Goal: Task Accomplishment & Management: Complete application form

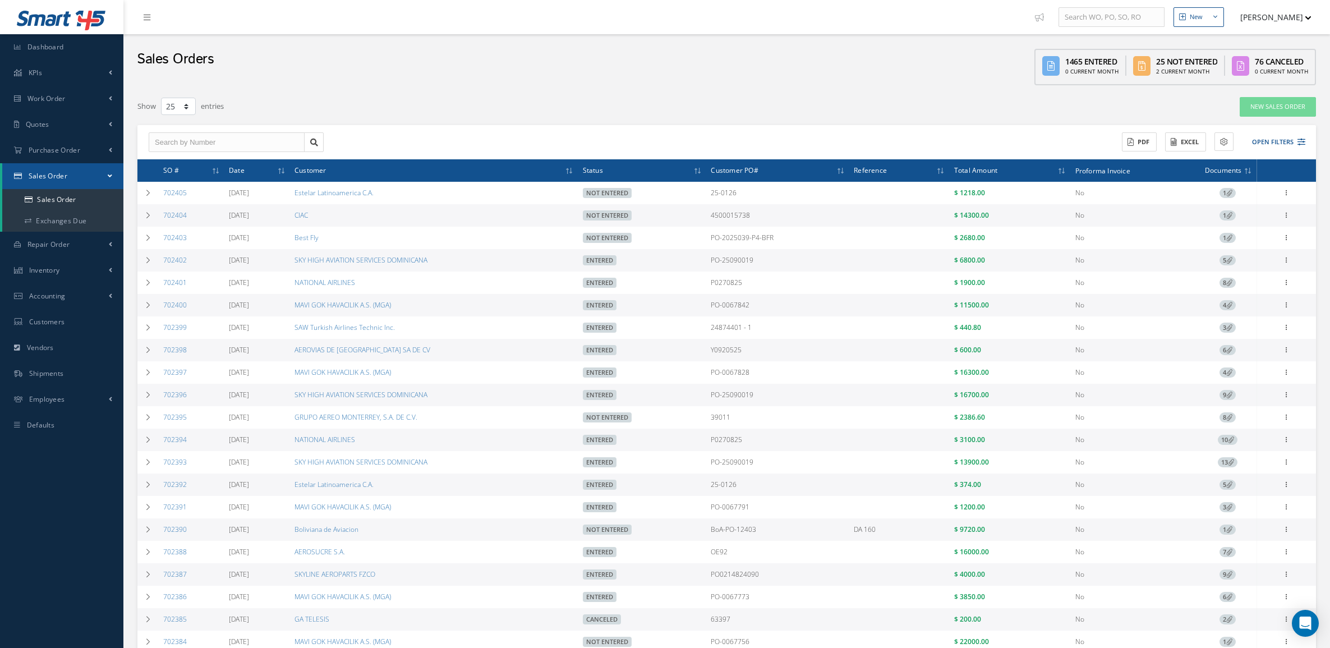
select select "25"
click at [1264, 127] on div "ACTIONS Receive Payments Select Customer MABA AERO LLC 21 AIR ABR AVIATION LEAS…" at bounding box center [726, 142] width 1179 height 35
click at [1267, 136] on button "Open Filters" at bounding box center [1273, 142] width 63 height 19
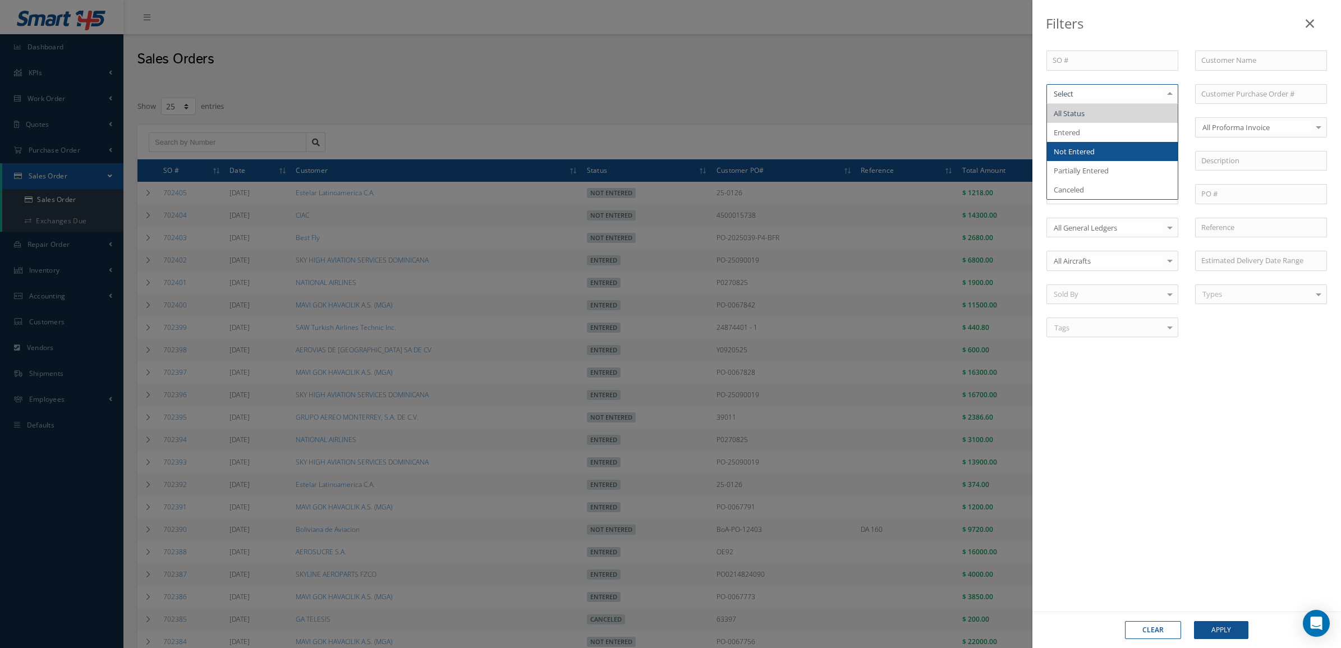
click at [1092, 152] on span "Not Entered" at bounding box center [1074, 151] width 41 height 10
click at [1219, 627] on button "Apply" at bounding box center [1221, 630] width 54 height 18
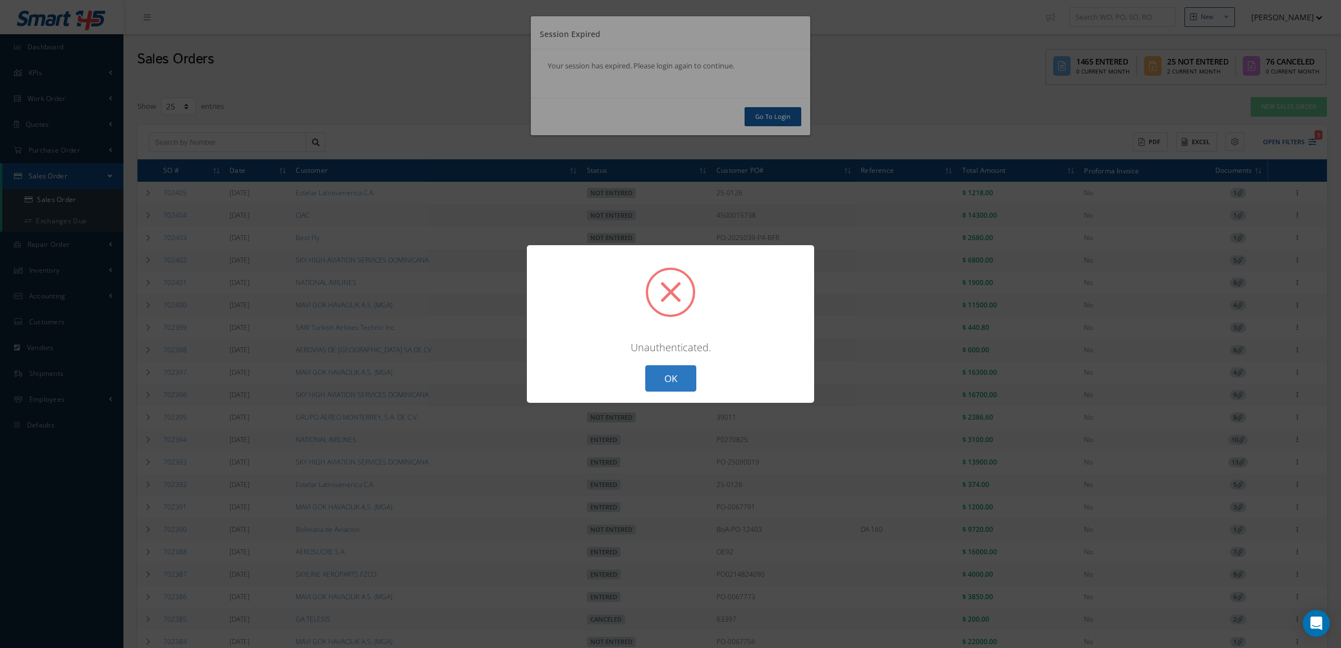
click at [666, 378] on button "OK" at bounding box center [670, 378] width 51 height 26
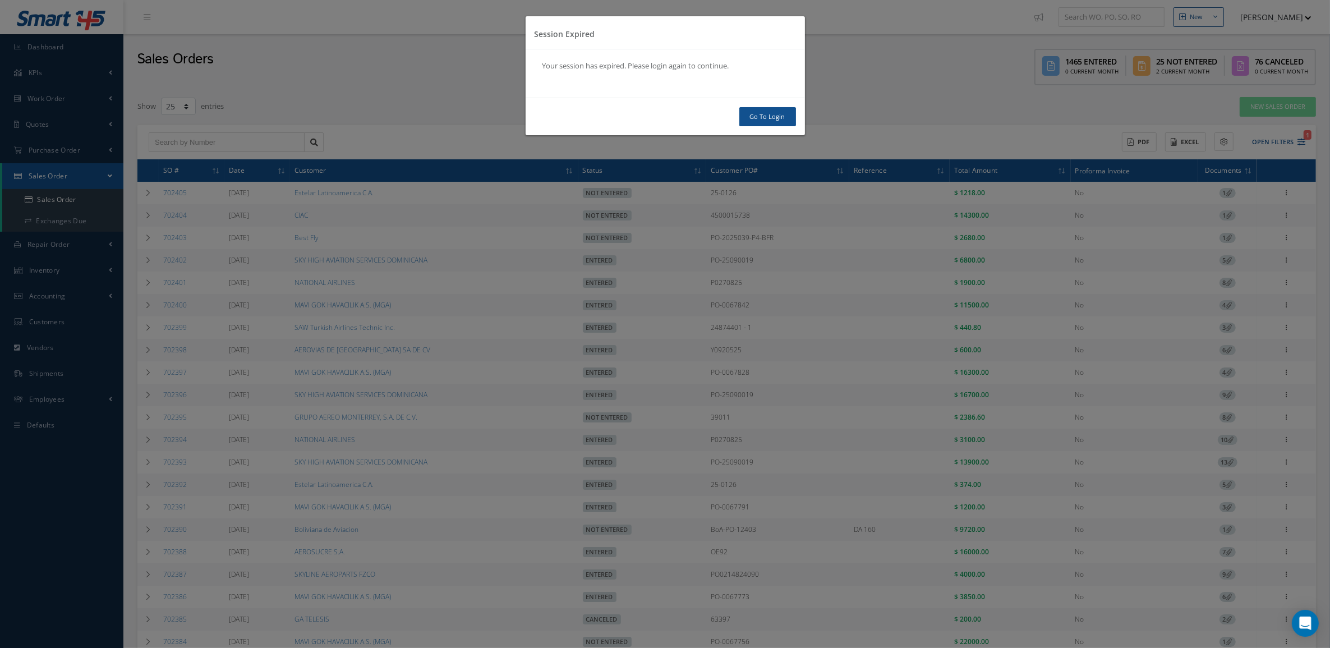
click at [740, 105] on div "Go To Login" at bounding box center [665, 117] width 279 height 38
click at [747, 116] on link "Go To Login" at bounding box center [767, 117] width 57 height 20
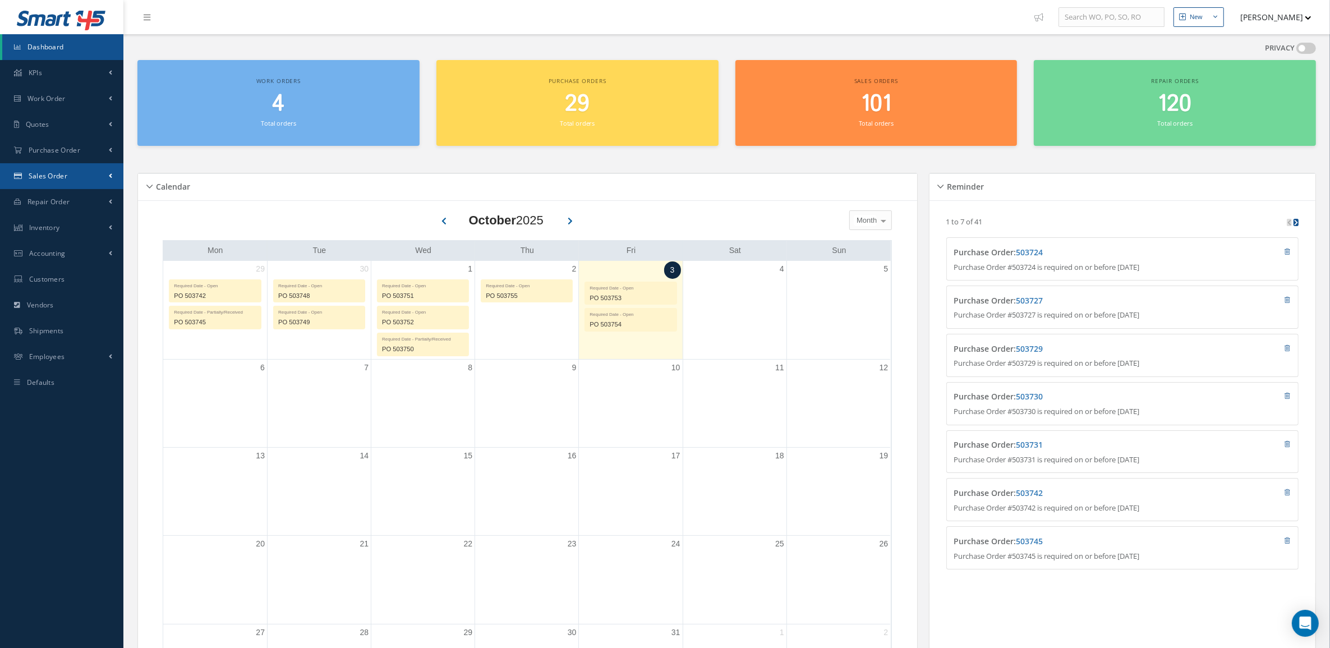
click at [30, 177] on span "Sales Order" at bounding box center [48, 176] width 39 height 10
click at [47, 198] on link "Sales Order" at bounding box center [62, 199] width 121 height 21
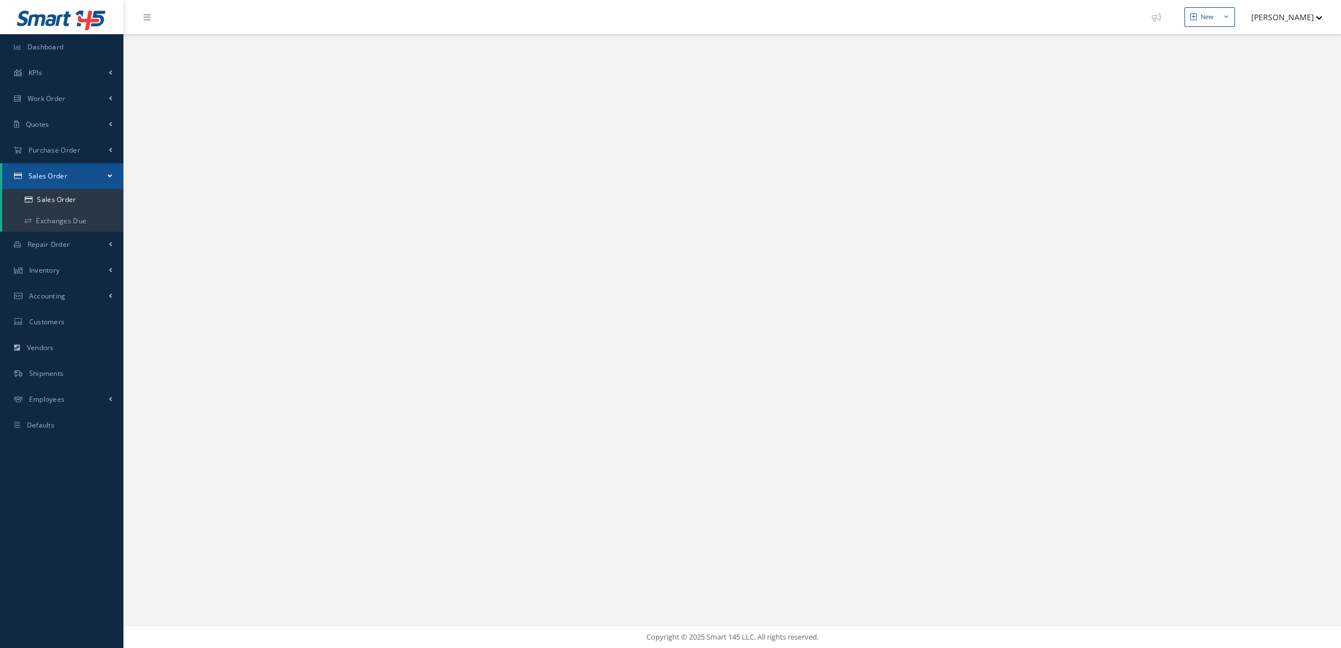
select select "25"
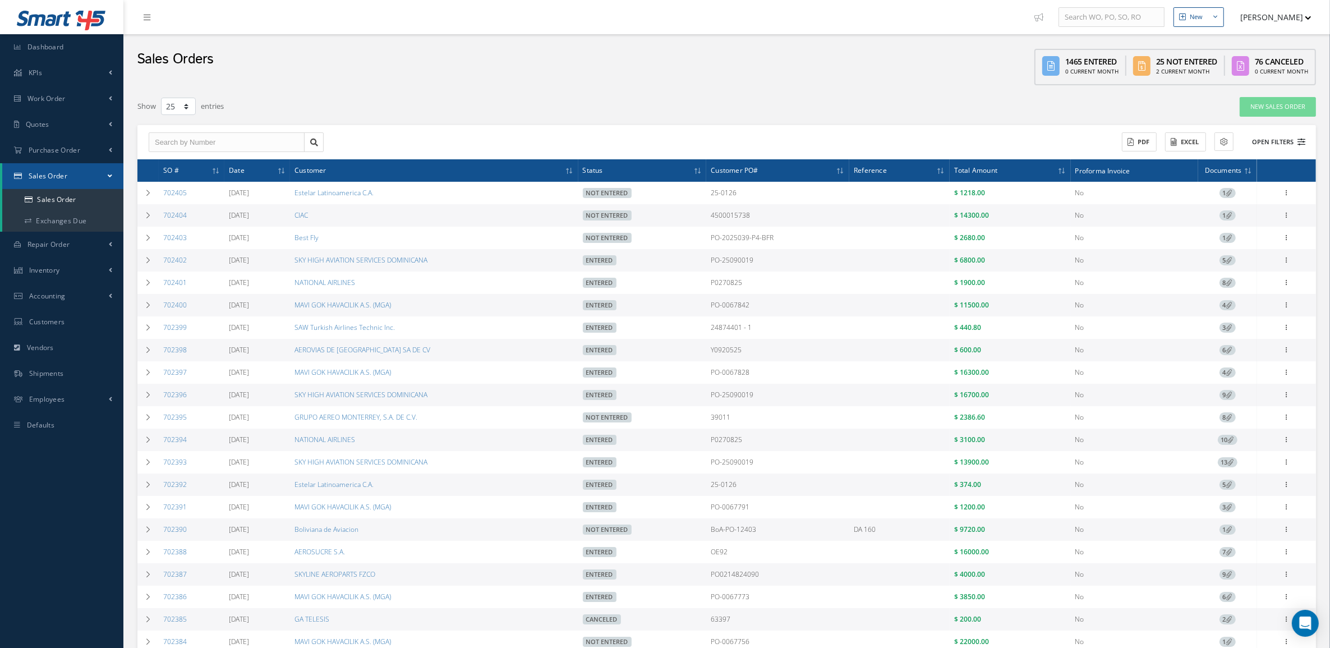
click at [1298, 138] on icon at bounding box center [1302, 142] width 8 height 8
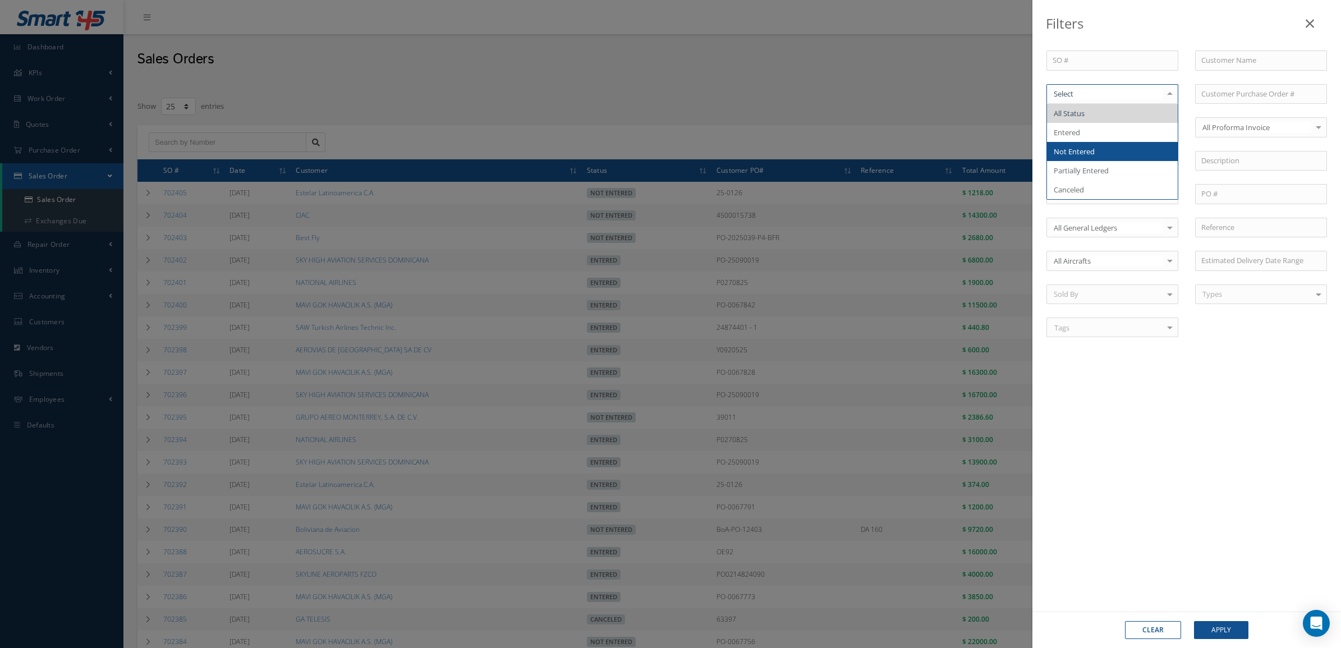
click at [1090, 155] on span "Not Entered" at bounding box center [1074, 151] width 41 height 10
click at [1219, 621] on button "Apply" at bounding box center [1221, 630] width 54 height 18
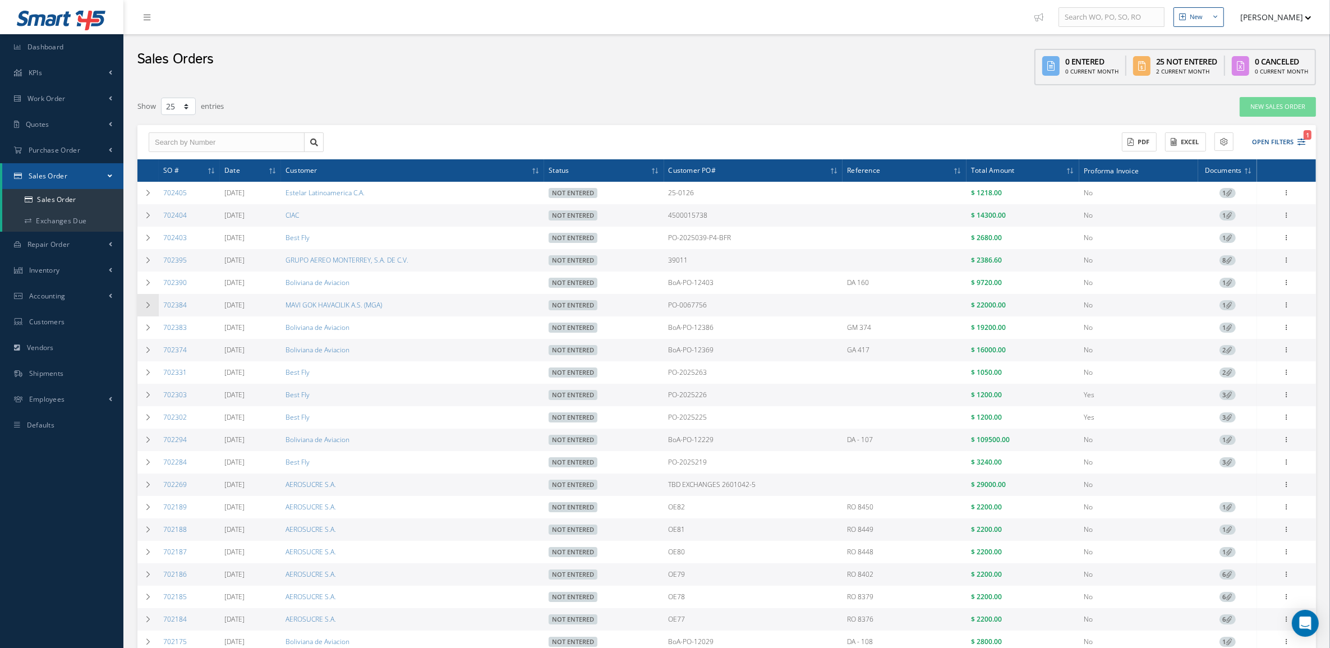
click at [153, 310] on td at bounding box center [147, 305] width 21 height 22
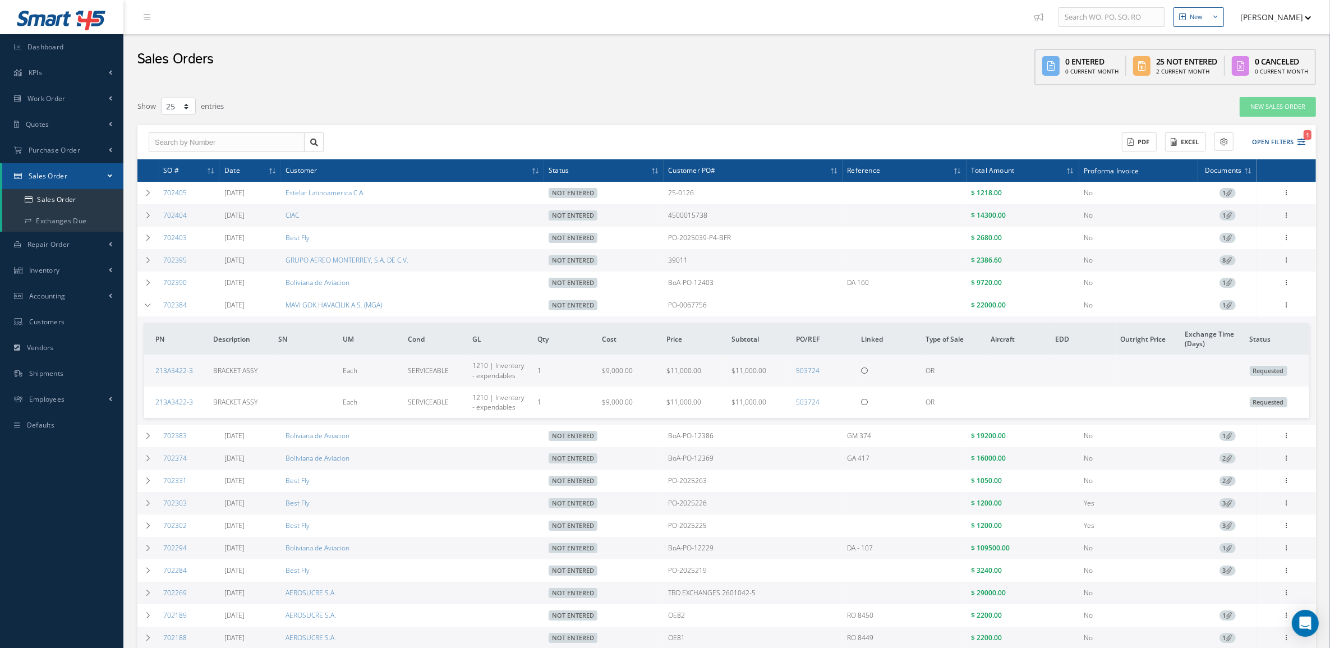
click at [1221, 302] on link "1" at bounding box center [1228, 305] width 16 height 10
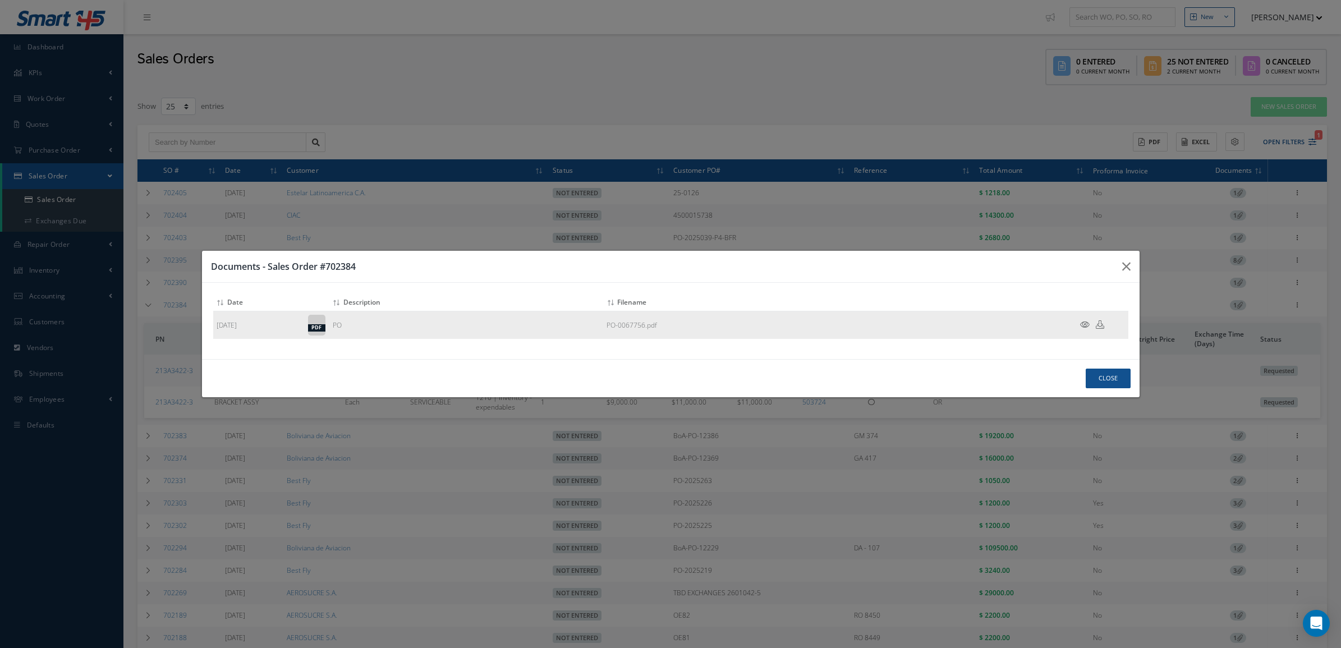
click at [1080, 319] on td at bounding box center [1094, 325] width 67 height 28
click at [1080, 320] on icon at bounding box center [1085, 324] width 10 height 8
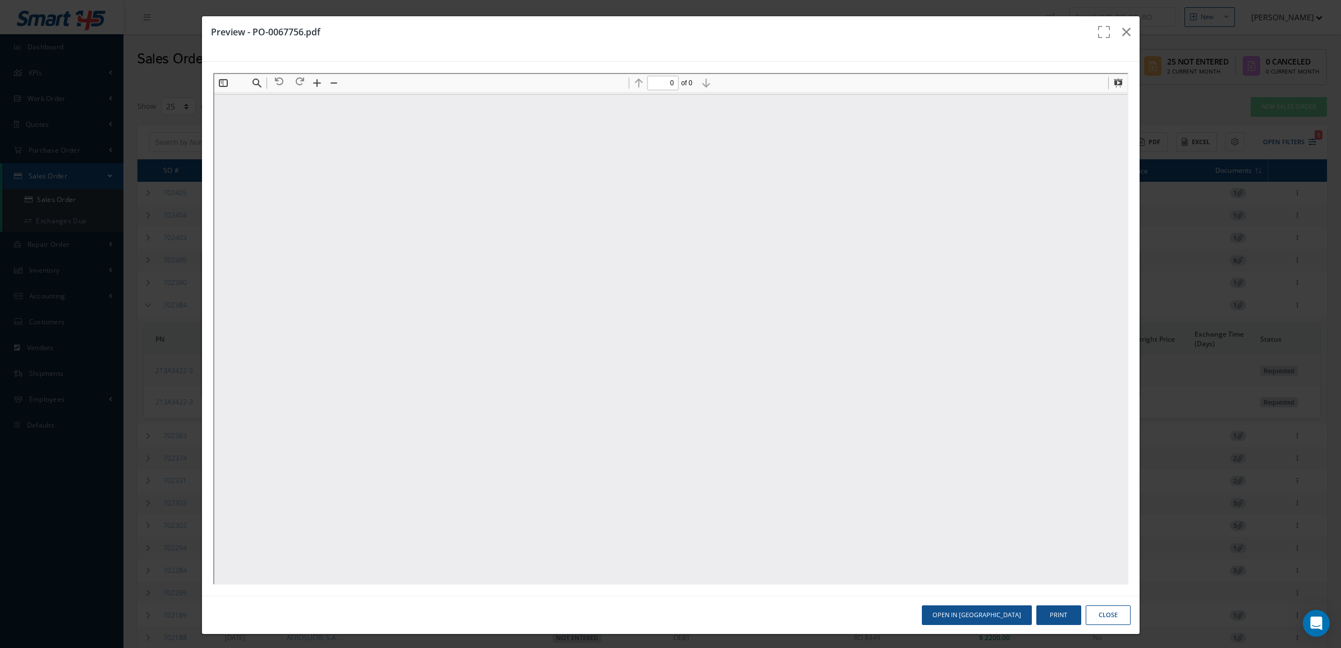
type input "1"
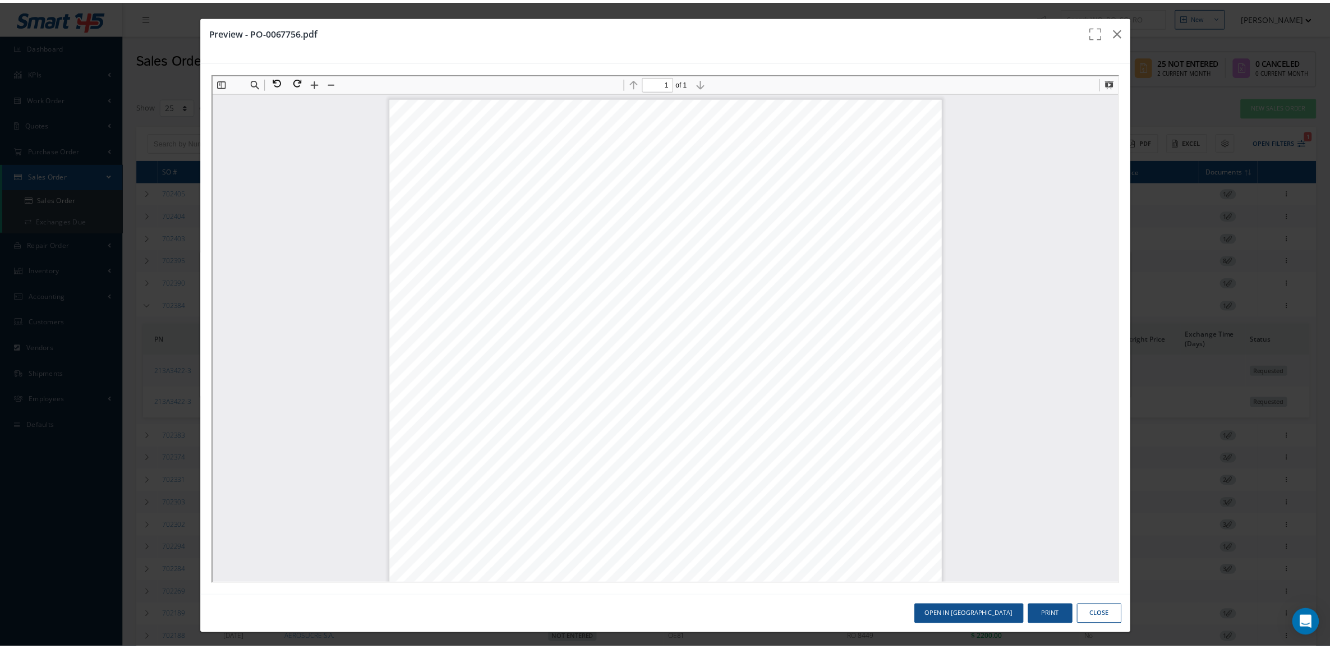
scroll to position [6, 0]
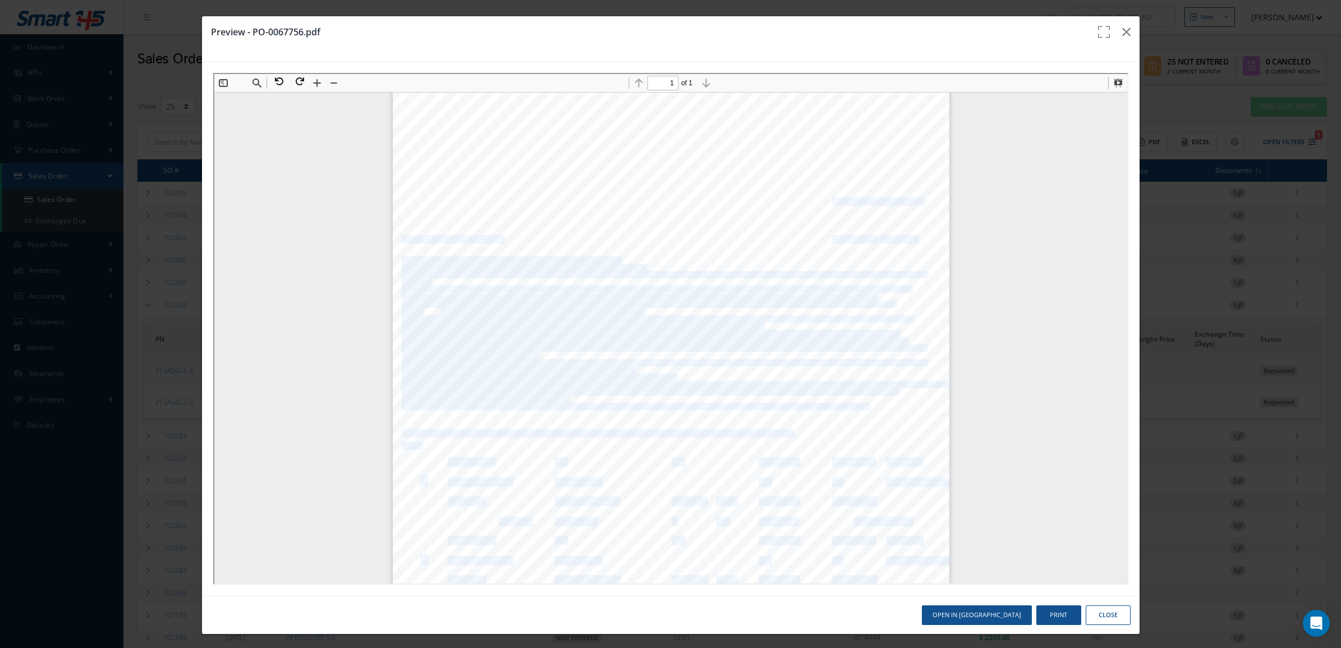
drag, startPoint x: 823, startPoint y: 199, endPoint x: 889, endPoint y: 229, distance: 72.8
click at [889, 229] on div "MGA-SM-F008 1 / 1 Rev. No / Date : 05/18.10.2022 PURCHASE ORDER Purchase Order …" at bounding box center [669, 484] width 556 height 787
drag, startPoint x: 889, startPoint y: 229, endPoint x: 894, endPoint y: 234, distance: 7.1
click at [894, 234] on span "516388307" at bounding box center [897, 237] width 38 height 7
click at [905, 237] on span "516388307" at bounding box center [897, 237] width 38 height 7
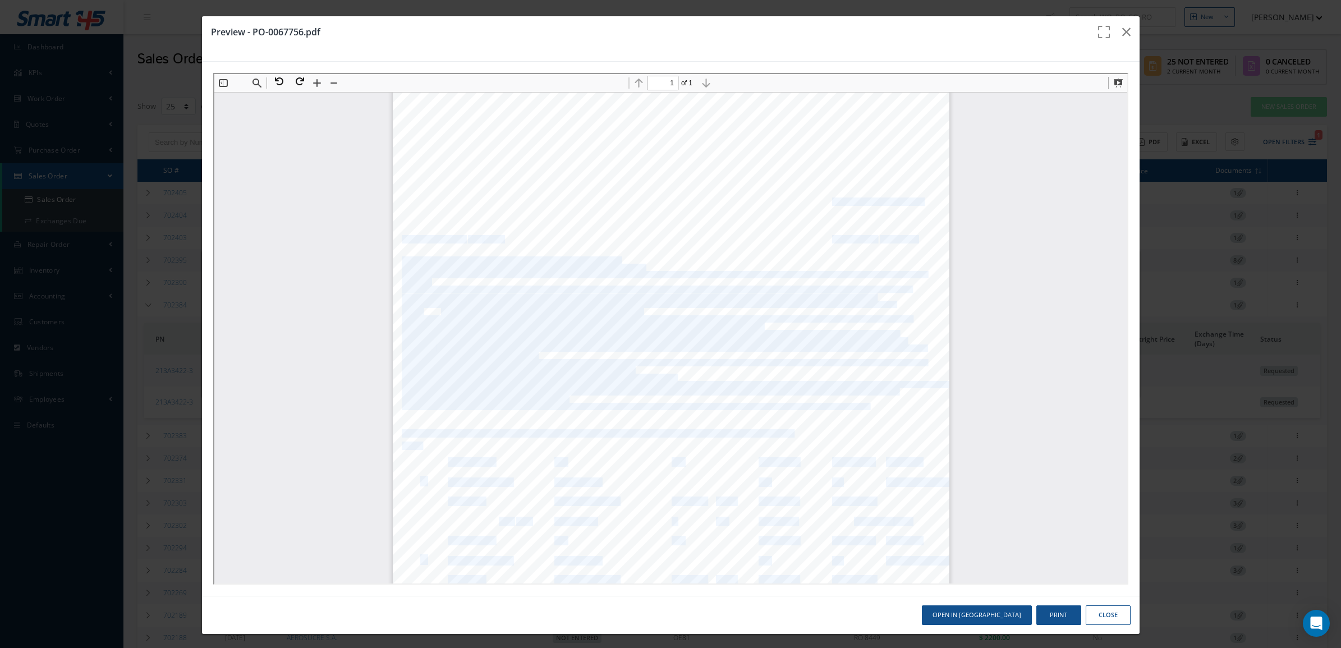
click at [905, 237] on span "516388307" at bounding box center [897, 237] width 38 height 7
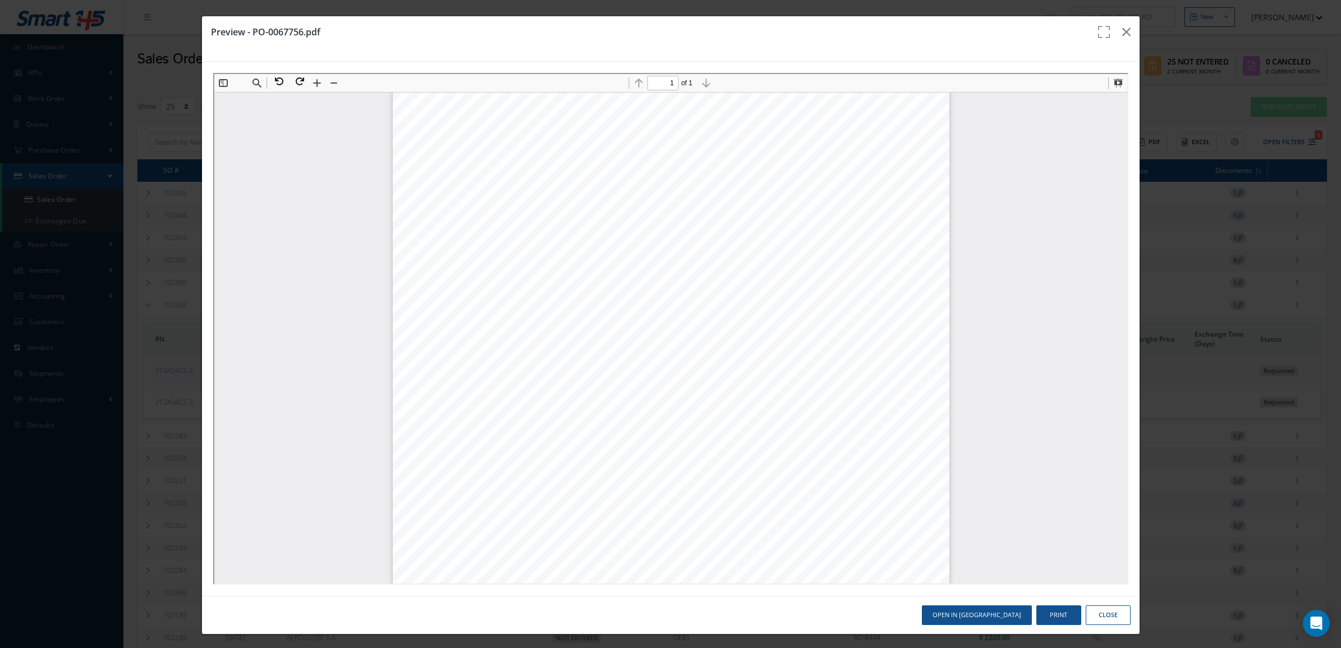
drag, startPoint x: 905, startPoint y: 237, endPoint x: 900, endPoint y: 232, distance: 7.1
click at [900, 232] on div "MGA-SM-F008 1 / 1 Rev. No / Date : 05/18.10.2022 PURCHASE ORDER Purchase Order …" at bounding box center [669, 484] width 556 height 787
drag, startPoint x: 906, startPoint y: 235, endPoint x: 823, endPoint y: 238, distance: 83.1
click at [823, 238] on div "MGA-SM-F008 1 / 1 Rev. No / Date : 05/18.10.2022 PURCHASE ORDER Purchase Order …" at bounding box center [669, 484] width 556 height 787
copy div "Account No: 516388307"
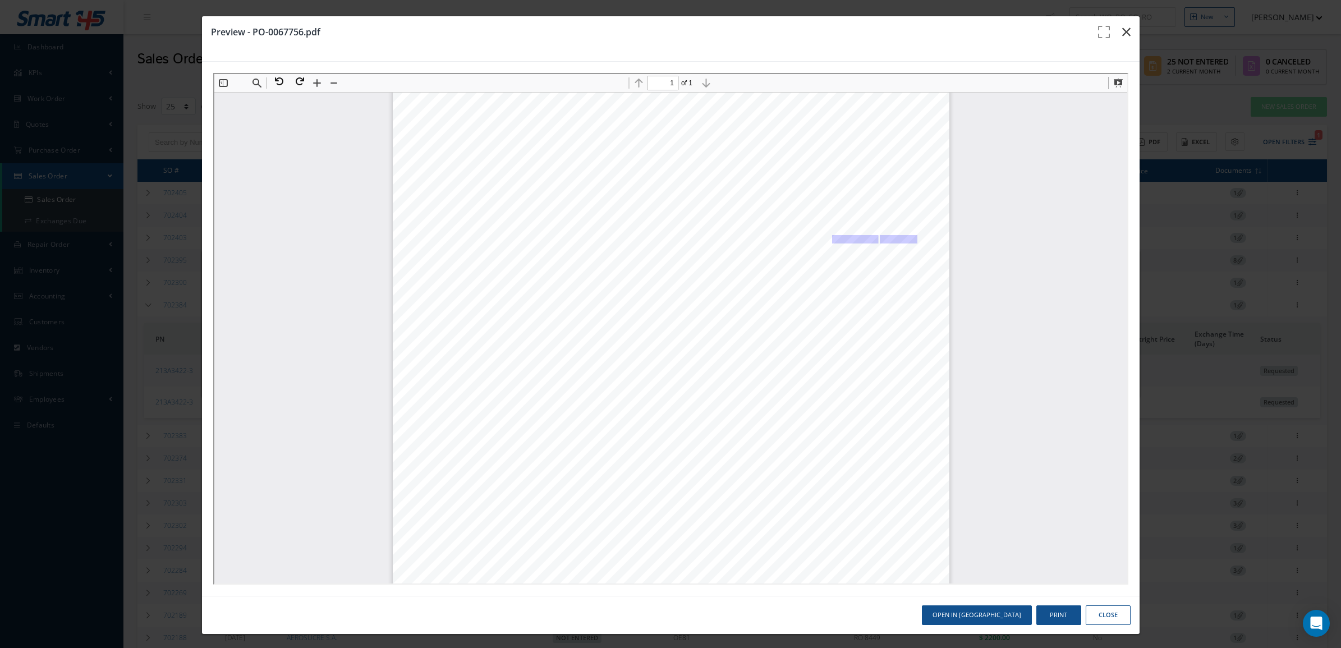
click at [1122, 30] on icon "button" at bounding box center [1126, 31] width 8 height 13
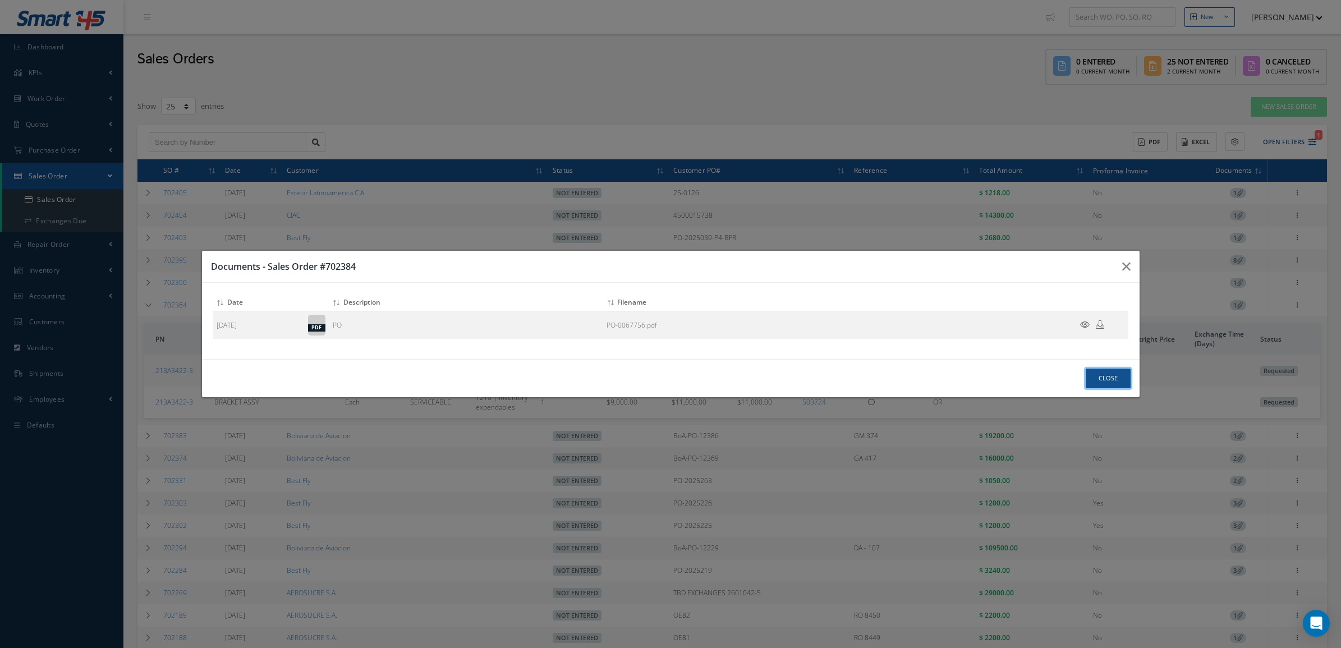
click at [1097, 383] on button "Close" at bounding box center [1107, 379] width 45 height 20
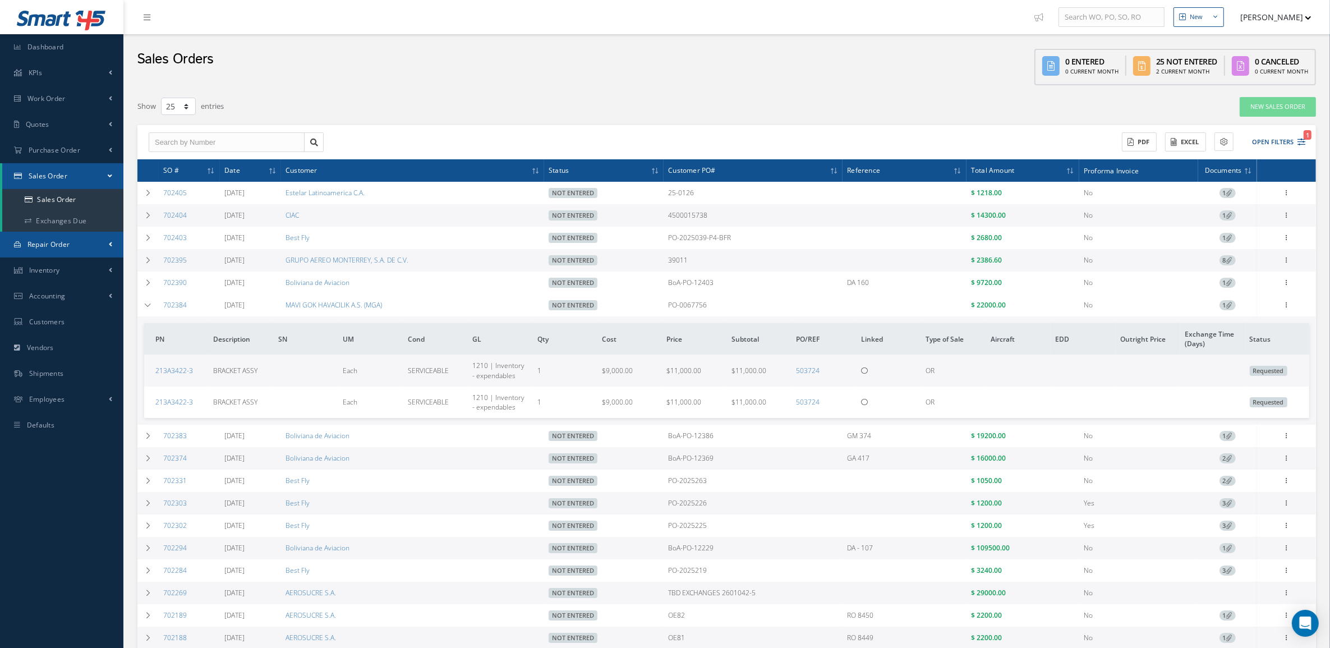
click at [63, 240] on span "Repair Order" at bounding box center [48, 245] width 43 height 10
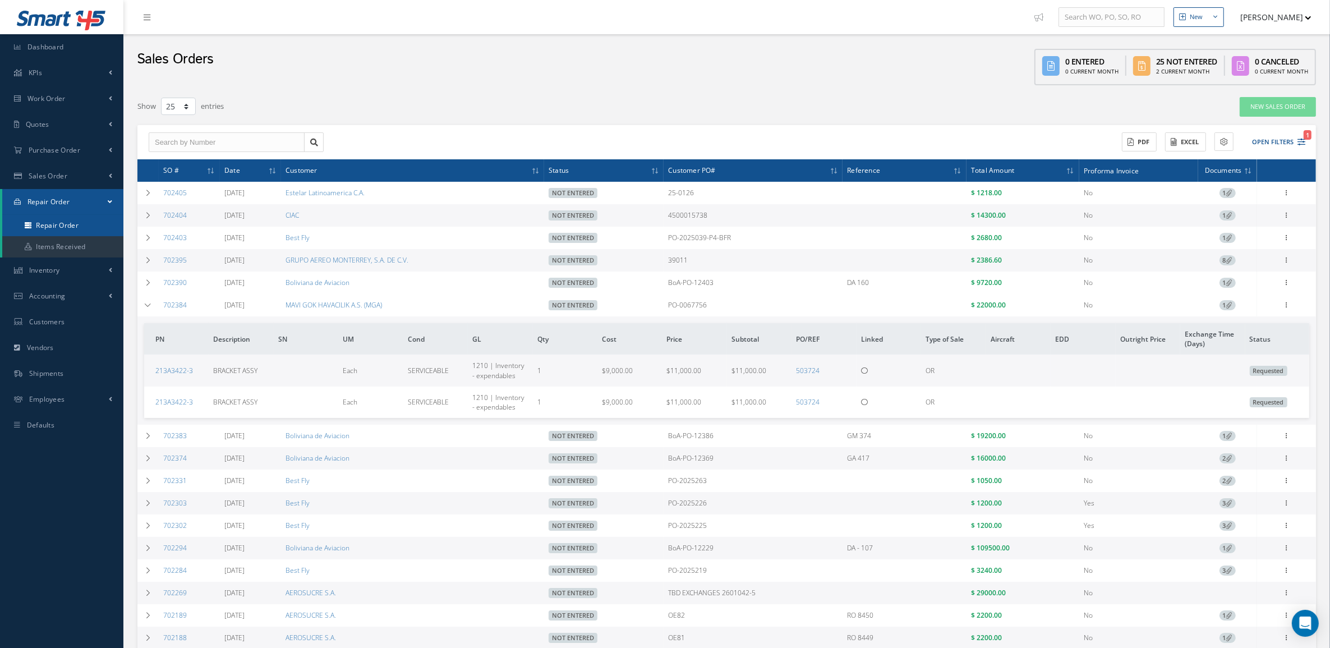
click at [59, 220] on link "Repair Order" at bounding box center [62, 225] width 121 height 21
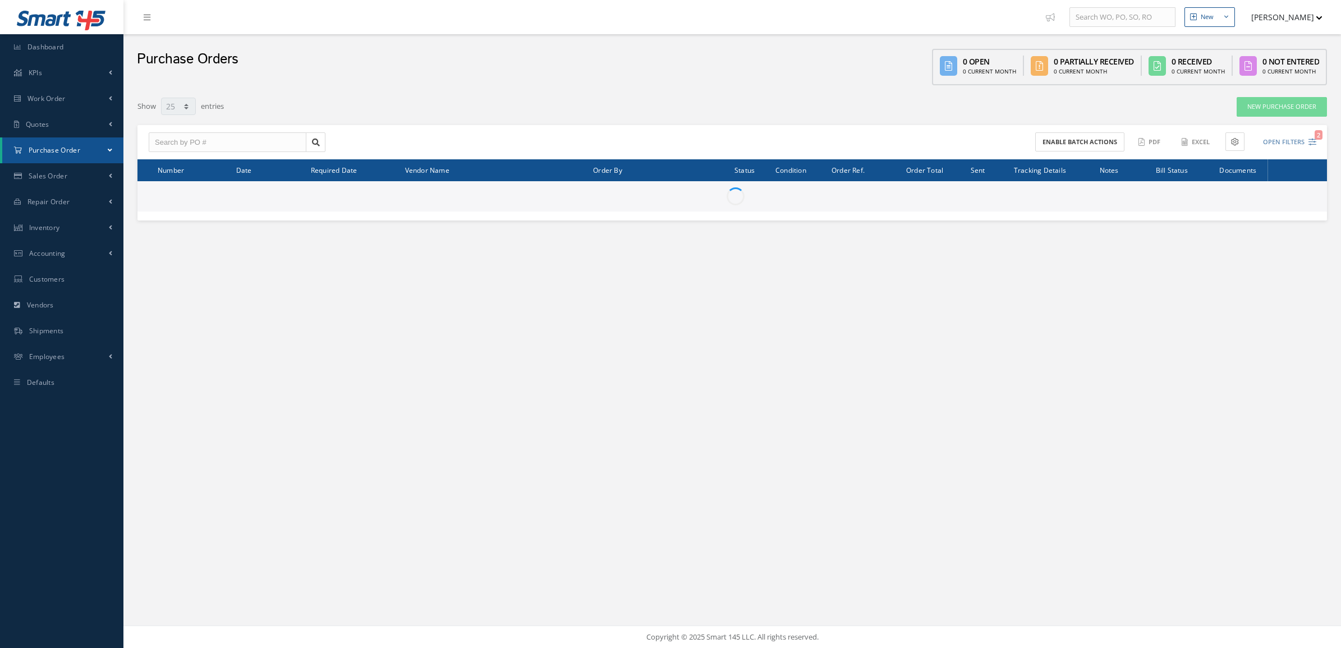
select select "25"
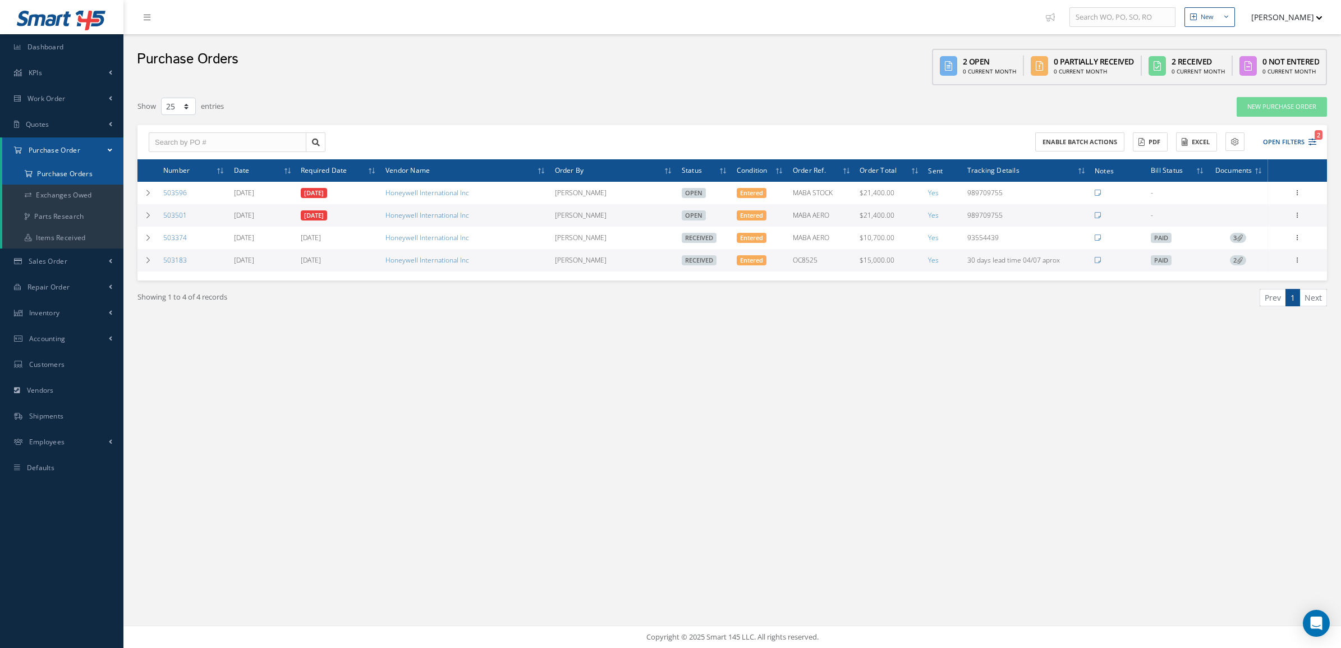
click at [91, 178] on a=1&status_id=2&status_id=3&status_id=5&collapsedFilters"] "Purchase Orders" at bounding box center [62, 173] width 121 height 21
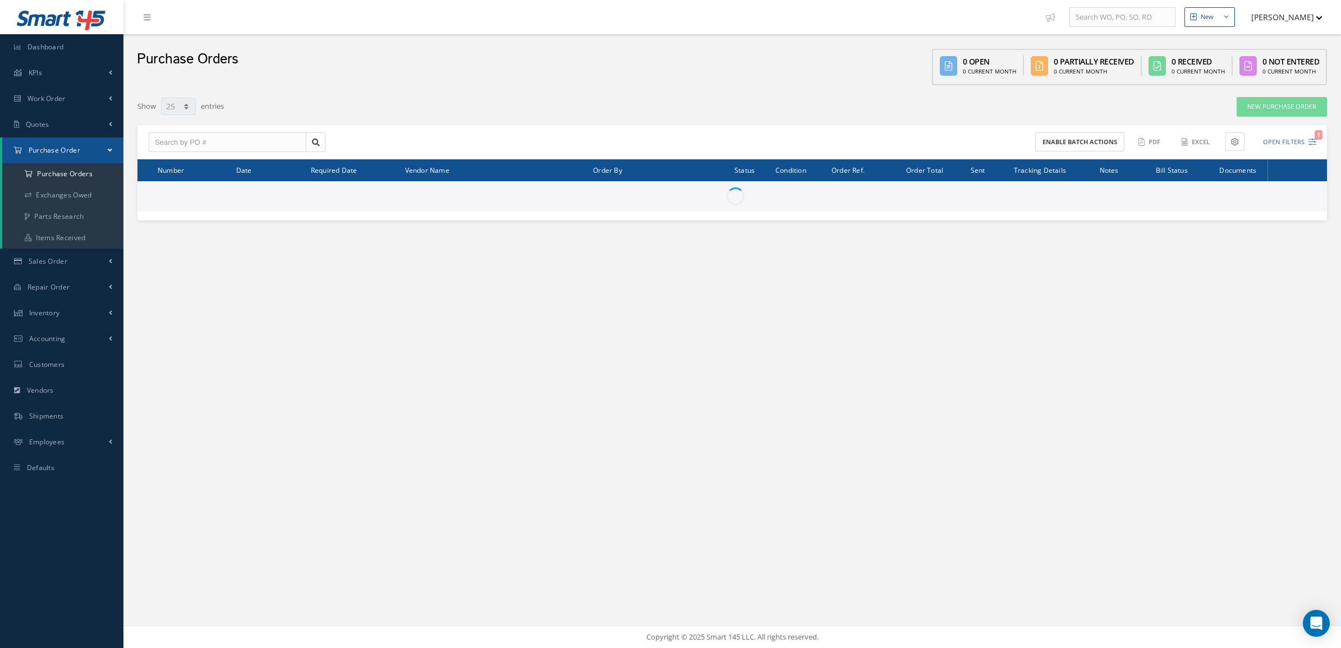
select select "25"
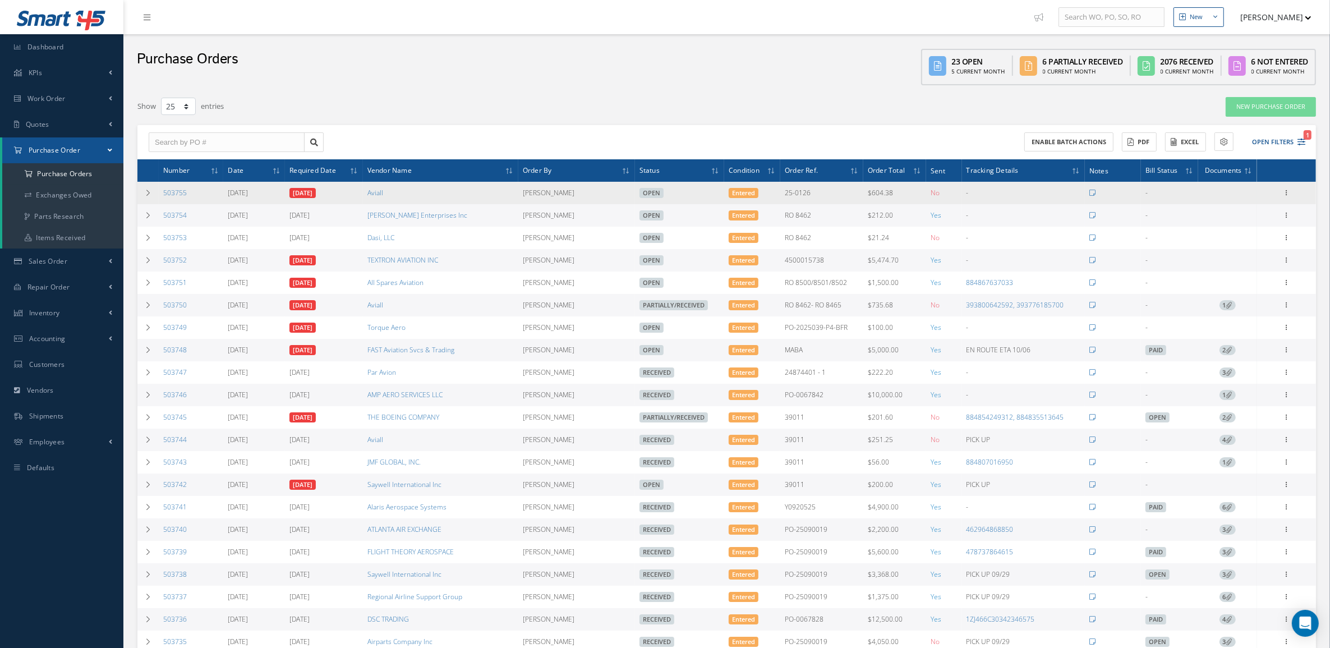
drag, startPoint x: 204, startPoint y: 192, endPoint x: 160, endPoint y: 190, distance: 43.3
click at [160, 190] on td "503755" at bounding box center [191, 193] width 65 height 22
copy link "503755"
drag, startPoint x: 160, startPoint y: 190, endPoint x: 144, endPoint y: 191, distance: 16.4
click at [144, 191] on icon at bounding box center [148, 193] width 8 height 7
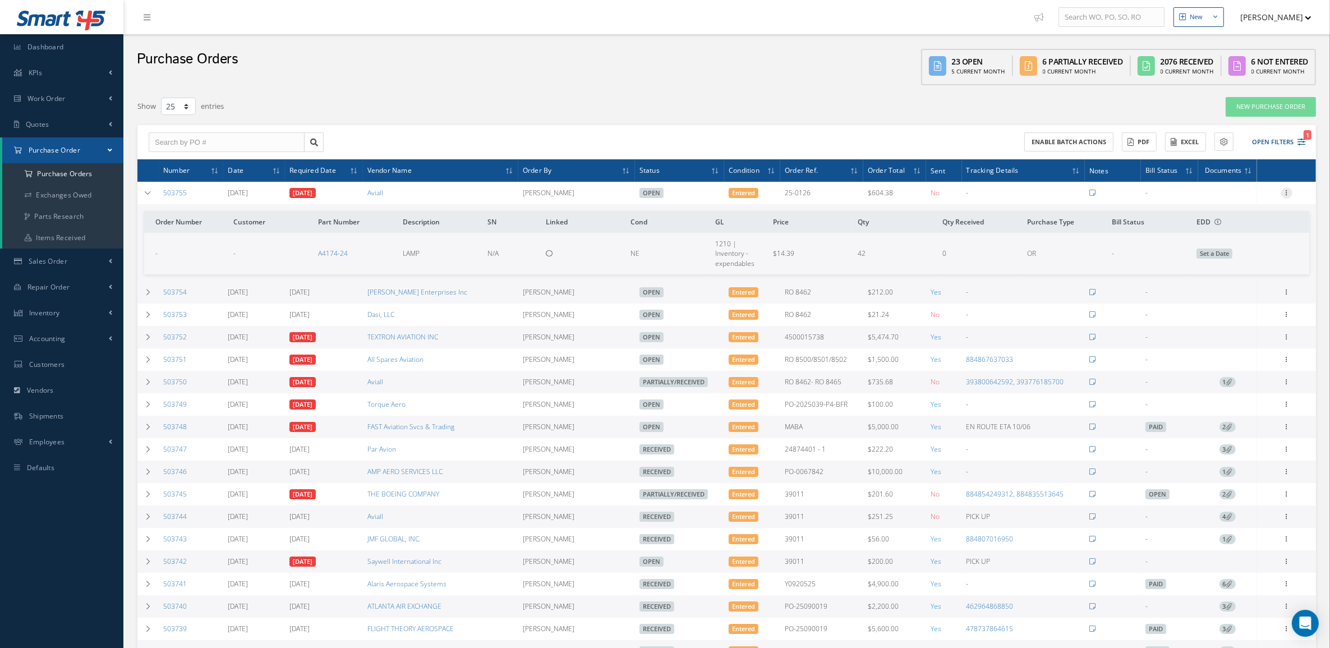
click at [1283, 192] on icon at bounding box center [1286, 191] width 11 height 9
click at [1243, 227] on link "Edit" at bounding box center [1235, 229] width 89 height 15
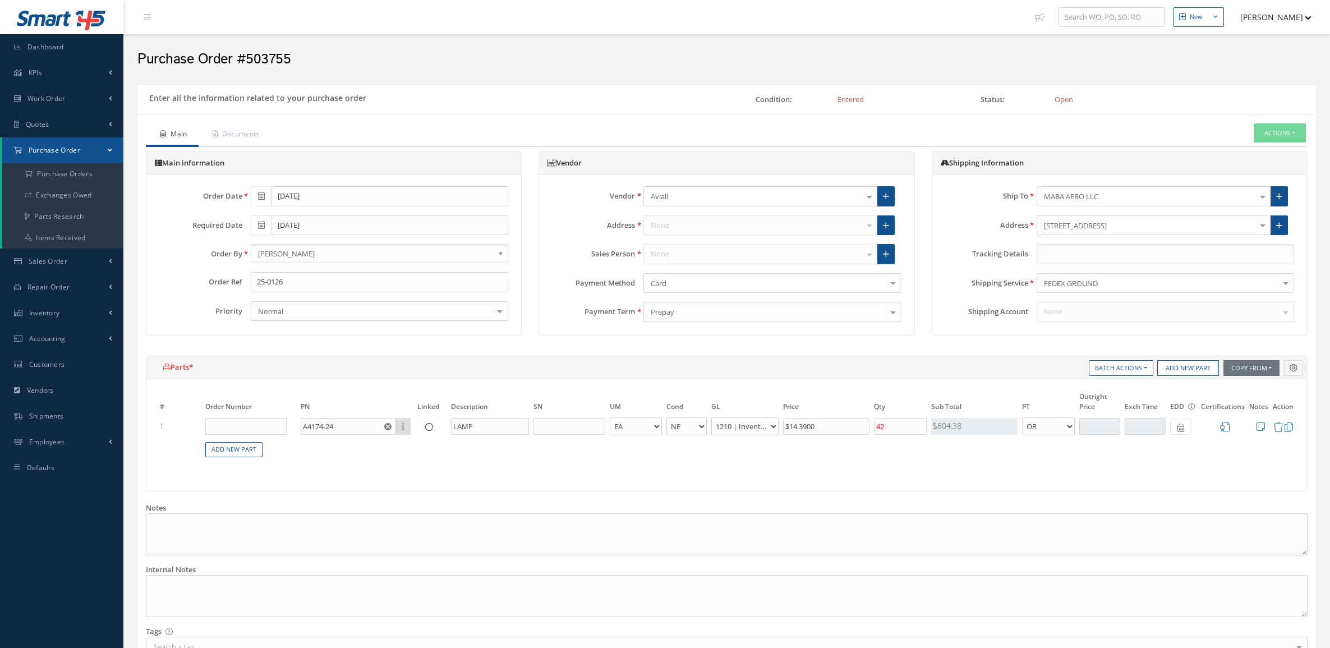
select select "5"
select select "7"
select select "1"
click at [1084, 264] on input "text" at bounding box center [1165, 254] width 257 height 20
paste input "393857861857"
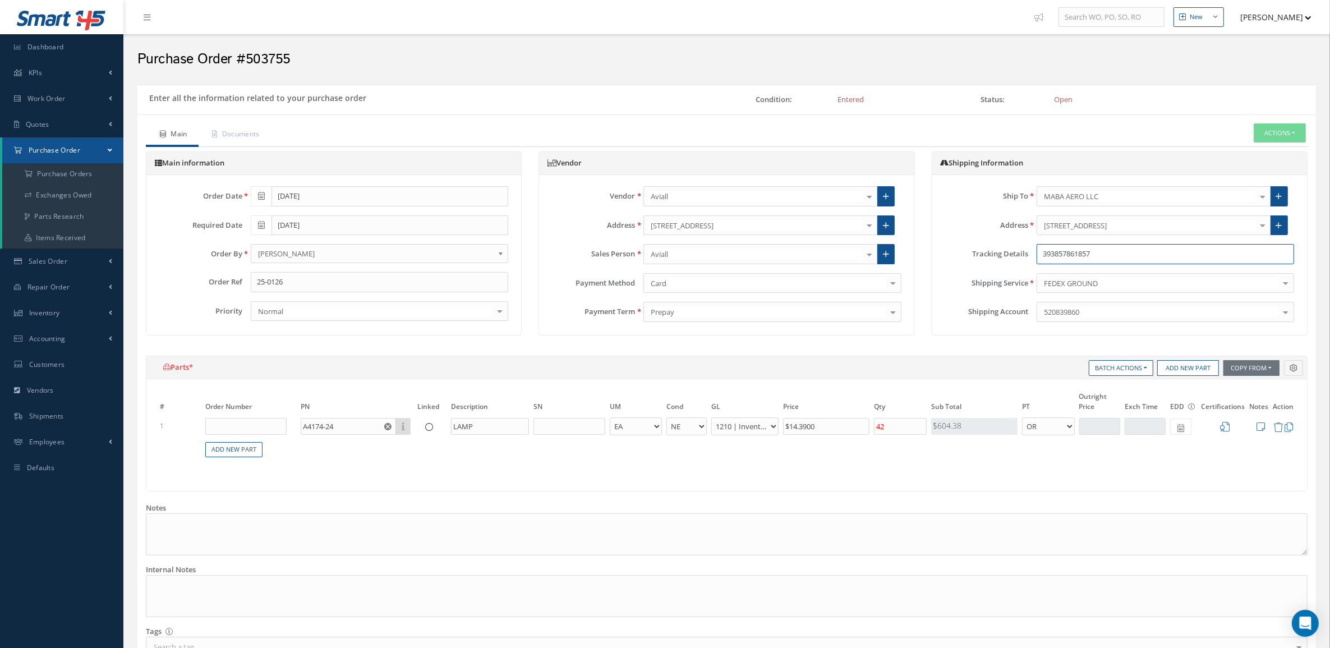
type input "393857861857"
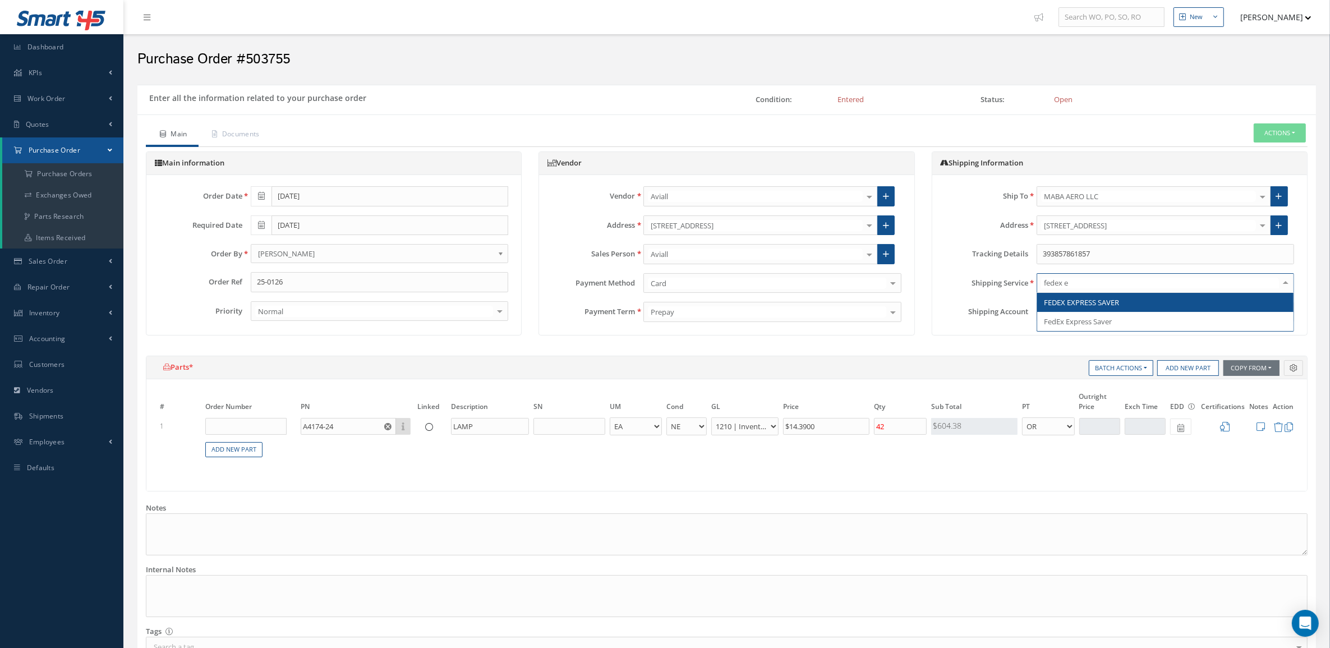
type input "fedex ex"
click at [1094, 304] on span "FEDEX EXPRESS SAVER" at bounding box center [1081, 302] width 75 height 10
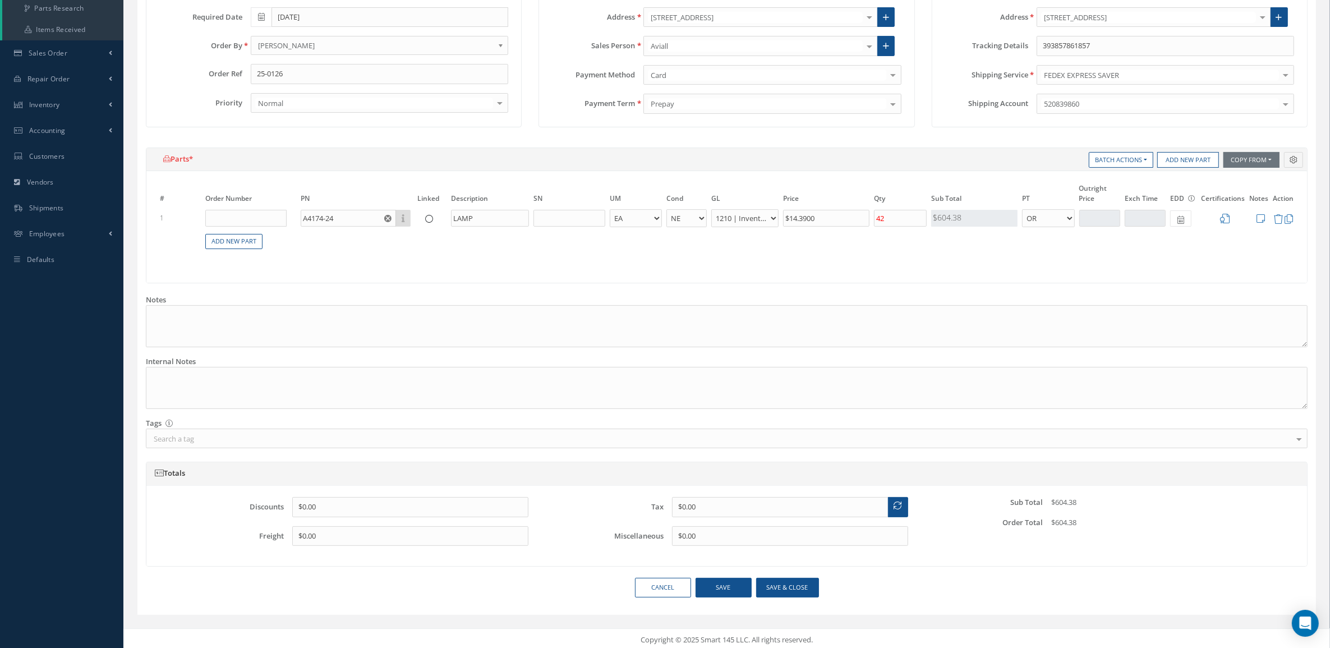
scroll to position [214, 0]
click at [798, 581] on button "Save & close" at bounding box center [787, 584] width 63 height 20
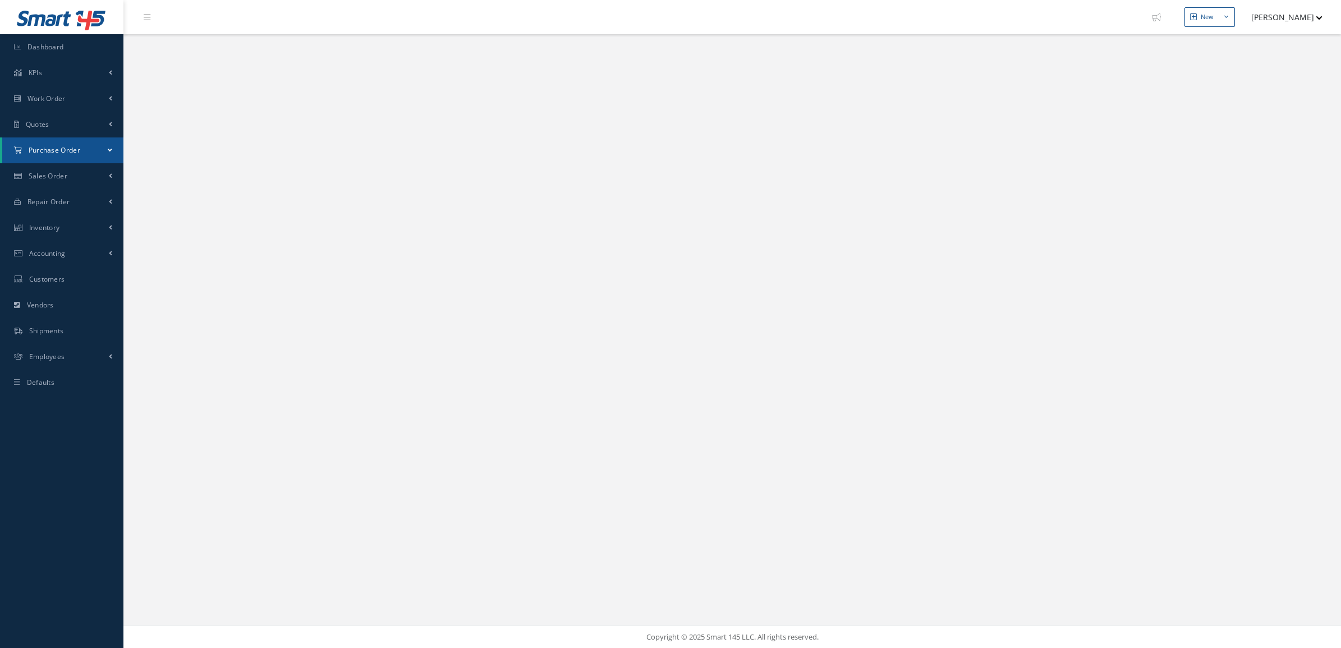
select select "25"
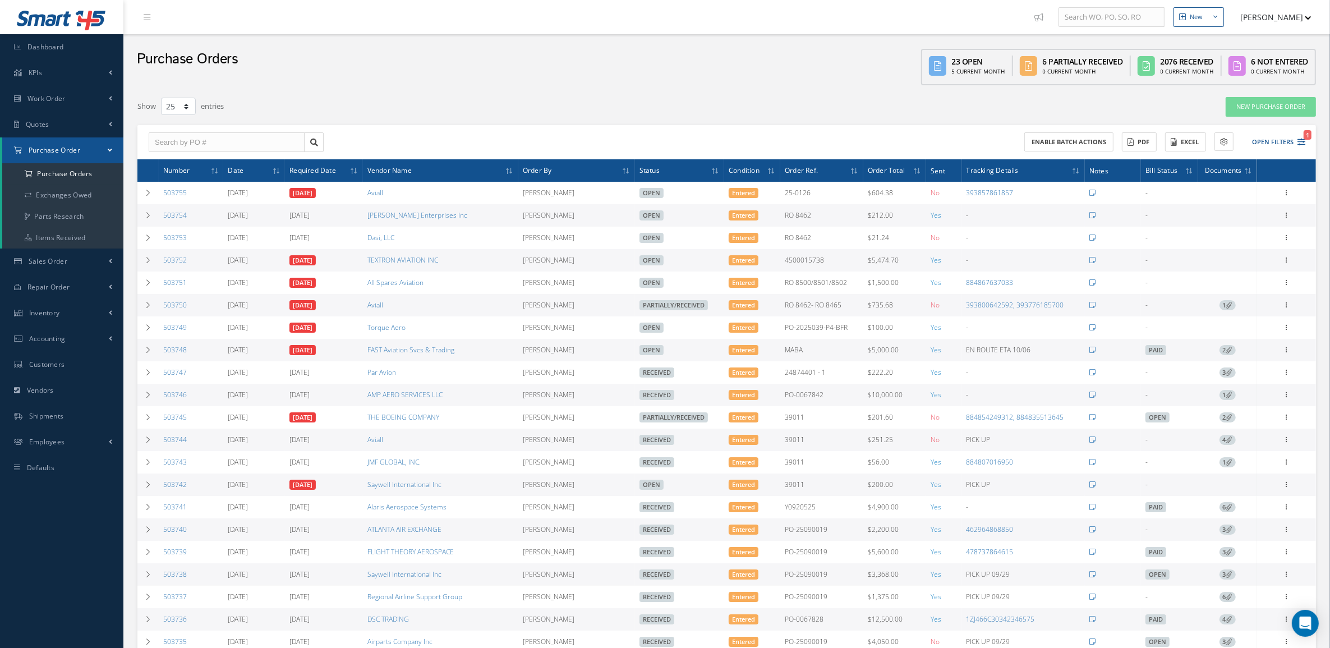
drag, startPoint x: 206, startPoint y: 213, endPoint x: 159, endPoint y: 217, distance: 47.3
click at [159, 217] on td "503754" at bounding box center [191, 215] width 65 height 22
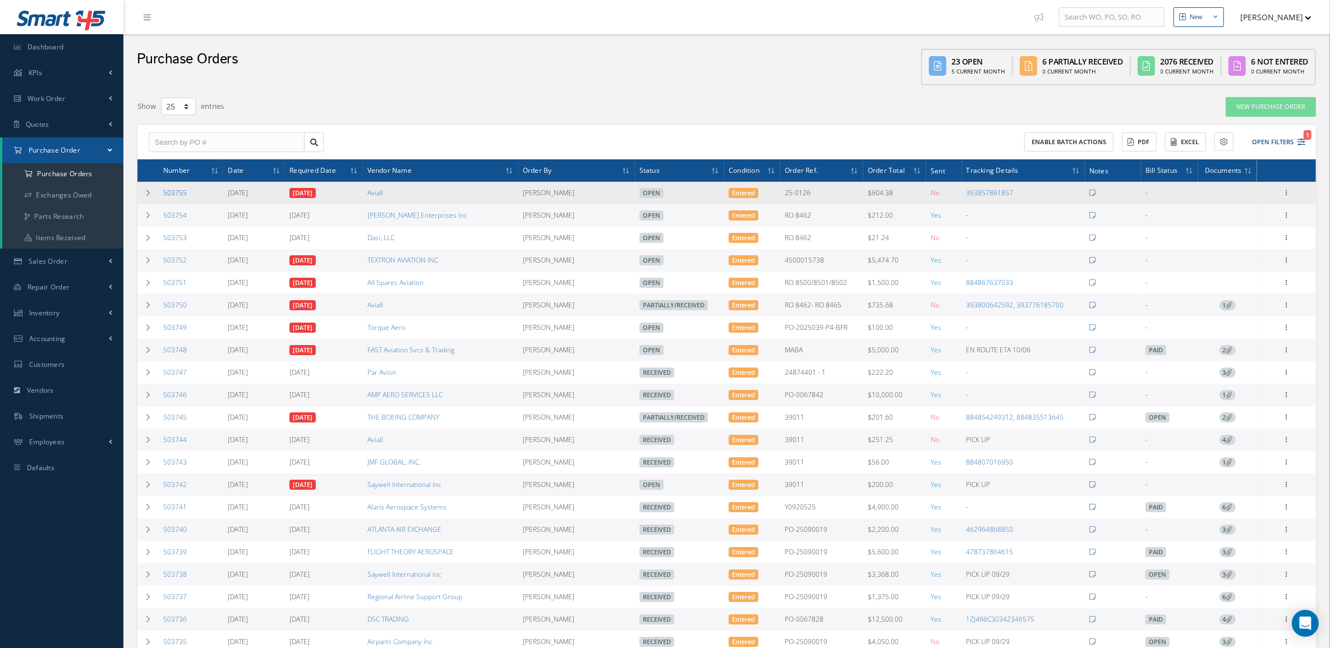
copy link "503754"
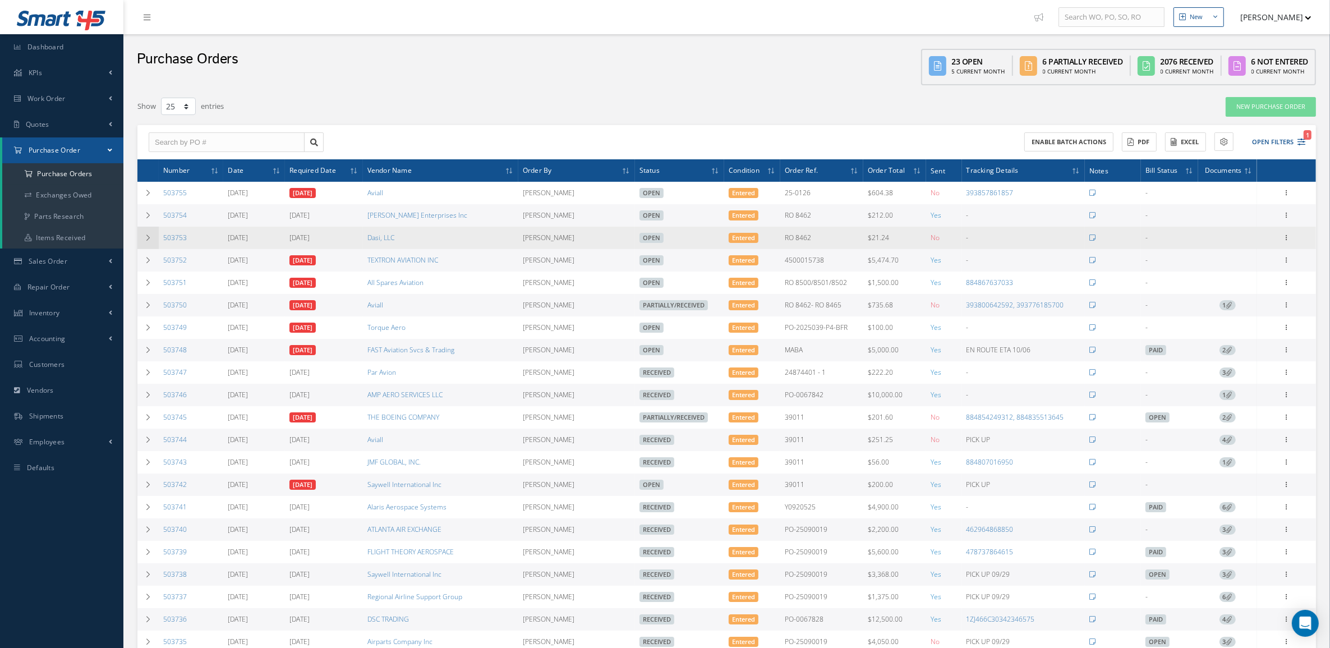
drag, startPoint x: 194, startPoint y: 245, endPoint x: 149, endPoint y: 237, distance: 44.9
click at [149, 237] on tr "503753 10/02/2025 10/03/2025 Dasi, LLC Edana Caubarrere Open Entered RO 8462 $2…" at bounding box center [726, 238] width 1179 height 22
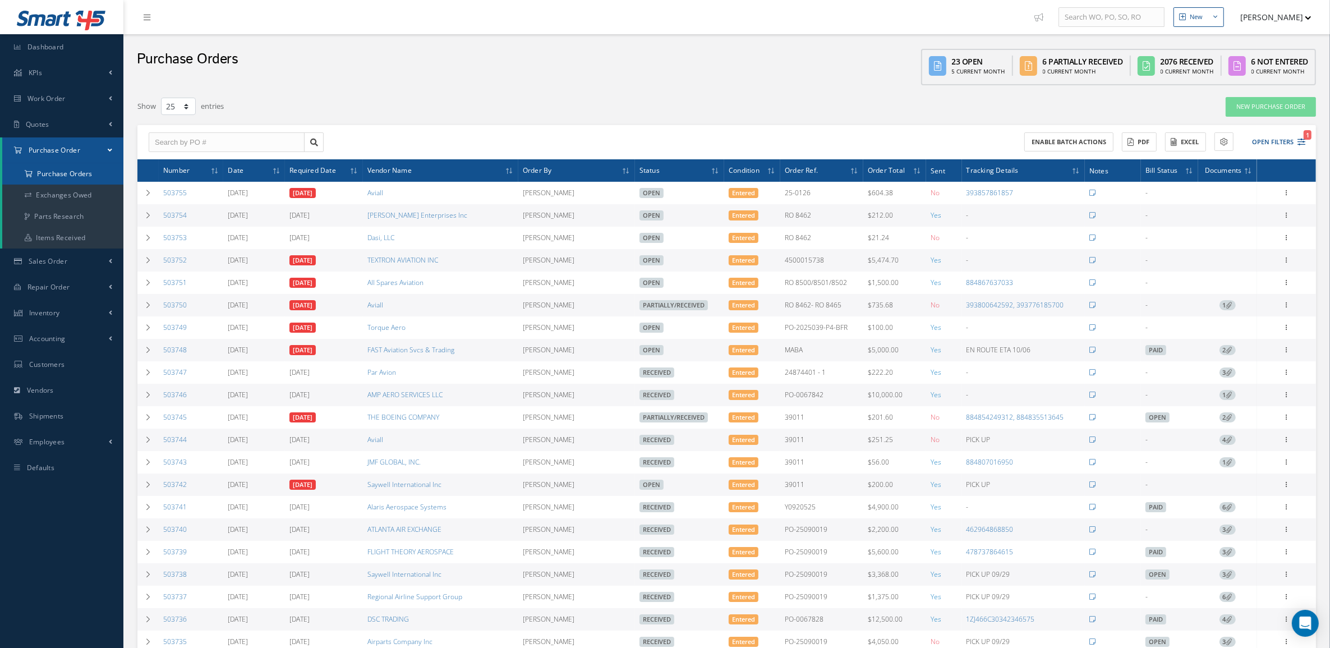
copy tr "503753"
drag, startPoint x: 187, startPoint y: 262, endPoint x: 159, endPoint y: 263, distance: 28.1
click at [159, 263] on td "503752" at bounding box center [191, 260] width 65 height 22
copy link "503752"
click at [195, 222] on td "503754" at bounding box center [191, 215] width 65 height 22
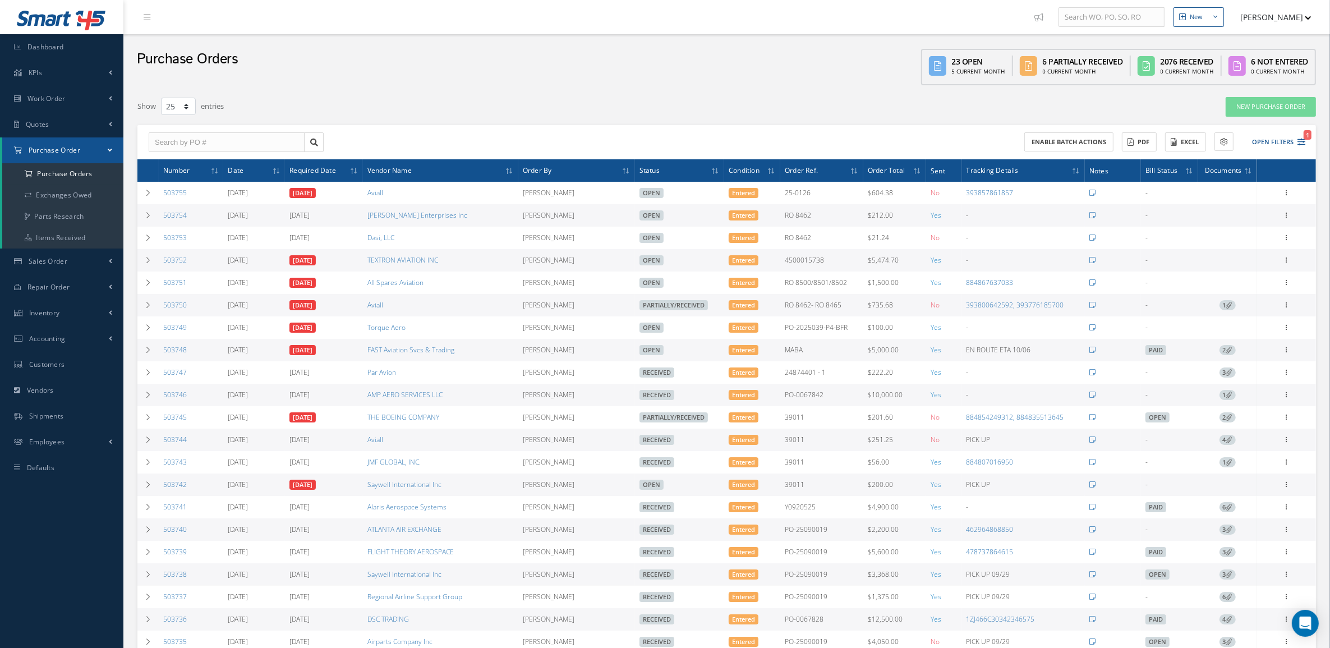
drag, startPoint x: 195, startPoint y: 217, endPoint x: 158, endPoint y: 215, distance: 36.5
click at [159, 215] on td "503754" at bounding box center [191, 215] width 65 height 22
copy link "503754"
drag, startPoint x: 208, startPoint y: 259, endPoint x: 156, endPoint y: 260, distance: 52.2
click at [156, 260] on tr "503752 10/01/2025 10/01/2025 TEXTRON AVIATION INC Candy Augustyniak Open Entere…" at bounding box center [726, 260] width 1179 height 22
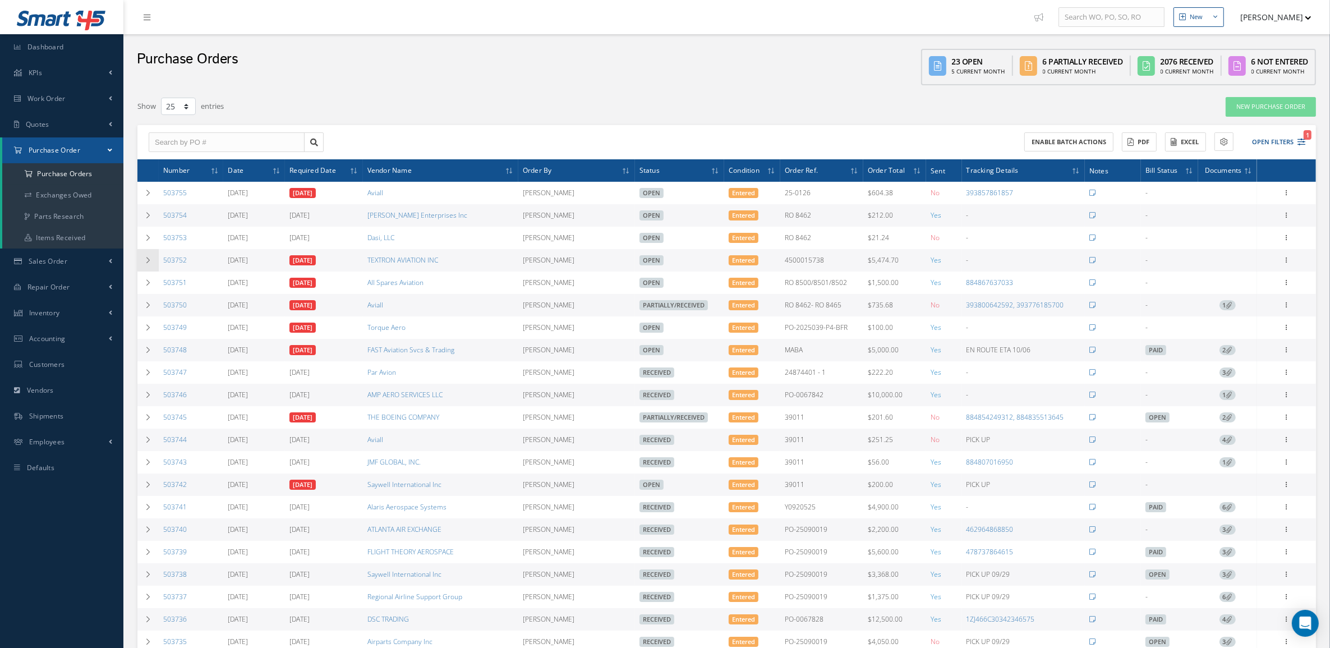
copy tr "503752"
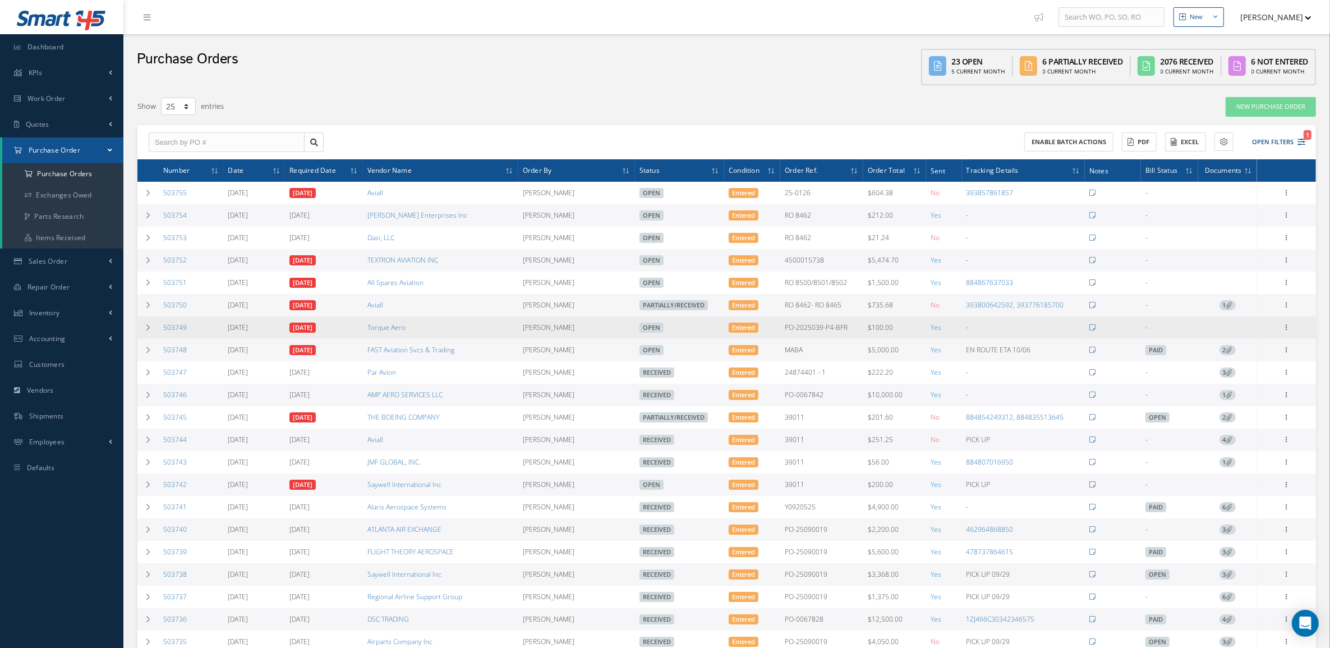
drag, startPoint x: 205, startPoint y: 334, endPoint x: 160, endPoint y: 339, distance: 44.6
click at [160, 339] on td "503749" at bounding box center [191, 327] width 65 height 22
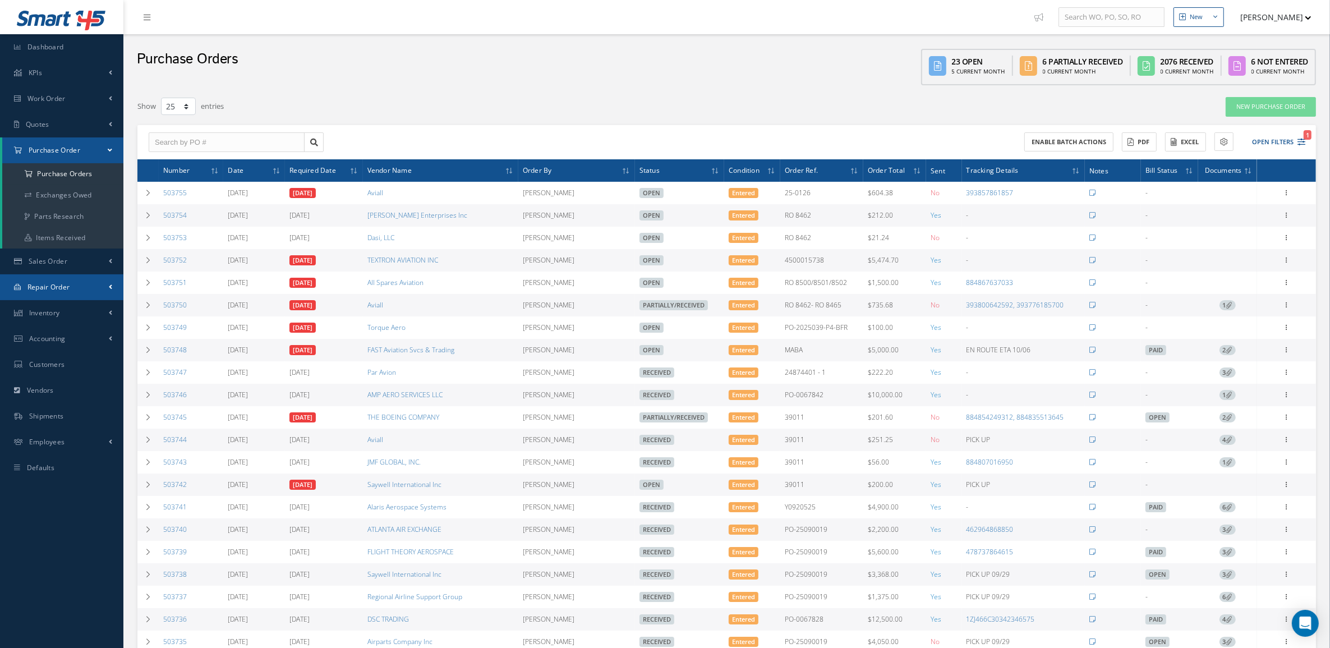
copy link "503749"
click at [1266, 136] on button "Open Filters 1" at bounding box center [1273, 142] width 63 height 19
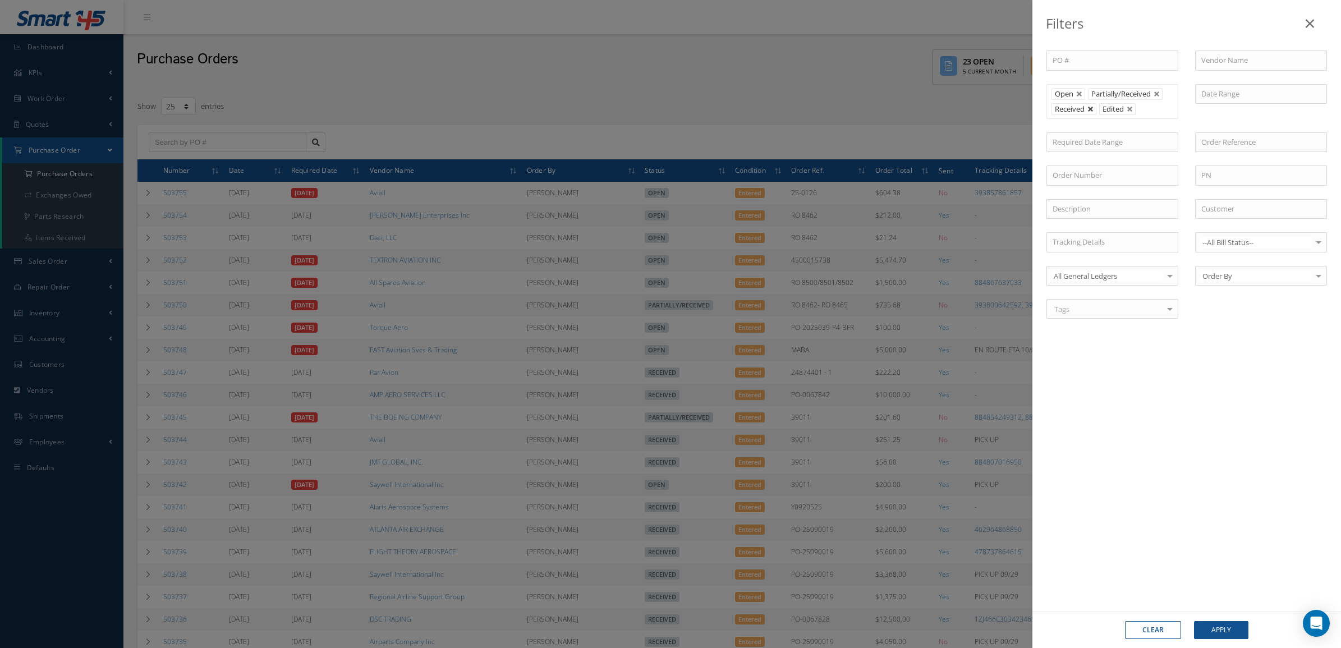
click at [1090, 108] on link at bounding box center [1090, 109] width 7 height 7
click at [1208, 636] on button "Apply" at bounding box center [1221, 630] width 54 height 18
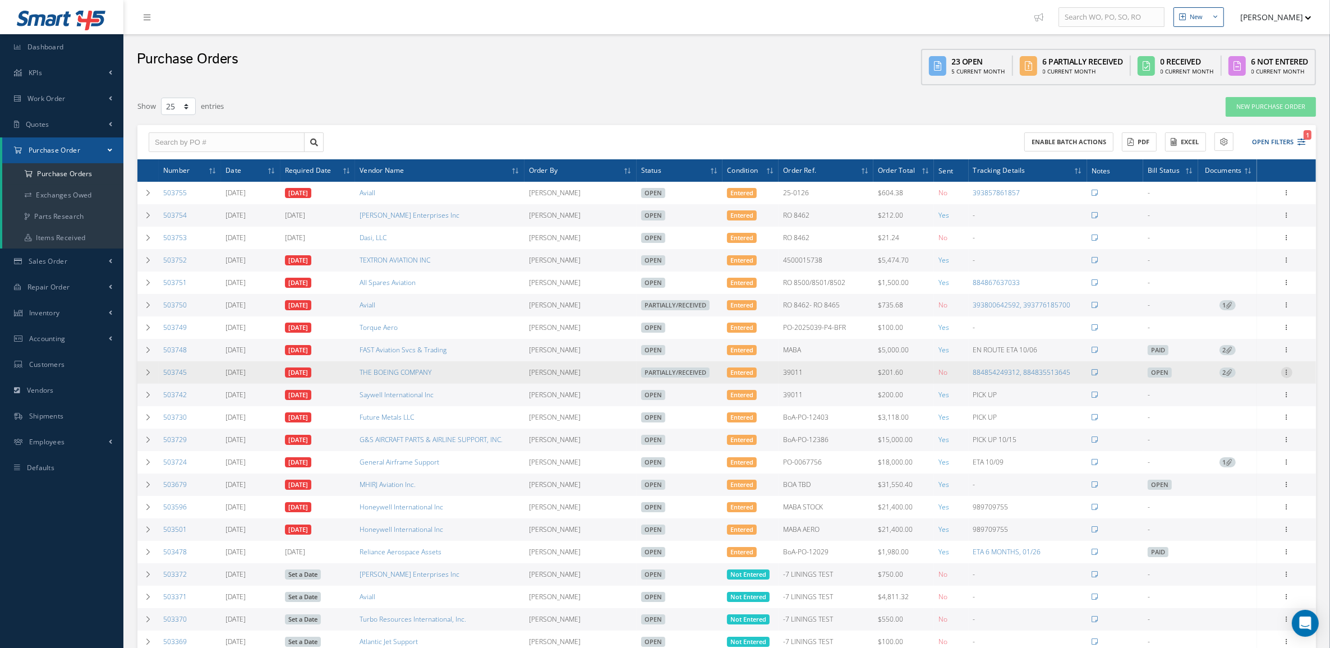
click at [1291, 376] on icon at bounding box center [1286, 371] width 11 height 9
click at [1218, 387] on link "Receive" at bounding box center [1235, 379] width 89 height 15
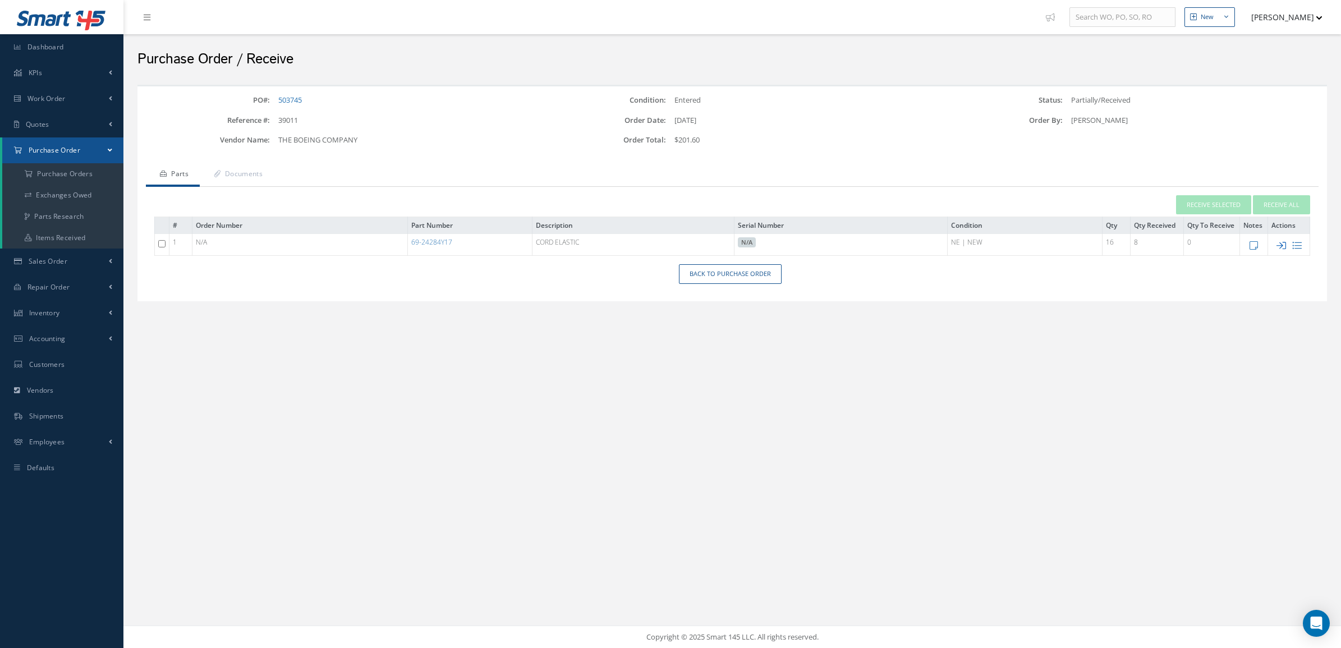
click at [1279, 247] on icon at bounding box center [1281, 246] width 10 height 10
type input "[DATE]"
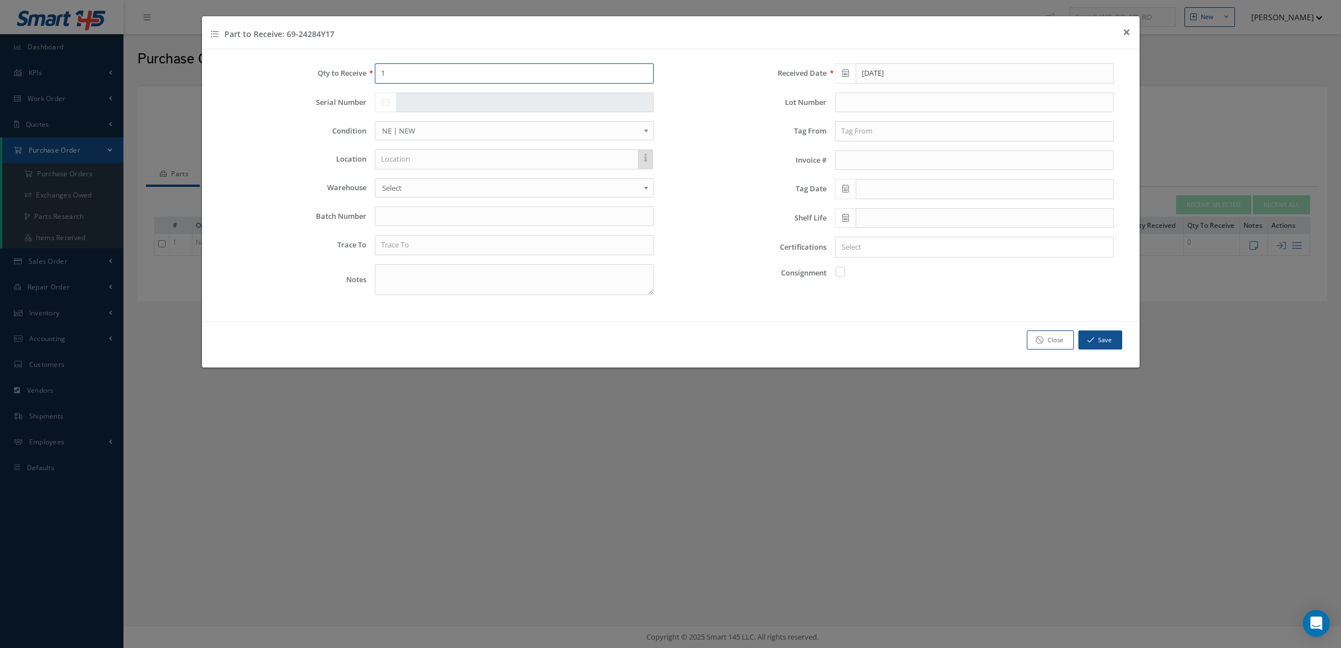
drag, startPoint x: 438, startPoint y: 71, endPoint x: 307, endPoint y: 83, distance: 131.2
click at [307, 83] on div "Qty to Receive 1" at bounding box center [441, 73] width 444 height 20
type input "6"
click at [393, 242] on input "text" at bounding box center [514, 245] width 279 height 20
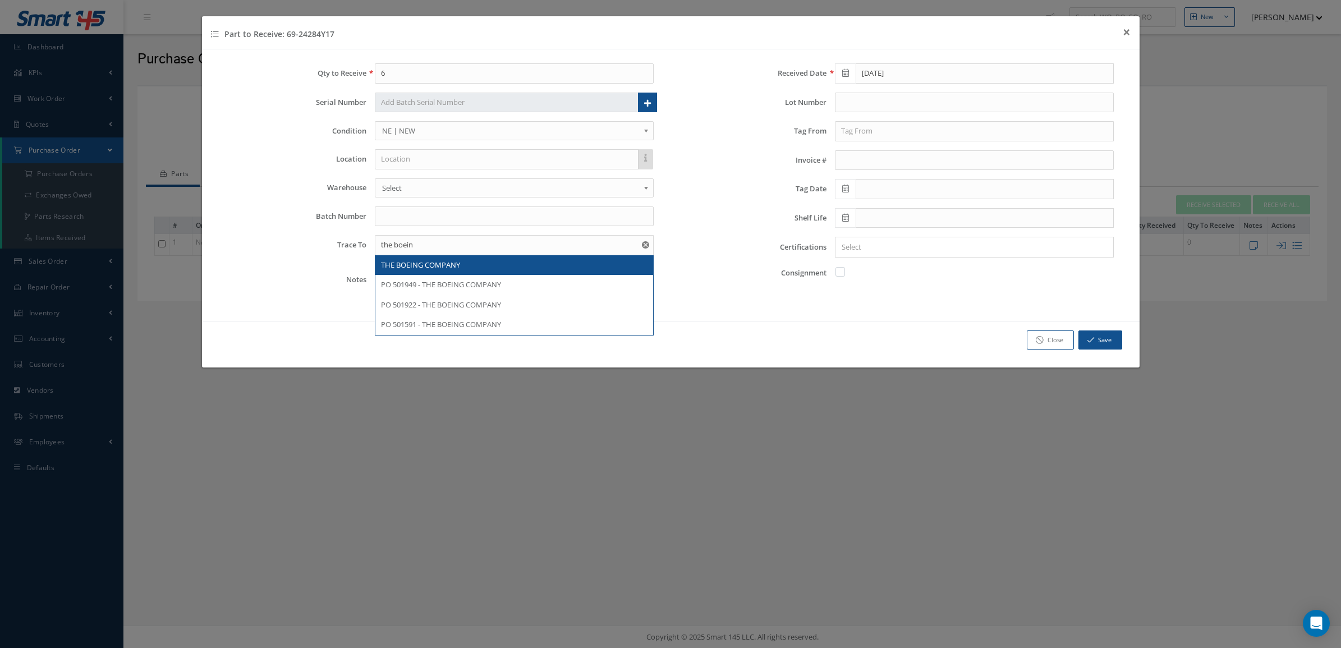
click at [414, 270] on span "THE BOEING COMPANY" at bounding box center [420, 265] width 79 height 10
type input "THE BOEING COMPANY"
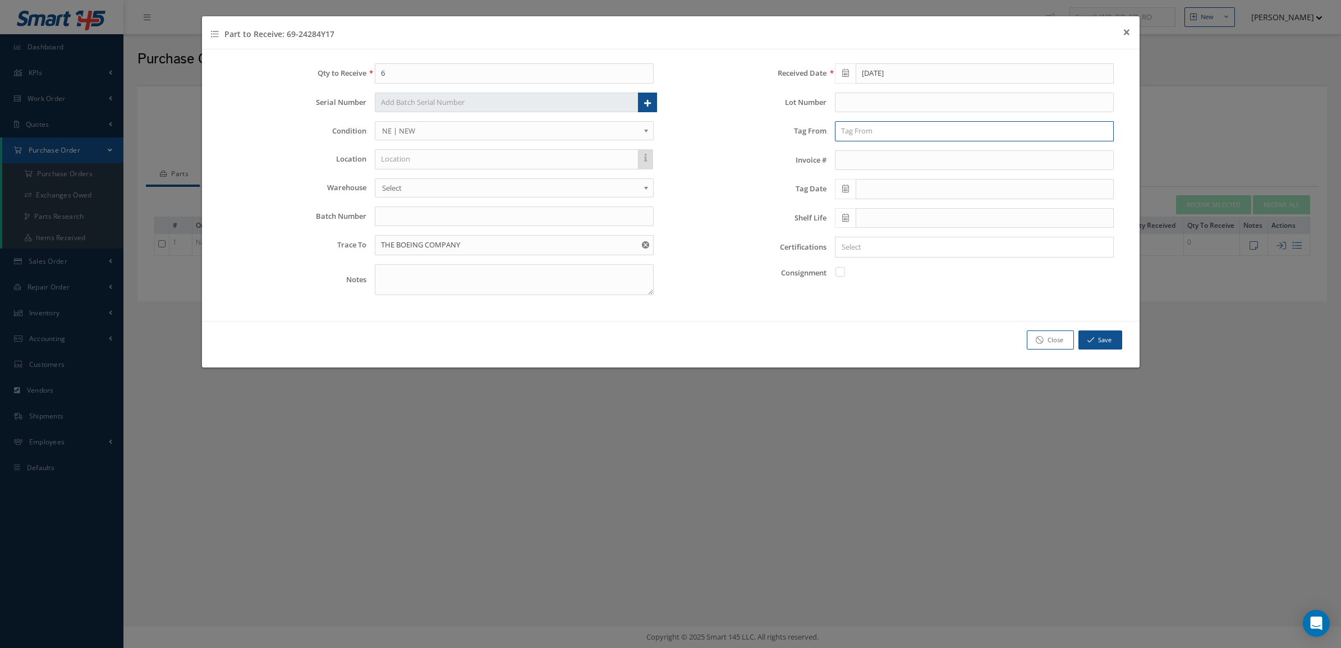
click at [874, 125] on input "text" at bounding box center [974, 131] width 279 height 20
click at [878, 142] on div "THE BOEING COMPANY" at bounding box center [974, 151] width 278 height 20
type input "THE BOEING COMPANY"
click at [840, 188] on span at bounding box center [845, 189] width 21 height 20
click at [909, 242] on td "2" at bounding box center [910, 243] width 17 height 17
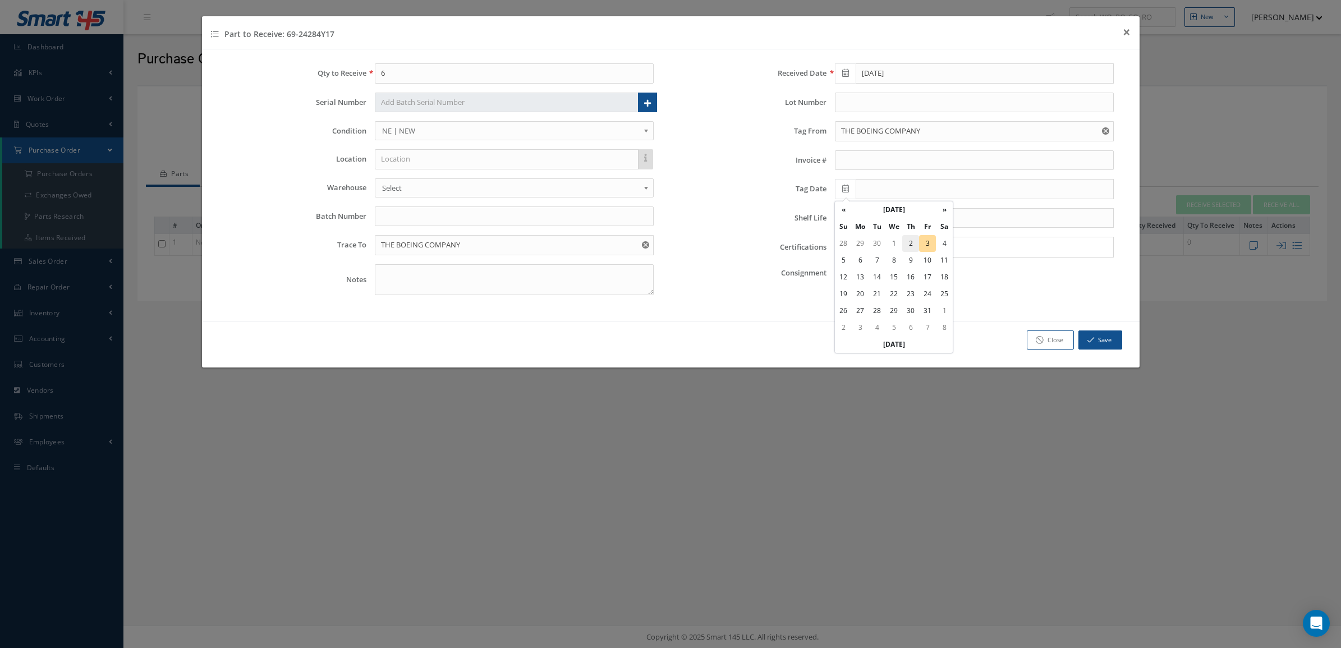
type input "[DATE]"
click at [910, 253] on input "Search for option" at bounding box center [971, 247] width 270 height 12
drag, startPoint x: 909, startPoint y: 285, endPoint x: 904, endPoint y: 261, distance: 24.0
click at [909, 284] on link "8130" at bounding box center [974, 286] width 295 height 17
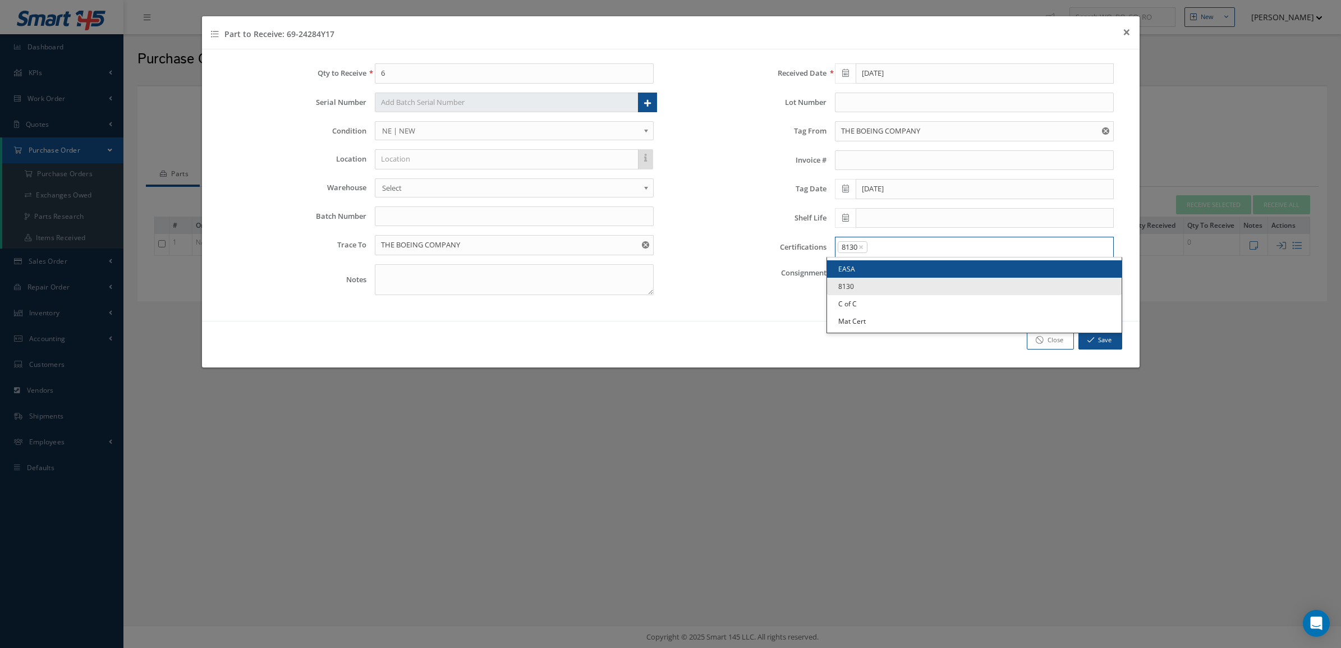
click at [910, 242] on input "Search for option" at bounding box center [987, 247] width 238 height 12
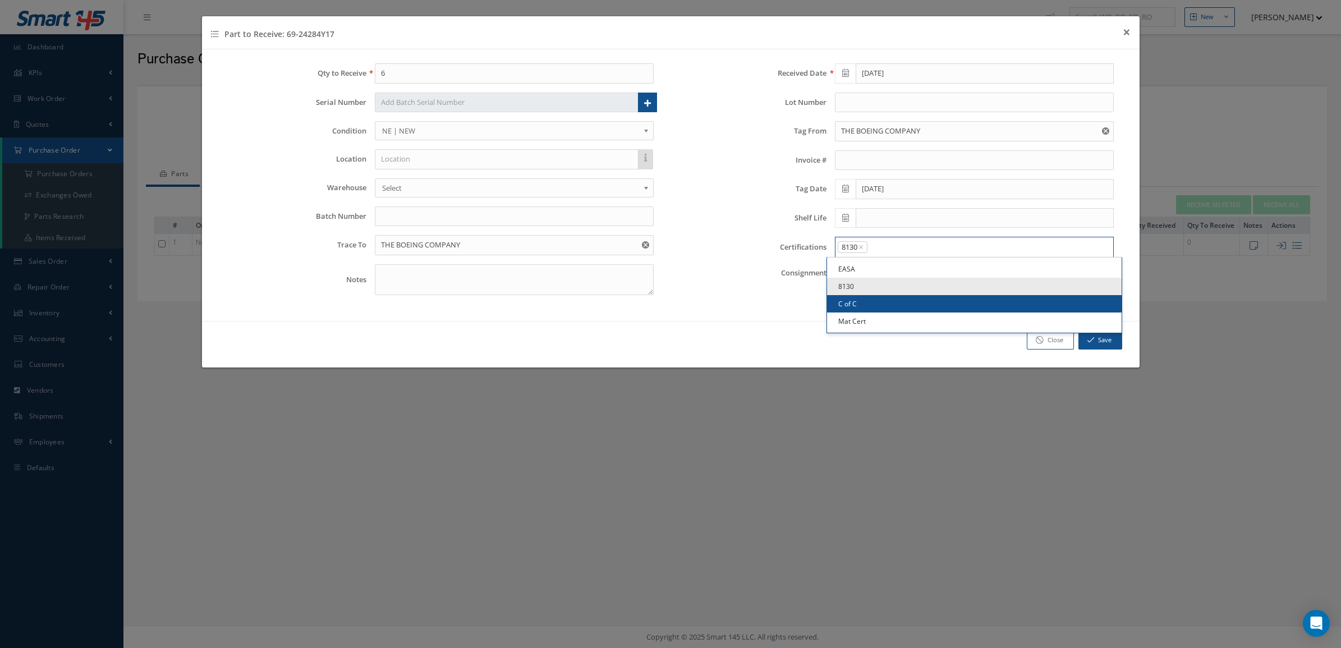
click at [913, 300] on link "C of C" at bounding box center [974, 303] width 295 height 17
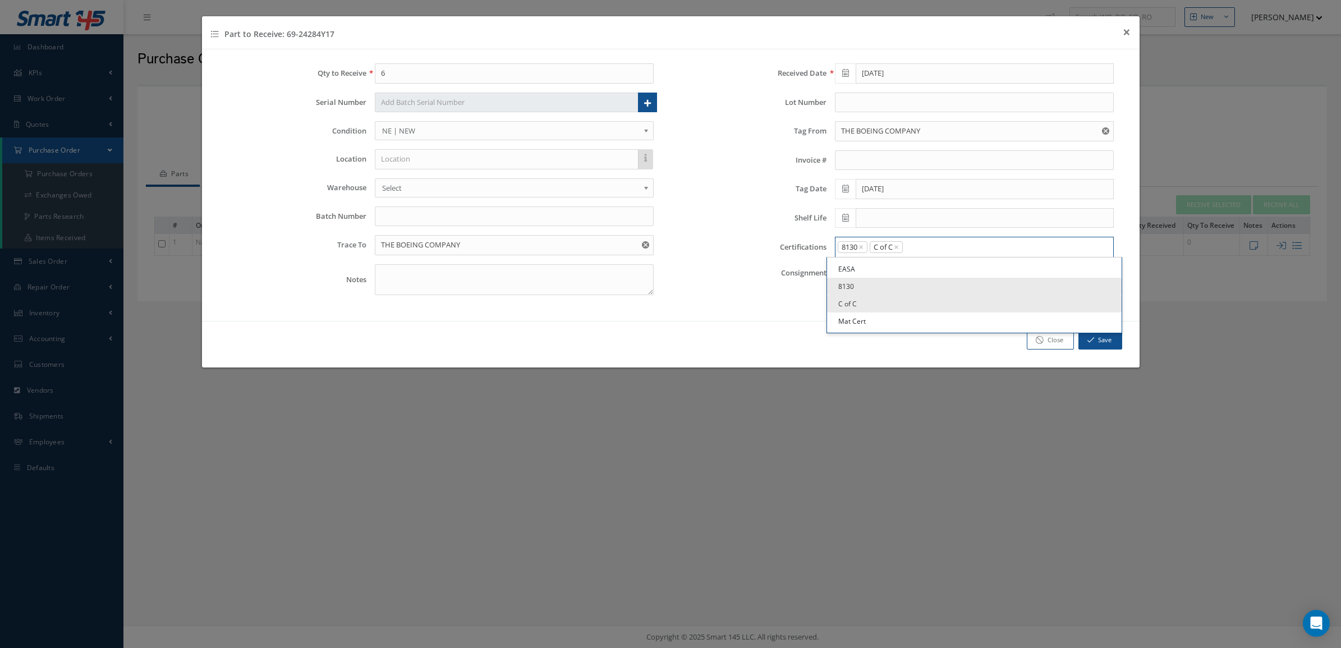
click at [927, 250] on input "Search for option" at bounding box center [1006, 247] width 204 height 12
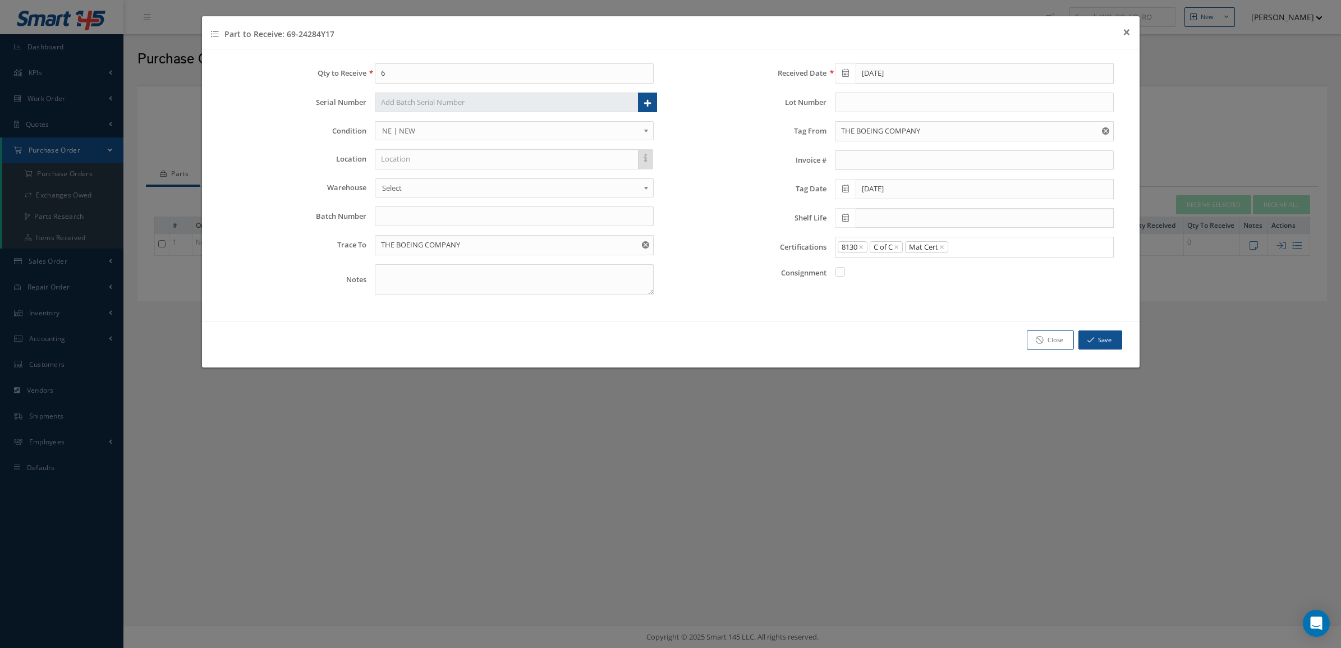
click at [912, 324] on link "Mat Cert" at bounding box center [974, 320] width 295 height 17
click at [1092, 338] on icon "button" at bounding box center [1090, 340] width 7 height 8
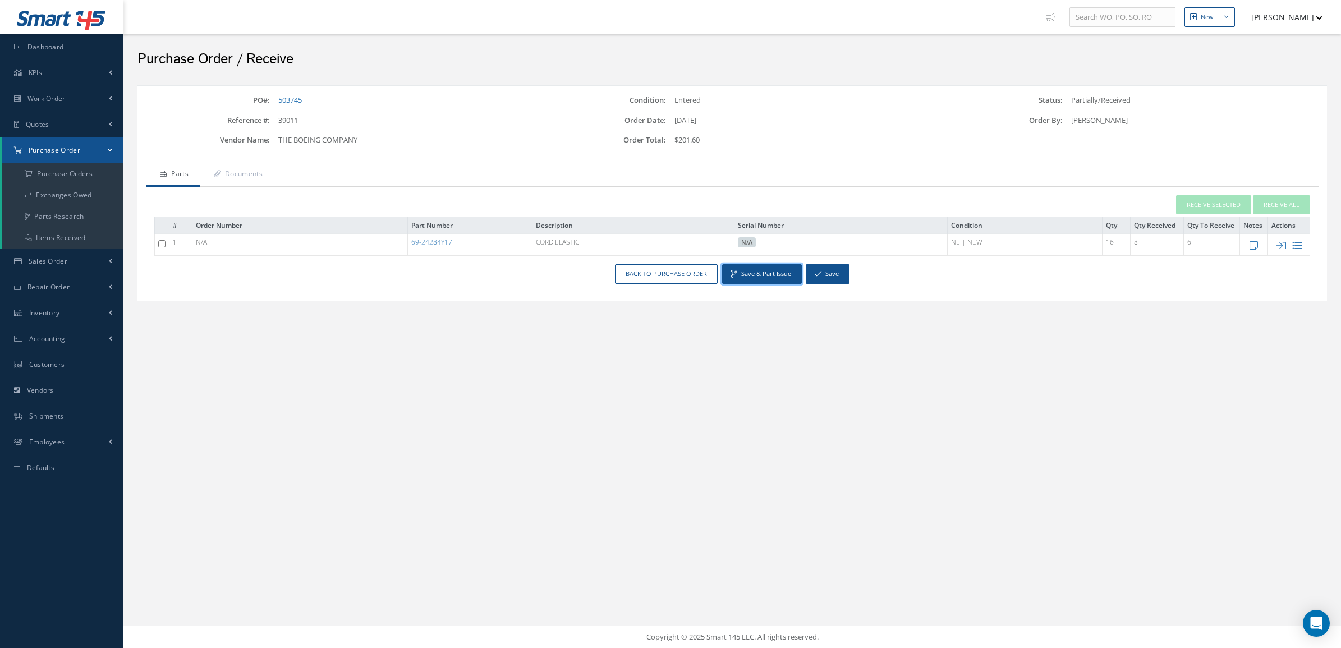
click at [770, 279] on button "Save & Part Issue" at bounding box center [762, 274] width 80 height 20
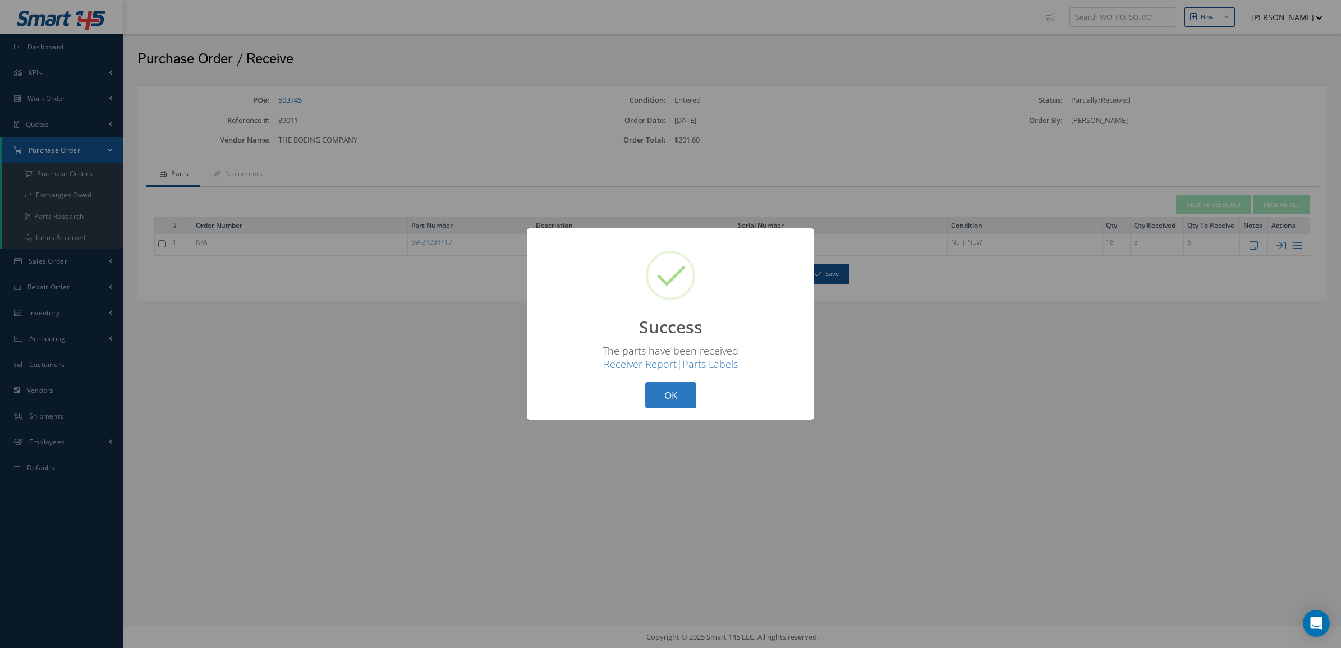
click at [663, 398] on button "OK" at bounding box center [670, 395] width 51 height 26
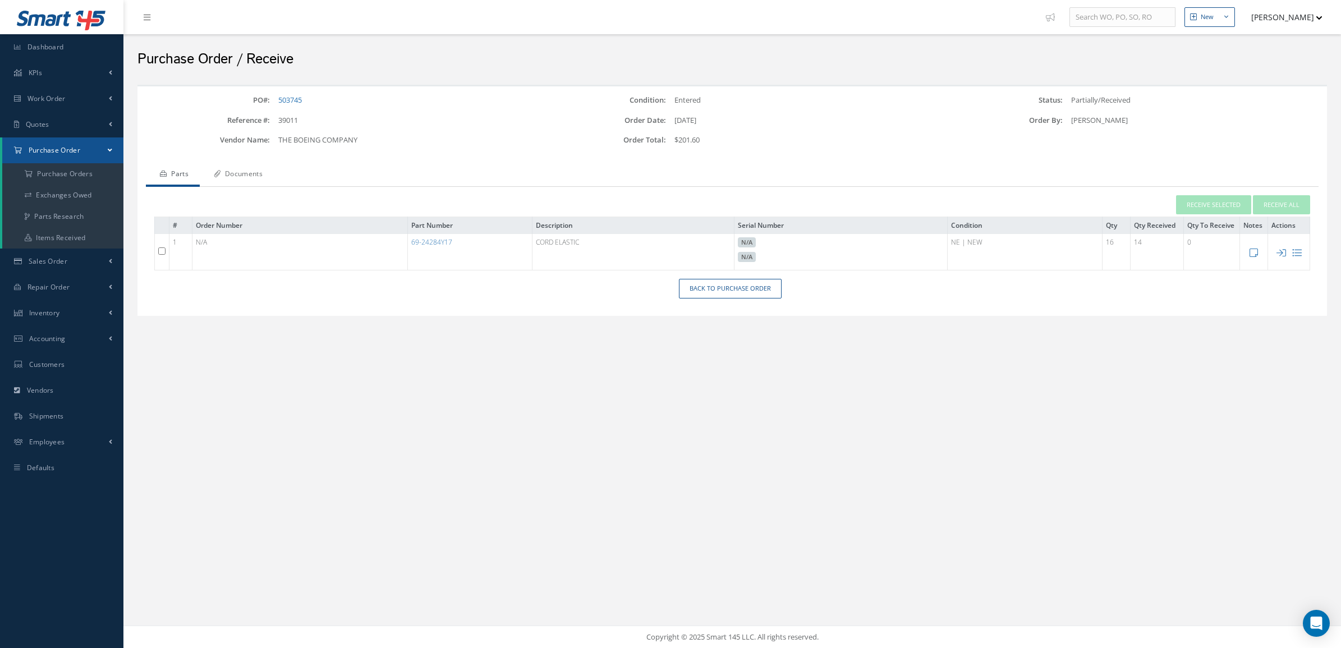
click at [249, 180] on link "Documents" at bounding box center [237, 175] width 74 height 24
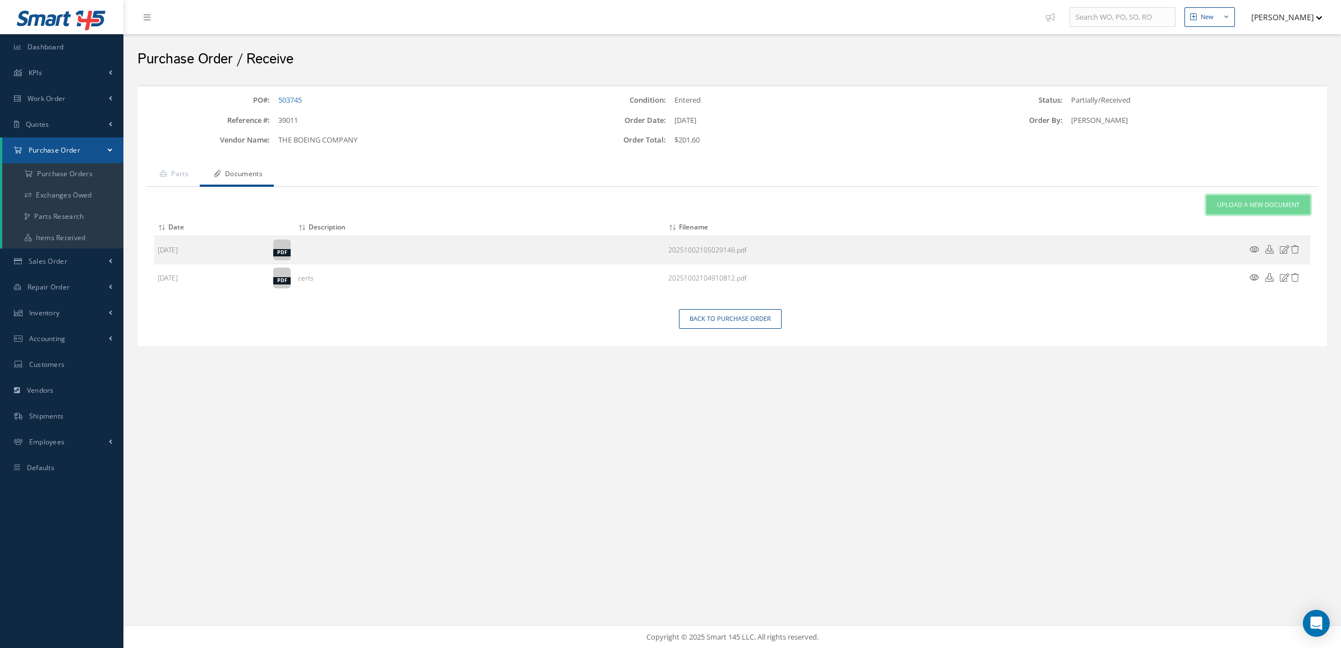
click at [1258, 208] on span "Upload a New Document" at bounding box center [1258, 205] width 82 height 10
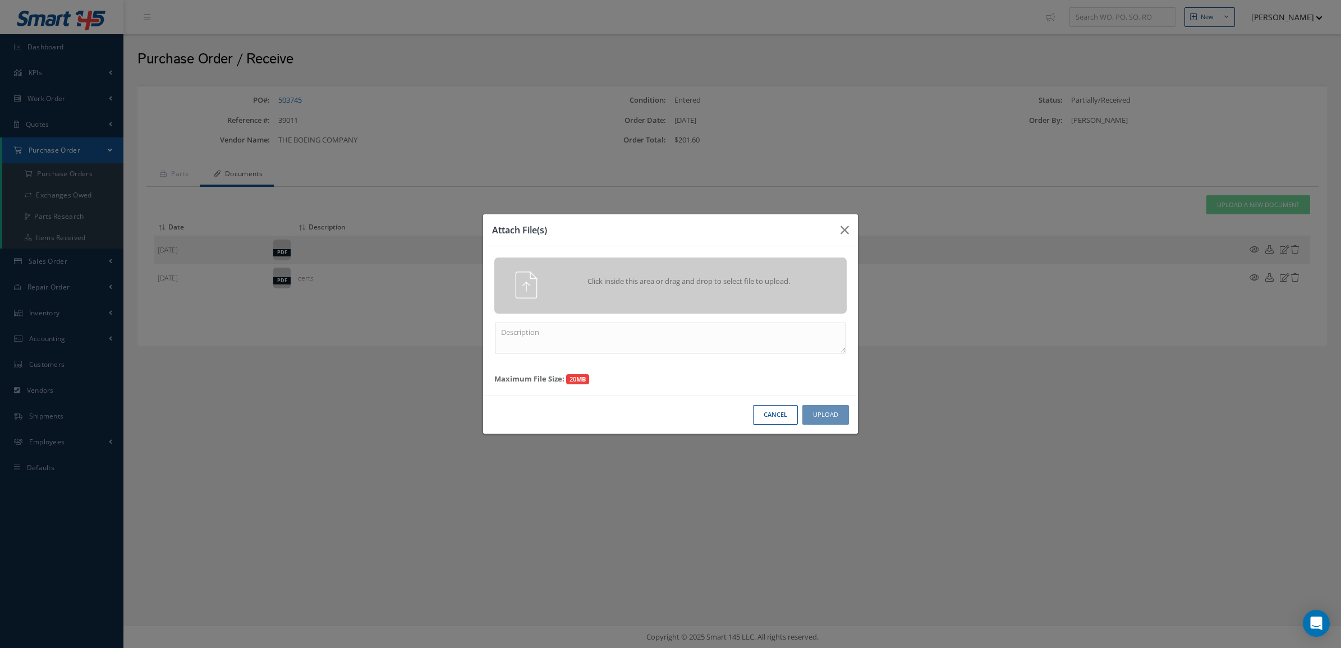
click at [743, 276] on span "Click inside this area or drag and drop to select file to upload." at bounding box center [689, 281] width 255 height 11
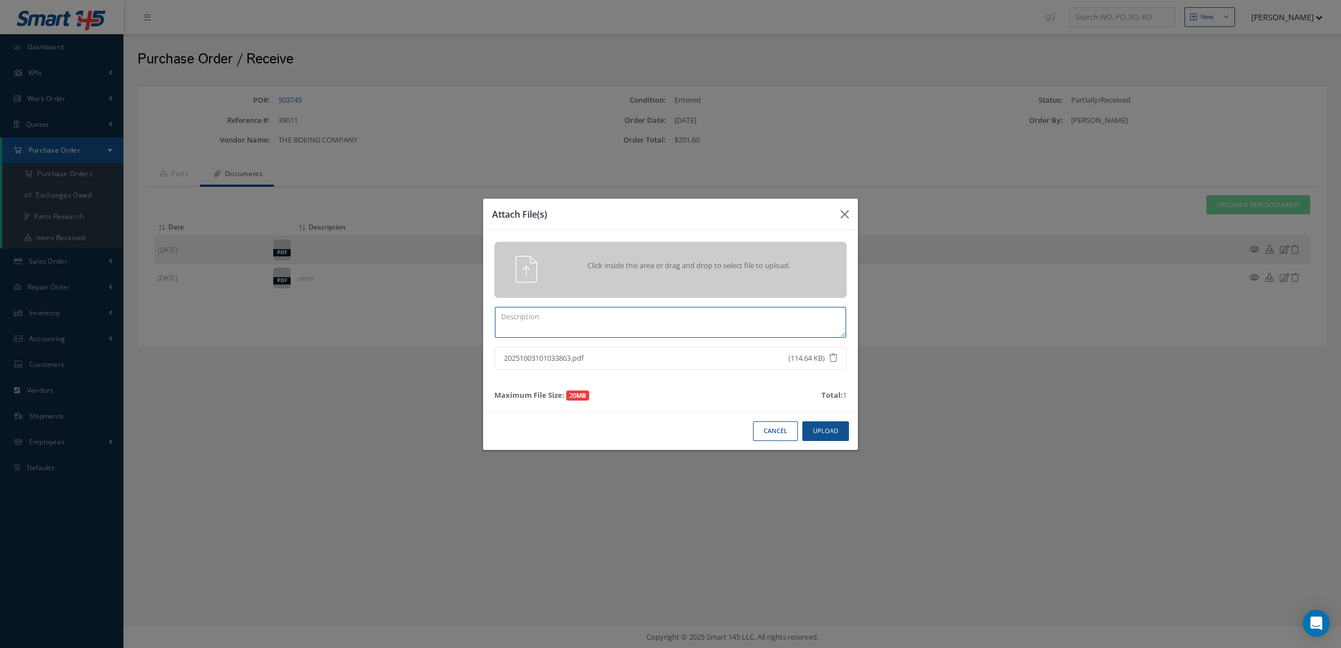
click at [626, 312] on textarea at bounding box center [670, 322] width 351 height 31
type textarea "certs qty 6"
click at [808, 424] on button "Upload" at bounding box center [825, 431] width 47 height 20
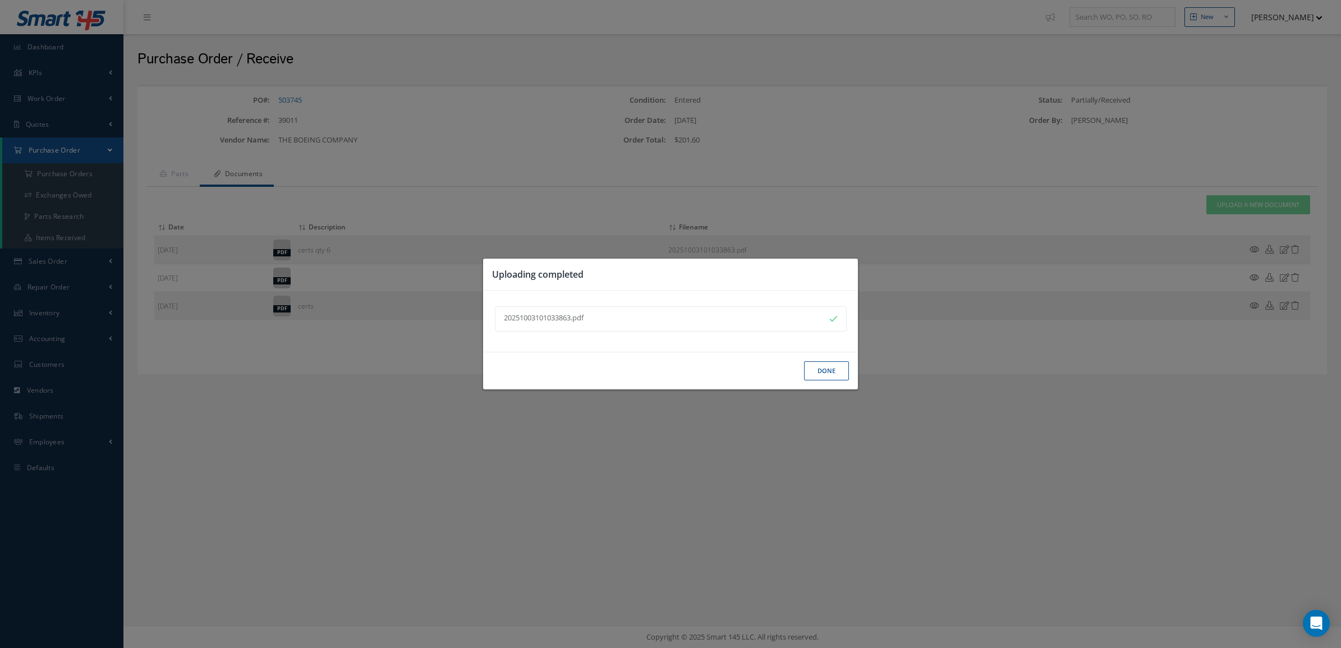
click at [806, 378] on button "Done" at bounding box center [826, 371] width 45 height 20
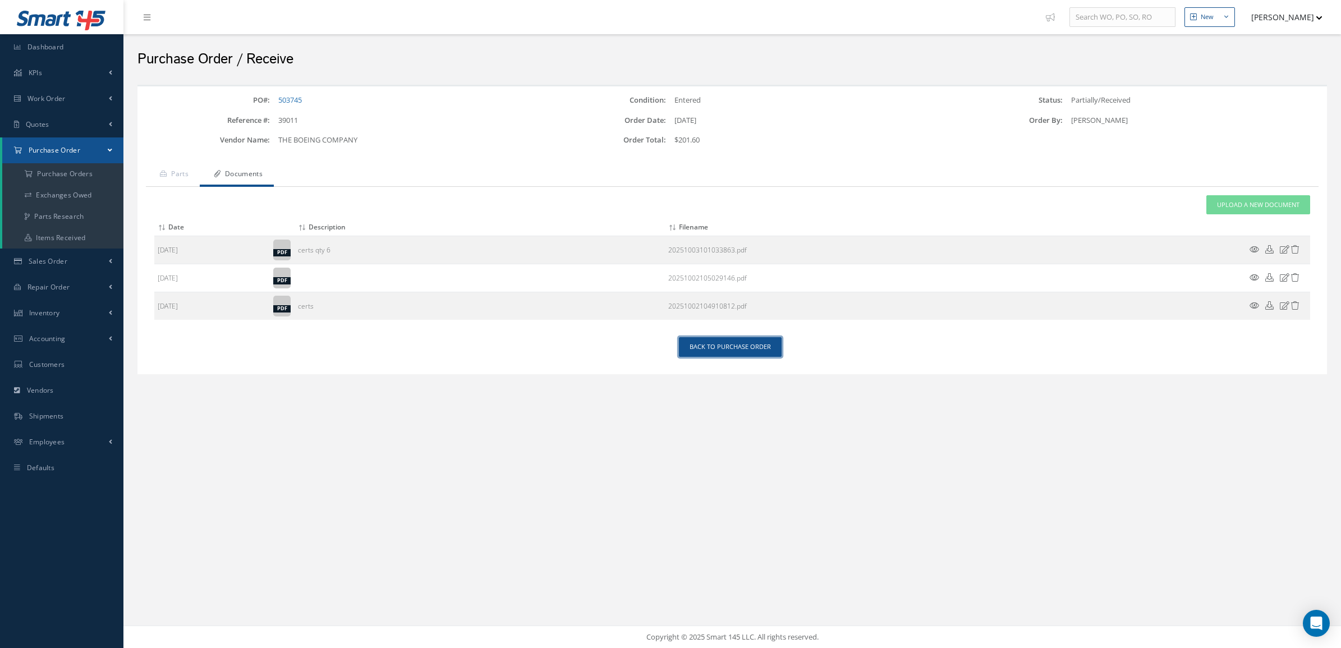
click at [759, 343] on link "Back to Purchase Order" at bounding box center [730, 347] width 103 height 20
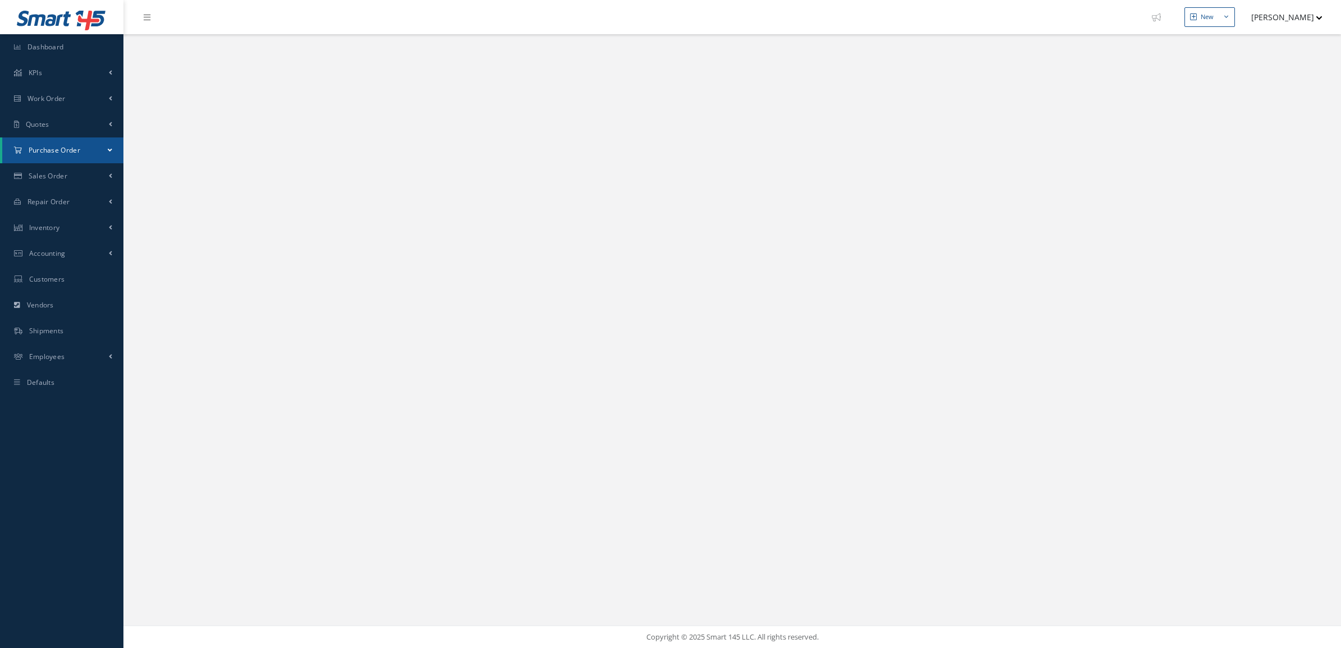
select select "25"
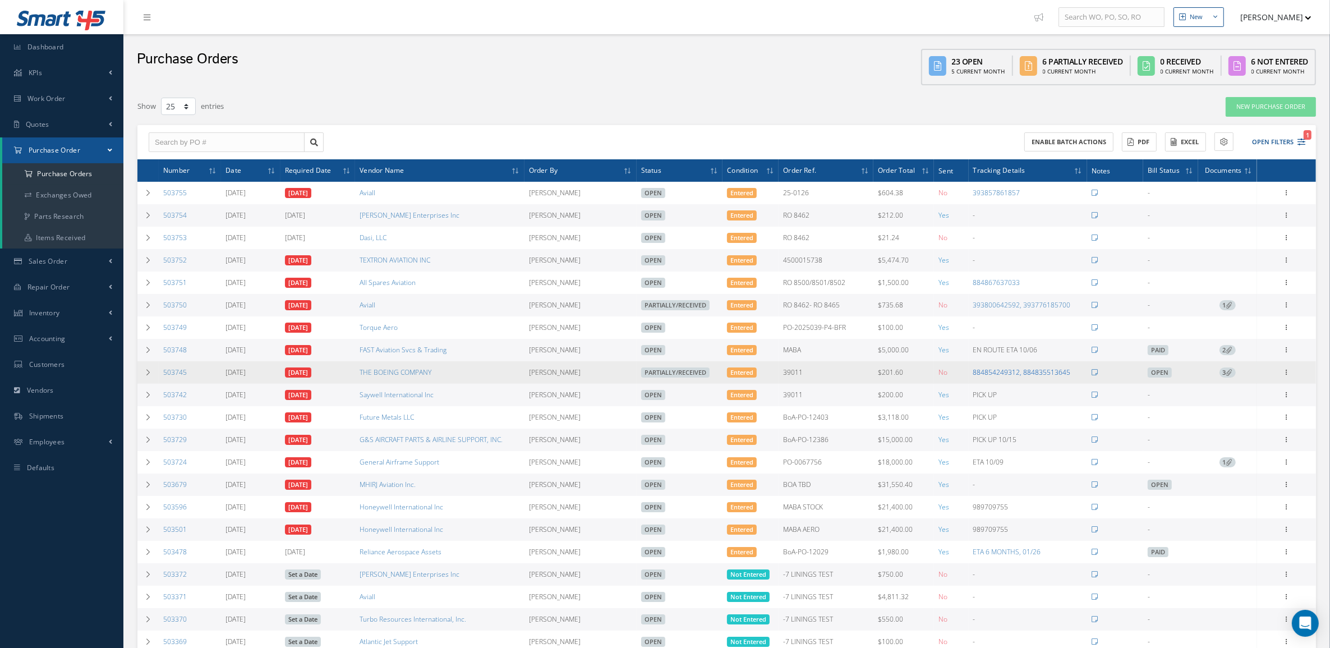
click at [1011, 374] on link "884854249312, 884835513645" at bounding box center [1022, 372] width 98 height 10
click at [152, 375] on td at bounding box center [147, 372] width 21 height 22
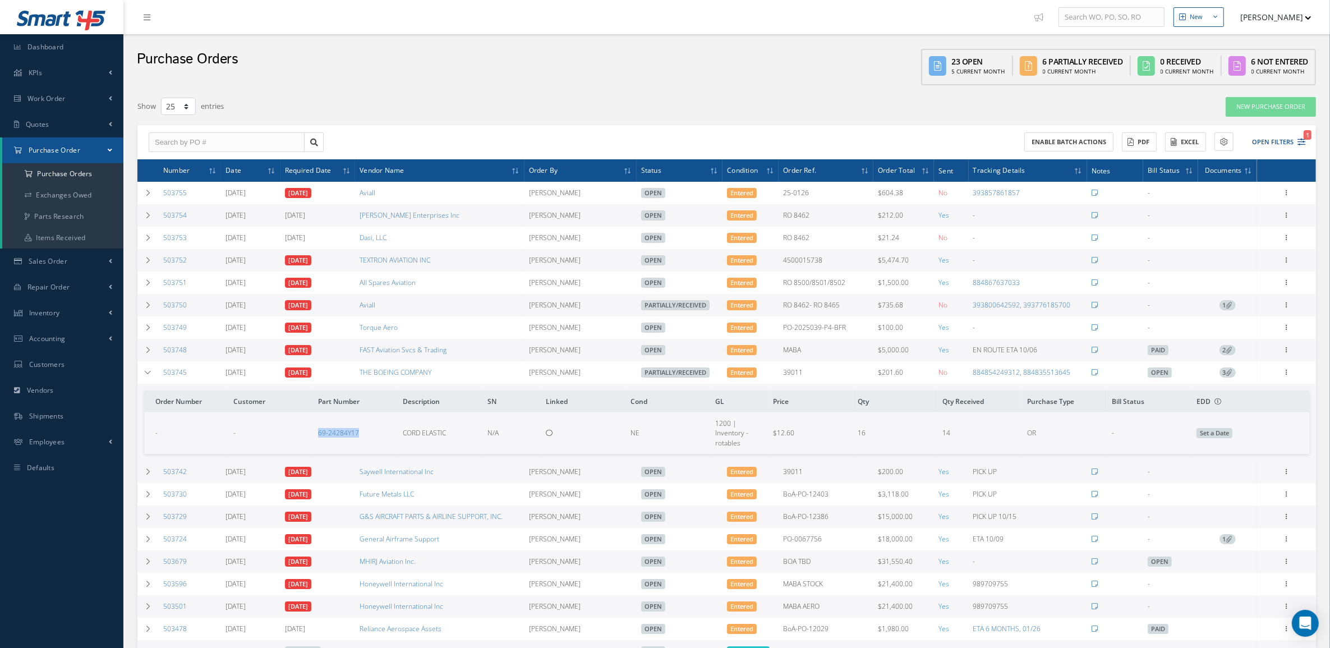
drag, startPoint x: 306, startPoint y: 438, endPoint x: 386, endPoint y: 435, distance: 79.7
click at [386, 435] on tr "- - 69-24284Y17 CORD ELASTIC N/A NE 1200 | Inventory - rotables $12.60 16 14 OR…" at bounding box center [726, 432] width 1165 height 41
copy tr "69-24284Y17"
click at [1285, 378] on div at bounding box center [1286, 372] width 11 height 11
click at [657, 378] on span "Partially/Received" at bounding box center [675, 372] width 68 height 10
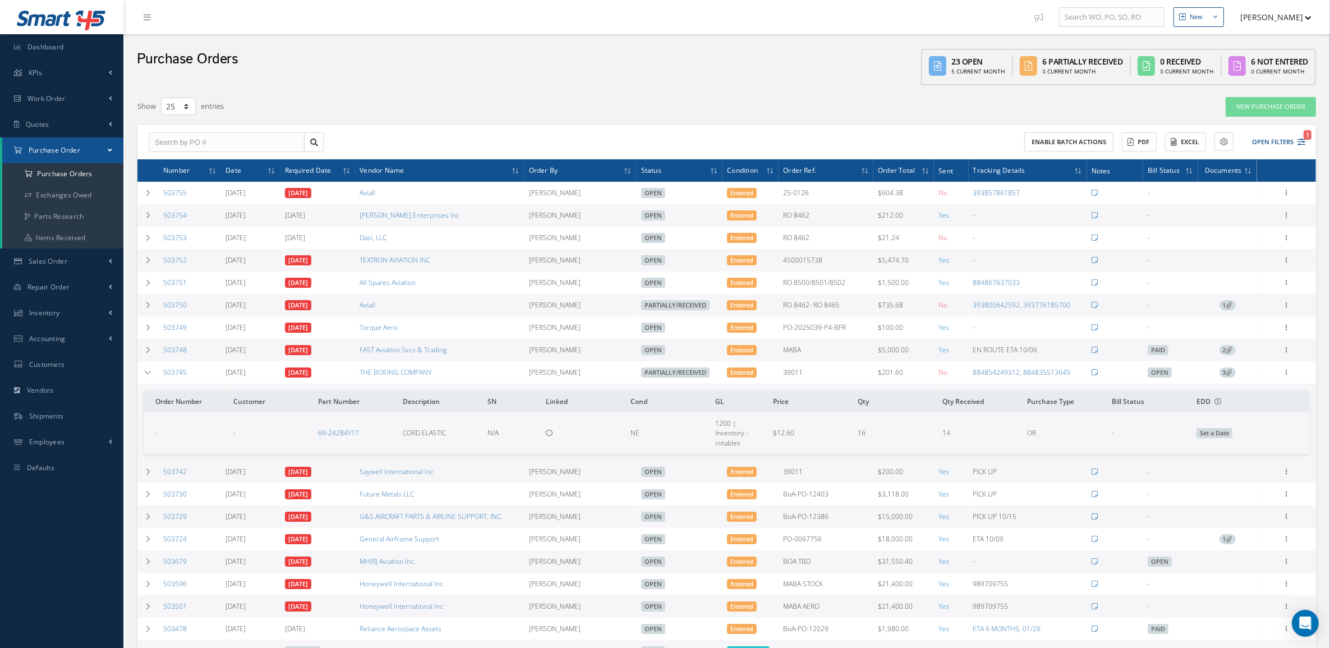
click at [1280, 379] on div "Receive Show Edit Send By Email Email History Documents Print-Outs Print Purcha…" at bounding box center [1286, 372] width 13 height 13
click at [1286, 375] on icon at bounding box center [1286, 371] width 11 height 9
click at [1254, 386] on link "Receive" at bounding box center [1235, 379] width 89 height 15
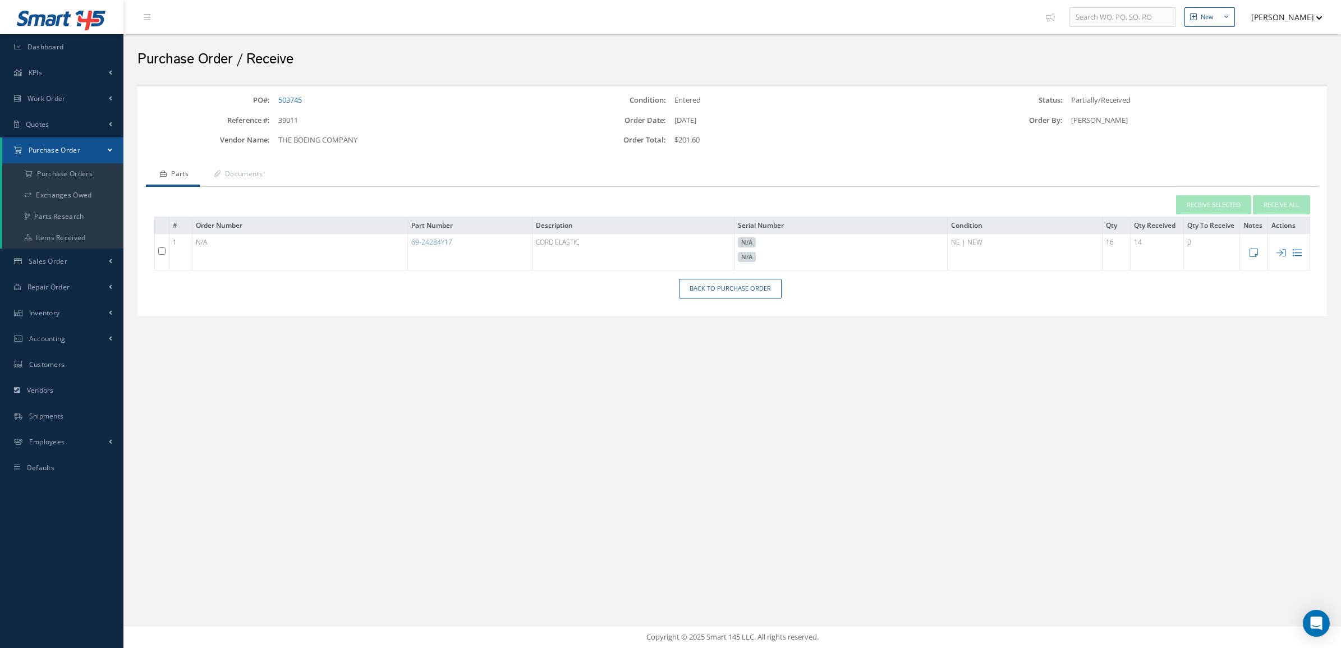
click at [1296, 254] on icon at bounding box center [1297, 253] width 10 height 10
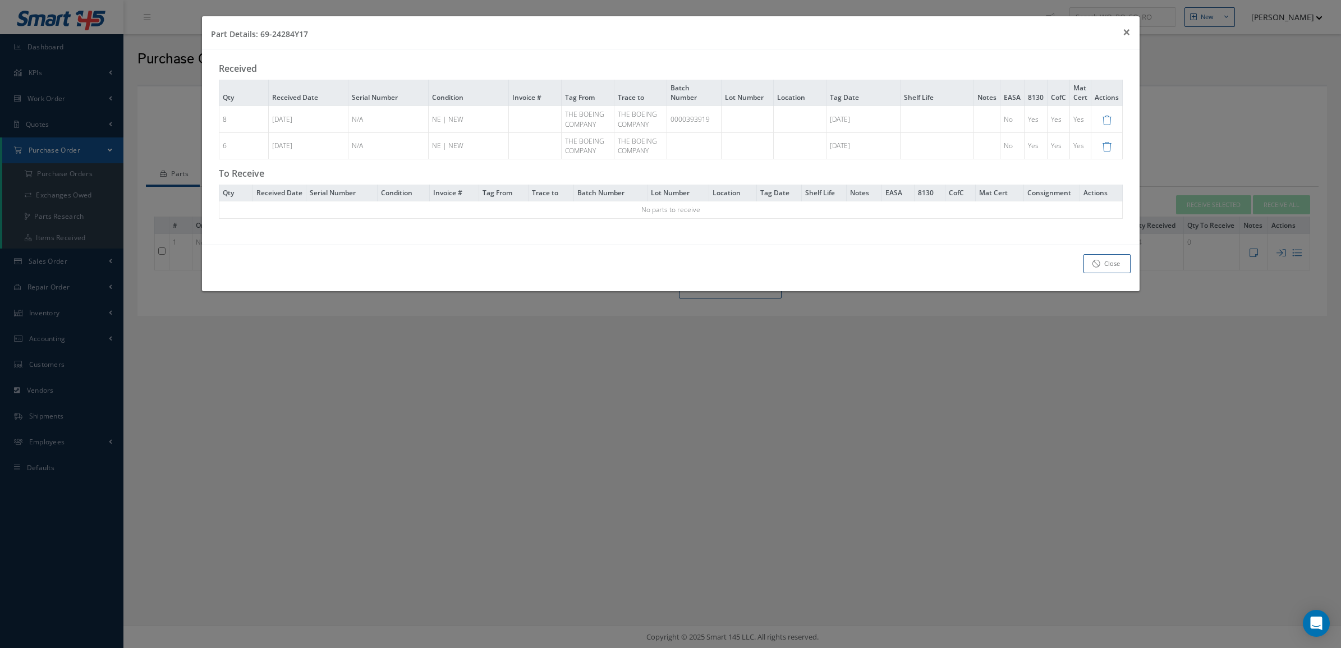
click at [1100, 150] on td at bounding box center [1106, 145] width 31 height 26
click at [1104, 147] on icon at bounding box center [1107, 147] width 10 height 10
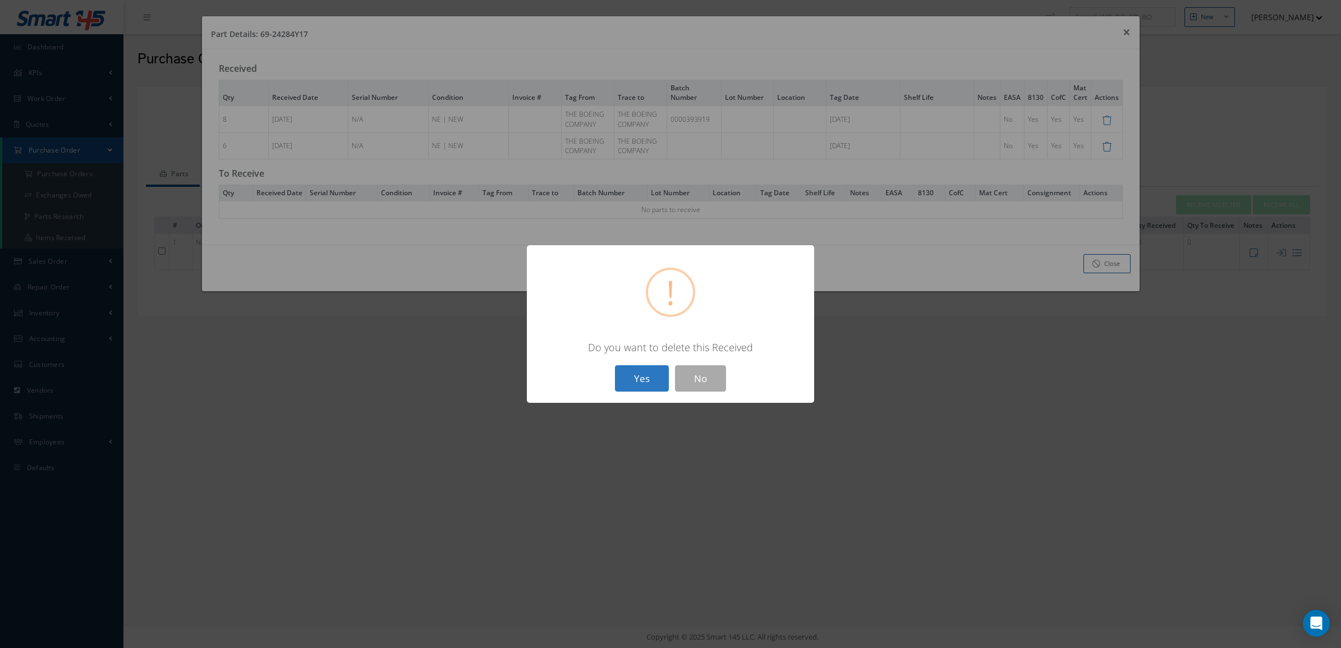
click at [650, 382] on button "Yes" at bounding box center [642, 378] width 54 height 26
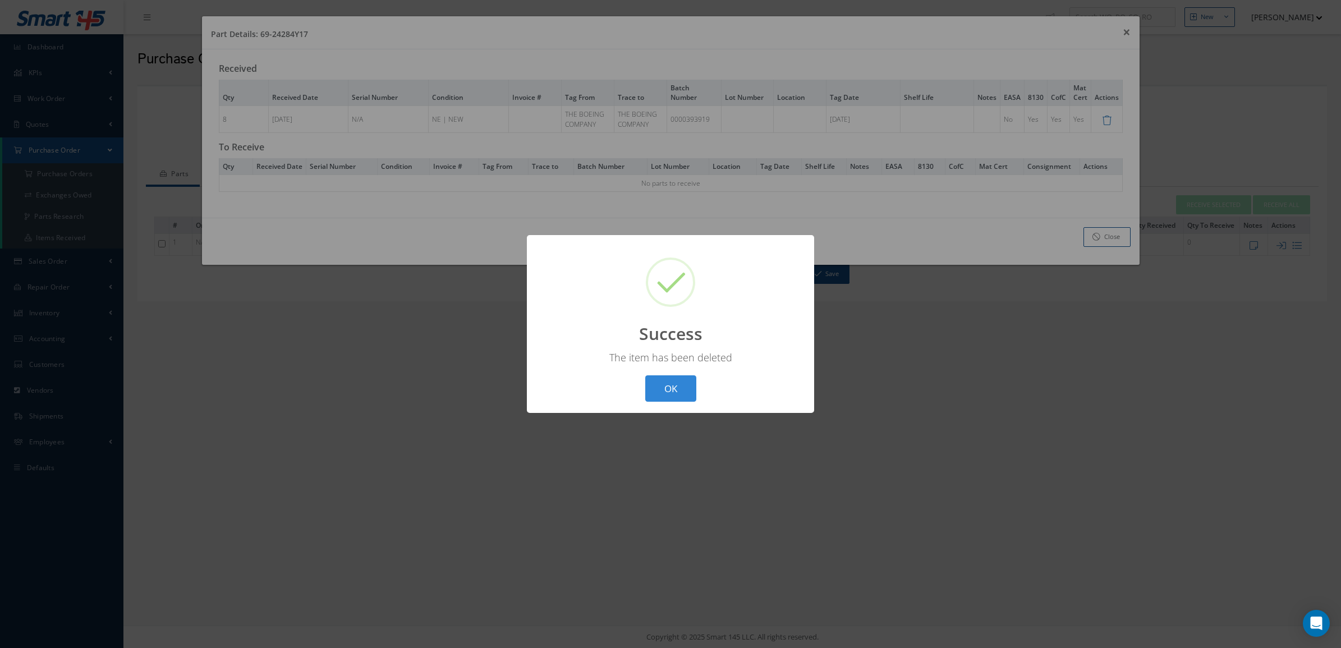
click at [672, 390] on button "OK" at bounding box center [670, 388] width 51 height 26
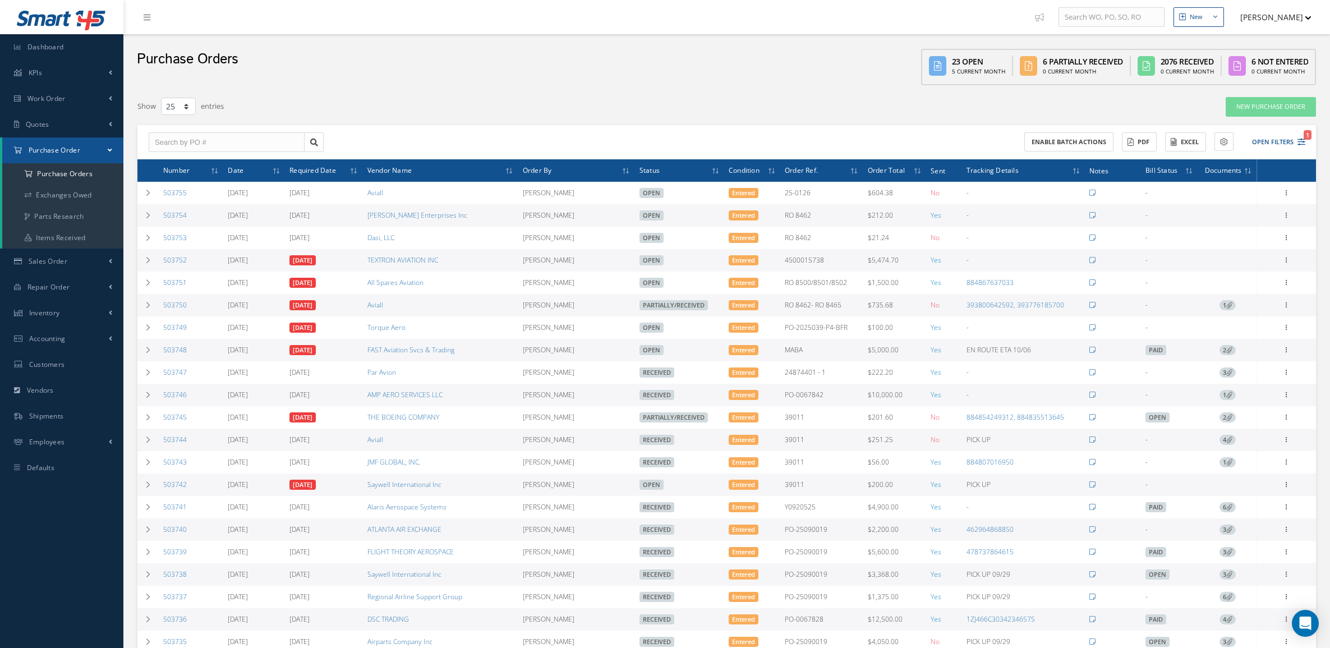
select select "25"
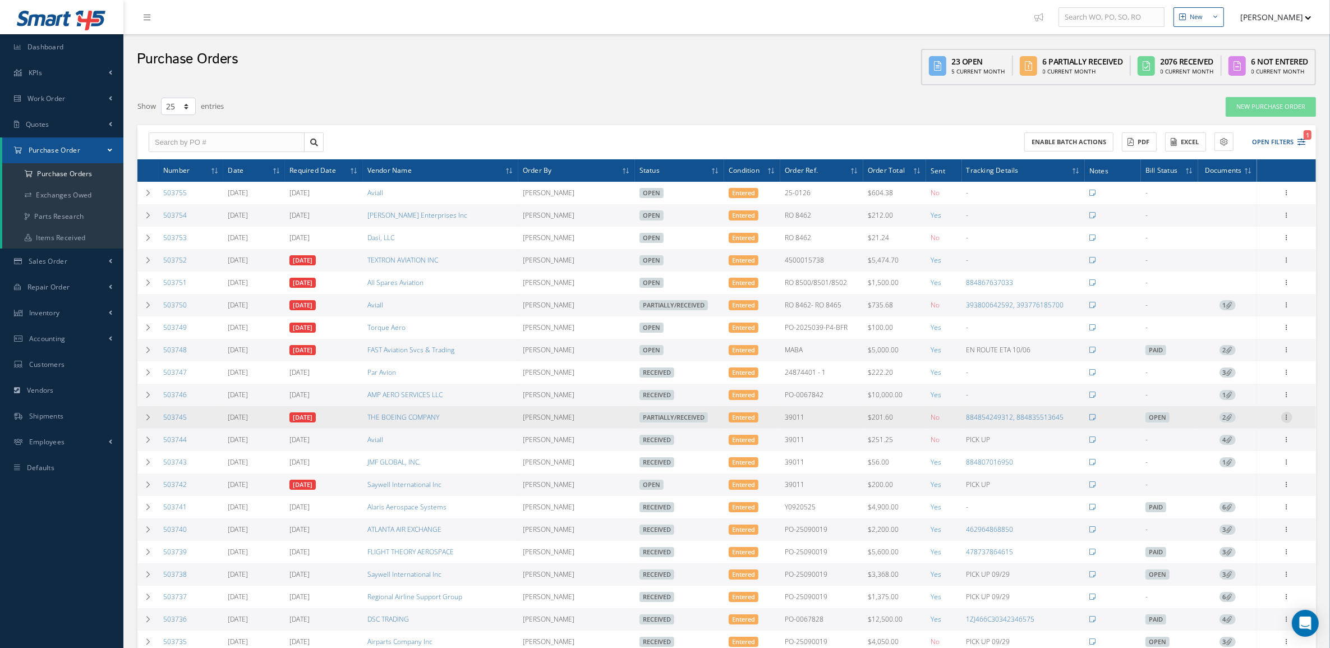
click at [1289, 417] on icon at bounding box center [1286, 416] width 11 height 9
click at [1254, 426] on link "Receive" at bounding box center [1235, 424] width 89 height 15
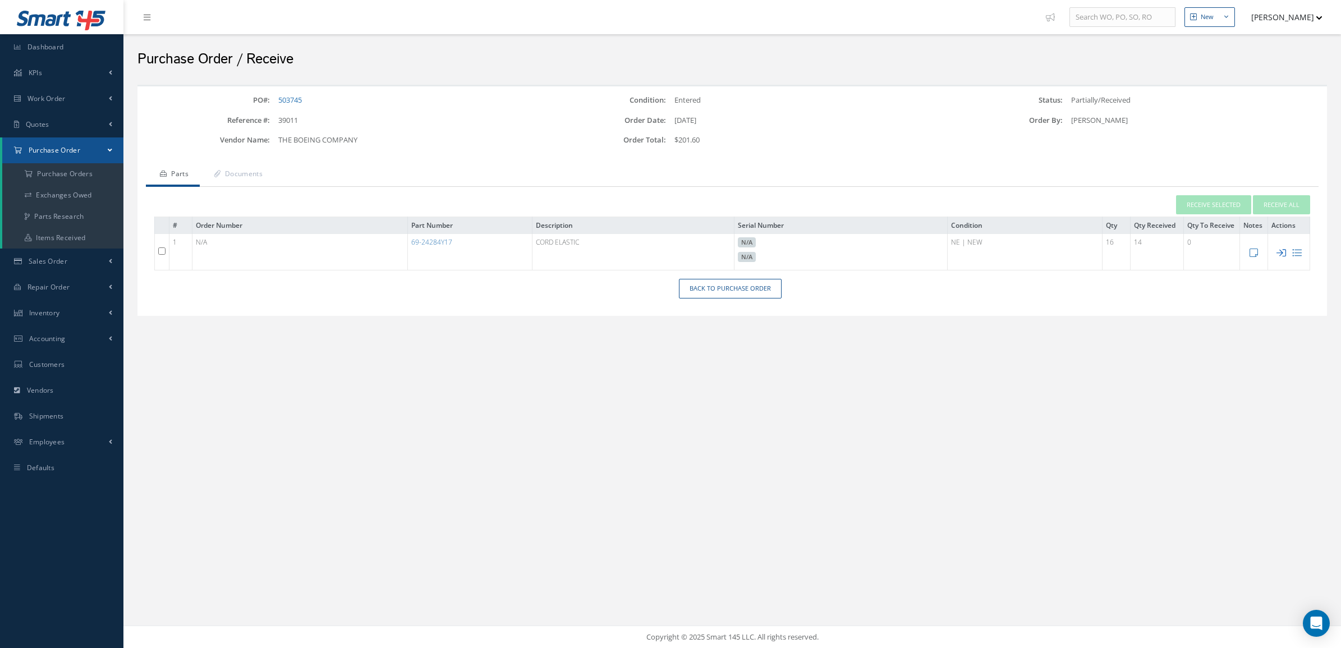
click at [1282, 255] on icon at bounding box center [1281, 253] width 10 height 10
type input "[DATE]"
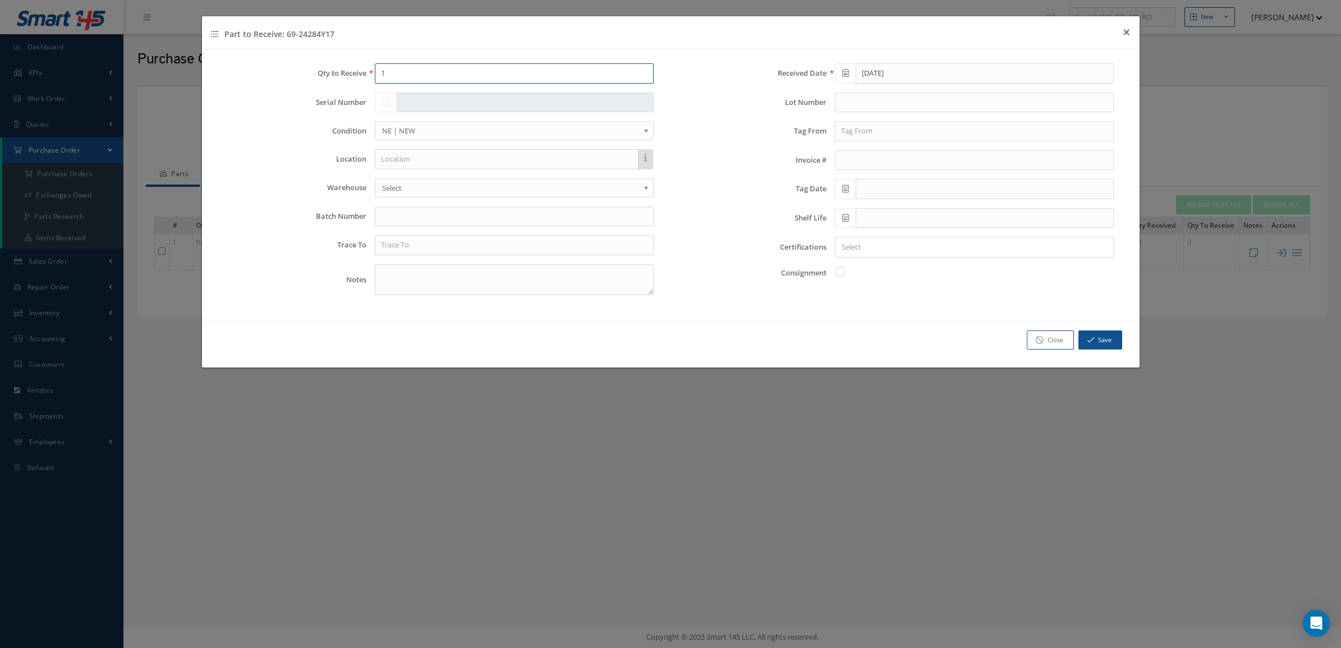
drag, startPoint x: 385, startPoint y: 80, endPoint x: 365, endPoint y: 72, distance: 21.9
click at [365, 72] on div "Qty to Receive 1" at bounding box center [441, 73] width 444 height 20
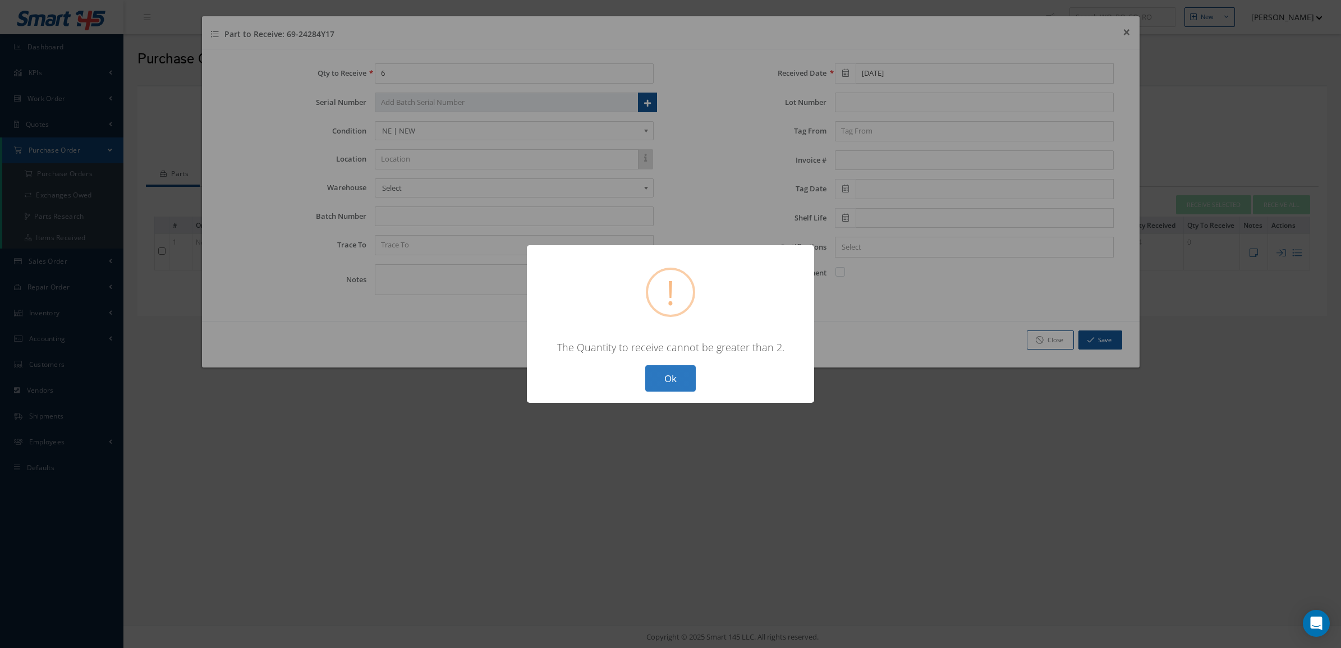
click at [677, 375] on button "Ok" at bounding box center [670, 378] width 50 height 26
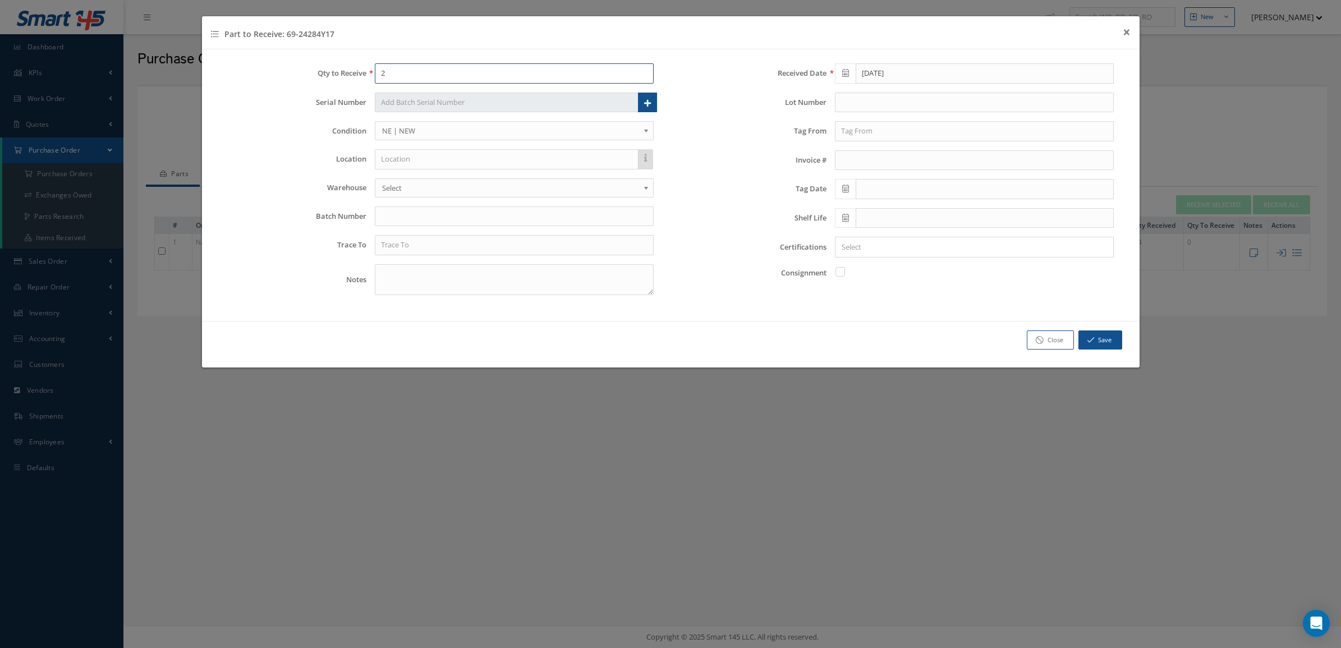
drag, startPoint x: 442, startPoint y: 68, endPoint x: 330, endPoint y: 79, distance: 112.8
click at [330, 79] on div "Qty to Receive 2" at bounding box center [441, 73] width 444 height 20
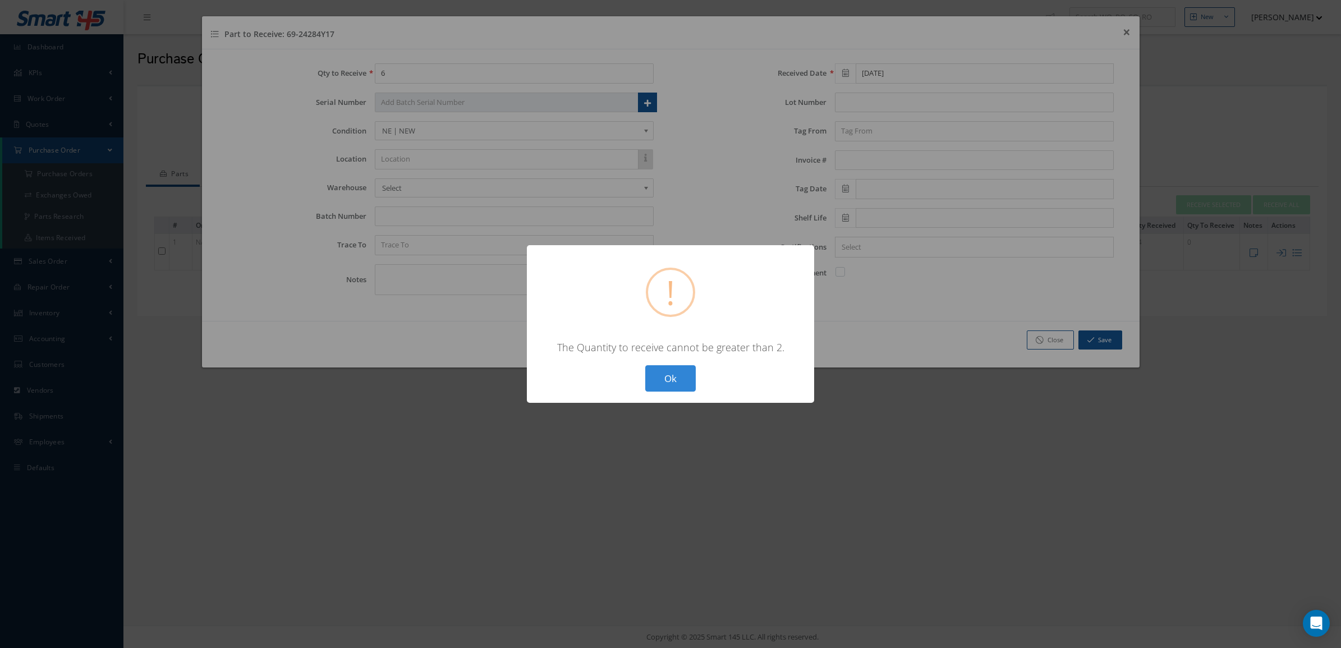
drag, startPoint x: 680, startPoint y: 377, endPoint x: 436, endPoint y: 122, distance: 353.1
click at [678, 374] on button "Ok" at bounding box center [670, 378] width 50 height 26
type input "2"
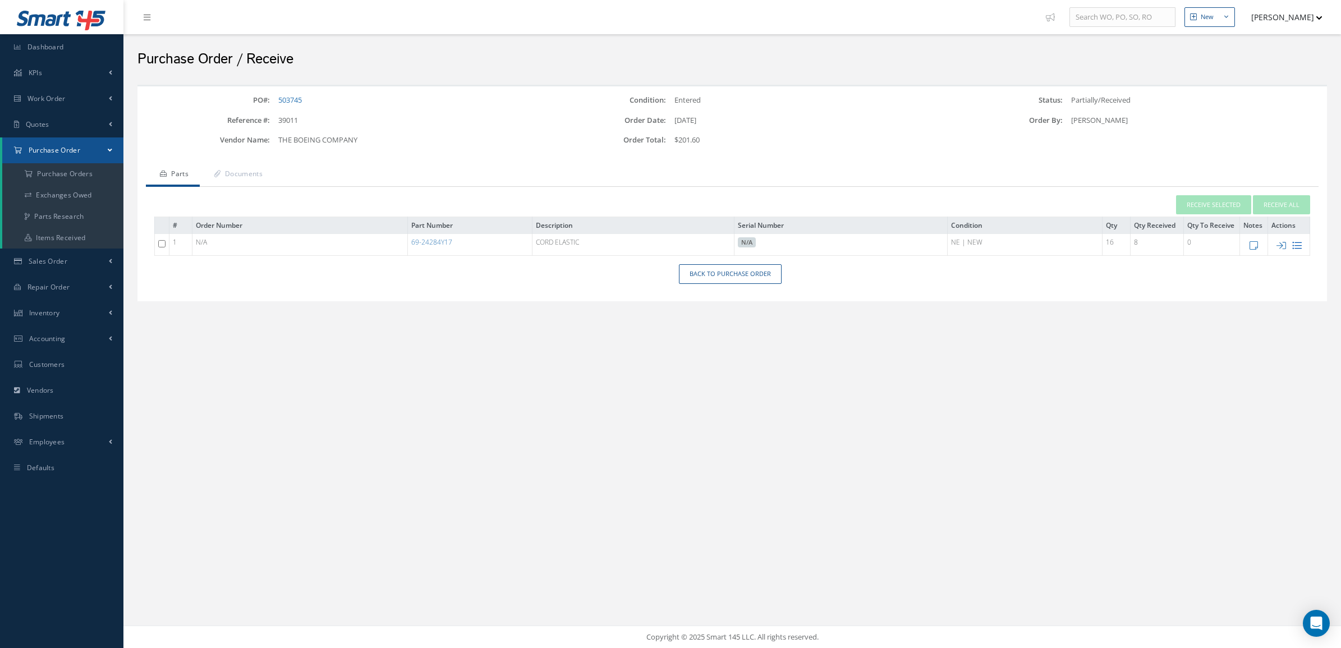
click at [1298, 245] on icon at bounding box center [1297, 246] width 10 height 10
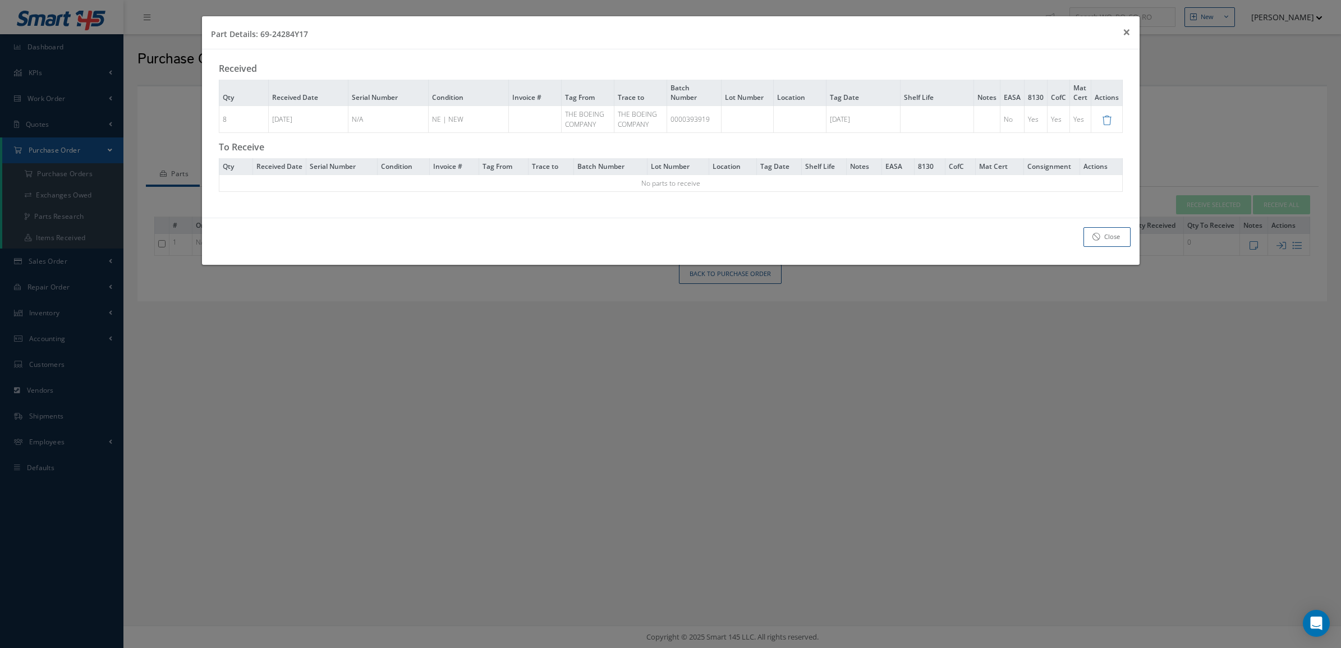
drag, startPoint x: 711, startPoint y: 122, endPoint x: 669, endPoint y: 122, distance: 42.1
click at [670, 122] on div "0000393919" at bounding box center [693, 119] width 47 height 10
copy div "0000393919"
click at [1095, 240] on link "Close" at bounding box center [1106, 237] width 47 height 20
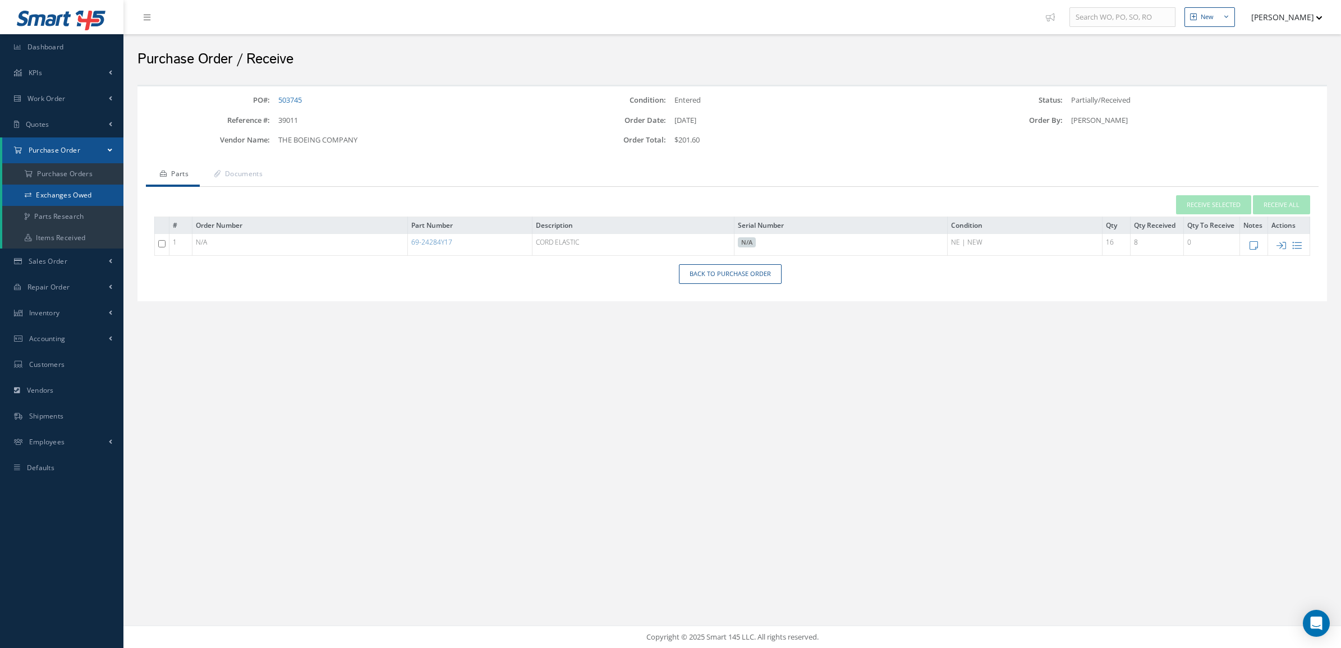
click at [54, 185] on link "Exchanges Owed" at bounding box center [62, 195] width 121 height 21
click at [52, 176] on a=1&status_id=2&status_id=3&status_id=5&collapsedFilters"] "Purchase Orders" at bounding box center [62, 173] width 121 height 21
click at [1281, 240] on td at bounding box center [1289, 245] width 42 height 22
click at [1281, 242] on icon at bounding box center [1281, 246] width 10 height 10
type input "[DATE]"
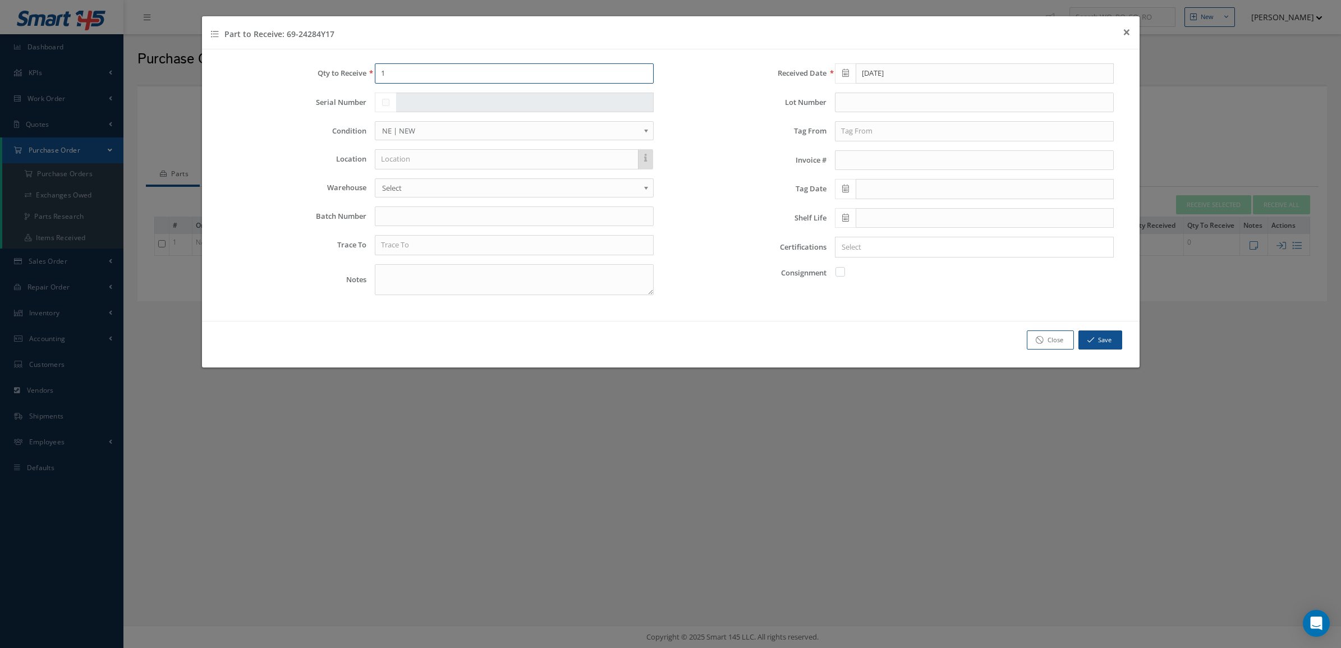
drag, startPoint x: 406, startPoint y: 76, endPoint x: 341, endPoint y: 79, distance: 65.1
click at [341, 79] on div "Qty to Receive 1" at bounding box center [441, 73] width 444 height 20
type input "6"
click at [419, 215] on input "text" at bounding box center [514, 216] width 279 height 20
paste input "0000393919"
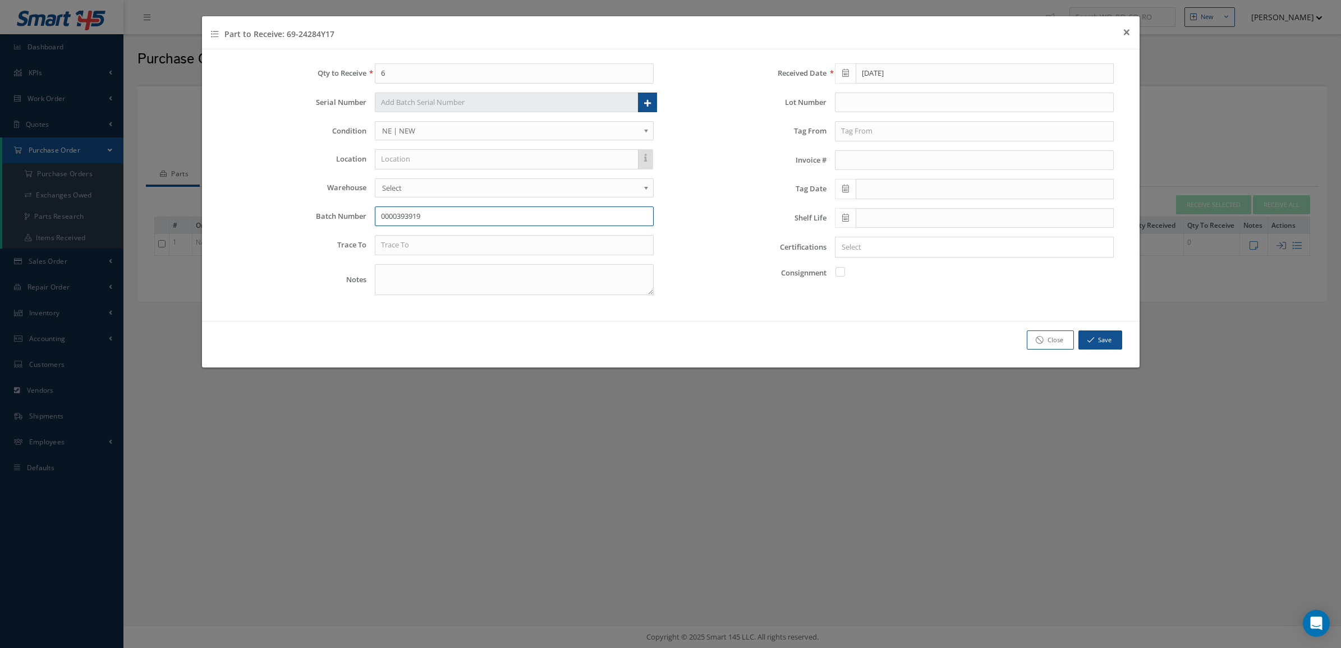
type input "0000393919"
click at [431, 247] on input "text" at bounding box center [514, 245] width 279 height 20
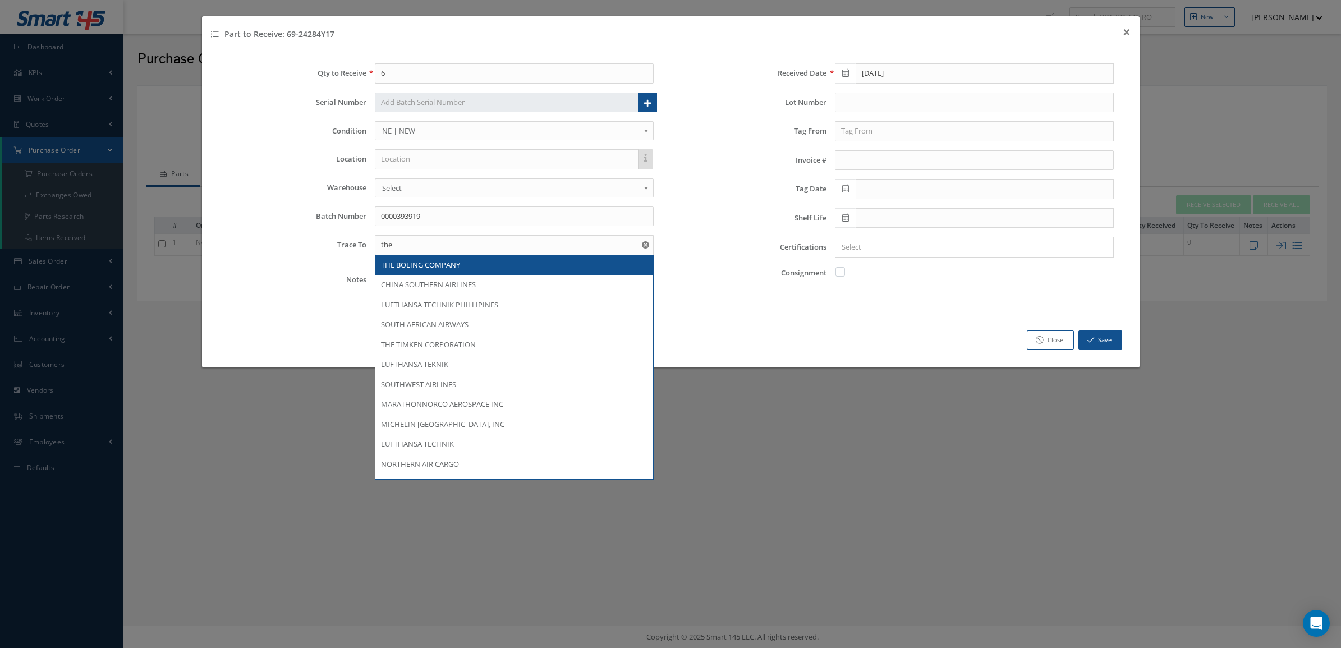
click at [436, 268] on span "THE BOEING COMPANY" at bounding box center [420, 265] width 79 height 10
type input "THE BOEING COMPANY"
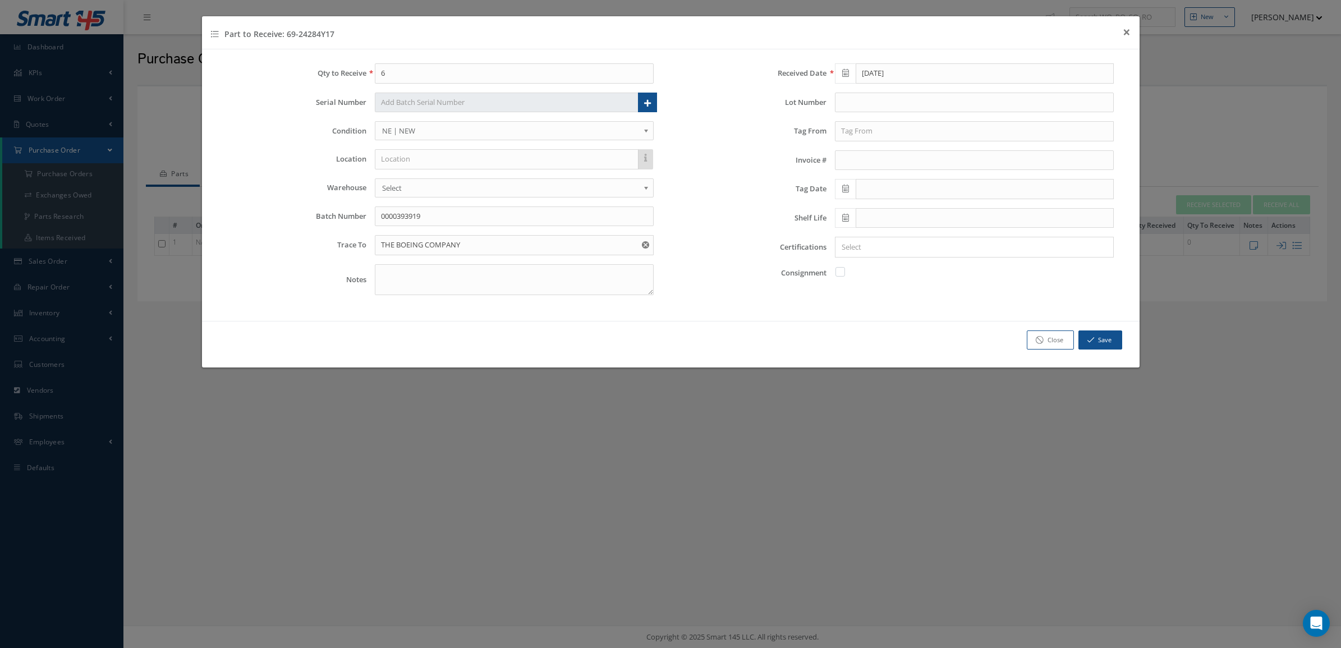
click at [881, 144] on div "Received Date 10/03/2025 Lot Number Tag From Invoice # Tag Date Shelf Life Cert…" at bounding box center [900, 183] width 461 height 241
click at [877, 135] on input "text" at bounding box center [974, 131] width 279 height 20
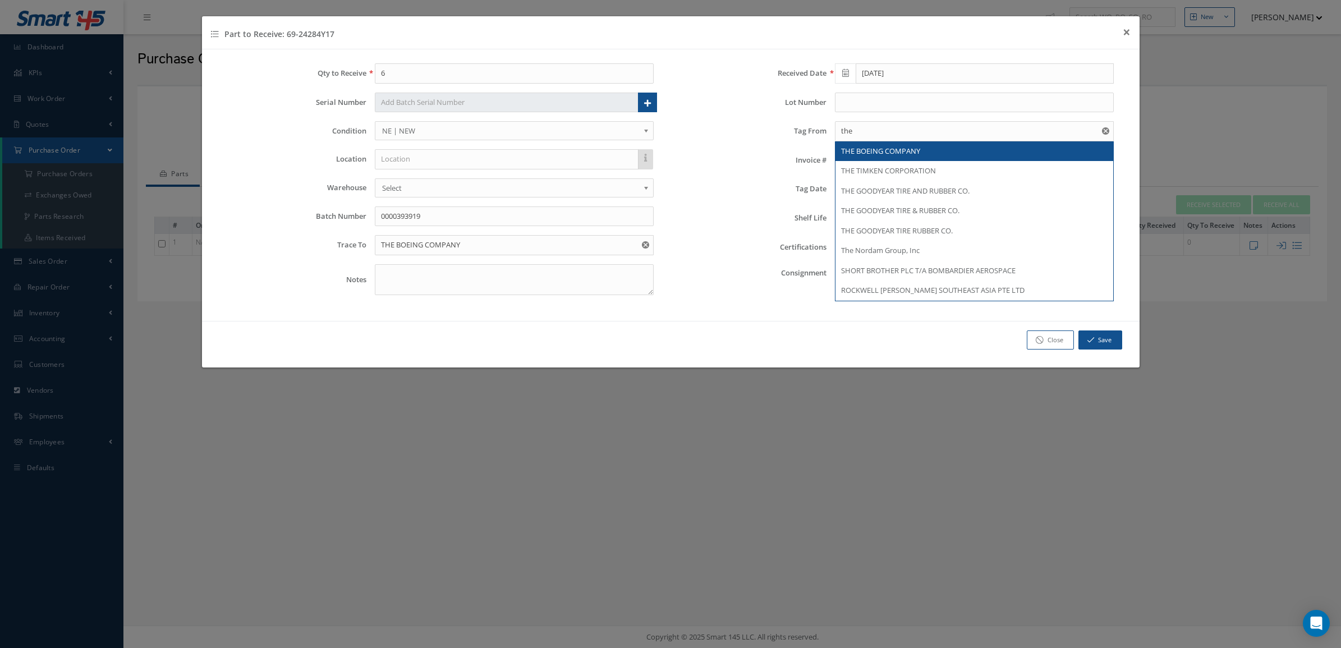
click at [878, 155] on span "THE BOEING COMPANY" at bounding box center [880, 151] width 79 height 10
type input "THE BOEING COMPANY"
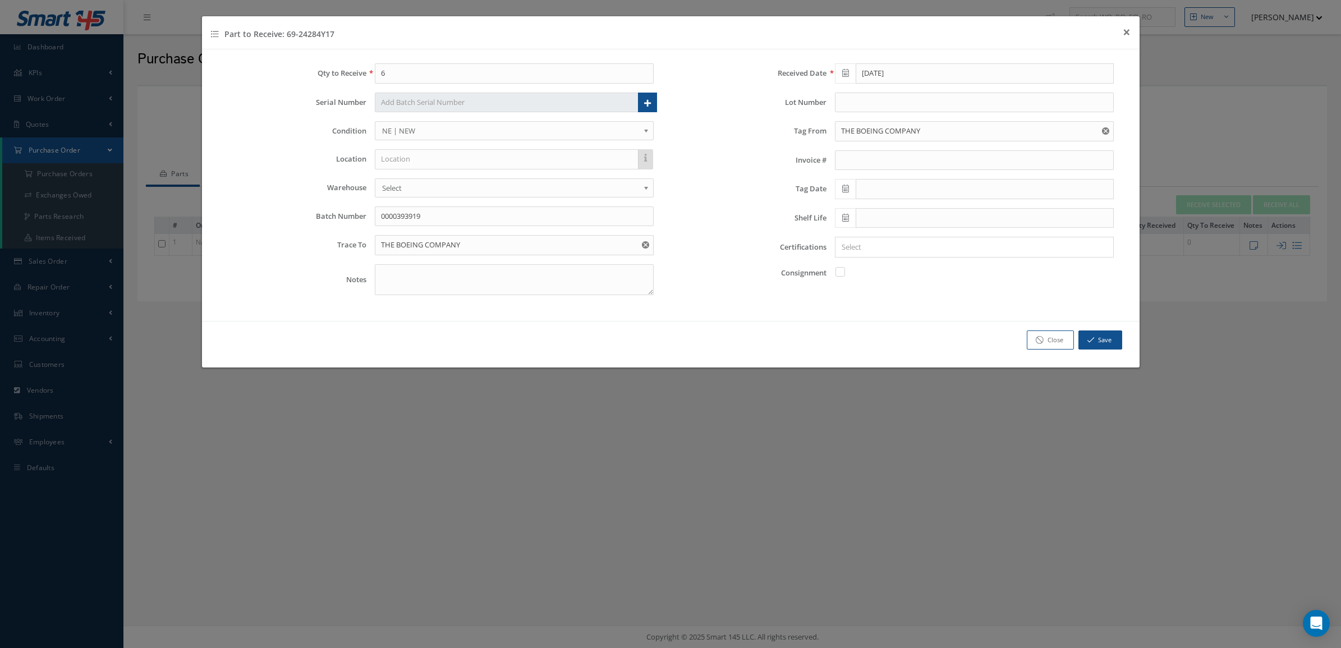
click at [840, 194] on span at bounding box center [845, 189] width 21 height 20
click at [909, 243] on td "2" at bounding box center [910, 243] width 17 height 17
type input "[DATE]"
click at [893, 245] on input "Search for option" at bounding box center [971, 247] width 270 height 12
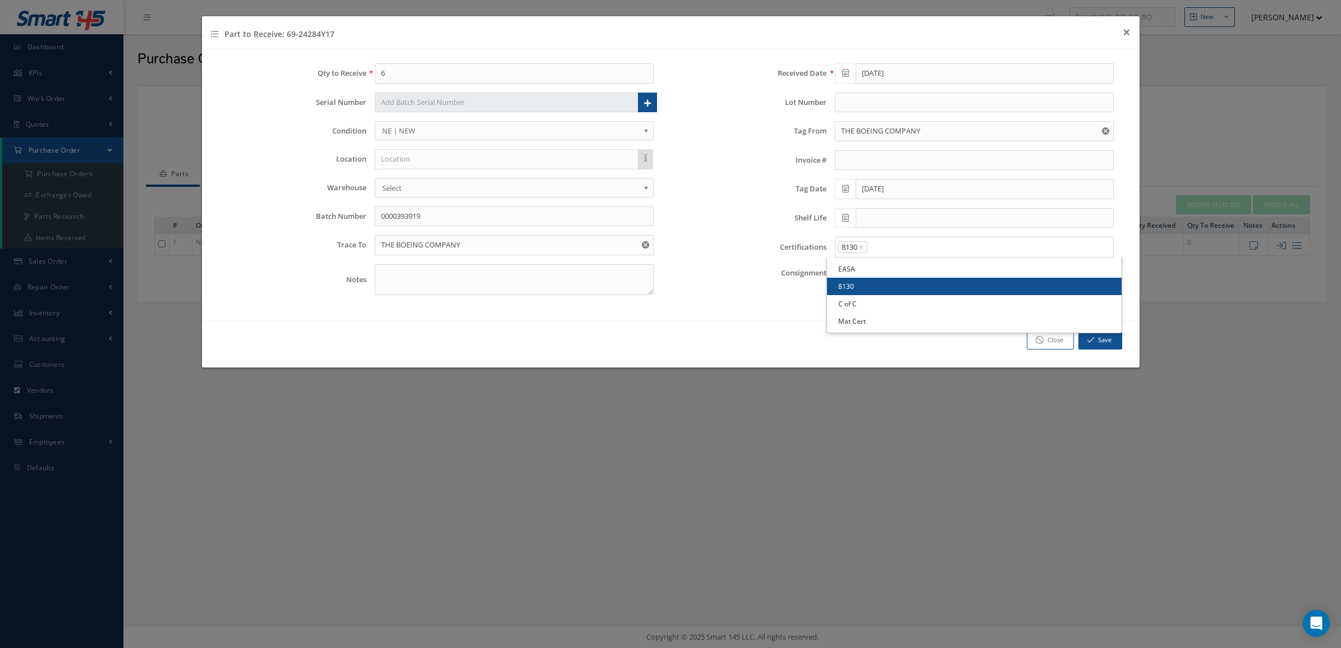
click at [887, 292] on link "8130" at bounding box center [974, 286] width 295 height 17
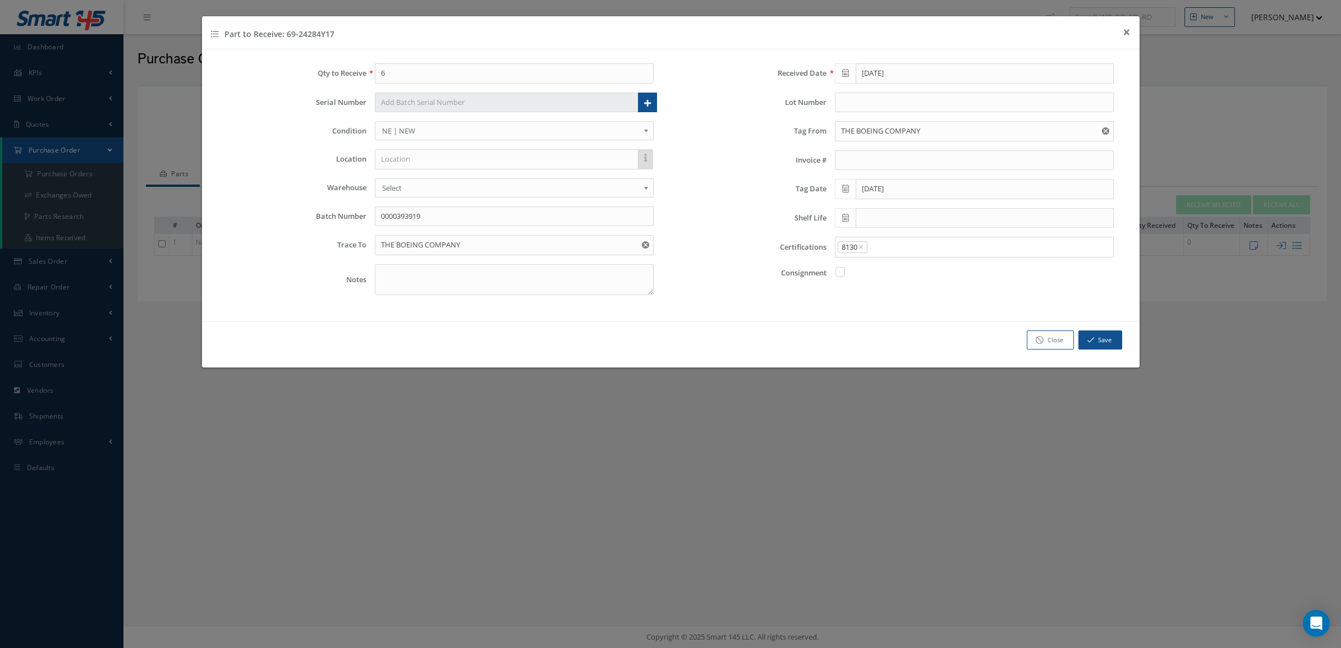
click at [899, 246] on input "Search for option" at bounding box center [987, 247] width 238 height 12
drag, startPoint x: 893, startPoint y: 291, endPoint x: 887, endPoint y: 266, distance: 24.8
click at [882, 253] on input "Search for option" at bounding box center [987, 247] width 238 height 12
click at [935, 251] on input "Search for option" at bounding box center [1006, 247] width 204 height 12
click at [884, 318] on link "Mat Cert" at bounding box center [974, 320] width 295 height 17
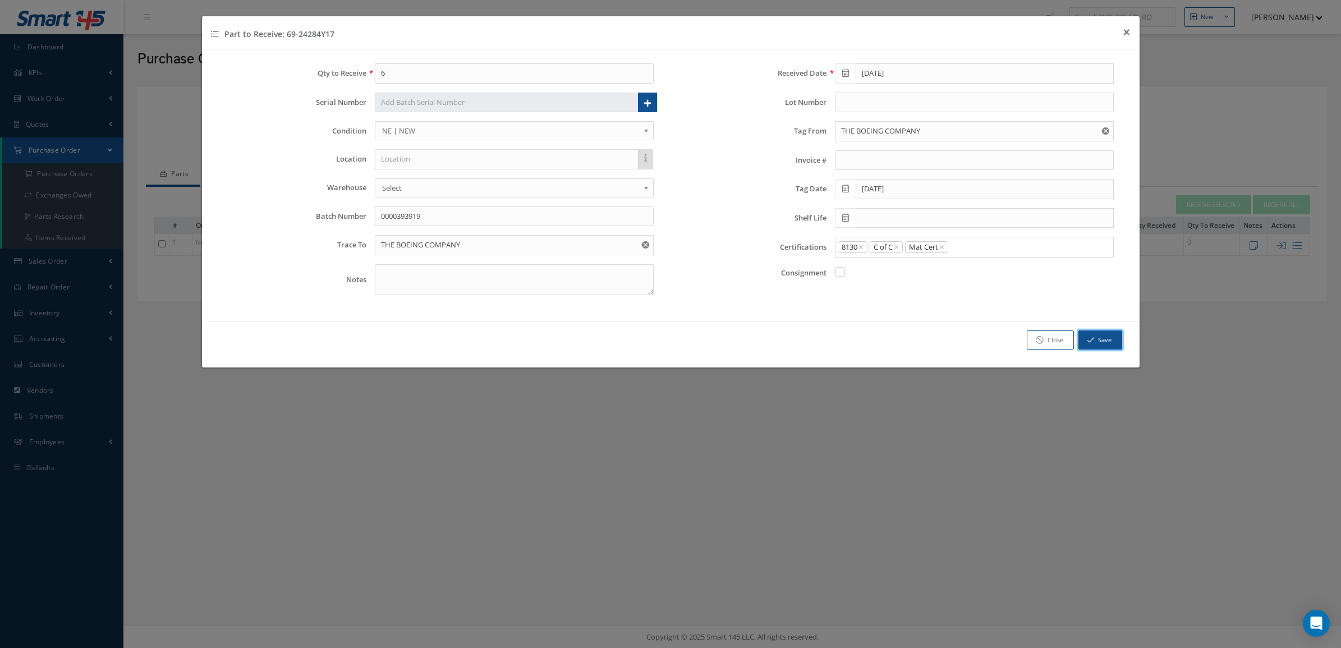
click at [1094, 348] on button "Save" at bounding box center [1100, 340] width 44 height 20
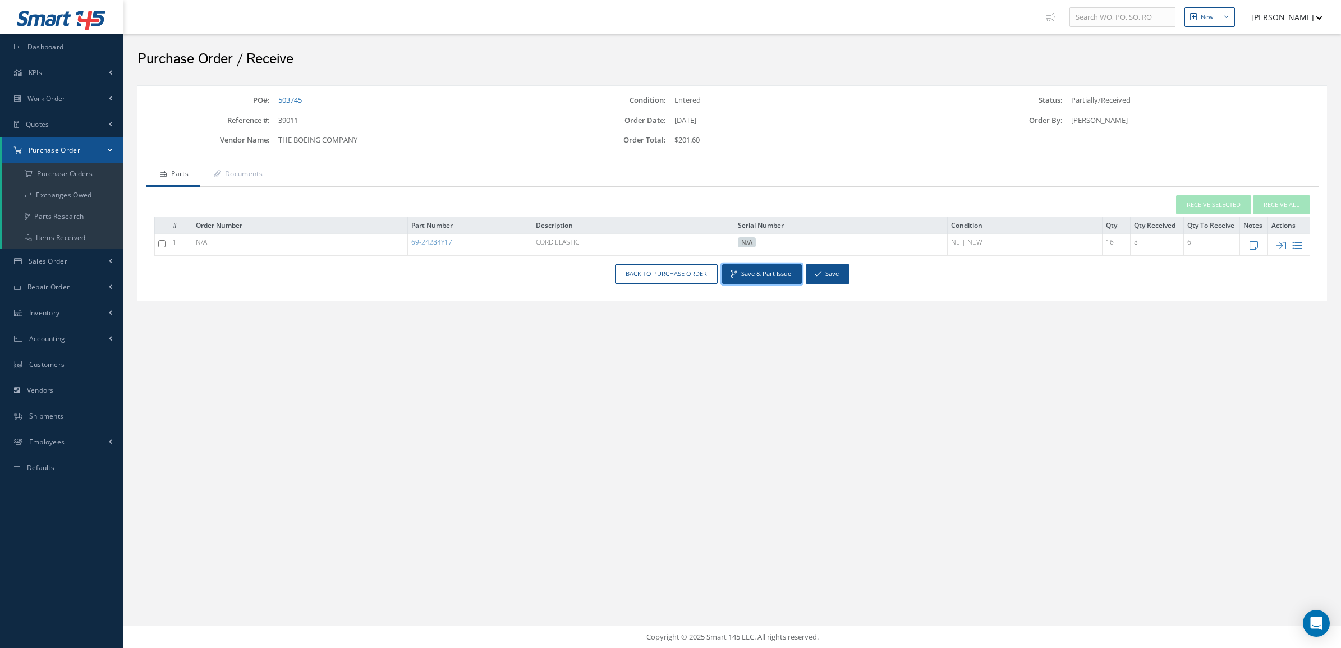
click at [774, 279] on button "Save & Part Issue" at bounding box center [762, 274] width 80 height 20
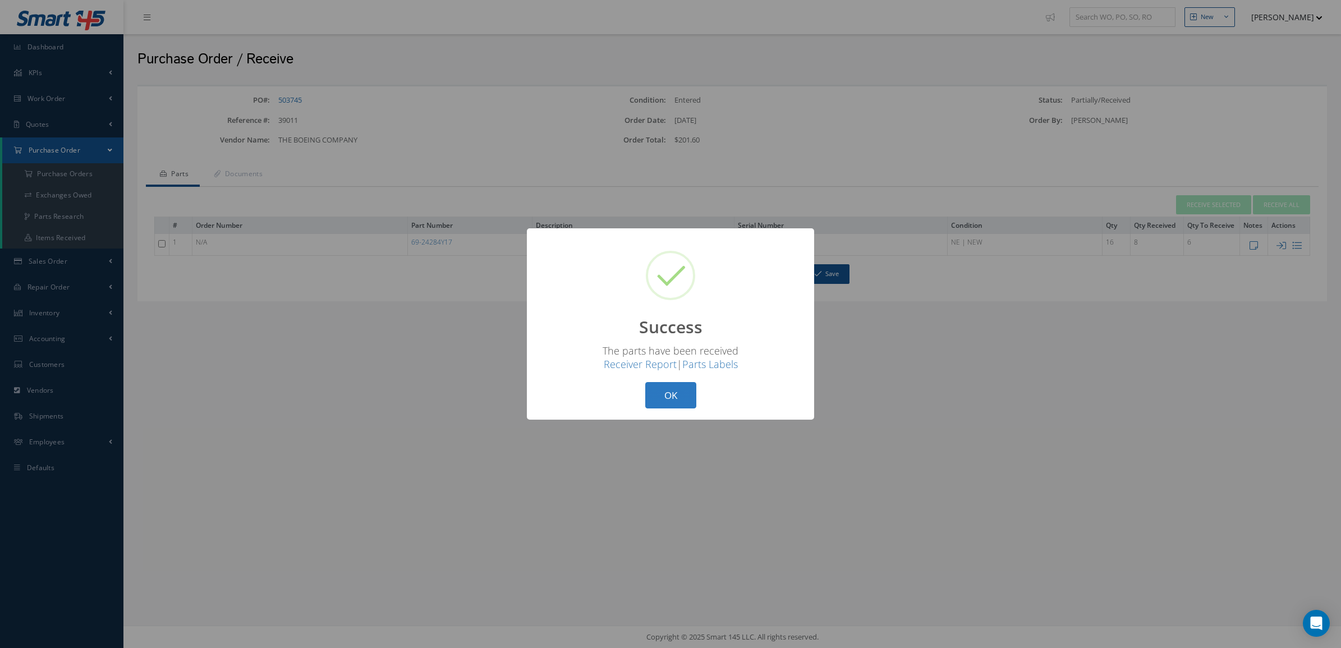
click at [691, 394] on button "OK" at bounding box center [670, 395] width 51 height 26
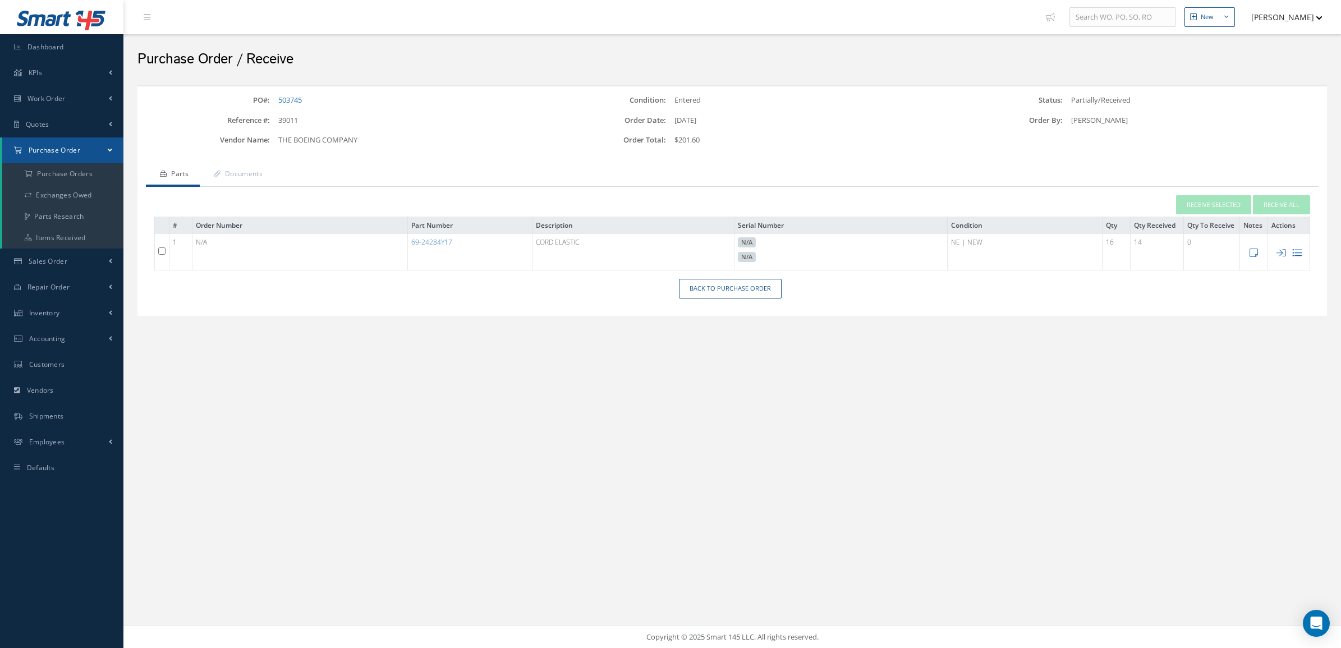
click at [1295, 251] on icon at bounding box center [1297, 253] width 10 height 10
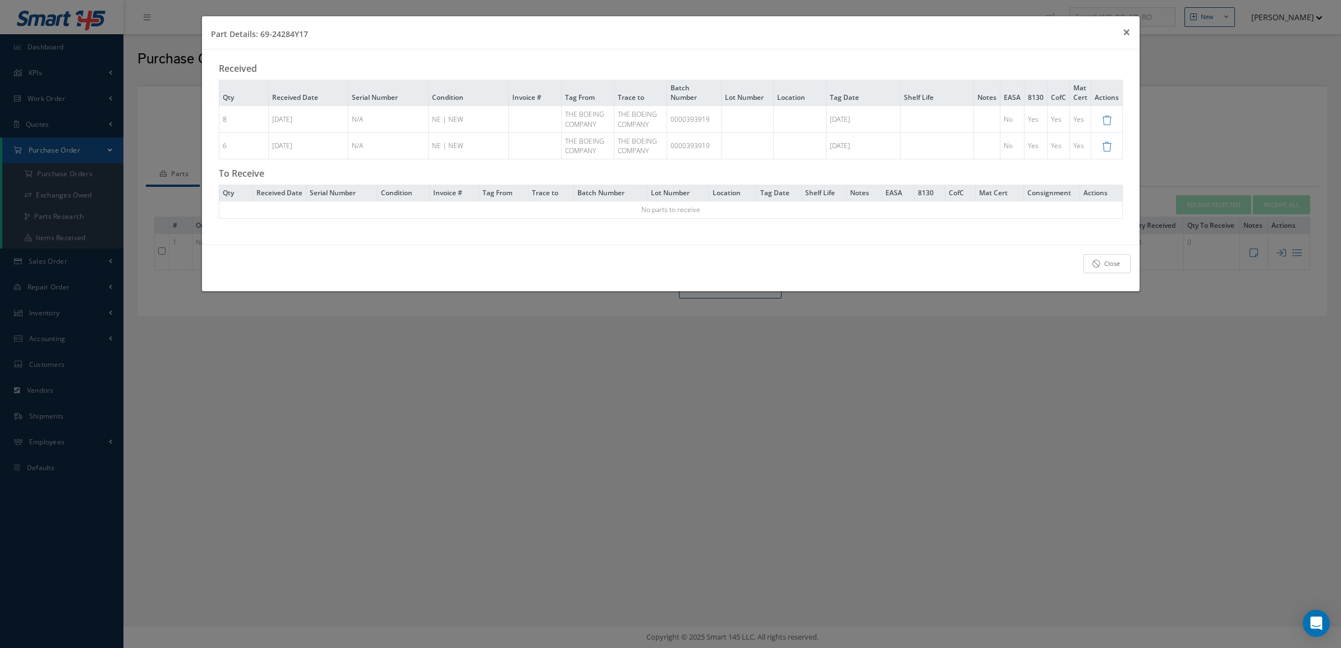
click at [1098, 267] on link "Close" at bounding box center [1106, 264] width 47 height 20
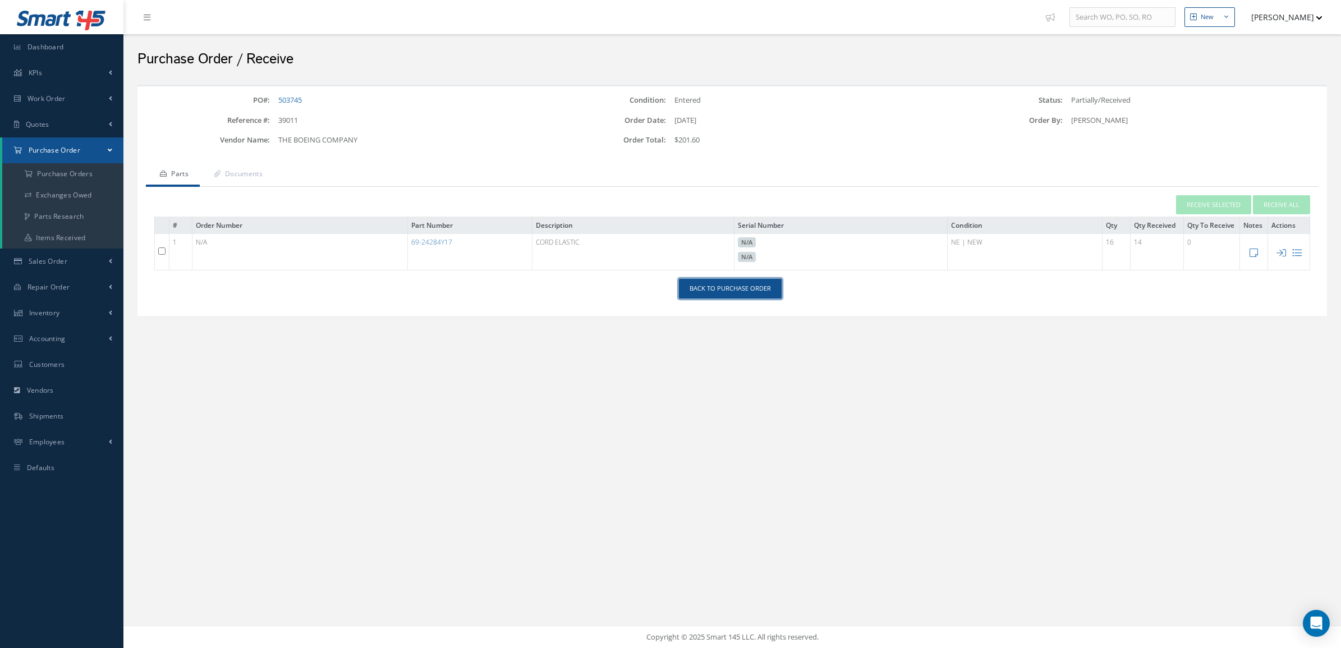
click at [697, 292] on link "Back to Purchase Order" at bounding box center [730, 289] width 103 height 20
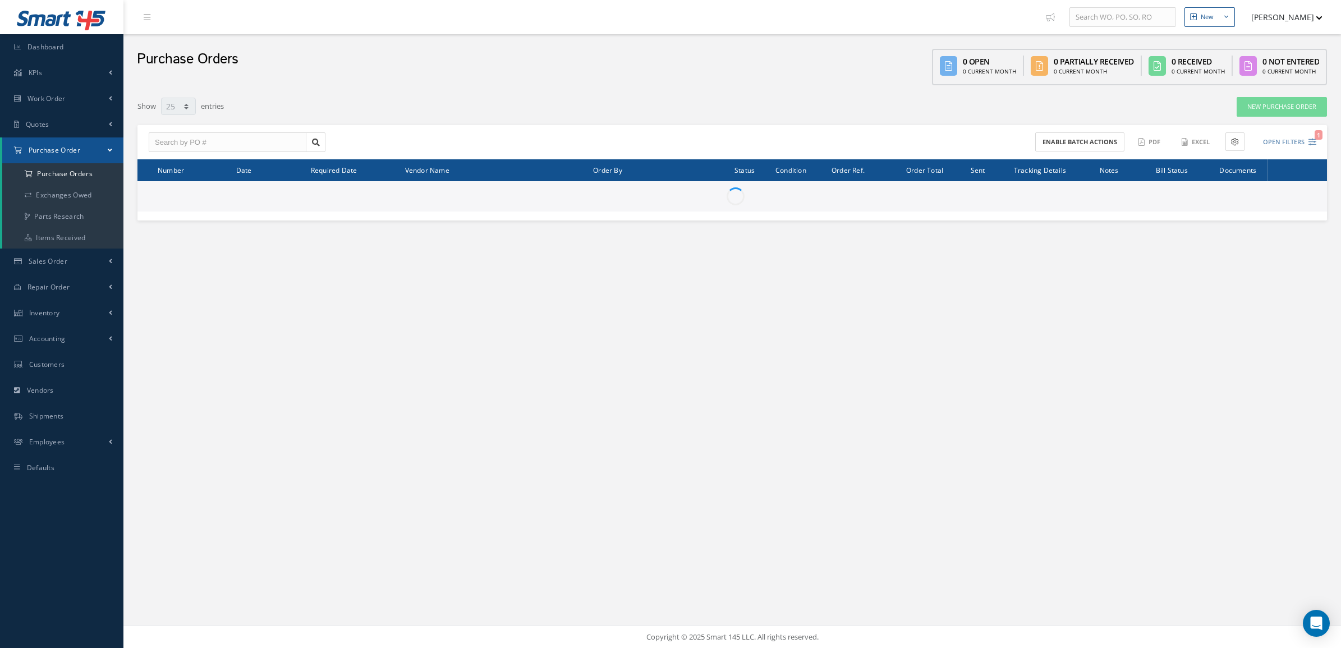
select select "25"
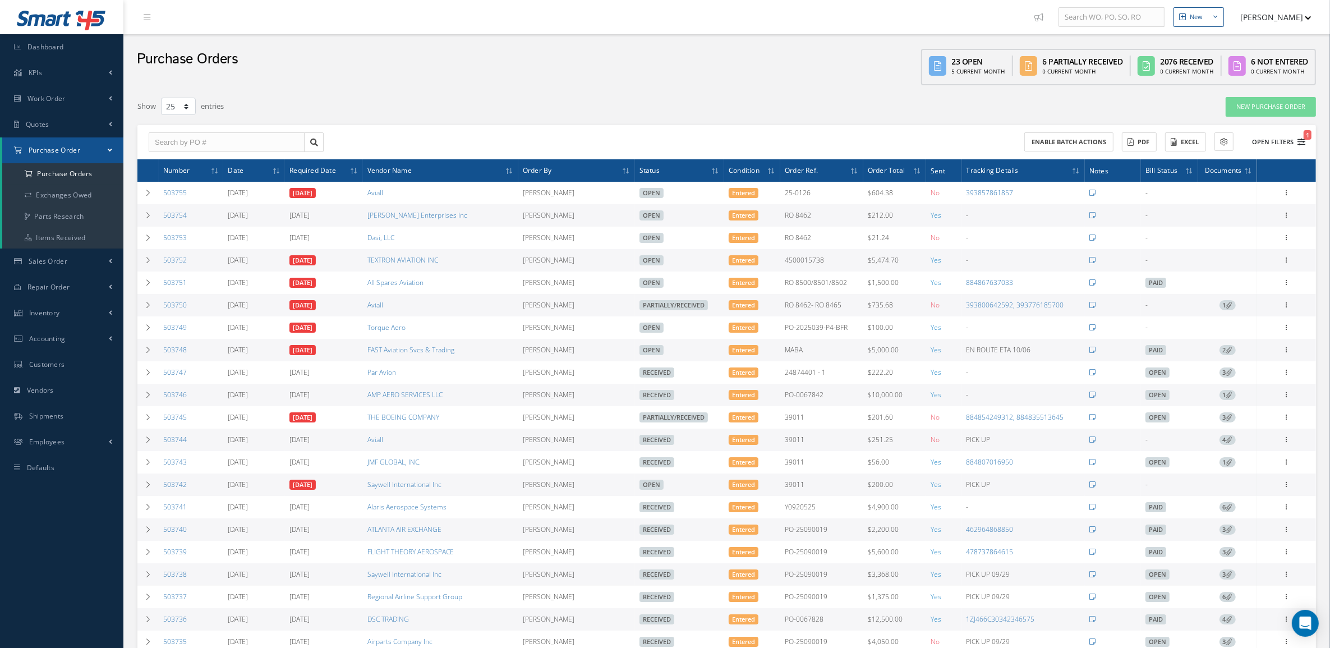
click at [1280, 145] on button "Open Filters 1" at bounding box center [1273, 142] width 63 height 19
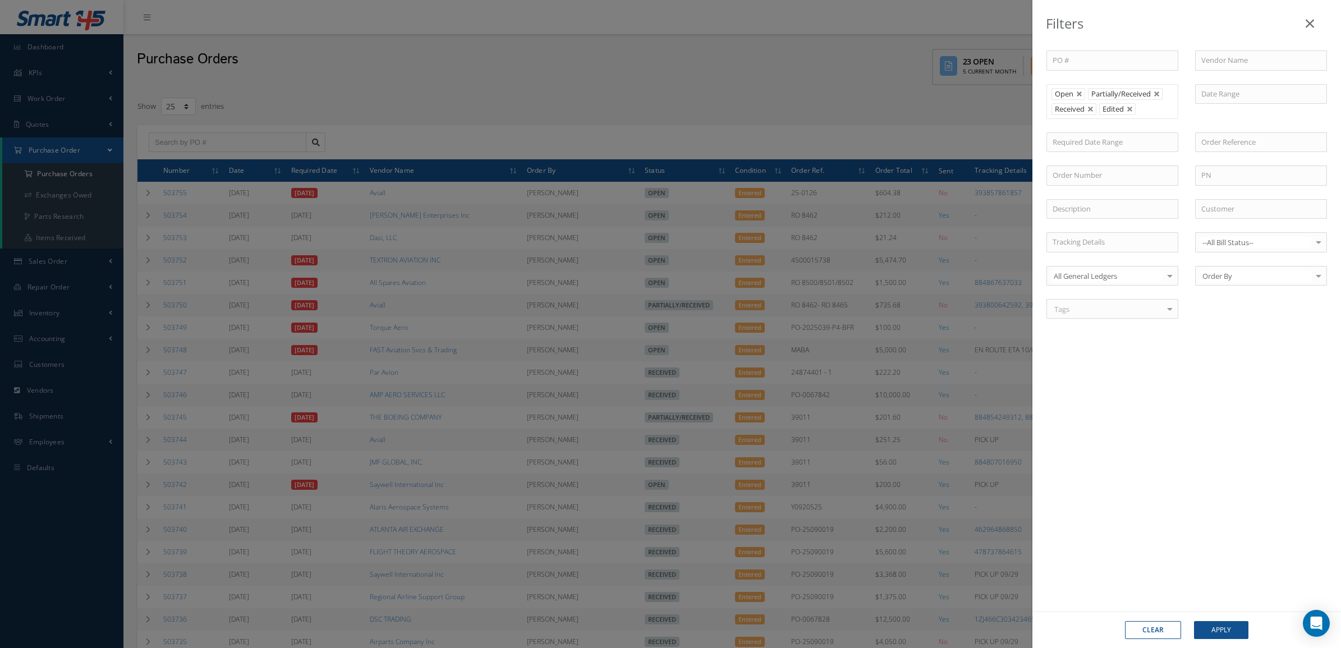
click at [571, 99] on div "Filters PO # Vendor Name Open Partially/Received Received Canceled Edited Open …" at bounding box center [670, 324] width 1341 height 648
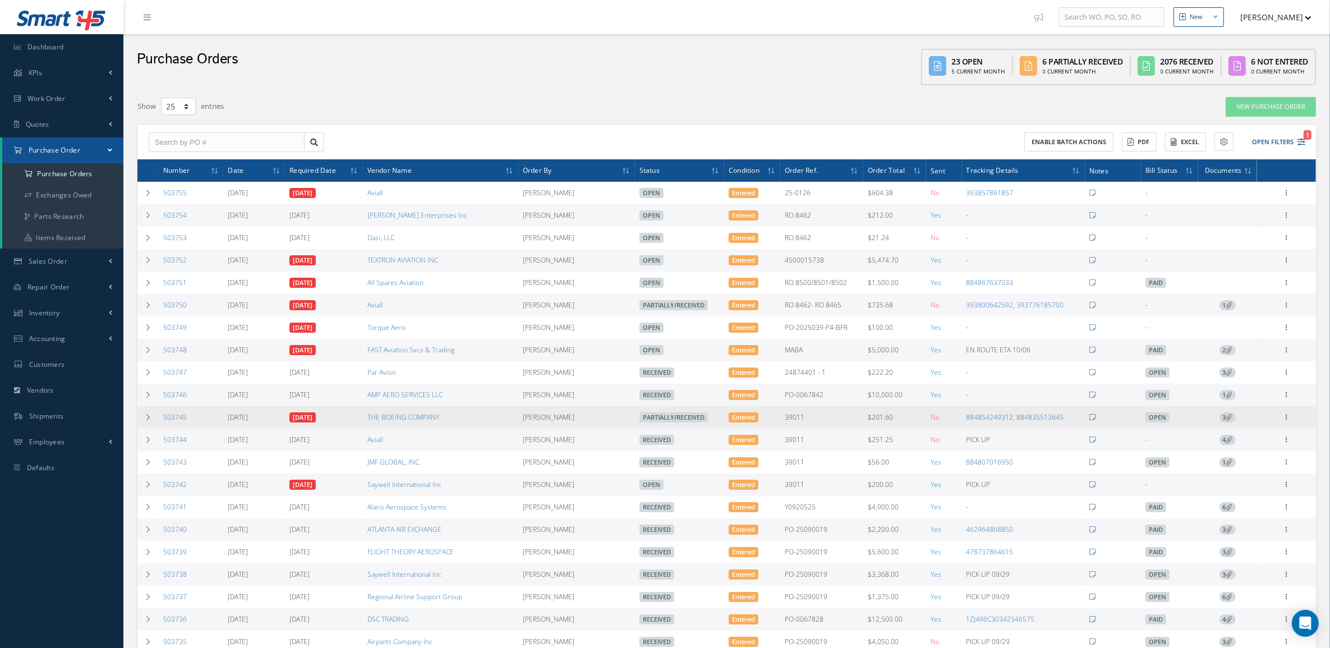
click at [1232, 429] on td "3" at bounding box center [1227, 417] width 59 height 22
click at [1227, 420] on icon at bounding box center [1229, 417] width 6 height 6
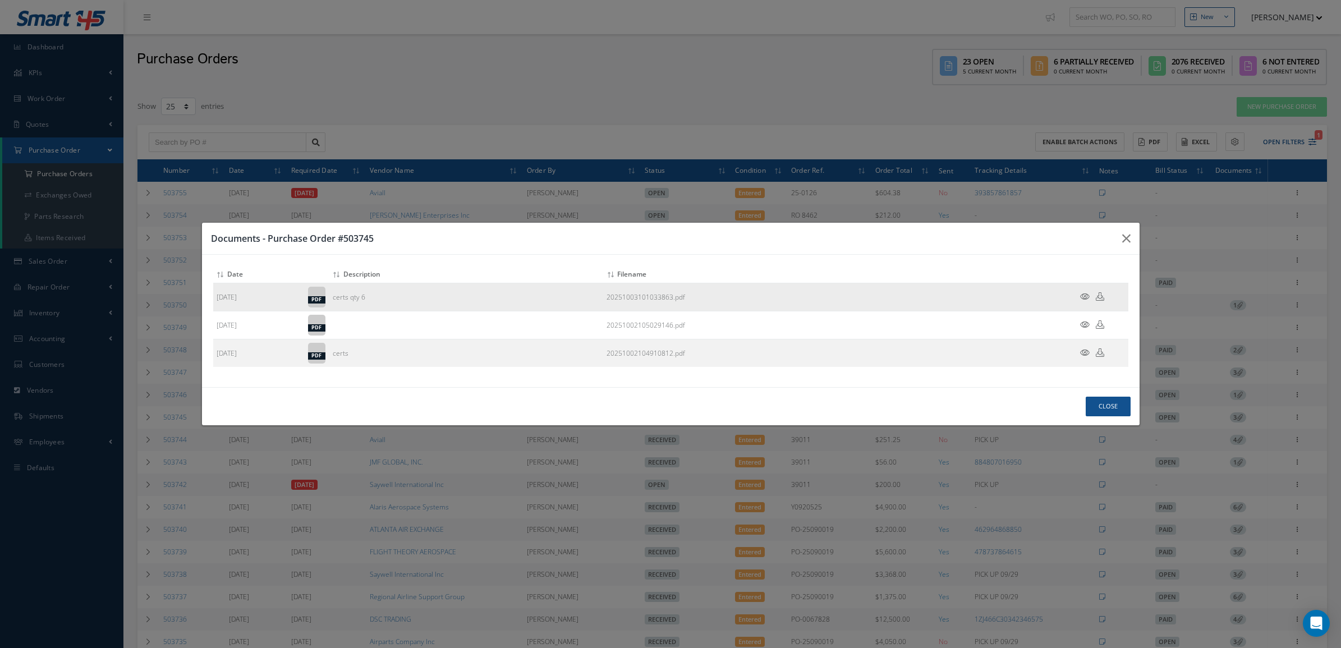
click at [1085, 298] on icon at bounding box center [1085, 296] width 10 height 8
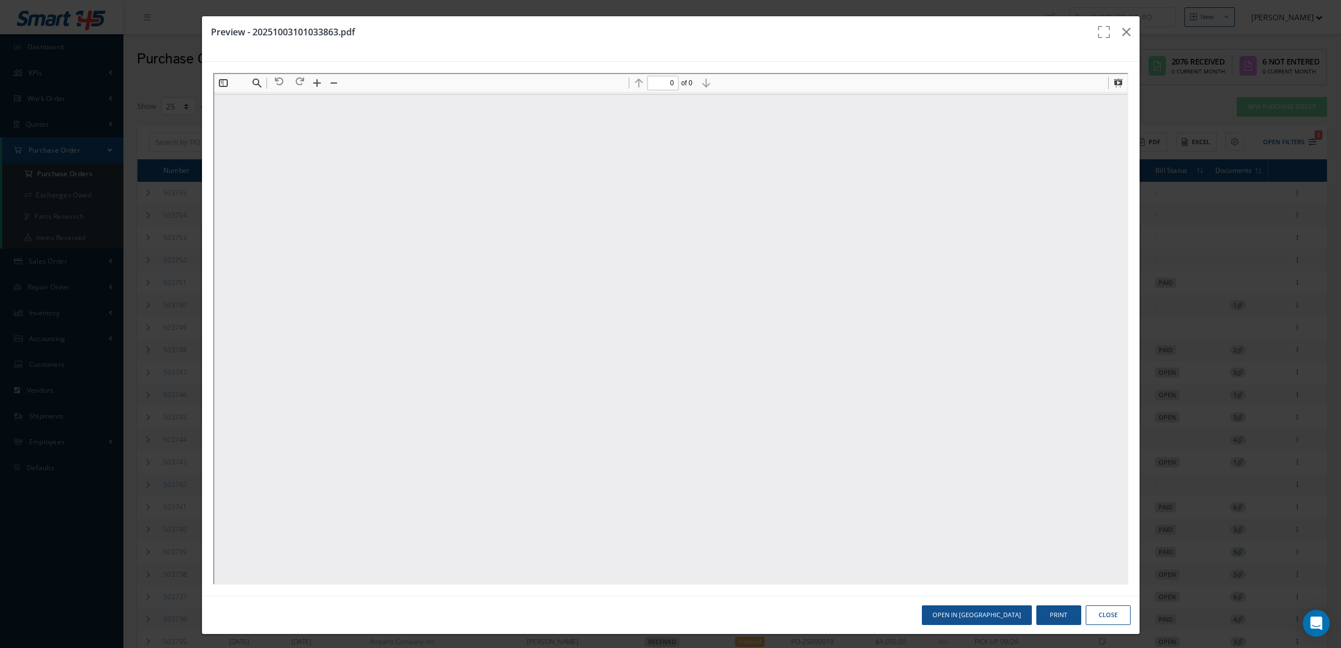
type input "1"
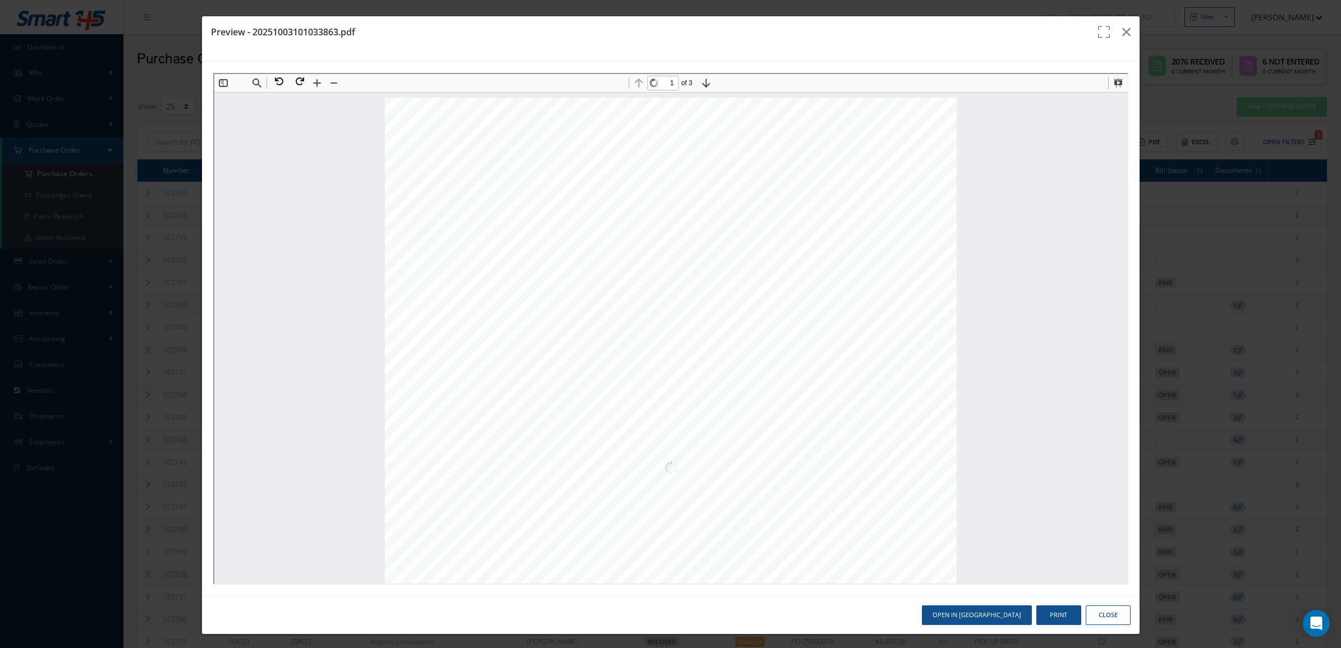
scroll to position [6, 0]
click at [278, 83] on button at bounding box center [276, 80] width 20 height 15
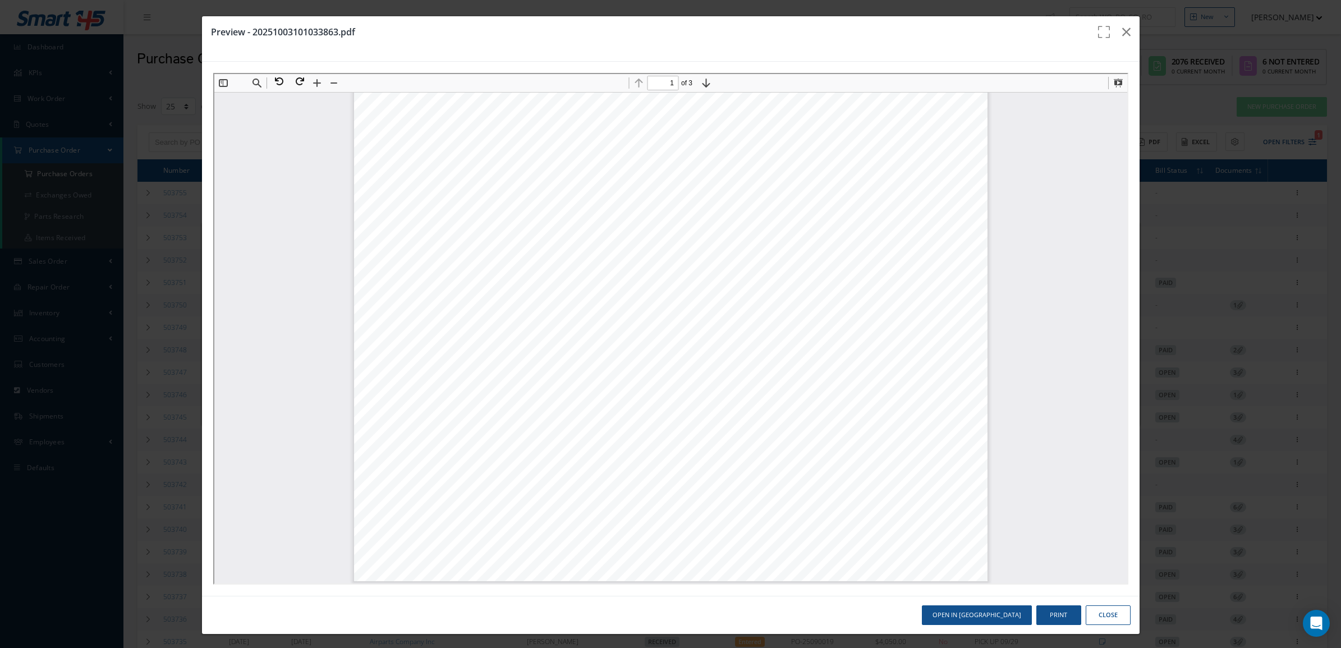
click at [1099, 618] on button "Close" at bounding box center [1107, 615] width 45 height 20
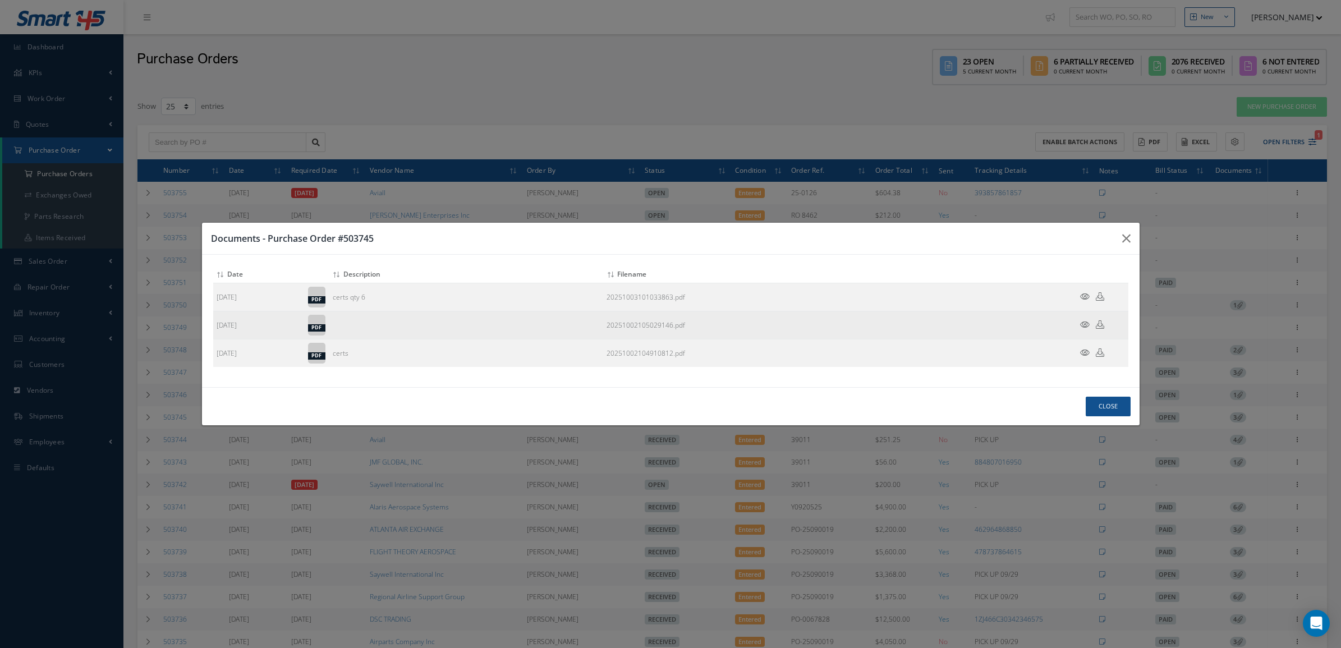
click at [1083, 323] on icon at bounding box center [1085, 324] width 10 height 8
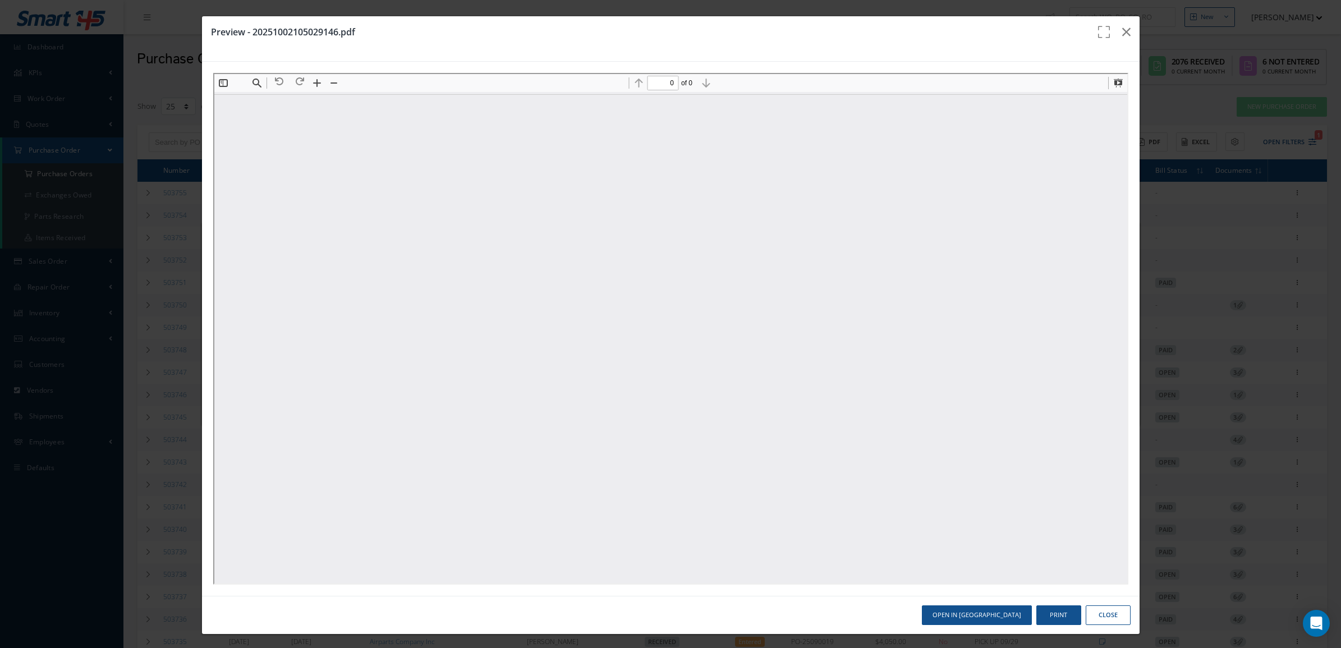
scroll to position [0, 0]
type input "1"
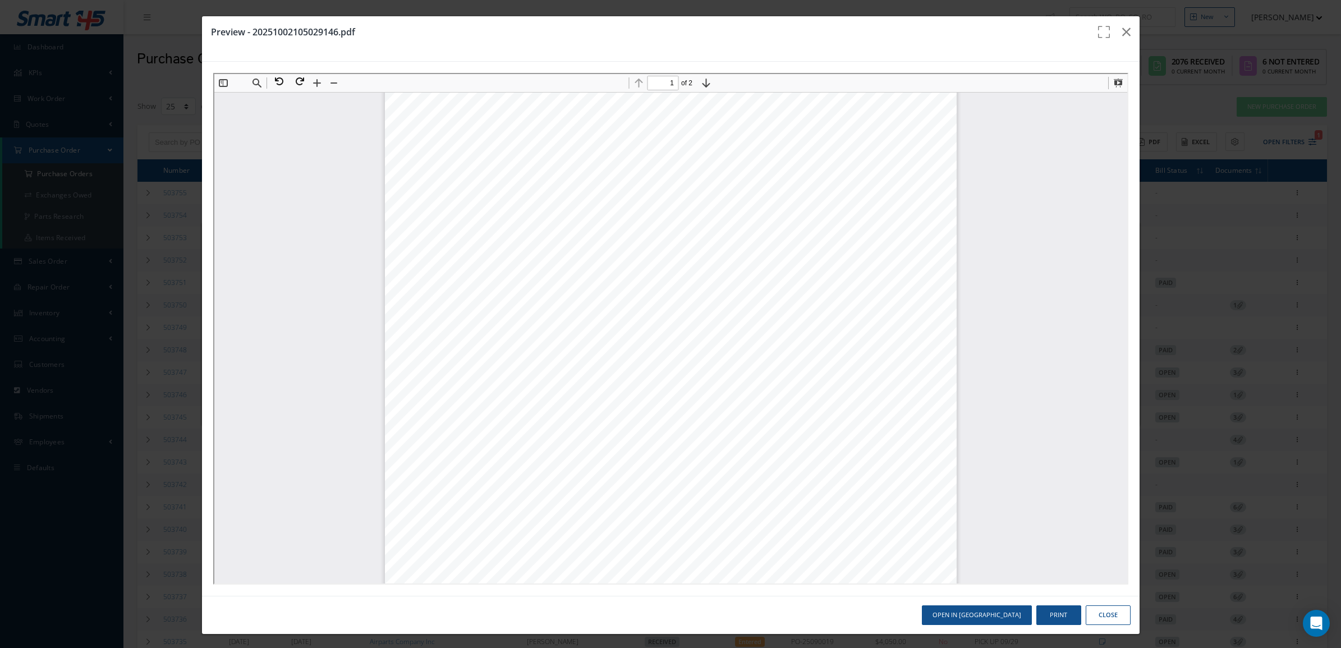
click at [1092, 606] on button "Close" at bounding box center [1107, 615] width 45 height 20
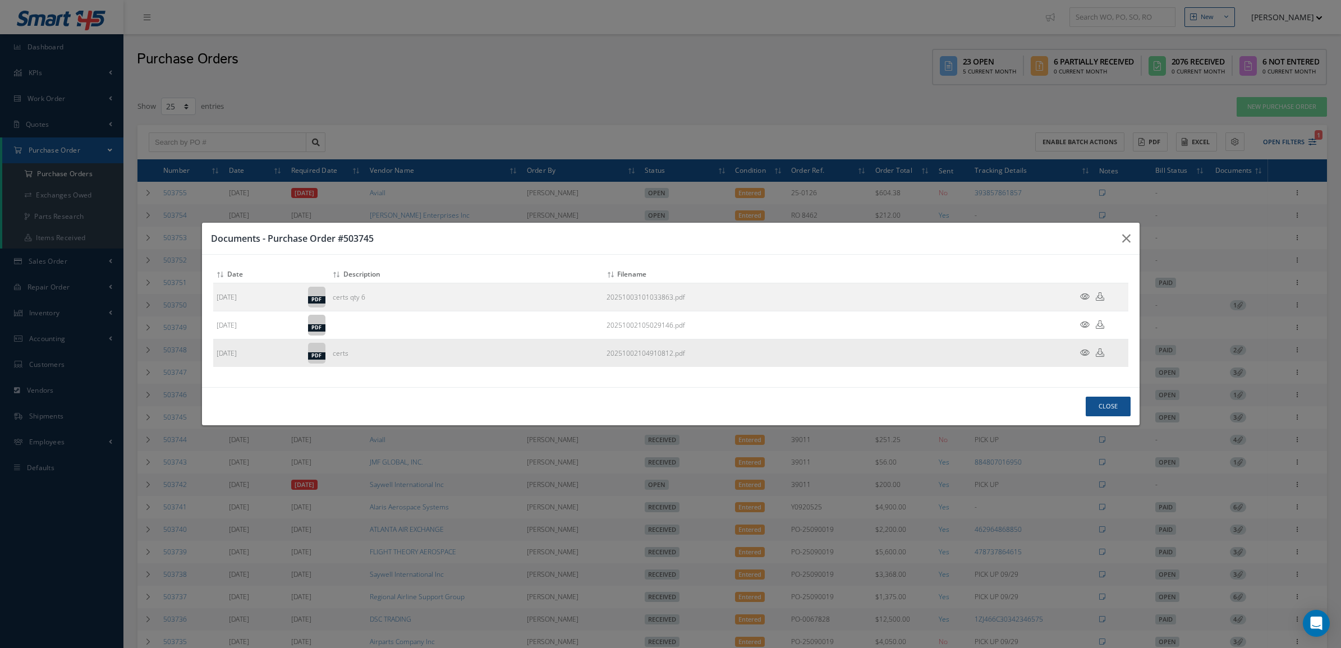
click at [1084, 351] on icon at bounding box center [1085, 352] width 10 height 8
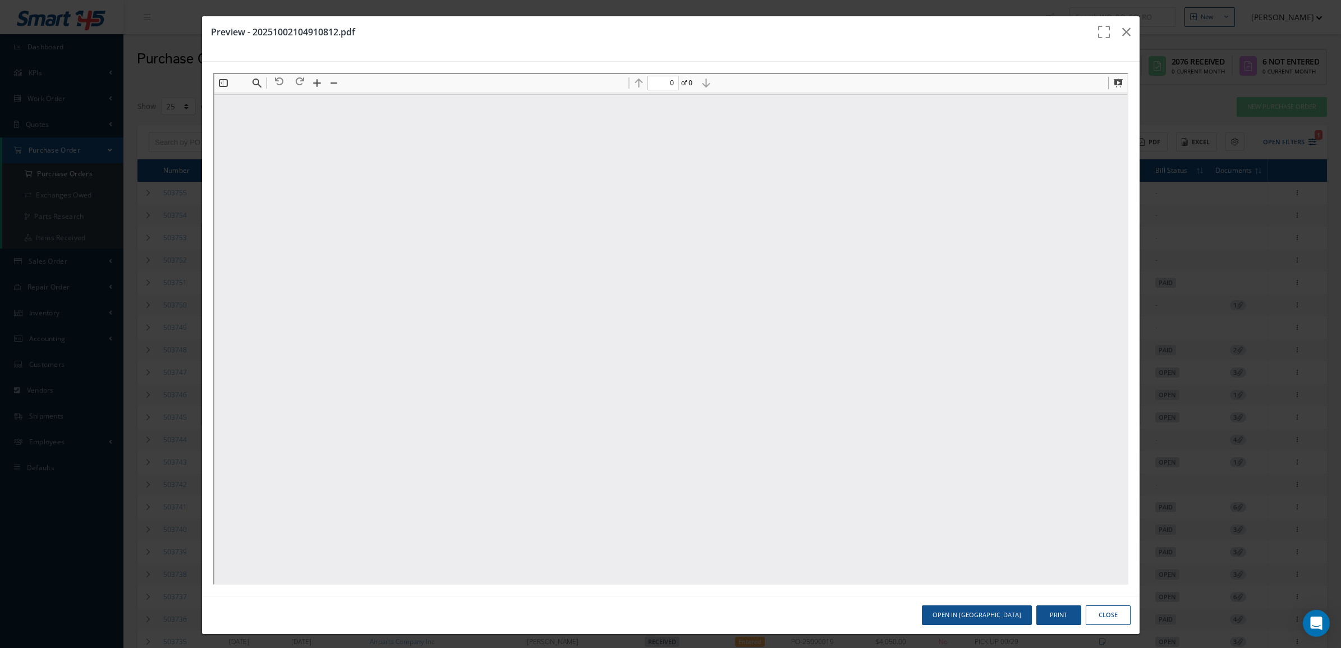
scroll to position [0, 0]
type input "1"
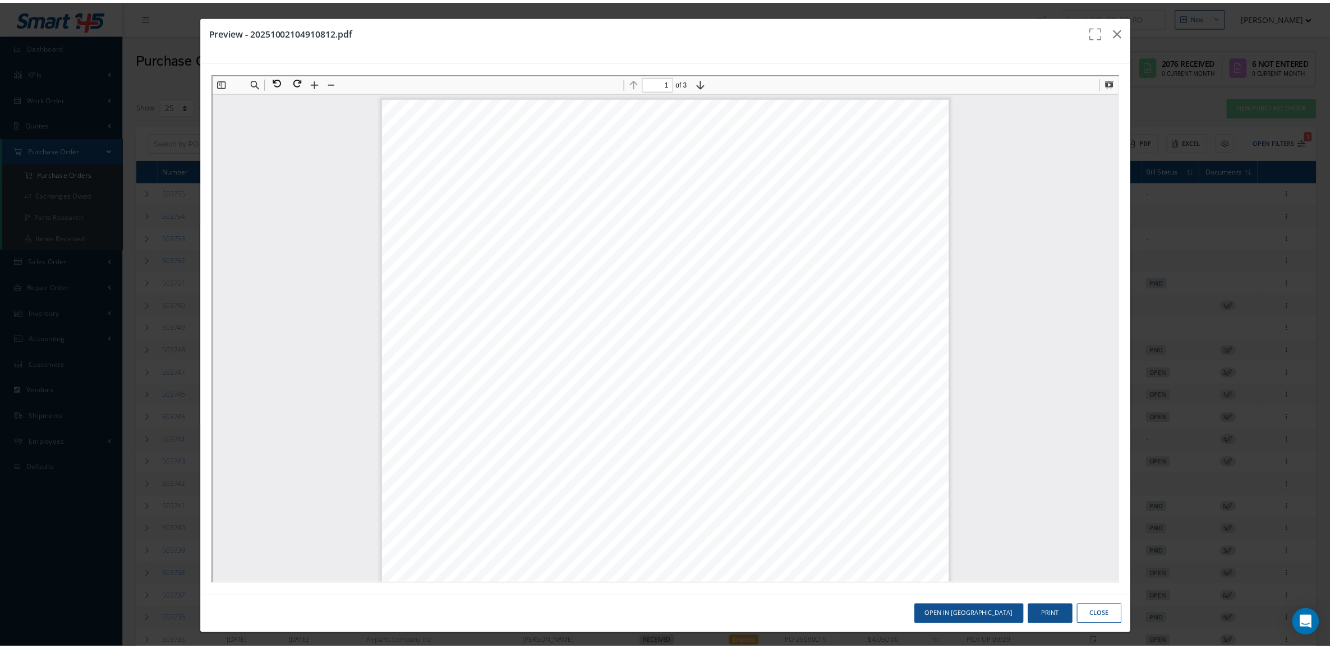
scroll to position [6, 0]
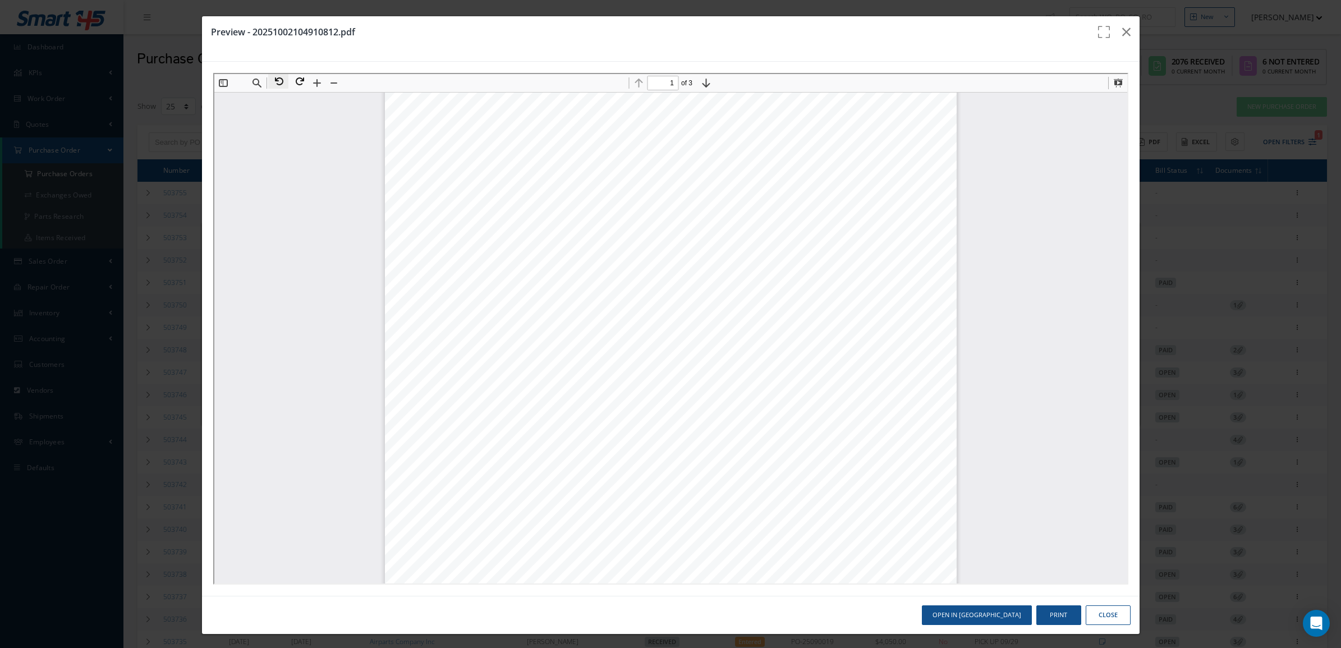
click at [276, 73] on button at bounding box center [276, 80] width 20 height 15
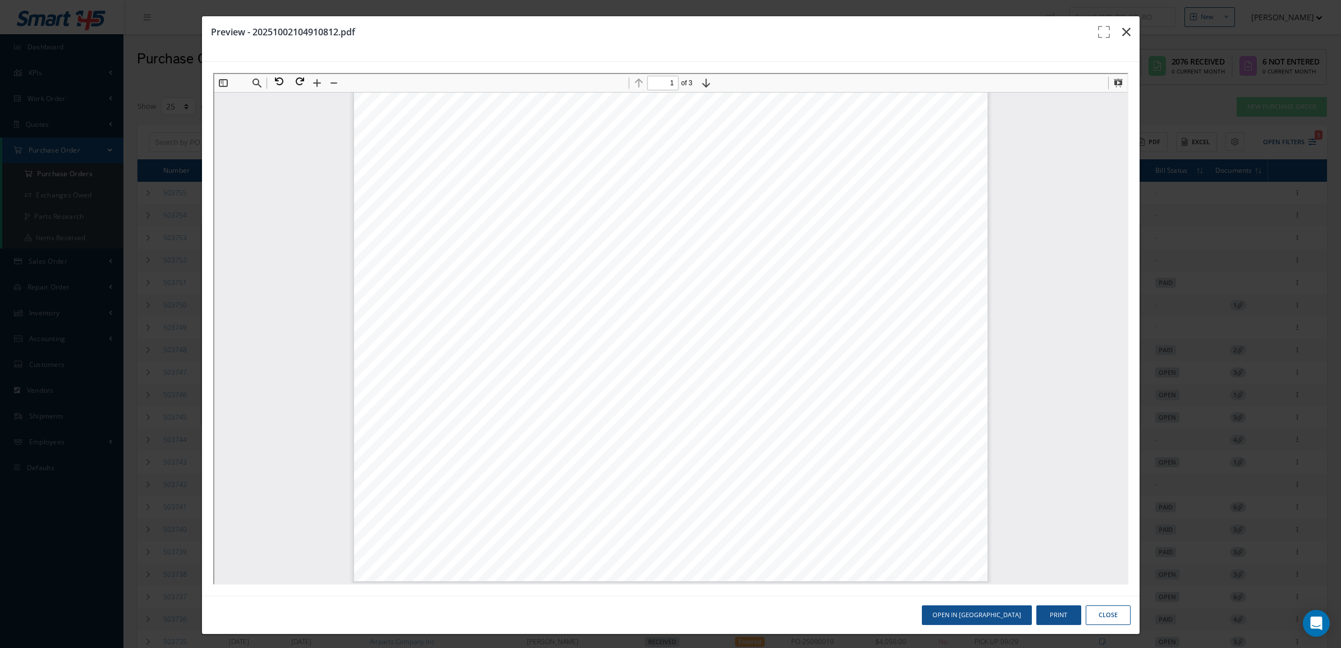
click at [1113, 37] on button "button" at bounding box center [1126, 31] width 26 height 31
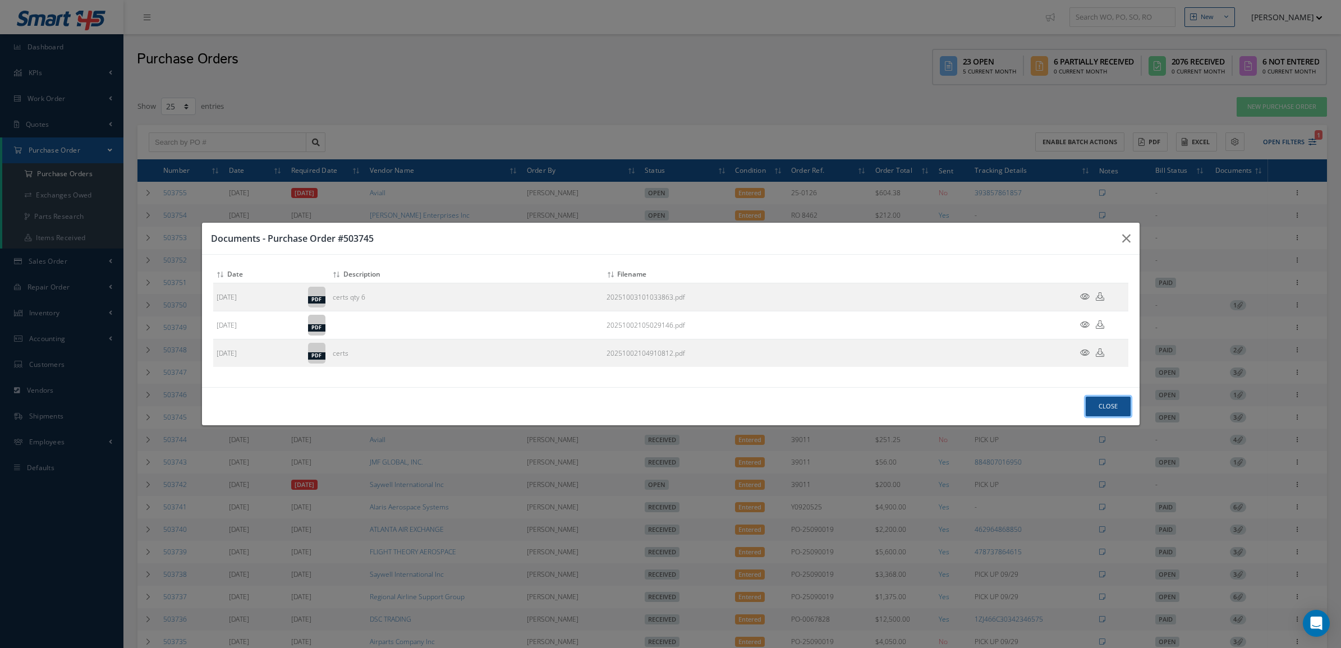
click at [1095, 399] on button "Close" at bounding box center [1107, 407] width 45 height 20
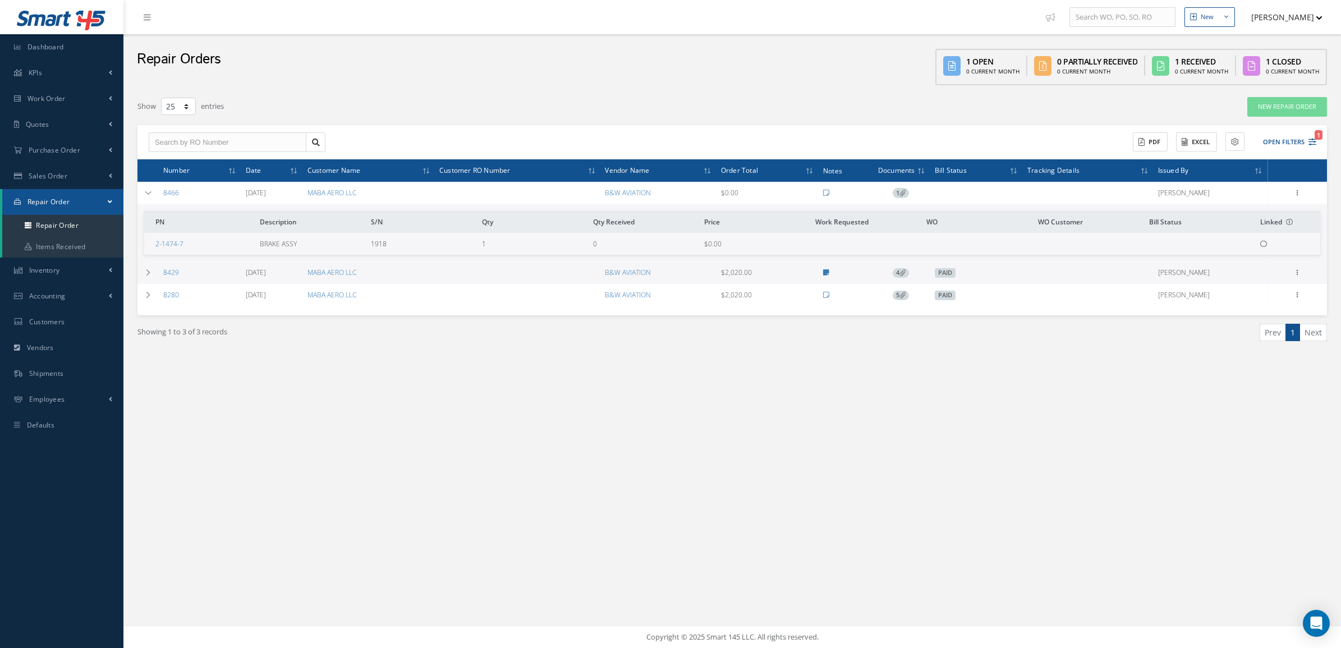
select select "25"
click at [1286, 109] on link "New Repair Order" at bounding box center [1287, 107] width 80 height 20
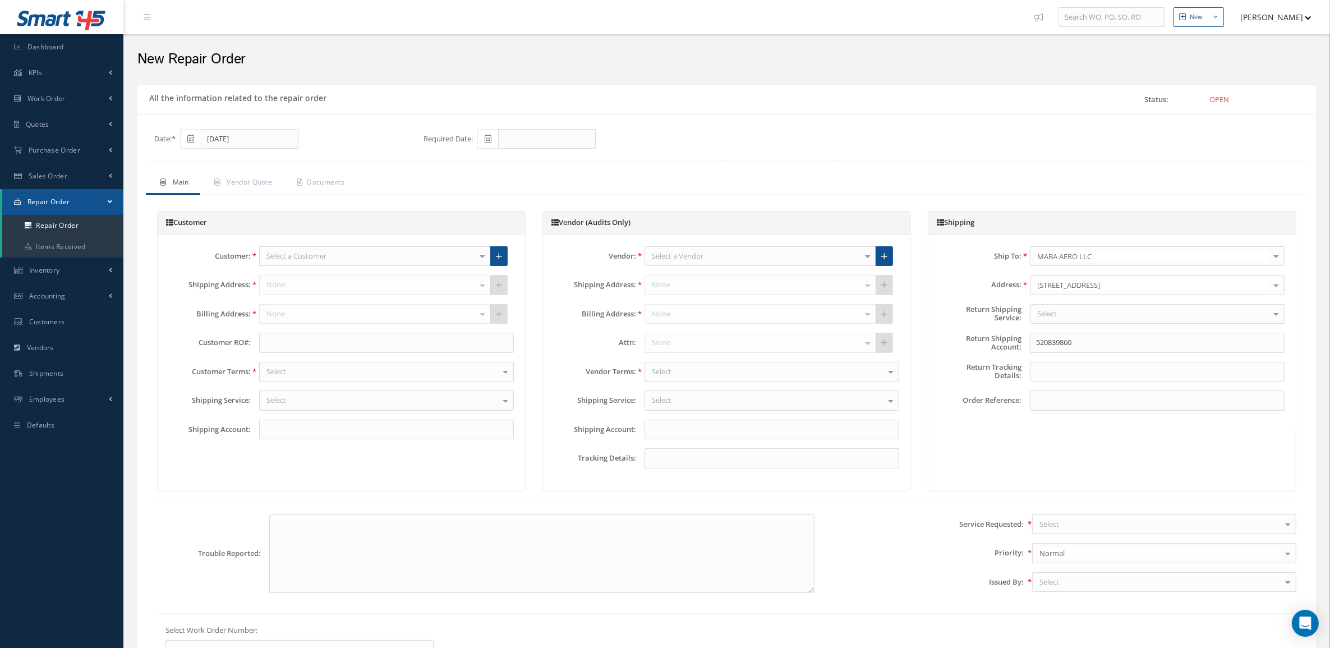
click at [715, 258] on div "Select a Vendor" at bounding box center [761, 256] width 232 height 20
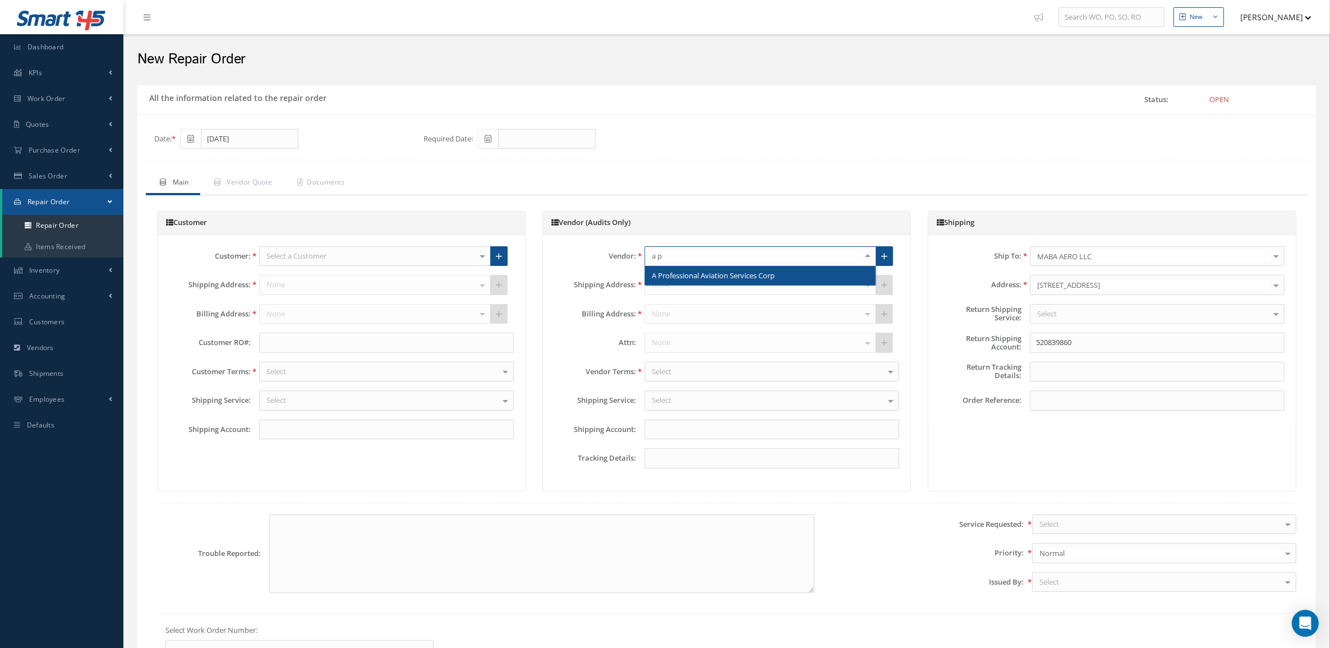
type input "a pr"
click at [730, 283] on span "A Professional Aviation Services Corp" at bounding box center [760, 275] width 231 height 19
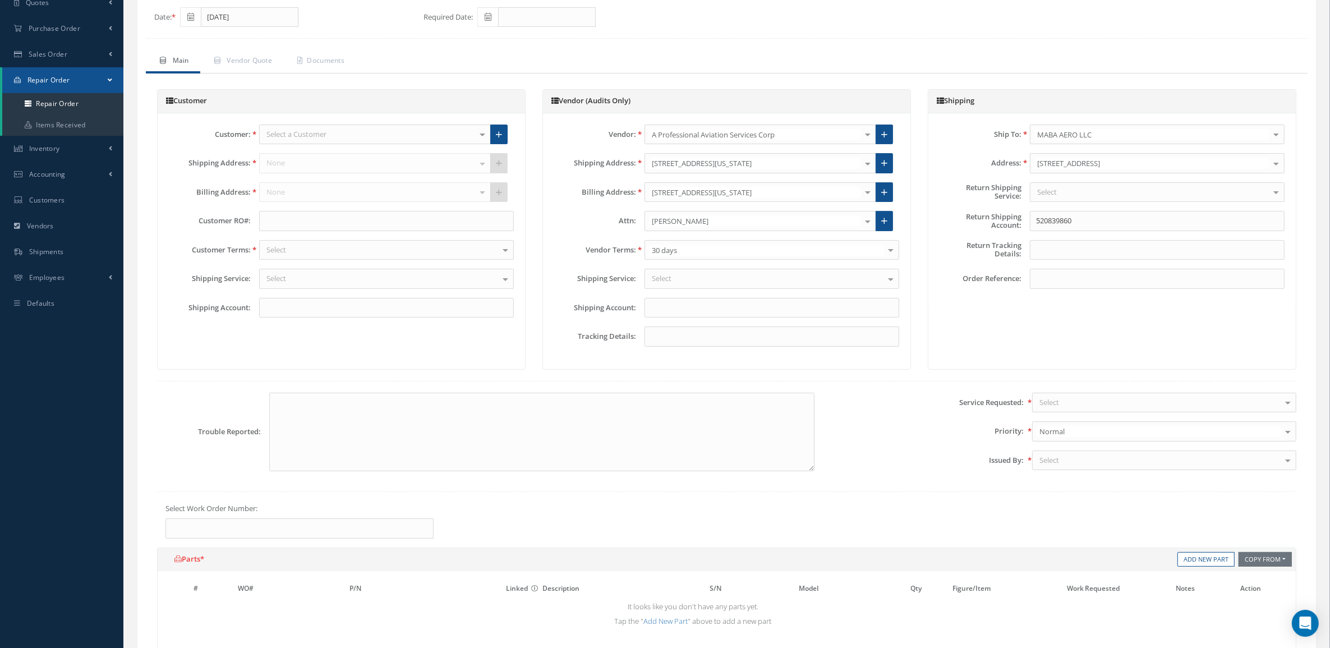
scroll to position [140, 0]
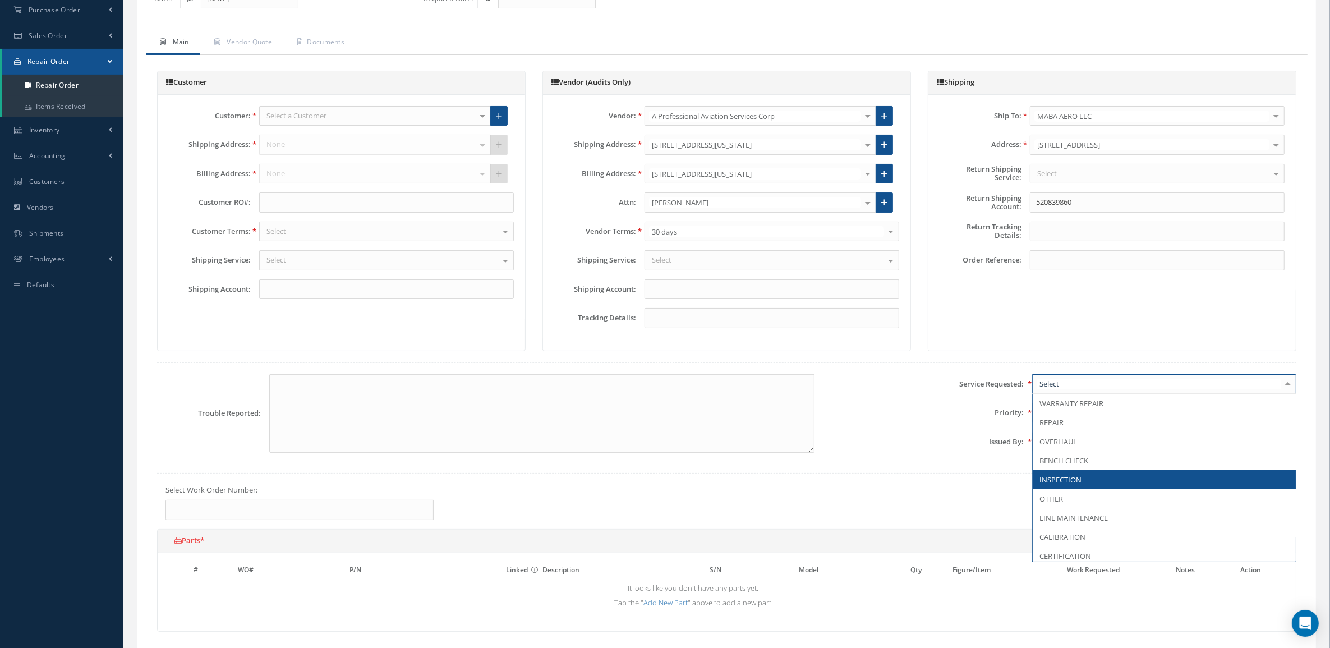
click at [1082, 489] on span "INSPECTION" at bounding box center [1164, 479] width 263 height 19
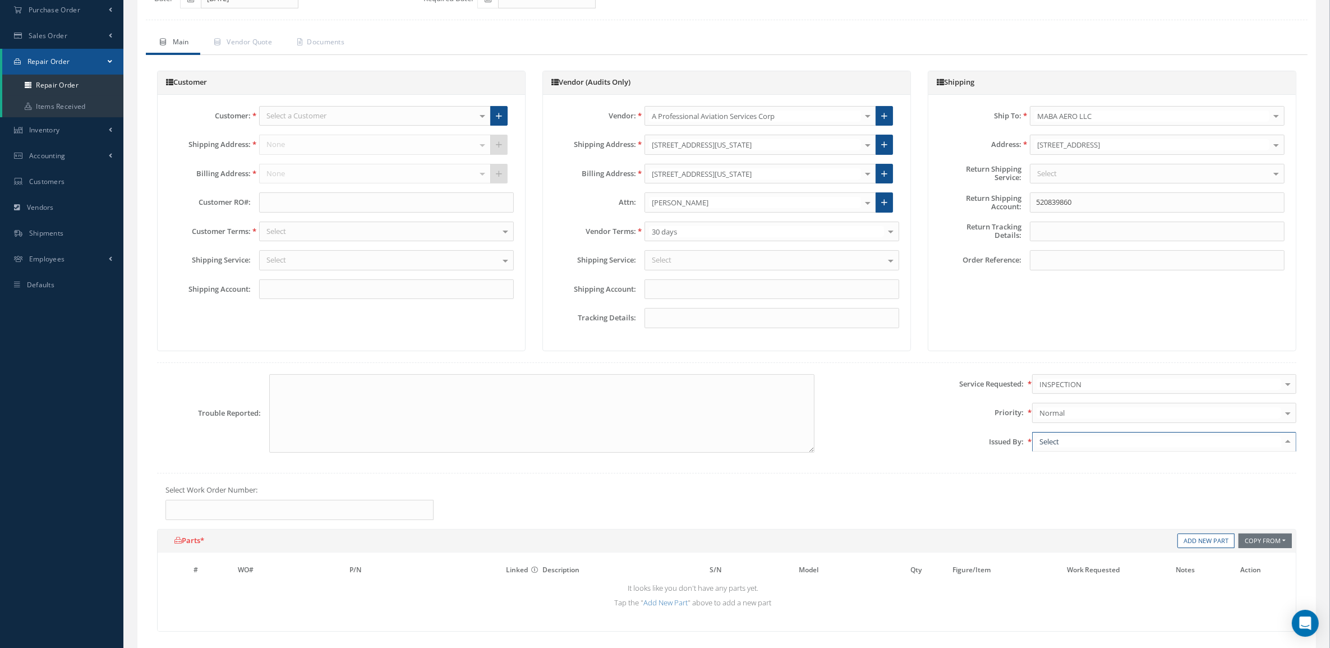
click at [1064, 450] on div at bounding box center [1164, 442] width 264 height 20
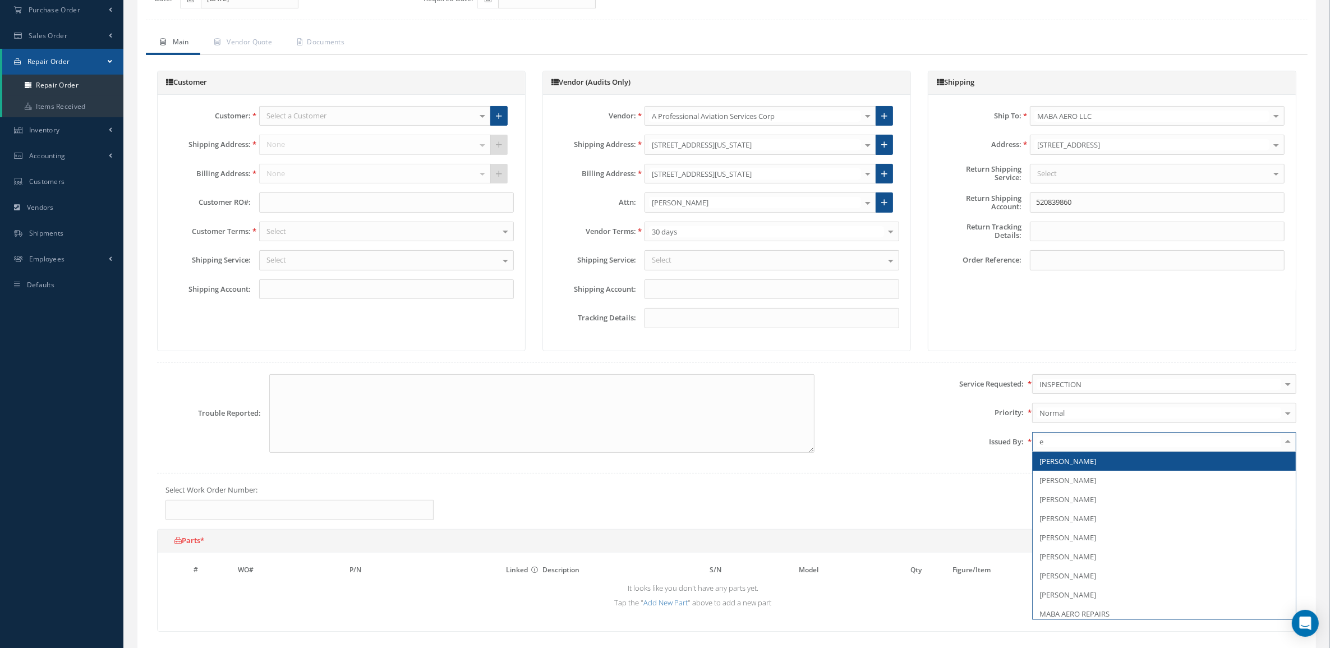
type input "ed"
click at [1068, 460] on span "[PERSON_NAME]" at bounding box center [1067, 461] width 57 height 10
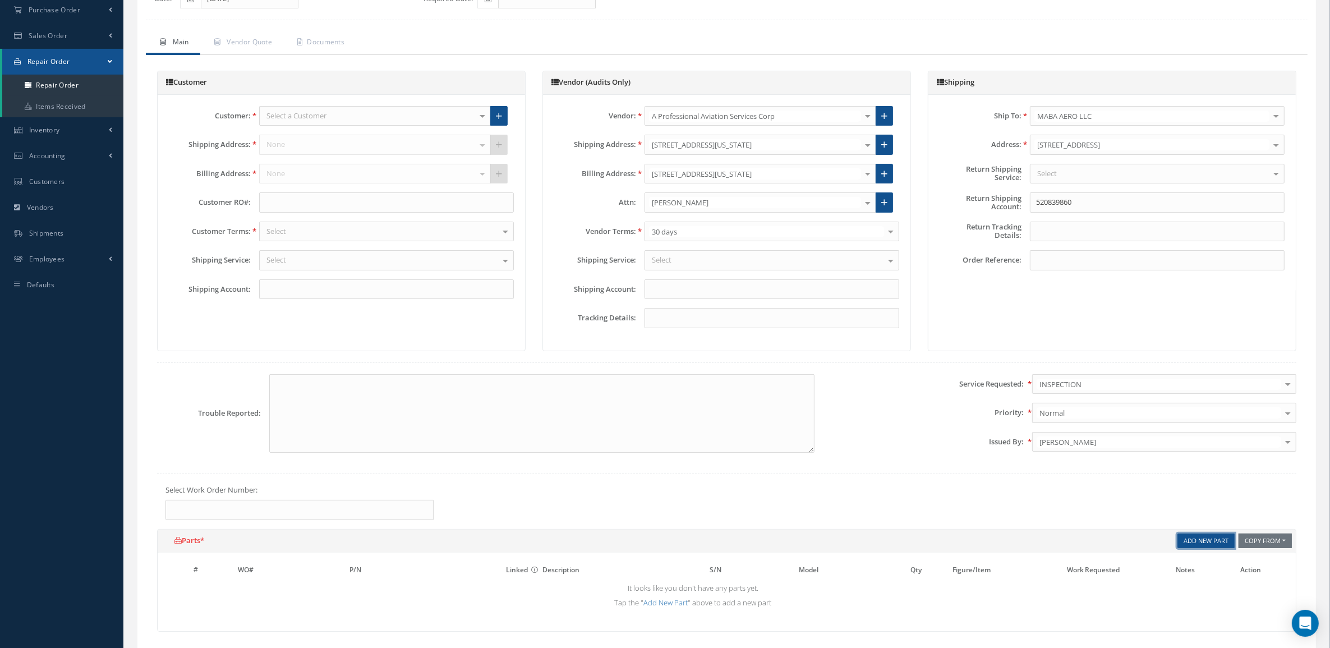
click at [1214, 543] on link "Add New Part" at bounding box center [1205, 540] width 57 height 15
click at [371, 590] on input "text" at bounding box center [400, 589] width 102 height 17
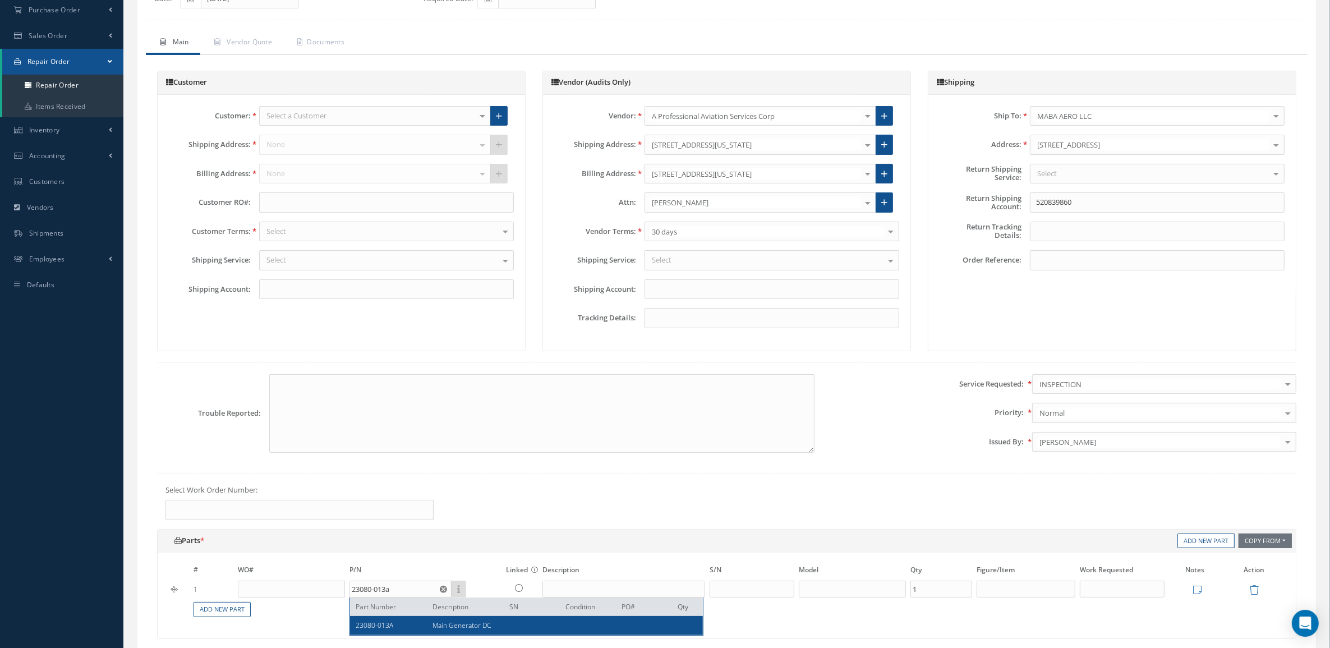
click at [435, 624] on div "# WO# P/N Linked The item is linked to the inventory. Description S/N Model Qty…" at bounding box center [727, 596] width 1138 height 86
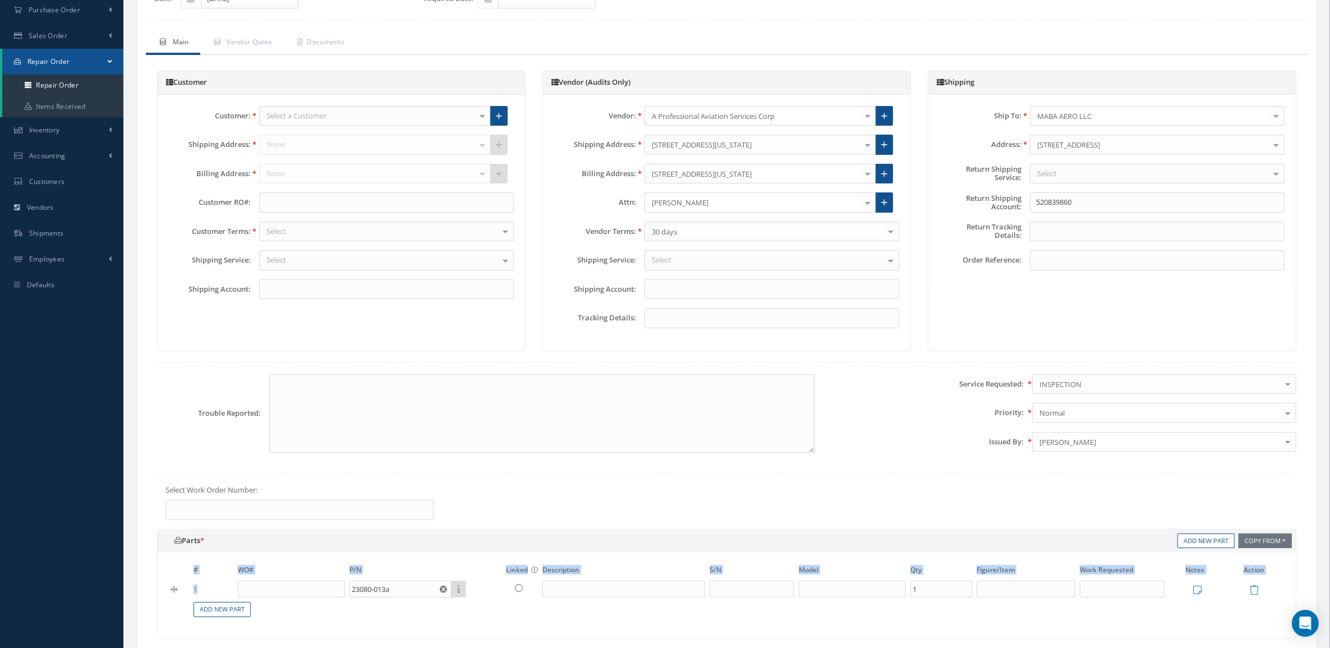
click at [428, 601] on tbody "1 23080-013a Part Number Description SN Condition PO# Qty 23080-013A Main Gener…" at bounding box center [727, 598] width 1116 height 39
click at [424, 597] on input "23080-013a" at bounding box center [400, 589] width 102 height 17
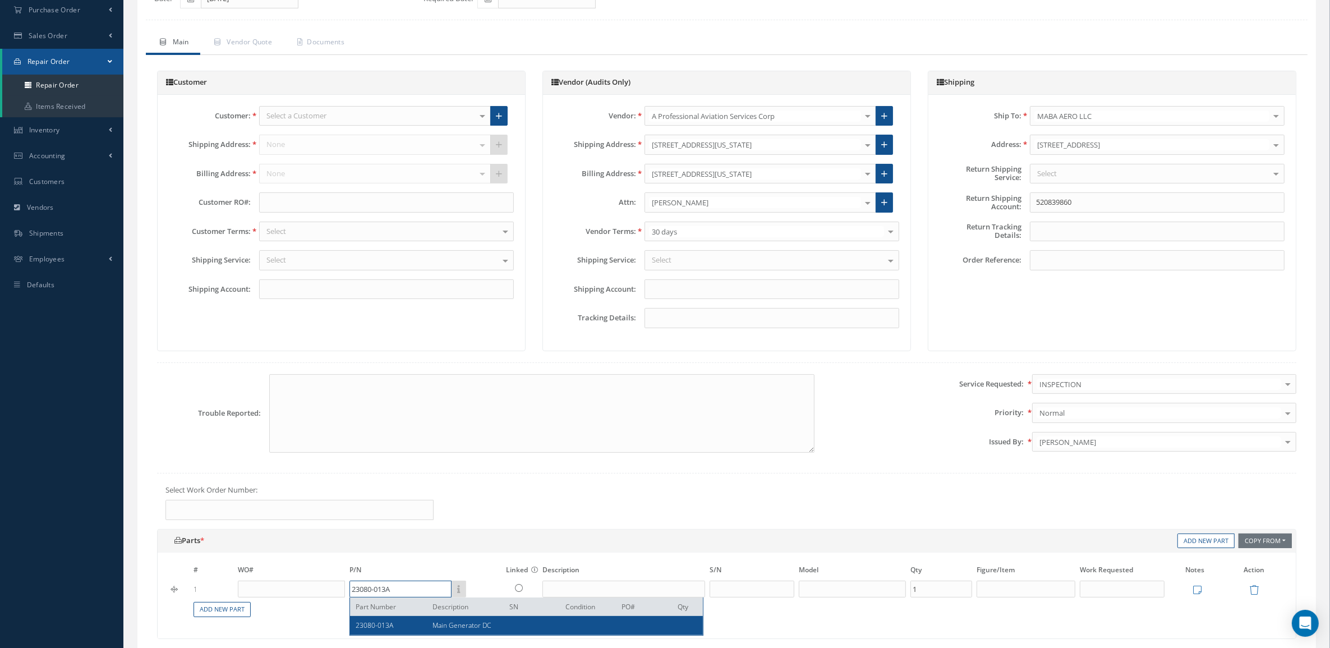
type input "23080-013A"
click at [540, 621] on div "23080-013A Main Generator DC" at bounding box center [526, 625] width 353 height 19
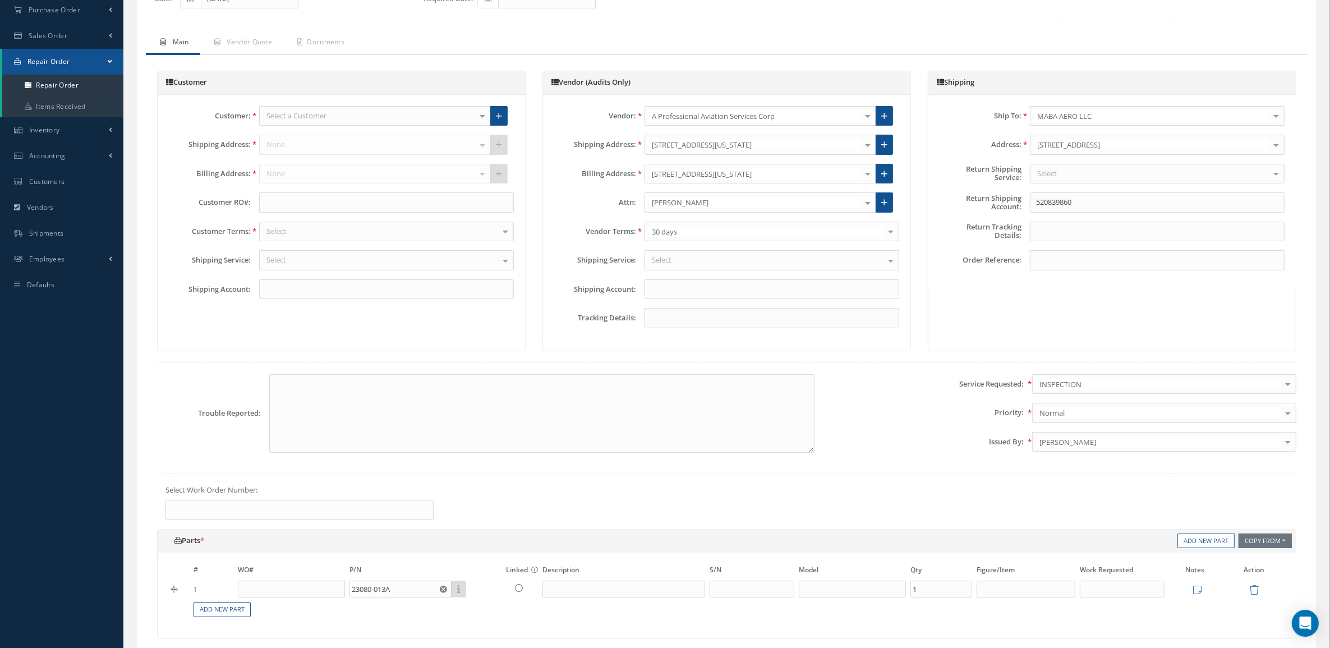
type input "Main Generator DC"
click at [777, 592] on input "text" at bounding box center [752, 589] width 85 height 17
click at [717, 596] on input "y0829" at bounding box center [752, 589] width 85 height 17
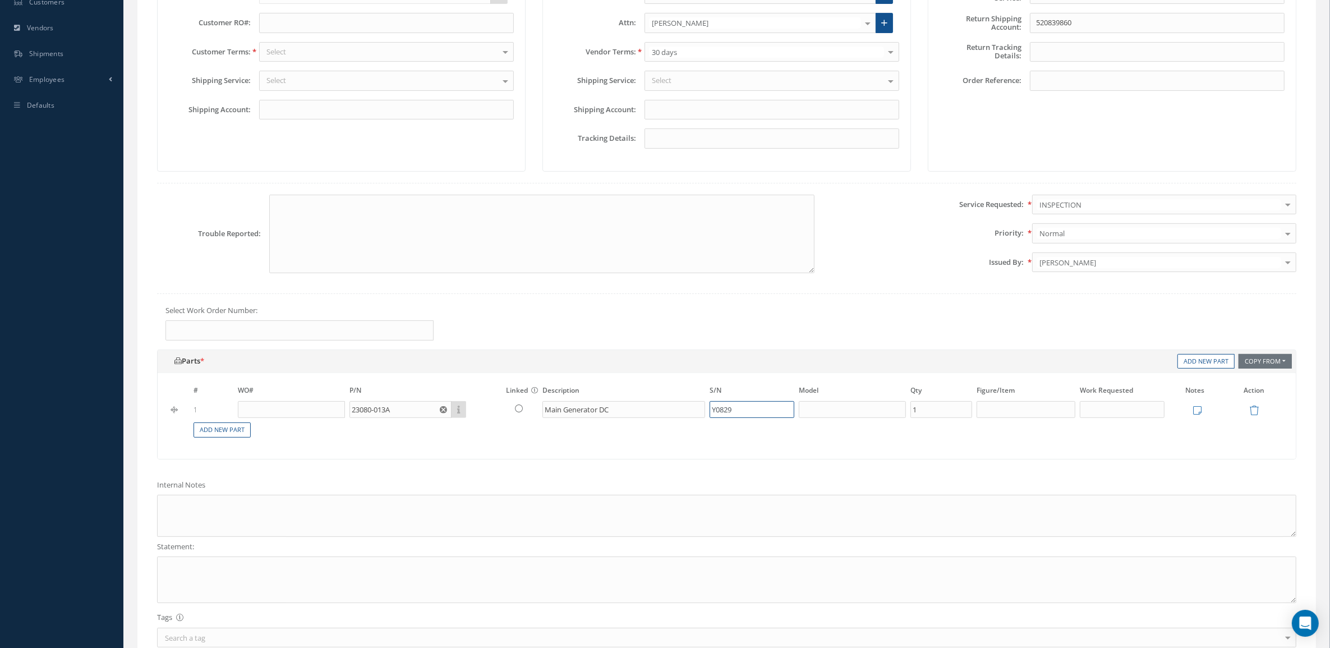
scroll to position [351, 0]
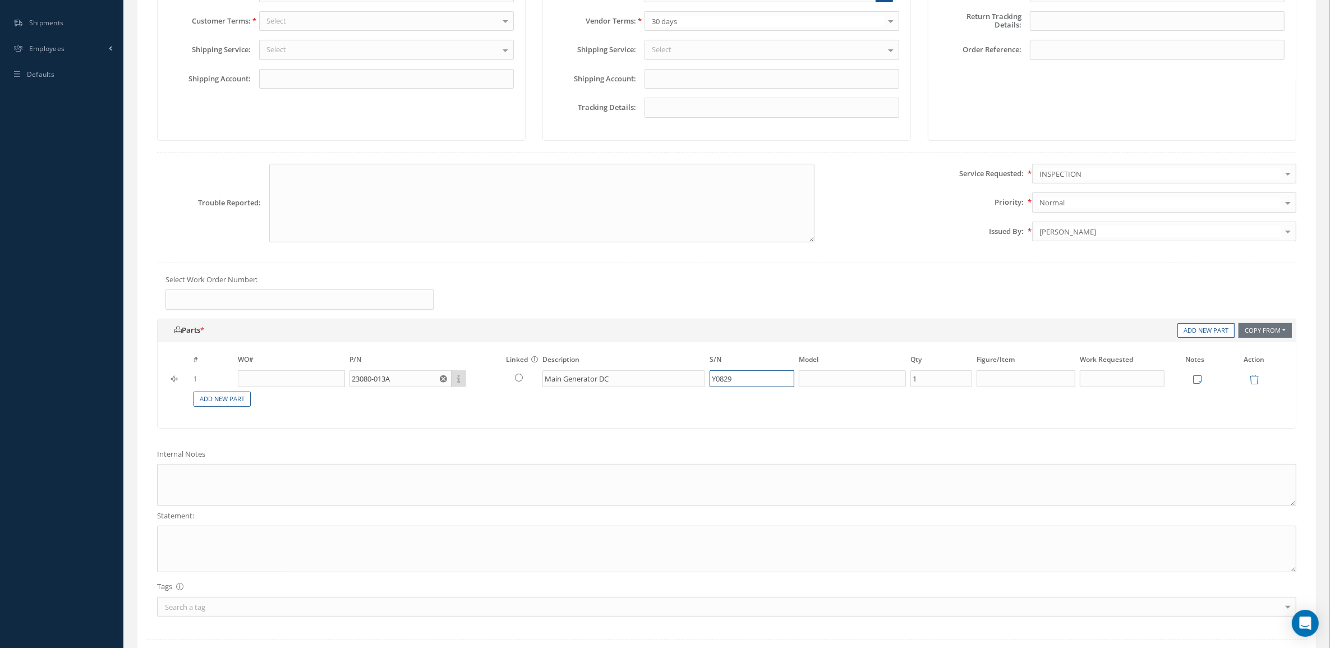
type input "Y0829"
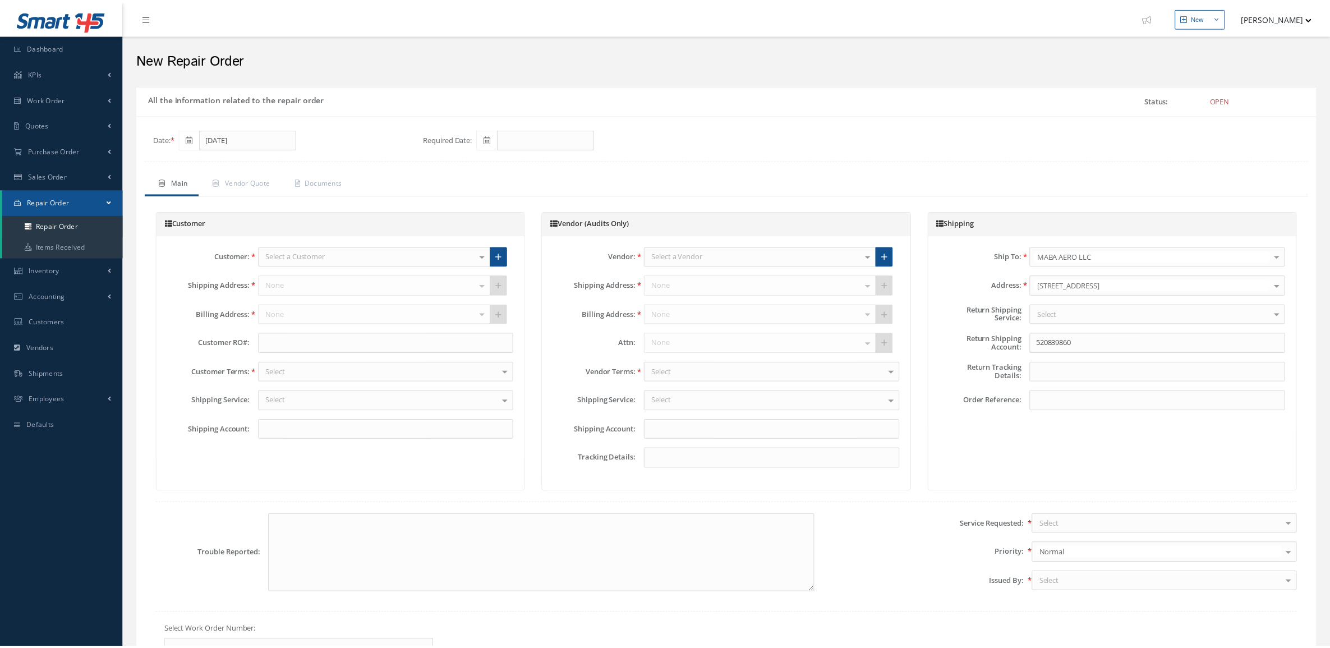
scroll to position [351, 0]
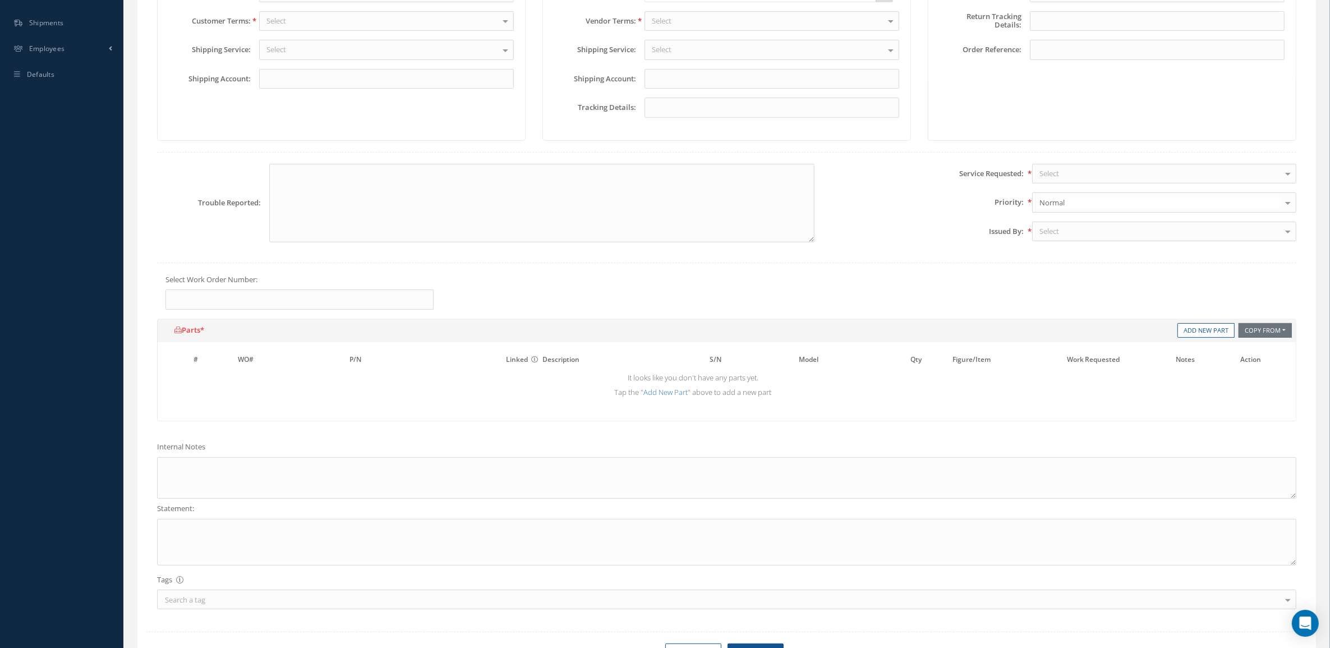
click at [269, 461] on div "Internal Notes" at bounding box center [727, 469] width 1156 height 57
click at [268, 461] on textarea at bounding box center [726, 478] width 1139 height 42
click at [224, 479] on textarea at bounding box center [726, 478] width 1139 height 42
paste textarea "AD WORTHINESS DUAL RELEASE CERTIFICATE"
type textarea "AD WORTHINESS DUAL RELEASE CERTIFICATE"
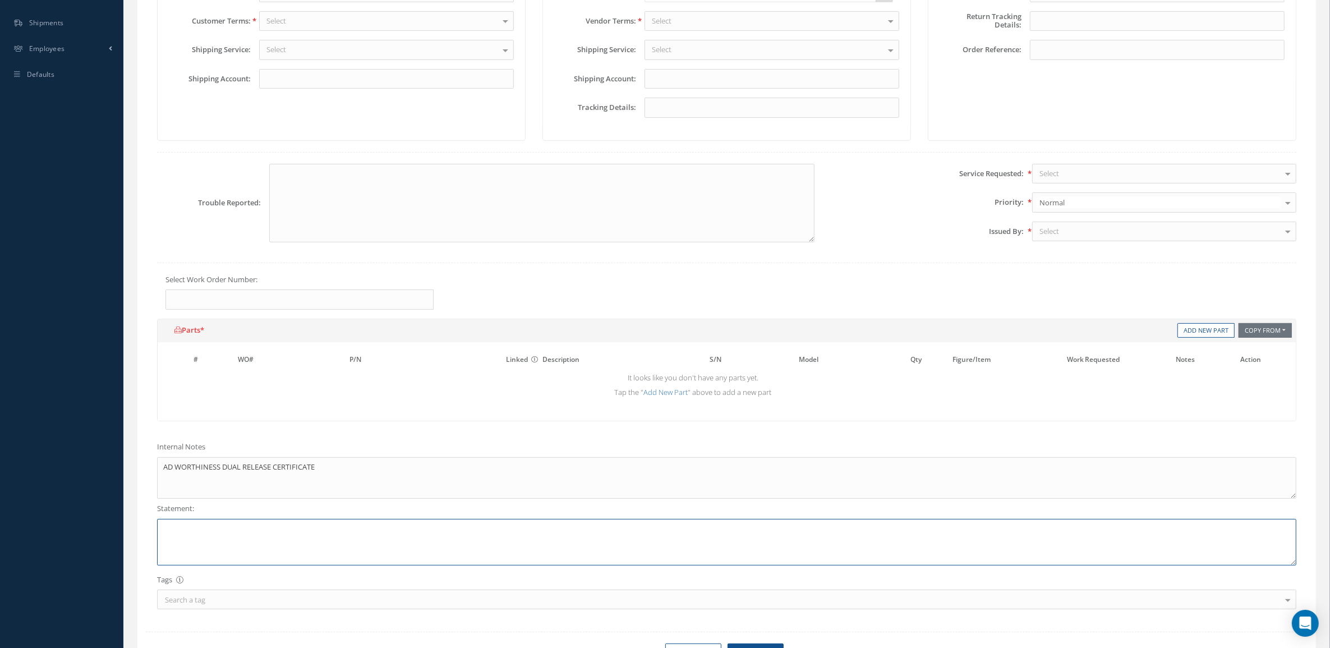
click at [226, 533] on textarea at bounding box center [726, 542] width 1139 height 47
paste textarea "AD WORTHINESS DUAL RELEASE CERTIFICATE"
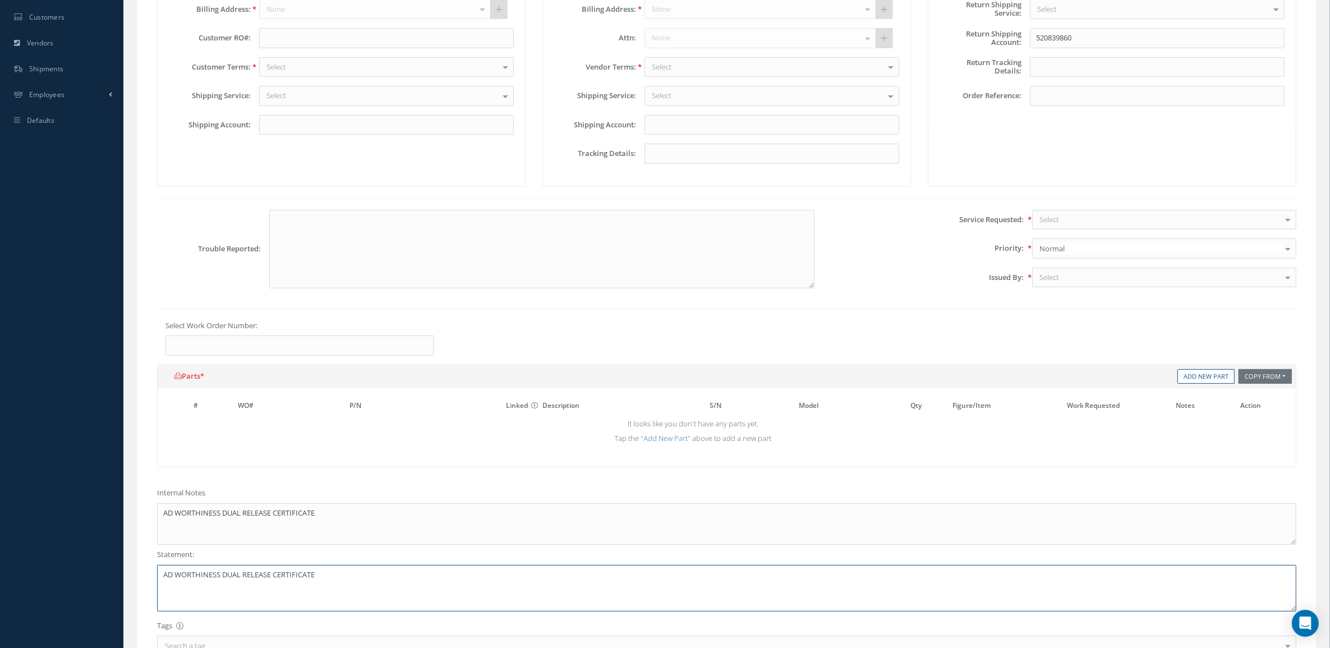
scroll to position [280, 0]
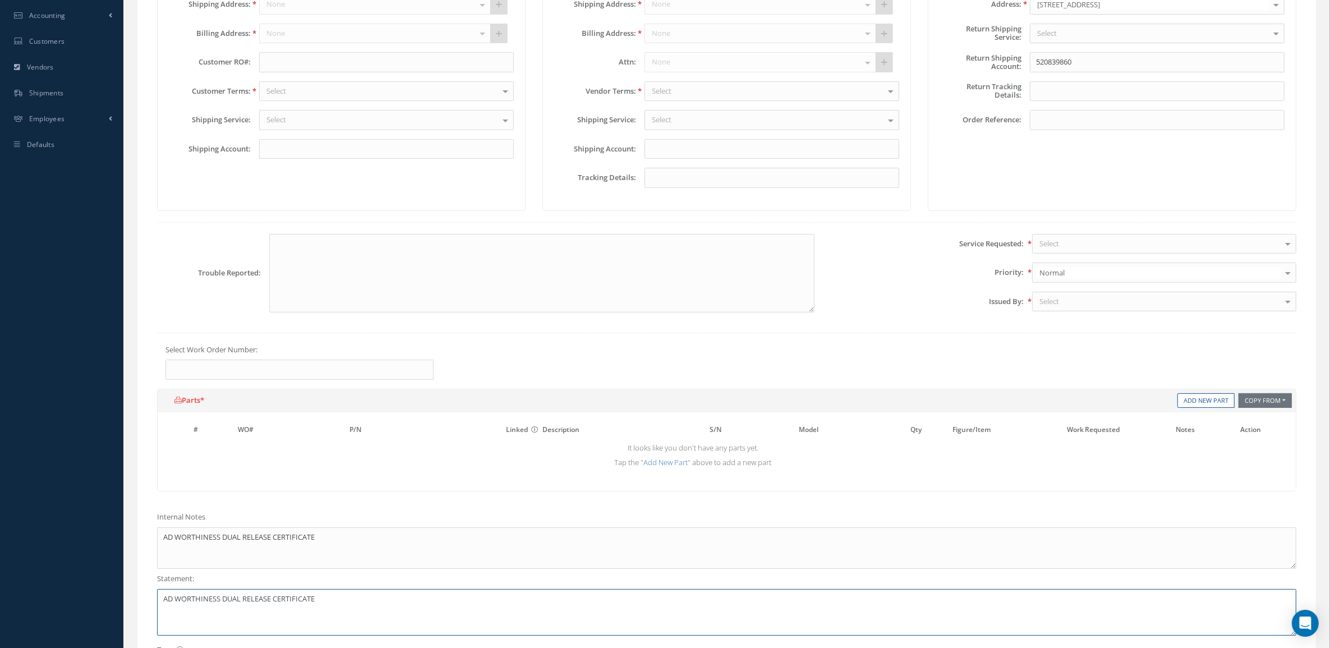
type textarea "AD WORTHINESS DUAL RELEASE CERTIFICATE"
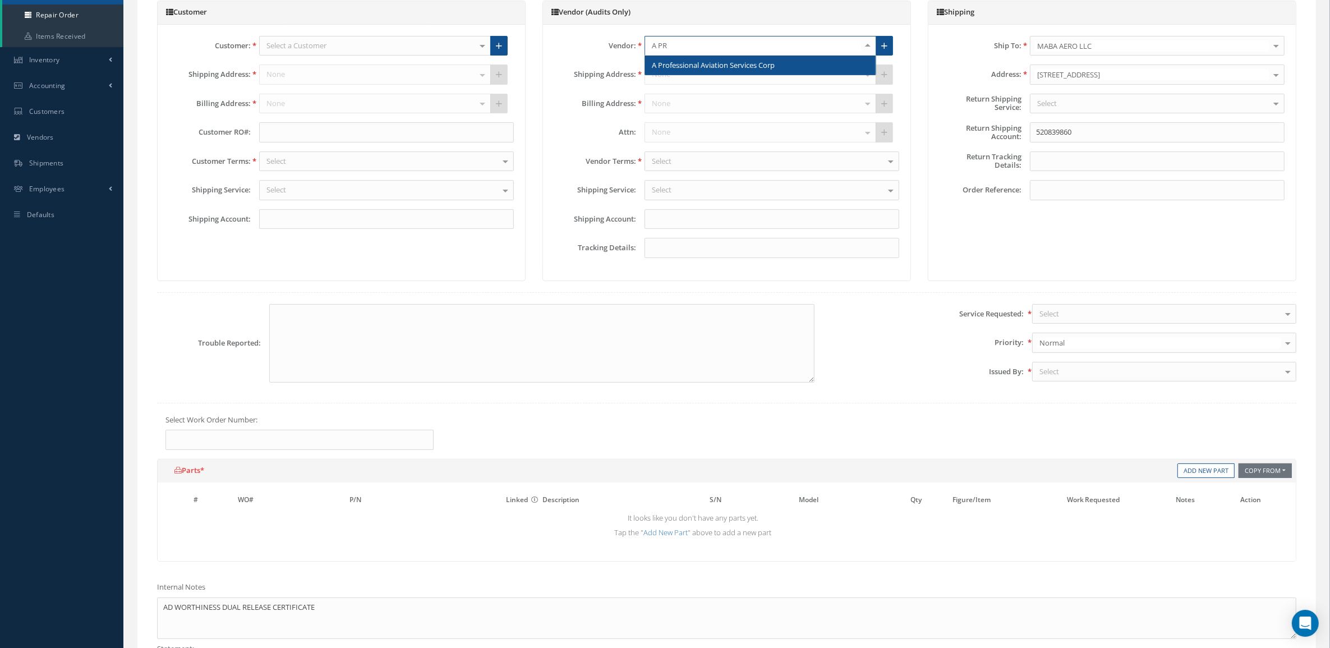
type input "A PRO"
click at [693, 73] on span "A Professional Aviation Services Corp" at bounding box center [760, 65] width 231 height 19
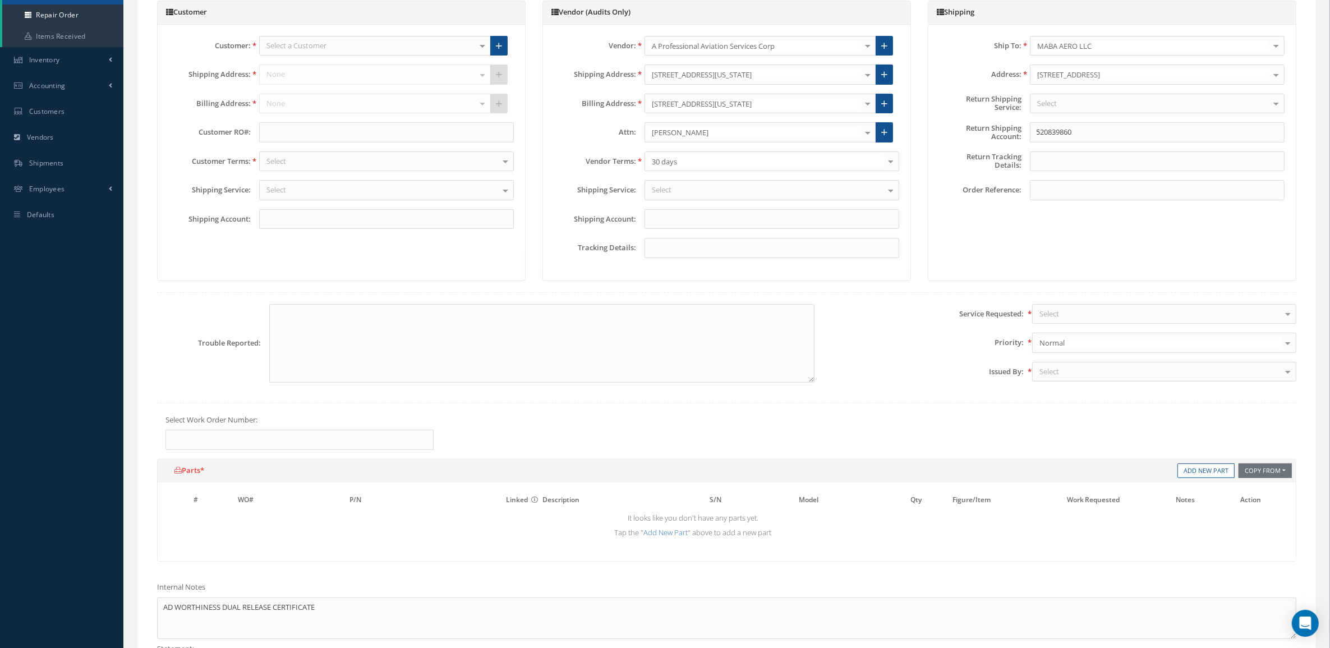
click at [1064, 316] on div "Select" at bounding box center [1164, 314] width 264 height 20
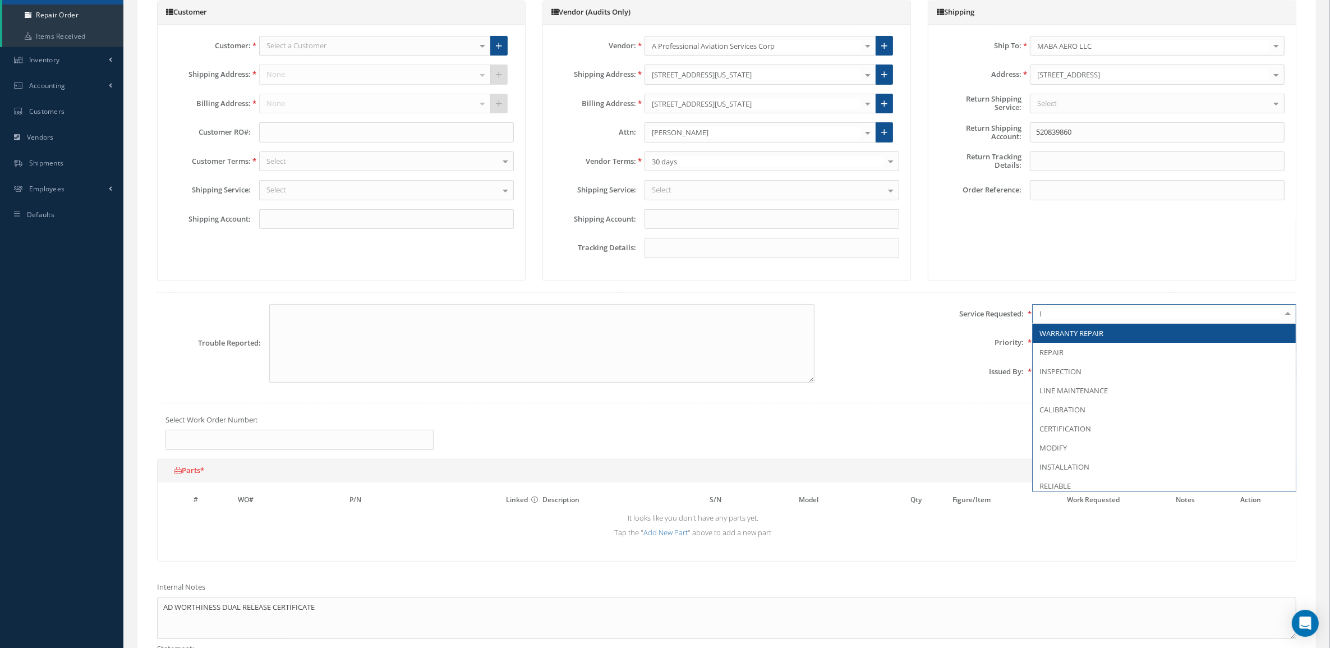
type input "IN"
click at [1068, 338] on span "INSPECTION" at bounding box center [1060, 333] width 42 height 10
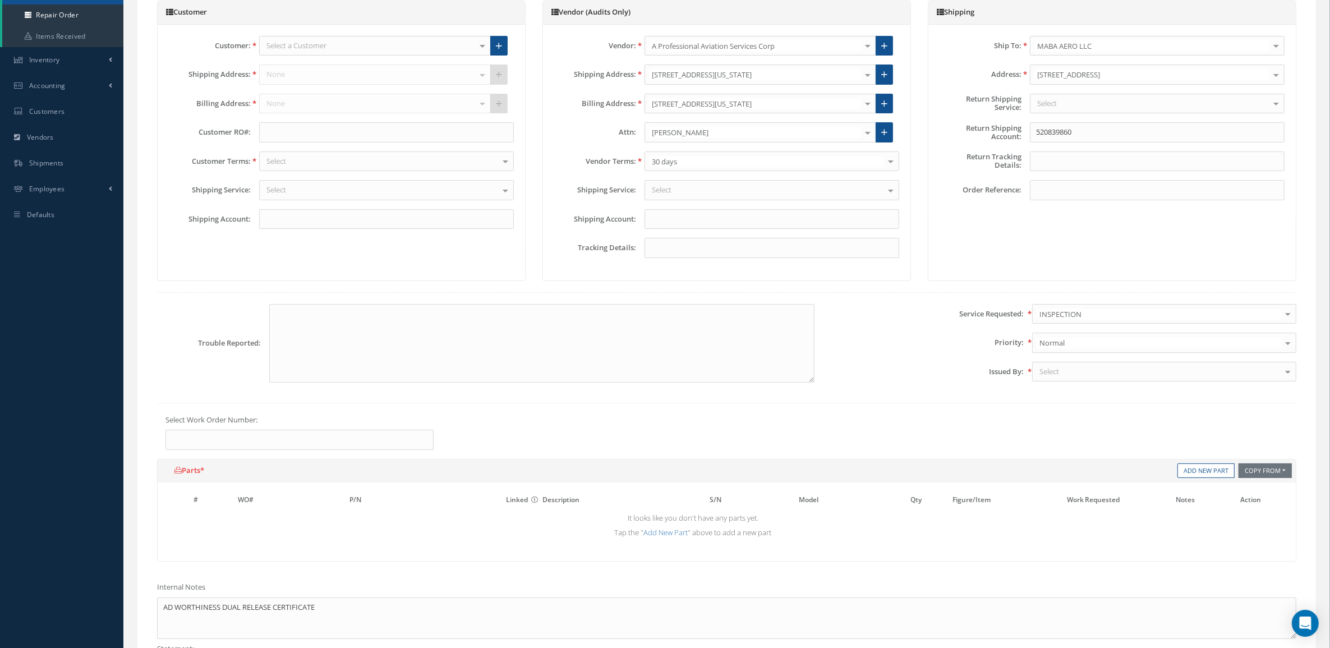
click at [1066, 371] on div "Select" at bounding box center [1164, 372] width 264 height 20
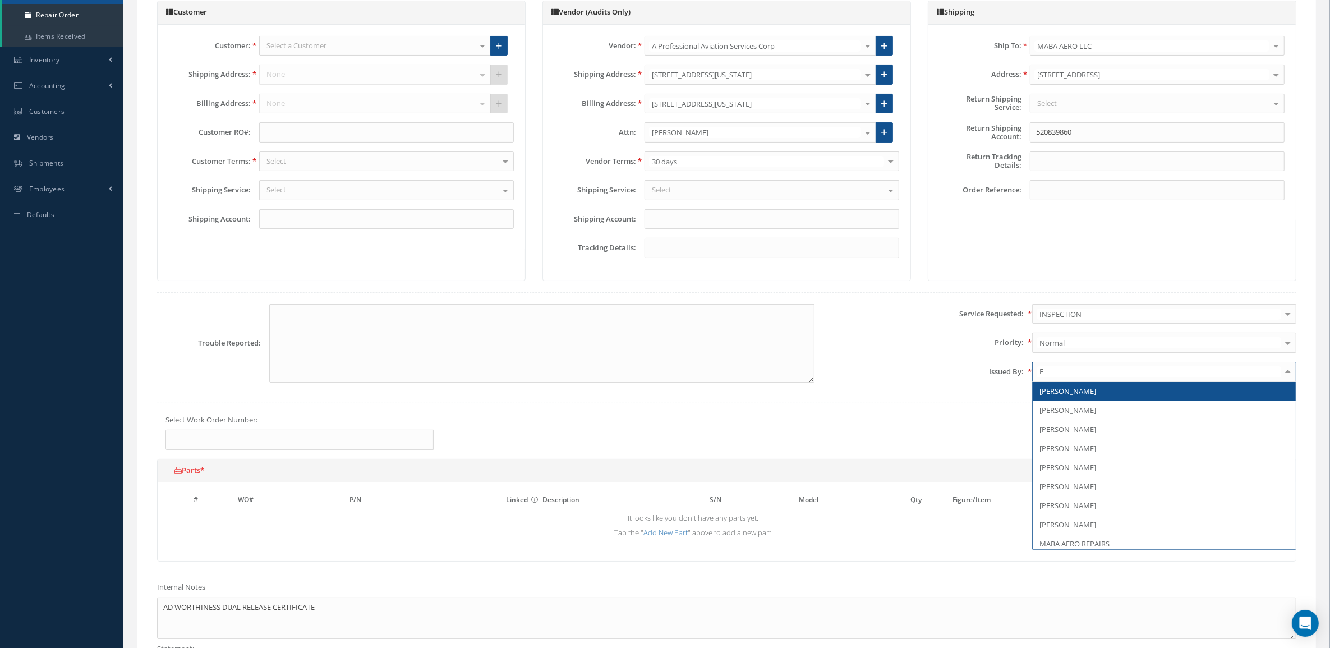
type input "ED"
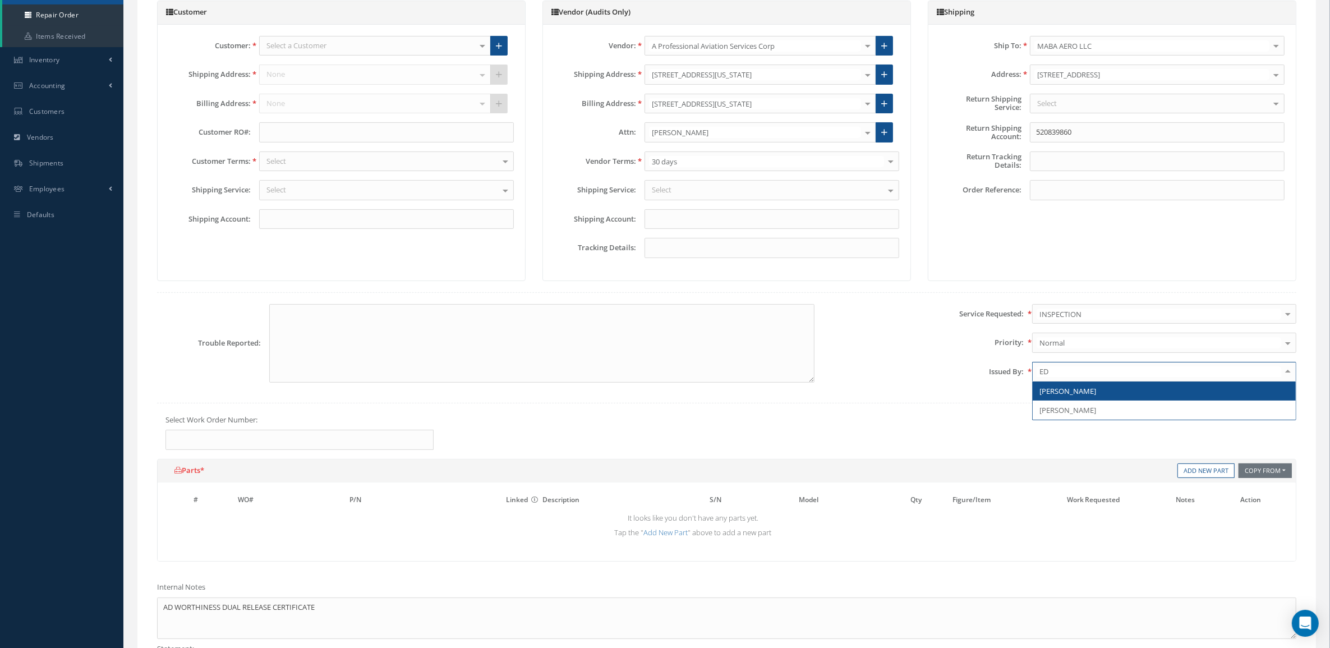
click at [1070, 390] on span "[PERSON_NAME]" at bounding box center [1067, 391] width 57 height 10
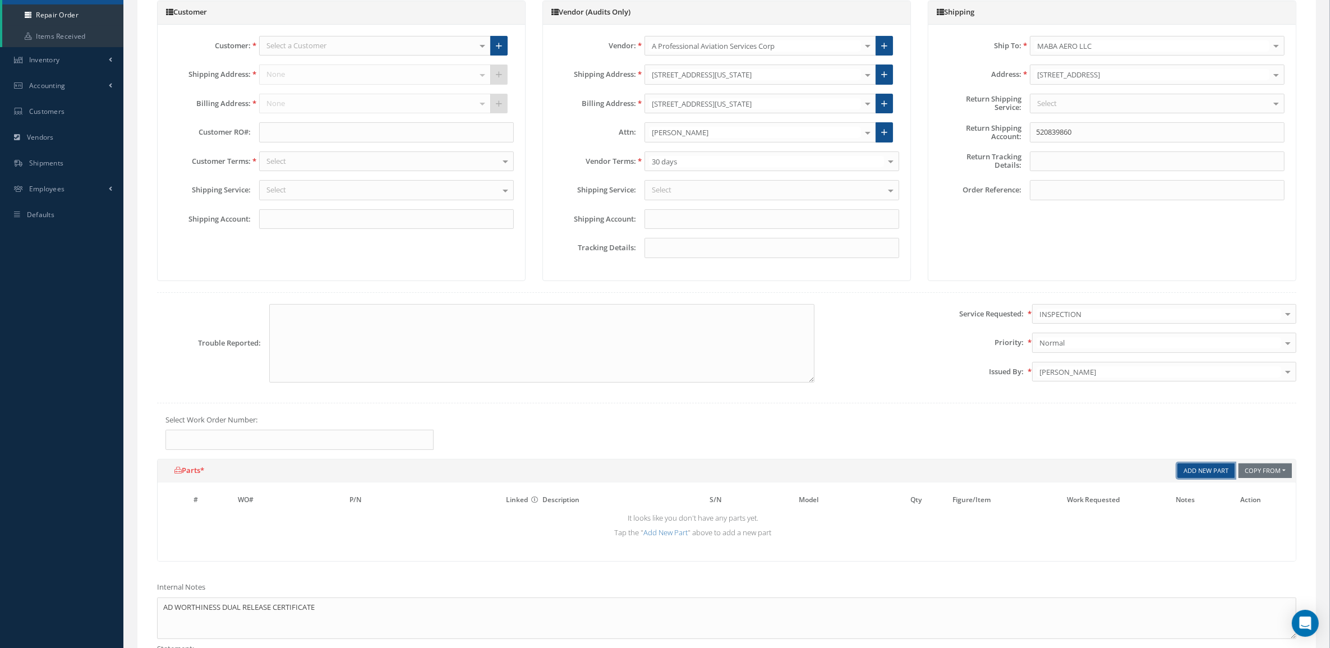
click at [1191, 475] on link "Add New Part" at bounding box center [1205, 470] width 57 height 15
click at [416, 517] on input "text" at bounding box center [400, 518] width 102 height 17
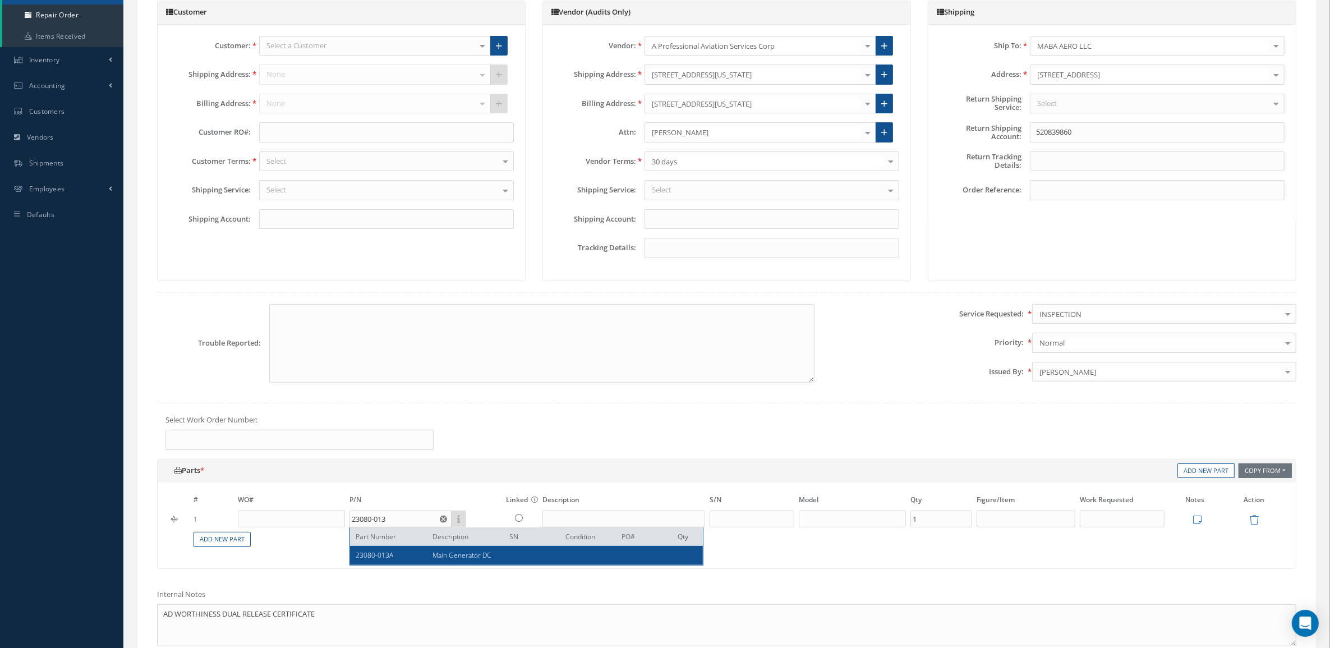
click at [427, 558] on div "Main Generator DC" at bounding box center [462, 555] width 77 height 10
type input "23080-013A"
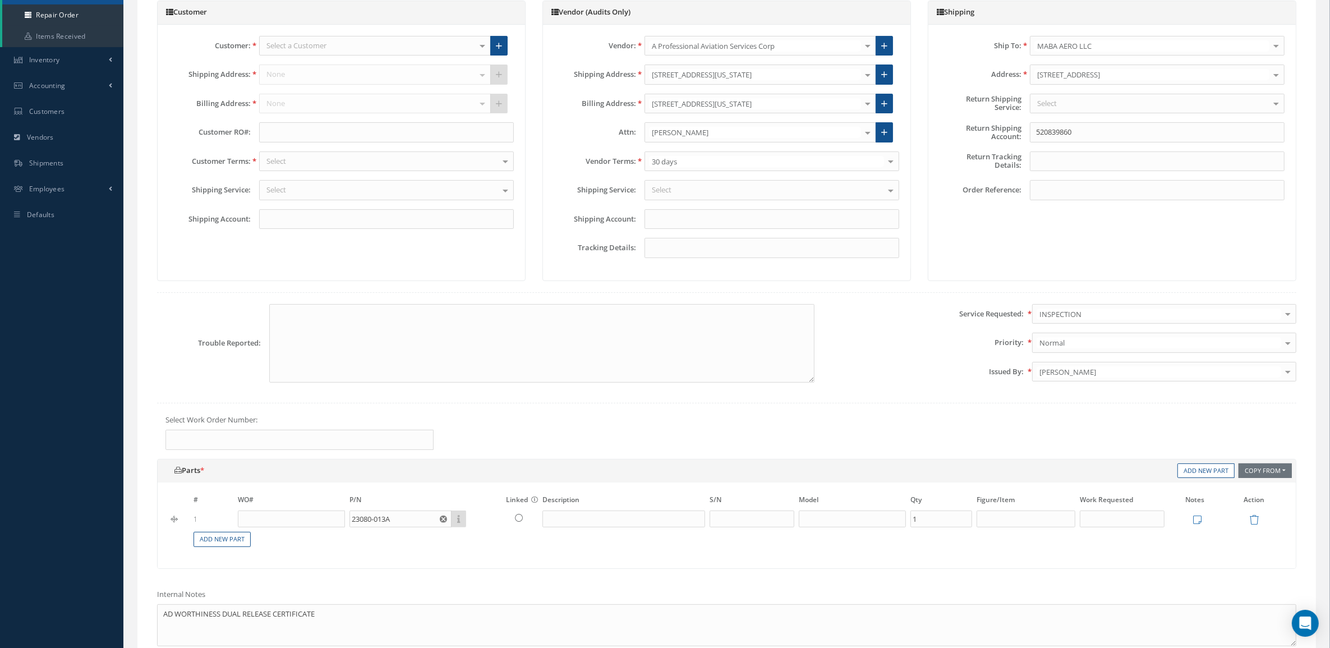
type input "Main Generator DC"
click at [723, 519] on input "text" at bounding box center [752, 518] width 85 height 17
type input "Y0829"
click at [1197, 525] on icon at bounding box center [1197, 520] width 8 height 10
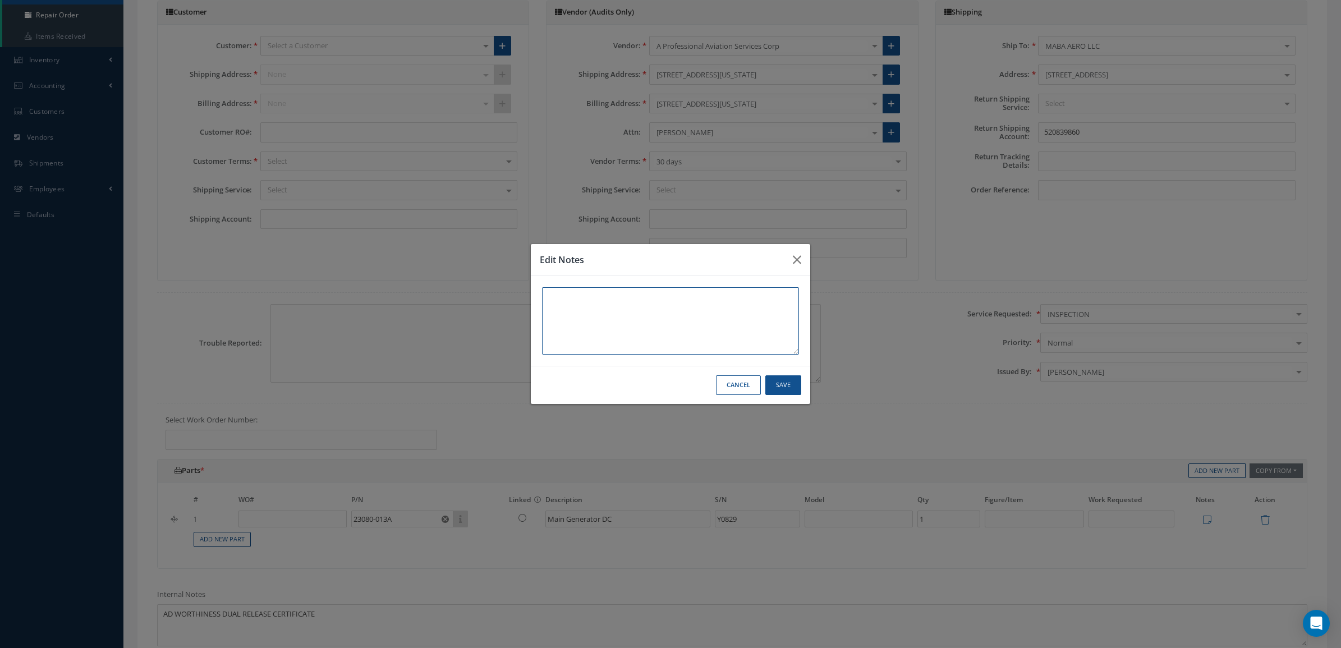
paste textarea "AD WORTHINESS DUAL RELEASE CERTIFICATE"
type textarea "AD WORTHINESS DUAL RELEASE CERTIFICATE"
click at [791, 379] on button "Save" at bounding box center [783, 385] width 36 height 20
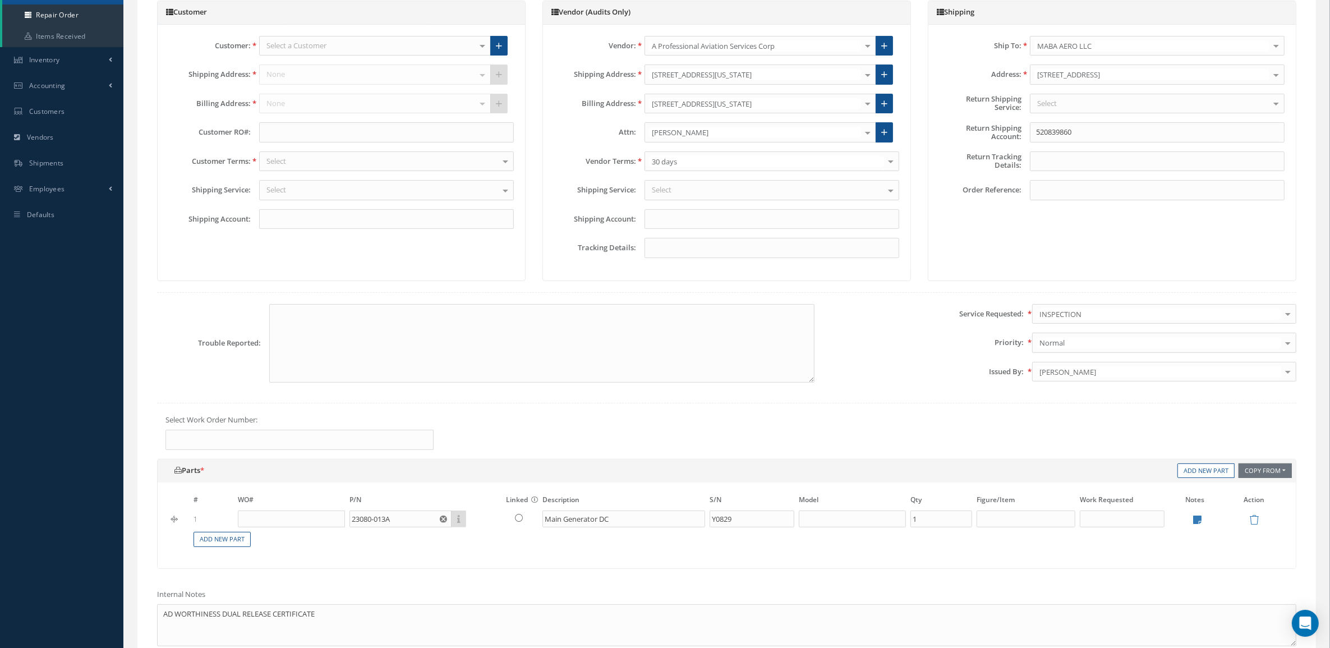
click at [1084, 107] on div "Select" at bounding box center [1157, 104] width 255 height 20
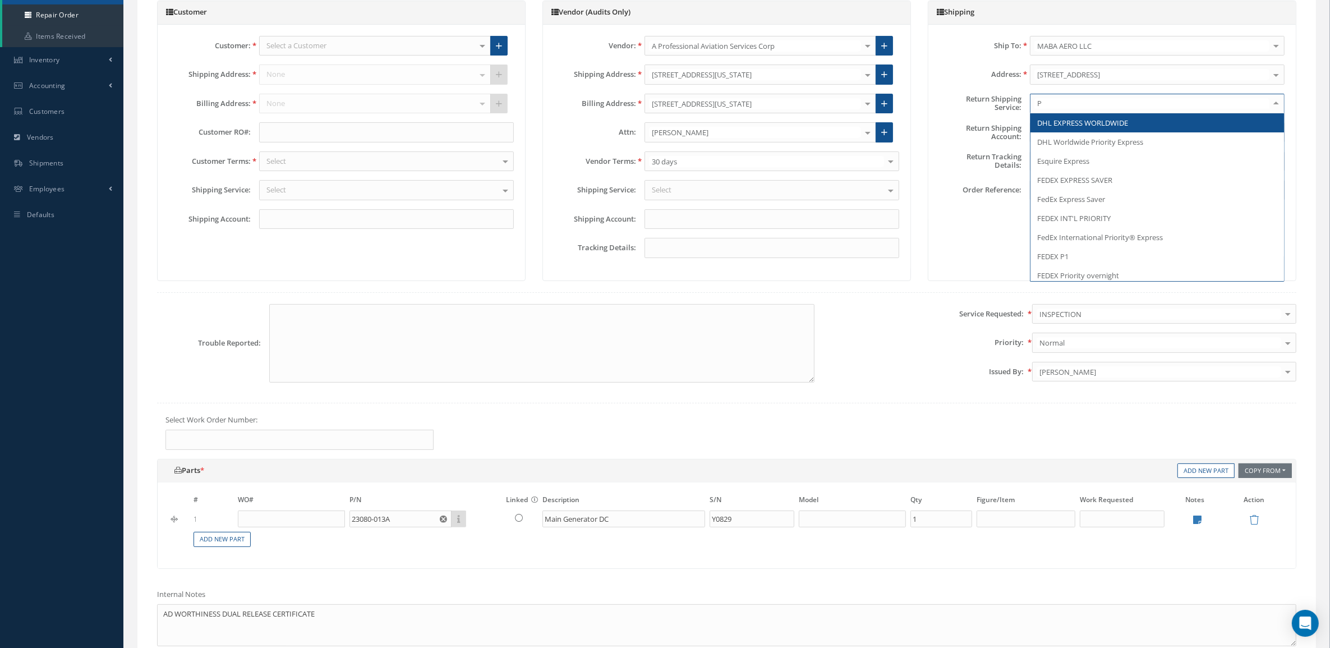
type input "PI"
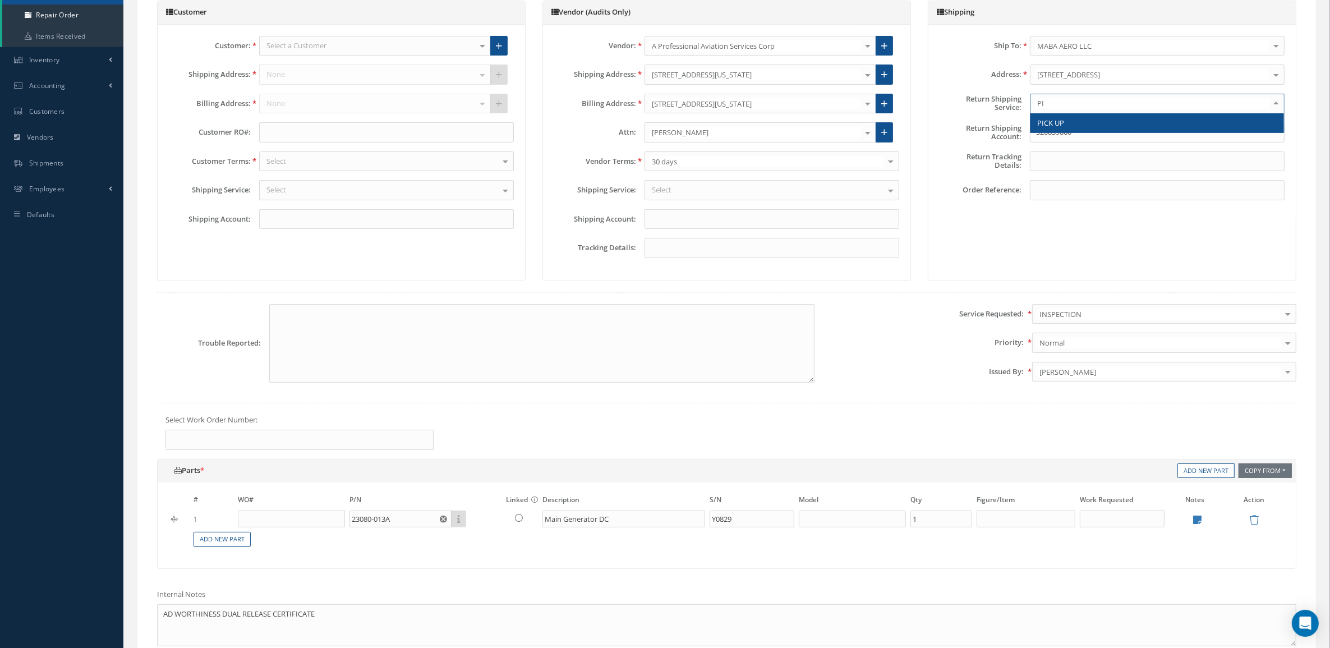
click at [1087, 125] on span "PICK UP" at bounding box center [1158, 122] width 254 height 19
drag, startPoint x: 1087, startPoint y: 126, endPoint x: 992, endPoint y: 118, distance: 95.7
click at [992, 118] on div "Ship To: MABA AERO LLC MABA AERO LLC 21 AIR ABR AVIATION LEASING, LLC AD Aircra…" at bounding box center [1111, 123] width 367 height 196
click at [727, 194] on div "Select" at bounding box center [772, 190] width 255 height 20
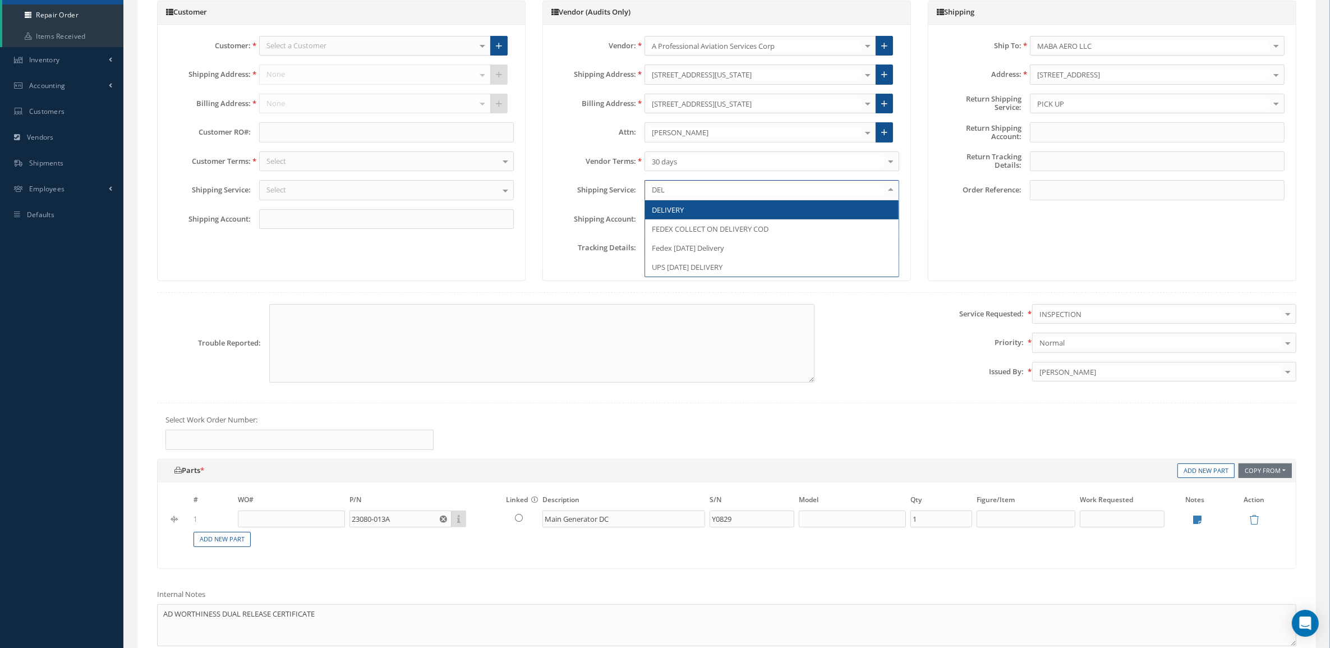
type input "DELI"
click at [730, 204] on span "DELIVERY" at bounding box center [772, 209] width 254 height 19
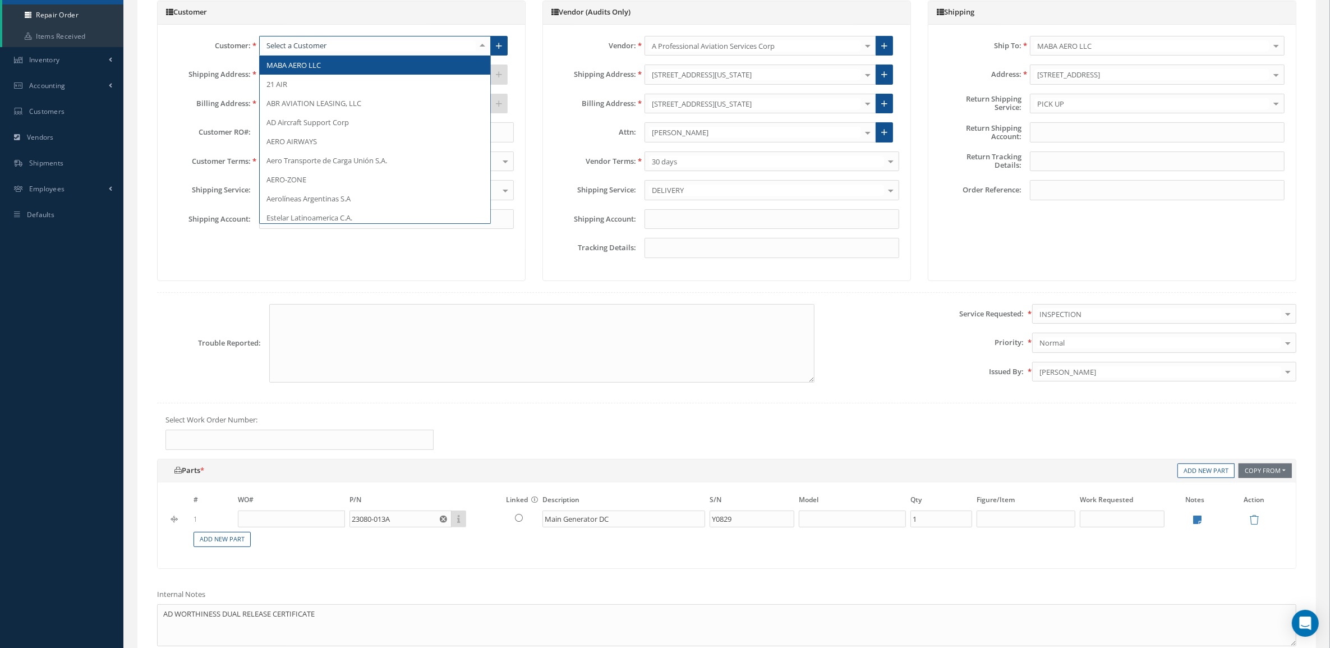
click at [389, 44] on div at bounding box center [375, 46] width 232 height 20
click at [395, 73] on span "MABA AERO LLC" at bounding box center [375, 65] width 231 height 19
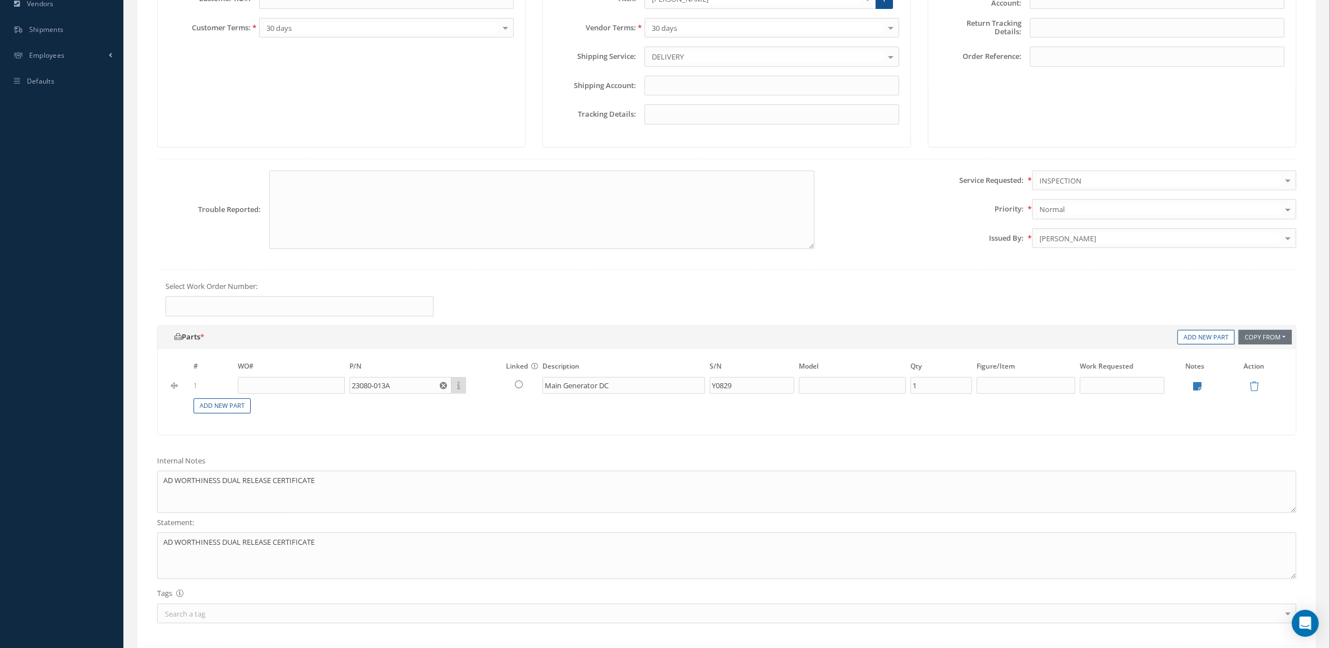
scroll to position [432, 0]
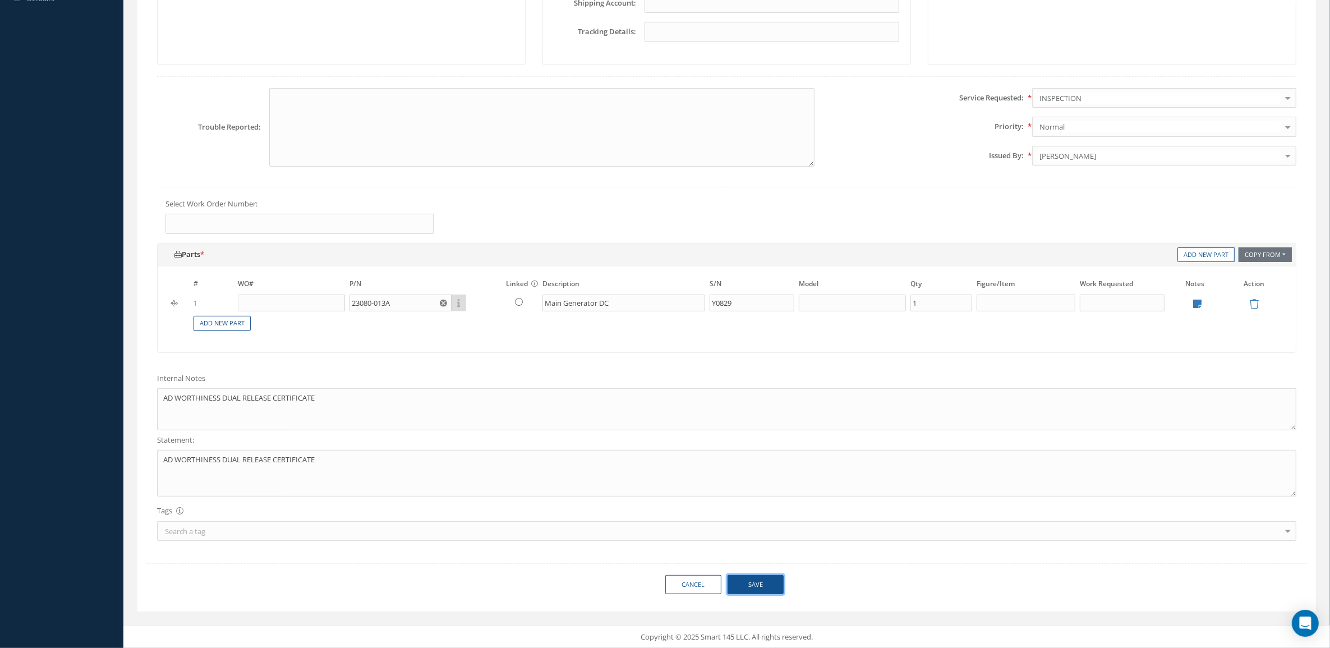
click at [740, 592] on button "Save" at bounding box center [756, 585] width 56 height 20
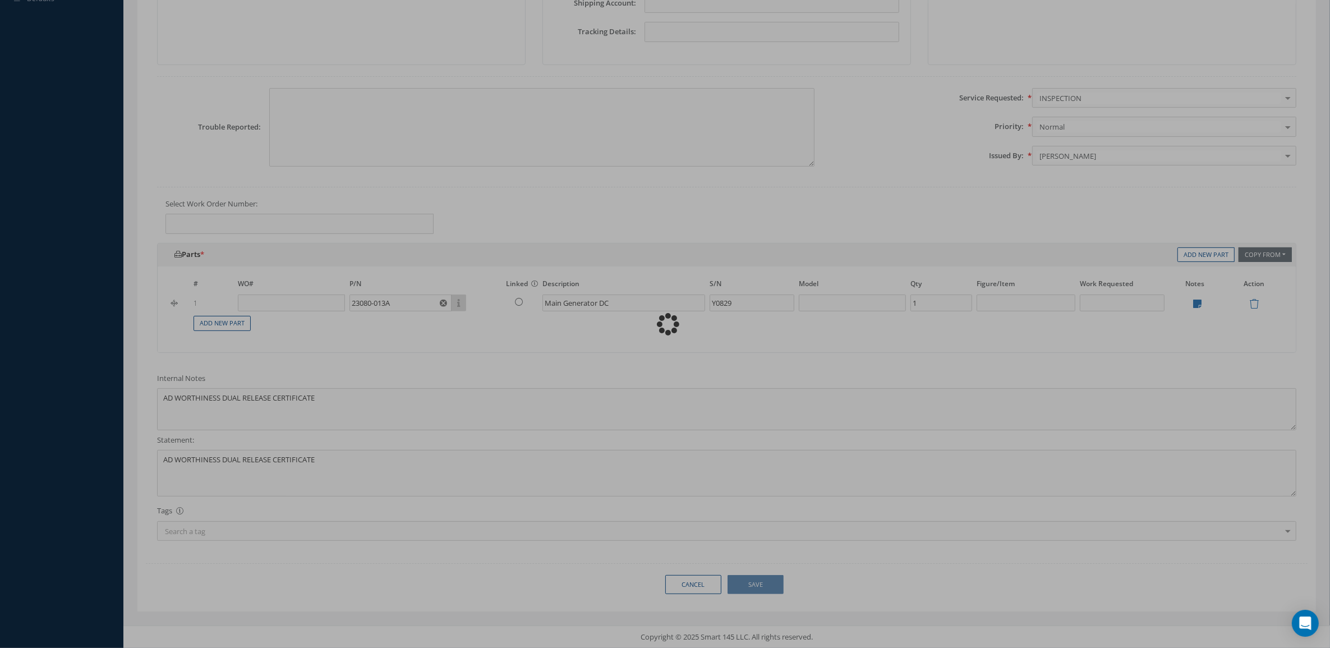
type textarea "AD WORTHINESS DUAL RELEASE CERTIFICATE -- Mariana Valdivia 10/03/2025 10:48AM"
type input "0"
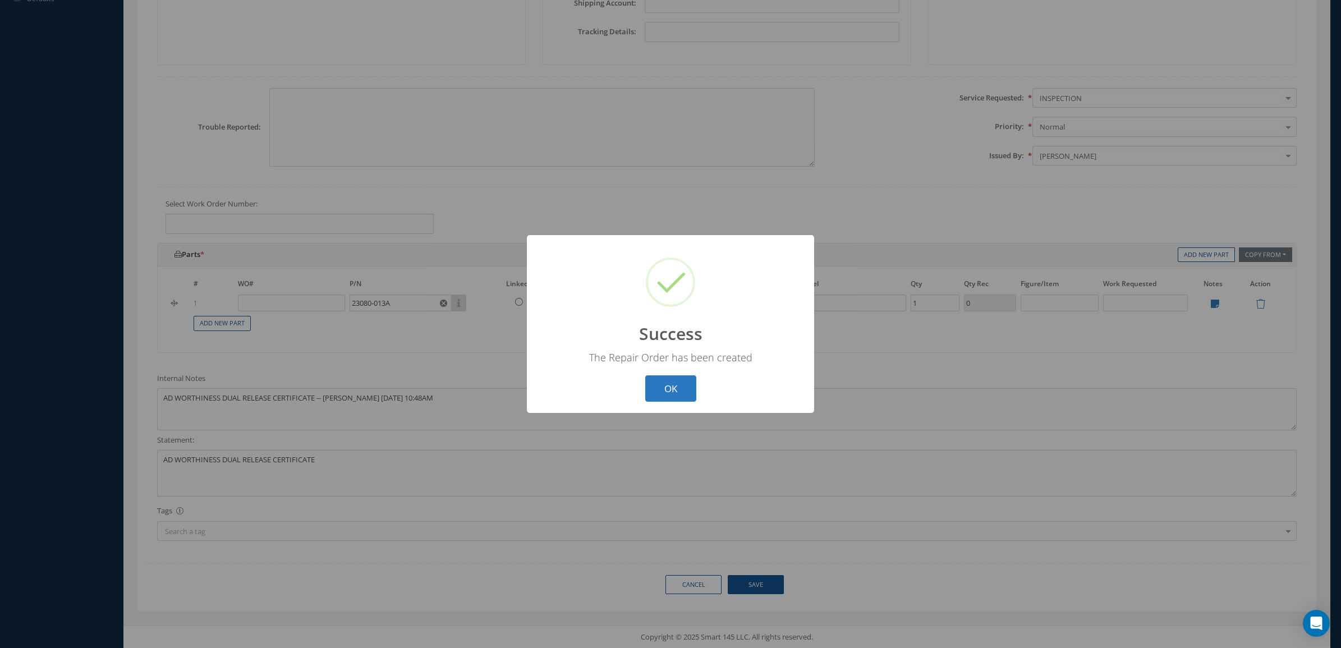
click at [671, 382] on button "OK" at bounding box center [670, 388] width 51 height 26
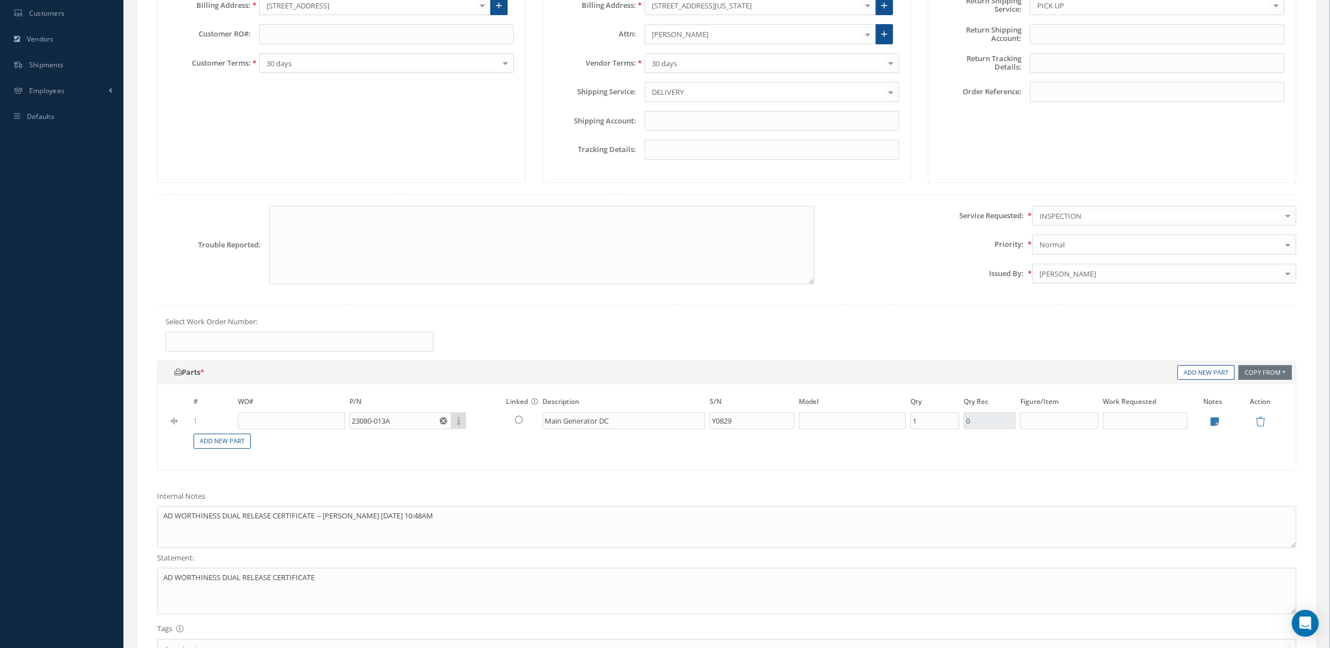
scroll to position [11, 0]
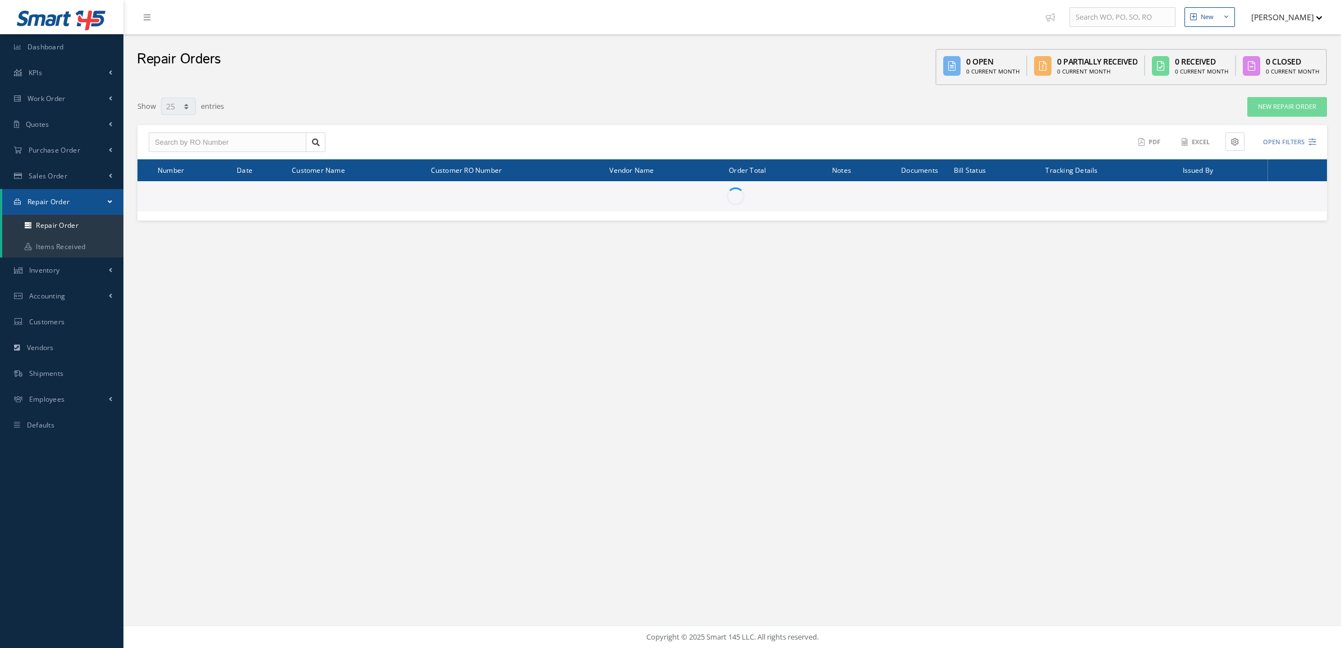
select select "25"
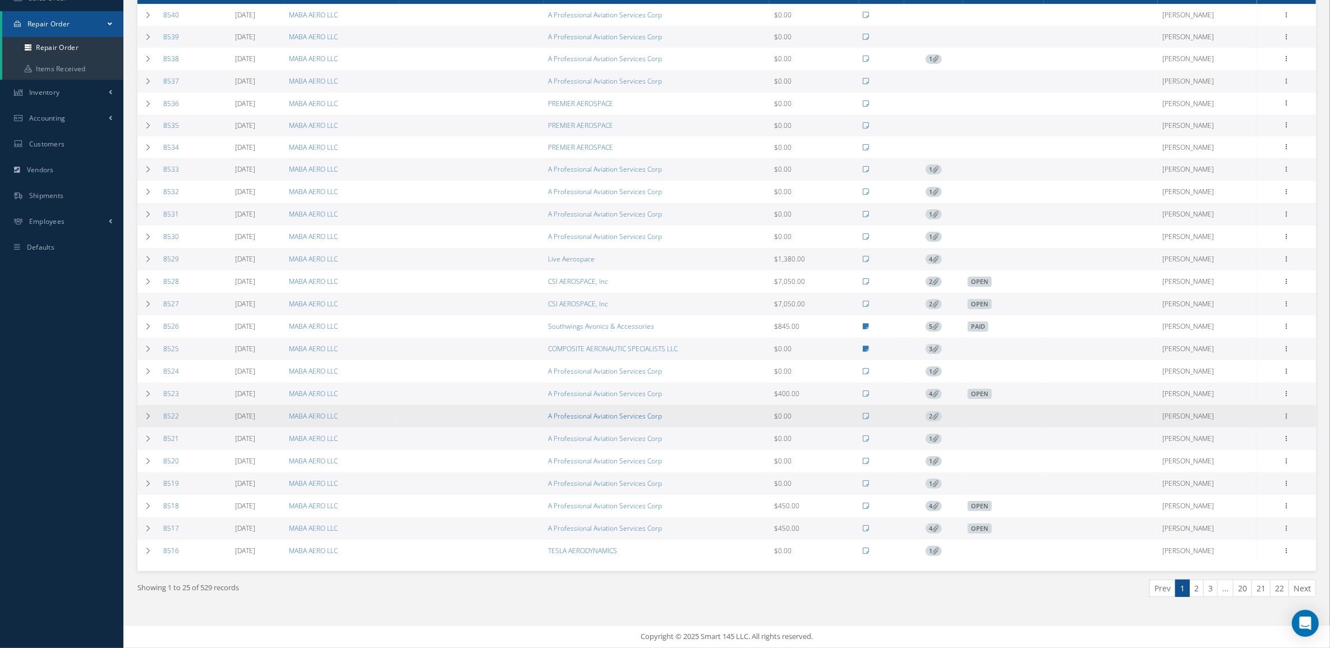
scroll to position [186, 0]
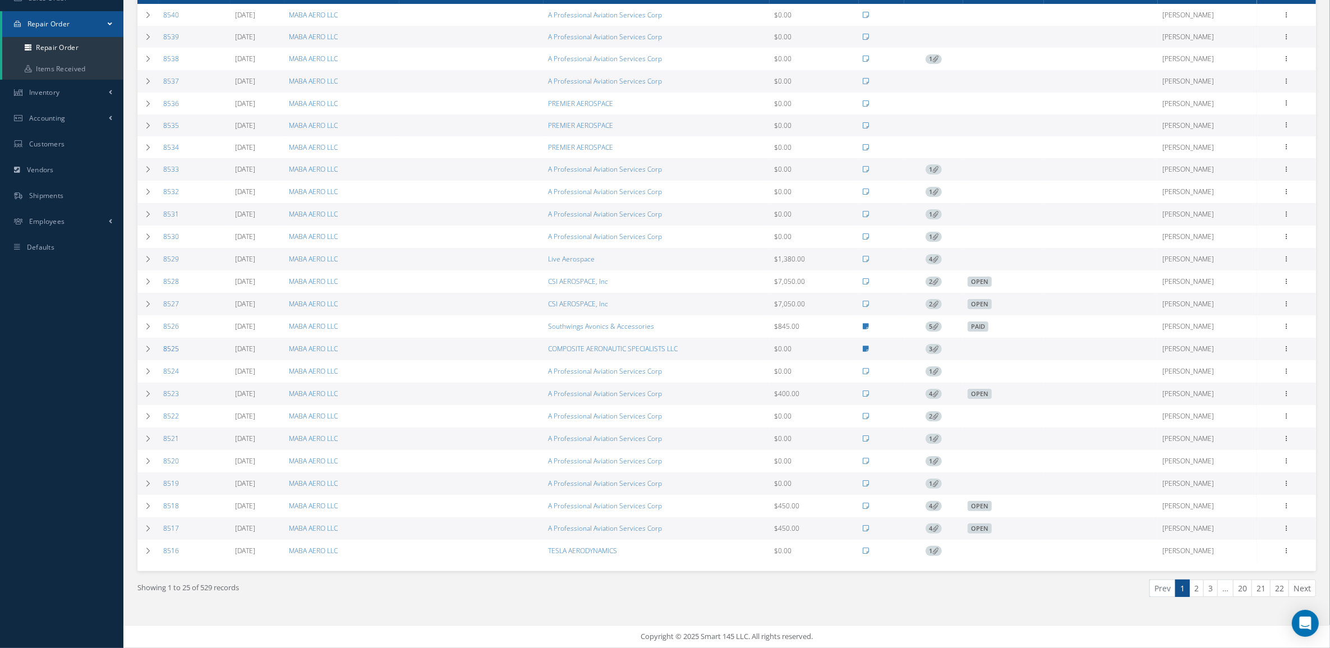
click at [170, 345] on link "8525" at bounding box center [171, 349] width 16 height 10
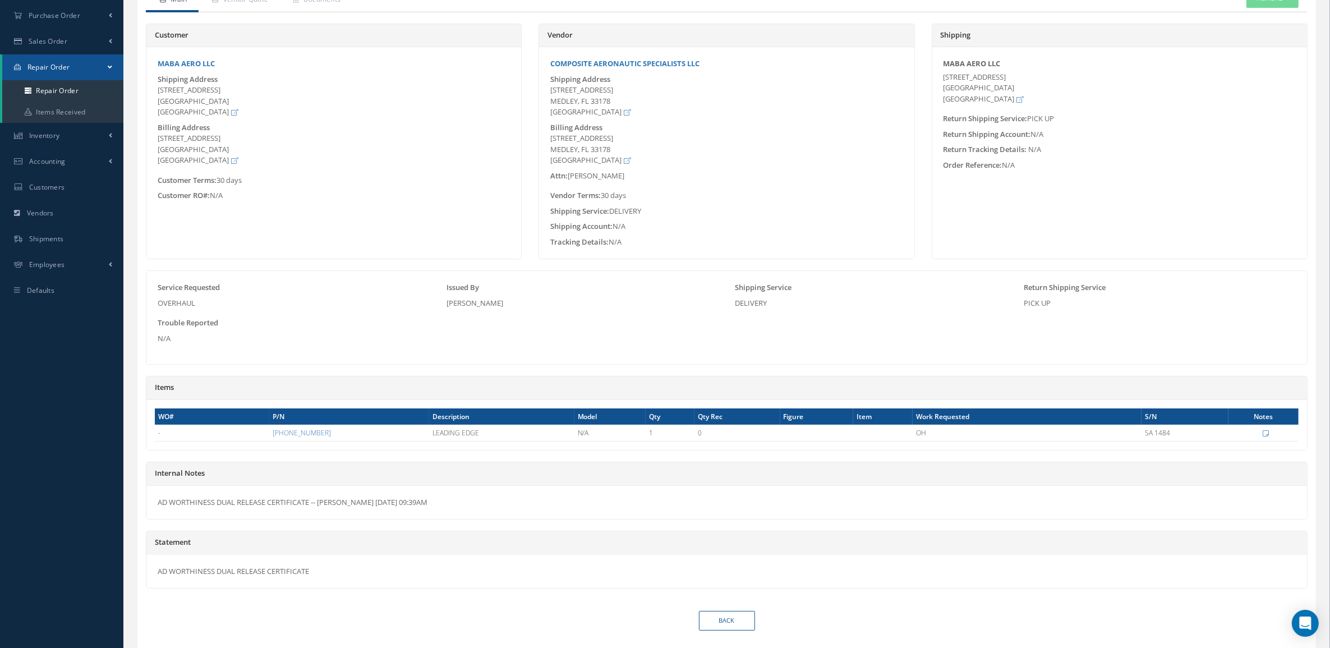
scroll to position [174, 0]
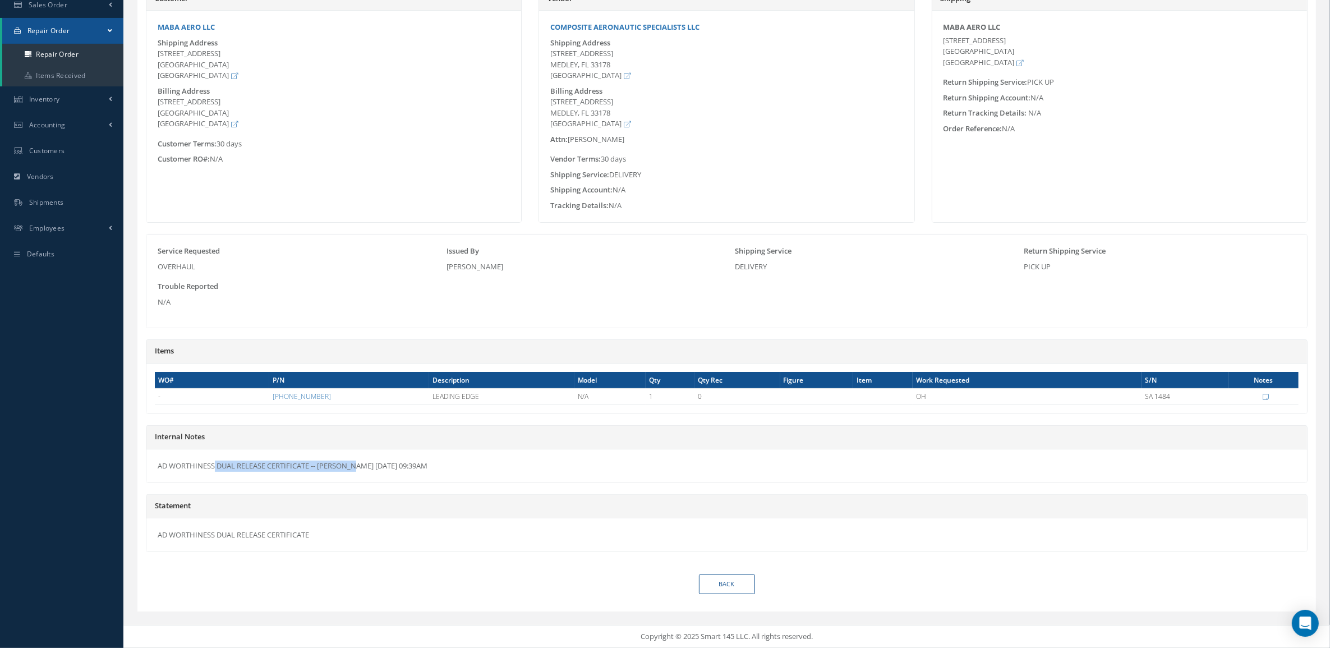
drag, startPoint x: 310, startPoint y: 467, endPoint x: 137, endPoint y: 462, distance: 172.3
click at [137, 462] on div "Main Vendor Quote Customer Quote Documents Actions Edit Send By Email Receive C…" at bounding box center [726, 263] width 1179 height 623
copy div "AD WORTHINESS DUAL RELEASE CERTIFICATE"
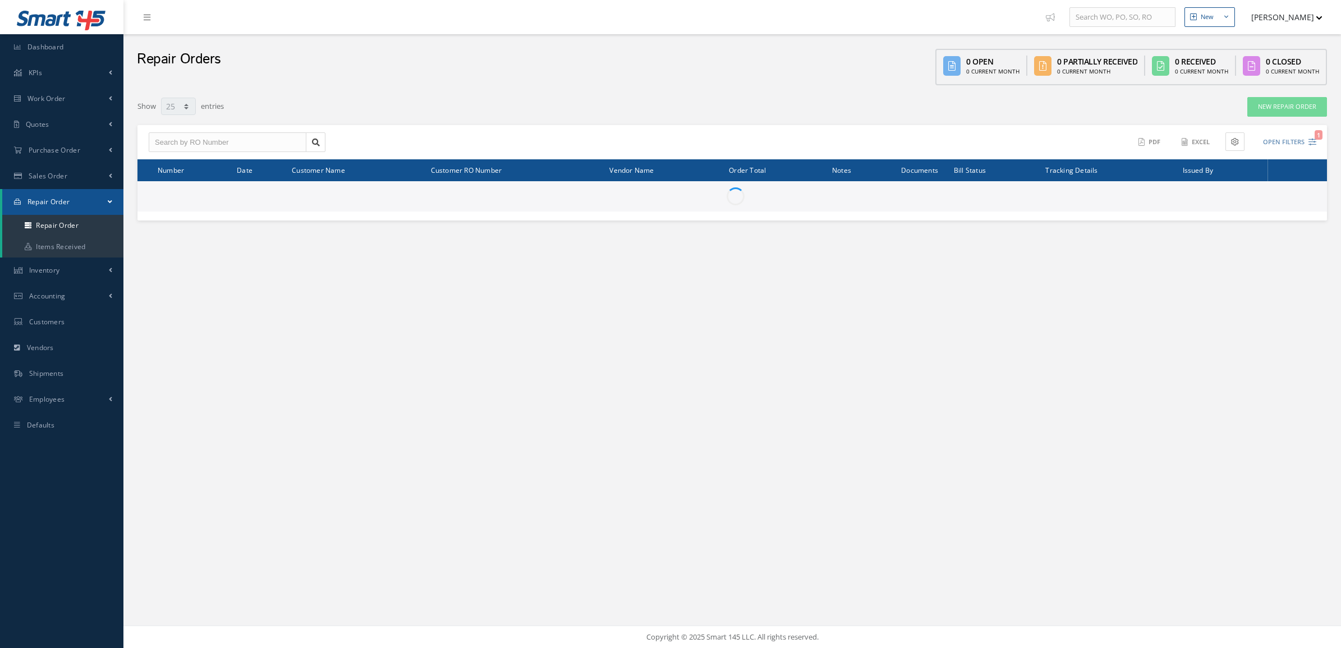
select select "25"
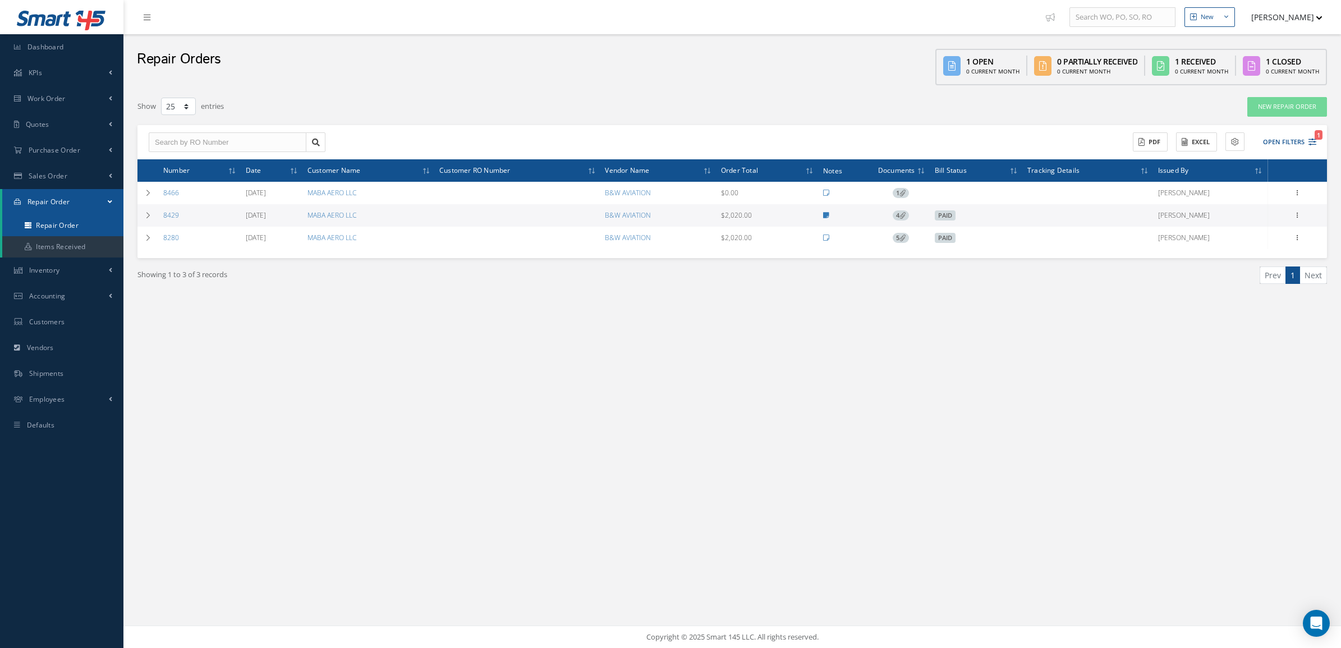
click at [81, 220] on link "Repair Order" at bounding box center [62, 225] width 121 height 21
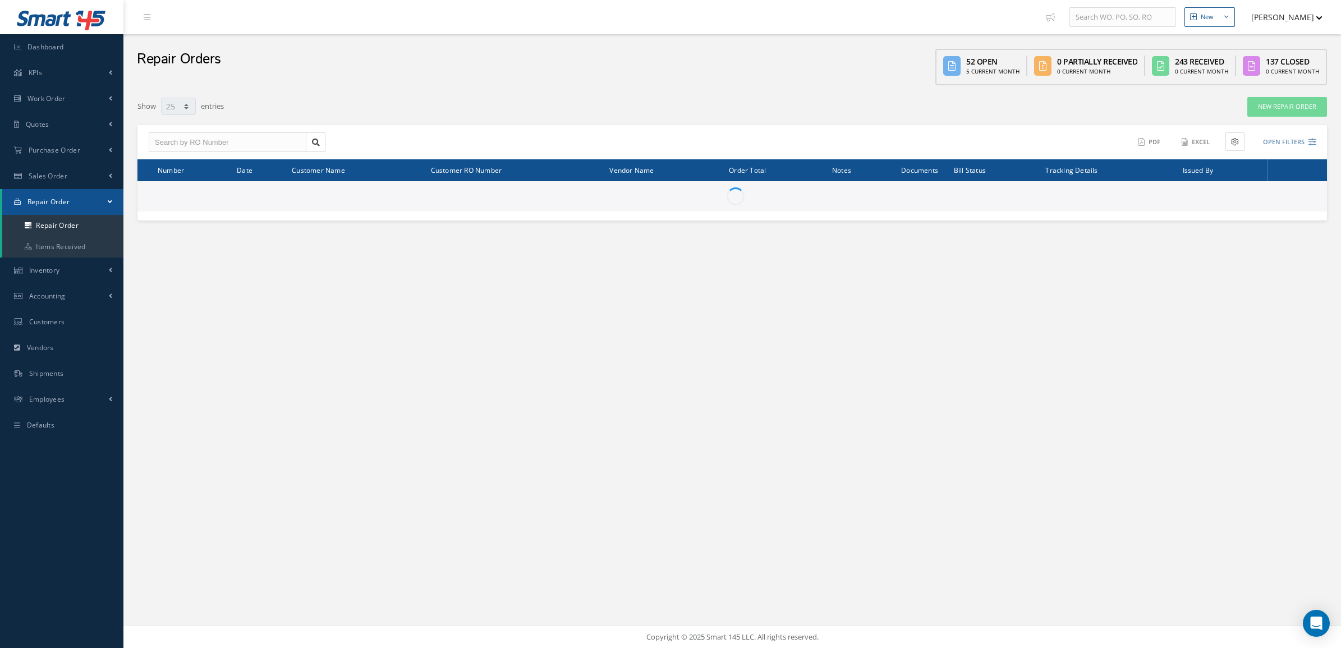
select select "25"
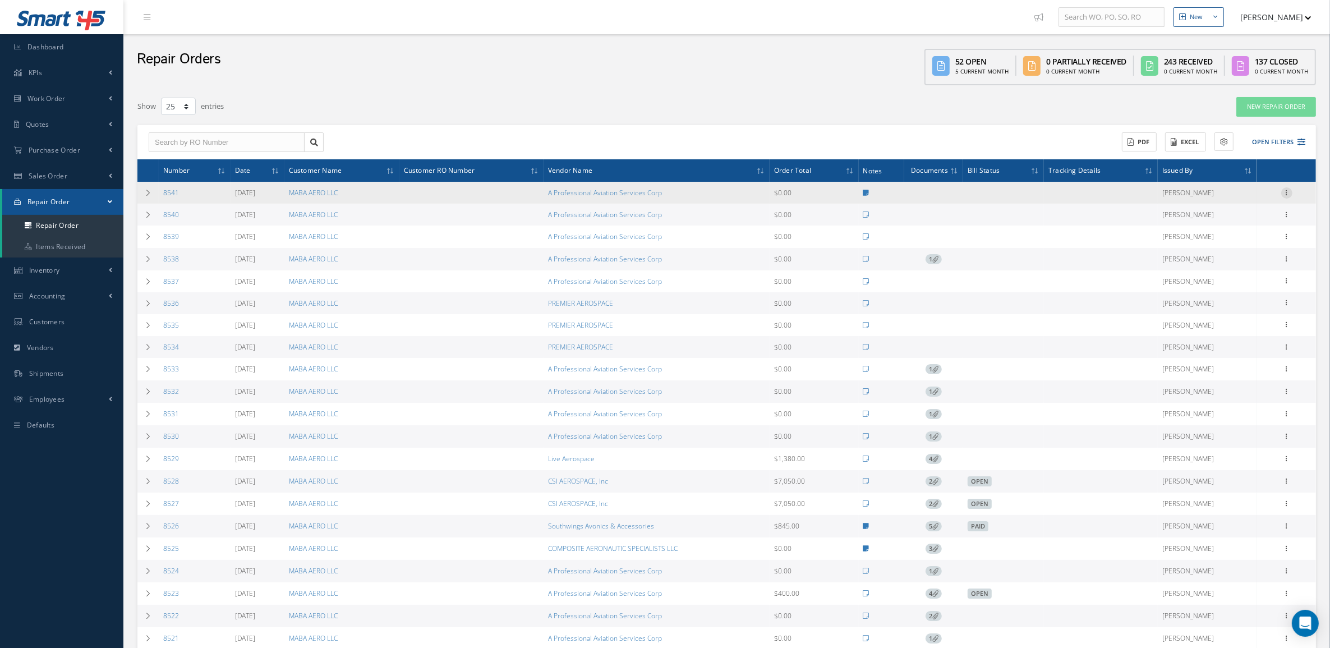
click at [1290, 192] on icon at bounding box center [1286, 191] width 11 height 9
click at [1179, 326] on link "Repair Order" at bounding box center [1152, 329] width 89 height 15
click at [1289, 195] on icon at bounding box center [1286, 191] width 11 height 9
click at [1166, 345] on link "Vendor Shipper" at bounding box center [1152, 344] width 89 height 15
drag, startPoint x: 200, startPoint y: 195, endPoint x: 161, endPoint y: 191, distance: 38.9
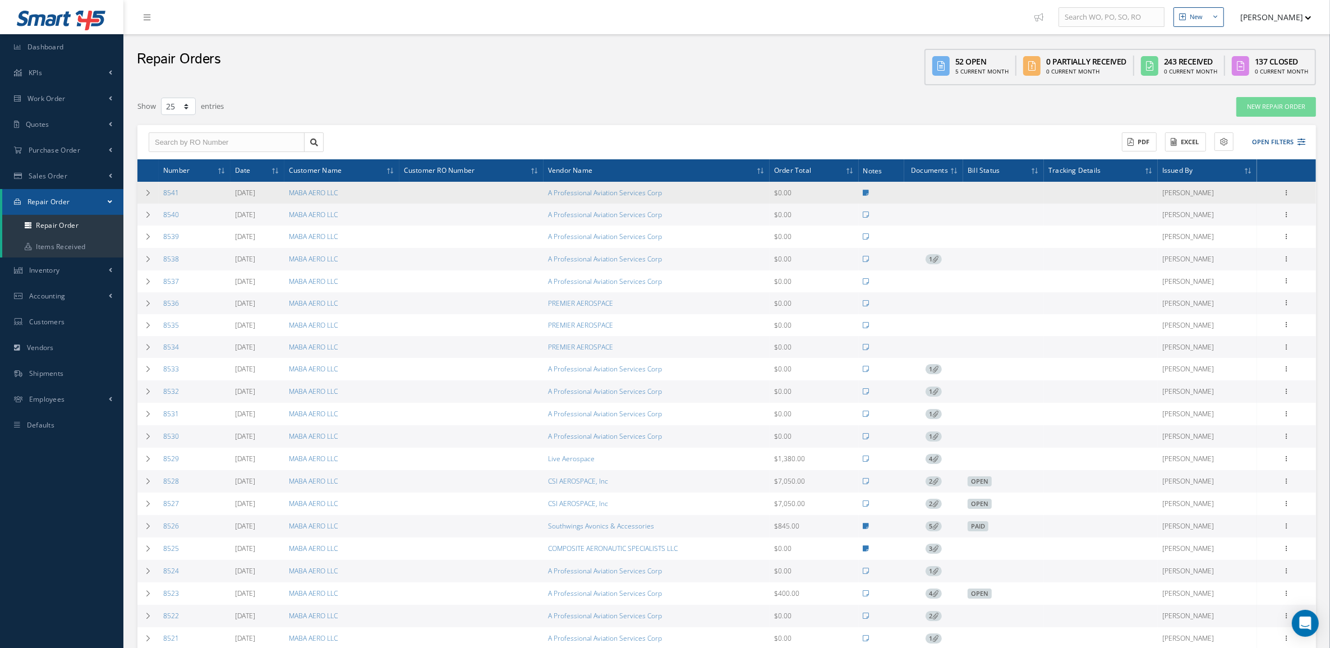
click at [161, 191] on td "8541" at bounding box center [195, 193] width 72 height 22
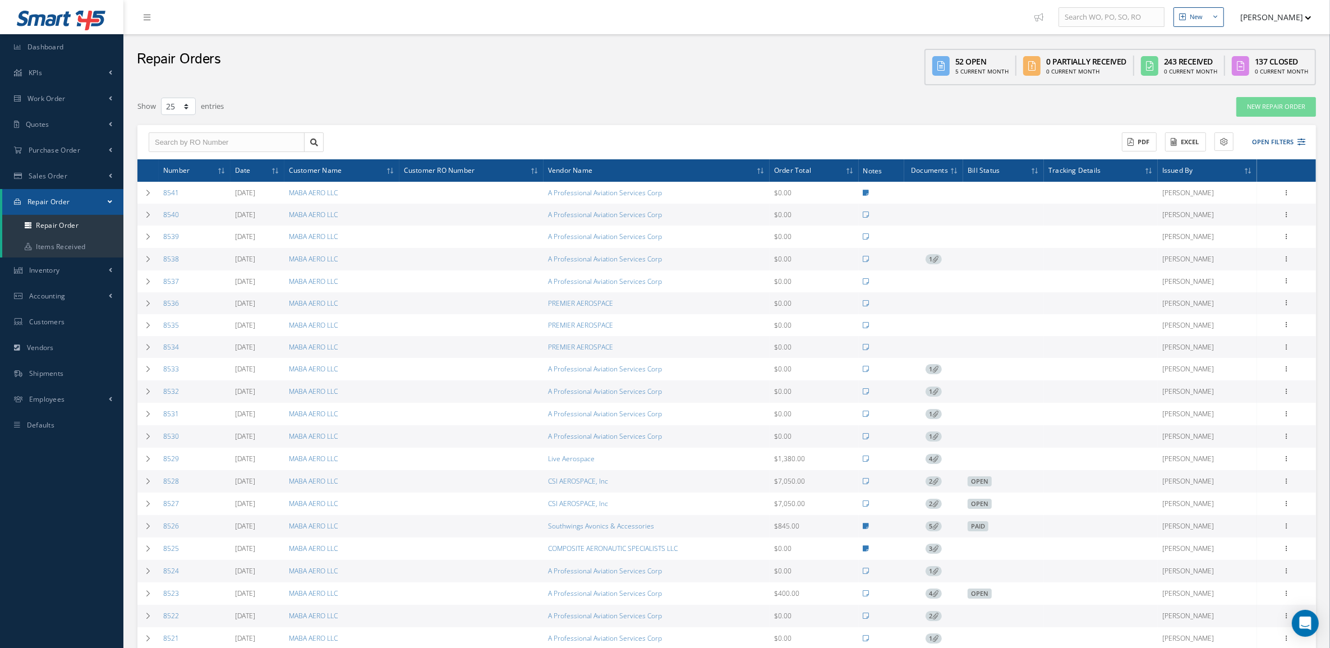
copy link "8541"
click at [63, 174] on span "Sales Order" at bounding box center [48, 176] width 39 height 10
click at [69, 195] on link "Sales Order" at bounding box center [62, 199] width 121 height 21
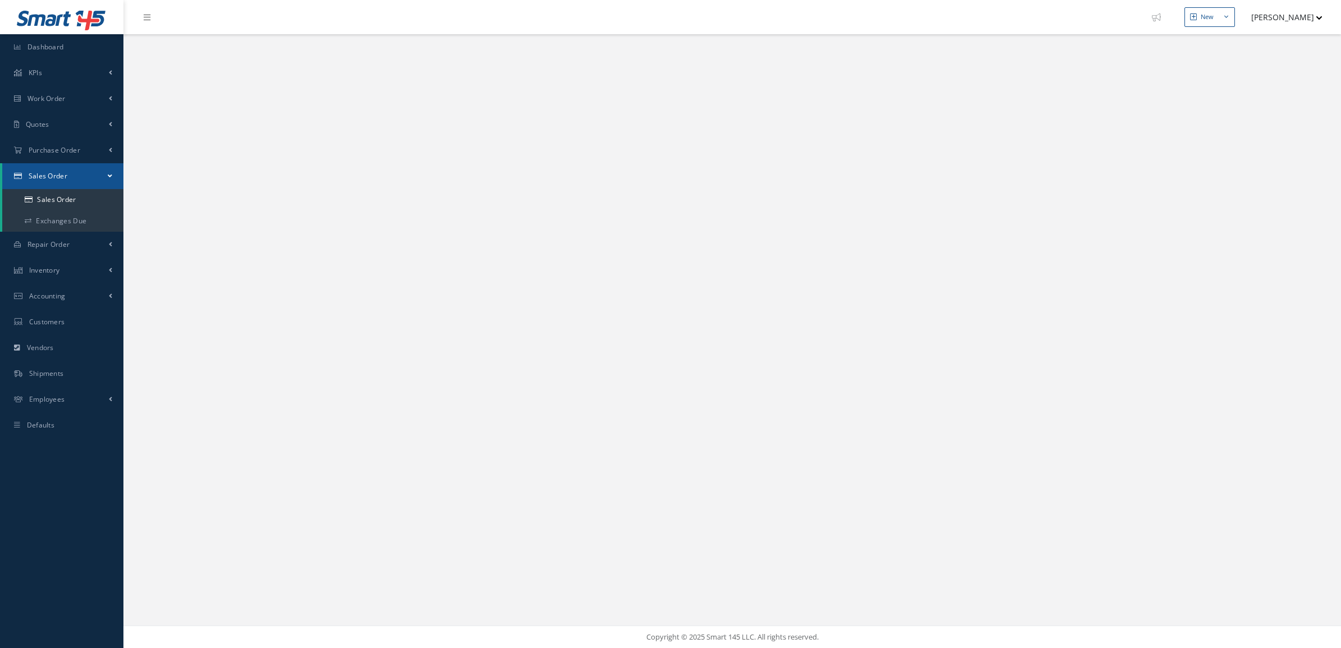
select select "25"
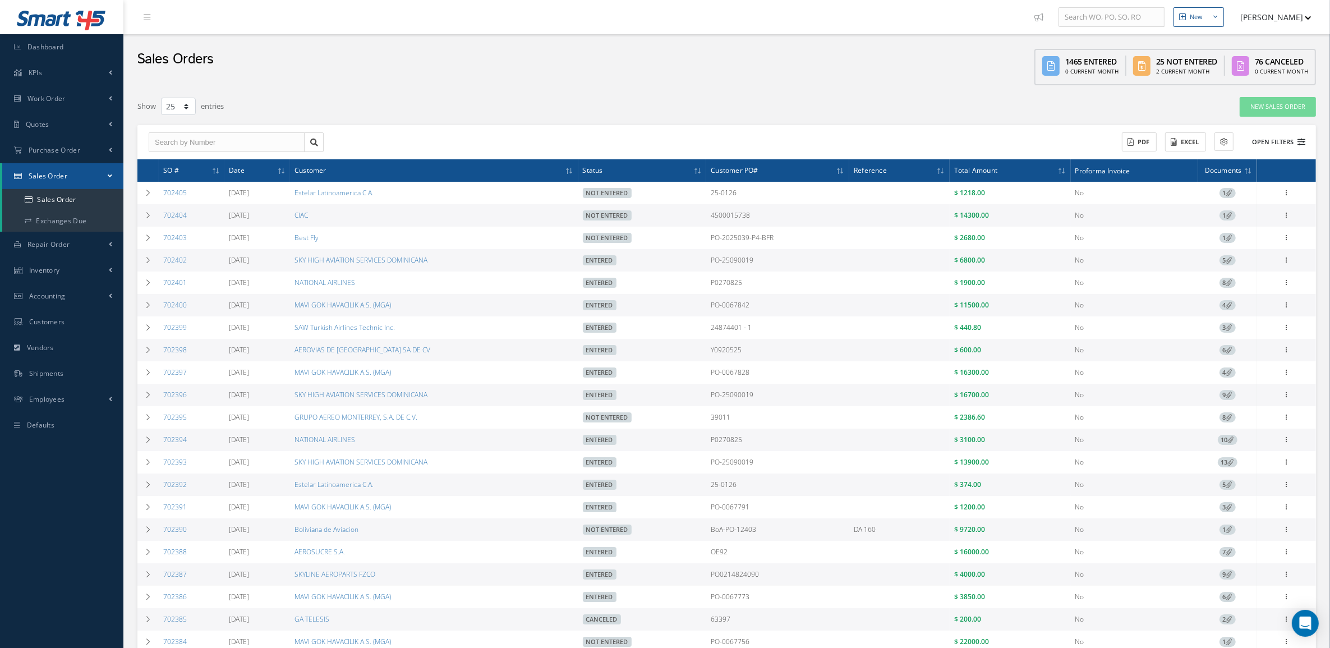
click at [1291, 144] on button "Open Filters" at bounding box center [1273, 142] width 63 height 19
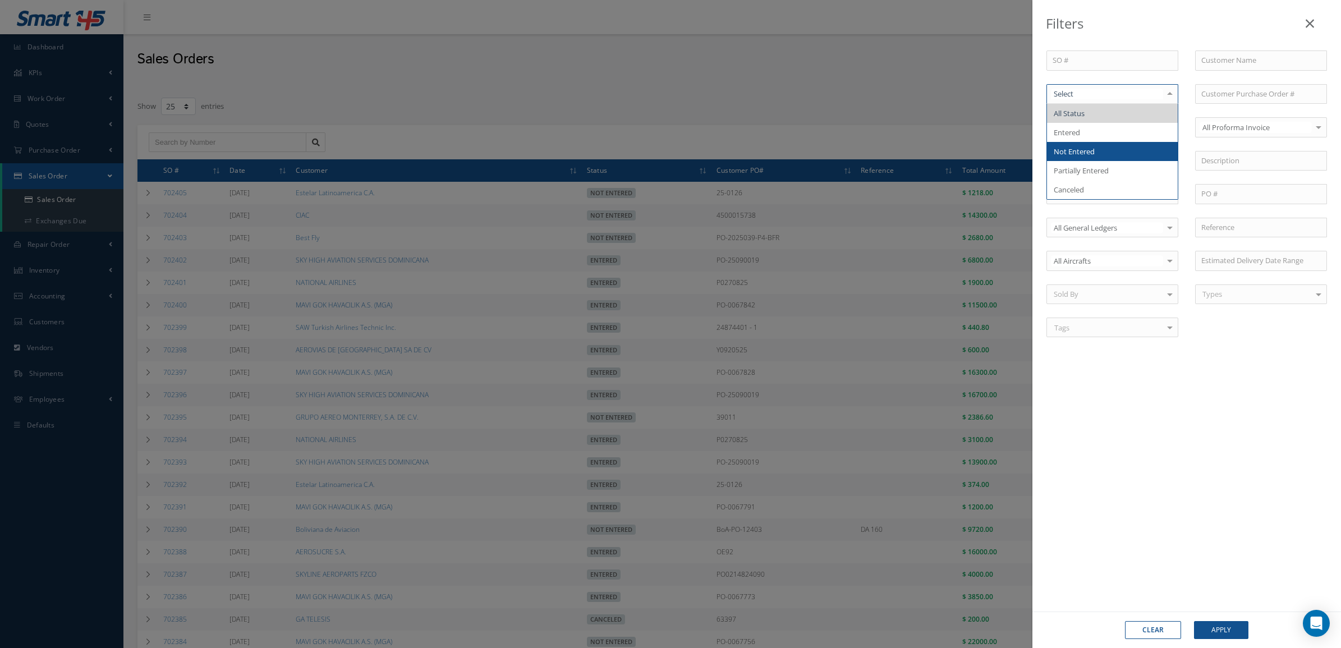
click at [1120, 145] on span "Not Entered" at bounding box center [1112, 151] width 131 height 19
click at [1219, 636] on button "Apply" at bounding box center [1221, 630] width 54 height 18
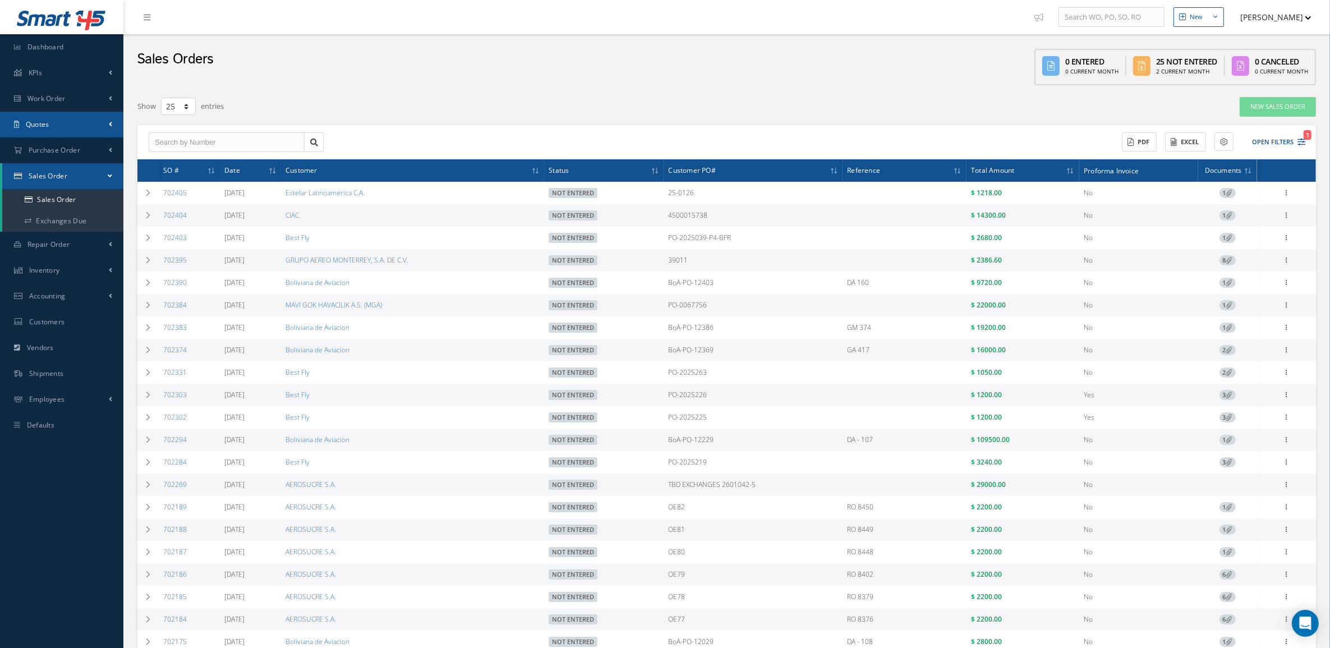
click at [31, 133] on link "Quotes" at bounding box center [61, 125] width 123 height 26
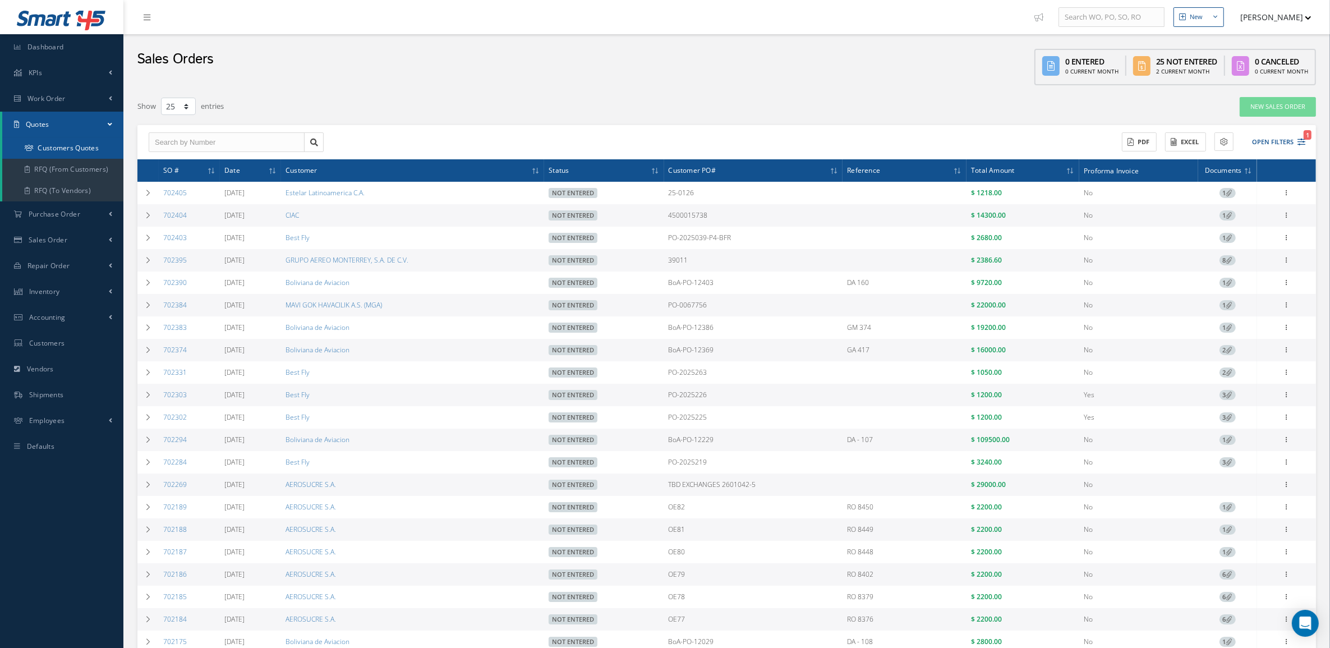
click at [39, 149] on link "Customers Quotes" at bounding box center [62, 147] width 121 height 21
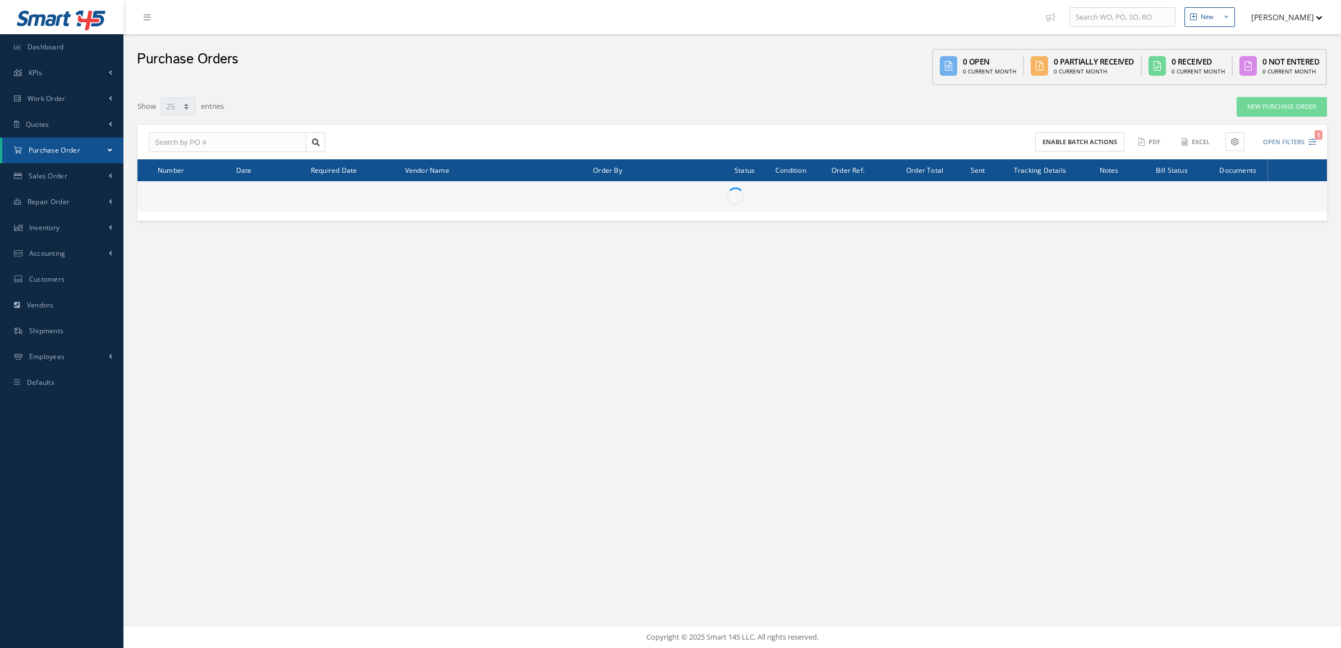
select select "25"
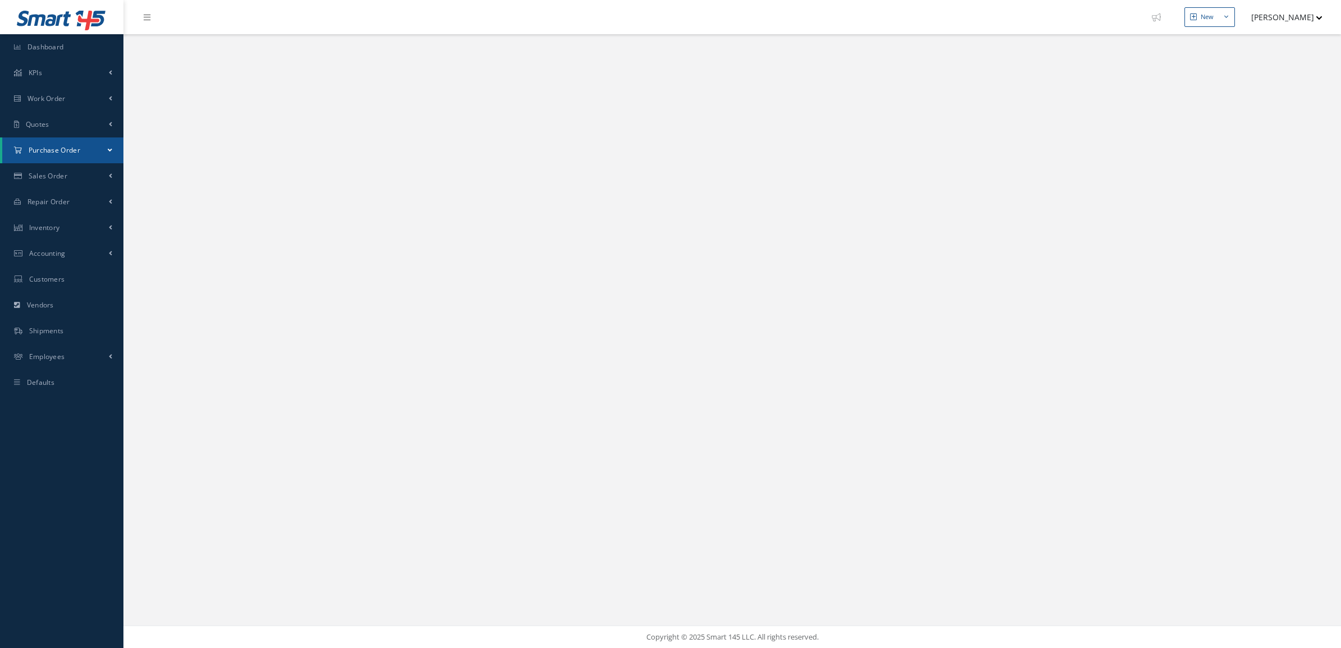
select select "25"
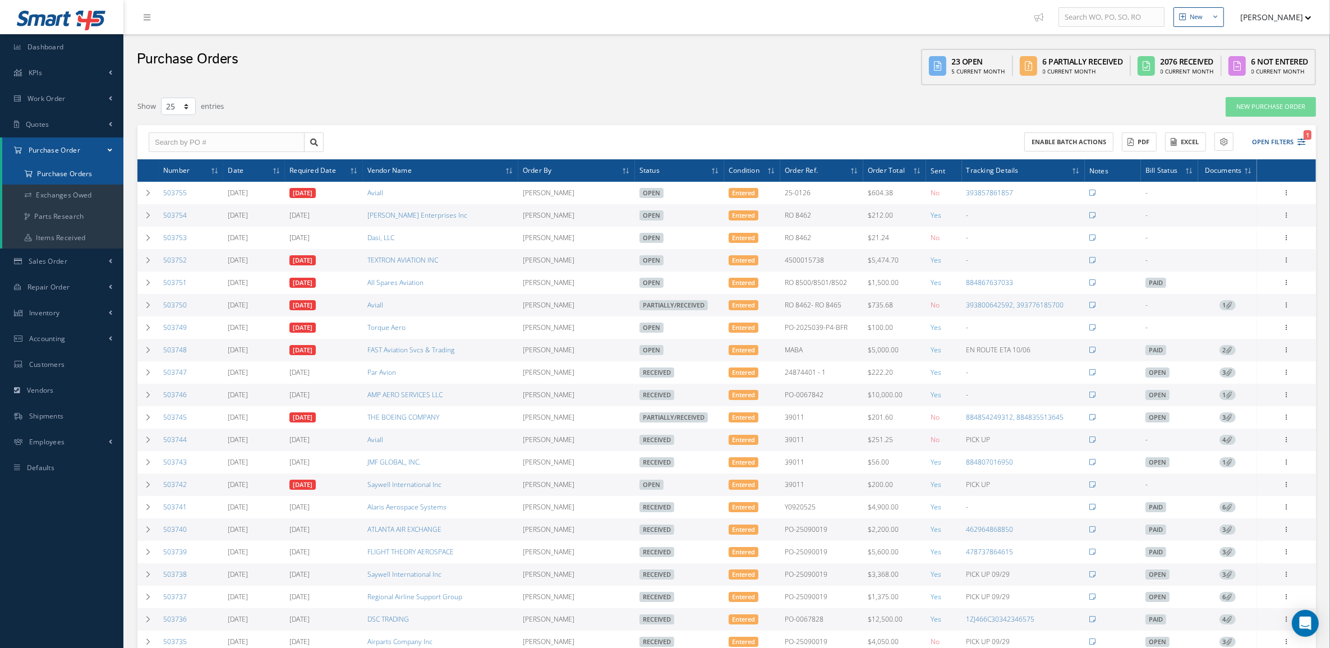
click at [71, 172] on a=1&status_id=2&status_id=3&status_id=5&collapsedFilters"] "Purchase Orders" at bounding box center [62, 173] width 121 height 21
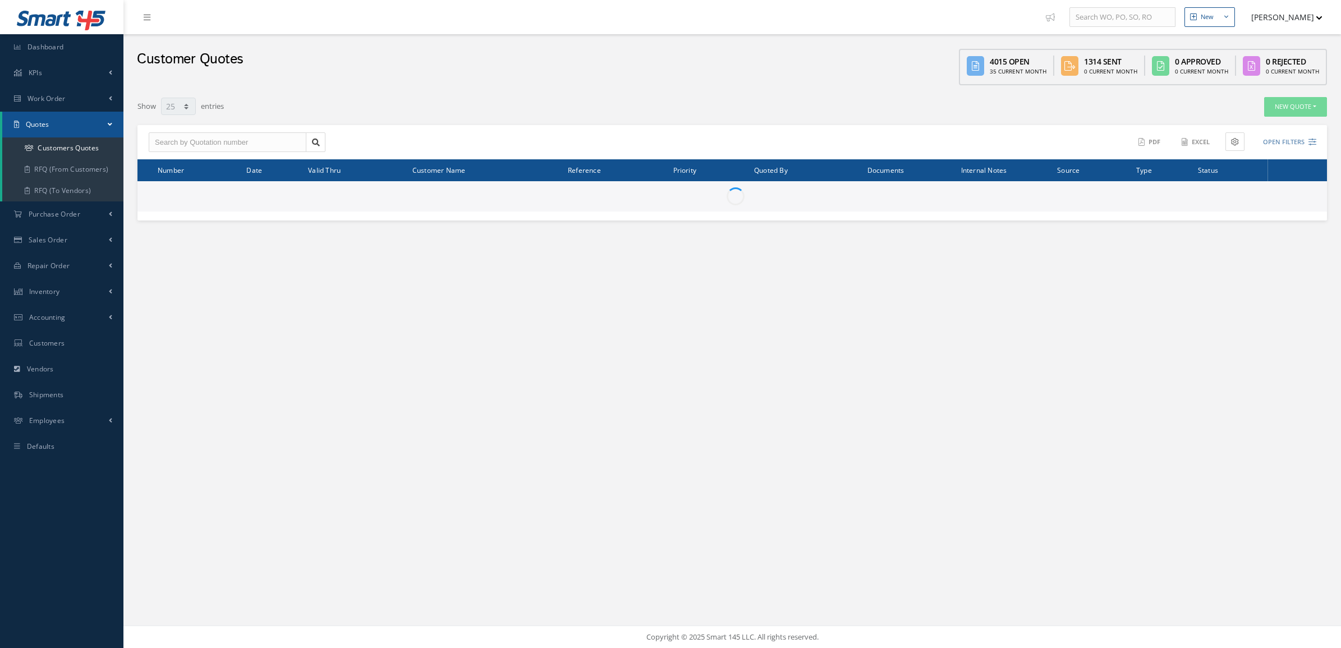
select select "25"
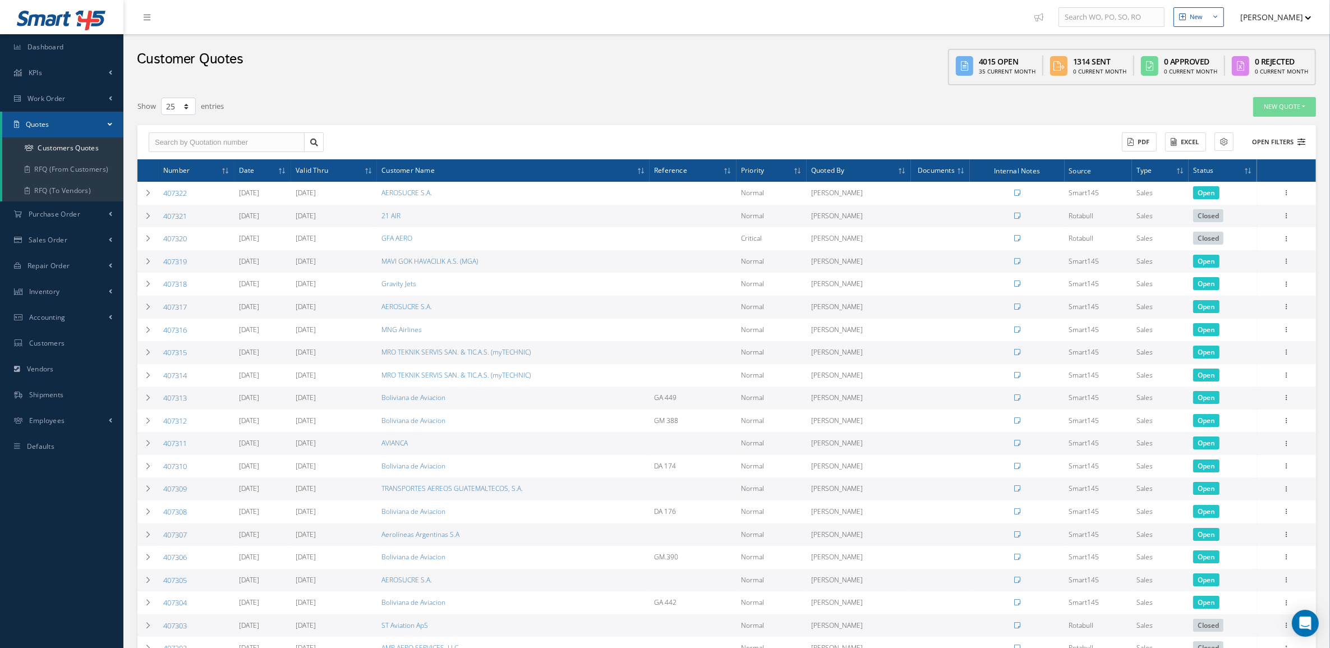
click at [1297, 137] on button "Open Filters" at bounding box center [1273, 142] width 63 height 19
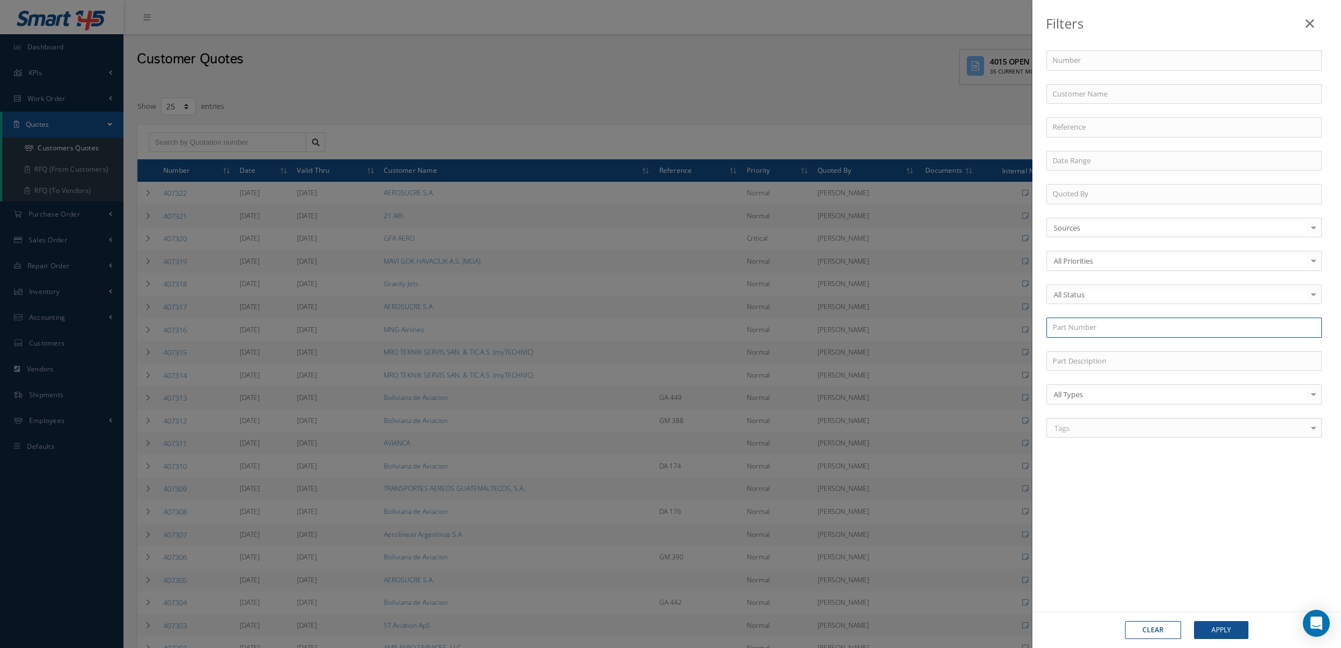
click at [1096, 320] on input "text" at bounding box center [1183, 328] width 275 height 20
click at [1101, 343] on div "E709-01-001" at bounding box center [1183, 347] width 263 height 11
type input "E709-01-001"
click at [1233, 632] on button "Apply" at bounding box center [1221, 630] width 54 height 18
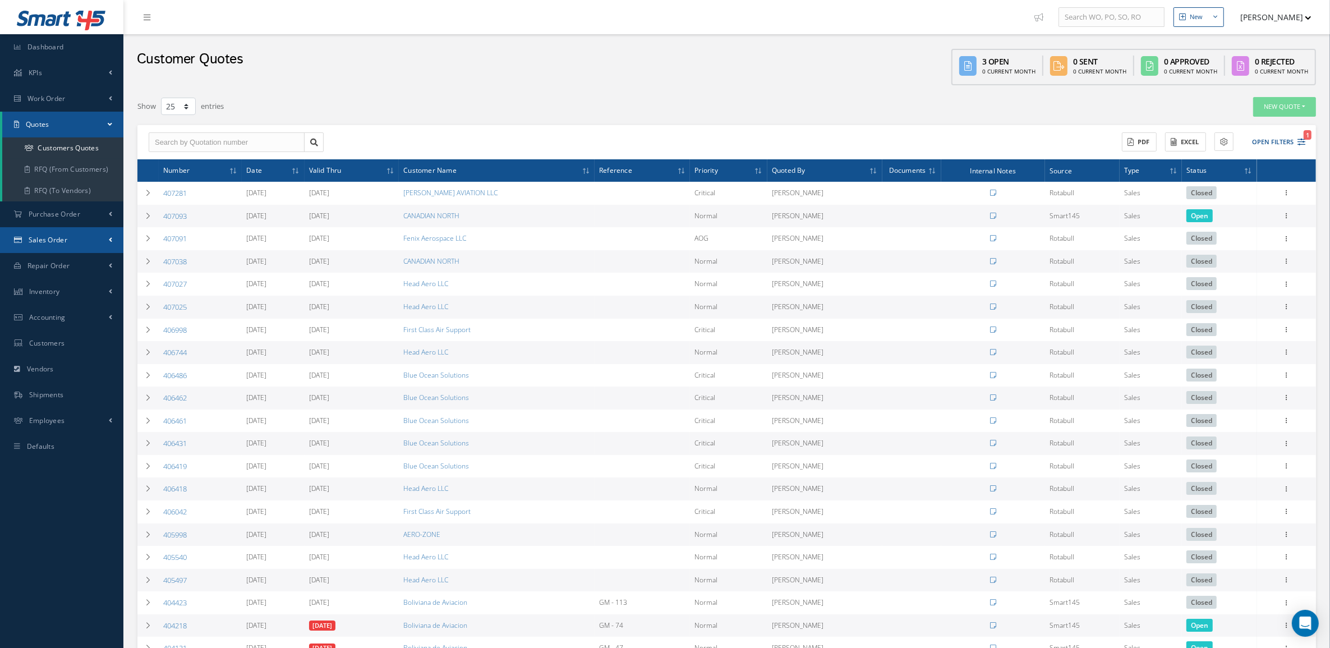
click at [68, 231] on link "Sales Order" at bounding box center [61, 240] width 123 height 26
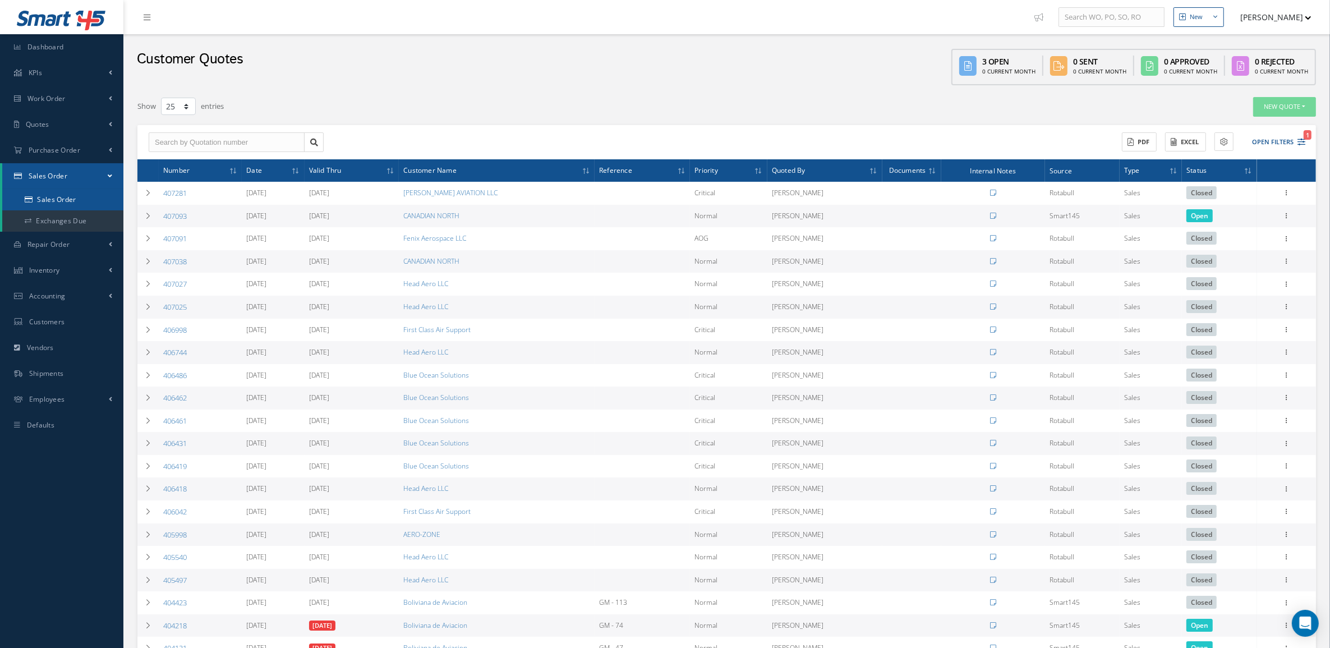
click at [69, 201] on link "Sales Order" at bounding box center [62, 199] width 121 height 21
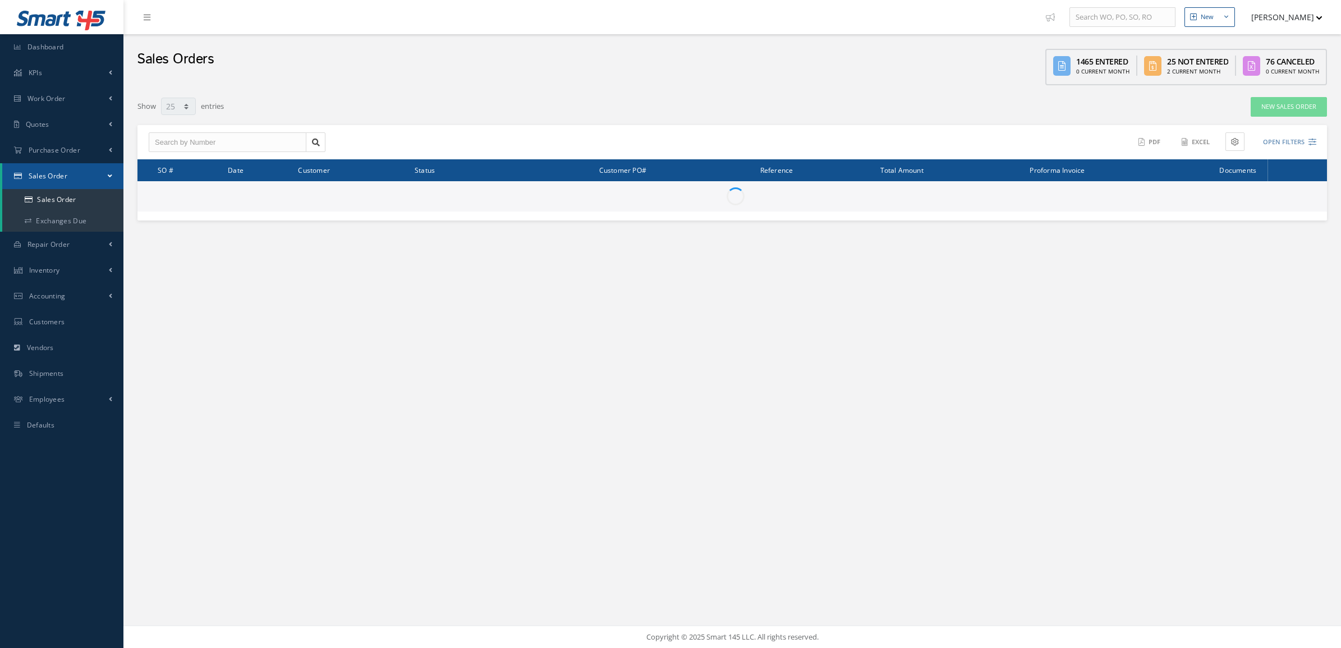
select select "25"
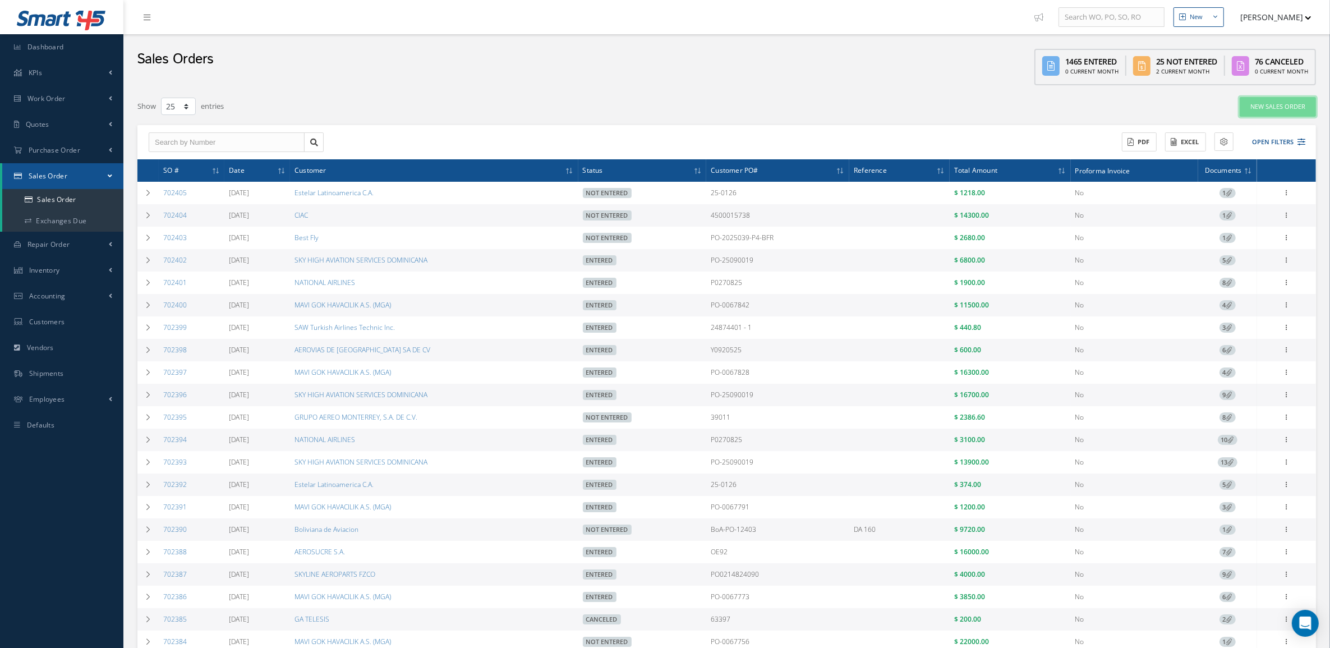
click at [1283, 108] on link "New Sales Order" at bounding box center [1278, 107] width 76 height 20
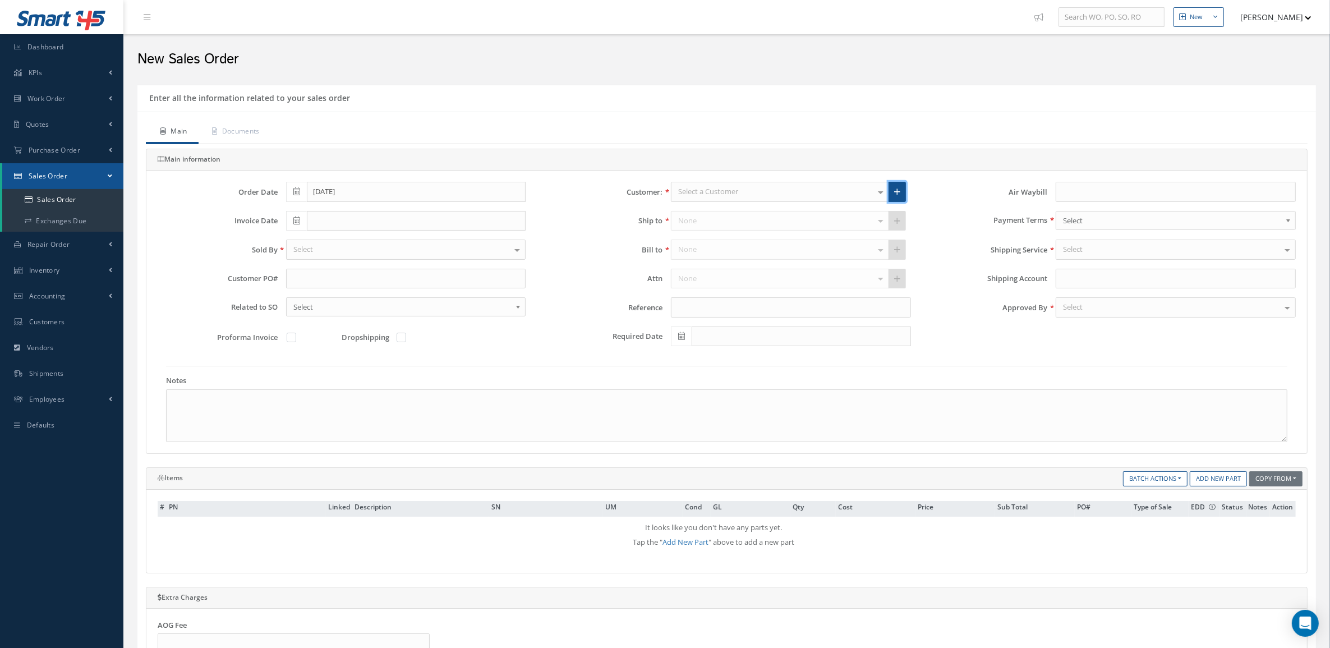
click at [896, 192] on icon at bounding box center [897, 192] width 6 height 8
type input "0"
type input "100"
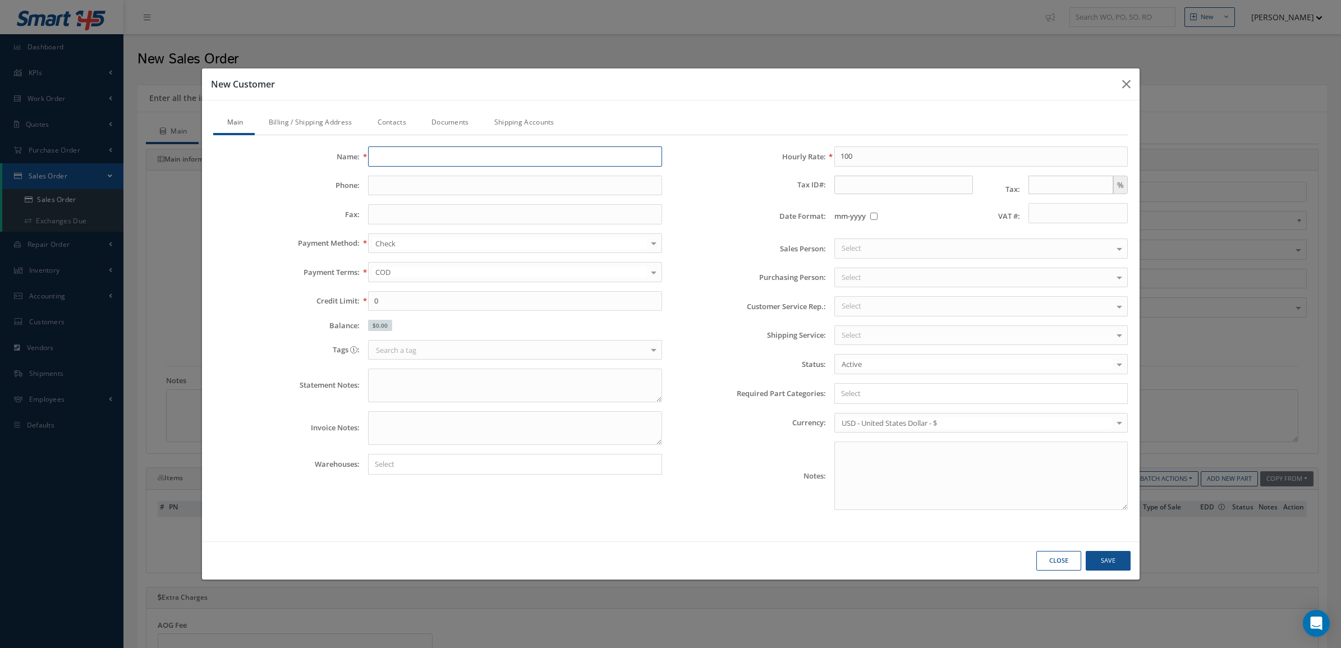
click at [505, 160] on input "text" at bounding box center [515, 156] width 294 height 20
paste input "Aero Connections (FZE)"
type input "Aero Connections (FZE)"
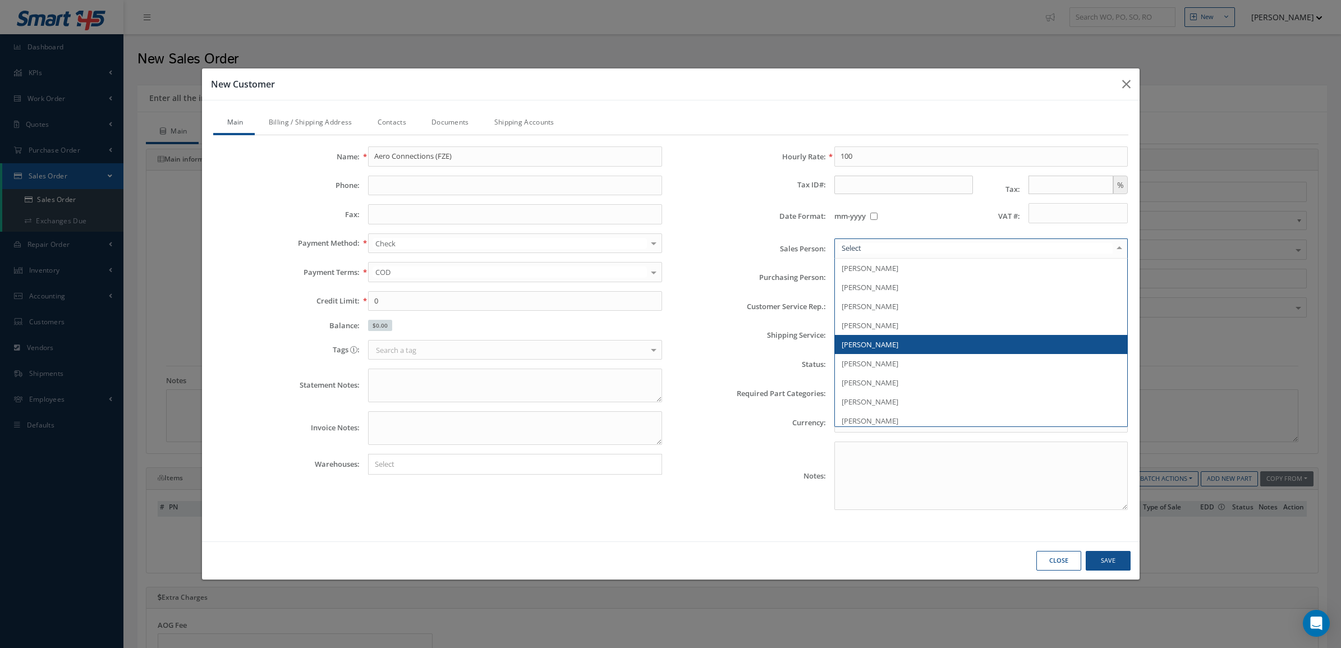
click at [877, 335] on span "[PERSON_NAME]" at bounding box center [981, 344] width 293 height 19
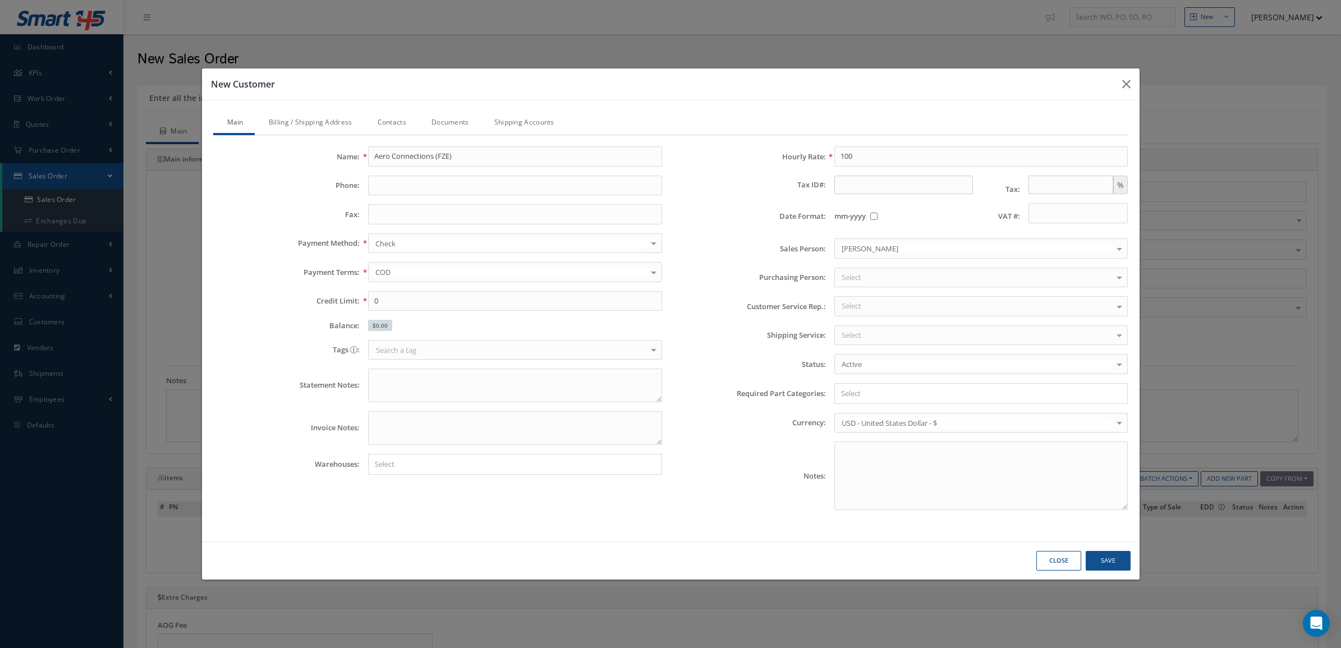
click at [786, 265] on div "Hourly Rate: 100 Tax ID#: Tax: % Date Format: mm-yyyy VAT #: Sales Person: Mart…" at bounding box center [903, 332] width 466 height 372
click at [866, 419] on span "PICK UP" at bounding box center [854, 422] width 27 height 10
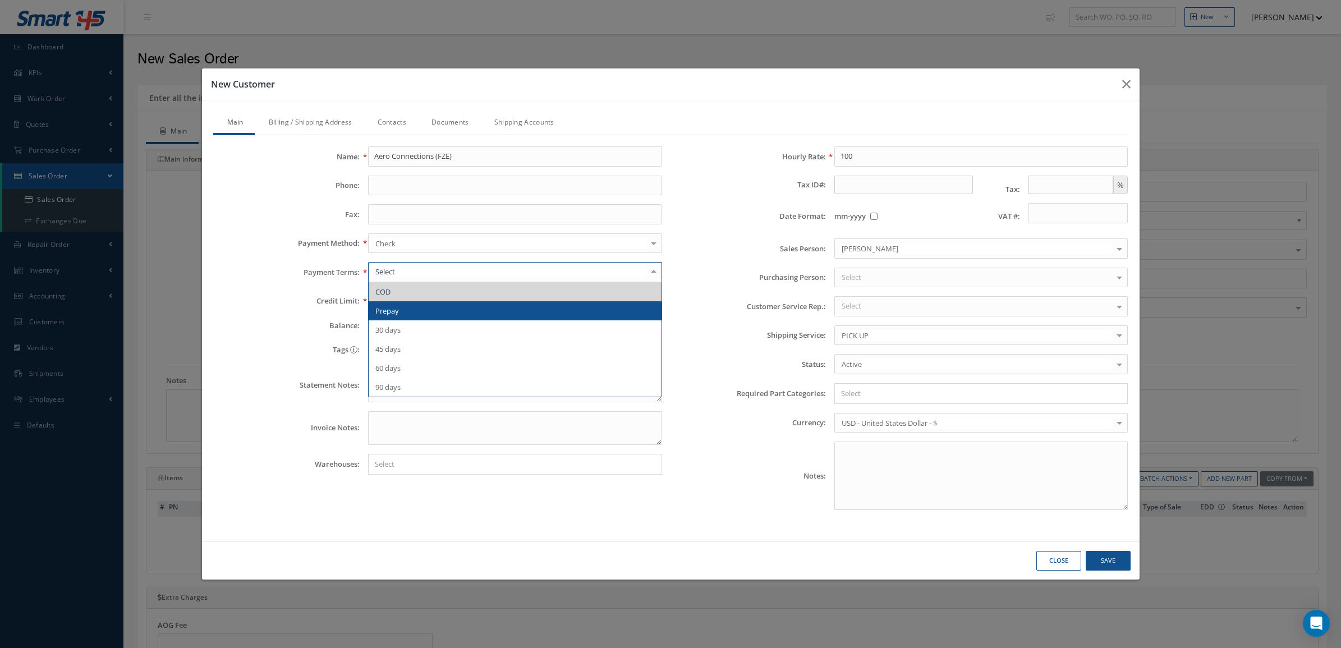
click at [399, 309] on span "Prepay" at bounding box center [387, 311] width 24 height 10
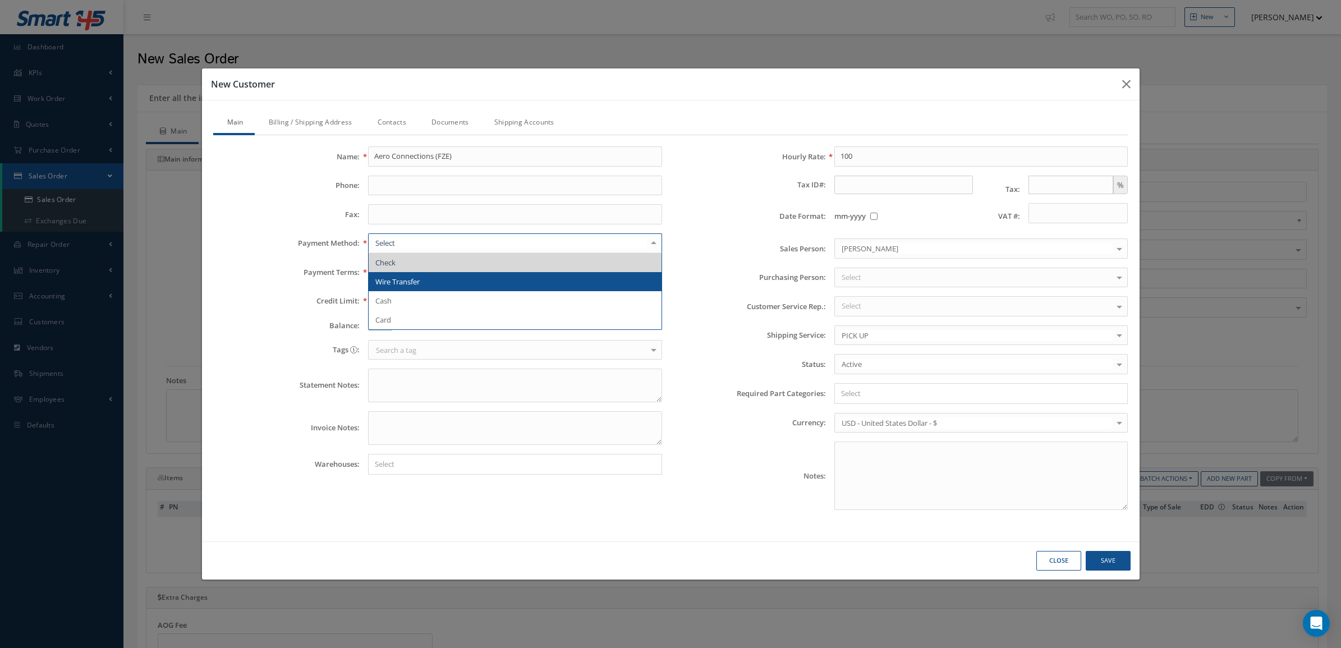
click at [401, 281] on span "Wire Transfer" at bounding box center [397, 282] width 44 height 10
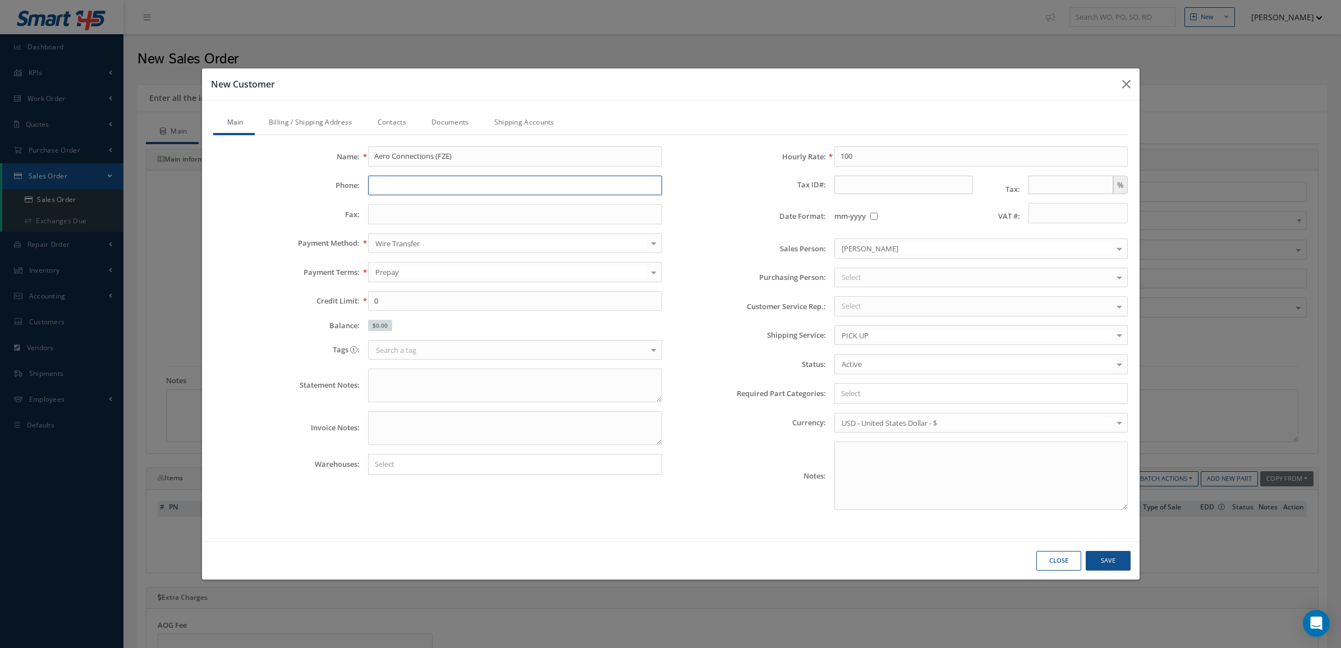
click at [390, 188] on input "text" at bounding box center [515, 186] width 294 height 20
type input "+97165324024"
click at [300, 123] on link "Billing / Shipping Address" at bounding box center [309, 124] width 109 height 24
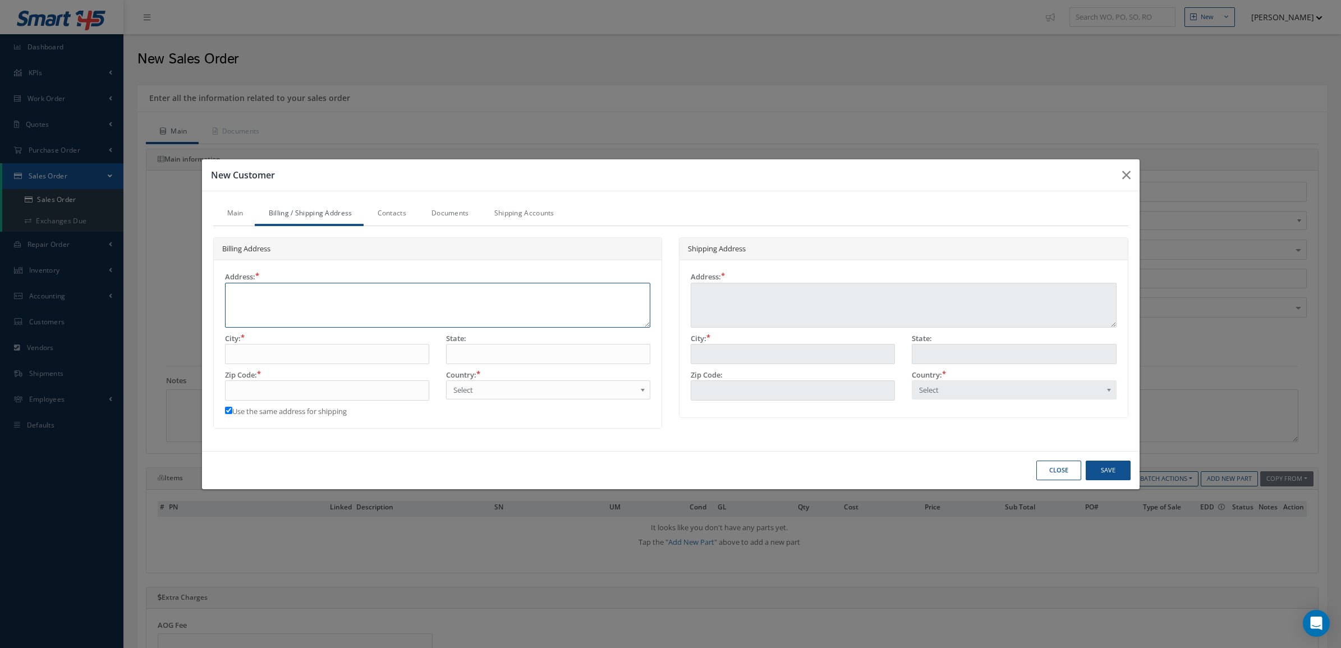
click at [301, 303] on textarea at bounding box center [438, 305] width 426 height 45
click at [243, 296] on textarea at bounding box center [438, 305] width 426 height 45
click at [278, 318] on textarea at bounding box center [438, 305] width 426 height 45
type textarea "s"
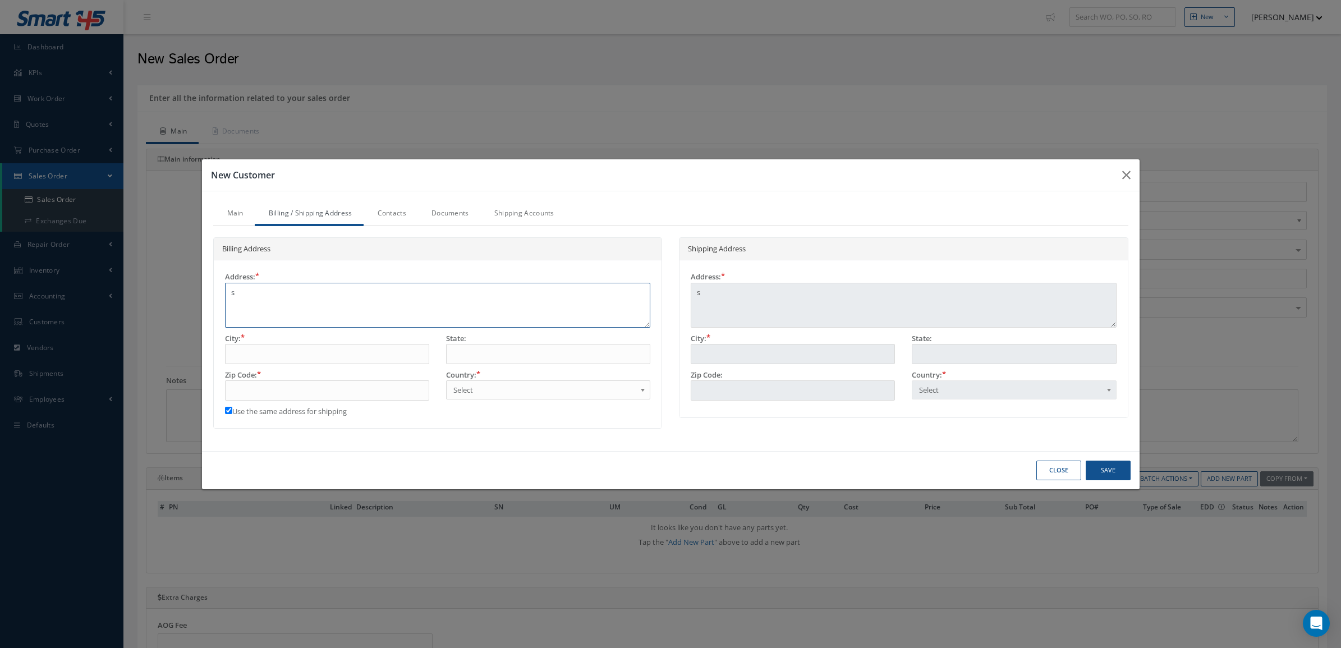
type textarea "sh"
type textarea "sha"
type textarea "sh"
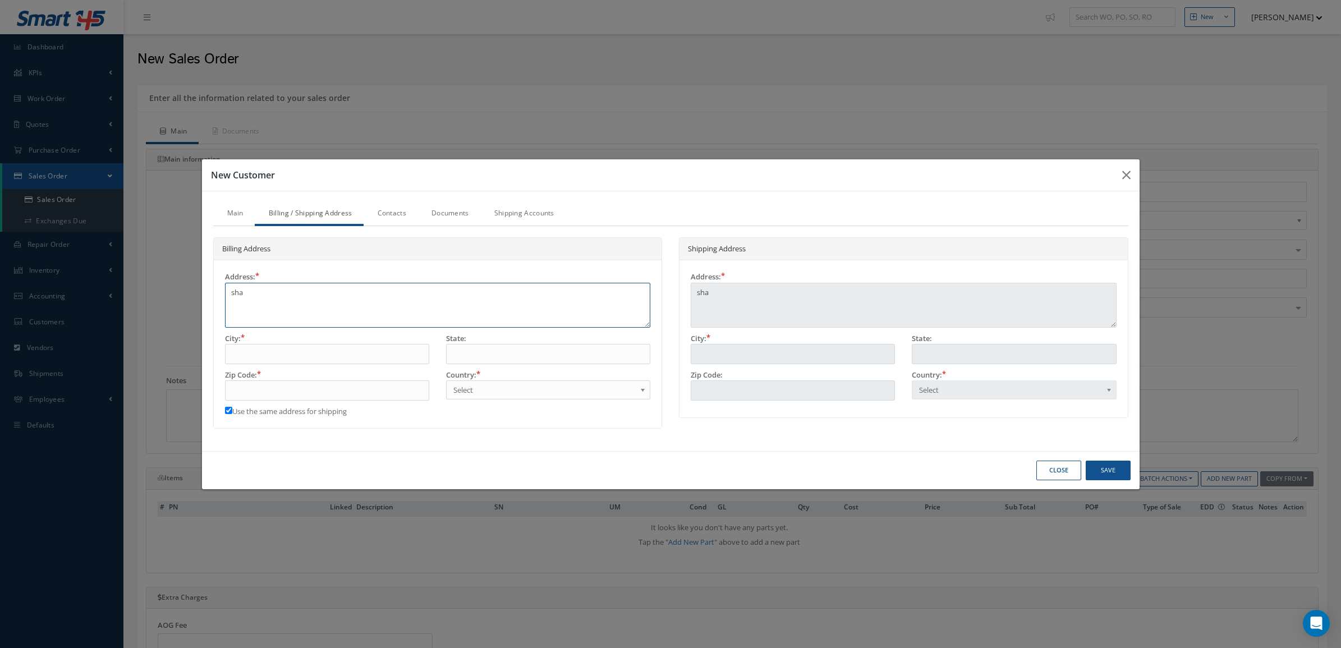
type textarea "sh"
type textarea "s"
type textarea "S"
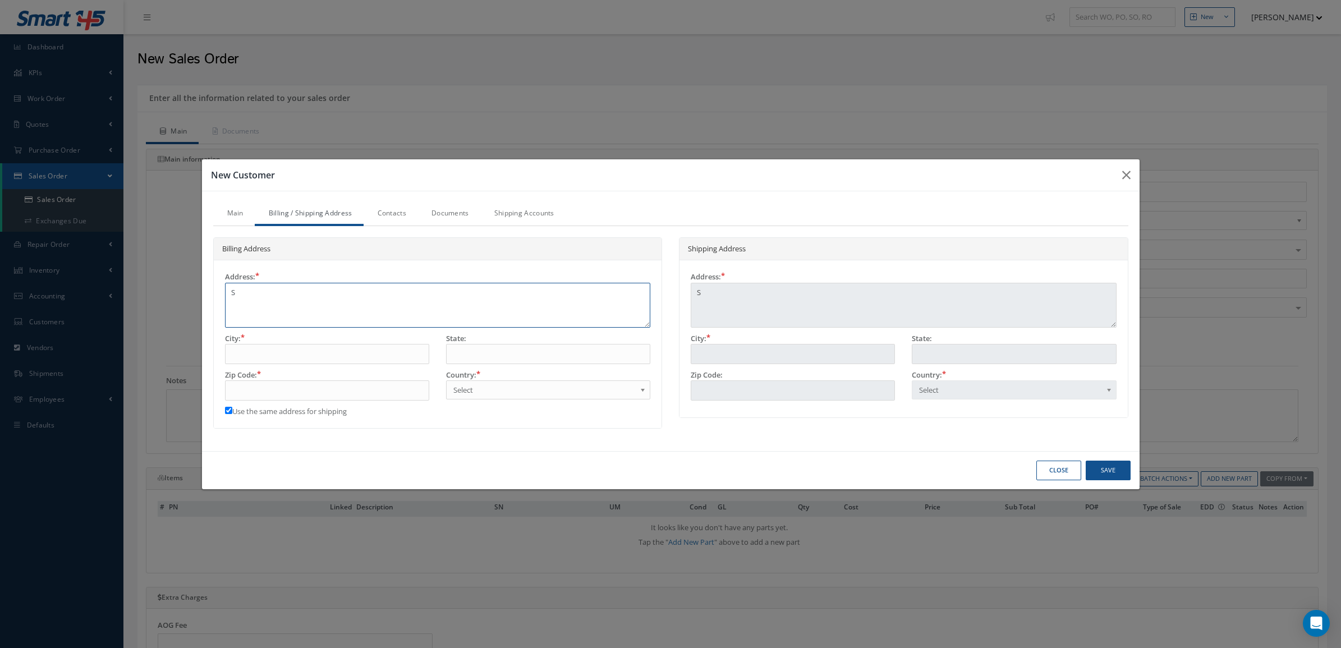
type textarea "SH"
type textarea "SHA"
type textarea "SHAR"
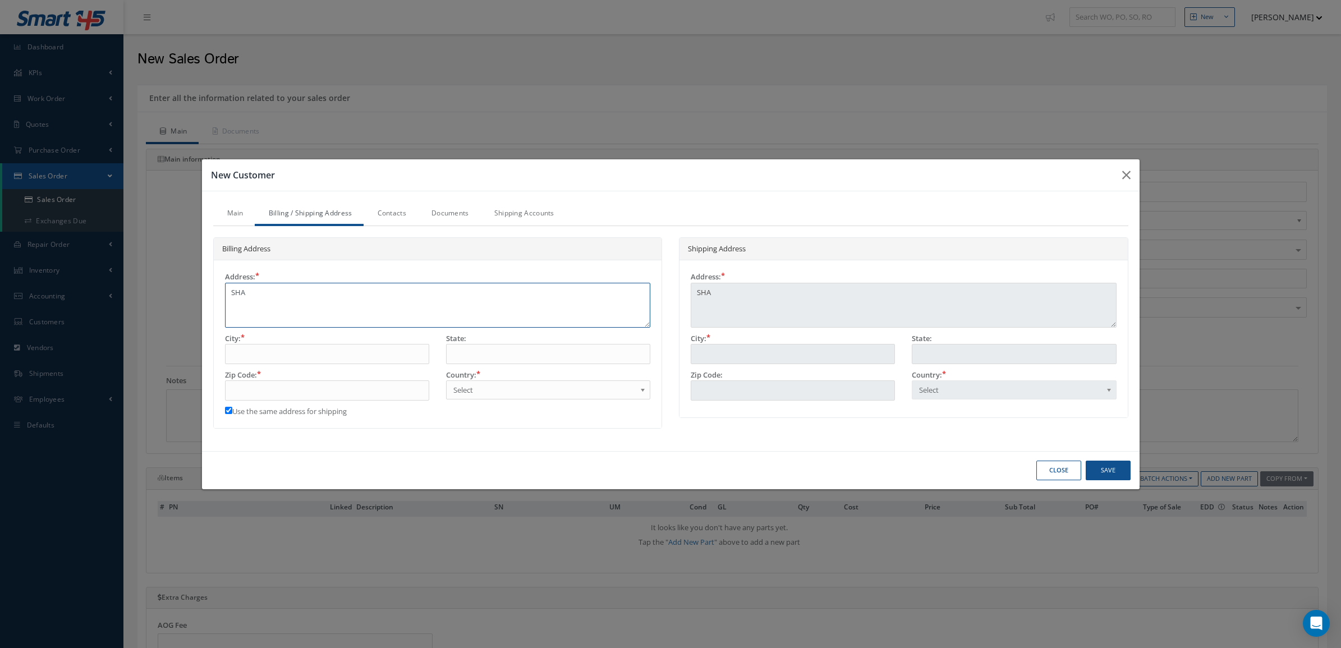
type textarea "SHAR"
type textarea "SHARJ"
type textarea "SHARJA"
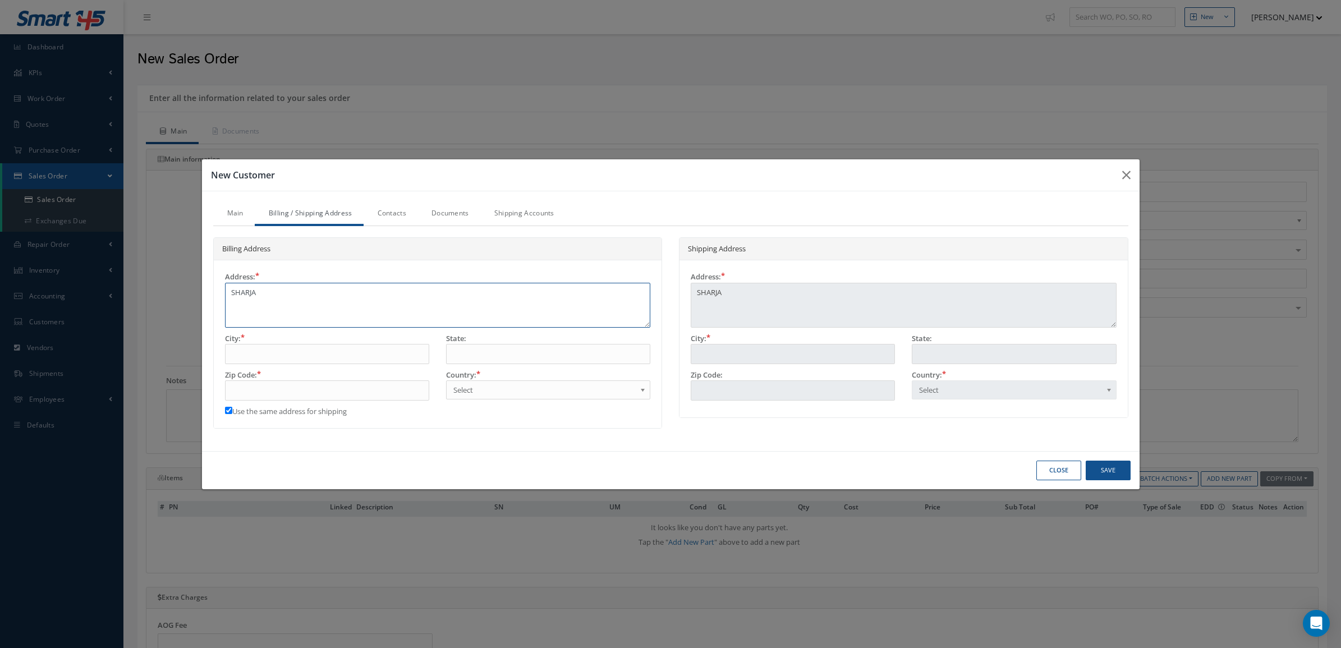
type textarea "SHARJAH"
type textarea "SHARJAH A"
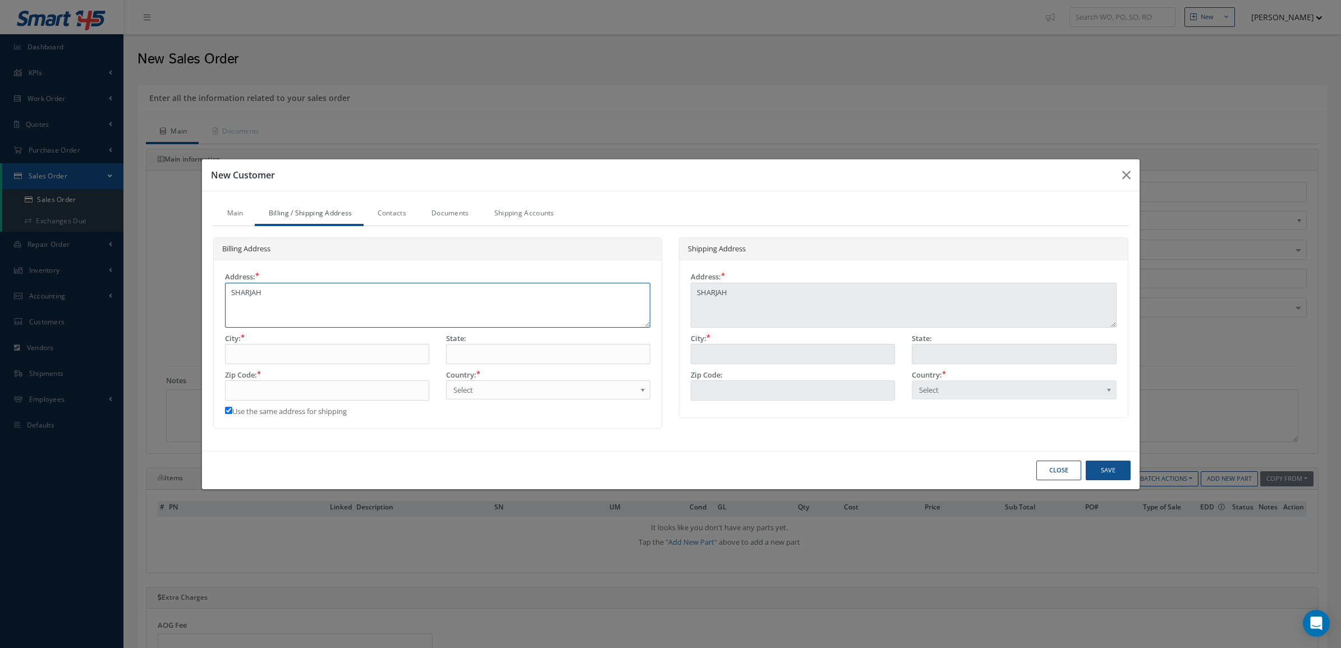
type textarea "SHARJAH A"
type textarea "SHARJAH AI"
type textarea "SHARJAH AIR"
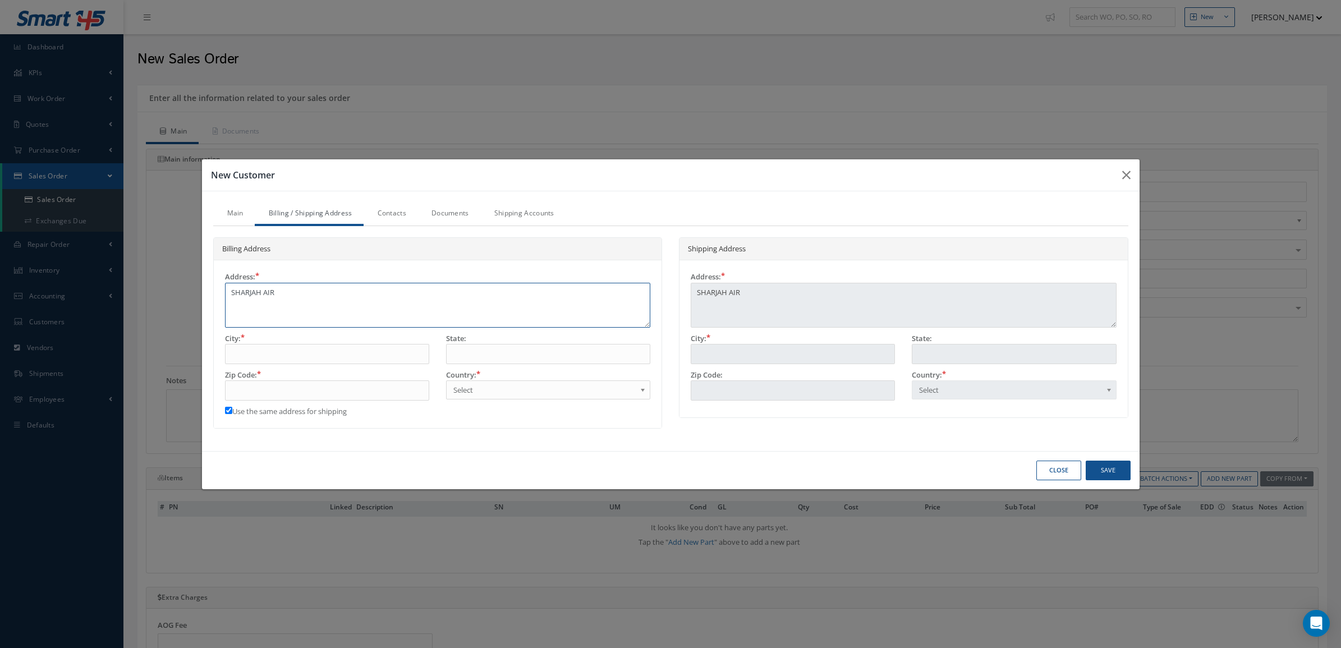
type textarea "SHARJAH AIRP"
type textarea "SHARJAH AIRPO"
type textarea "SHARJAH AIRPOR"
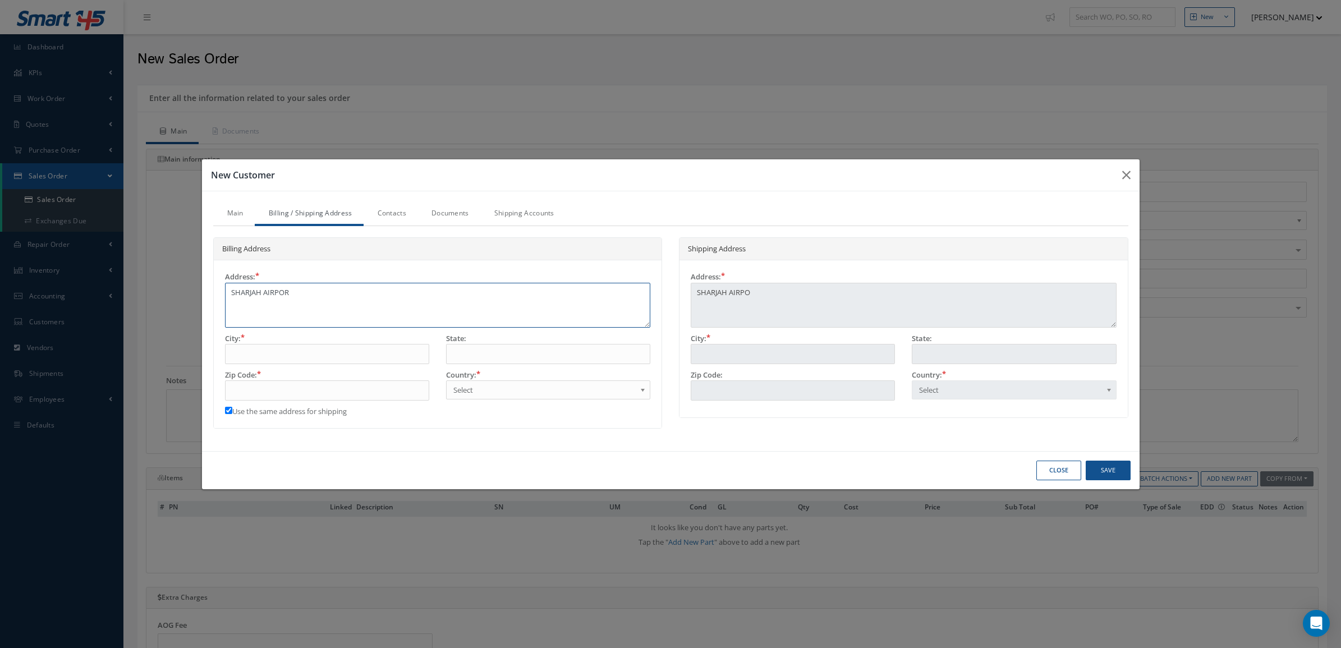
type textarea "SHARJAH AIRPOR"
type textarea "SHARJAH AIRPORT"
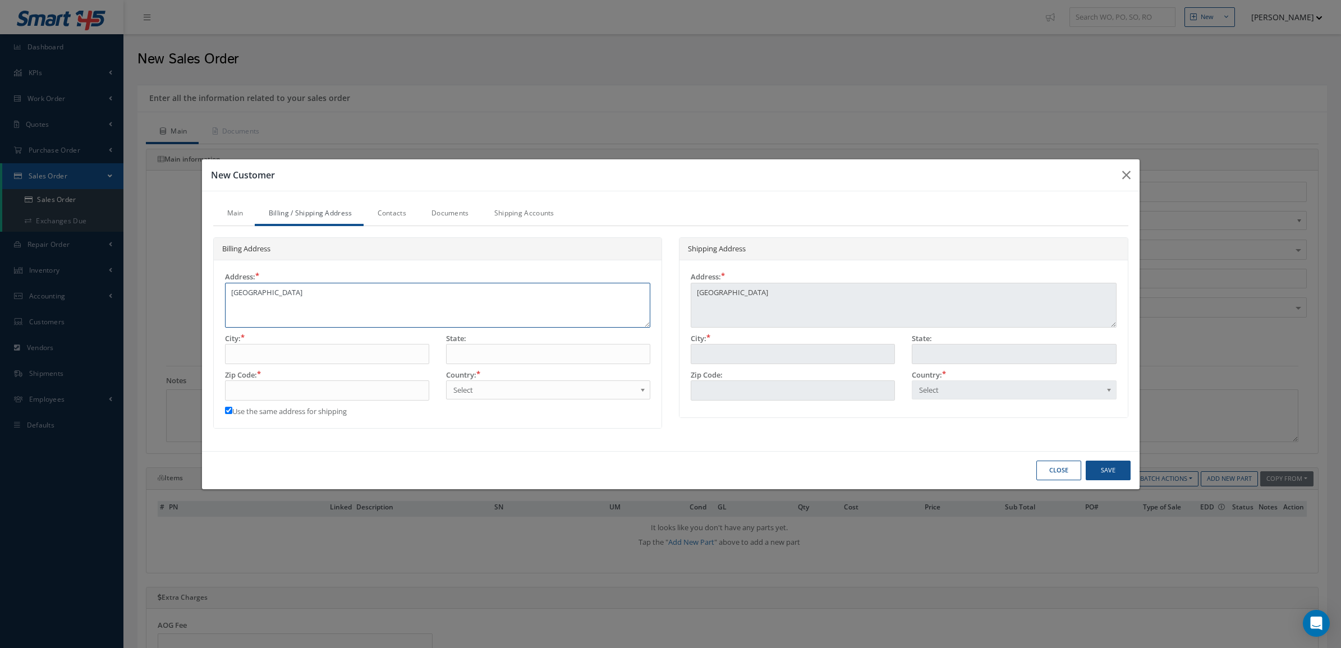
type textarea "SHARJAH AIRPORT I"
type textarea "SHARJAH AIRPORT IN"
type textarea "SHARJAH AIRPORT INT"
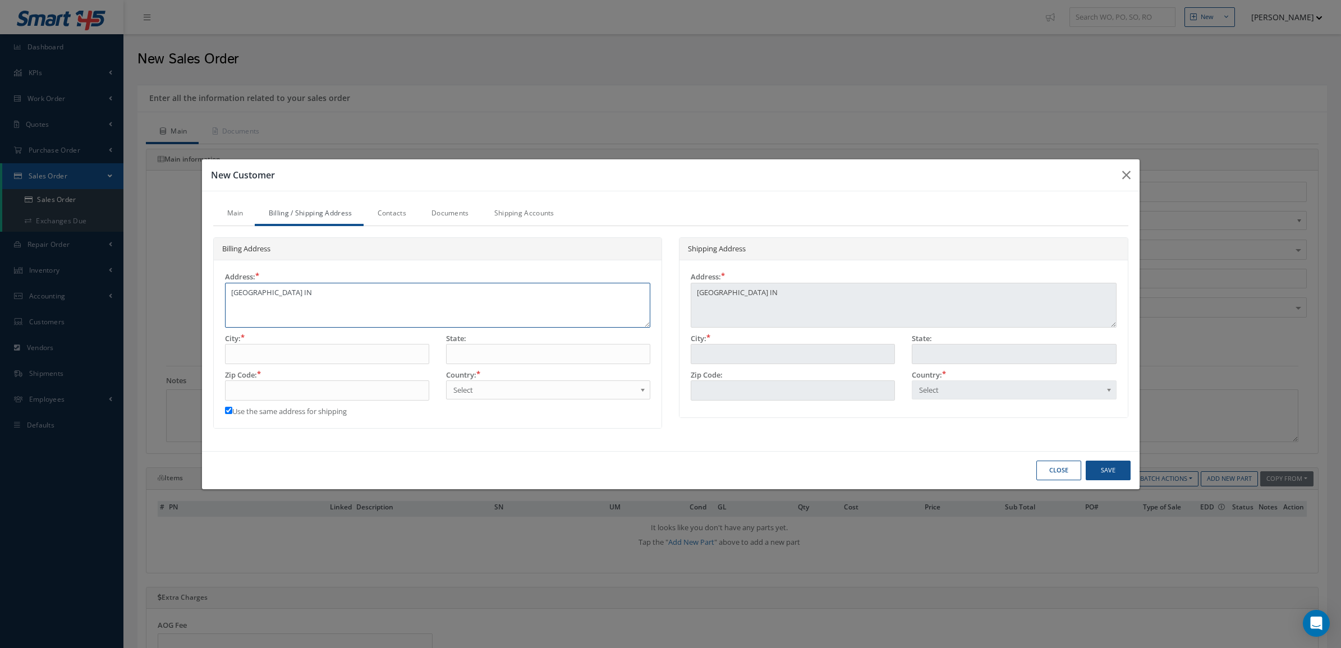
type textarea "SHARJAH AIRPORT INT"
type textarea "SHARJAH AIRPORT INTE"
type textarea "SHARJAH AIRPORT INTER"
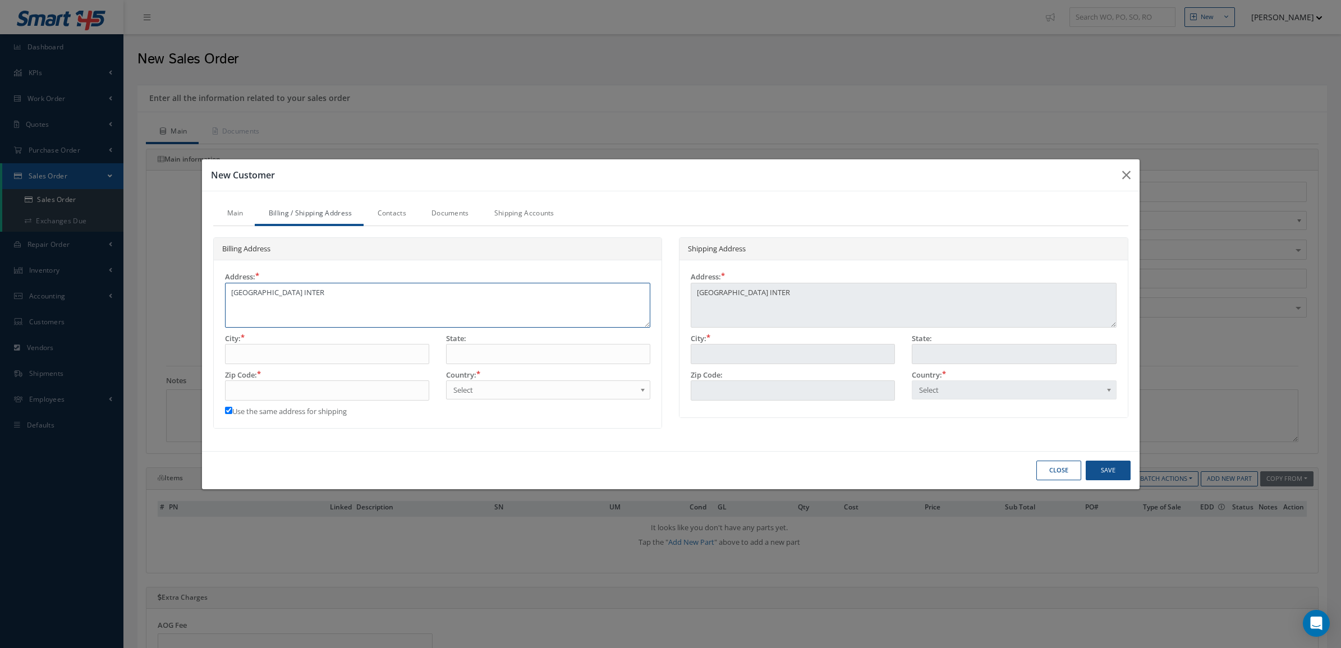
type textarea "SHARJAH AIRPORT INTERN"
type textarea "SHARJAH AIRPORT INTERNSA"
type textarea "SHARJAH AIRPORT INTERNS"
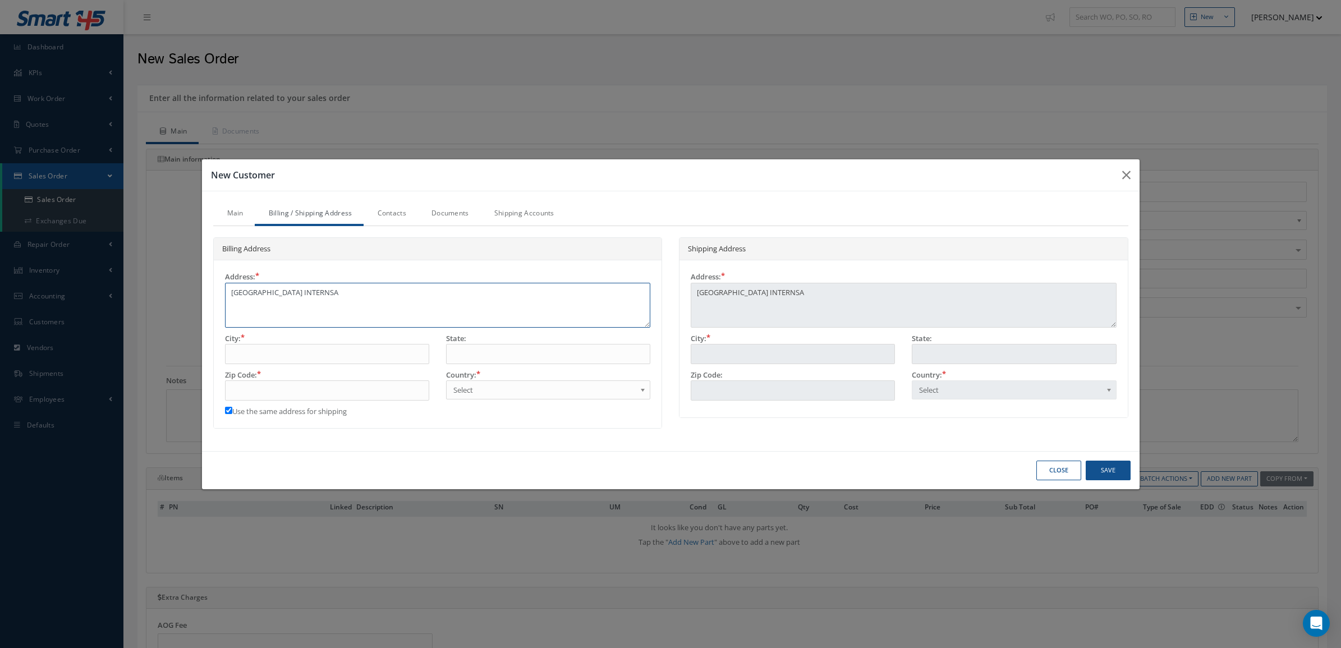
type textarea "SHARJAH AIRPORT INTERNS"
type textarea "SHARJAH AIRPORT INTERN"
type textarea "SHARJAH AIRPORT INTERNA"
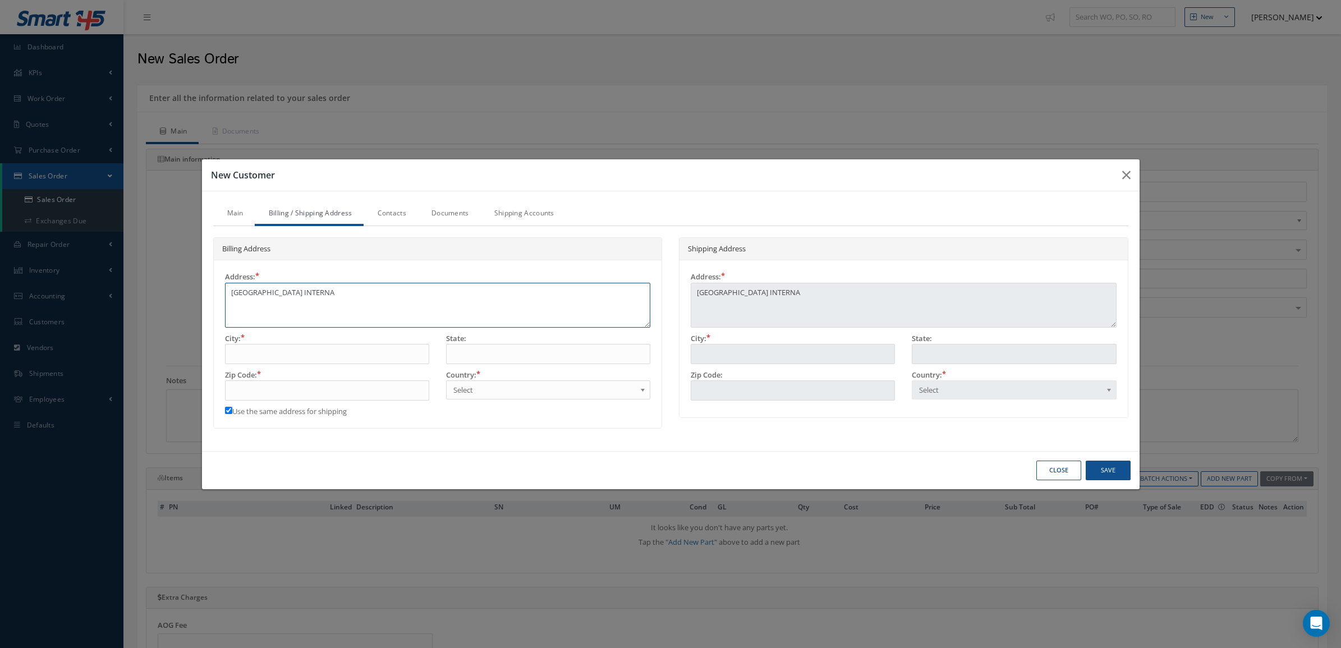
type textarea "SHARJAH AIRPORT INTERNAT"
type textarea "SHARJAH AIRPORT INTERNATI"
type textarea "SHARJAH AIRPORT INTERNATIO"
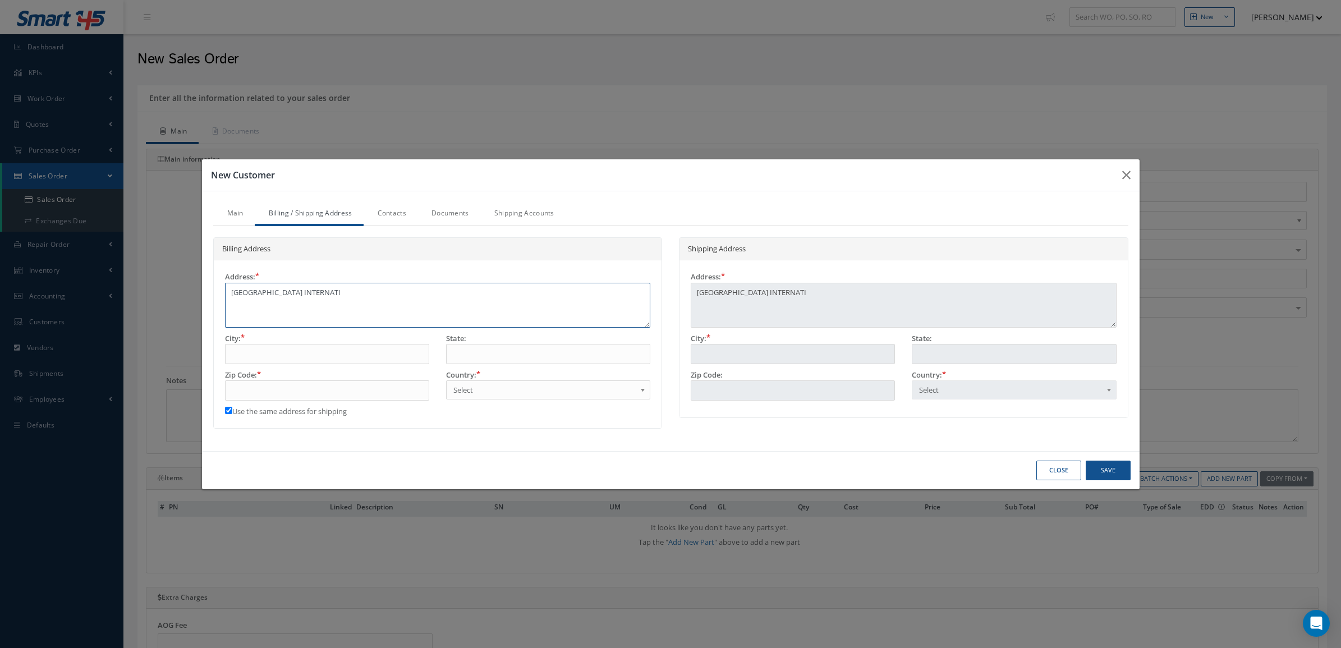
type textarea "SHARJAH AIRPORT INTERNATIO"
type textarea "SHARJAH AIRPORT INTERNATION"
type textarea "SHARJAH AIRPORT INTERNATIONA"
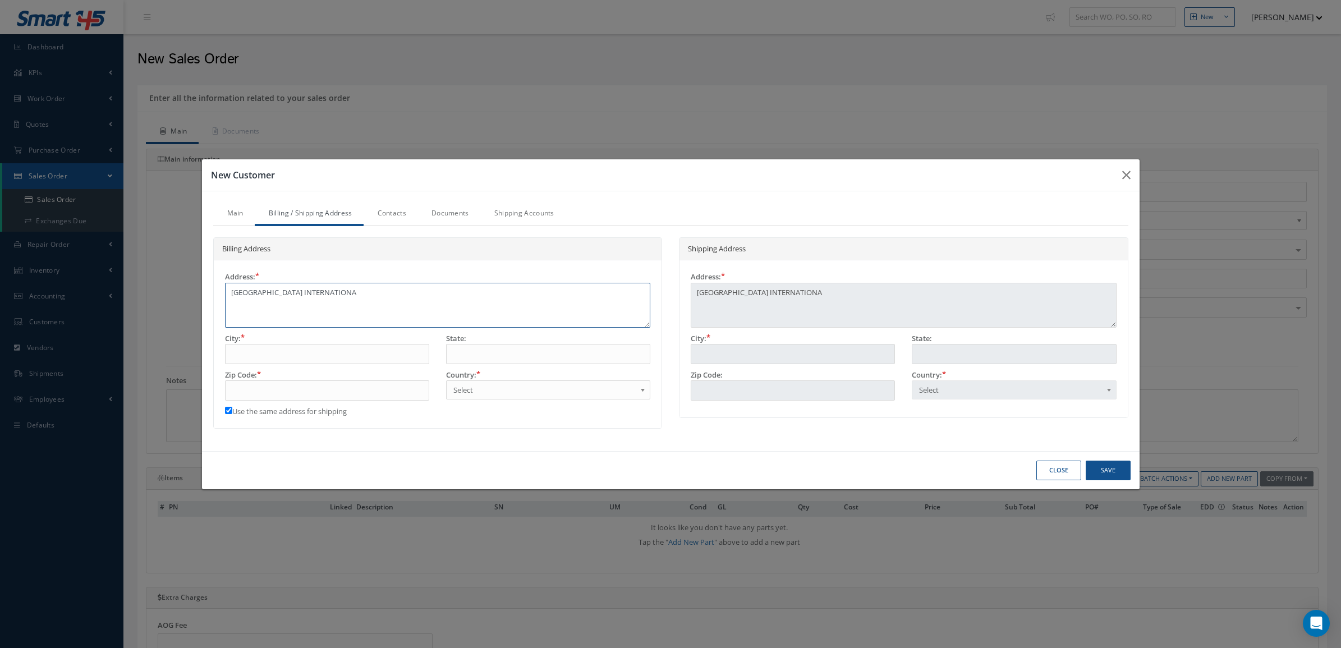
type textarea "SHARJAH AIRPORT INTERNATIONAL"
type textarea "SHARJAH AIRPORT INTERNATIONAL F"
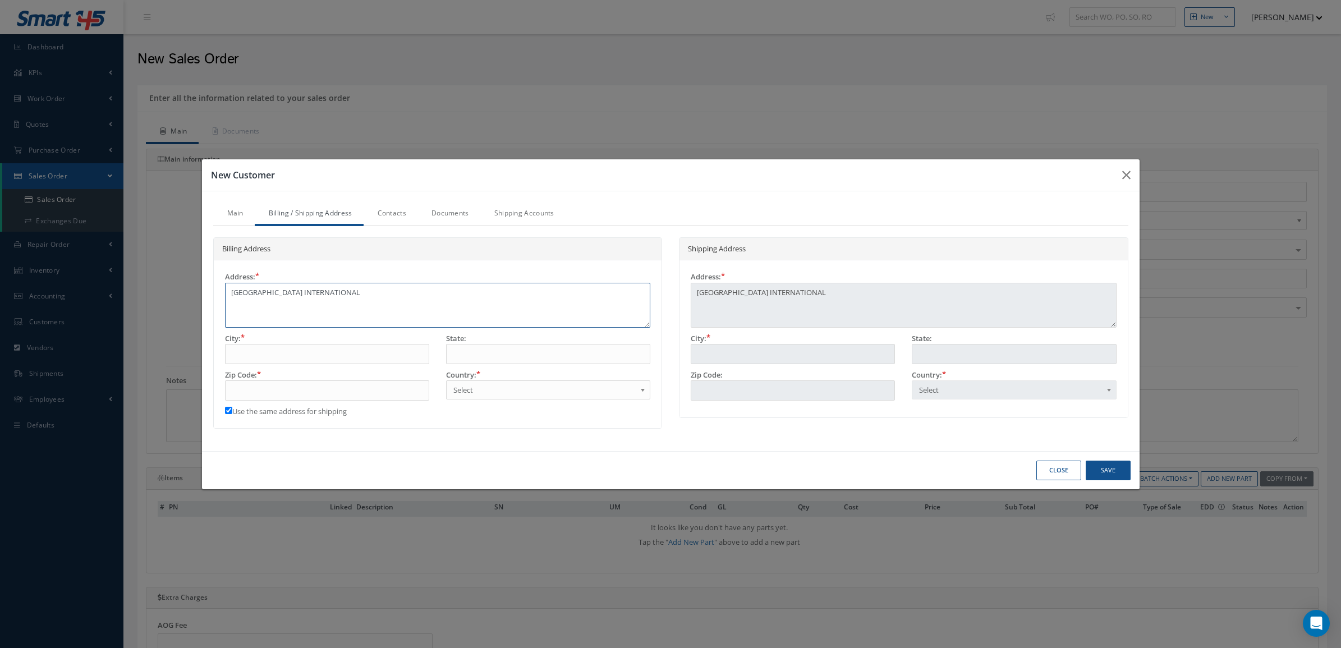
type textarea "SHARJAH AIRPORT INTERNATIONAL F"
type textarea "SHARJAH AIRPORT INTERNATIONAL FR"
type textarea "SHARJAH AIRPORT INTERNATIONAL FRE"
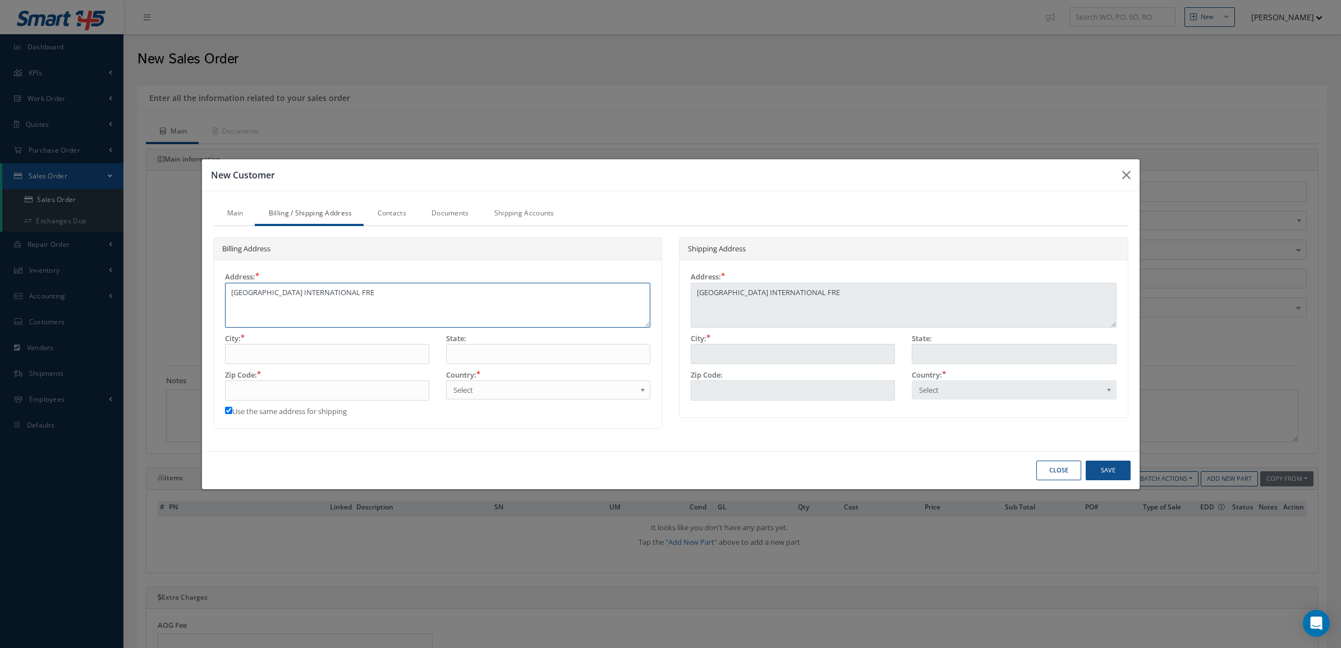
type textarea "SHARJAH AIRPORT INTERNATIONAL FREE"
type textarea "SHARJAH AIRPORT INTERNATIONAL FREE Z"
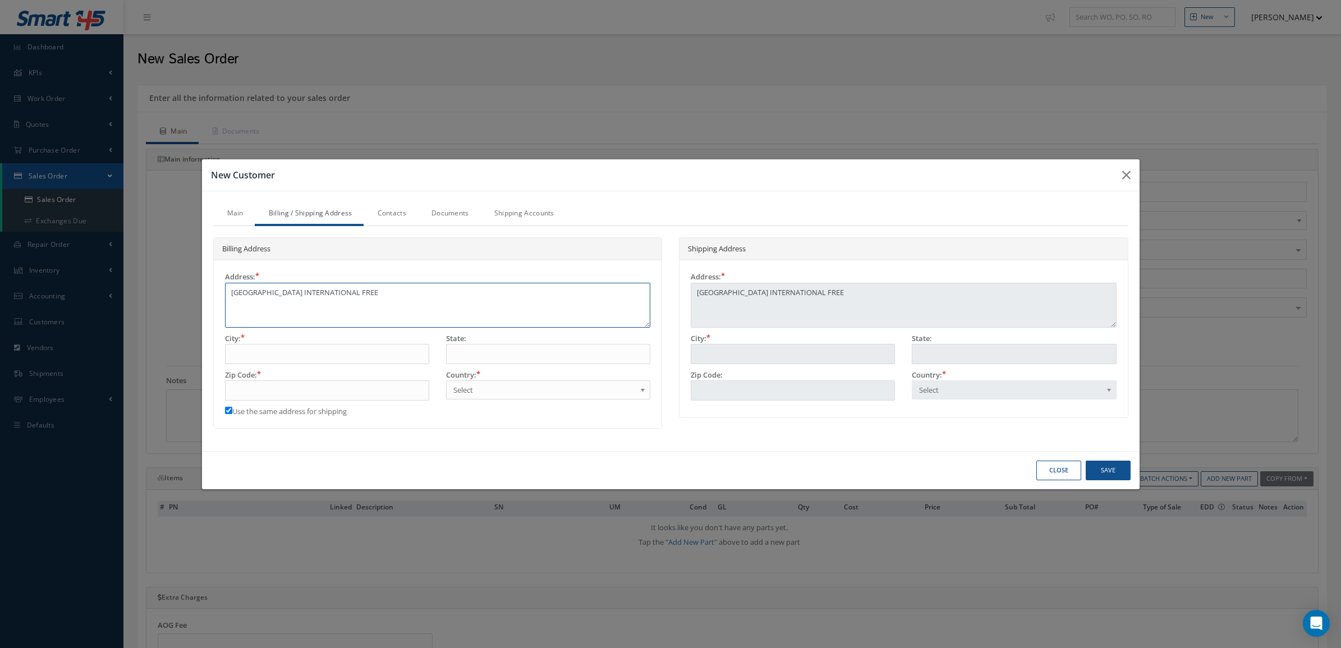
type textarea "SHARJAH AIRPORT INTERNATIONAL FREE Z"
type textarea "SHARJAH AIRPORT INTERNATIONAL FREE ZO"
type textarea "SHARJAH AIRPORT INTERNATIONAL FREE ZON"
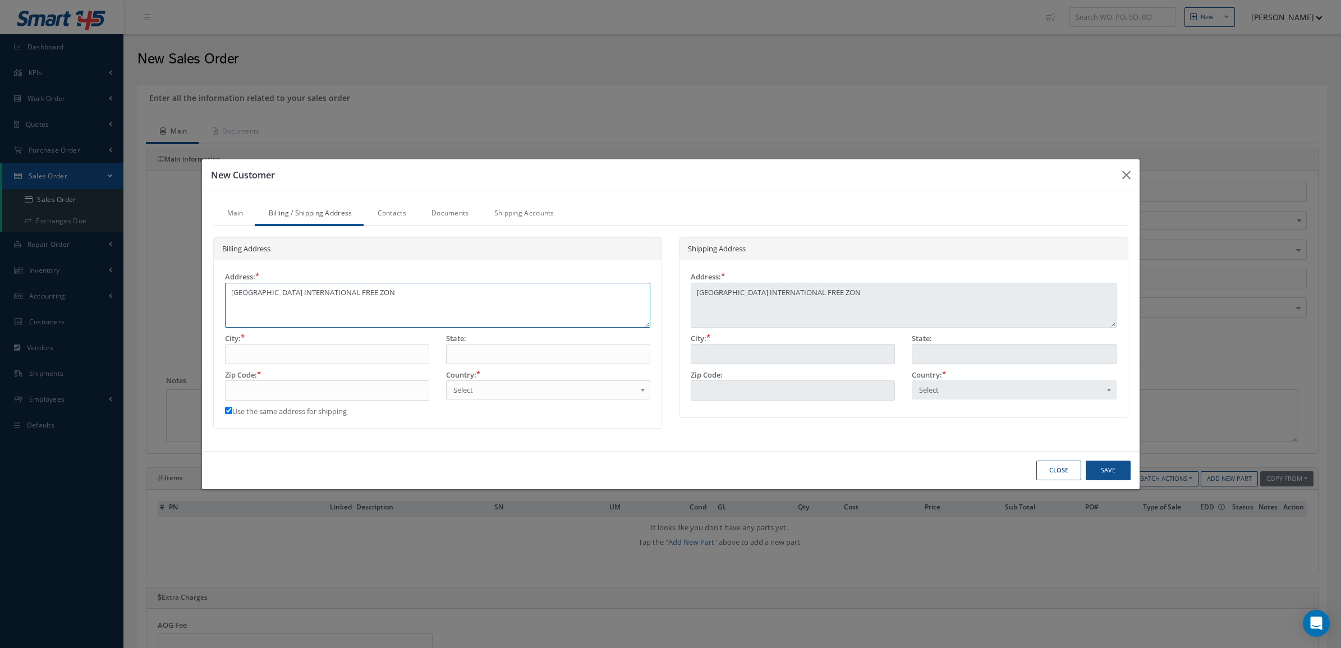
type textarea "SHARJAH AIRPORT INTERNATIONAL FREE ZONE"
type textarea "SHARJAH AIRPORT INTERNATIONAL FREE ZONE P"
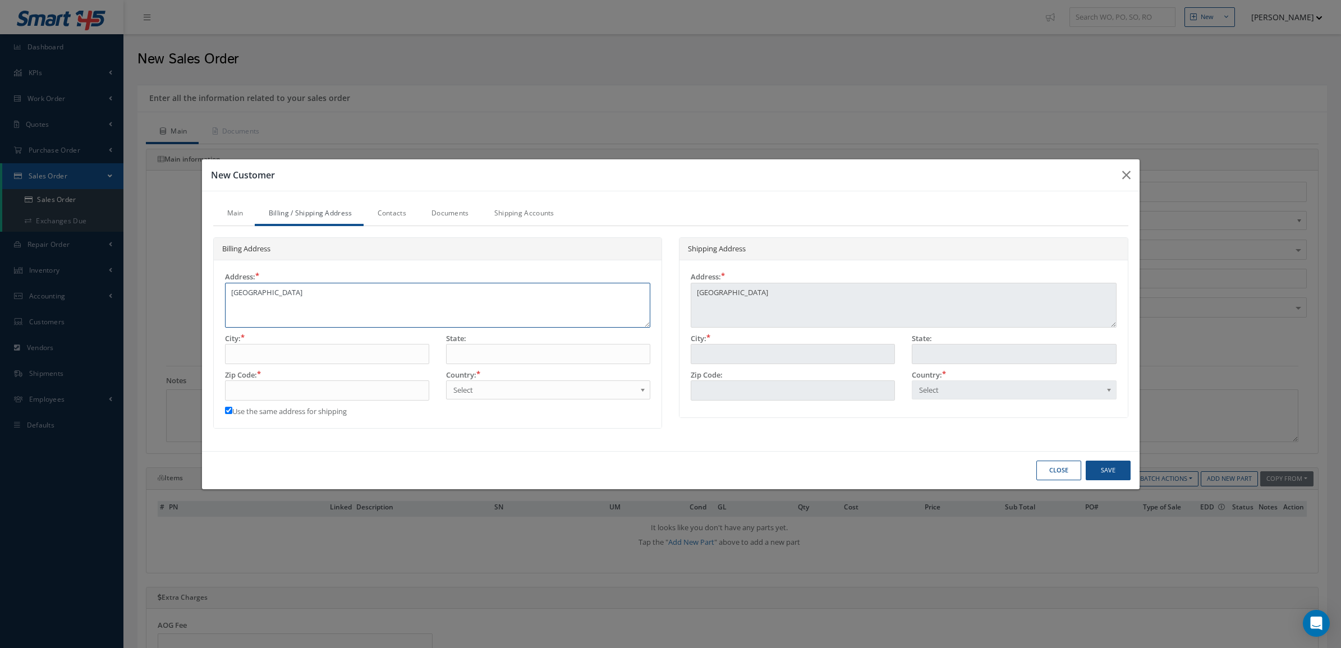
type textarea "SHARJAH AIRPORT INTERNATIONAL FREE ZONE P"
type textarea "SHARJAH AIRPORT INTERNATIONAL FREE ZONE PO"
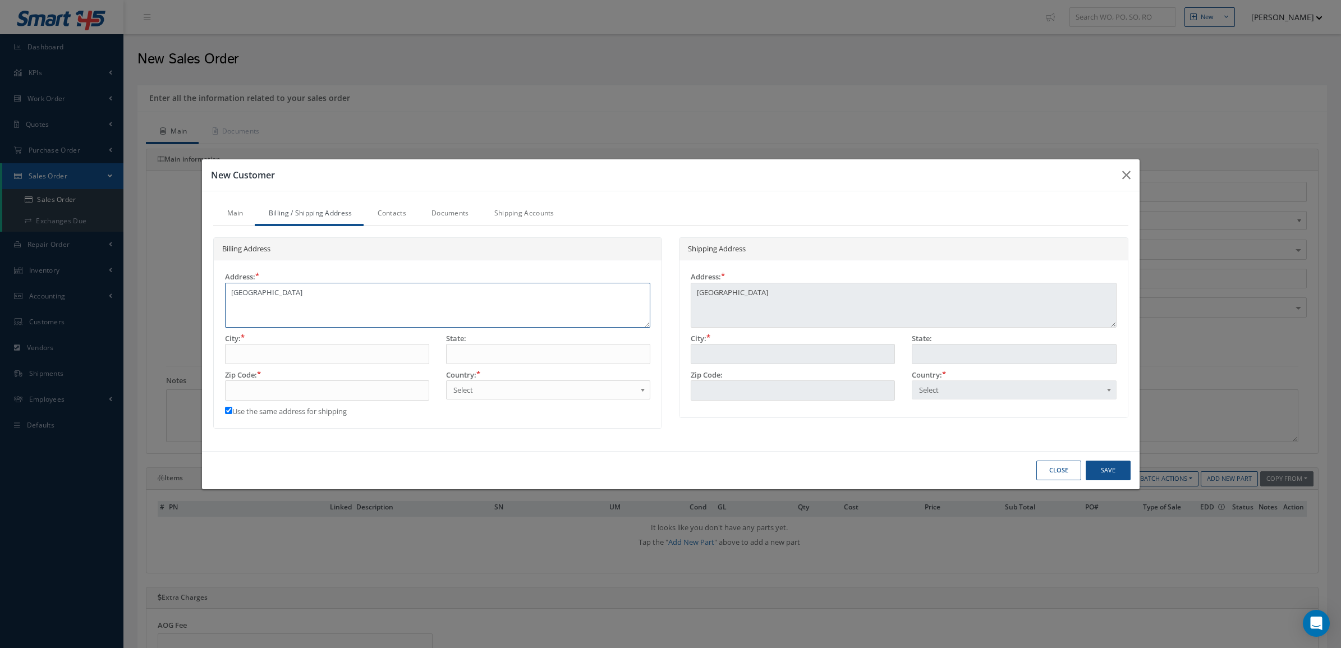
type textarea "SHARJAH AIRPORT INTERNATIONAL FREE ZONE PO B"
type textarea "SHARJAH AIRPORT INTERNATIONAL FREE ZONE PO BO"
type textarea "SHARJAH AIRPORT INTERNATIONAL FREE ZONE PO BOX"
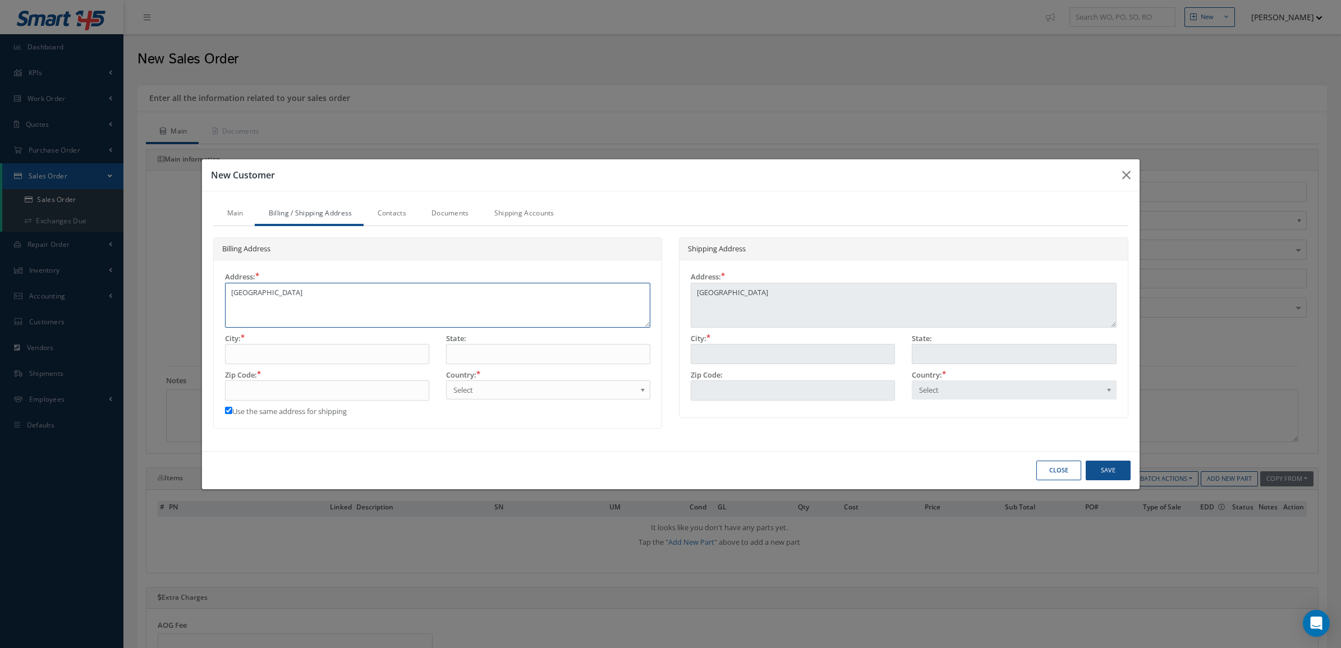
type textarea "SHARJAH AIRPORT INTERNATIONAL FREE ZONE PO BOX"
type textarea "SHARJAH AIRPORT INTERNATIONAL FREE ZONE PO BOX 6"
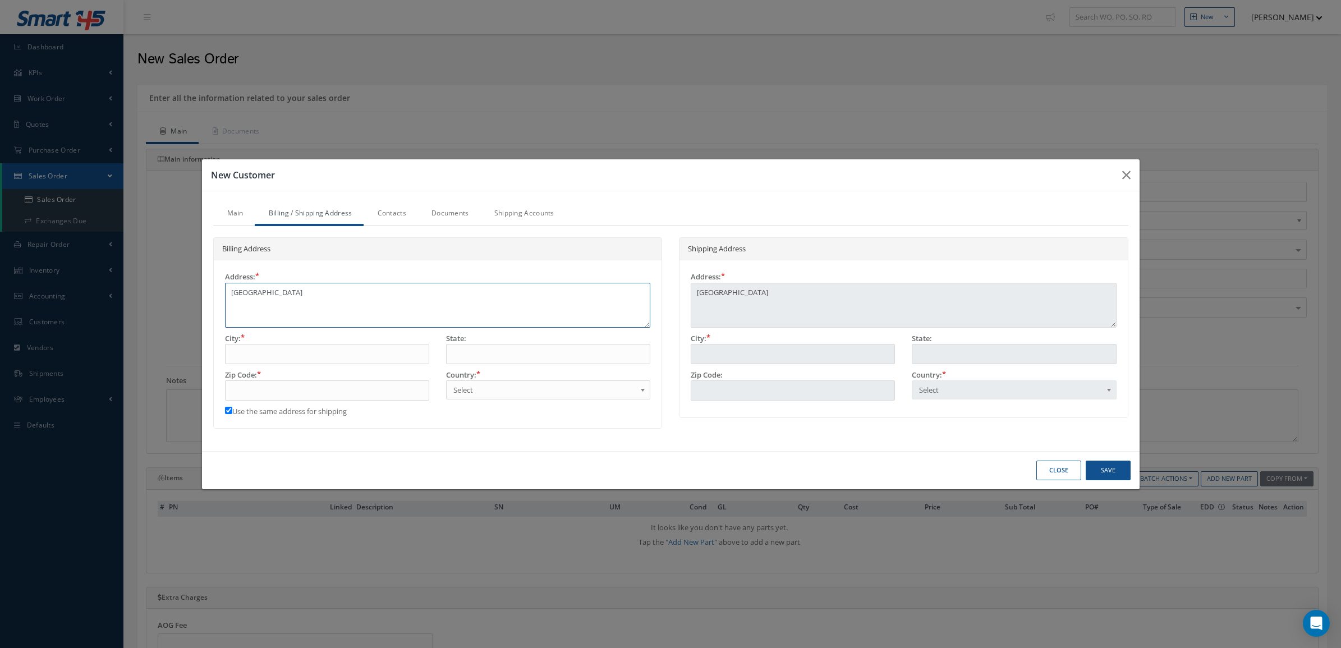
type textarea "SHARJAH AIRPORT INTERNATIONAL FREE ZONE PO BOX 68"
type textarea "SHARJAH AIRPORT INTERNATIONAL FREE ZONE PO BOX 687"
type textarea "SHARJAH AIRPORT INTERNATIONAL FREE ZONE PO BOX 6873"
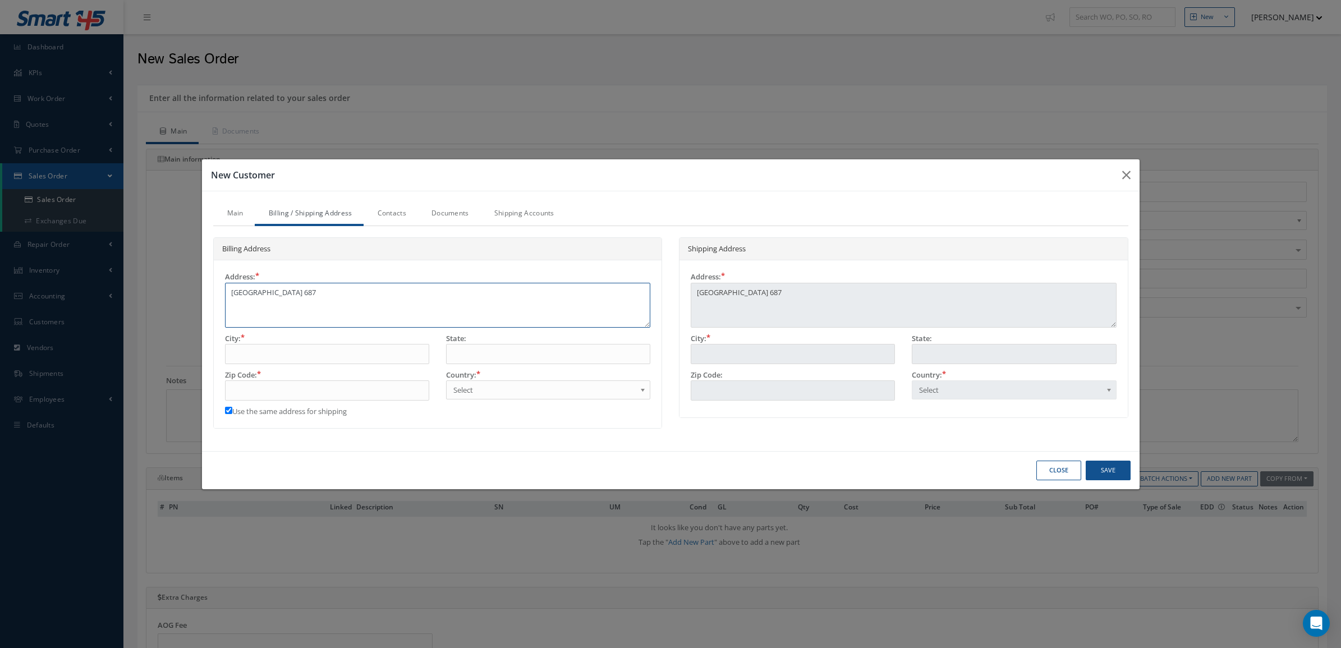
type textarea "SHARJAH AIRPORT INTERNATIONAL FREE ZONE PO BOX 6873"
type textarea "SHARJAH AIRPORT INTERNATIONAL FREE ZONE PO BOX 68736"
drag, startPoint x: 231, startPoint y: 365, endPoint x: 231, endPoint y: 357, distance: 7.3
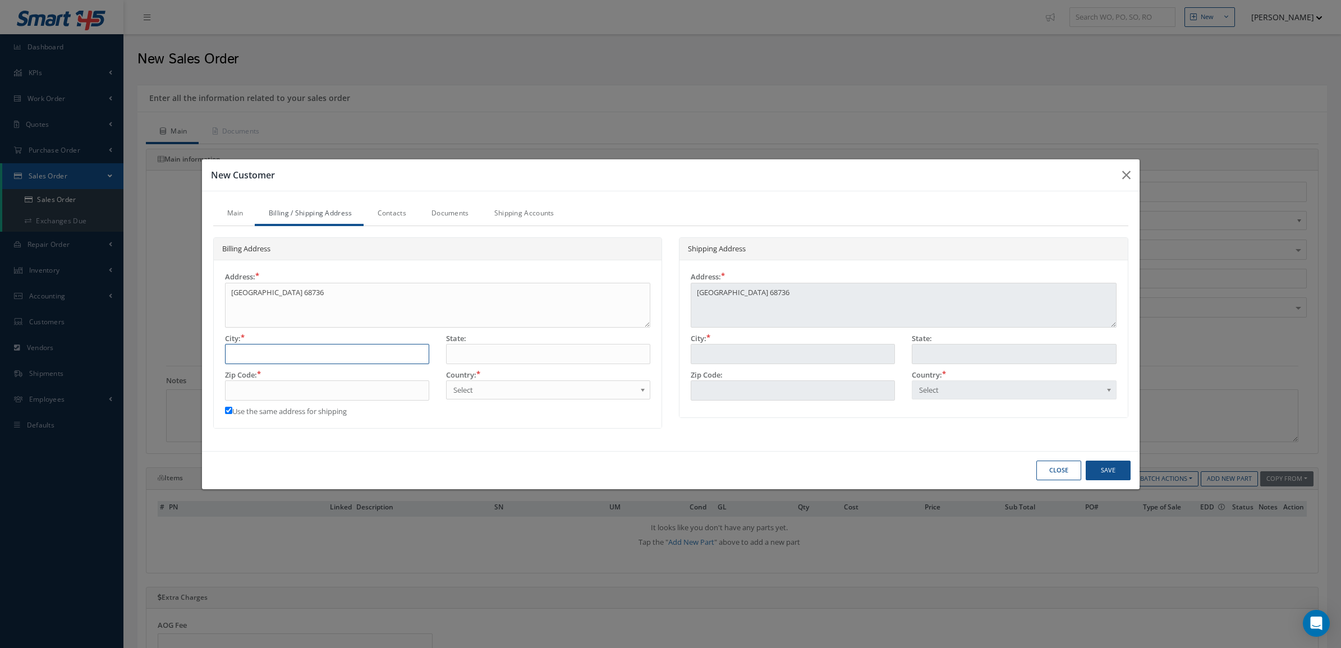
click at [231, 365] on div "City:" at bounding box center [327, 351] width 221 height 36
type input "S"
type input "SH"
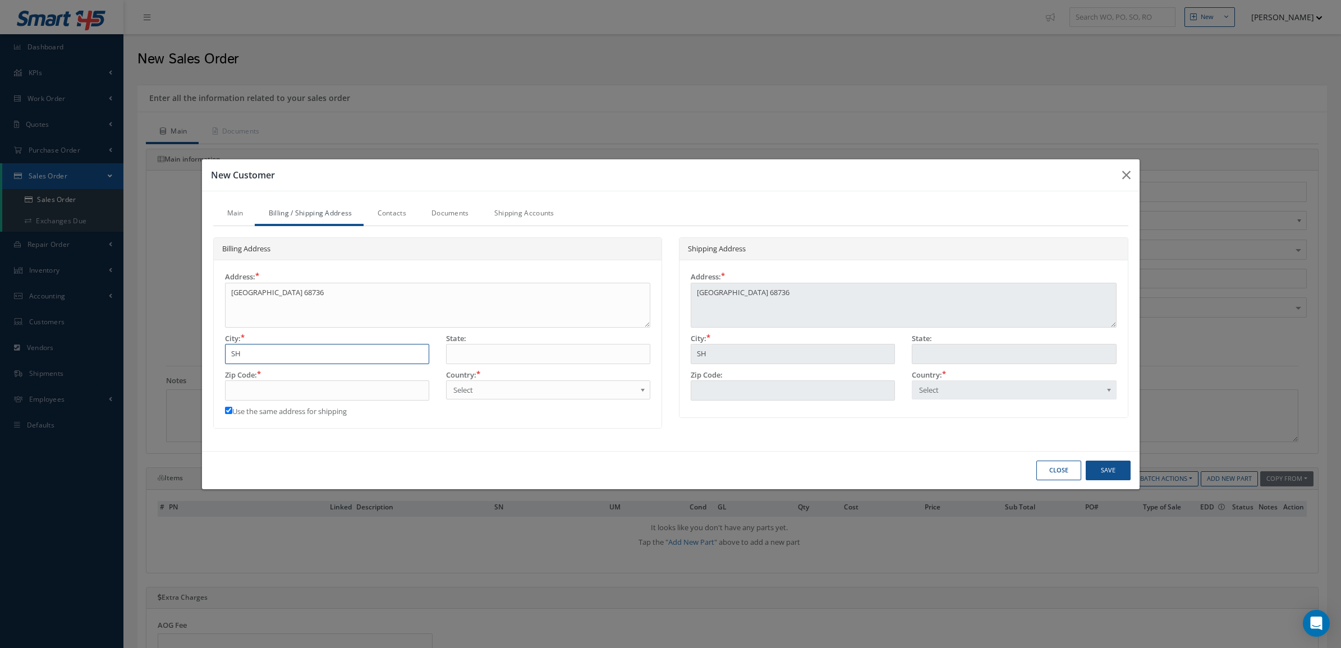
type input "SHA"
type input "SHAR"
type input "SHARJ"
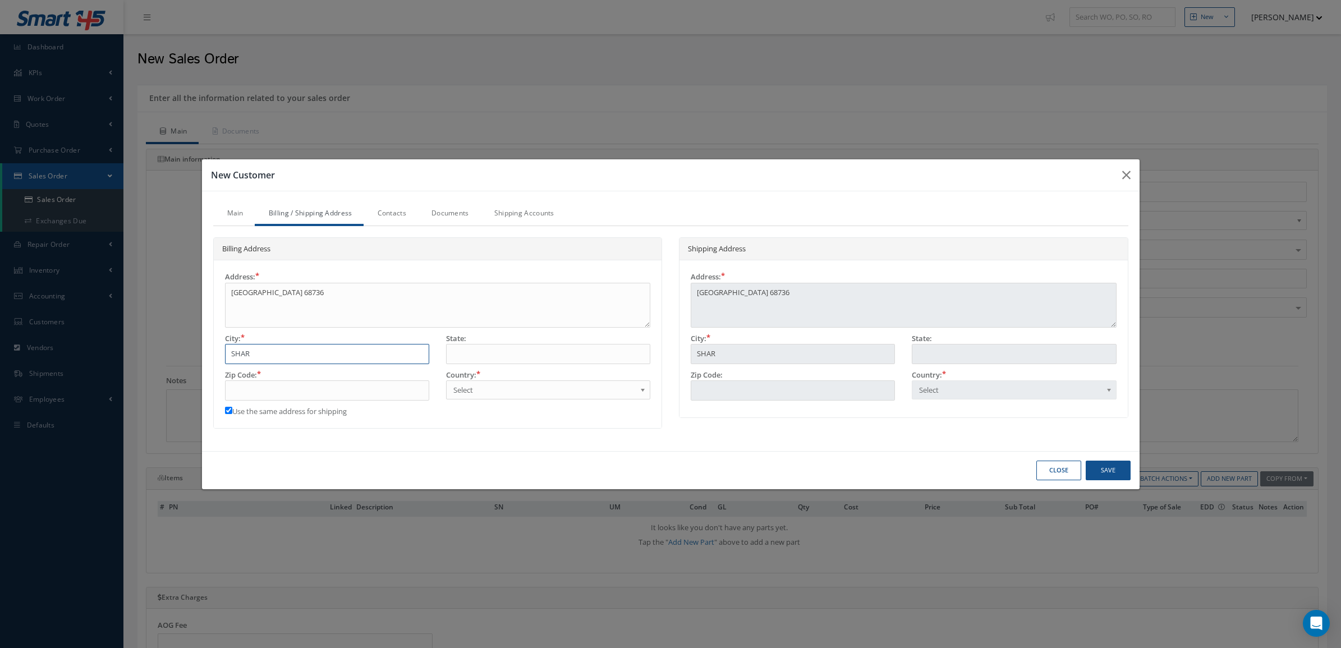
type input "SHARJ"
type input "SHARJA"
type input "SHARJAH"
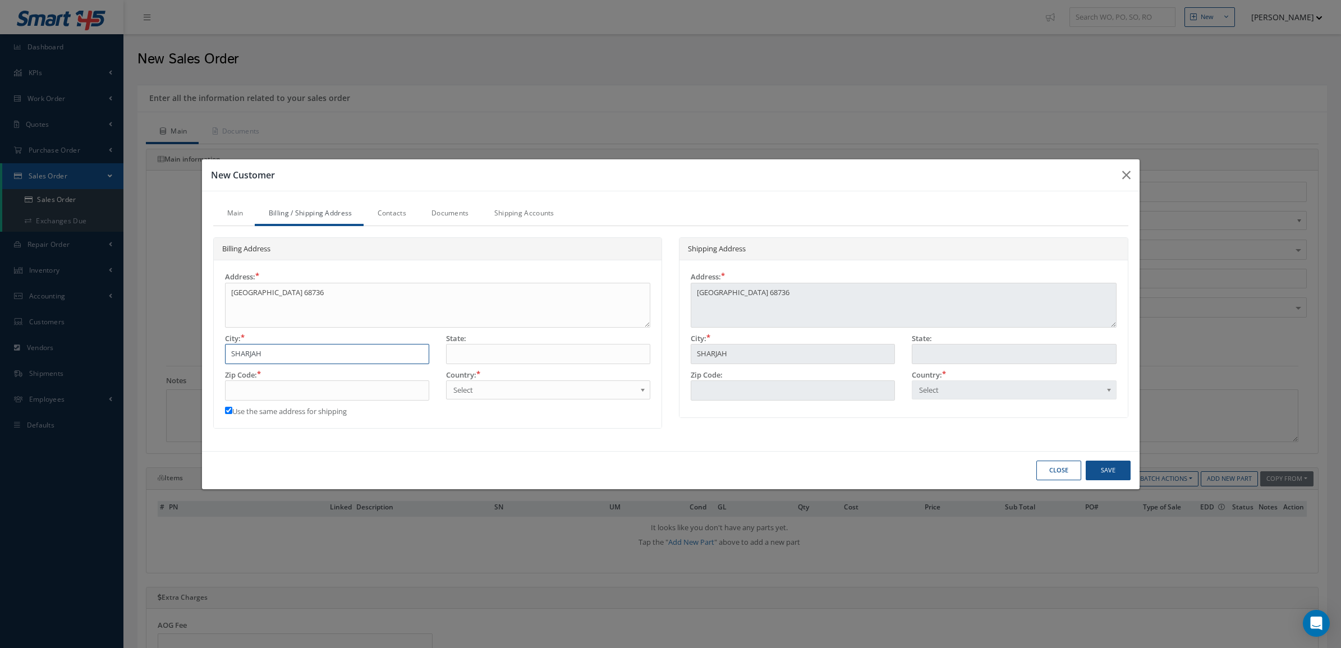
type input "SHARJAH"
click at [474, 349] on input "text" at bounding box center [548, 354] width 204 height 20
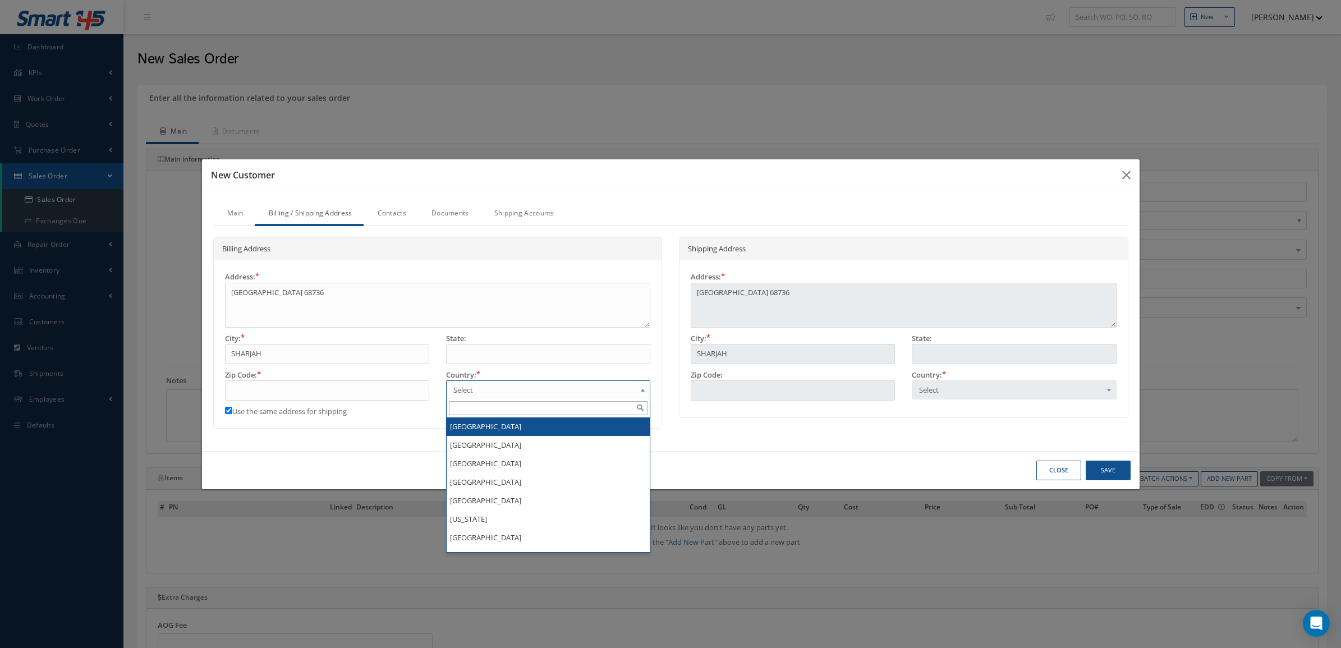
click at [458, 393] on span "Select" at bounding box center [544, 389] width 182 height 13
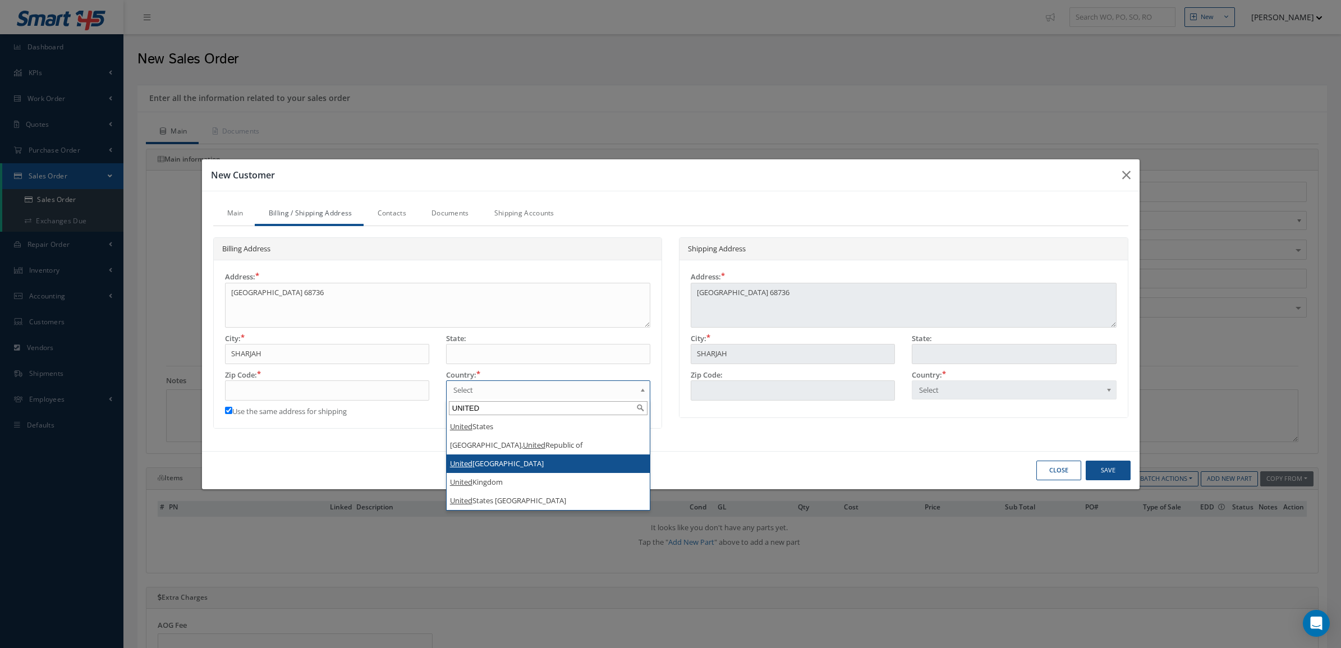
type input "UNITED"
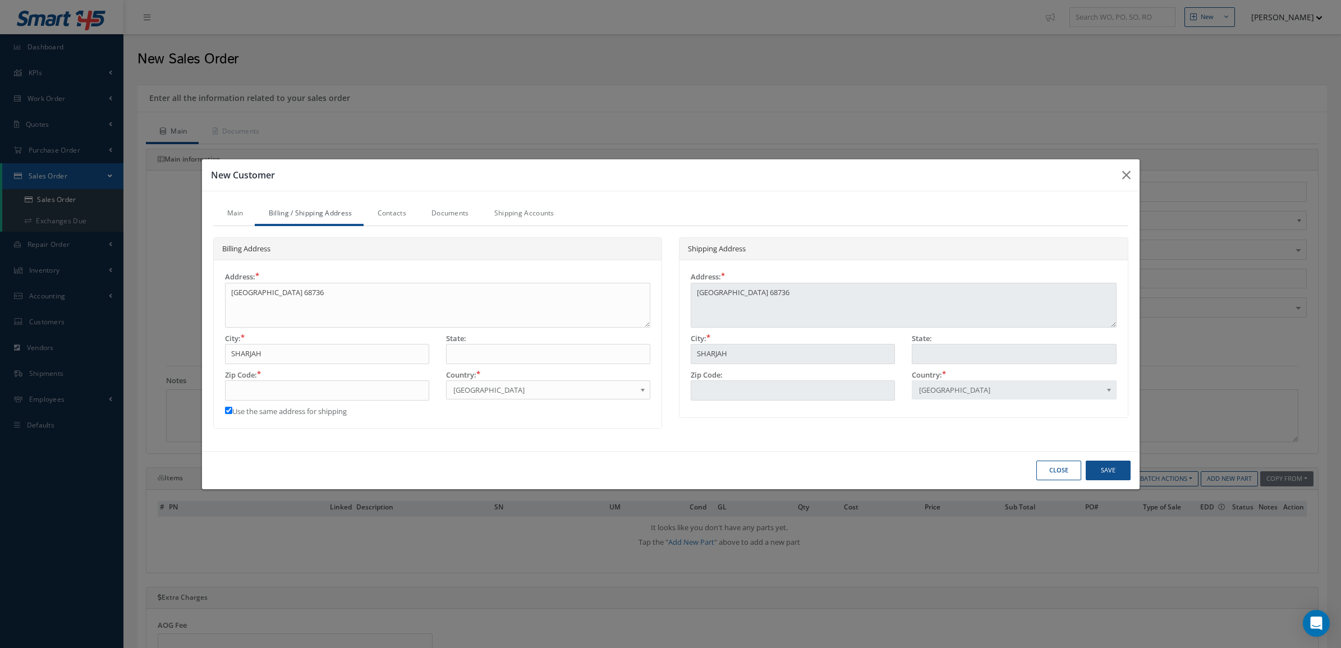
click at [232, 411] on label "Use the same address for shipping" at bounding box center [286, 411] width 122 height 11
click at [232, 411] on input "Use the same address for shipping" at bounding box center [228, 410] width 7 height 7
checkbox input "false"
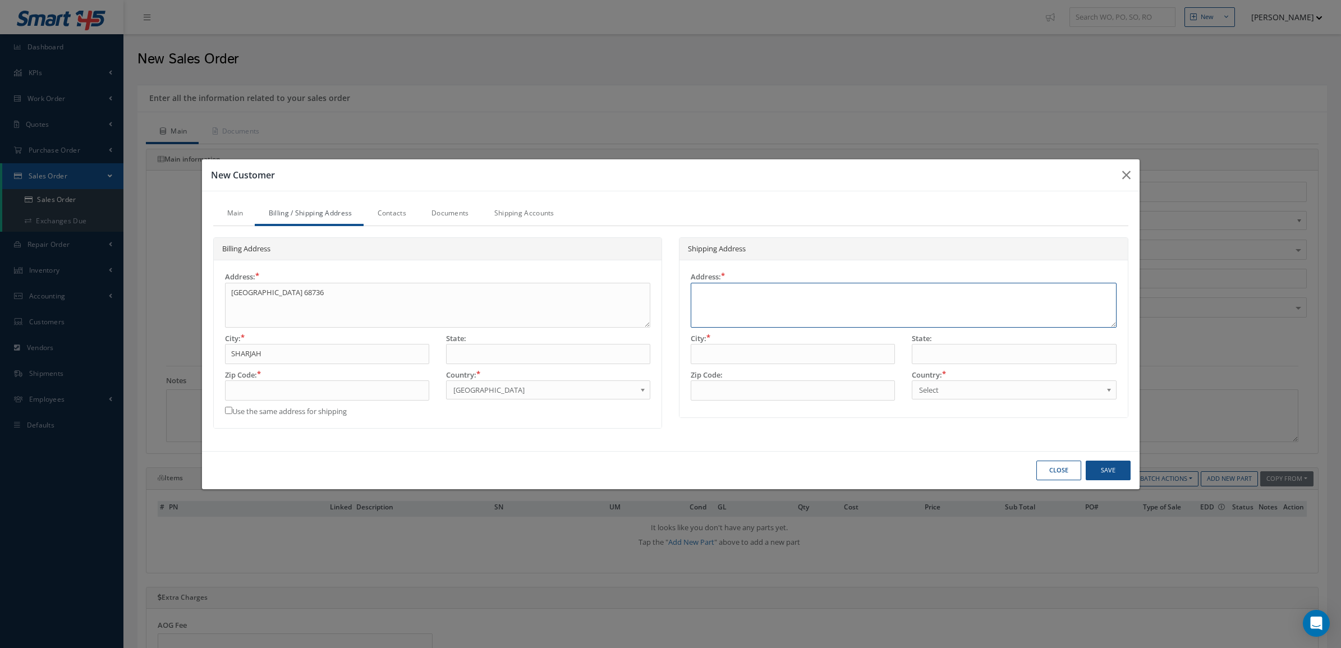
click at [820, 301] on textarea at bounding box center [904, 305] width 426 height 45
click at [720, 285] on textarea at bounding box center [904, 305] width 426 height 45
paste textarea "Tulair Intl Corp. 147-20 181 Street Jamaica, NY 11413 United States"
type textarea "Tulair Intl Corp. 147-20 181 Street Jamaica, NY 11413 United States"
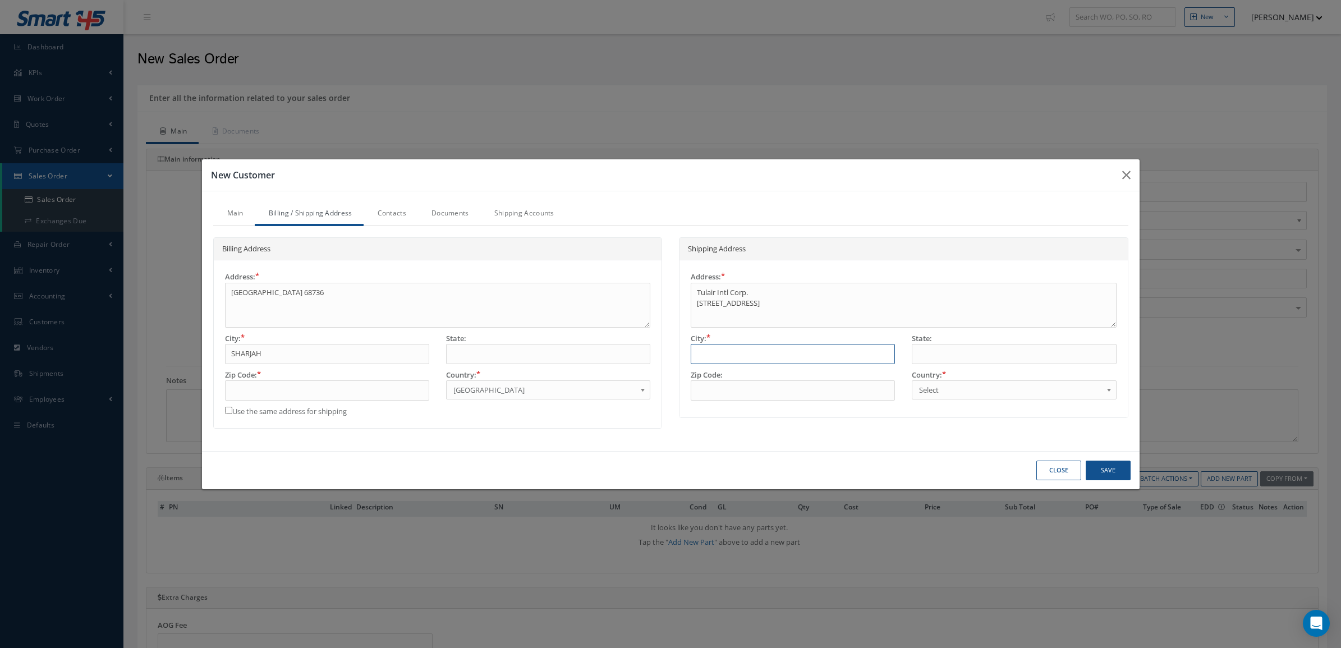
click at [704, 361] on input "text" at bounding box center [793, 354] width 204 height 20
type input "JAMAICA"
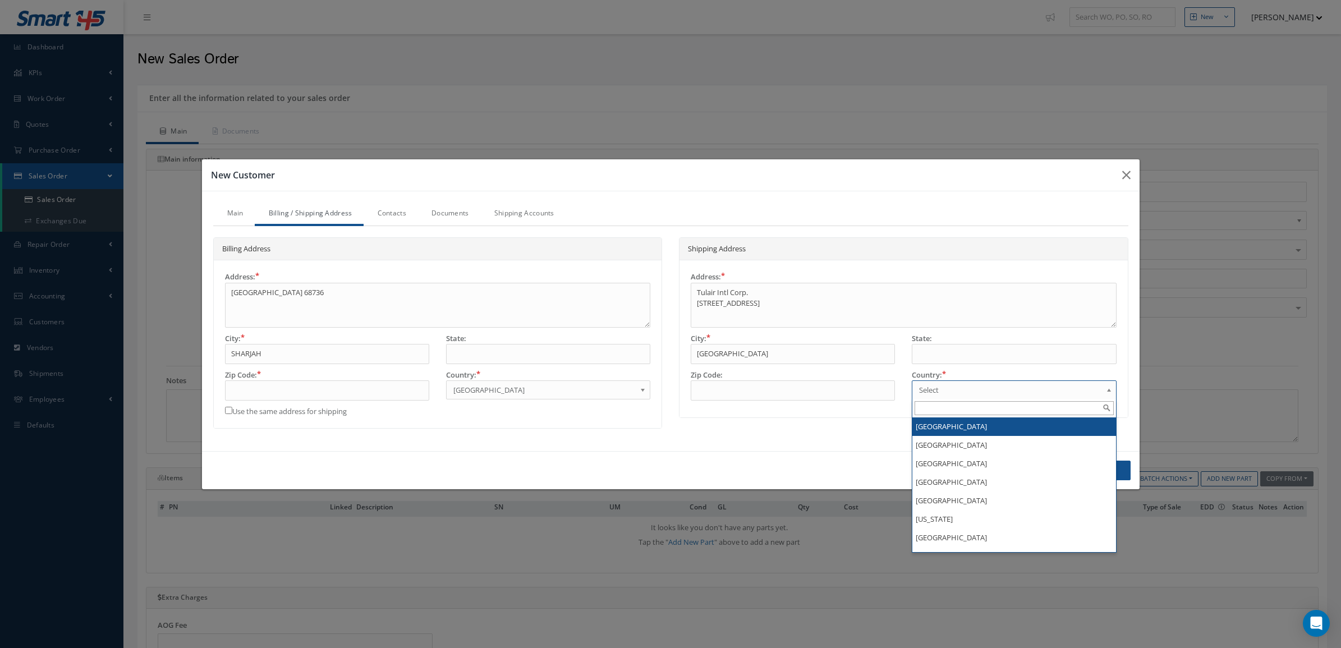
click at [949, 385] on span "Select" at bounding box center [1010, 389] width 182 height 13
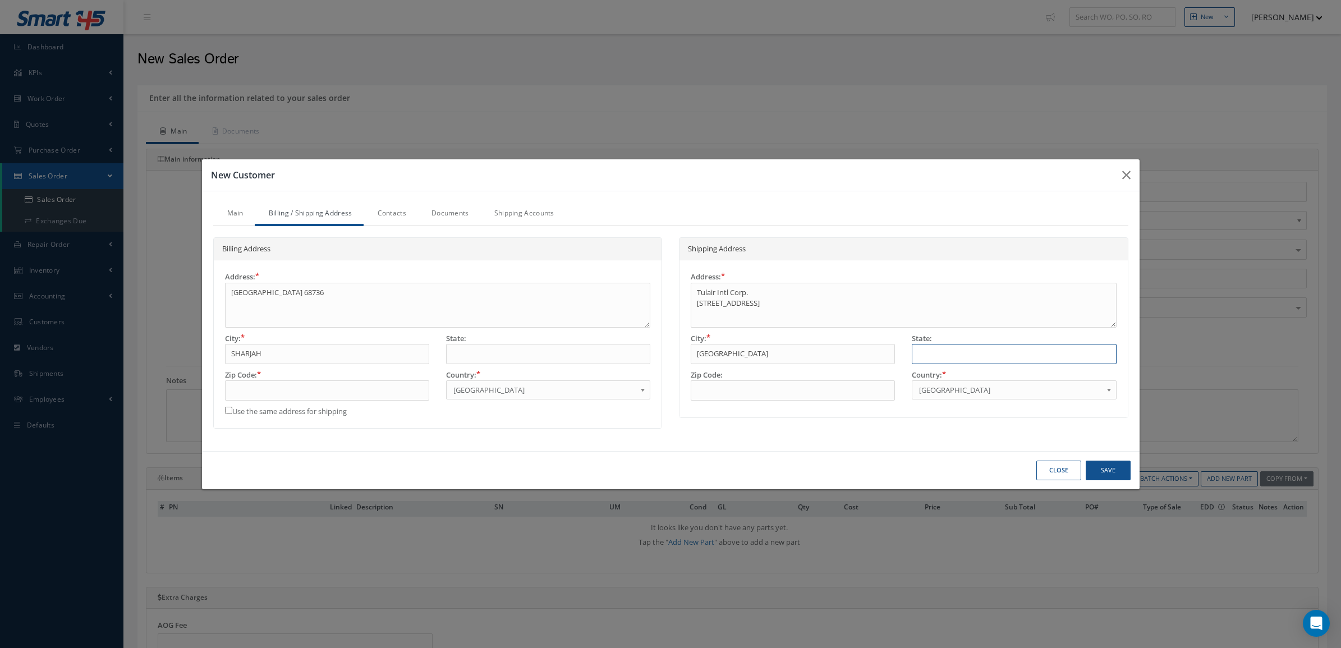
click at [935, 345] on input "text" at bounding box center [1014, 354] width 204 height 20
type input "NY"
drag, startPoint x: 751, startPoint y: 323, endPoint x: 697, endPoint y: 319, distance: 54.0
click at [697, 319] on textarea "Tulair Intl Corp. 147-20 181 Street Jamaica, NY 11413 United States" at bounding box center [904, 305] width 426 height 45
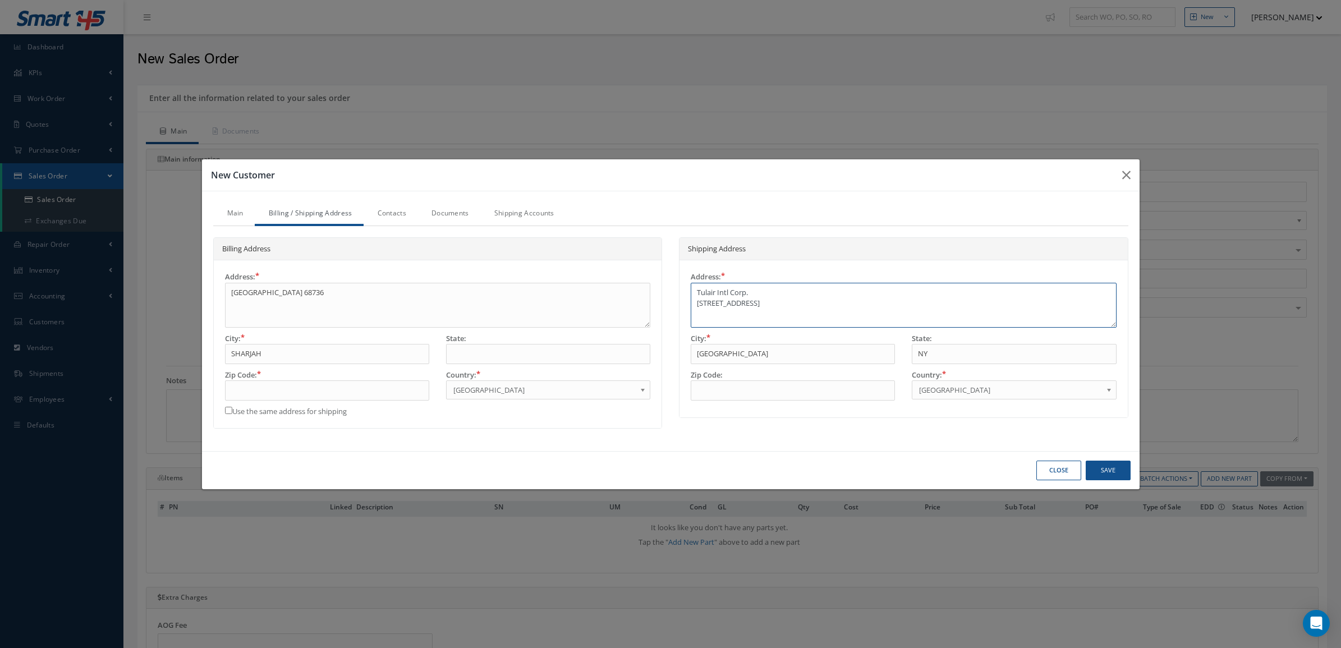
scroll to position [3, 0]
type textarea "Tulair Intl Corp. 147-20 181 Street Jamaica, NY 11413"
click at [770, 390] on input "text" at bounding box center [793, 390] width 204 height 20
type input "11413"
drag, startPoint x: 763, startPoint y: 310, endPoint x: 643, endPoint y: 309, distance: 120.0
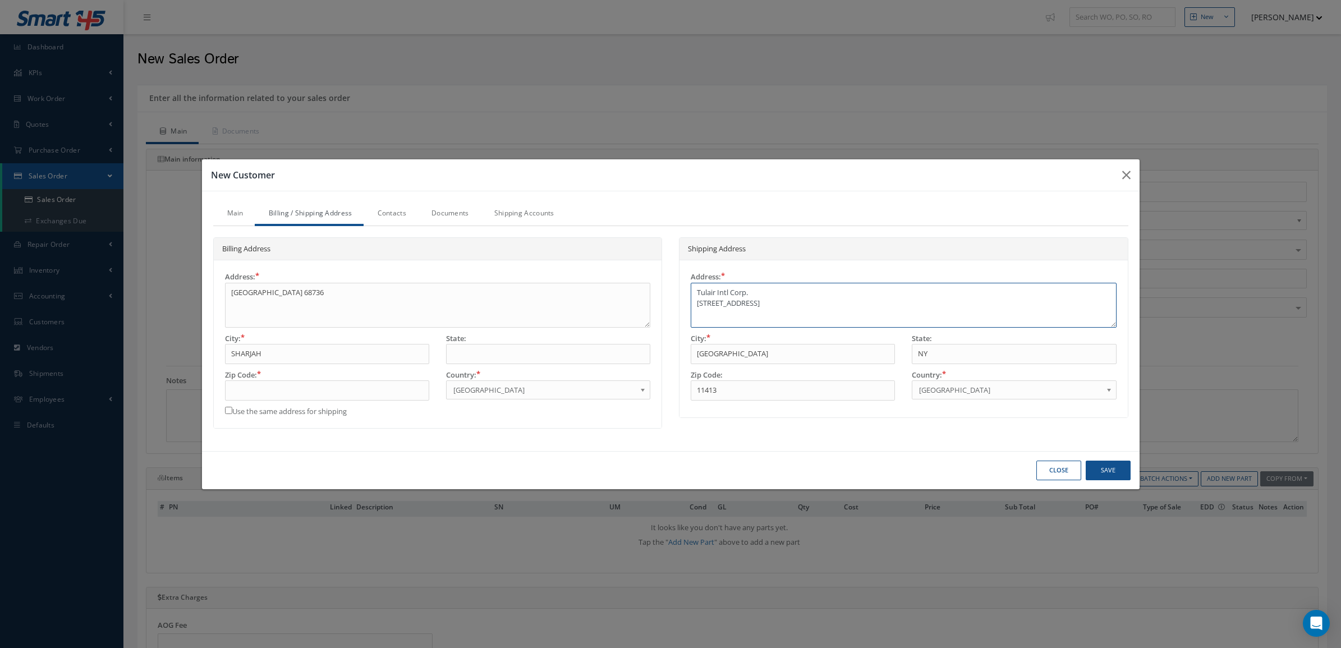
click at [643, 309] on div "Billing Address Address: SHARJAH AIRPORT INTERNATIONAL FREE ZONE PO BOX 68736 C…" at bounding box center [671, 333] width 932 height 192
drag, startPoint x: 783, startPoint y: 310, endPoint x: 671, endPoint y: 309, distance: 111.6
click at [671, 309] on div "Shipping Address Address: Tulair Intl Corp. 147-20 181 Street Jamaica, NY 11413…" at bounding box center [903, 333] width 466 height 192
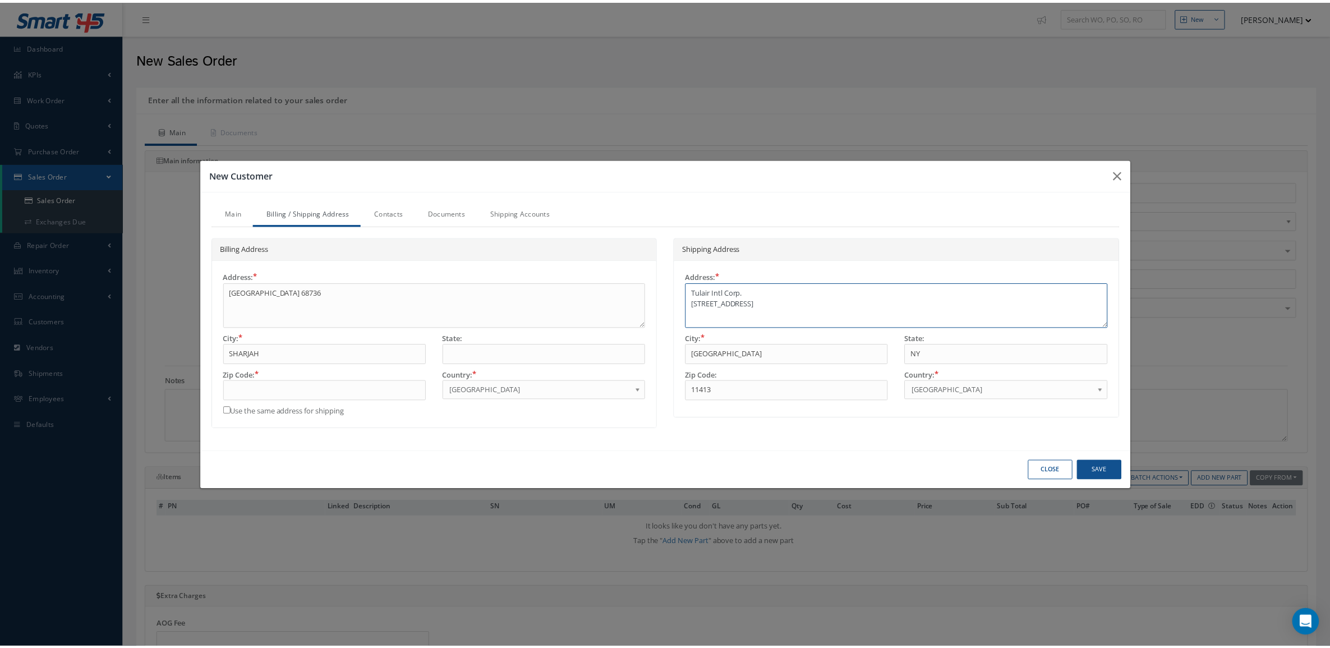
scroll to position [0, 0]
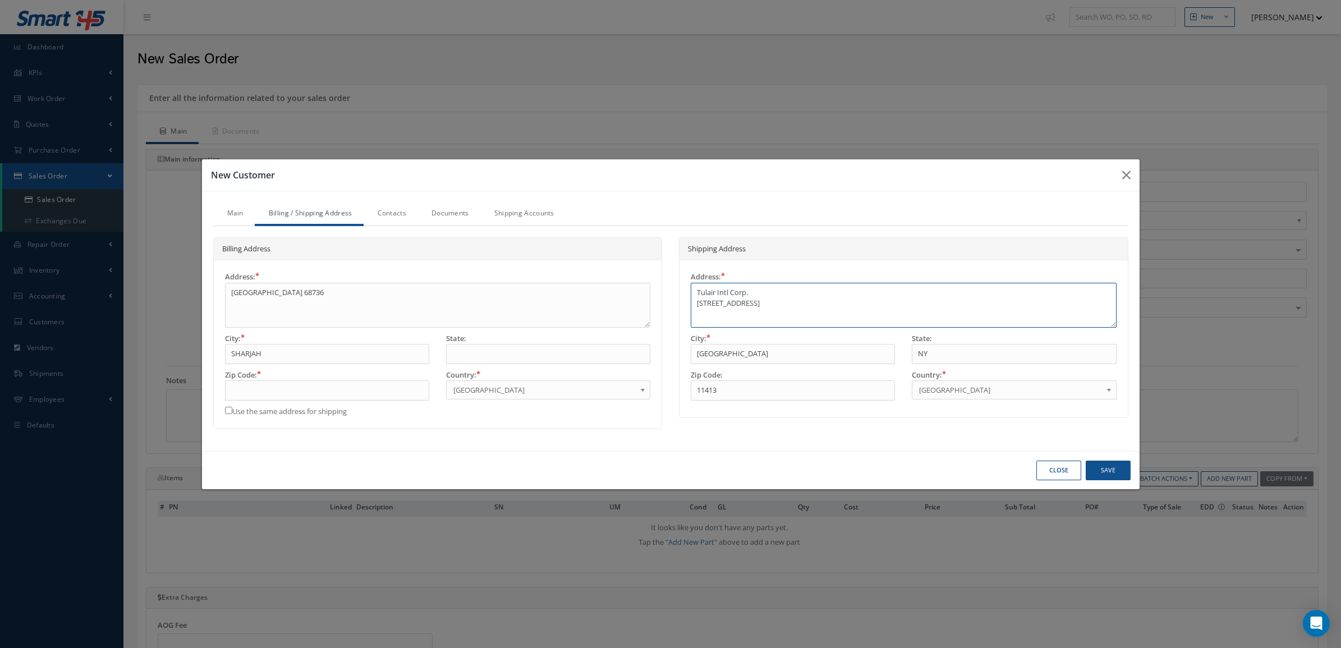
type textarea "Tulair Intl Corp. 147-20 181 Street"
click at [392, 214] on link "Contacts" at bounding box center [391, 215] width 54 height 24
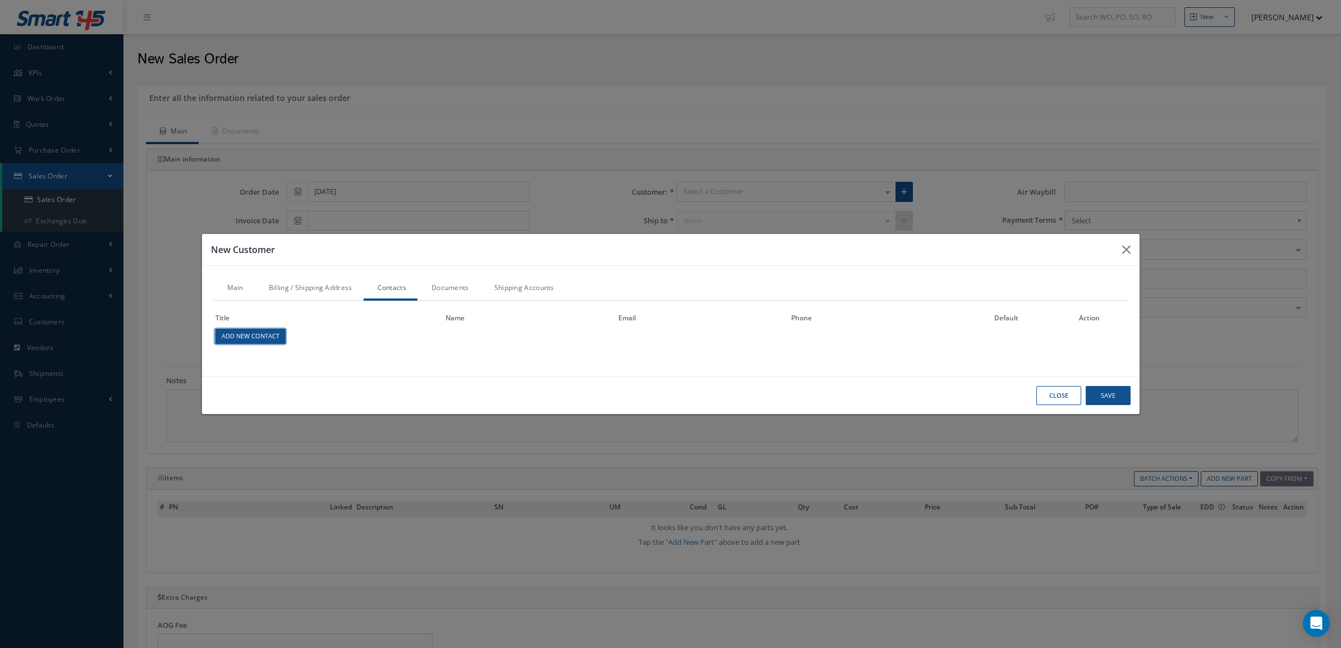
click at [268, 331] on link "Add New Contact" at bounding box center [250, 336] width 70 height 15
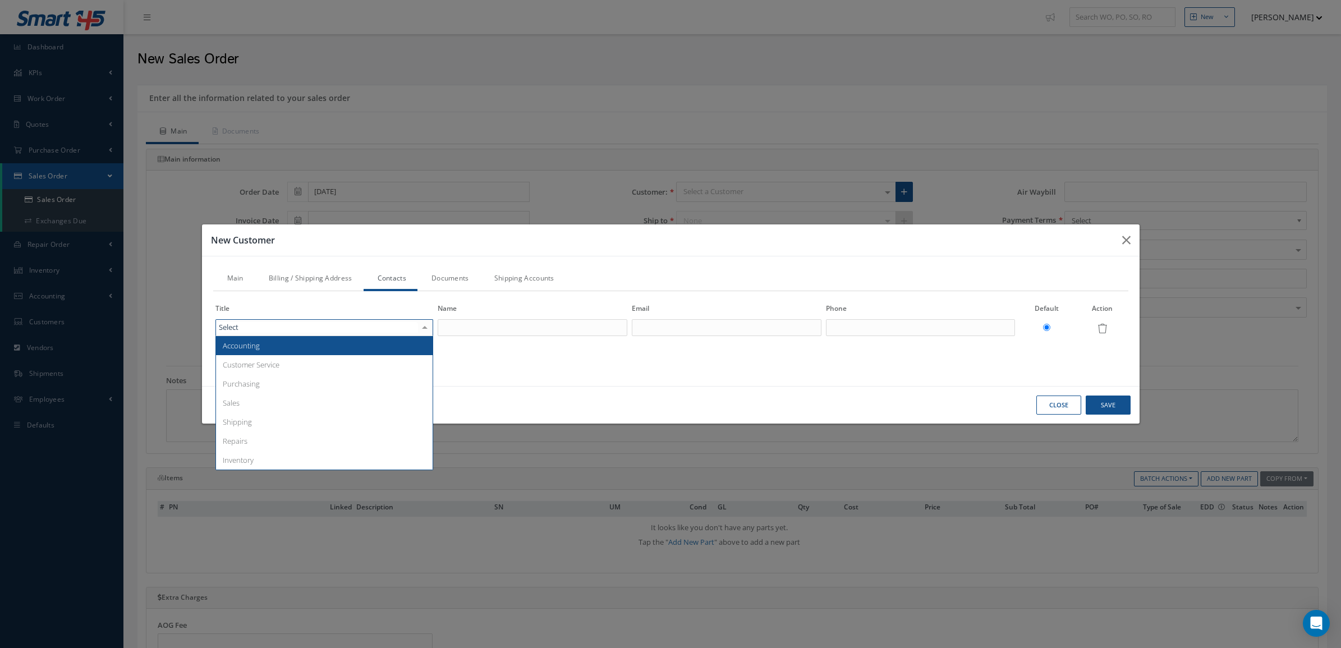
click at [268, 332] on div at bounding box center [324, 327] width 218 height 17
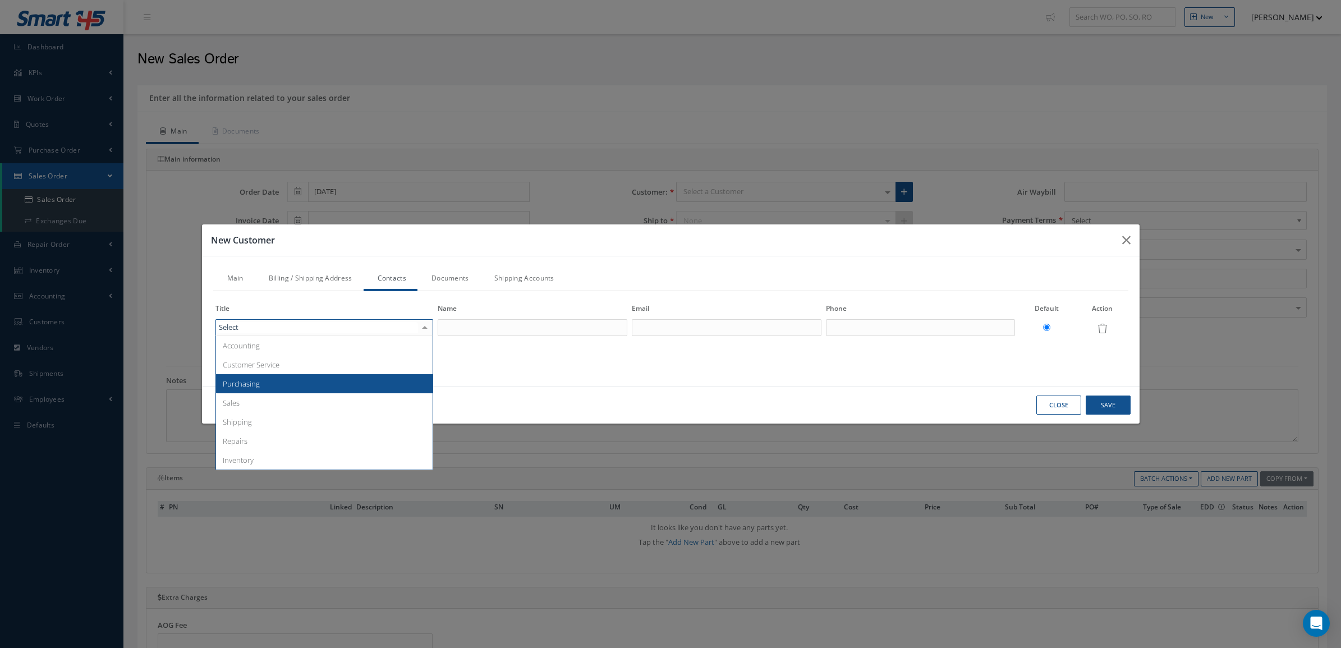
drag, startPoint x: 270, startPoint y: 388, endPoint x: 270, endPoint y: 380, distance: 7.3
click at [270, 387] on span "Purchasing" at bounding box center [324, 383] width 217 height 19
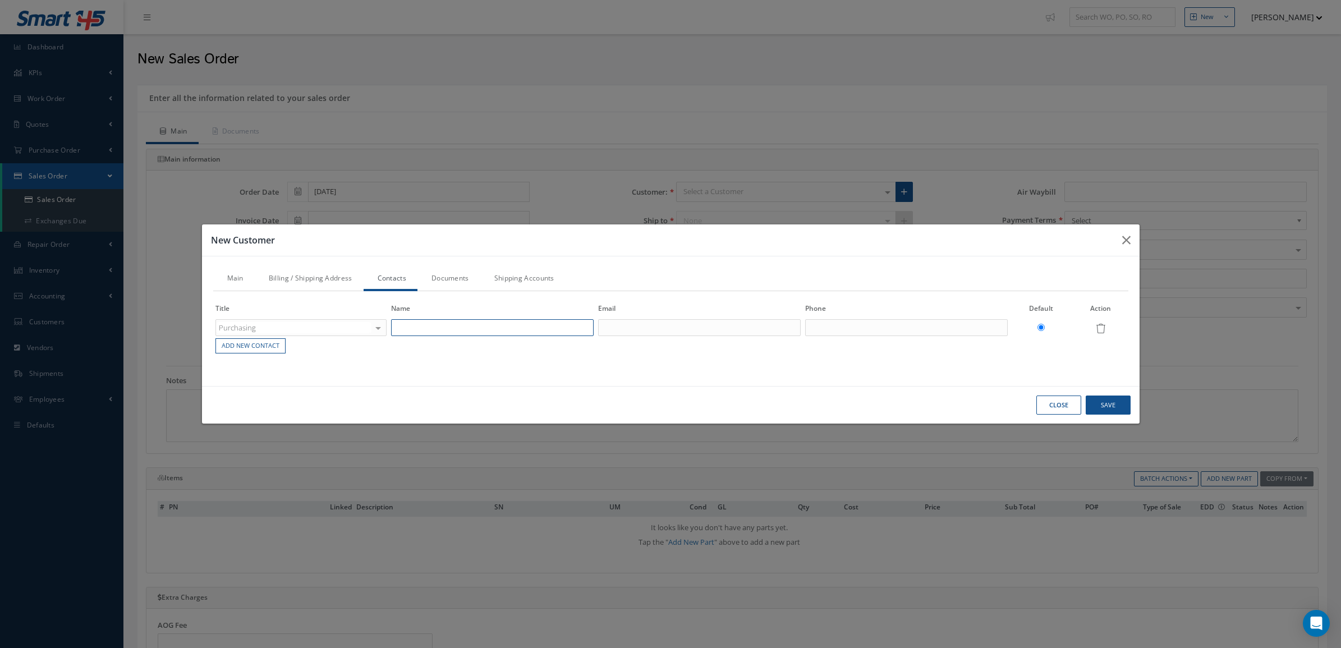
click at [457, 330] on input "text" at bounding box center [492, 327] width 203 height 17
type input "HELP DESK"
click at [624, 335] on input "text" at bounding box center [699, 327] width 203 height 17
type input "help.desk@aero-connections.com"
click at [849, 329] on input "text" at bounding box center [906, 327] width 203 height 17
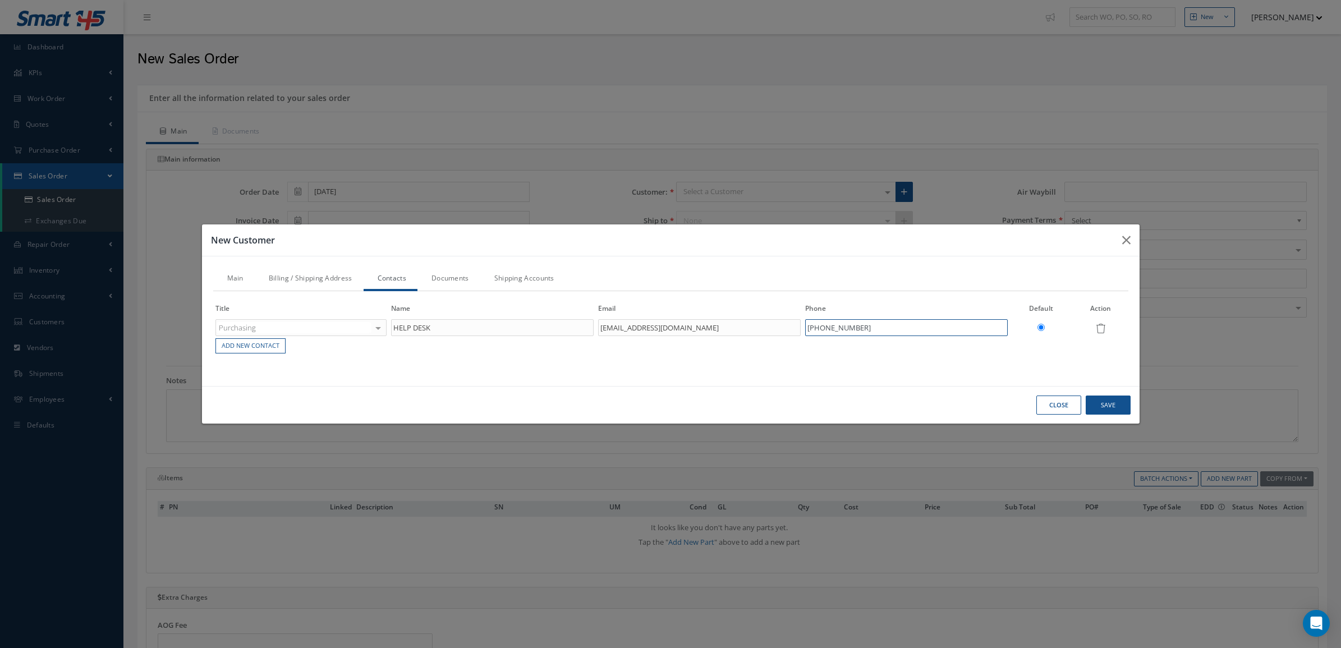
type input "+91765324024"
click at [1103, 408] on button "Save" at bounding box center [1107, 405] width 45 height 20
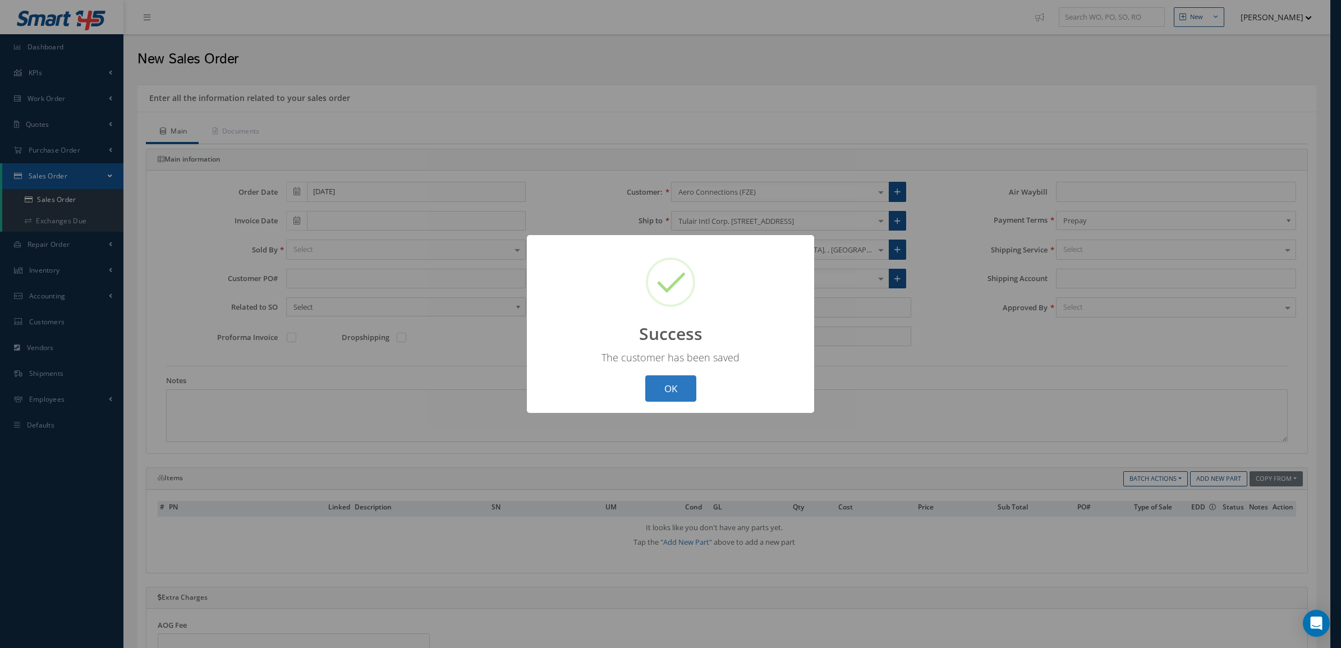
click at [680, 387] on button "OK" at bounding box center [670, 388] width 51 height 26
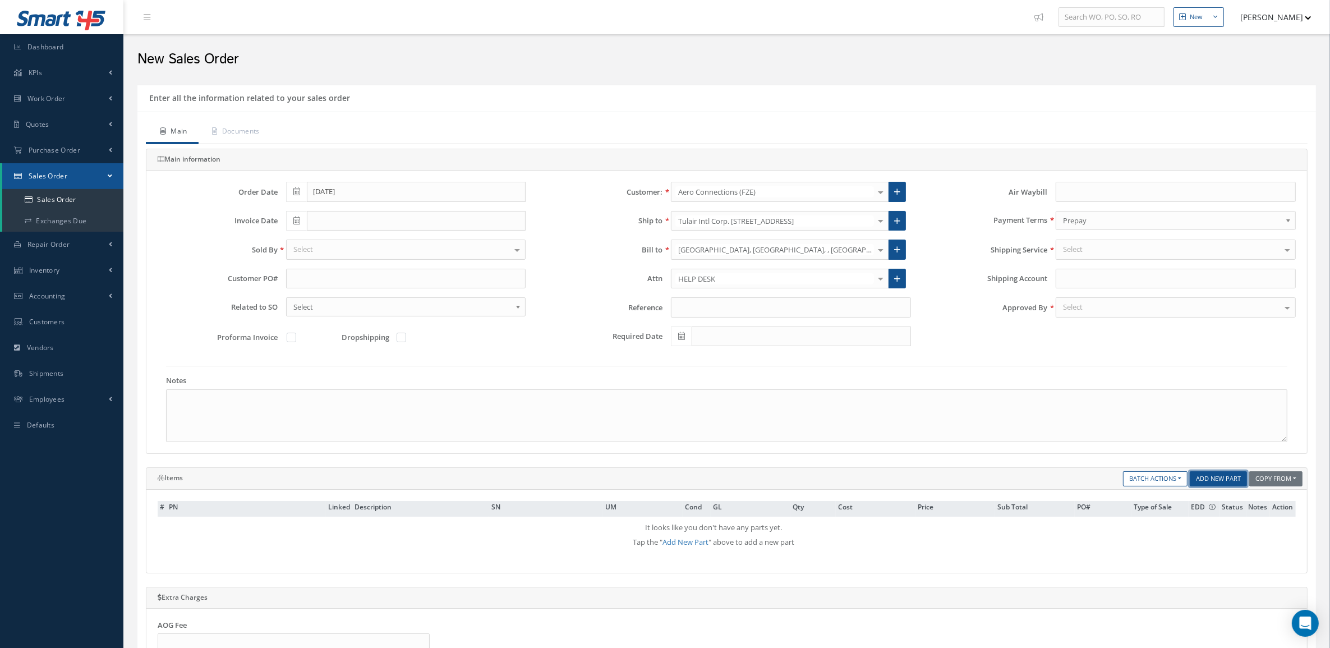
click at [1213, 476] on link "Add New Part" at bounding box center [1218, 478] width 57 height 15
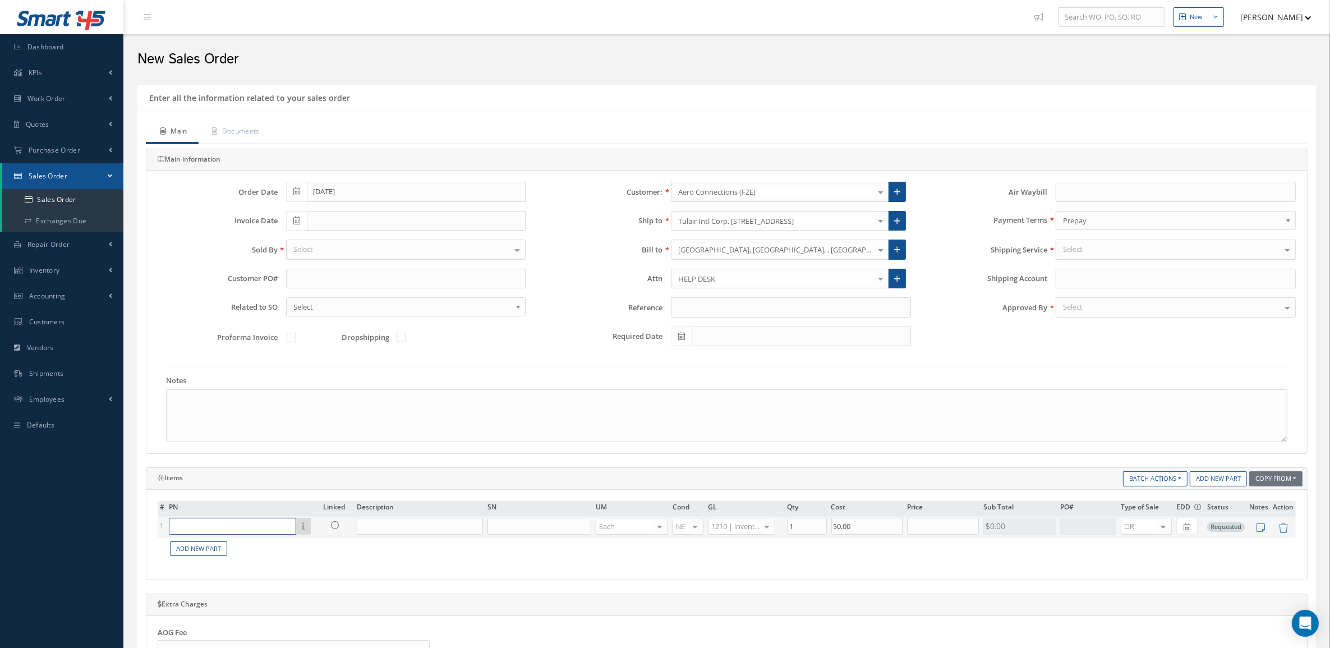
click at [211, 526] on input "text" at bounding box center [232, 526] width 127 height 17
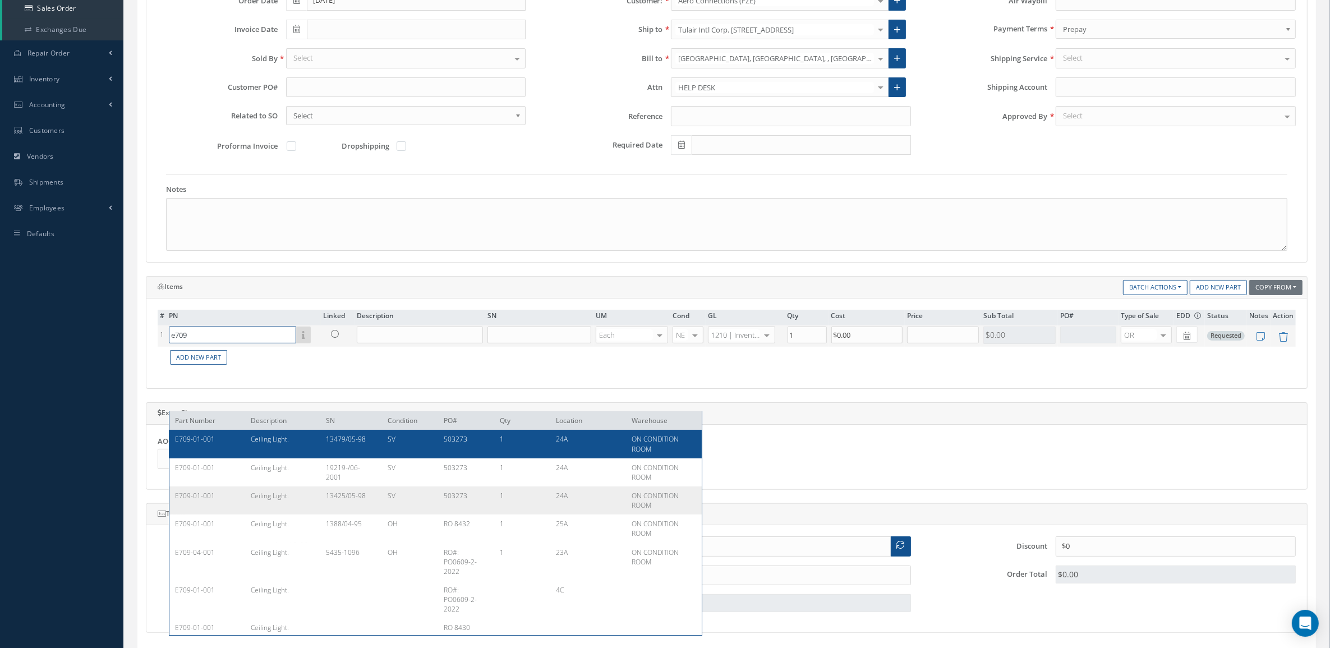
scroll to position [210, 0]
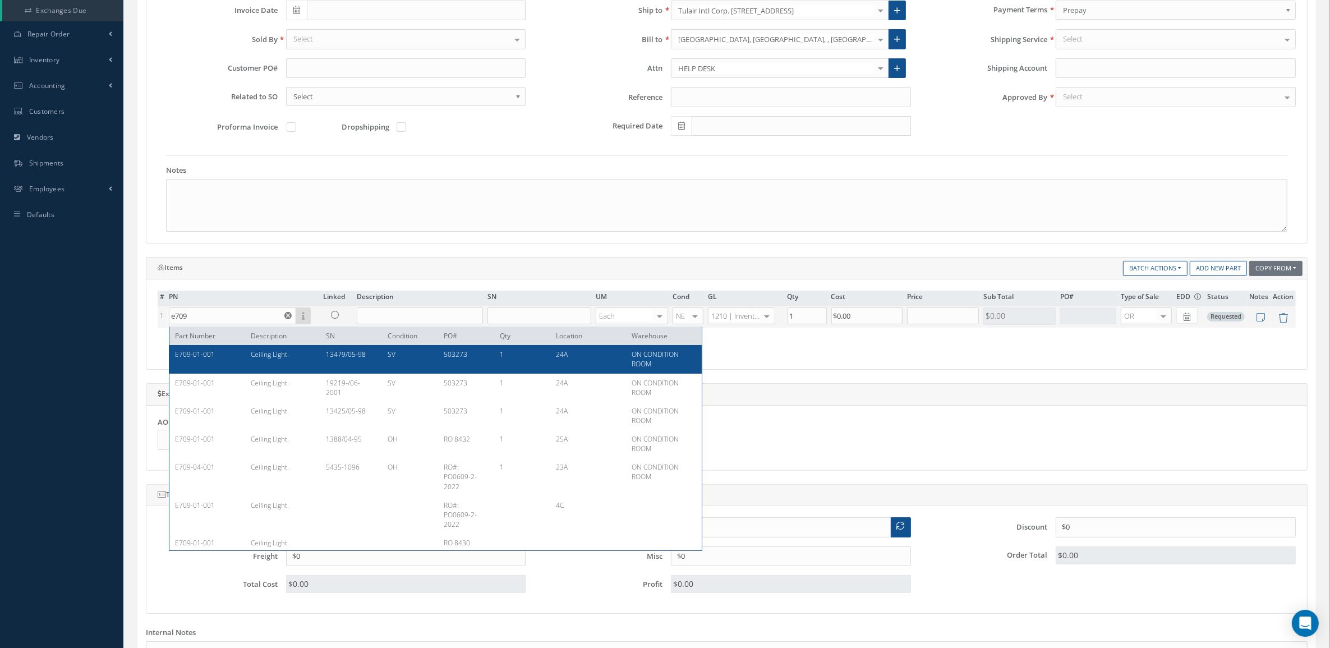
click at [269, 356] on span "Ceiling Light." at bounding box center [270, 354] width 38 height 10
type input "E709-01-001"
type input "Ceiling Light."
type input "13479/05-98"
type input "$4,500"
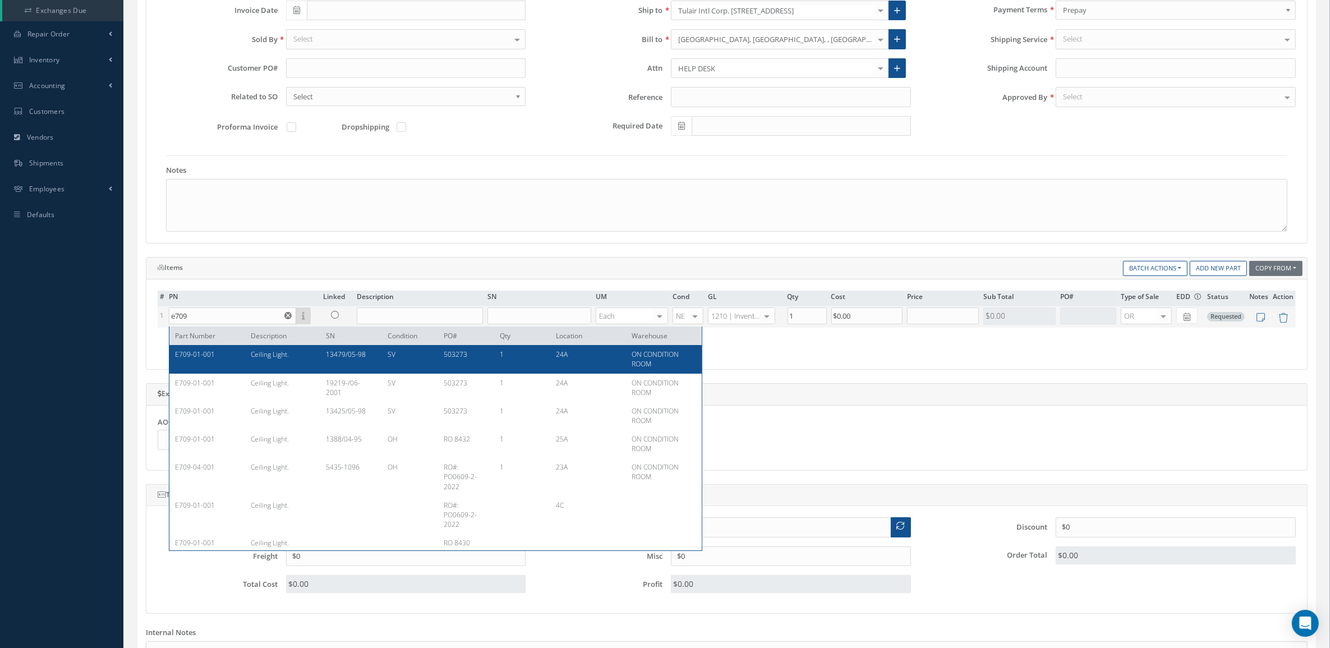
type input "$0"
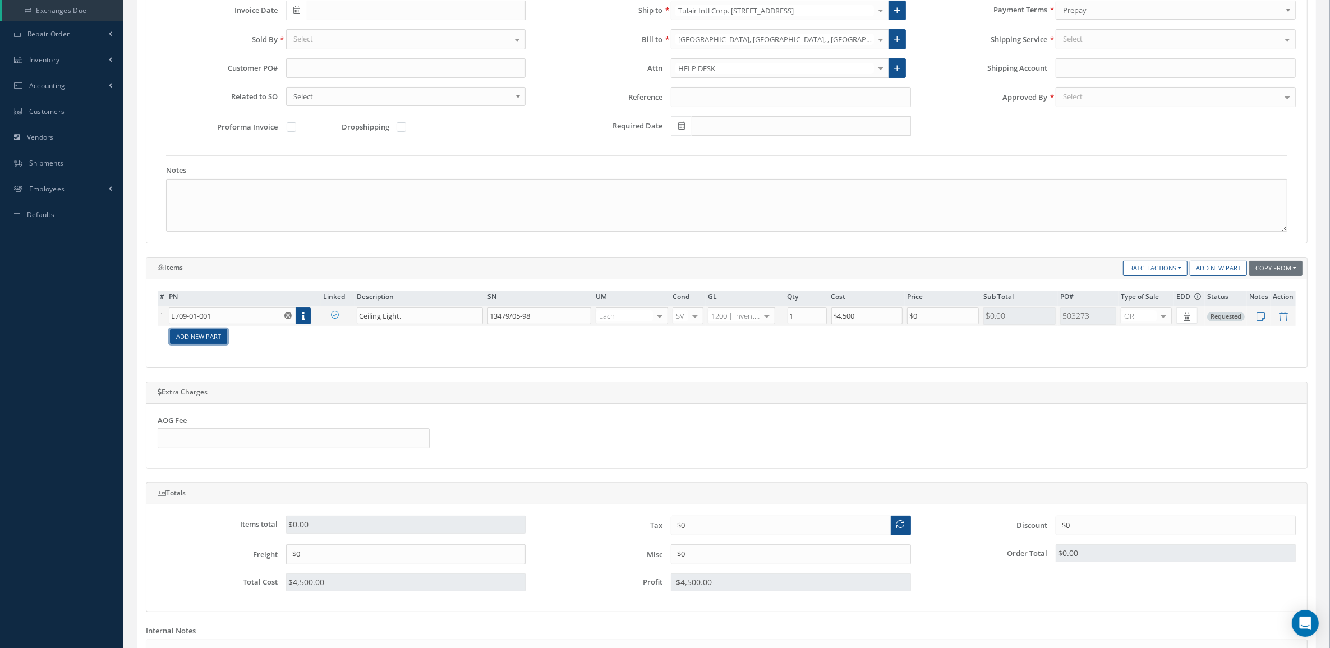
click at [194, 342] on link "Add New Part" at bounding box center [198, 336] width 57 height 15
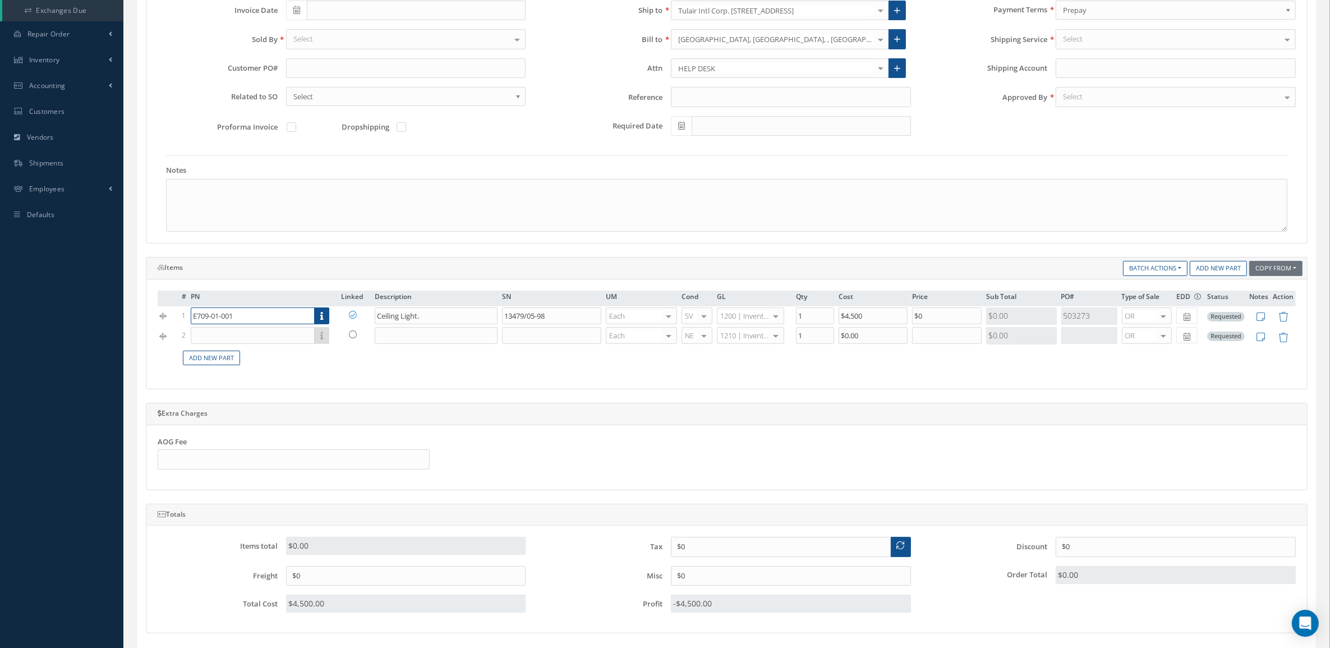
drag, startPoint x: 236, startPoint y: 323, endPoint x: 141, endPoint y: 318, distance: 95.0
click at [141, 318] on div "Items Copy From Purchase Order Customer Quotation Sales Order Add New Part Batc…" at bounding box center [726, 323] width 1179 height 132
click at [202, 342] on input "text" at bounding box center [253, 335] width 125 height 17
paste input "E709-01-001"
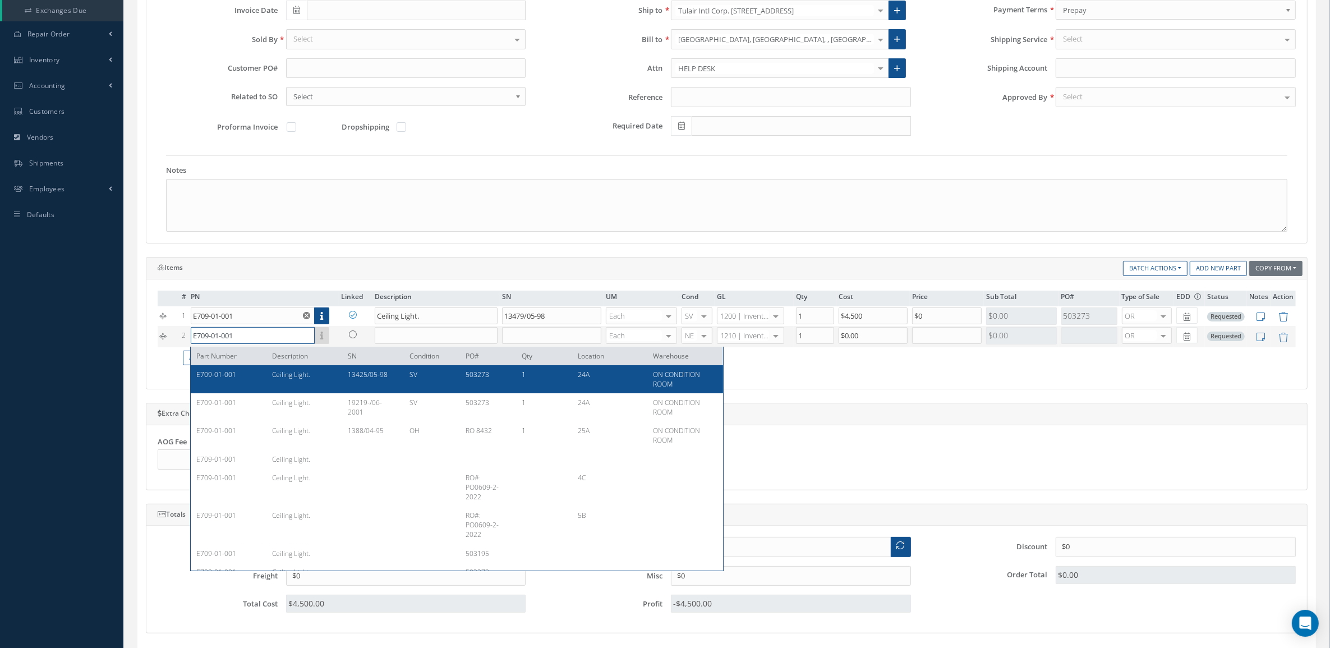
type input "E709-01-001"
click at [242, 379] on div "E709-01-001" at bounding box center [229, 379] width 67 height 19
type input "Ceiling Light."
type input "13425/05-98"
type input "$3,500"
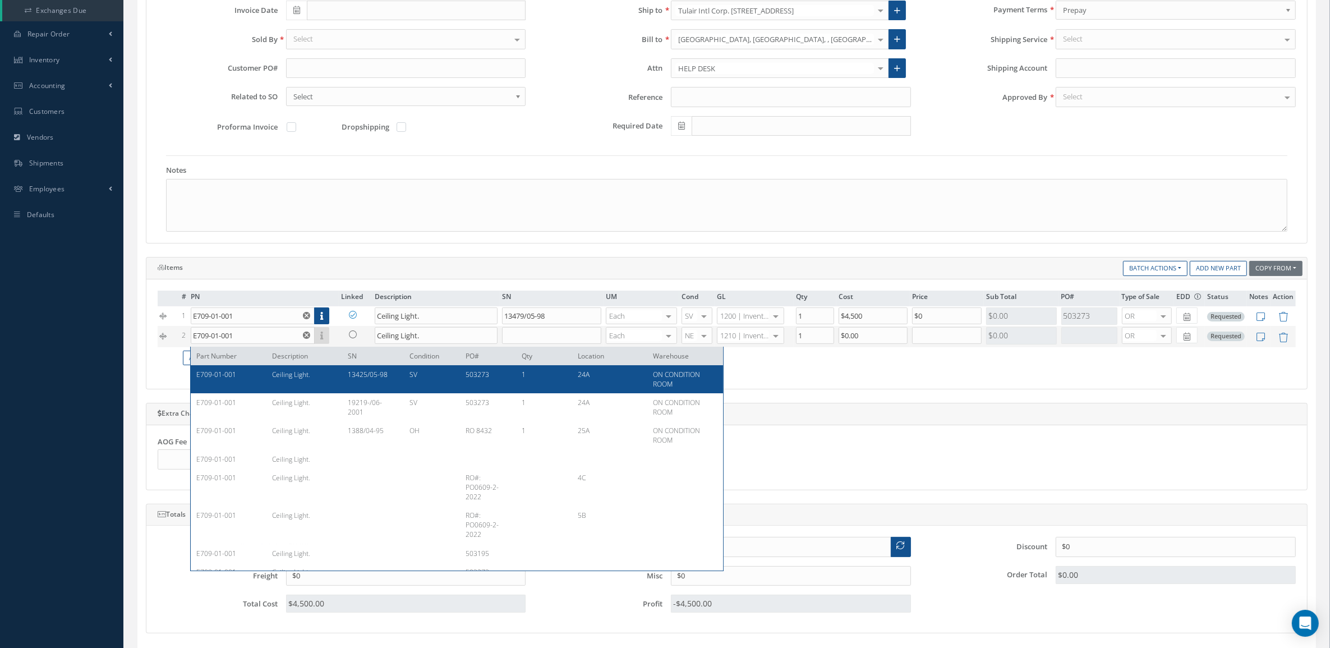
type input "$0"
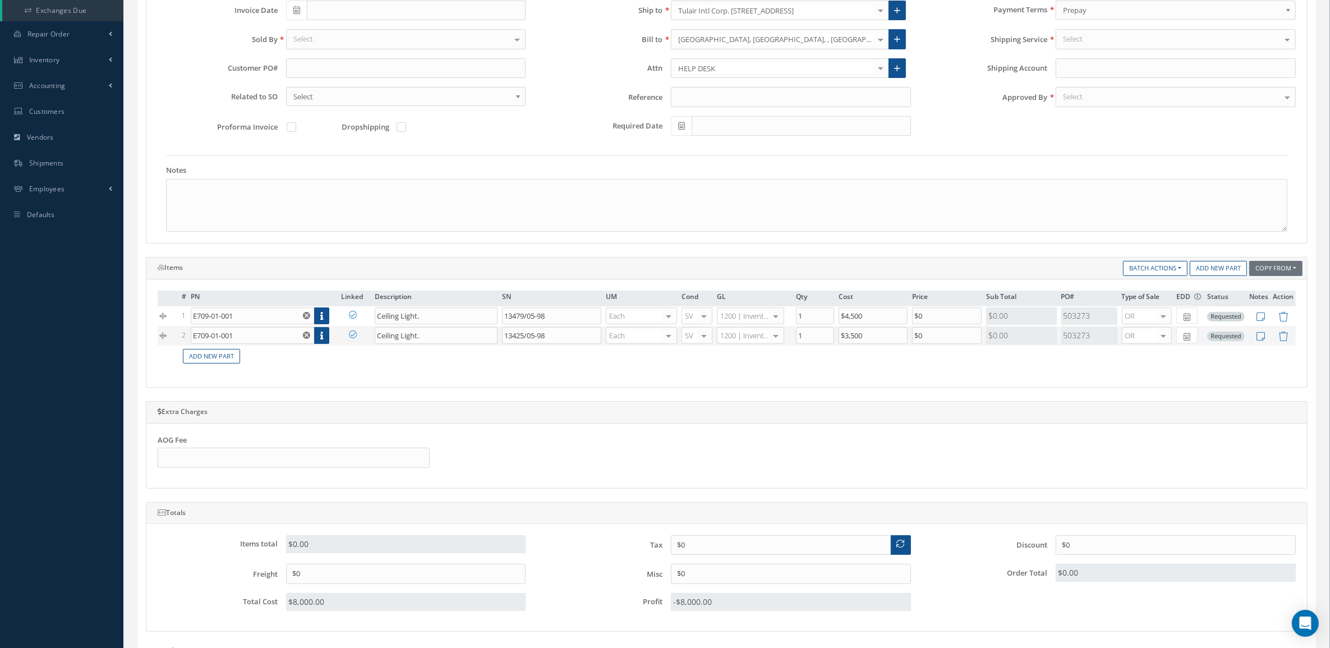
click at [223, 348] on td "Add New Part" at bounding box center [738, 357] width 1116 height 22
click at [226, 357] on link "Add New Part" at bounding box center [211, 356] width 57 height 15
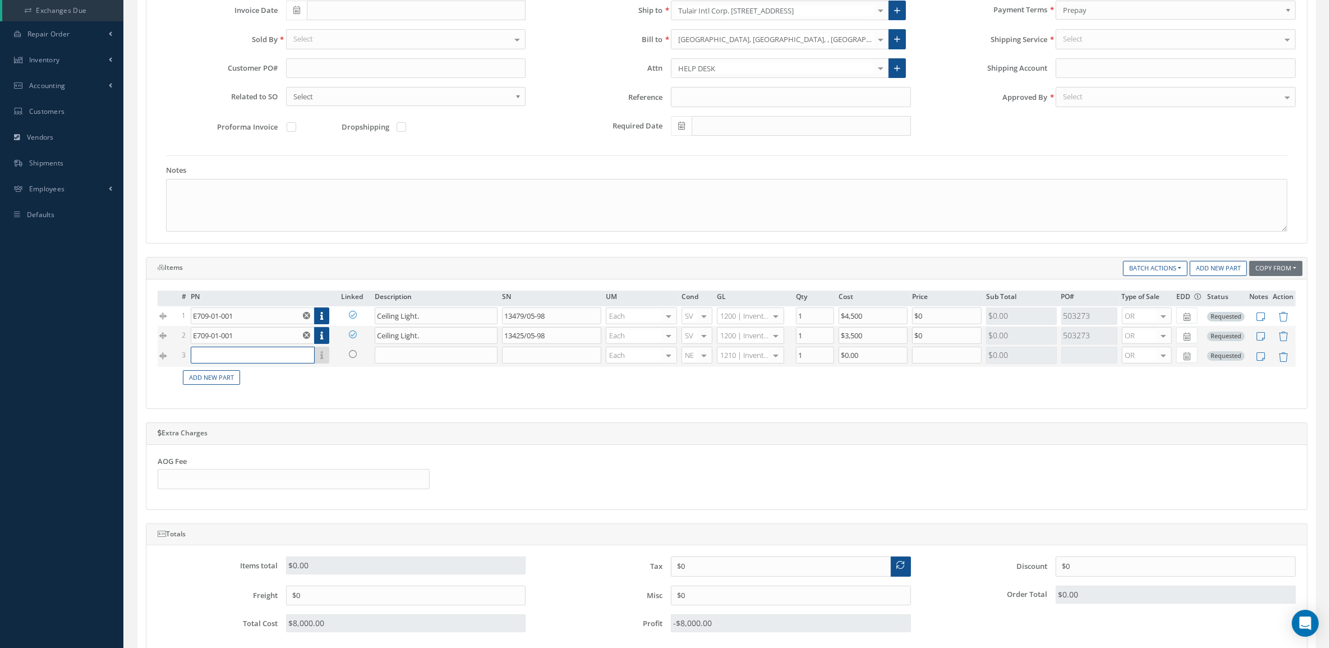
click at [226, 354] on input "text" at bounding box center [253, 355] width 125 height 17
paste input "E709-01-001"
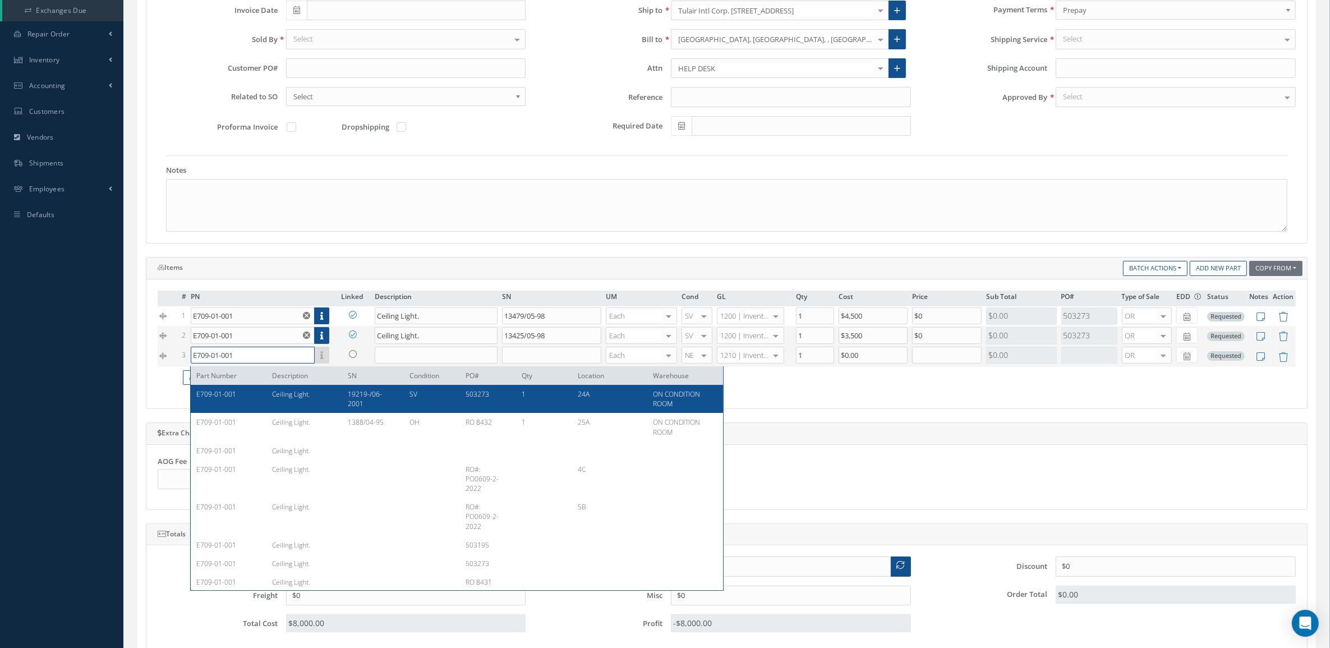
type input "E709-01-001"
click at [254, 389] on table "# PN Linked Description SN UM Cond GL Qty Cost Price Sub Total PO# Type of Sale…" at bounding box center [727, 340] width 1138 height 98
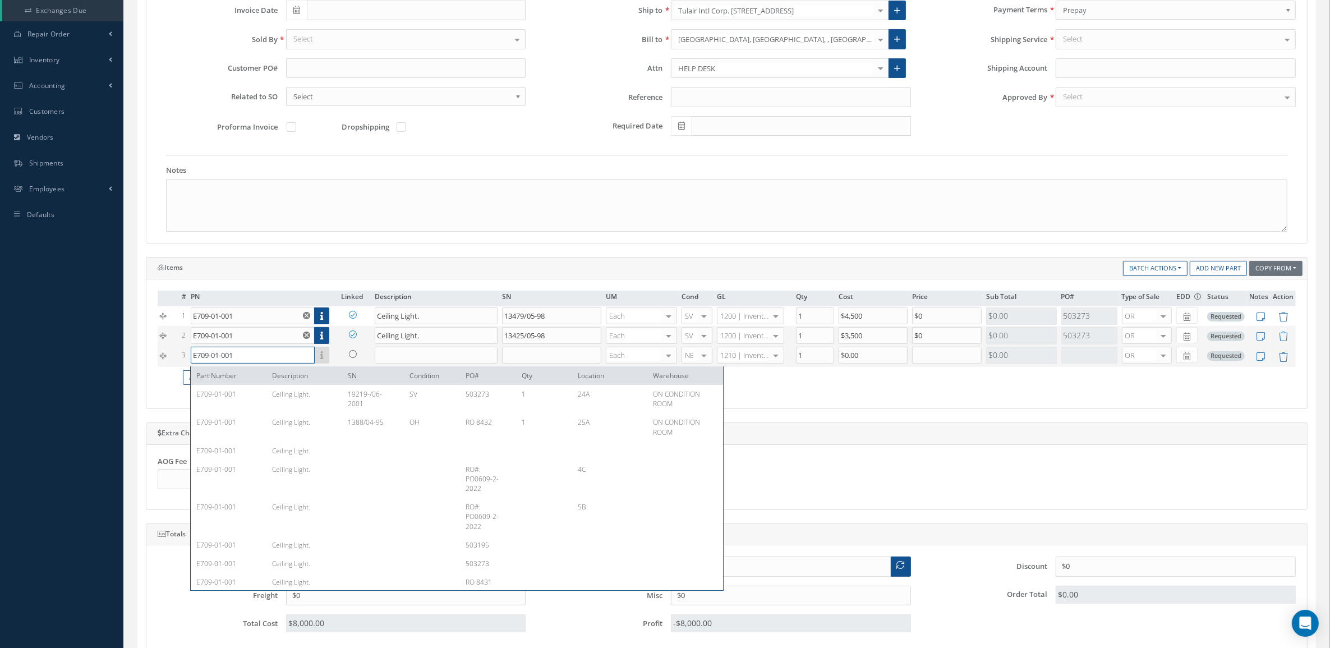
click at [238, 363] on input "E709-01-001" at bounding box center [253, 355] width 125 height 17
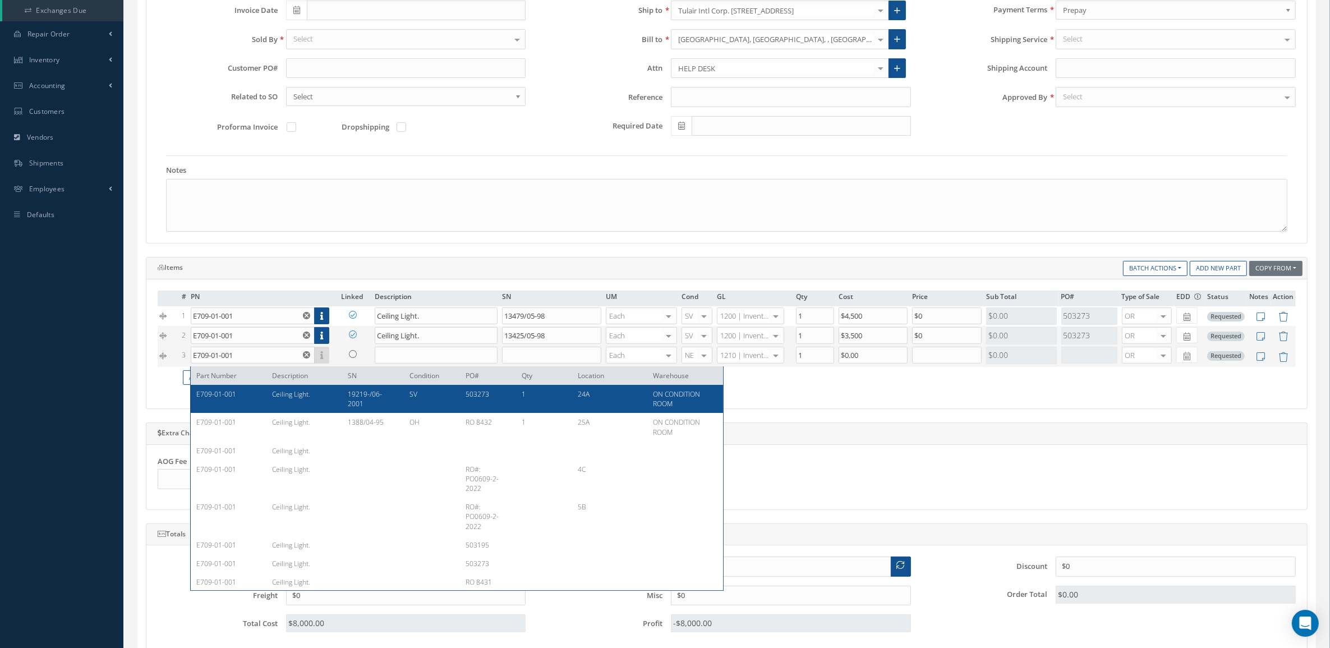
click at [256, 397] on div "E709-01-001" at bounding box center [229, 398] width 67 height 19
type input "Ceiling Light."
type input "19219-/06-2001"
type input "$4,500"
type input "$0"
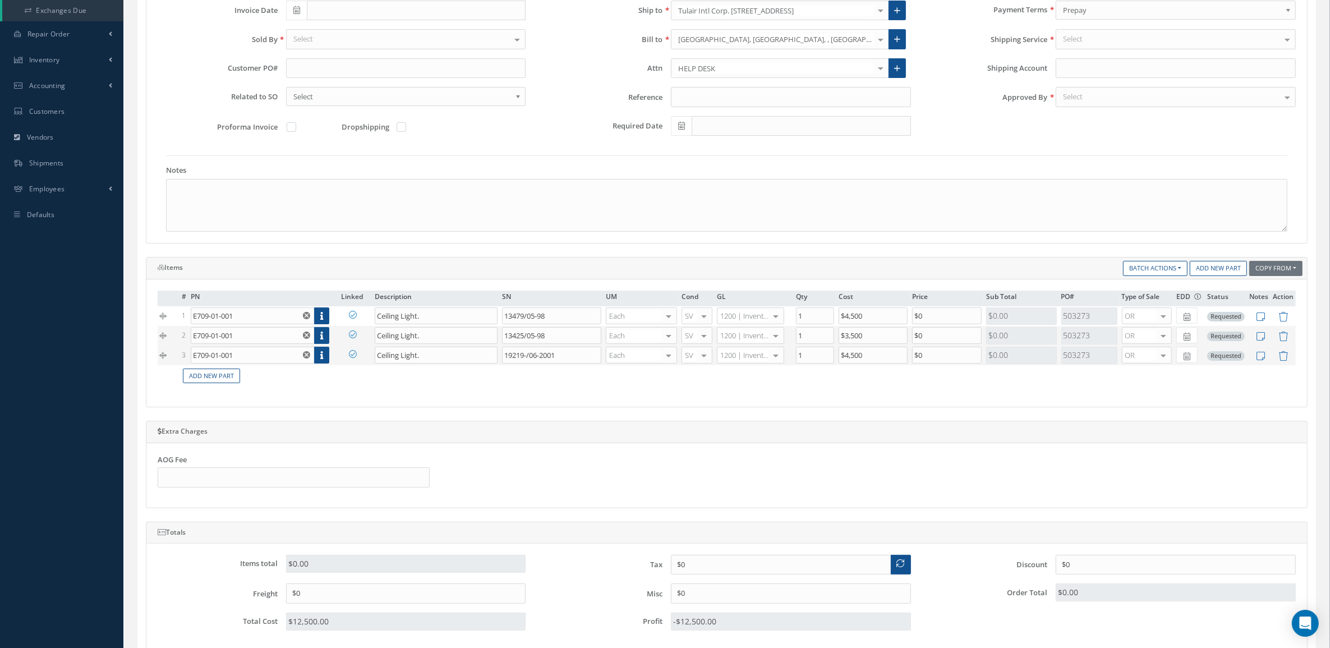
click at [232, 369] on td "Add New Part" at bounding box center [738, 376] width 1116 height 22
click at [236, 379] on link "Add New Part" at bounding box center [211, 376] width 57 height 15
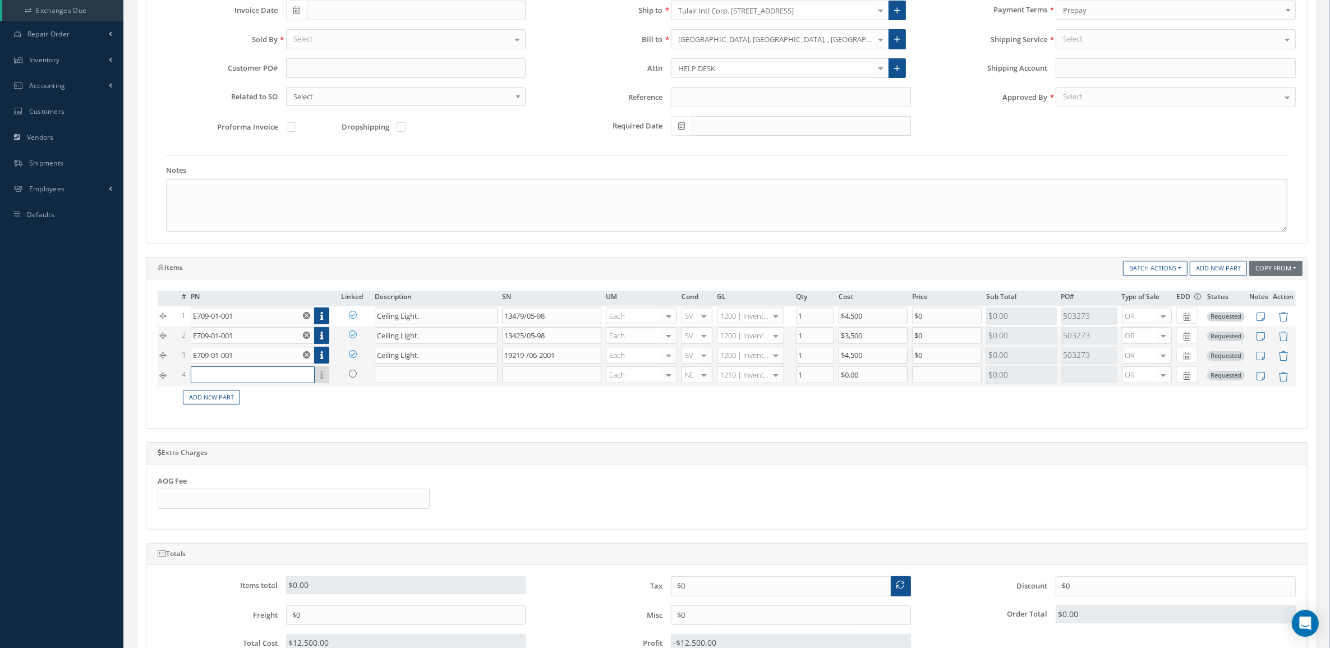
click at [236, 375] on input "text" at bounding box center [253, 374] width 125 height 17
paste input "E709-01-001"
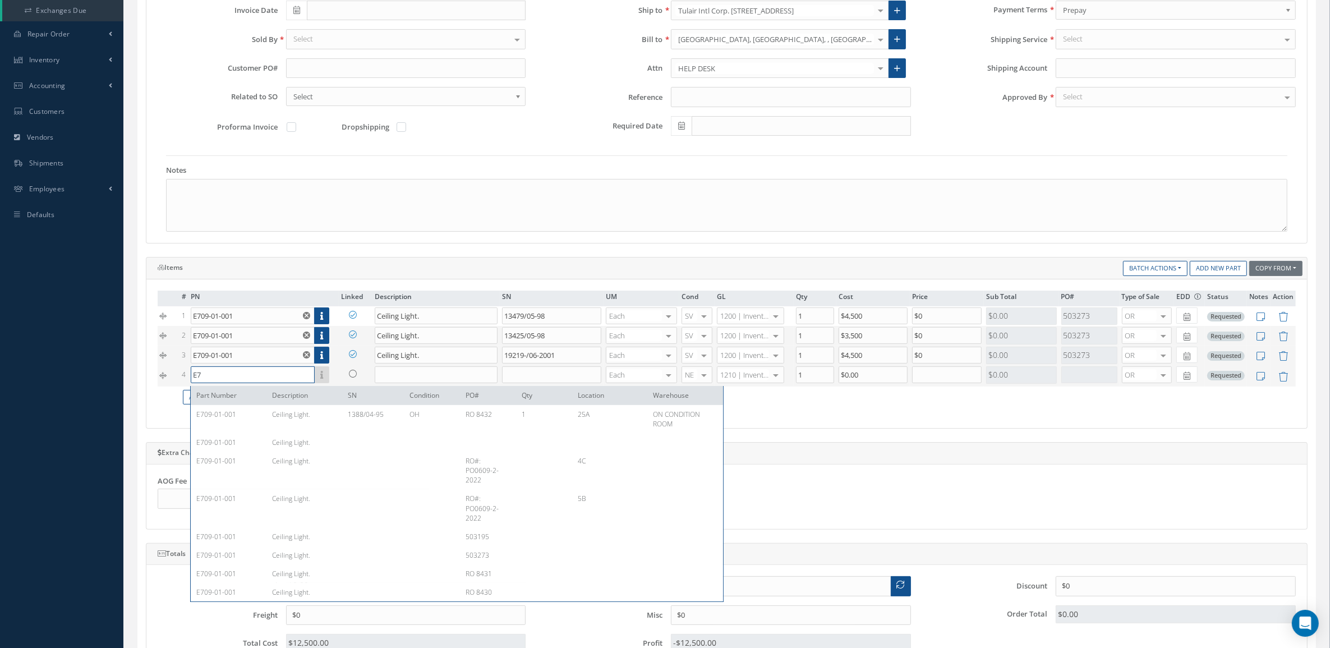
type input "E"
type input "$0"
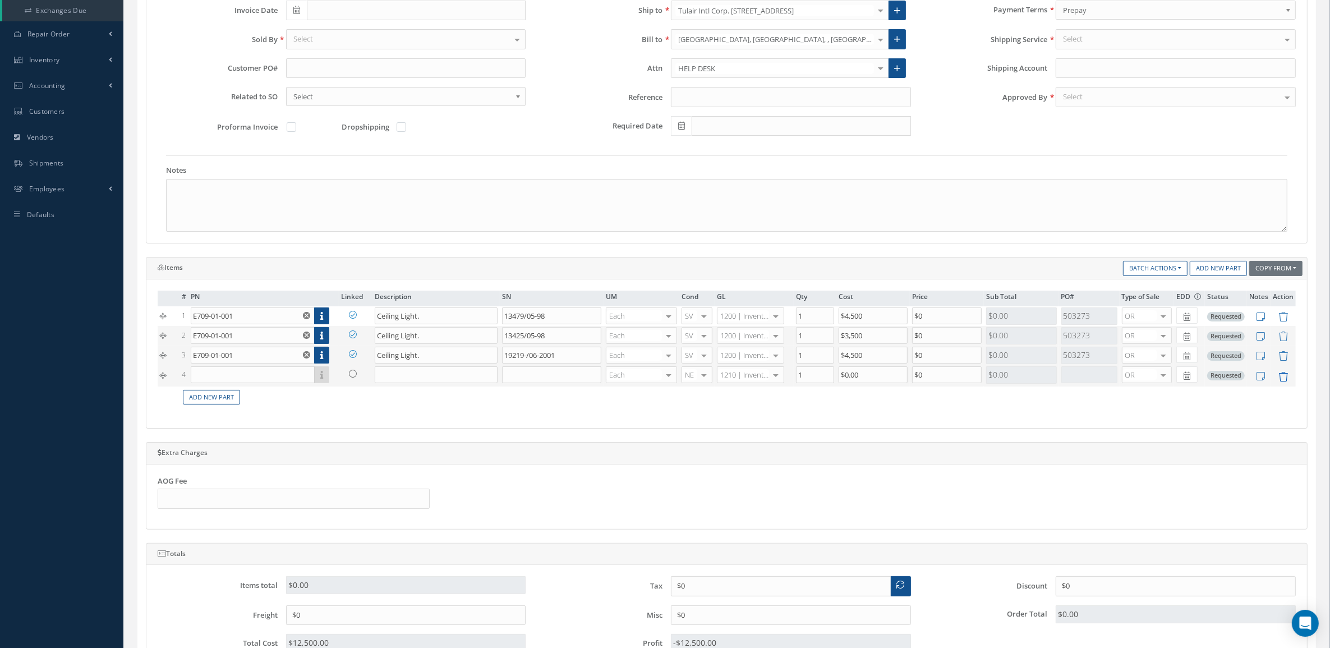
click at [1285, 381] on icon at bounding box center [1283, 377] width 10 height 10
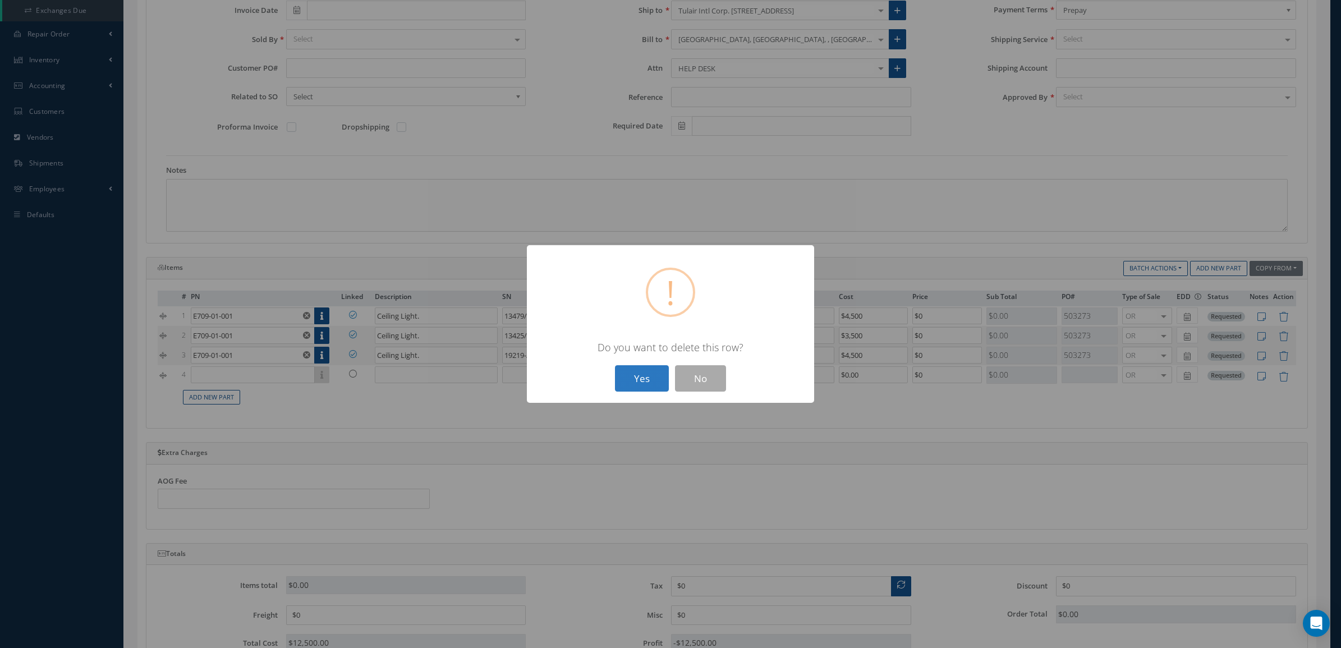
click at [649, 377] on button "Yes" at bounding box center [642, 378] width 54 height 26
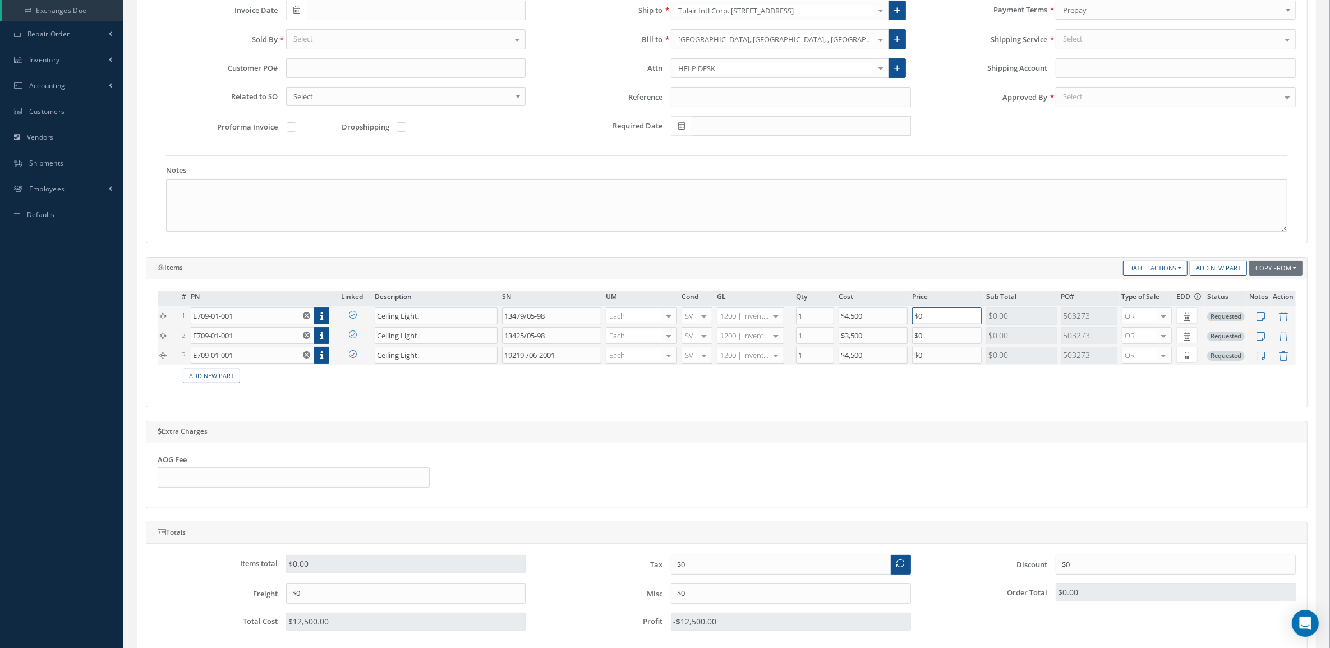
drag, startPoint x: 944, startPoint y: 321, endPoint x: 819, endPoint y: 327, distance: 124.7
click at [819, 326] on tr "1 E709-01-001 Part Number Description SN Condition PO# Qty Location Warehouse E…" at bounding box center [727, 316] width 1138 height 20
type input "$7,400"
drag, startPoint x: 881, startPoint y: 334, endPoint x: 827, endPoint y: 334, distance: 53.3
click at [827, 334] on tr "2 E709-01-001 Part Number Description SN Condition PO# Qty Location Warehouse C…" at bounding box center [727, 336] width 1138 height 20
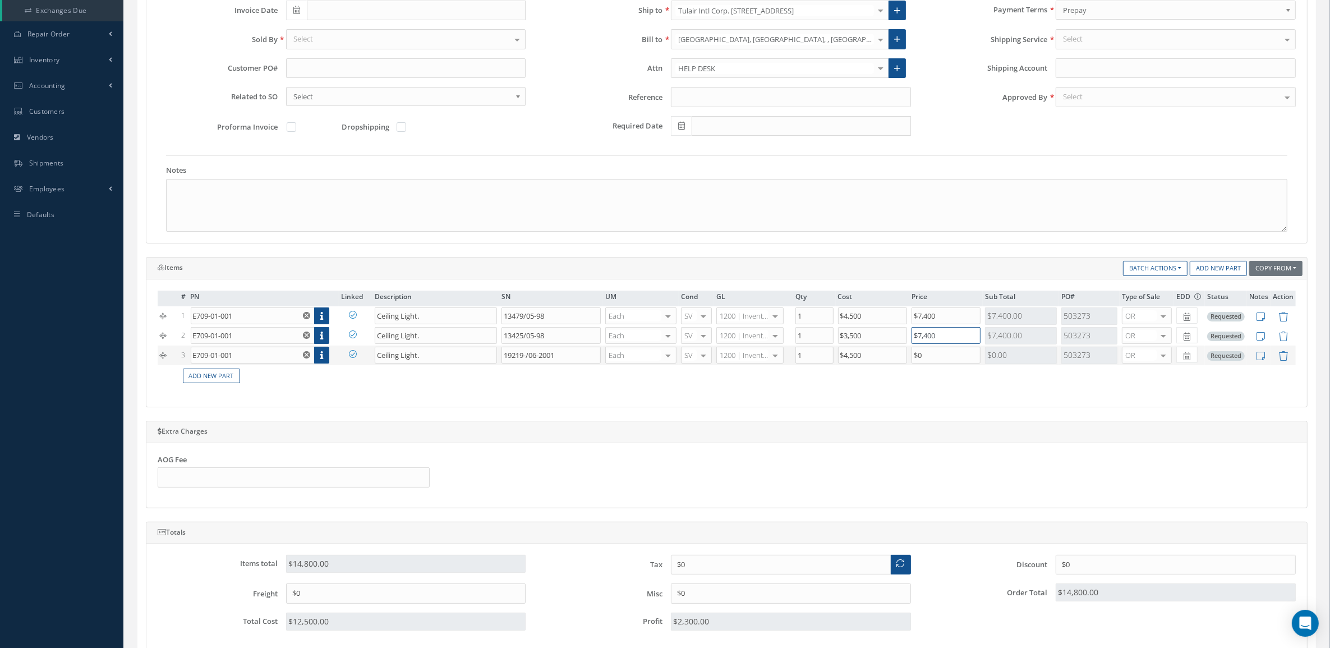
type input "$7,400"
drag, startPoint x: 949, startPoint y: 364, endPoint x: 851, endPoint y: 360, distance: 98.2
click at [851, 360] on tr "3 E709-01-001 Part Number Description SN Condition PO# Qty Location Warehouse C…" at bounding box center [727, 356] width 1138 height 20
type input "$7,400"
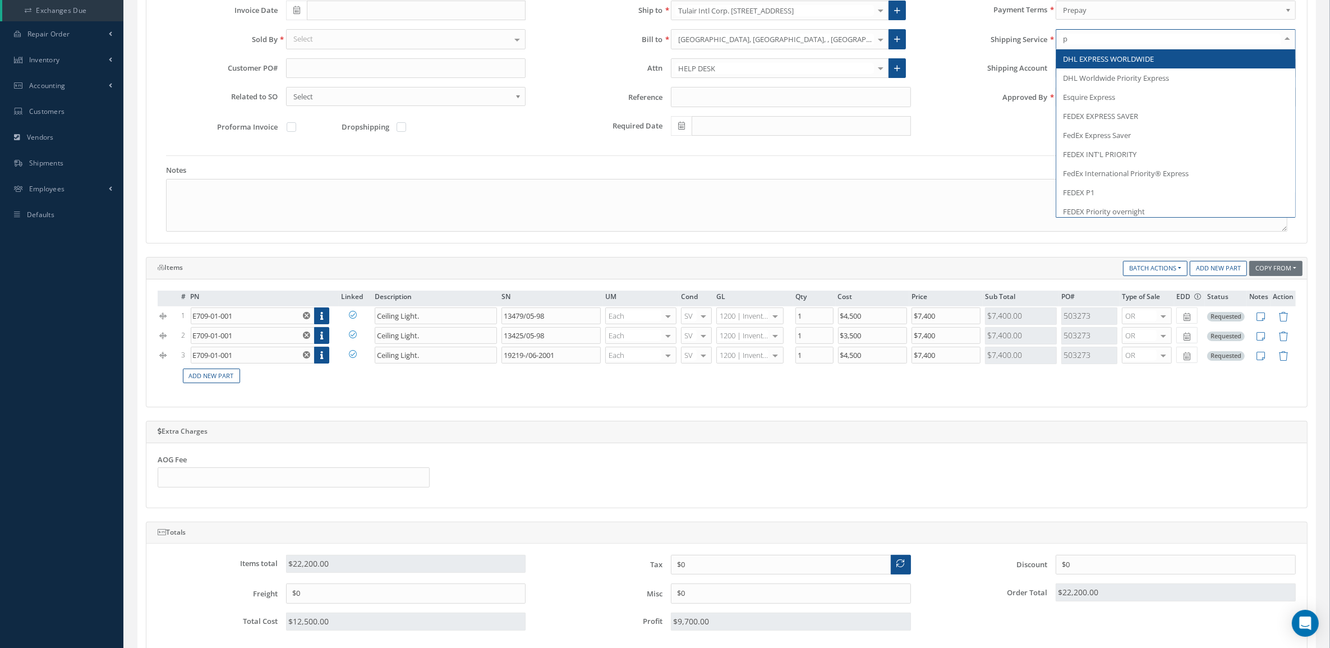
type input "pi"
click at [1085, 60] on span "PICK UP" at bounding box center [1076, 59] width 27 height 10
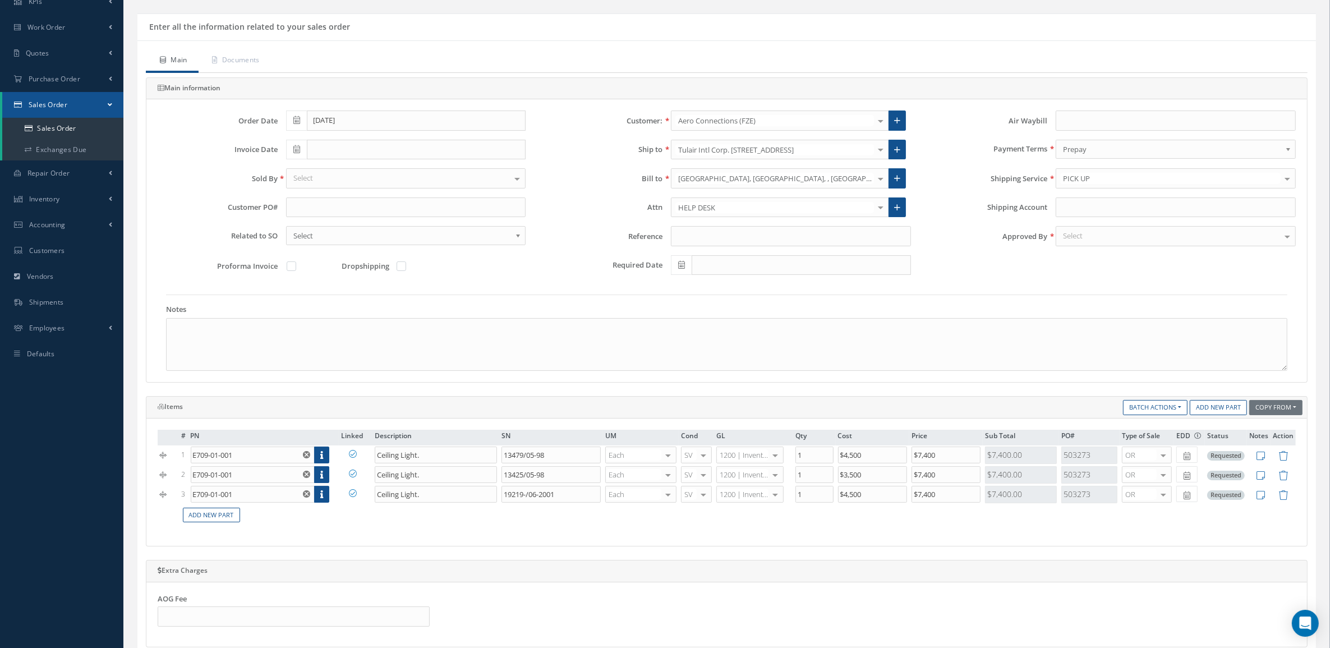
scroll to position [70, 0]
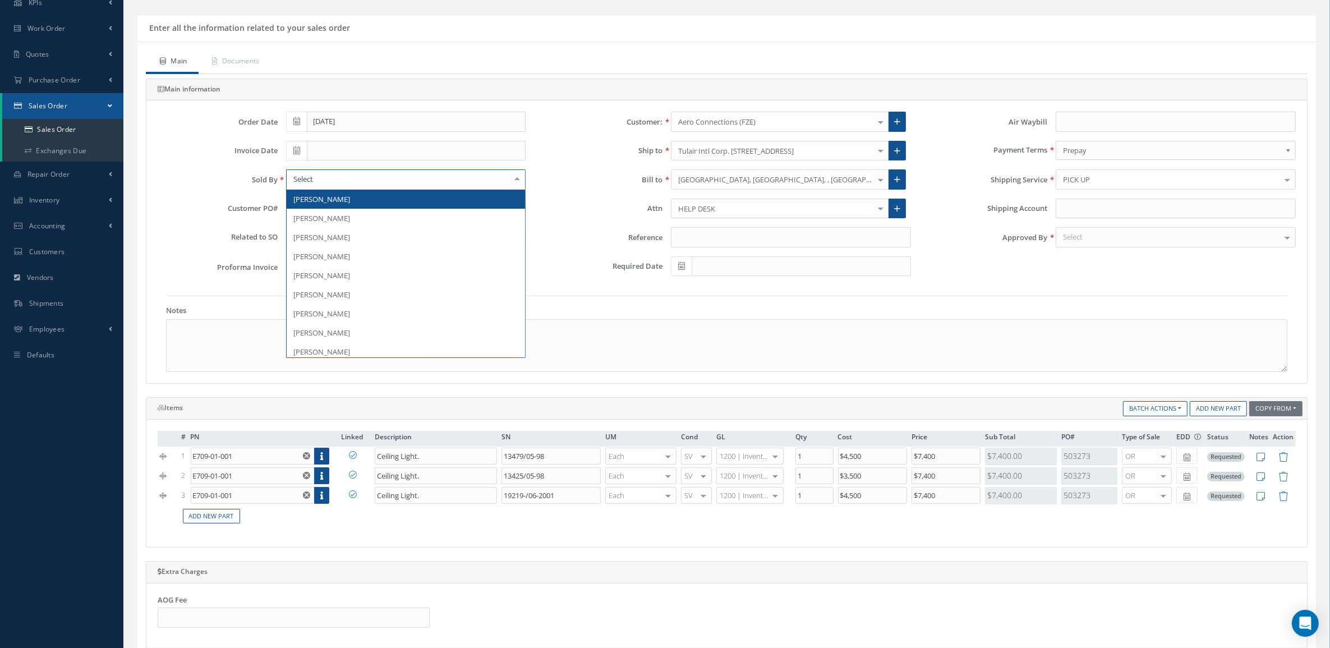
click at [357, 185] on div at bounding box center [406, 179] width 240 height 20
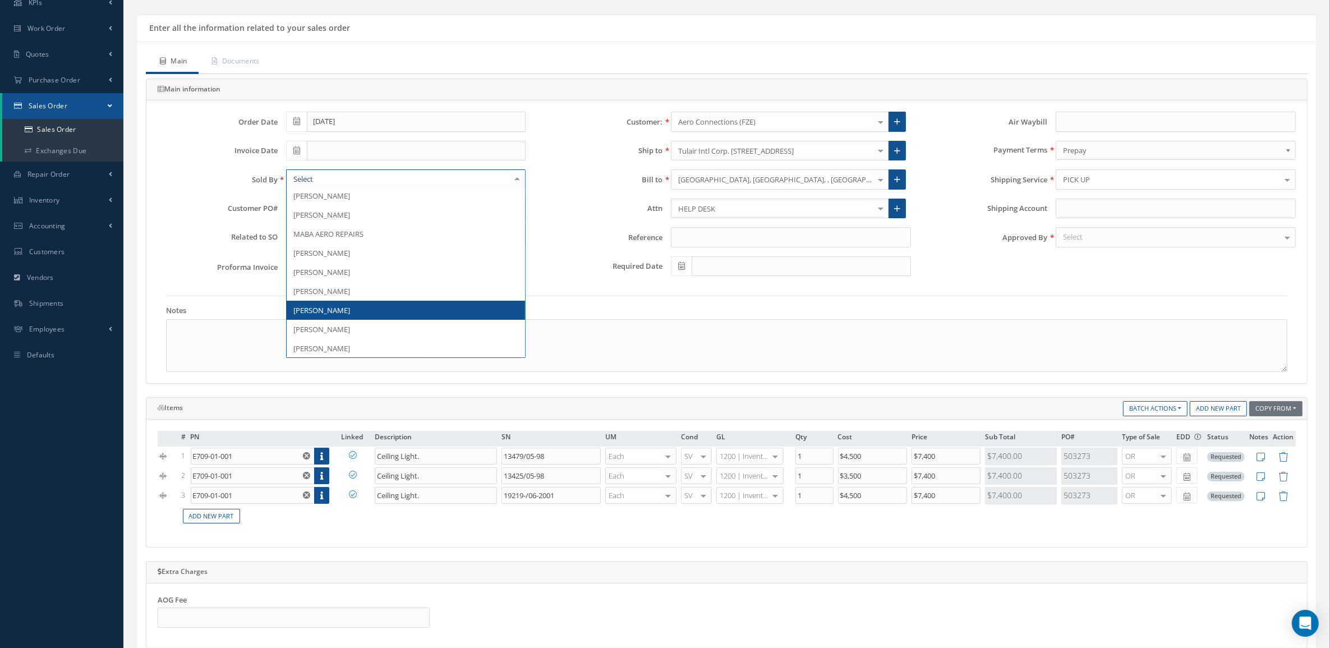
click at [376, 302] on span "[PERSON_NAME]" at bounding box center [406, 310] width 239 height 19
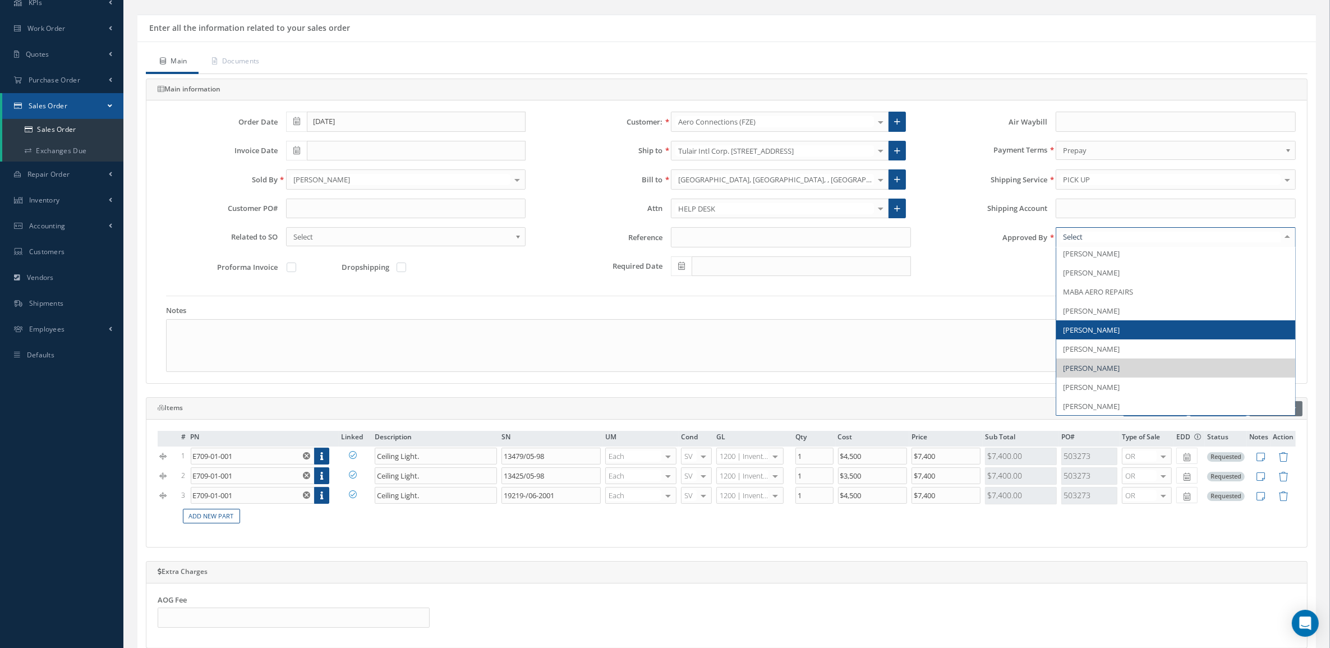
click at [1116, 329] on span "[PERSON_NAME]" at bounding box center [1091, 330] width 57 height 10
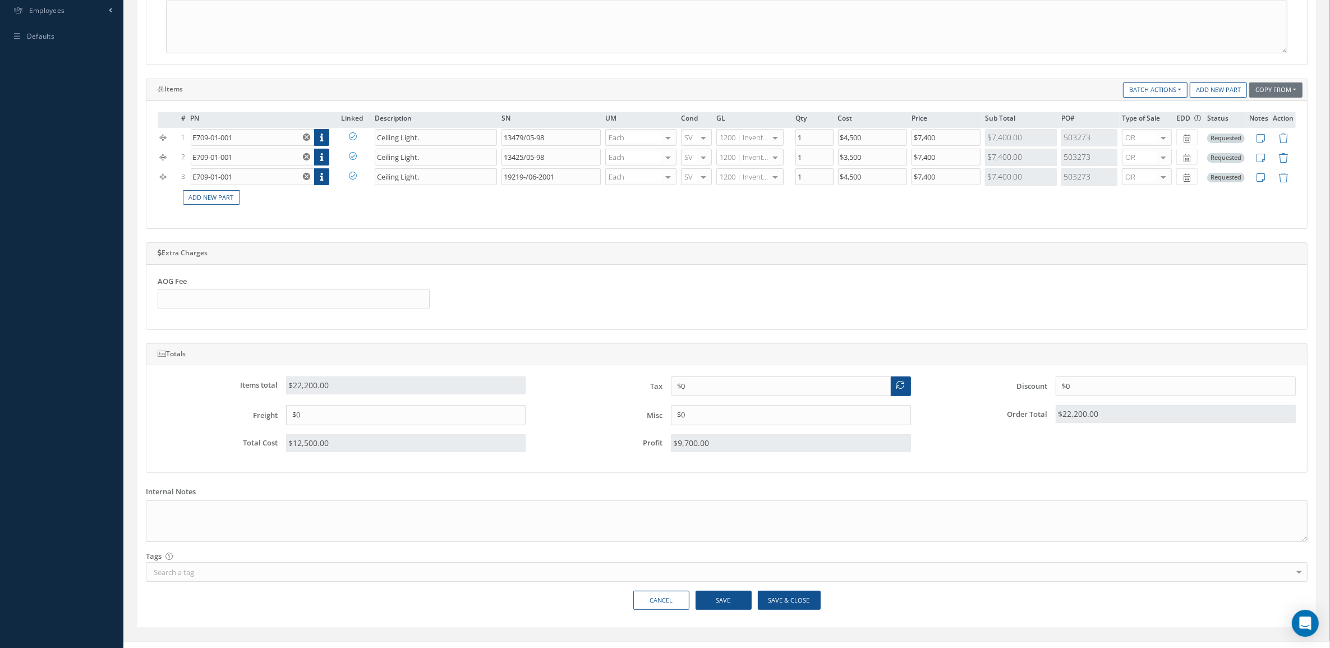
scroll to position [410, 0]
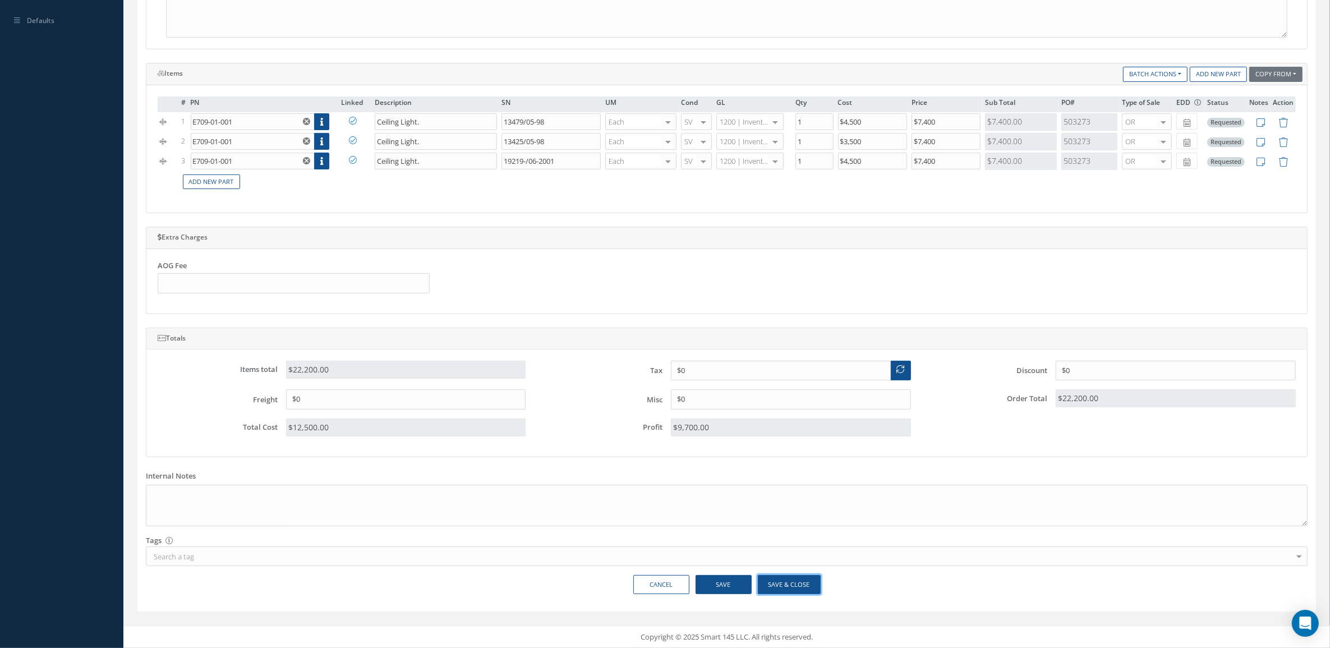
click at [772, 584] on button "Save & Close" at bounding box center [789, 585] width 63 height 20
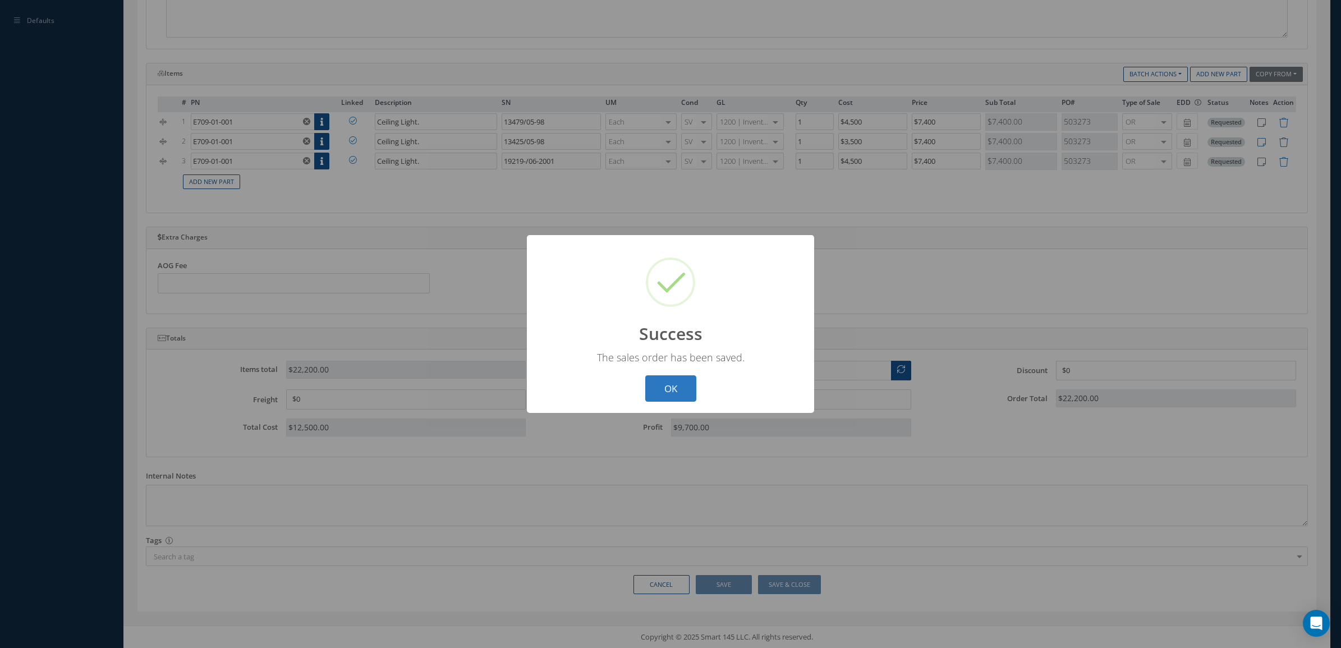
click at [665, 376] on button "OK" at bounding box center [670, 388] width 51 height 26
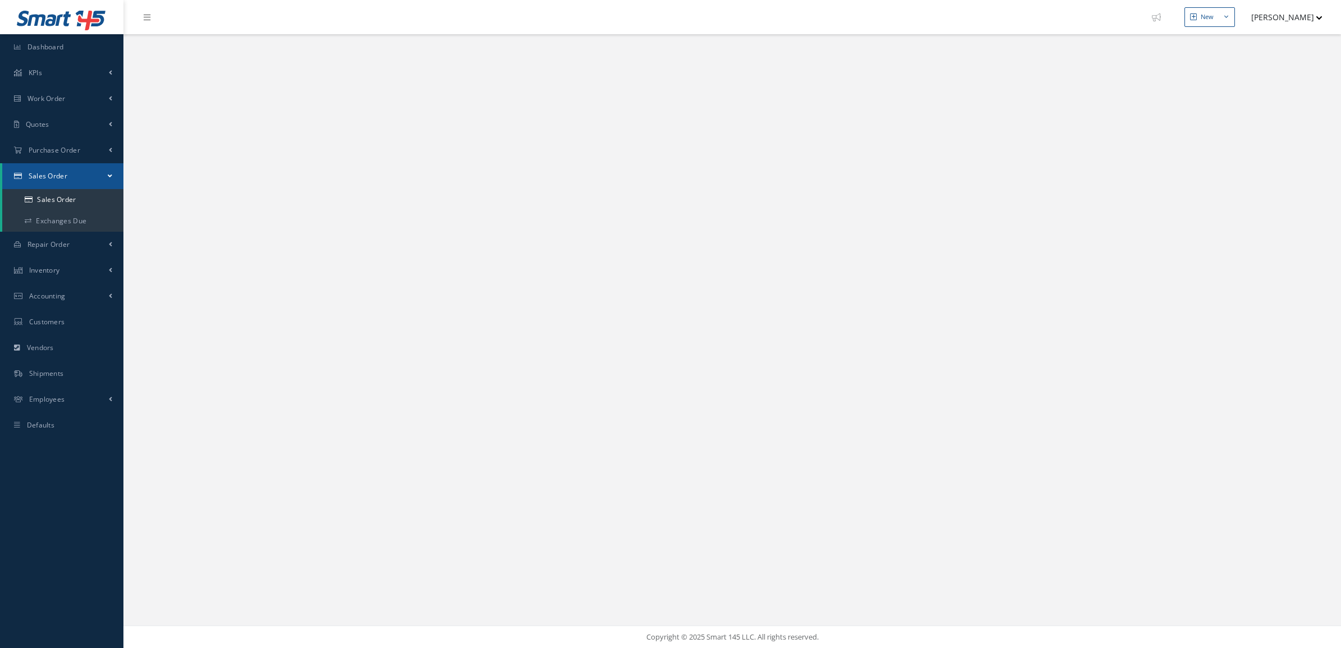
select select "25"
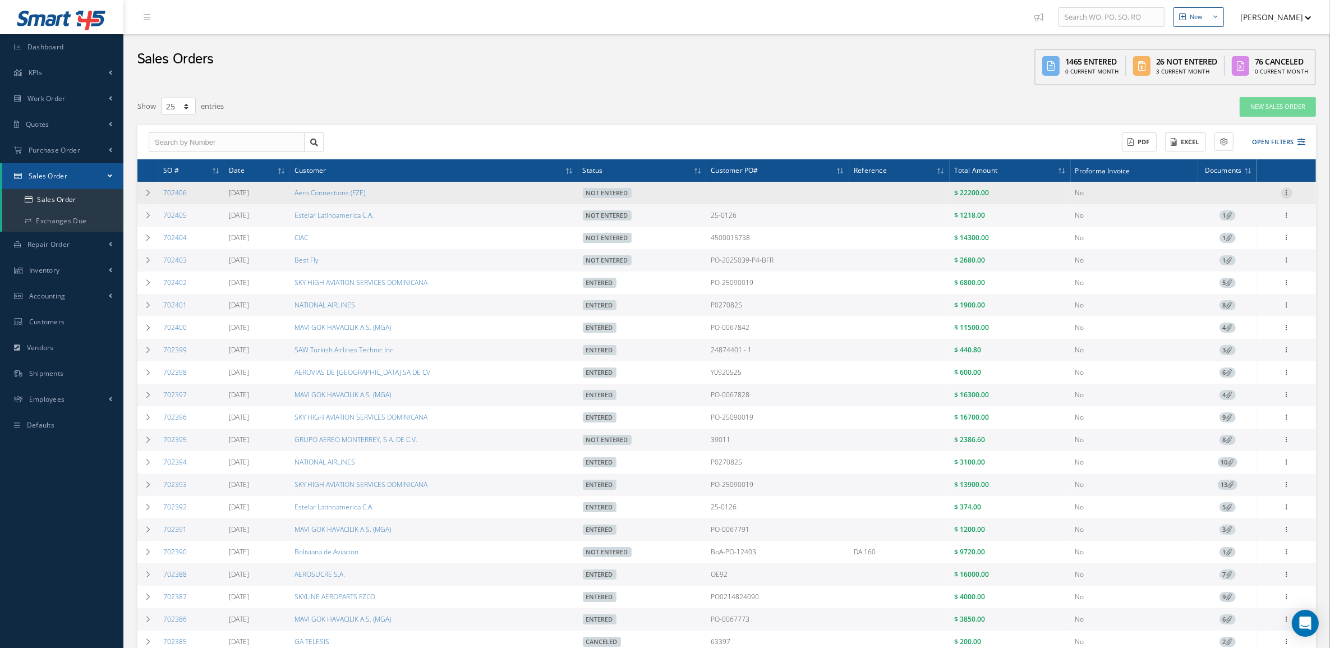
click at [1289, 191] on icon at bounding box center [1286, 191] width 11 height 9
click at [1200, 215] on link "Edit" at bounding box center [1235, 215] width 89 height 15
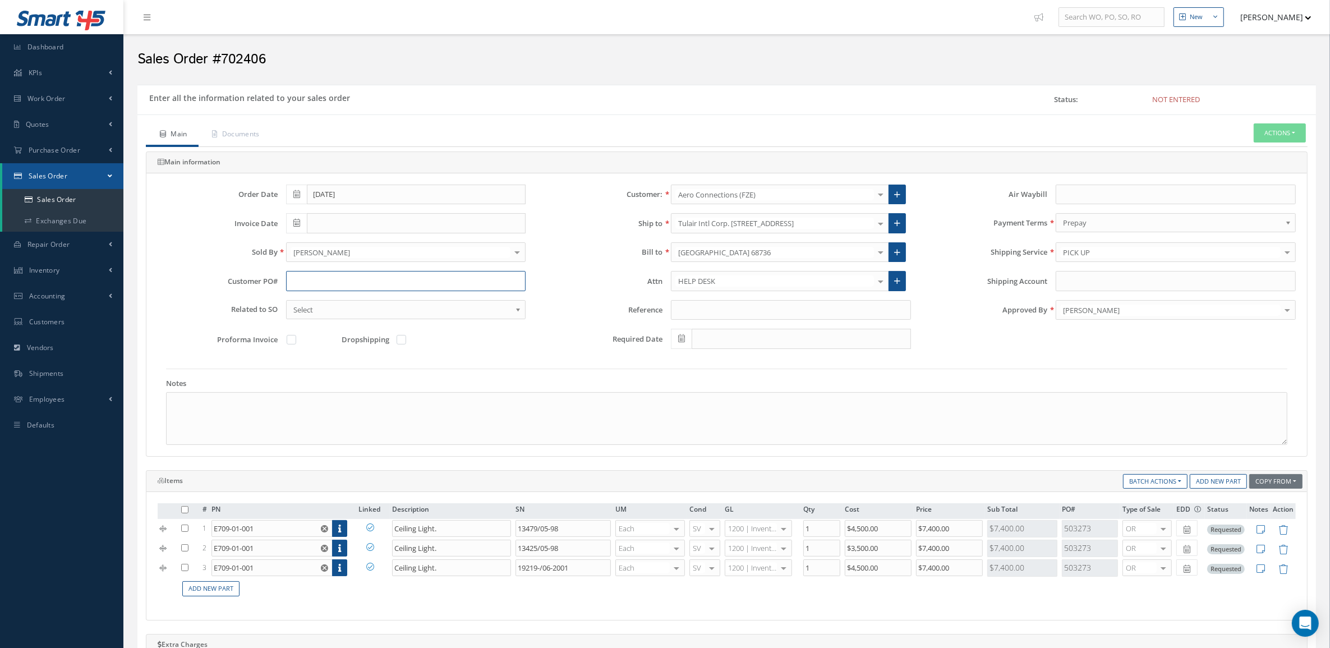
click at [321, 277] on input "text" at bounding box center [406, 281] width 240 height 20
type input "p"
drag, startPoint x: 323, startPoint y: 285, endPoint x: 215, endPoint y: 266, distance: 109.8
click at [215, 266] on div "Order Date [DATE] Customer: Aero Connections (FZE) MABA AERO LLC 21 AIR ABR AVI…" at bounding box center [726, 272] width 1155 height 175
type input "P20727"
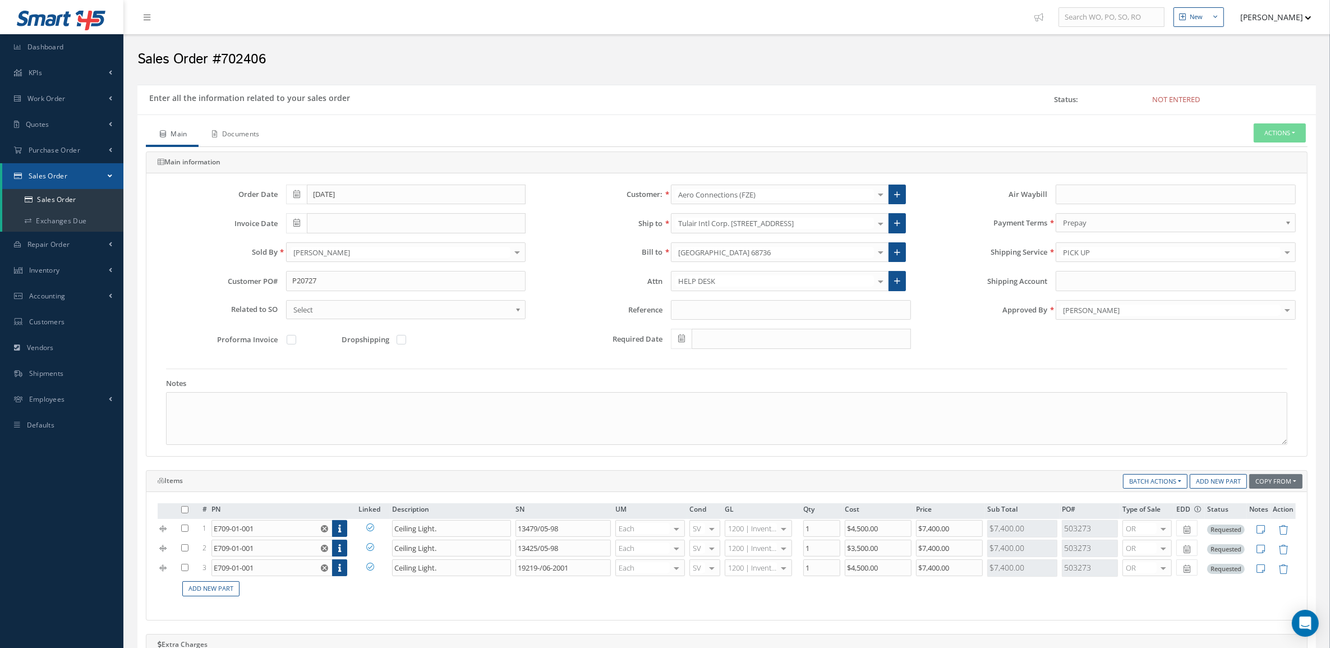
click at [240, 125] on link "Documents" at bounding box center [235, 135] width 72 height 24
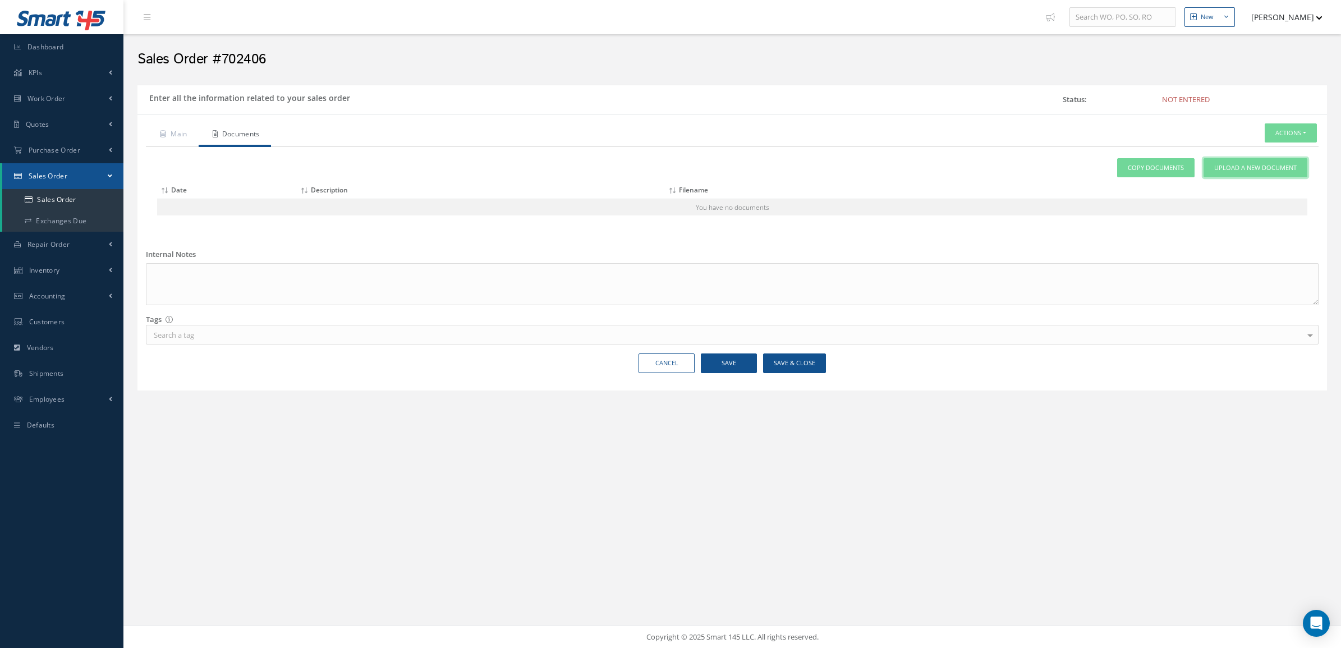
click at [1225, 168] on span "Upload a New Document" at bounding box center [1255, 168] width 82 height 10
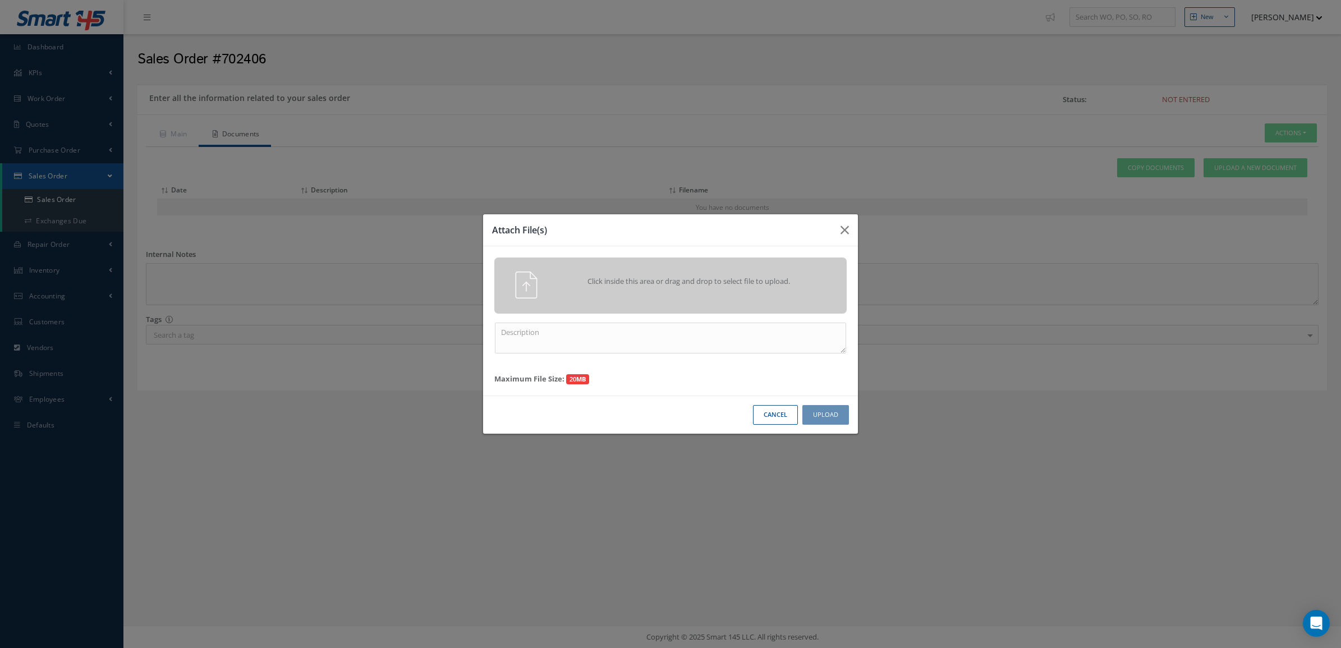
click at [651, 287] on div "Click inside this area or drag and drop to select file to upload." at bounding box center [686, 283] width 277 height 22
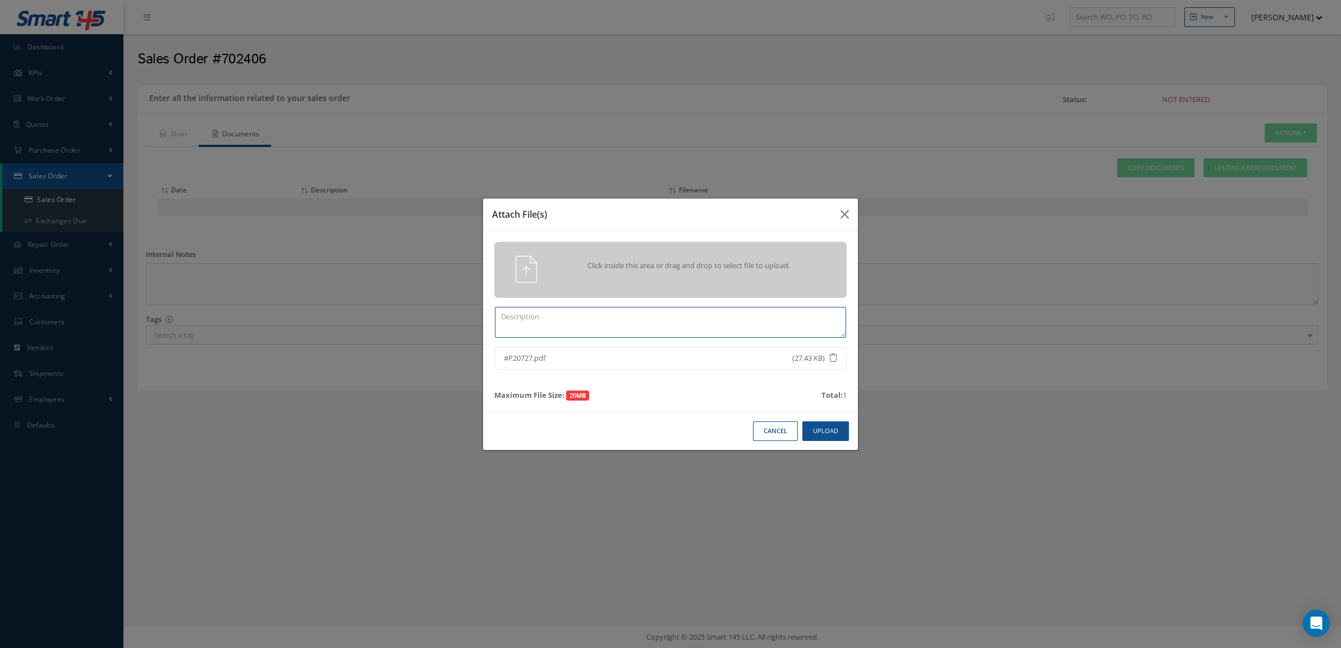
click at [643, 328] on textarea at bounding box center [670, 322] width 351 height 31
type textarea "PO"
click at [819, 436] on button "Upload" at bounding box center [825, 431] width 47 height 20
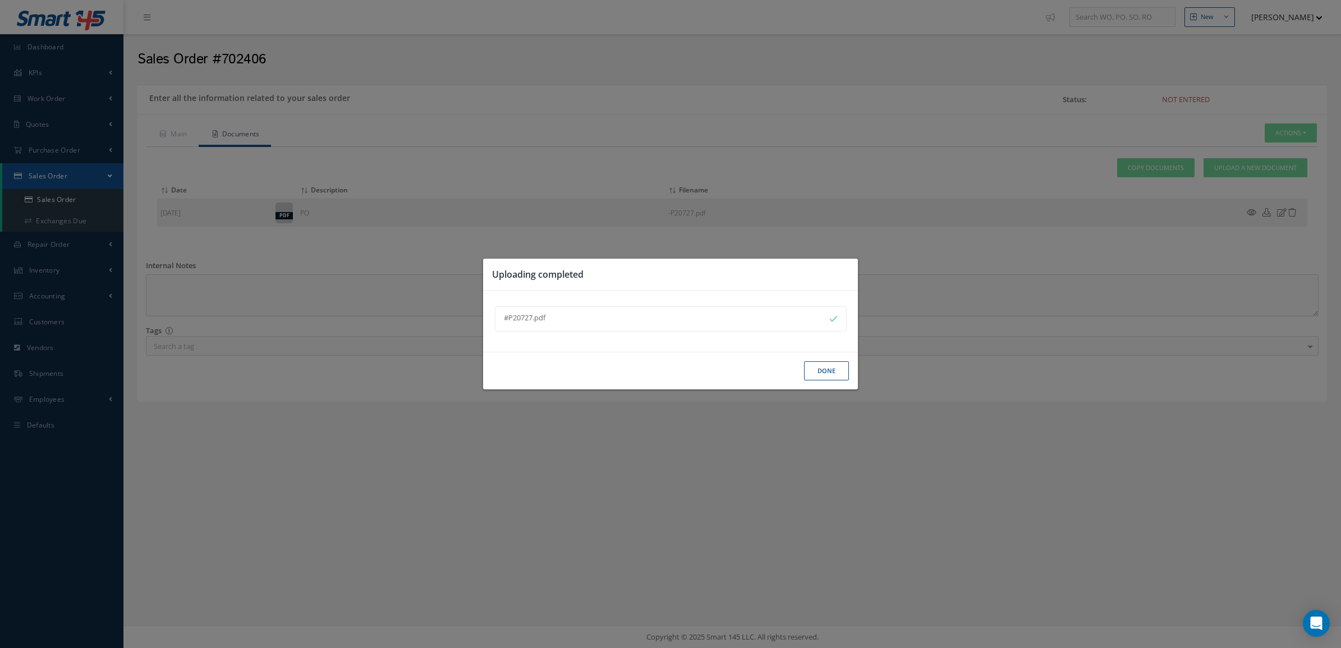
click at [817, 366] on button "Done" at bounding box center [826, 371] width 45 height 20
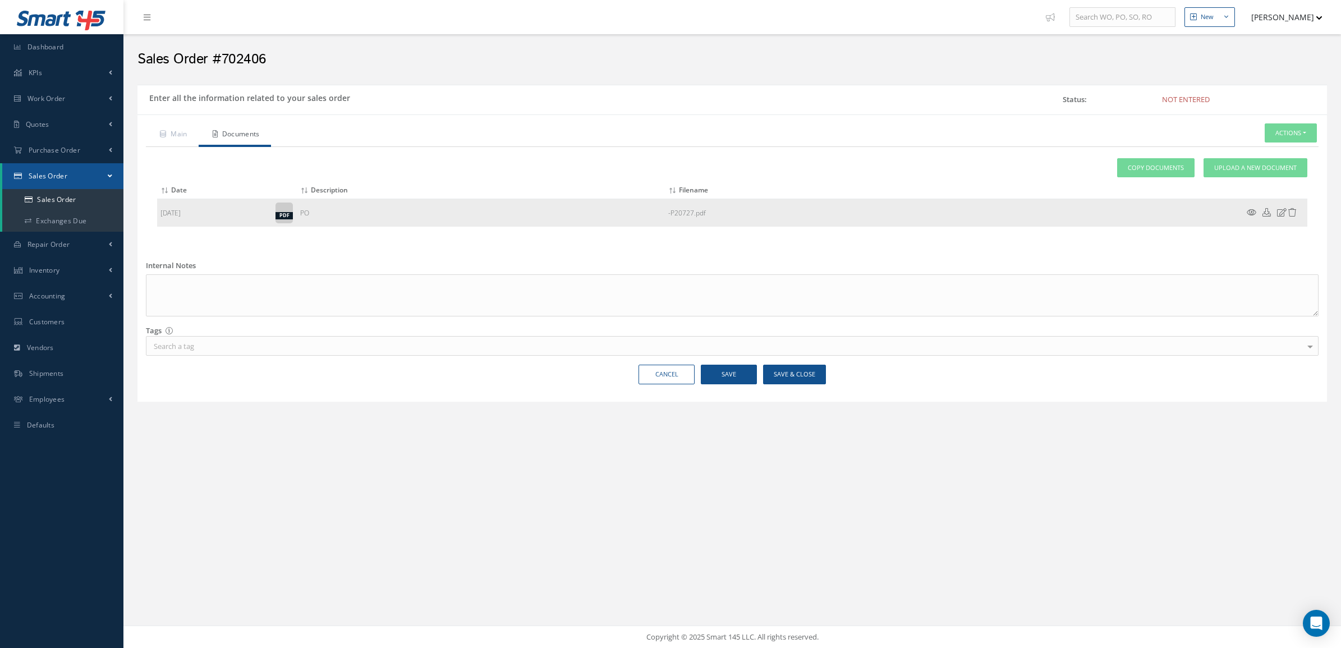
drag, startPoint x: 635, startPoint y: 222, endPoint x: 693, endPoint y: 218, distance: 58.0
click at [693, 218] on tr "[DATE] pdf PO -P20727.pdf" at bounding box center [732, 213] width 1150 height 28
copy tr "-P20727"
click at [172, 132] on link "Main" at bounding box center [172, 135] width 53 height 24
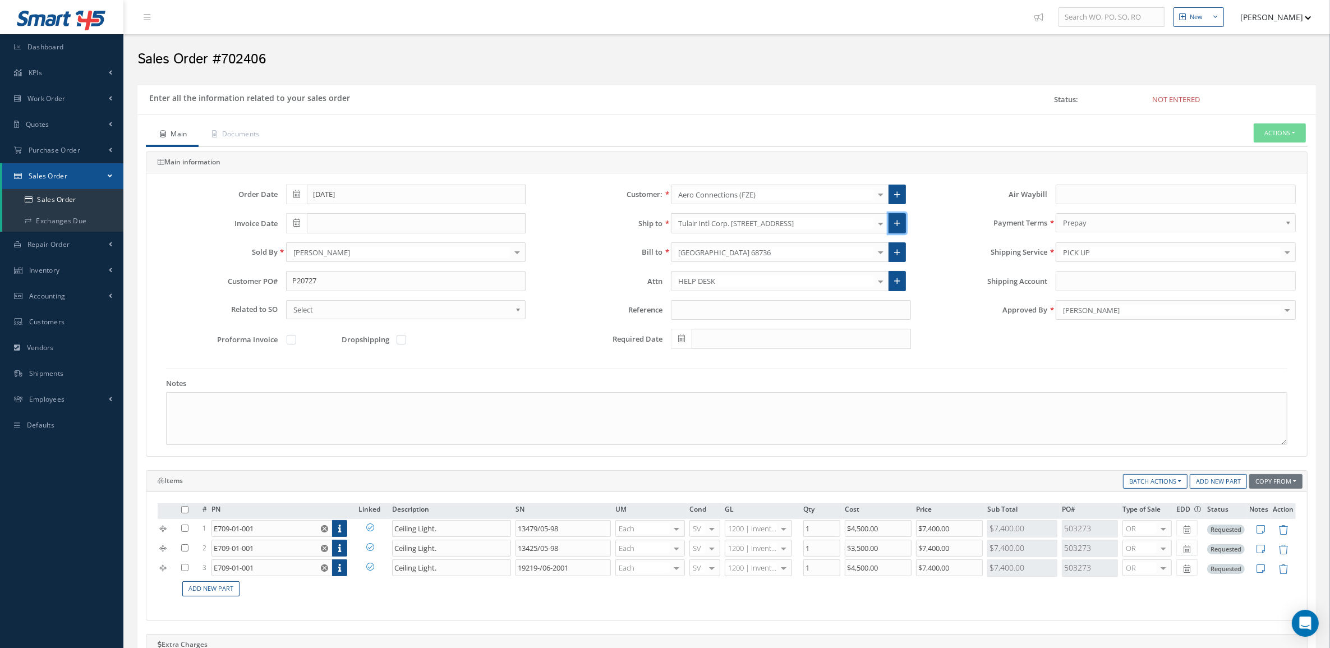
click at [890, 223] on link at bounding box center [897, 223] width 17 height 20
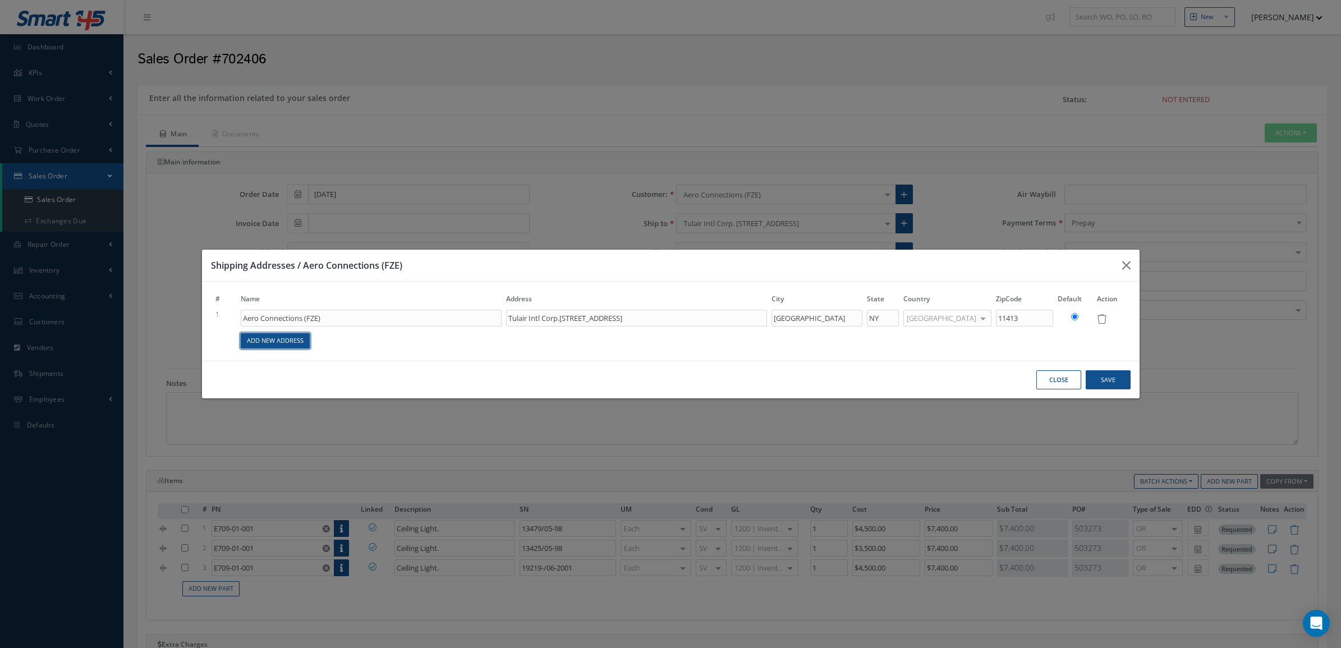
click at [287, 347] on link "Add New Address" at bounding box center [275, 340] width 69 height 15
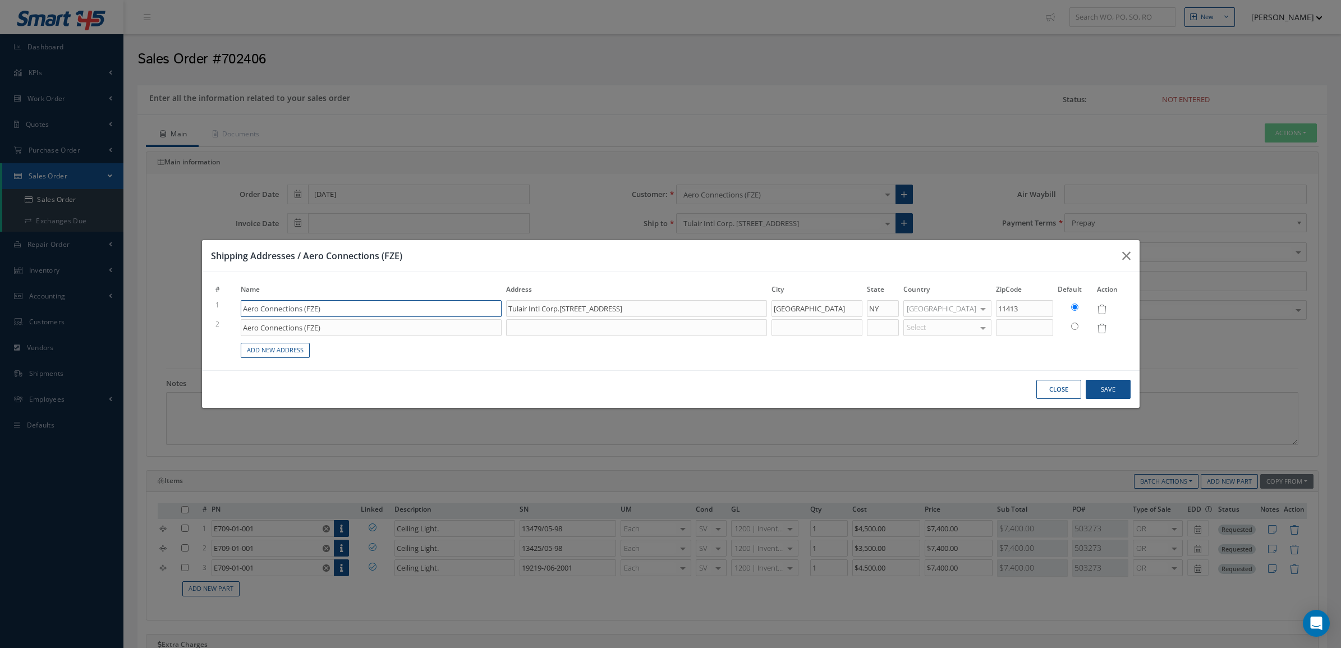
click at [346, 310] on input "Aero Connections (FZE)" at bounding box center [371, 308] width 261 height 17
drag, startPoint x: 570, startPoint y: 309, endPoint x: 469, endPoint y: 307, distance: 101.0
click at [469, 307] on tr "1 Aero Connections (FZE) Tulair Intl Corp.147-20 181 Street JAMAICA NY United S…" at bounding box center [670, 308] width 915 height 19
type input "147-20 181 Street"
click at [243, 305] on input "Aero Connections (FZE)" at bounding box center [371, 308] width 261 height 17
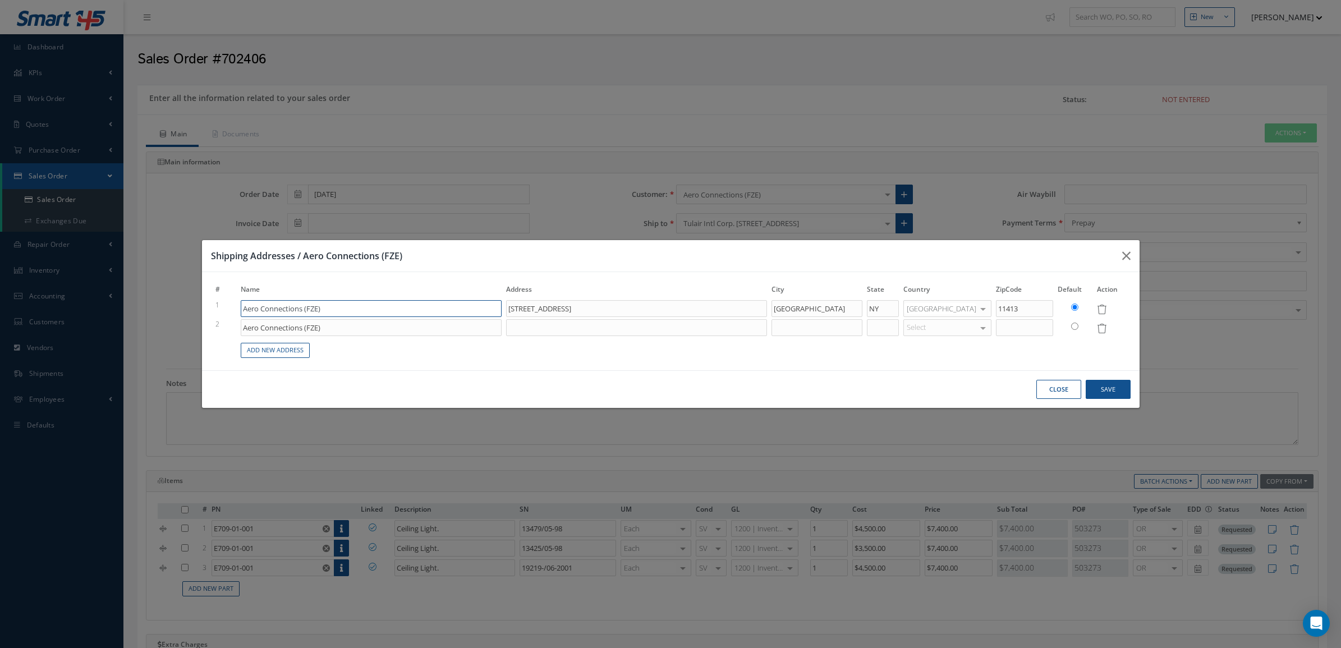
paste input "Tulair Intl Corp."
type input "Tulair Intl Corp. / Aero Connections (FZE)"
drag, startPoint x: 438, startPoint y: 327, endPoint x: 52, endPoint y: 341, distance: 386.7
click at [52, 341] on div "Shipping Addresses / Aero Connections (FZE) # Name Address City State Country Z…" at bounding box center [670, 324] width 1341 height 648
click at [1098, 331] on icon at bounding box center [1102, 329] width 10 height 10
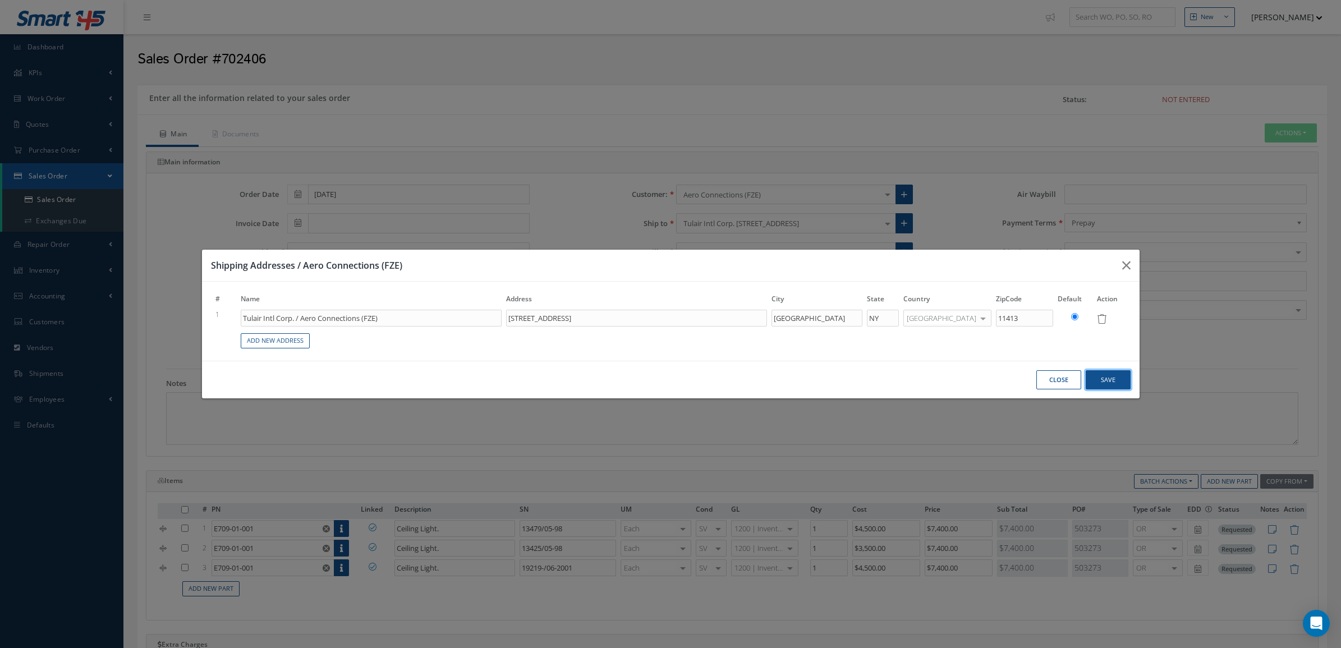
click at [1098, 378] on button "Save" at bounding box center [1107, 380] width 45 height 20
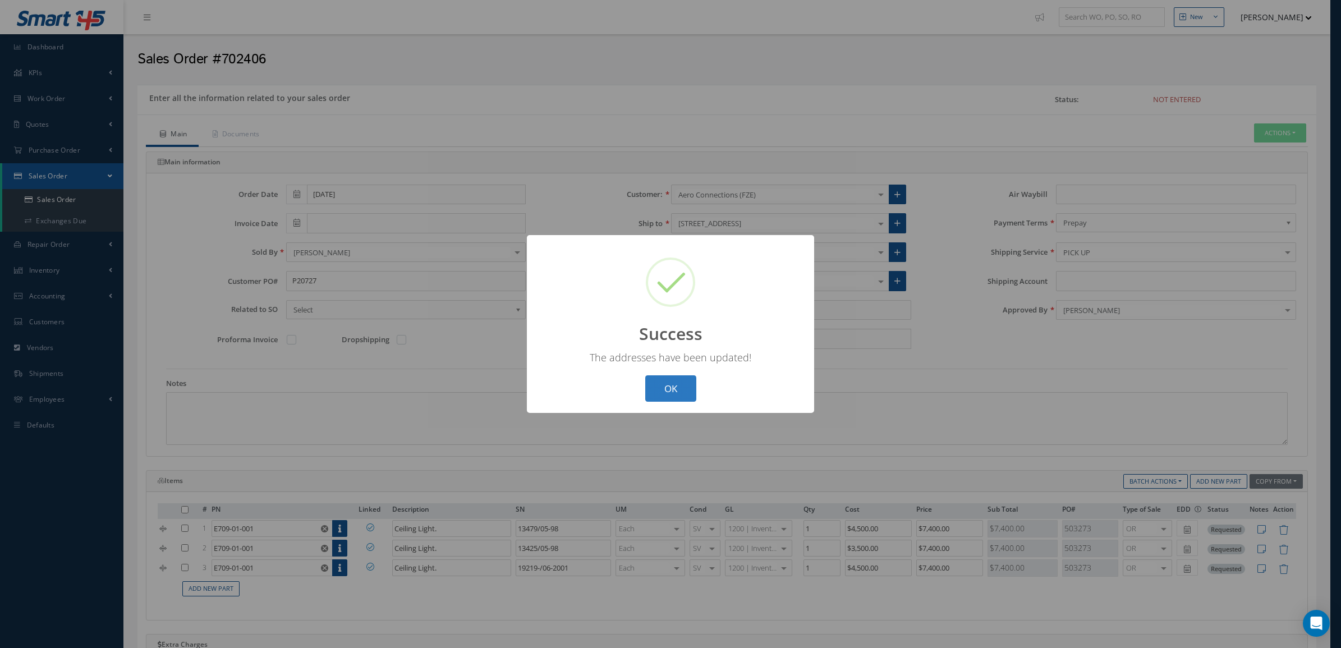
click at [677, 389] on button "OK" at bounding box center [670, 388] width 51 height 26
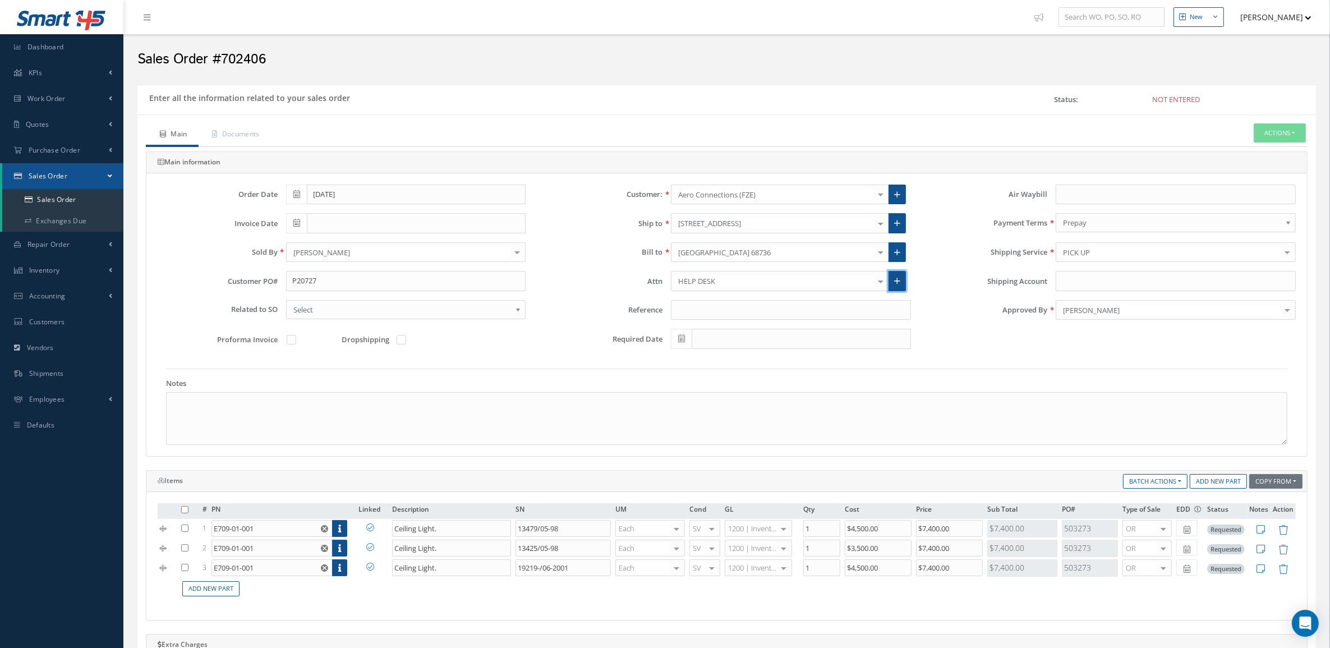
click at [900, 278] on link at bounding box center [897, 281] width 17 height 20
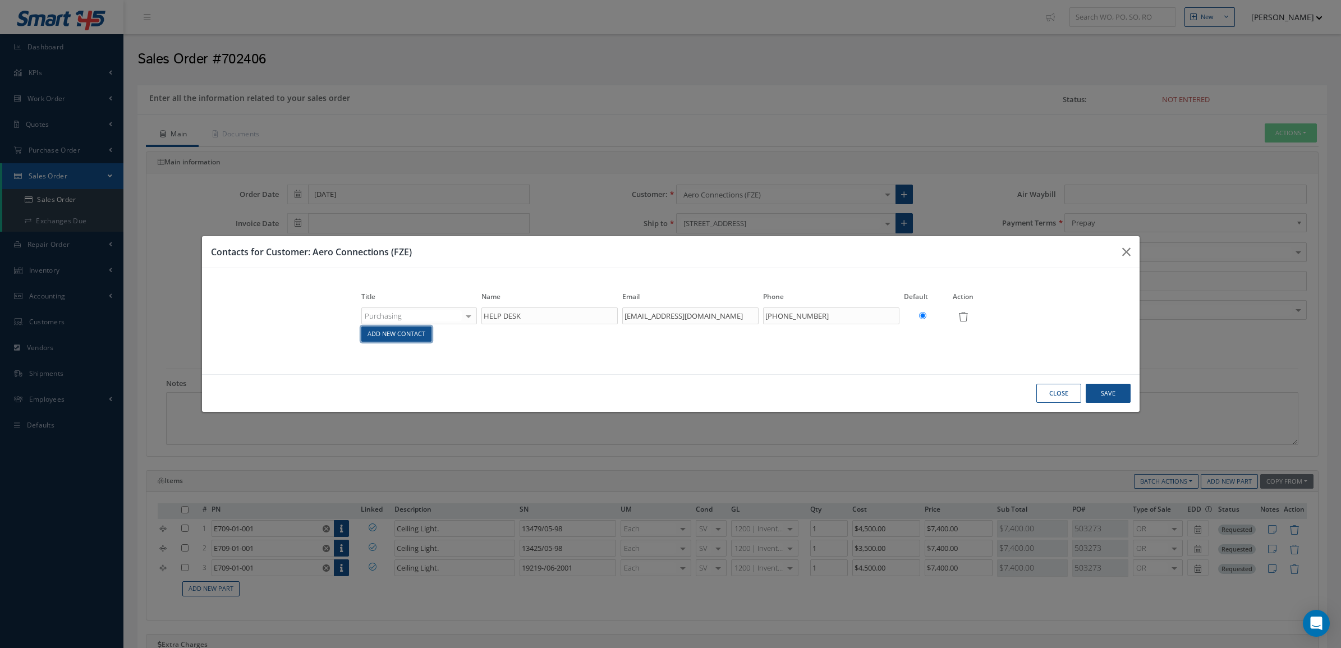
click at [425, 339] on link "Add New Contact" at bounding box center [396, 333] width 70 height 15
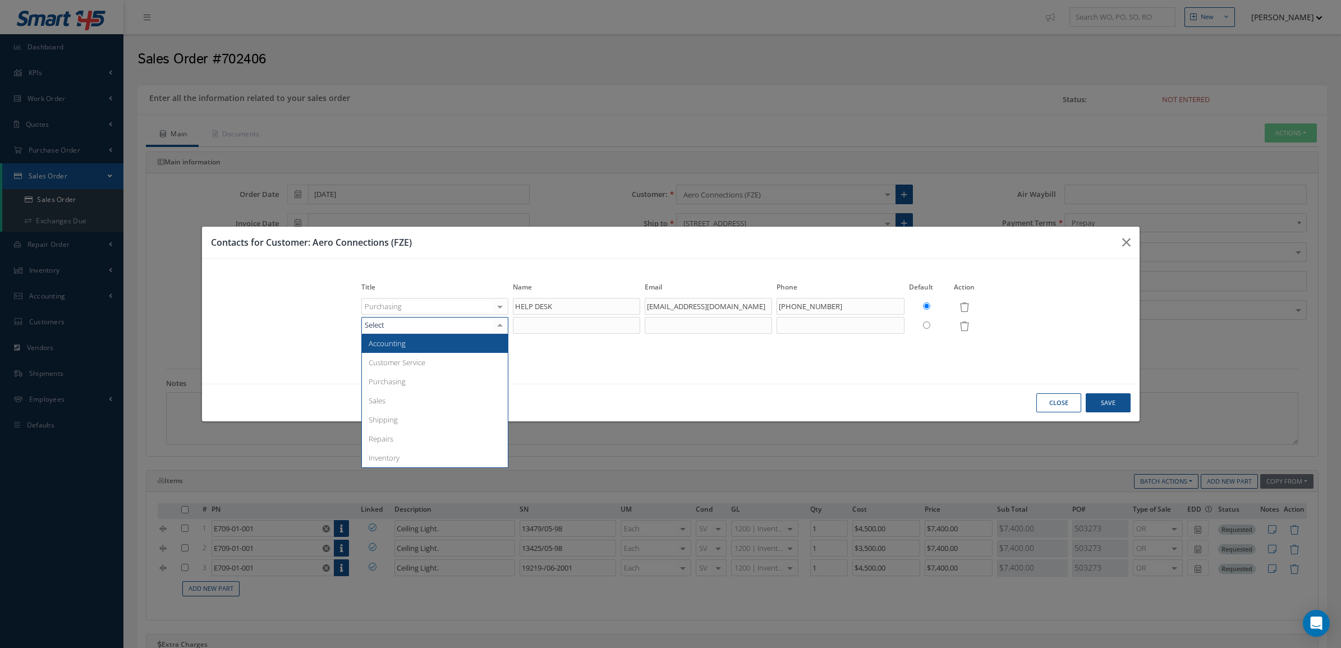
click at [425, 324] on div at bounding box center [434, 325] width 147 height 17
drag, startPoint x: 430, startPoint y: 371, endPoint x: 428, endPoint y: 378, distance: 6.9
click at [428, 378] on ul "Accounting Customer Service Purchasing Sales Shipping Repairs Inventory No elem…" at bounding box center [435, 401] width 146 height 134
click at [448, 373] on span "Purchasing" at bounding box center [435, 381] width 146 height 19
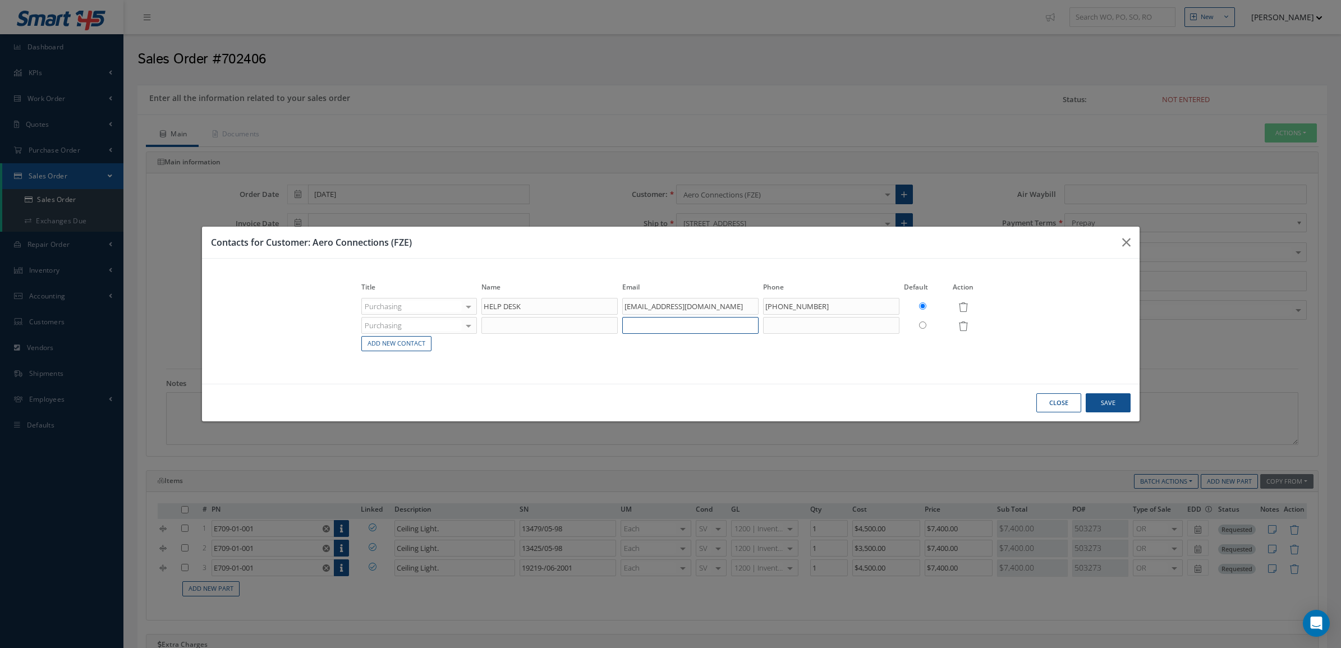
click at [728, 328] on input "text" at bounding box center [690, 325] width 136 height 17
paste input "abhinand.a@aero-connections.com"
type input "abhinand.a@aero-connections.com"
click at [598, 326] on input "text" at bounding box center [549, 325] width 136 height 17
paste input "Abhinand Anilkumar"
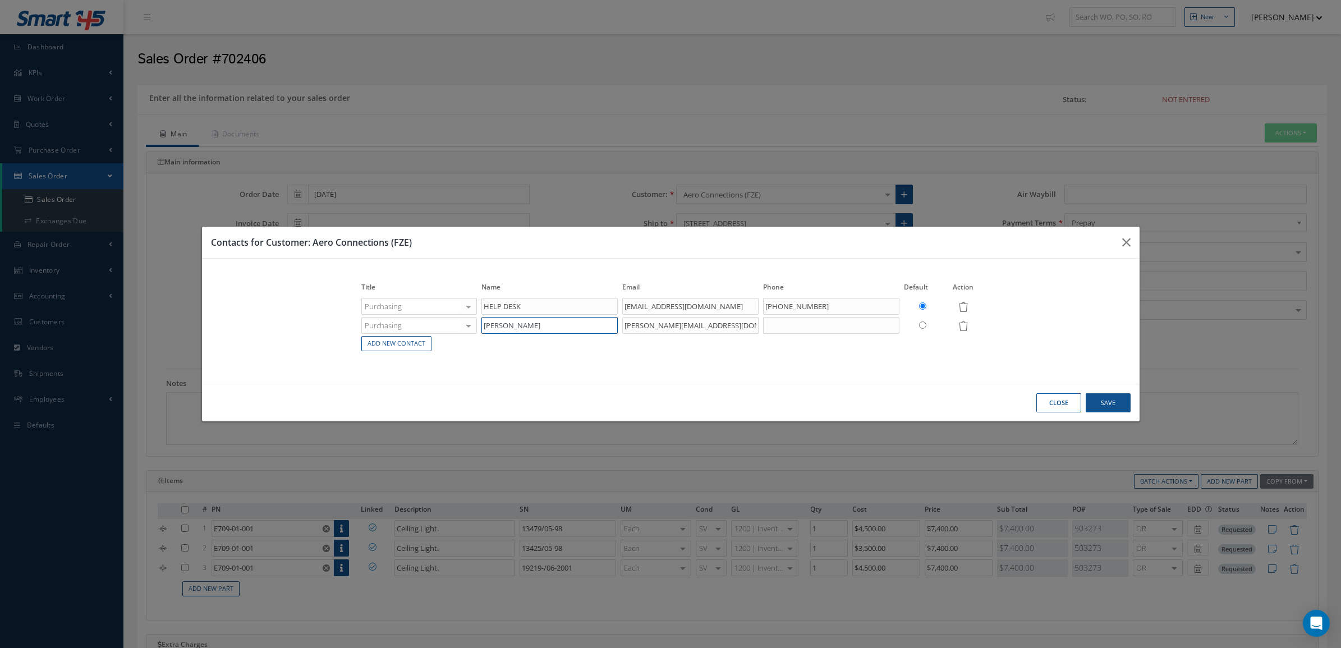
type input "Abhinand Anilkumar"
click at [422, 349] on link "Add New Contact" at bounding box center [396, 343] width 70 height 15
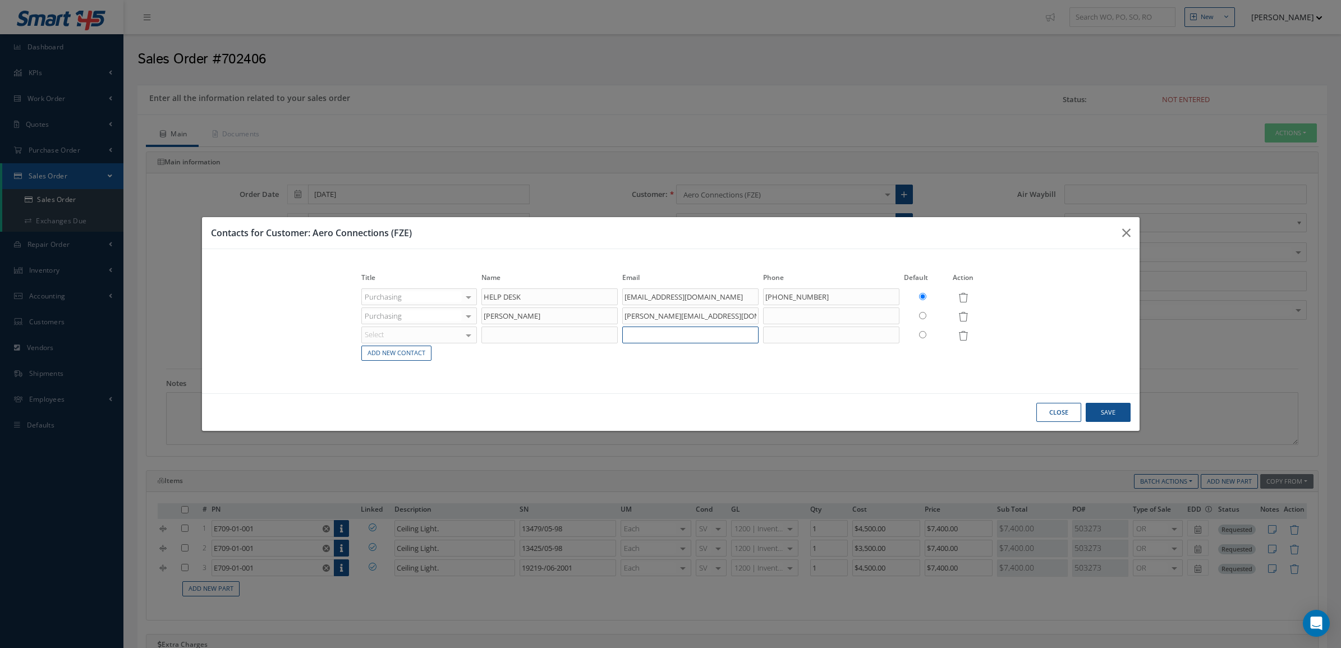
click at [702, 342] on input "text" at bounding box center [690, 334] width 136 height 17
paste input "mk.john@aero-connections.com"
type input "mk.john@aero-connections.com"
click at [519, 334] on input "text" at bounding box center [549, 334] width 136 height 17
paste input "Manoj John"
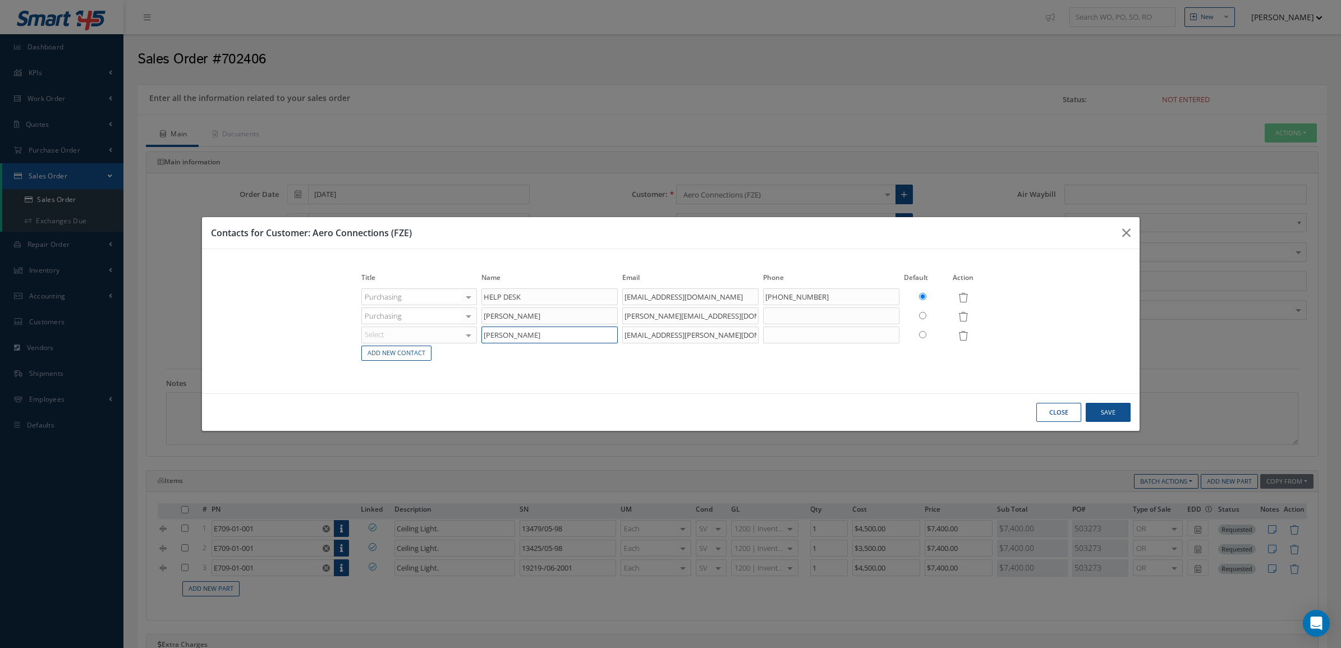
type input "Manoj John"
click at [444, 338] on div "Select" at bounding box center [419, 334] width 116 height 17
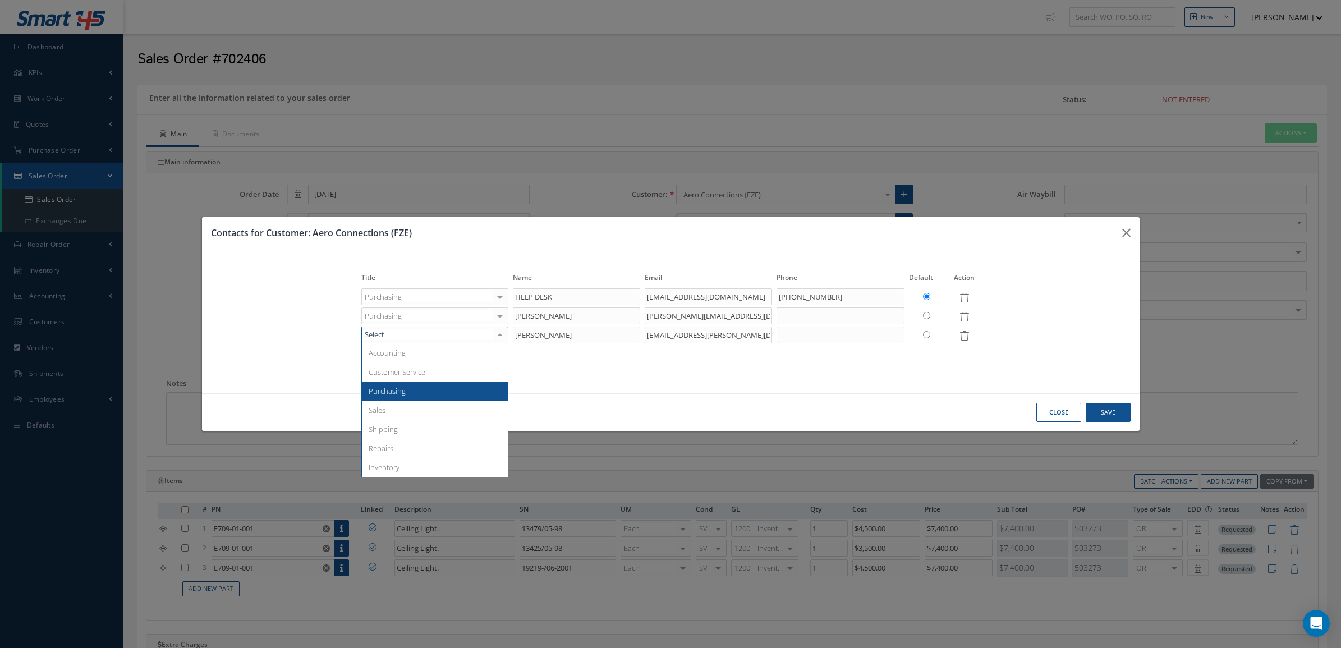
click at [418, 397] on span "Purchasing" at bounding box center [435, 390] width 146 height 19
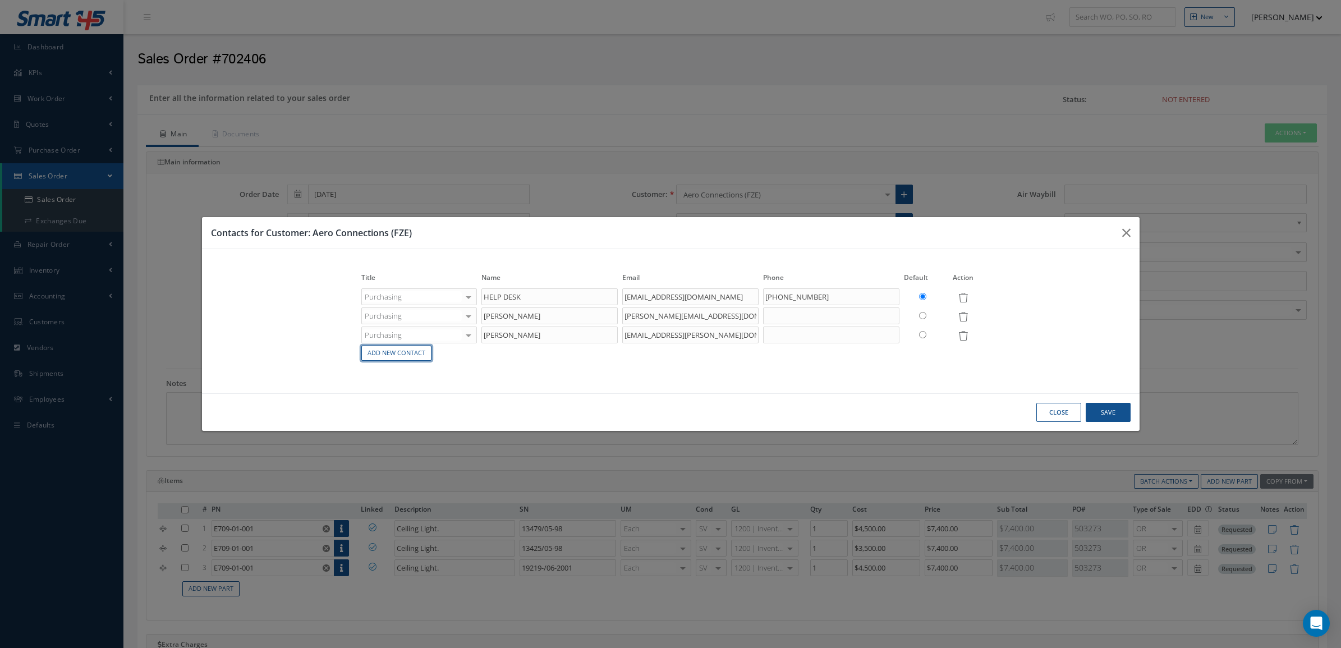
drag, startPoint x: 421, startPoint y: 358, endPoint x: 434, endPoint y: 359, distance: 12.4
click at [421, 358] on link "Add New Contact" at bounding box center [396, 353] width 70 height 15
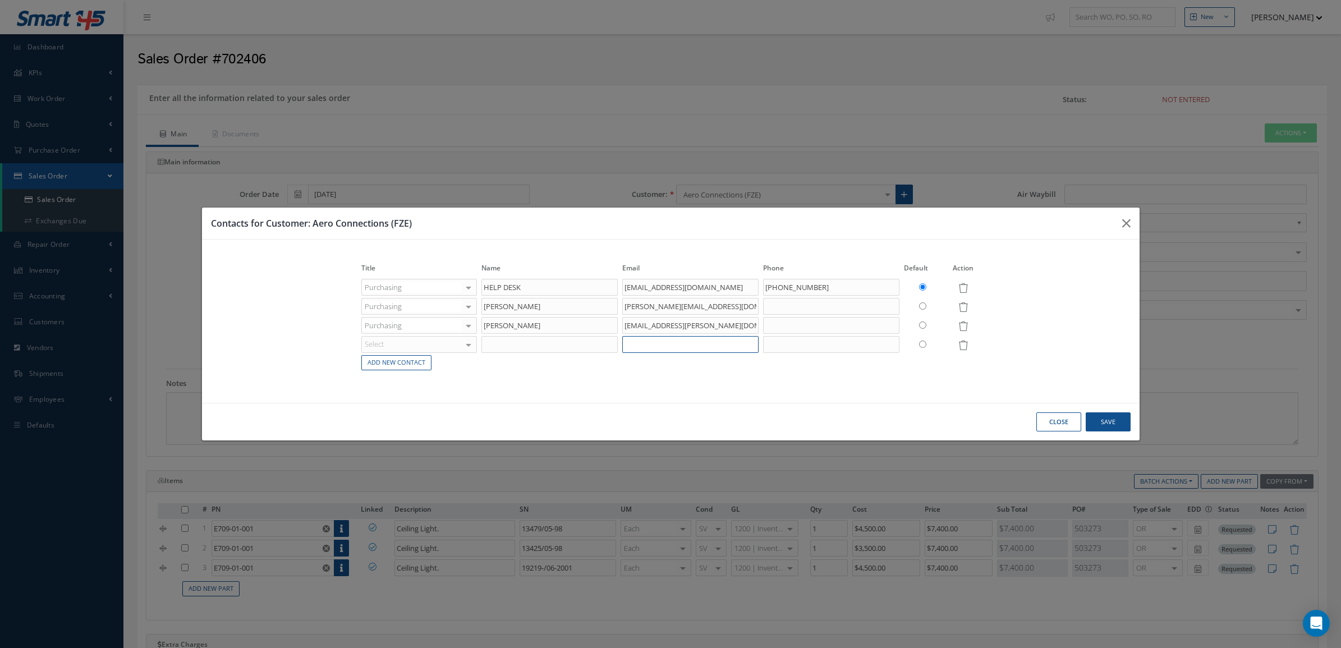
click at [723, 341] on input "text" at bounding box center [690, 344] width 136 height 17
paste input "s.thomas@aero-connections.com"
type input "s.thomas@aero-connections.com"
click at [494, 342] on input "text" at bounding box center [549, 344] width 136 height 17
paste input "Shalu Thomas"
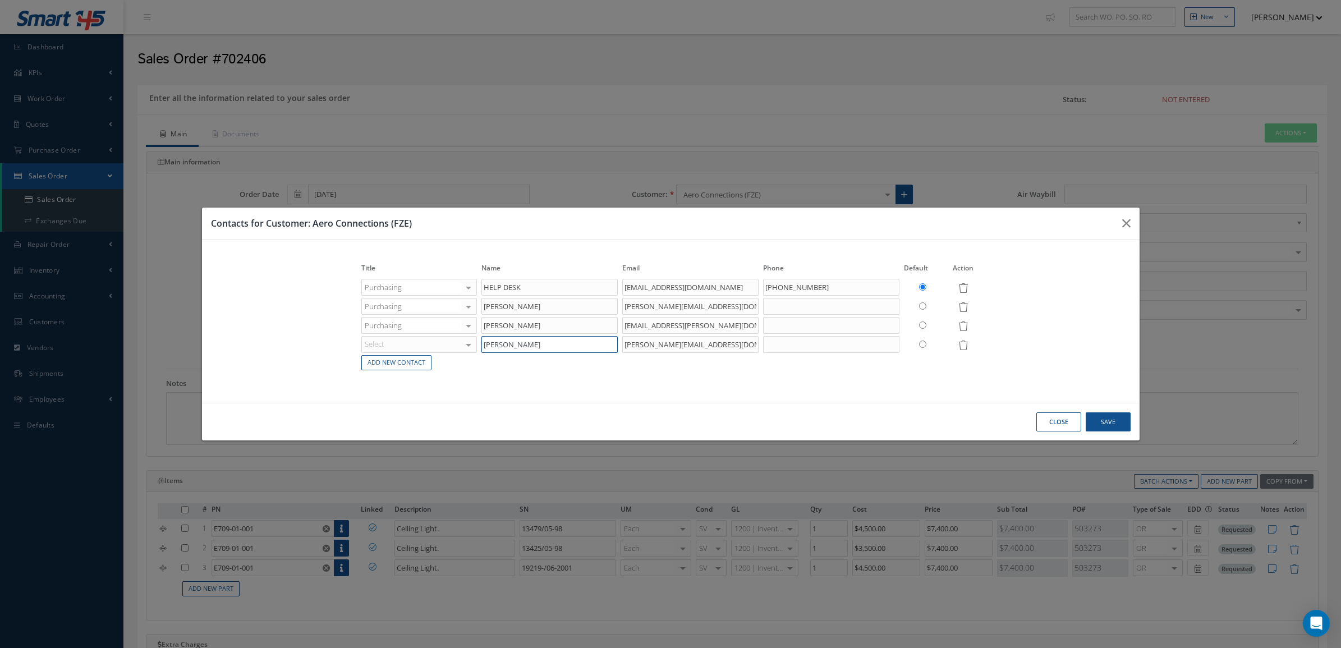
type input "Shalu Thomas"
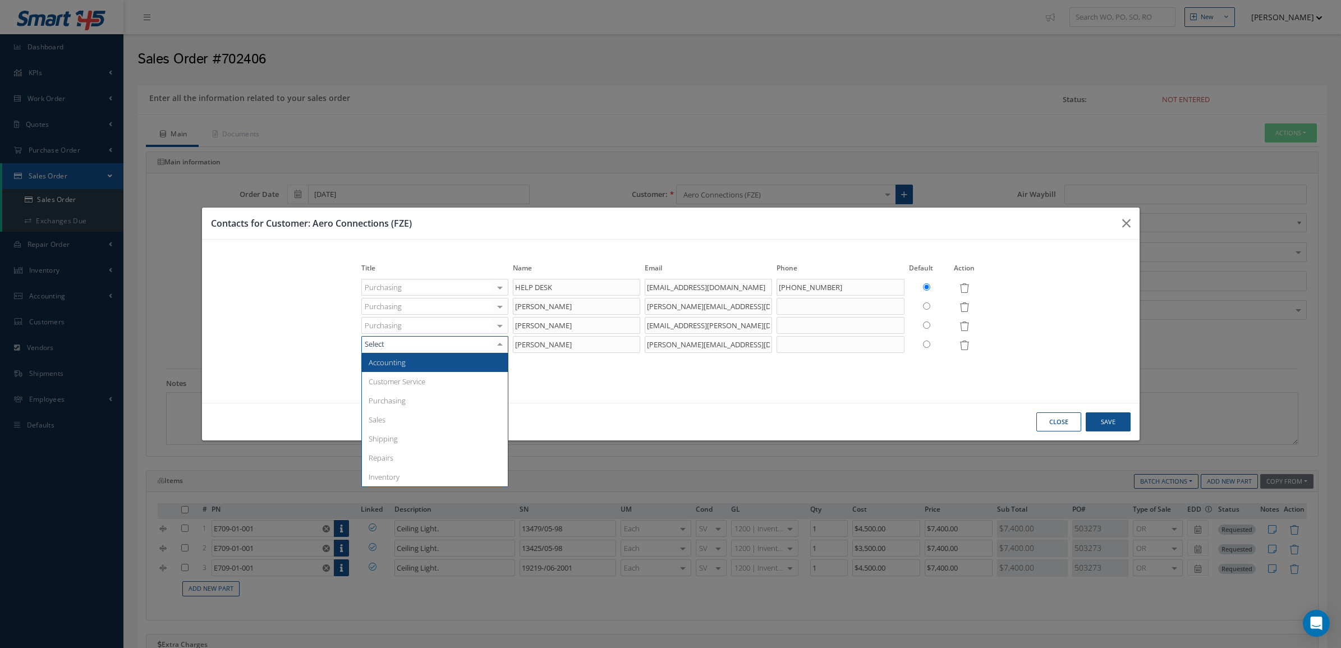
click at [446, 347] on div at bounding box center [434, 344] width 147 height 17
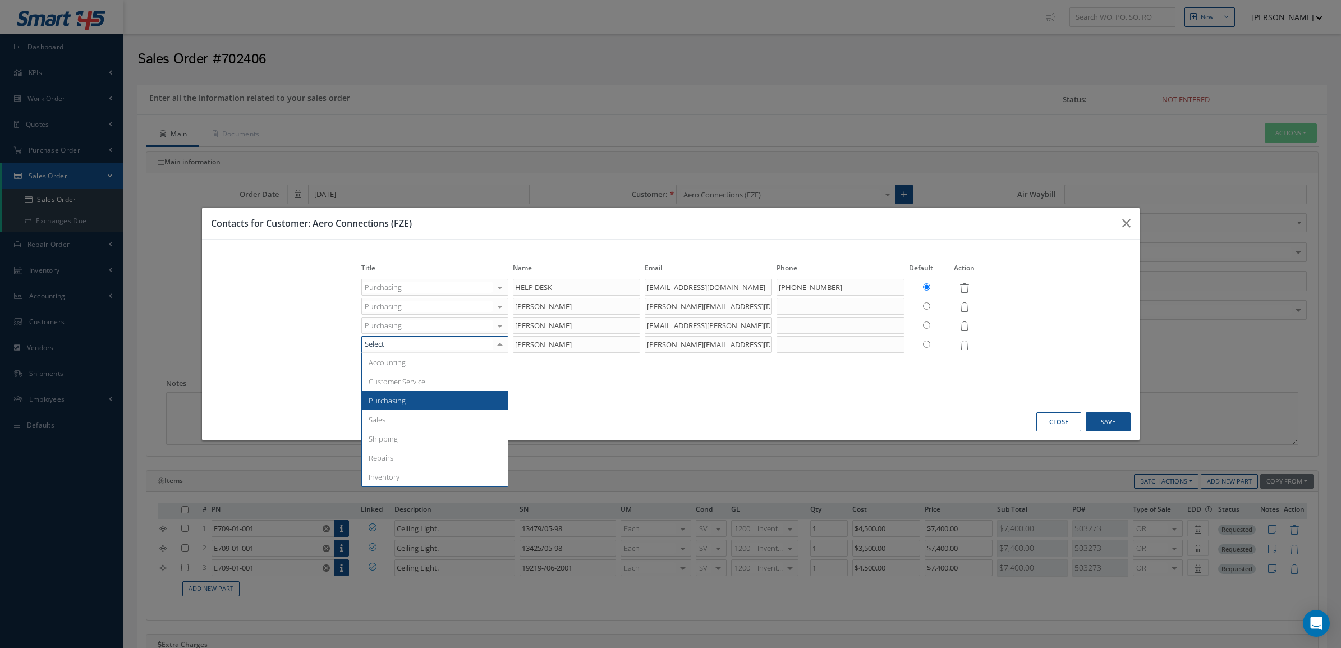
click at [440, 399] on span "Purchasing" at bounding box center [435, 400] width 146 height 19
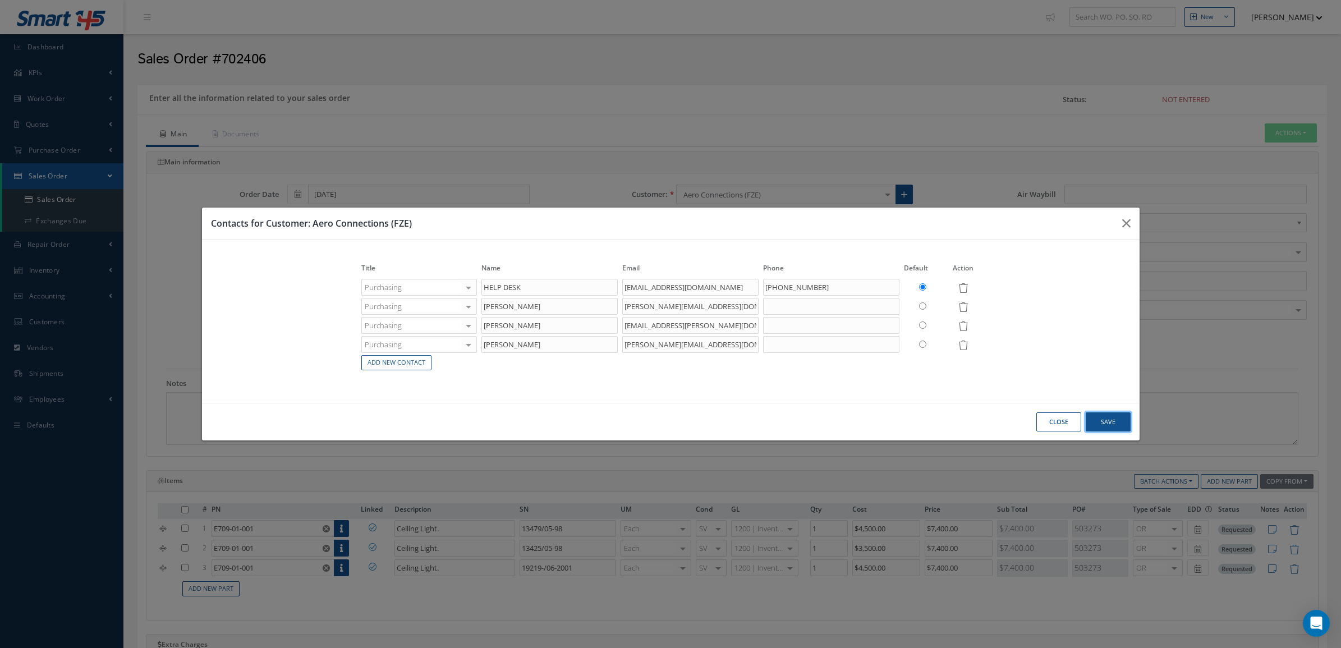
click at [1111, 419] on button "Save" at bounding box center [1107, 422] width 45 height 20
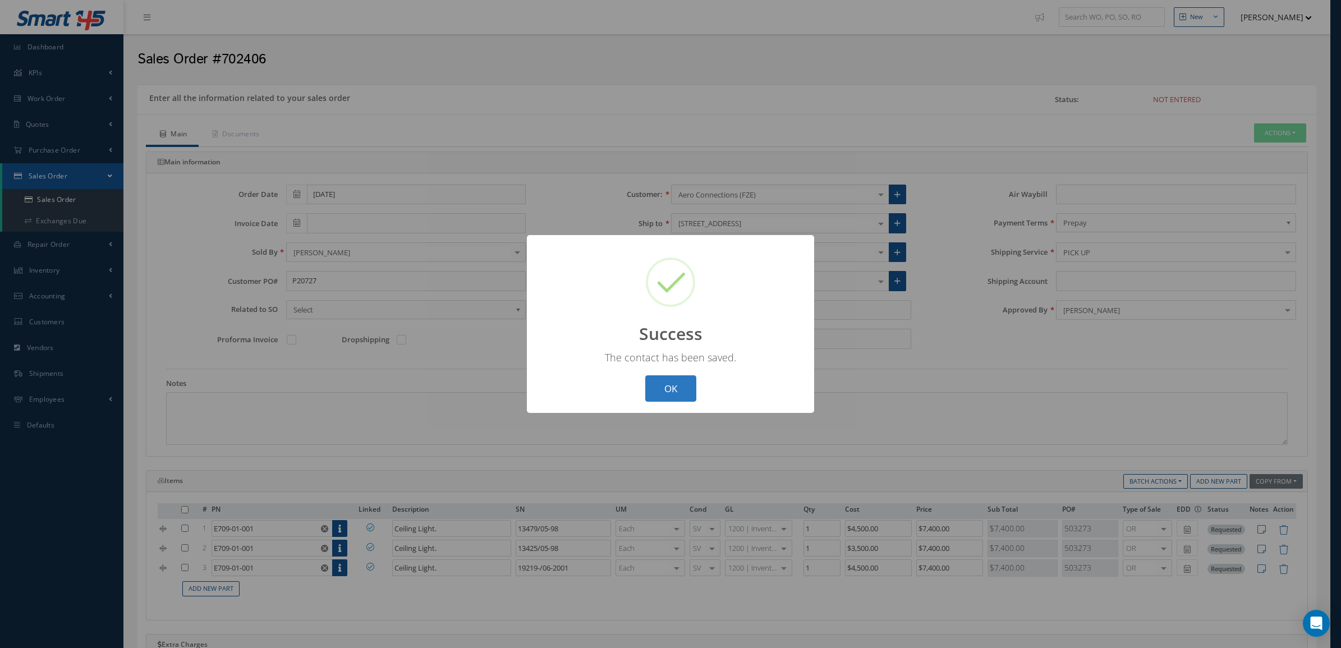
click at [668, 393] on button "OK" at bounding box center [670, 388] width 51 height 26
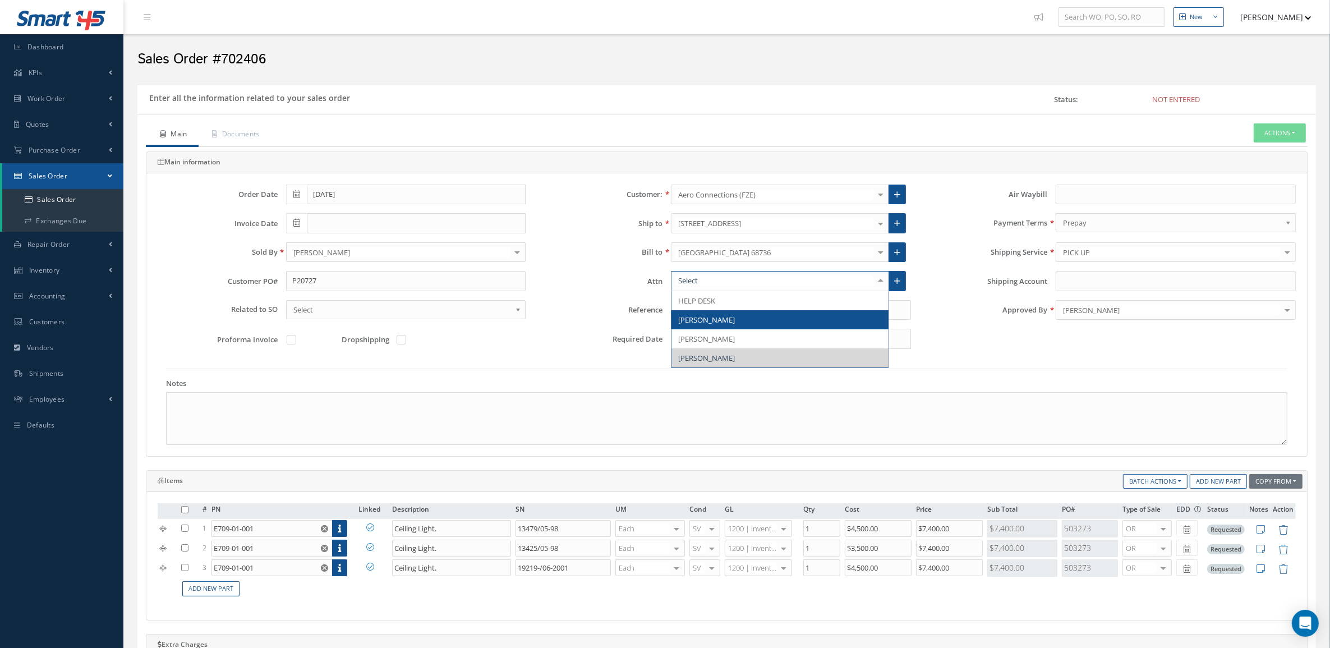
click at [721, 318] on span "Abhinand Anilkumar" at bounding box center [706, 320] width 57 height 10
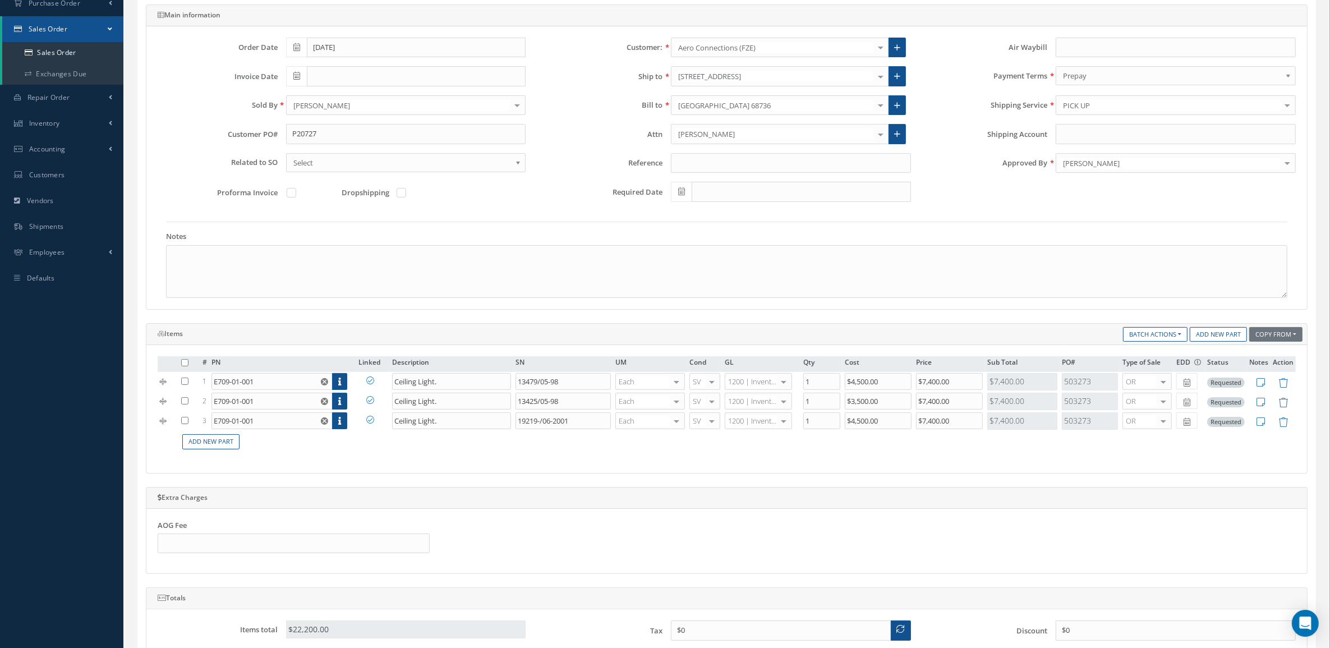
scroll to position [413, 0]
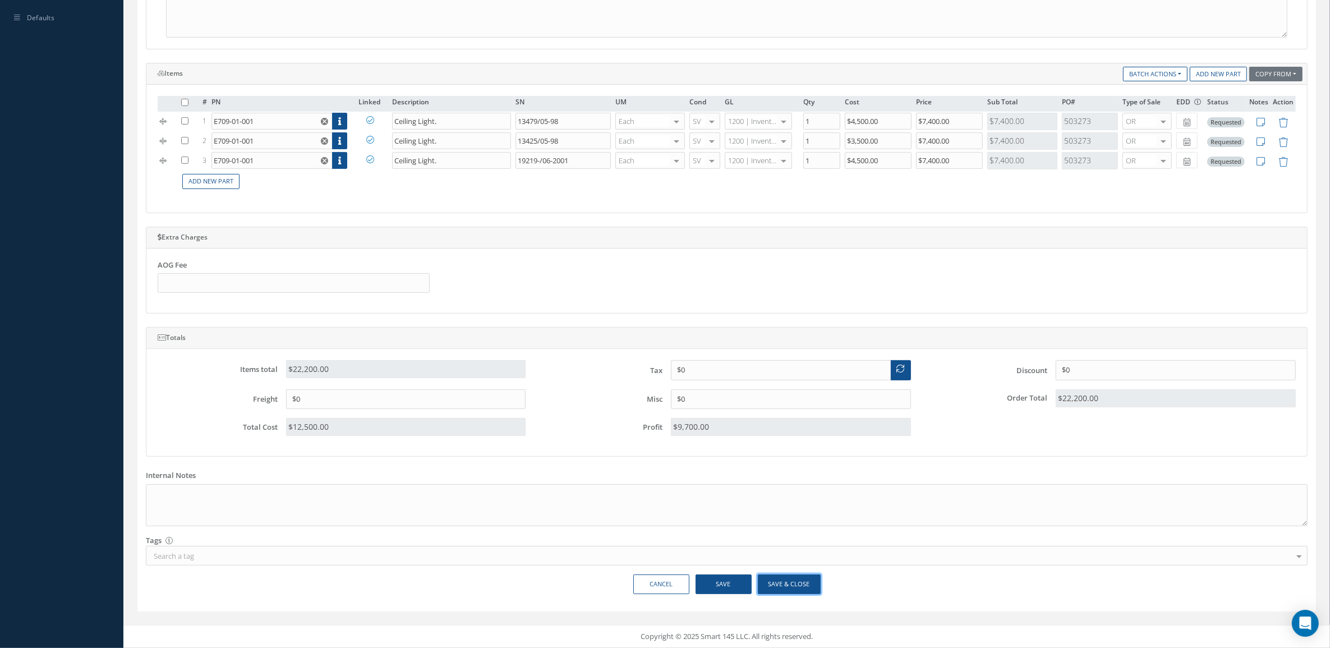
click at [781, 584] on button "Save & Close" at bounding box center [789, 584] width 63 height 20
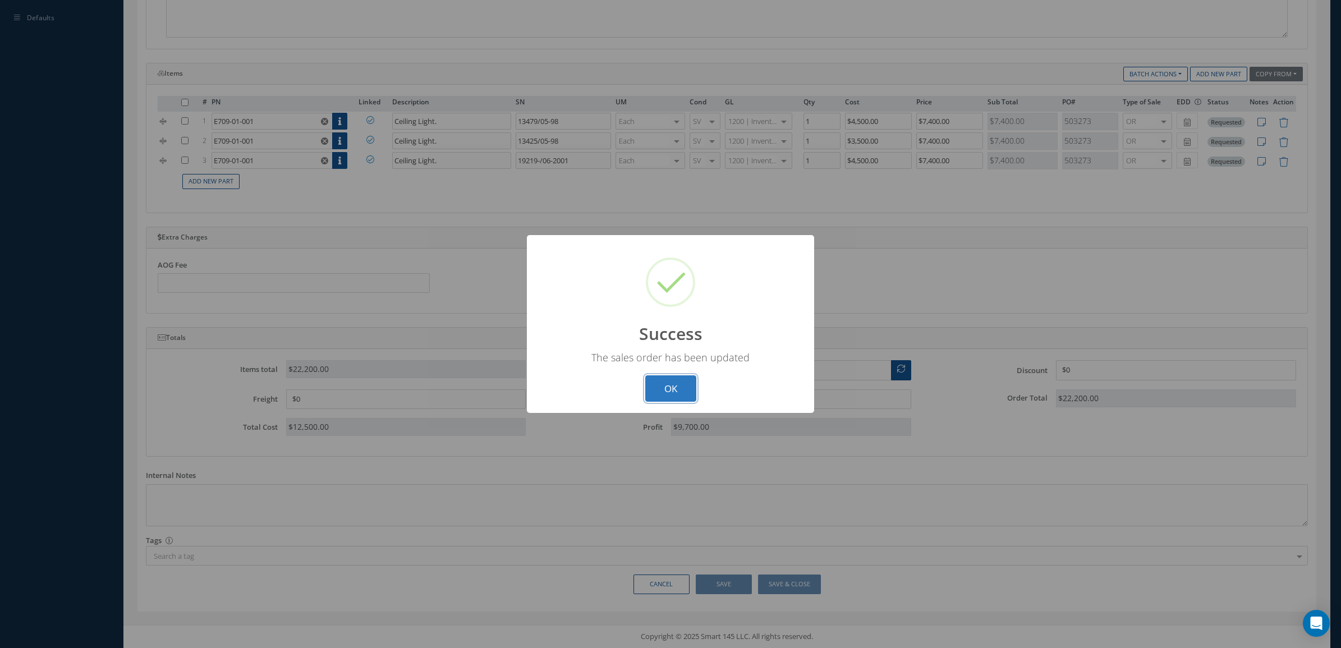
click at [682, 379] on button "OK" at bounding box center [670, 388] width 51 height 26
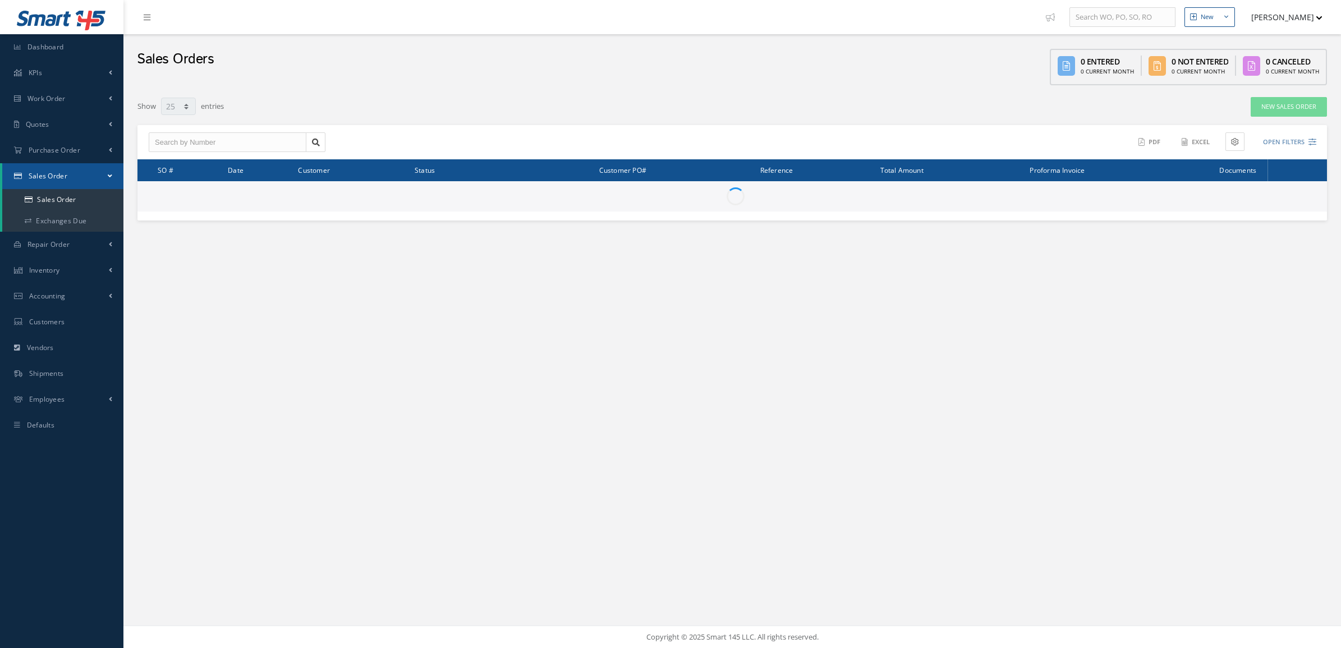
select select "25"
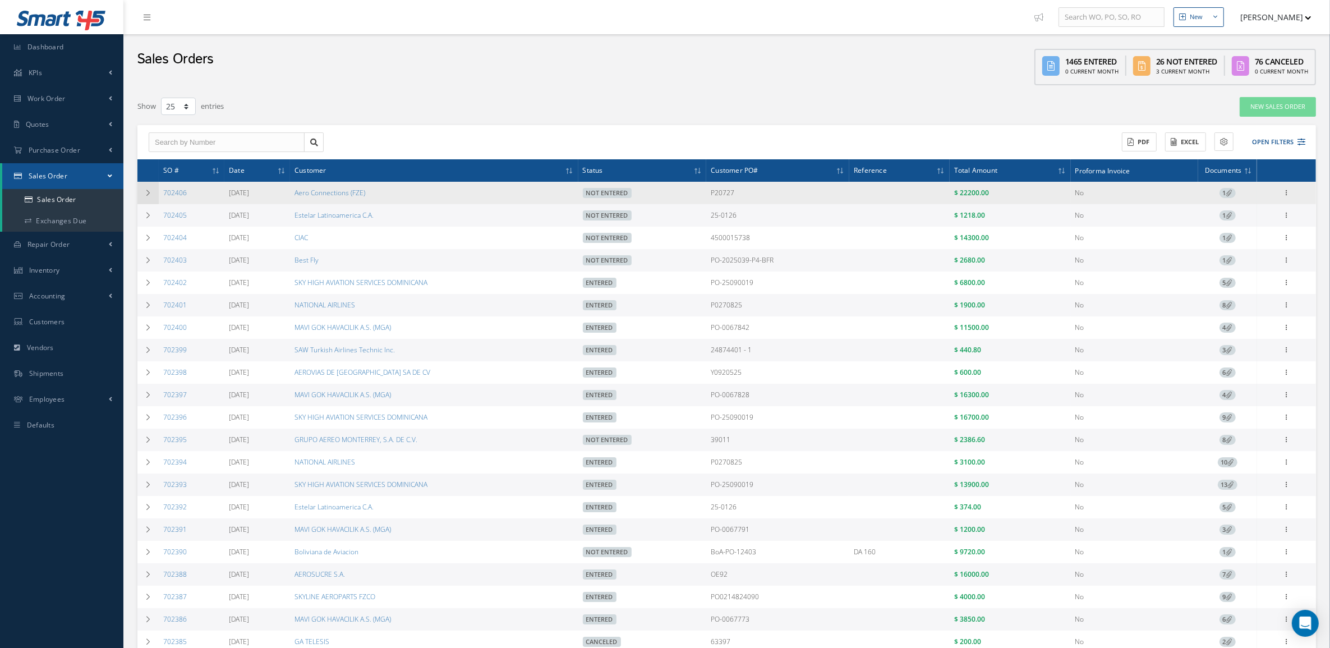
click at [146, 190] on icon at bounding box center [148, 193] width 8 height 7
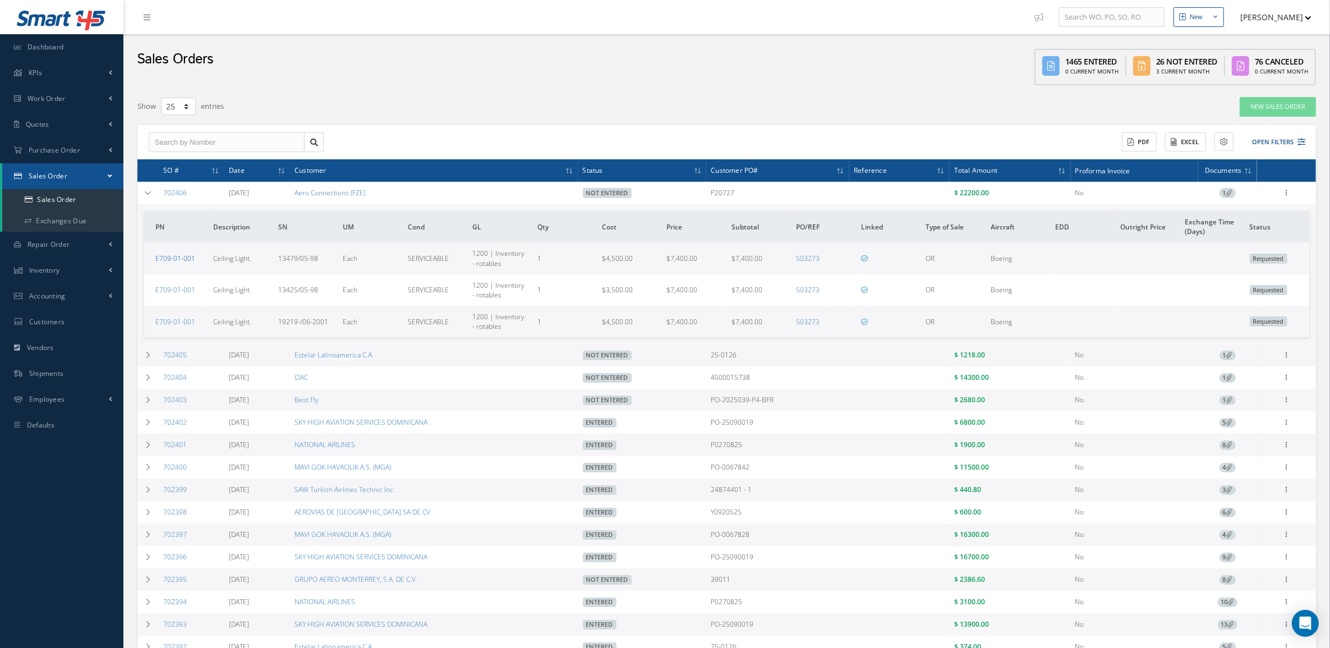
click at [178, 259] on link "E709-01-001" at bounding box center [175, 259] width 40 height 10
drag, startPoint x: 195, startPoint y: 192, endPoint x: 159, endPoint y: 202, distance: 37.3
click at [159, 202] on td "702406" at bounding box center [192, 193] width 66 height 22
copy link "702406"
drag, startPoint x: 392, startPoint y: 190, endPoint x: 312, endPoint y: 203, distance: 80.1
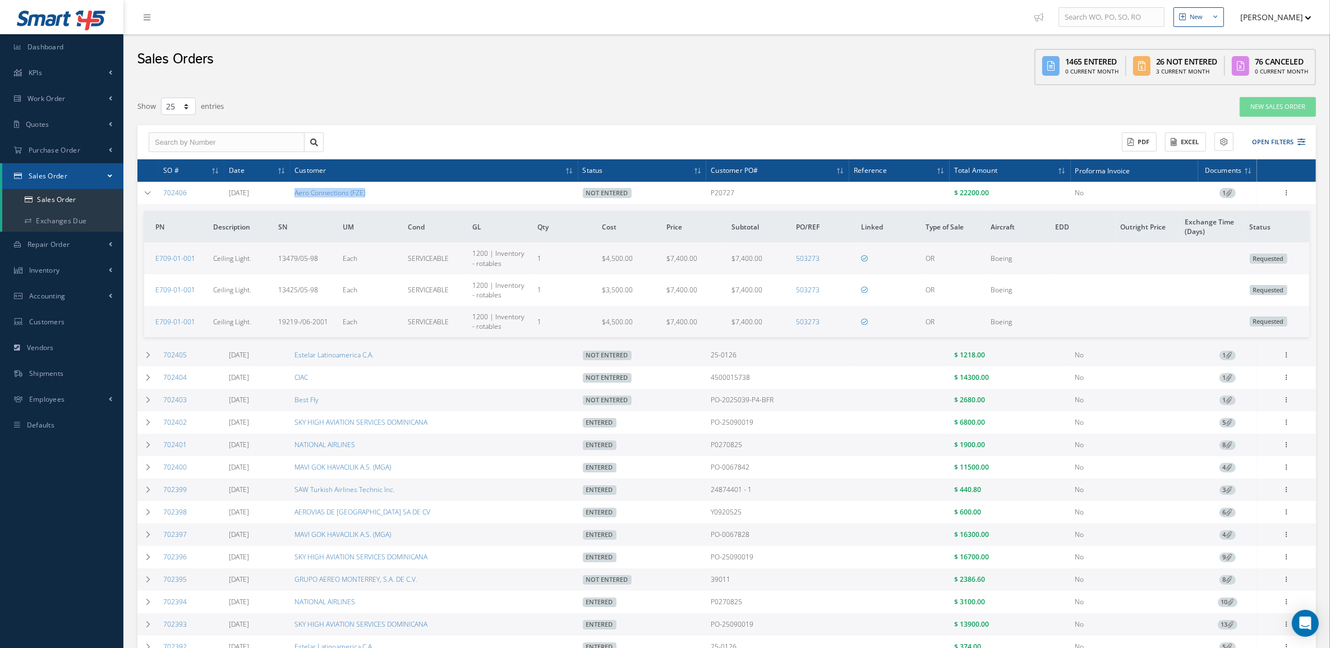
click at [312, 203] on td "Aero Connections (FZE)" at bounding box center [434, 193] width 288 height 22
copy link "Aero Connections (FZE)"
drag, startPoint x: 749, startPoint y: 192, endPoint x: 696, endPoint y: 191, distance: 53.3
click at [0, 0] on tr "702406 10/03/2025 Aero Connections (FZE) Not Entered P20727 $ 22200.00 No 1 Ent…" at bounding box center [0, 0] width 0 height 0
copy tr "P20727"
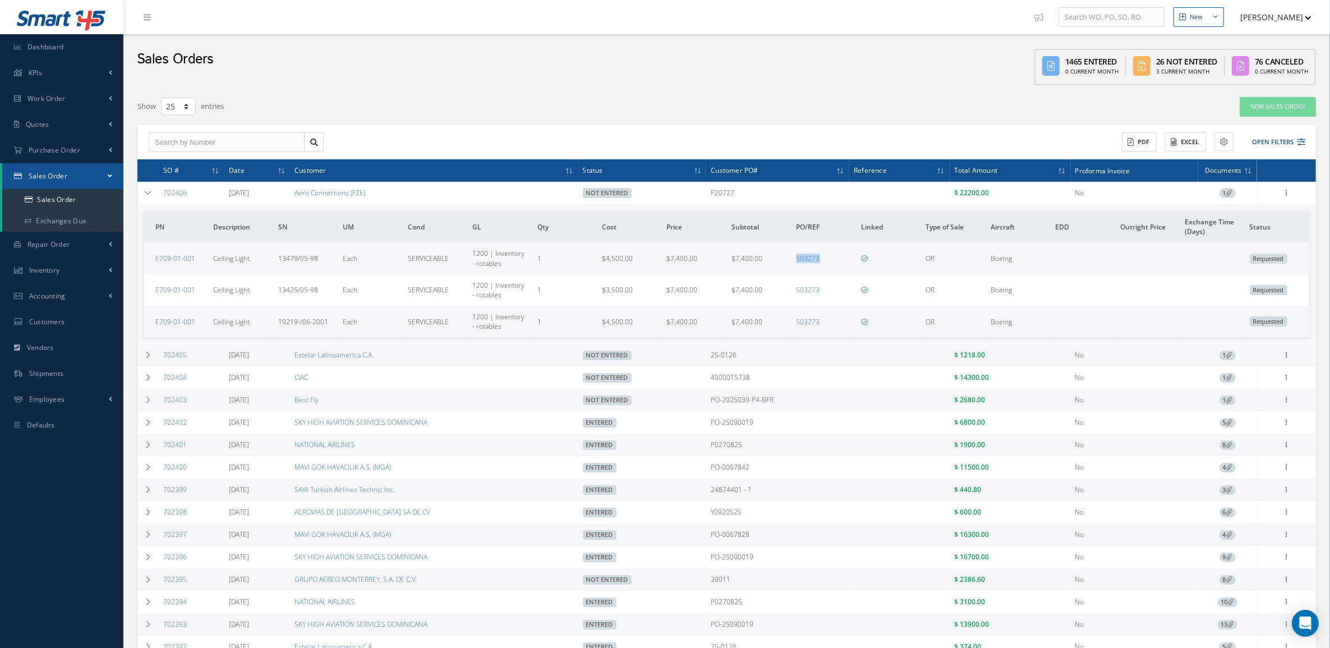
drag, startPoint x: 826, startPoint y: 260, endPoint x: 783, endPoint y: 262, distance: 43.8
click at [783, 262] on tr "E709-01-001 Ceiling Light. 13479/05-98 Each SERVICEABLE 1200 | Inventory - rota…" at bounding box center [726, 257] width 1165 height 31
copy tr "503273"
click at [808, 257] on link "503273" at bounding box center [809, 259] width 24 height 10
click at [1286, 195] on icon at bounding box center [1286, 191] width 11 height 9
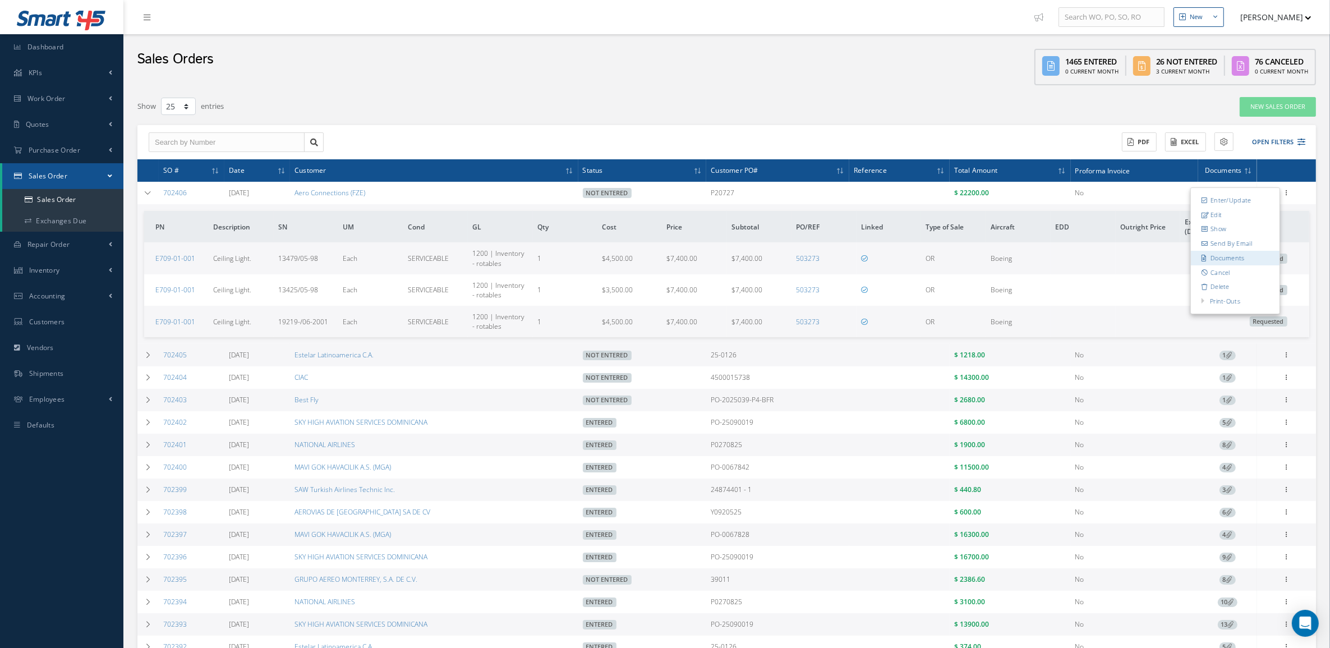
click at [1235, 263] on link "Documents" at bounding box center [1235, 258] width 89 height 15
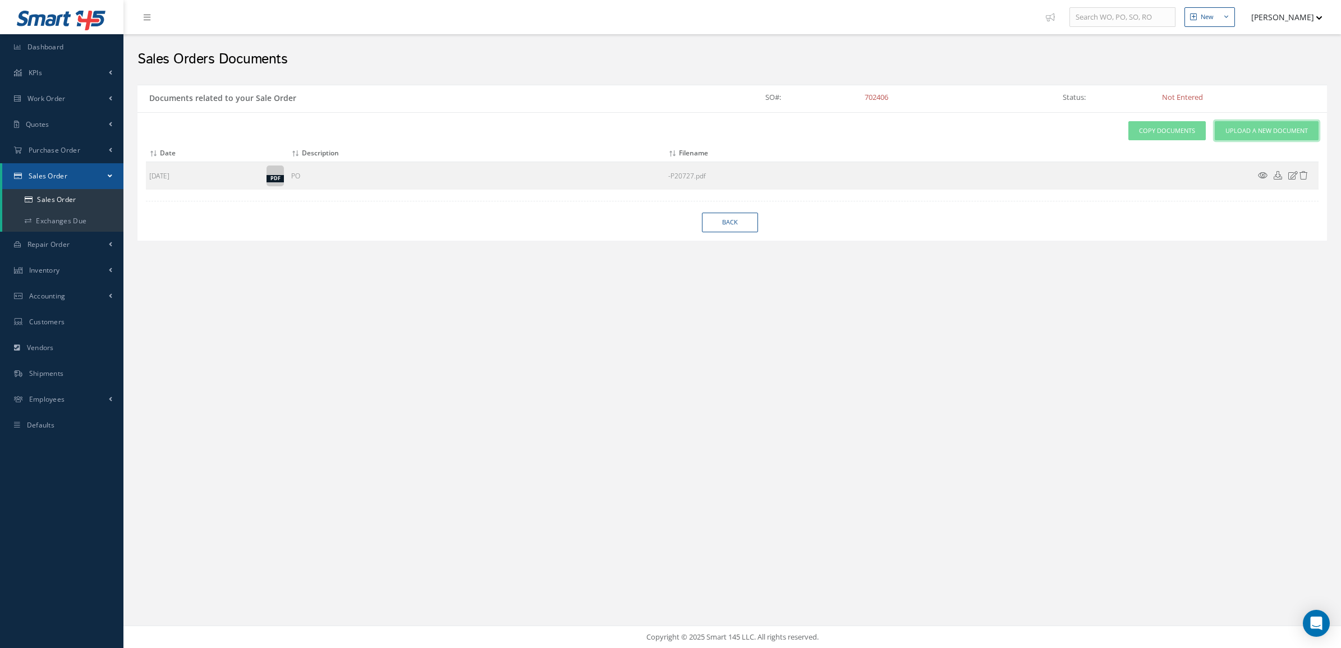
click at [1247, 134] on span "Upload a New Document" at bounding box center [1266, 131] width 82 height 10
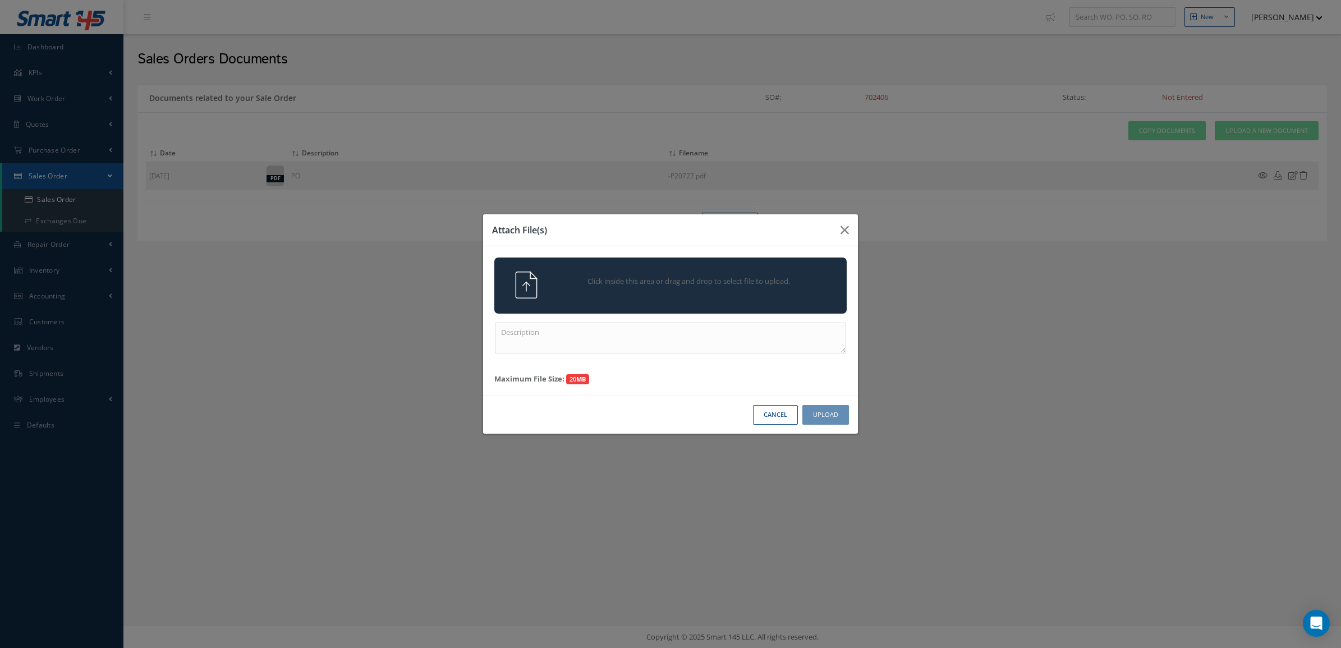
click at [770, 289] on div "Click inside this area or drag and drop to select file to upload." at bounding box center [686, 283] width 277 height 22
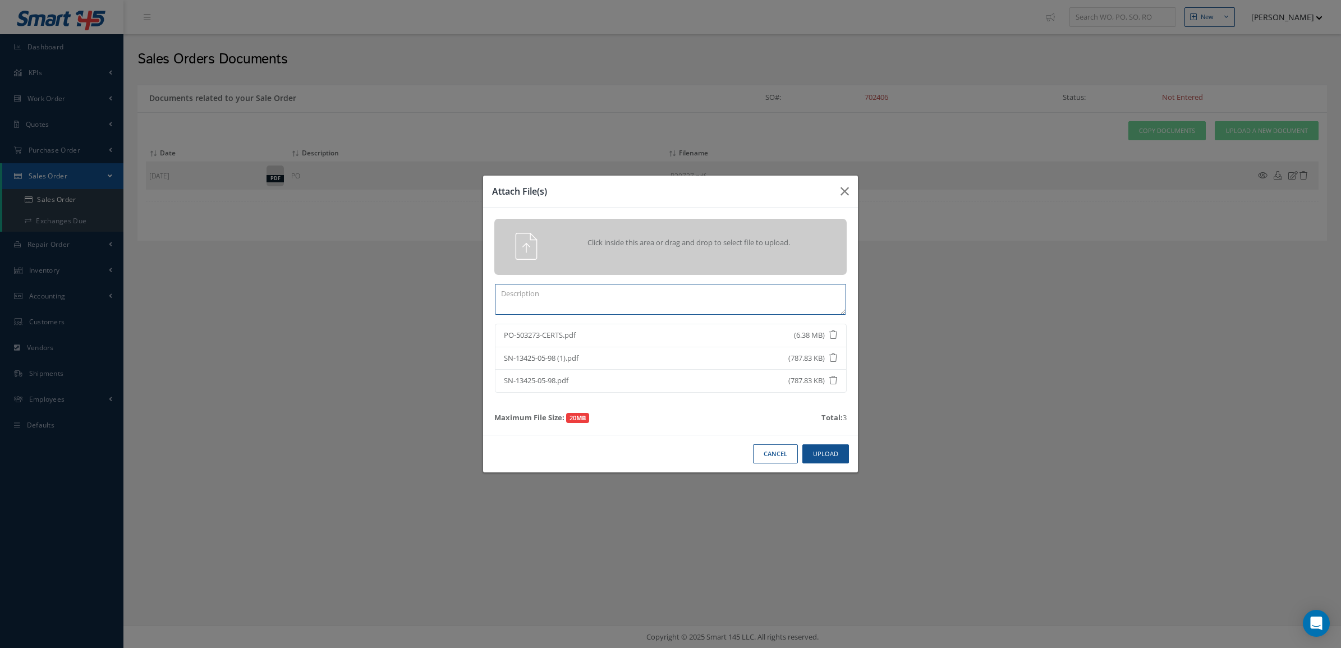
click at [698, 295] on textarea at bounding box center [670, 299] width 351 height 31
type textarea "CERTS"
click at [828, 454] on button "Upload" at bounding box center [825, 454] width 47 height 20
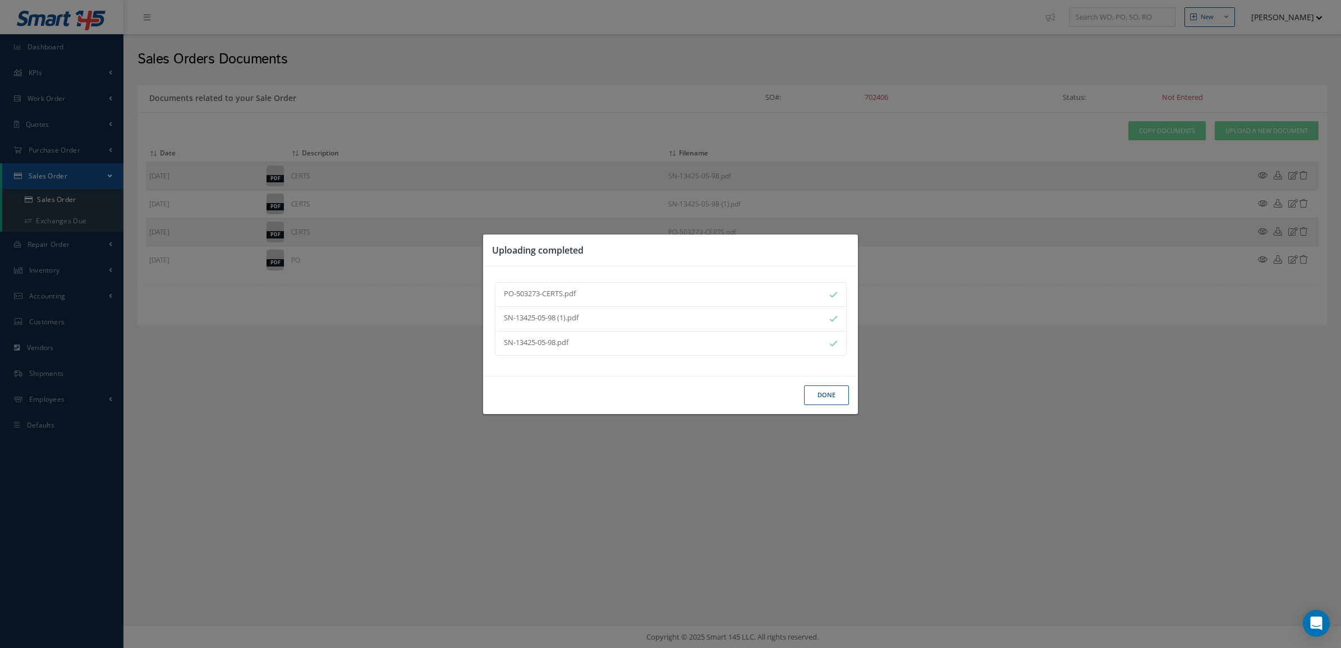
click at [826, 399] on button "Done" at bounding box center [826, 395] width 45 height 20
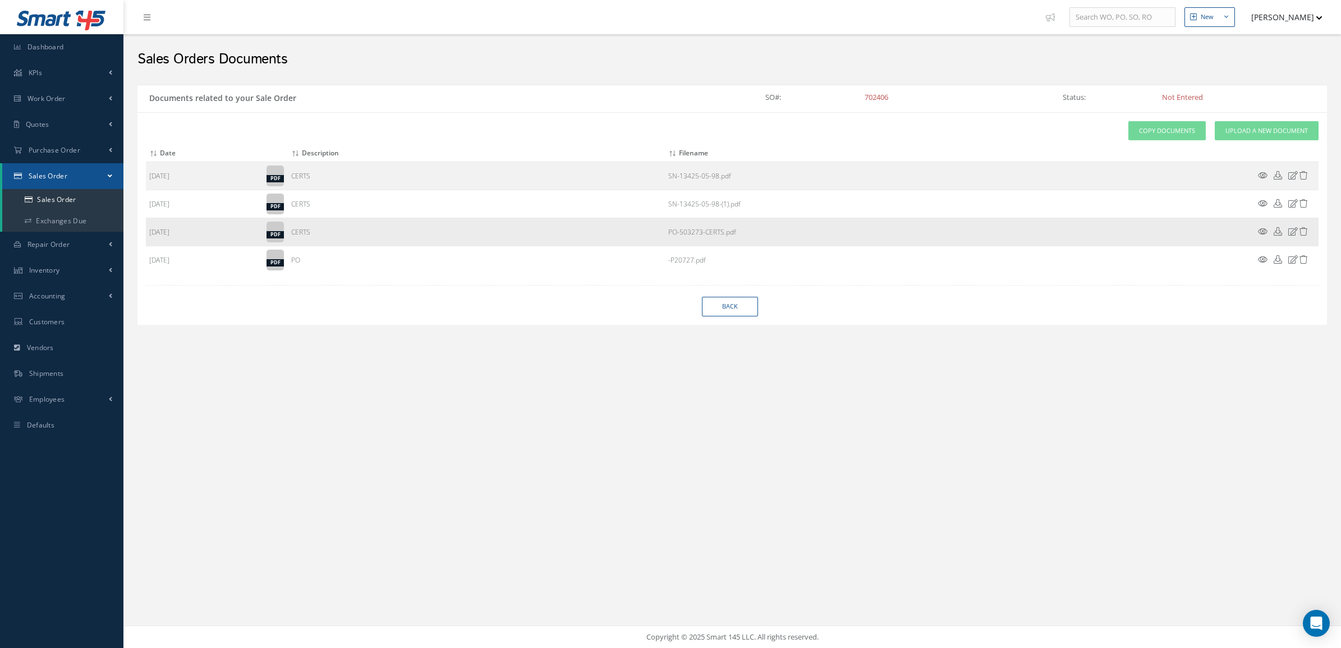
click at [1263, 233] on icon at bounding box center [1263, 231] width 10 height 8
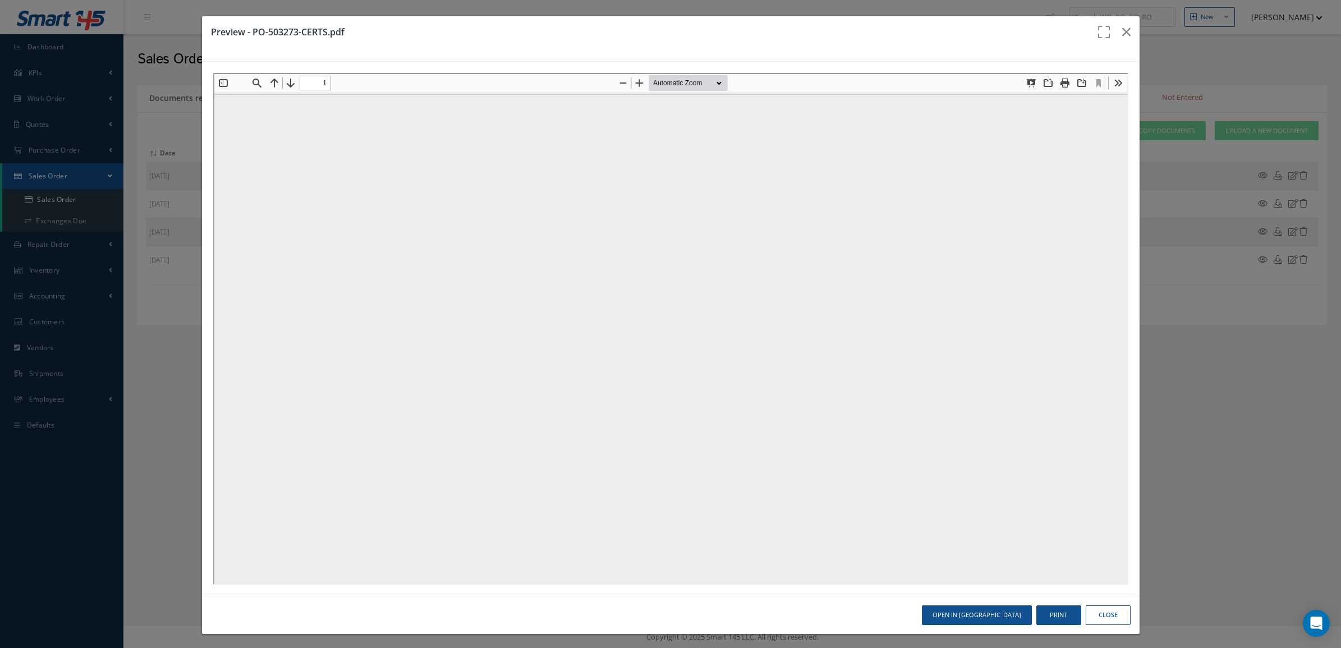
type input "0"
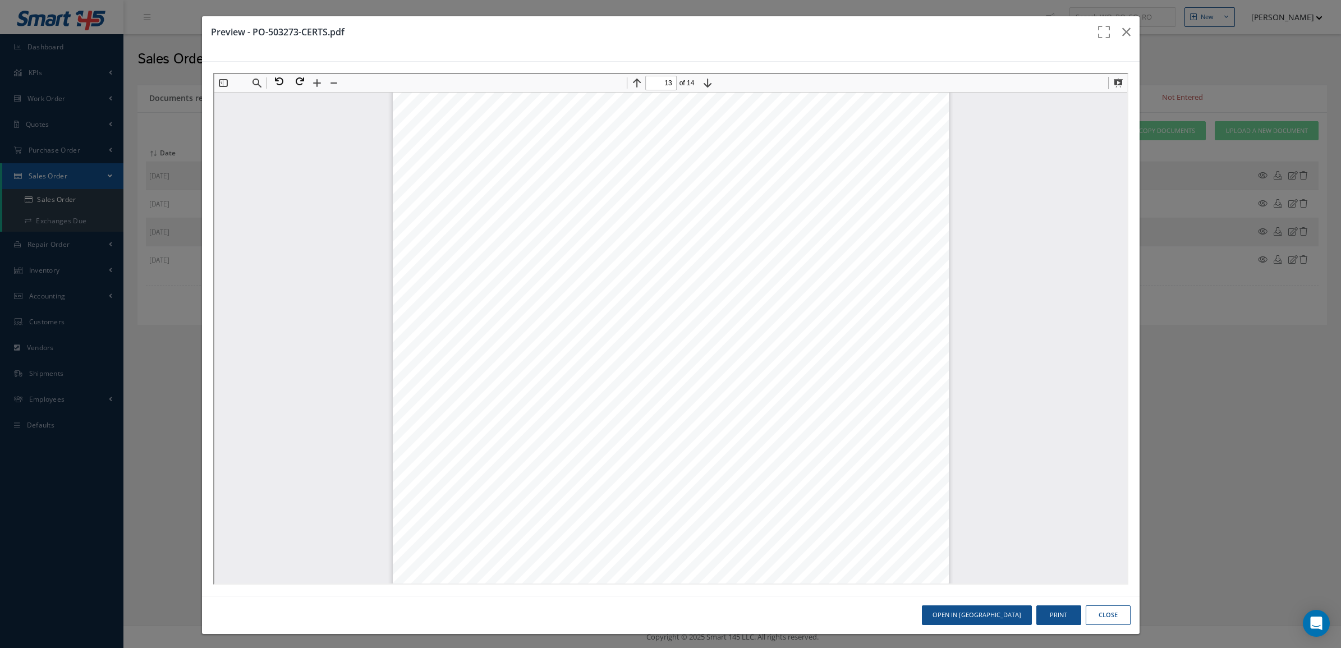
scroll to position [8835, 0]
type input "14"
drag, startPoint x: 1081, startPoint y: 623, endPoint x: 1076, endPoint y: 609, distance: 14.4
click at [1085, 619] on button "Close" at bounding box center [1107, 615] width 45 height 20
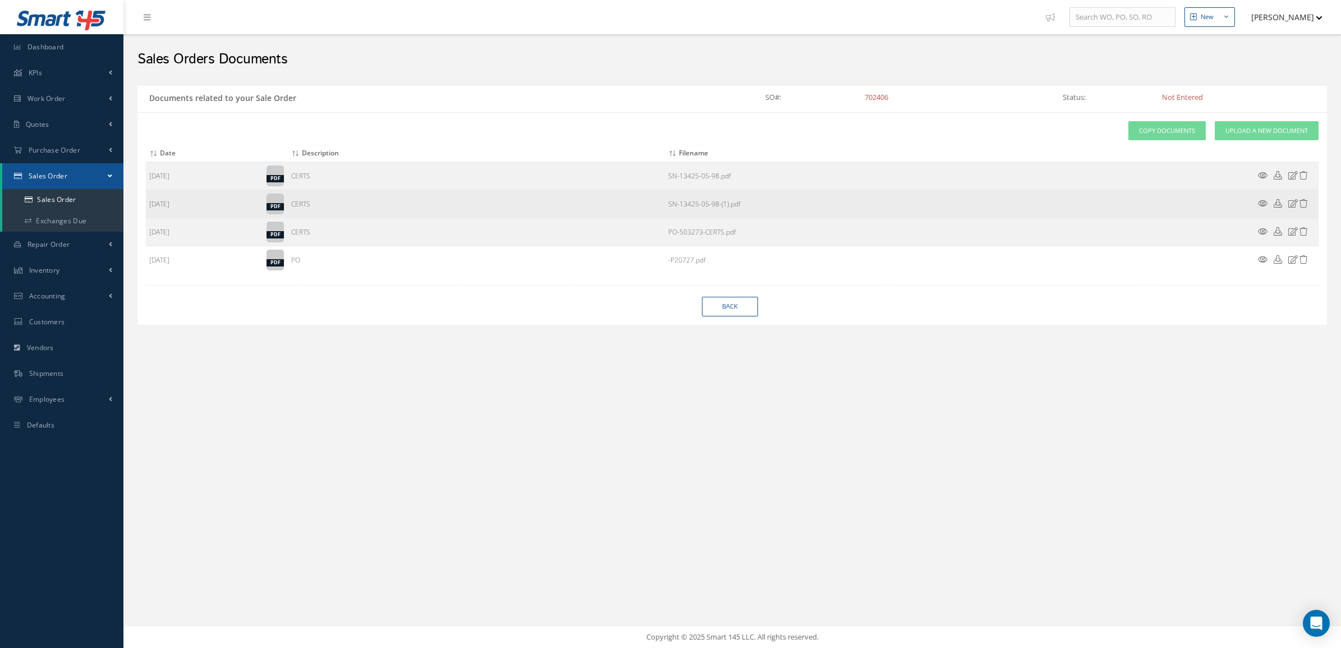
click at [1261, 203] on icon at bounding box center [1263, 203] width 10 height 8
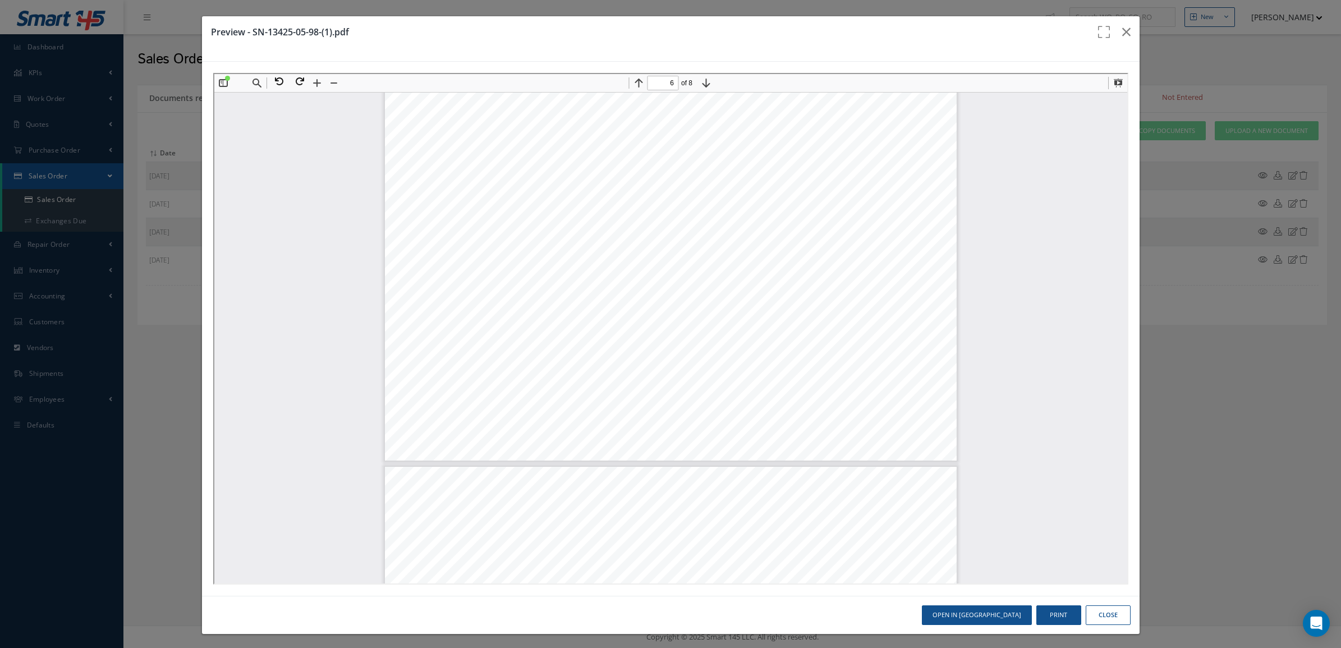
scroll to position [4073, 0]
type input "8"
click at [1122, 35] on icon "button" at bounding box center [1126, 31] width 8 height 13
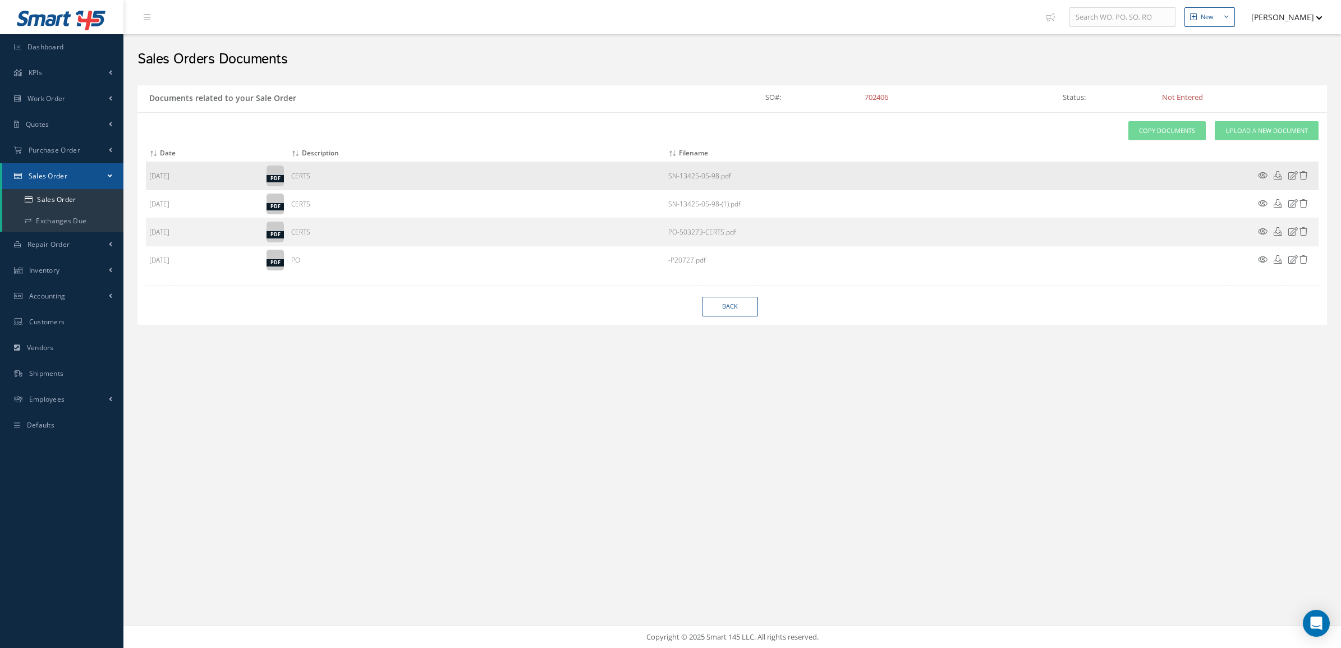
click at [1261, 178] on icon at bounding box center [1263, 175] width 10 height 8
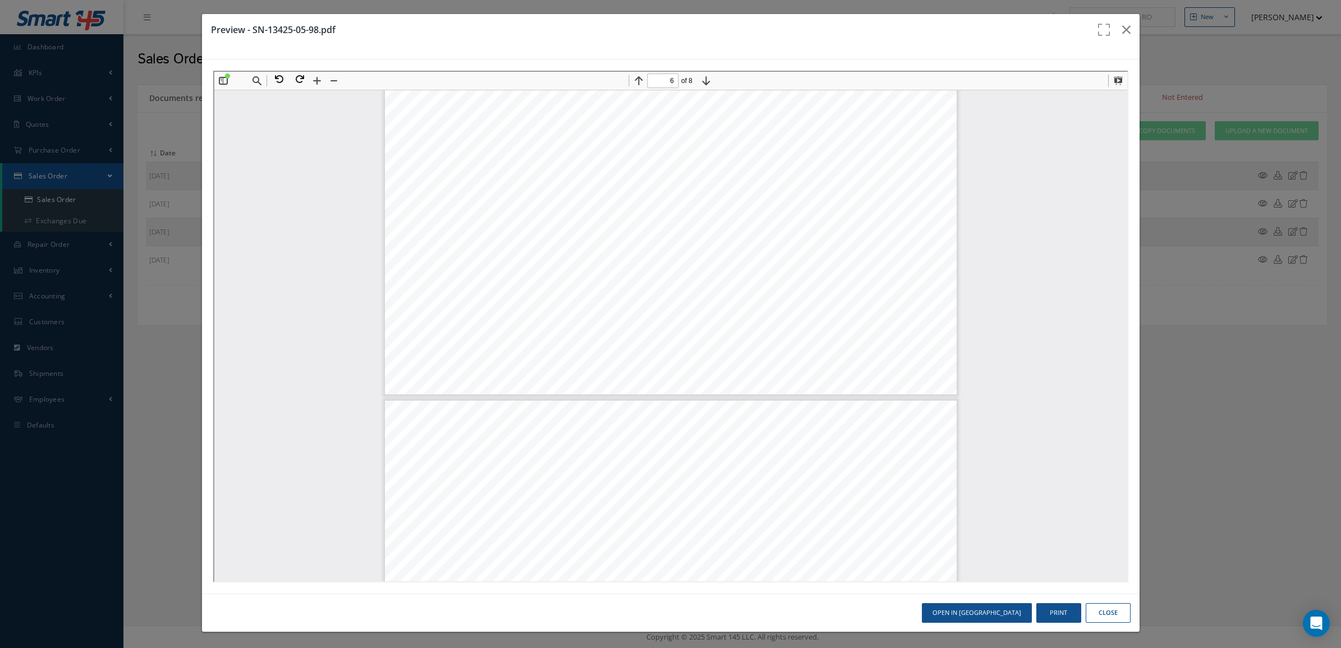
scroll to position [2469, 0]
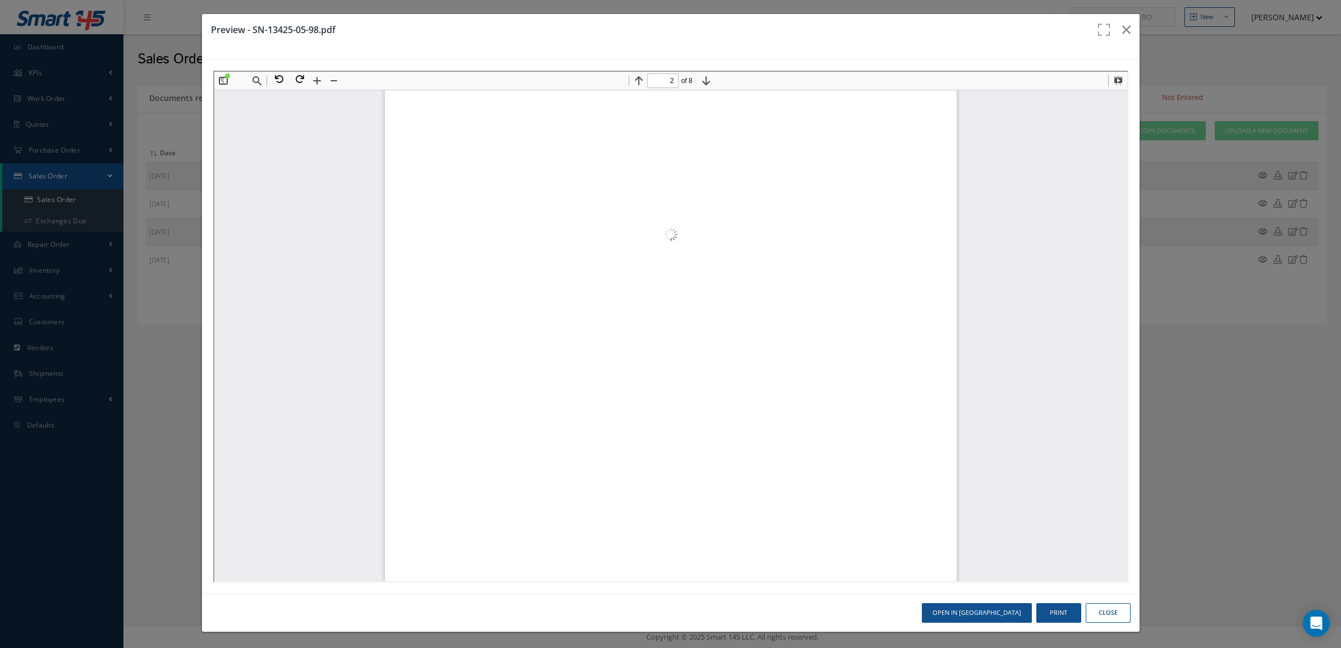
type input "1"
drag, startPoint x: 1112, startPoint y: 505, endPoint x: 1322, endPoint y: 121, distance: 437.8
click at [1122, 35] on icon "button" at bounding box center [1126, 29] width 8 height 13
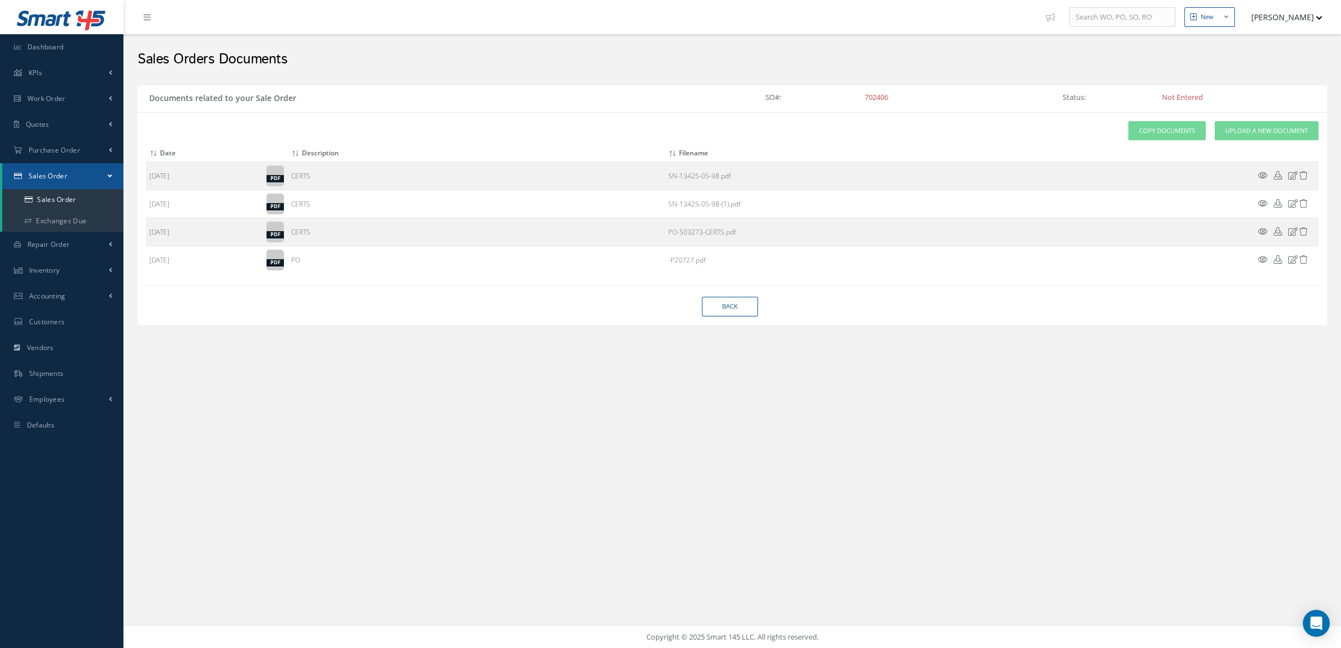
click at [1262, 204] on icon at bounding box center [1263, 203] width 10 height 8
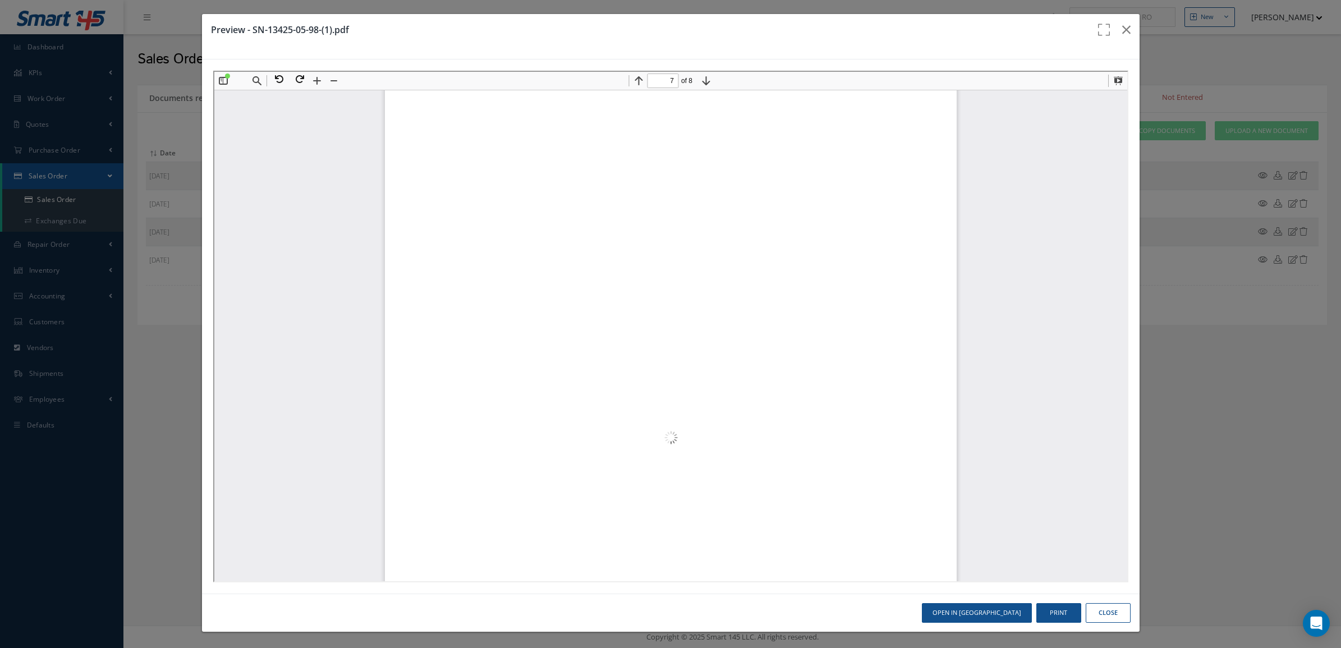
type input "8"
click at [1122, 28] on icon "button" at bounding box center [1126, 29] width 8 height 13
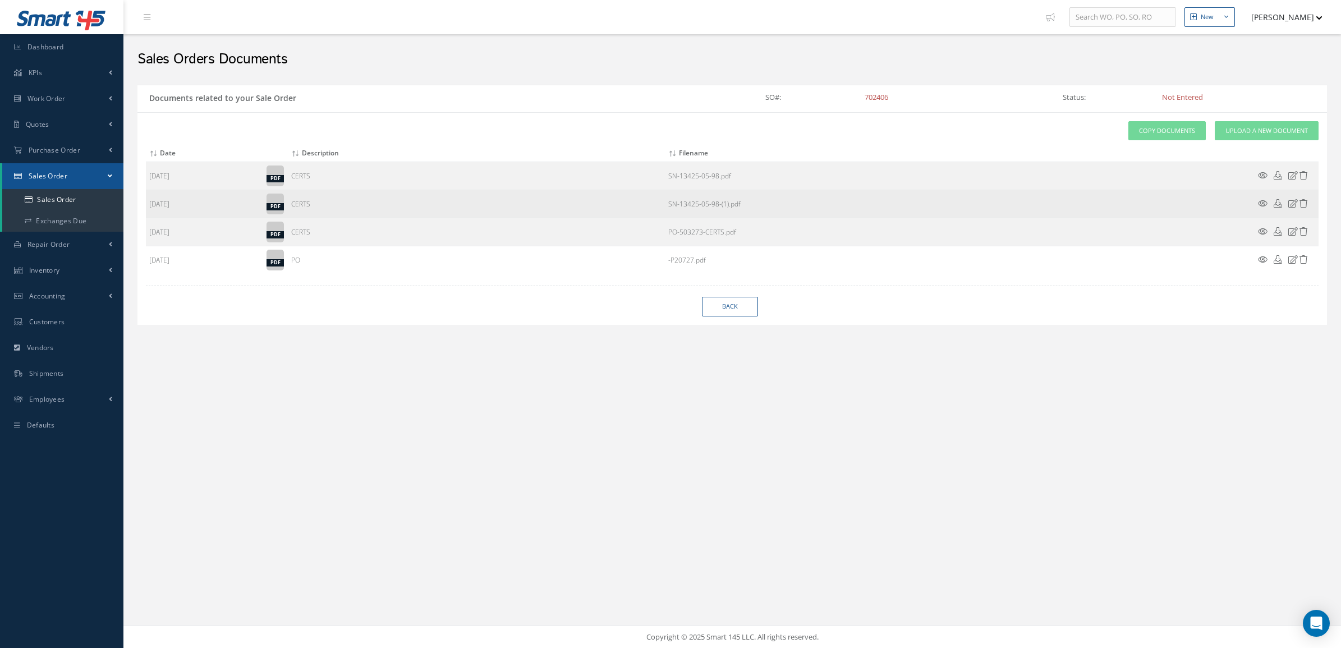
click at [1268, 205] on td at bounding box center [1284, 204] width 67 height 28
click at [1263, 203] on icon at bounding box center [1263, 203] width 10 height 8
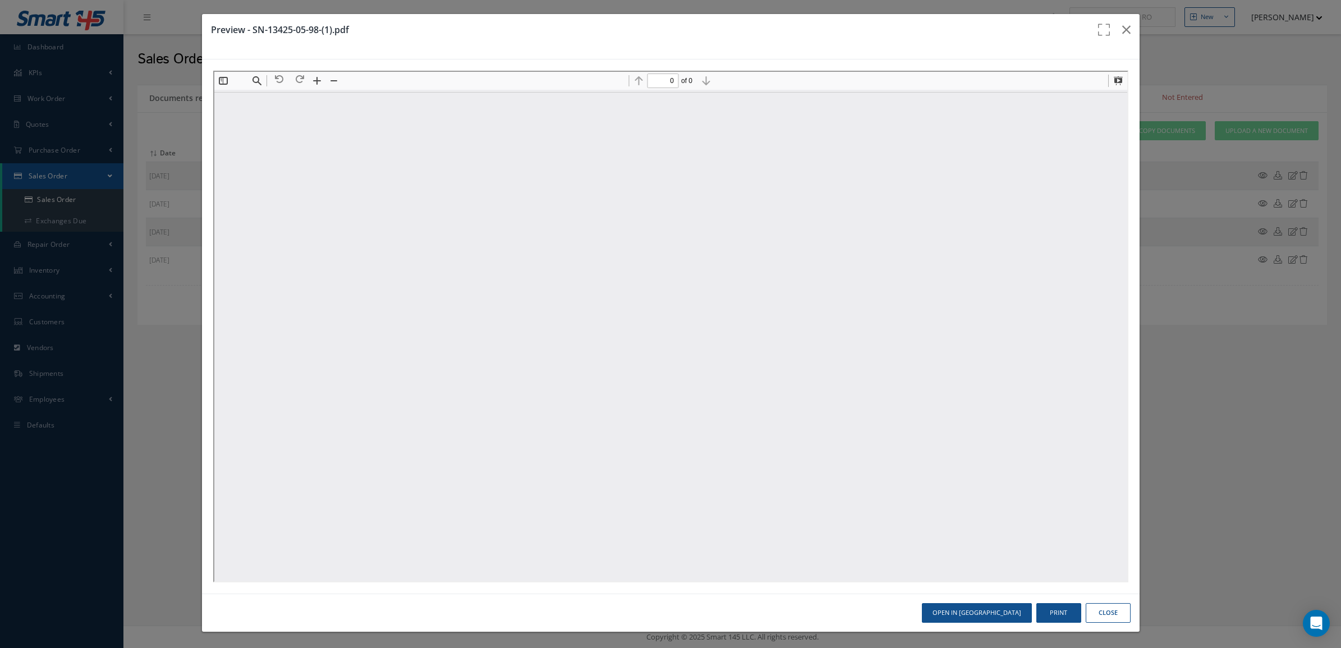
scroll to position [0, 0]
type input "8"
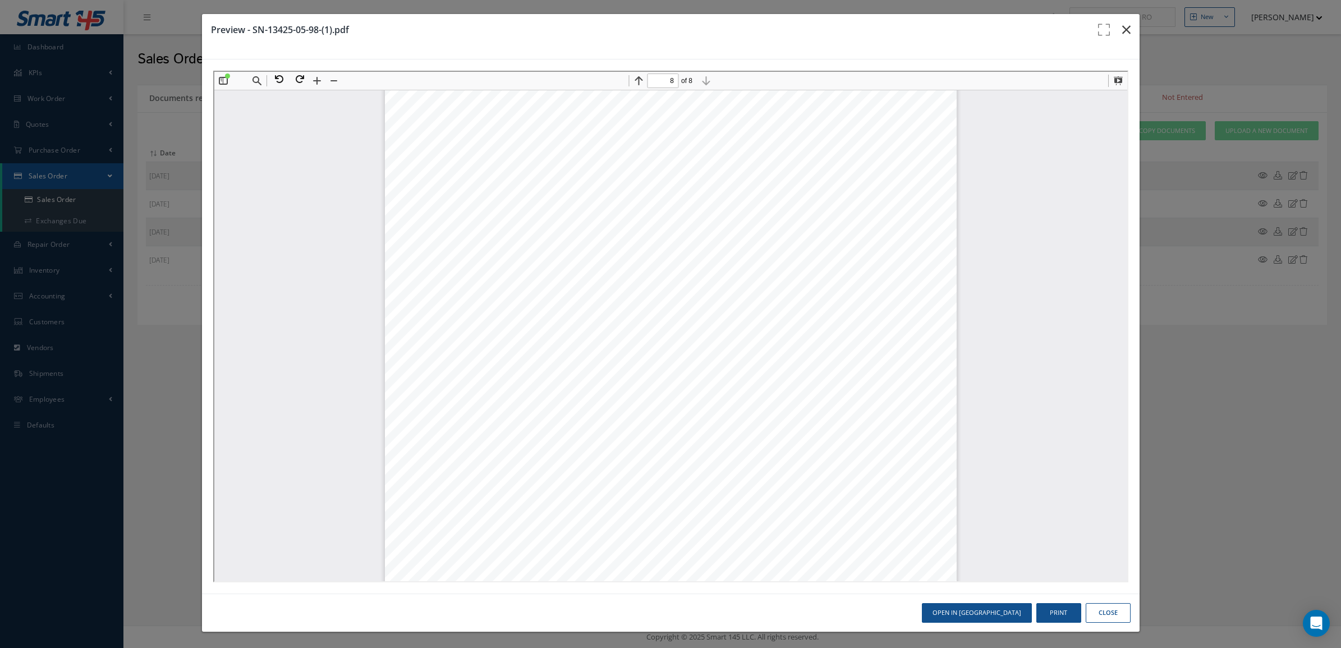
click at [1122, 29] on icon "button" at bounding box center [1126, 29] width 8 height 13
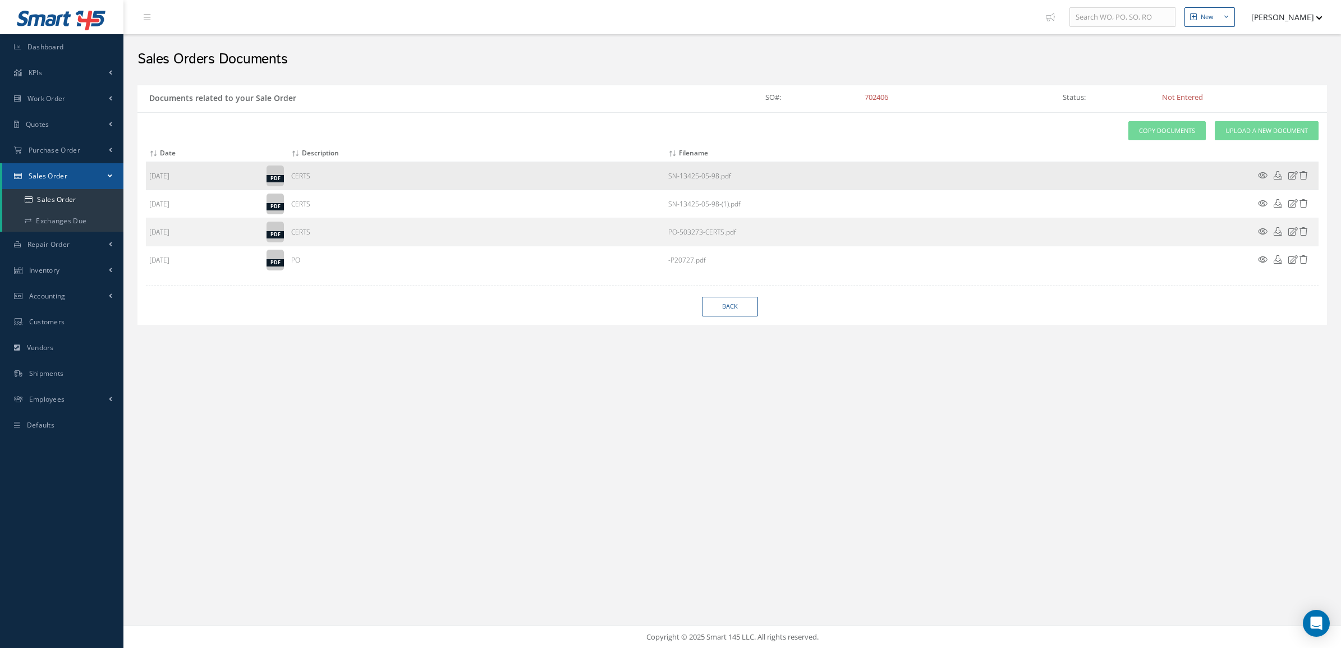
click at [1261, 174] on icon at bounding box center [1263, 175] width 10 height 8
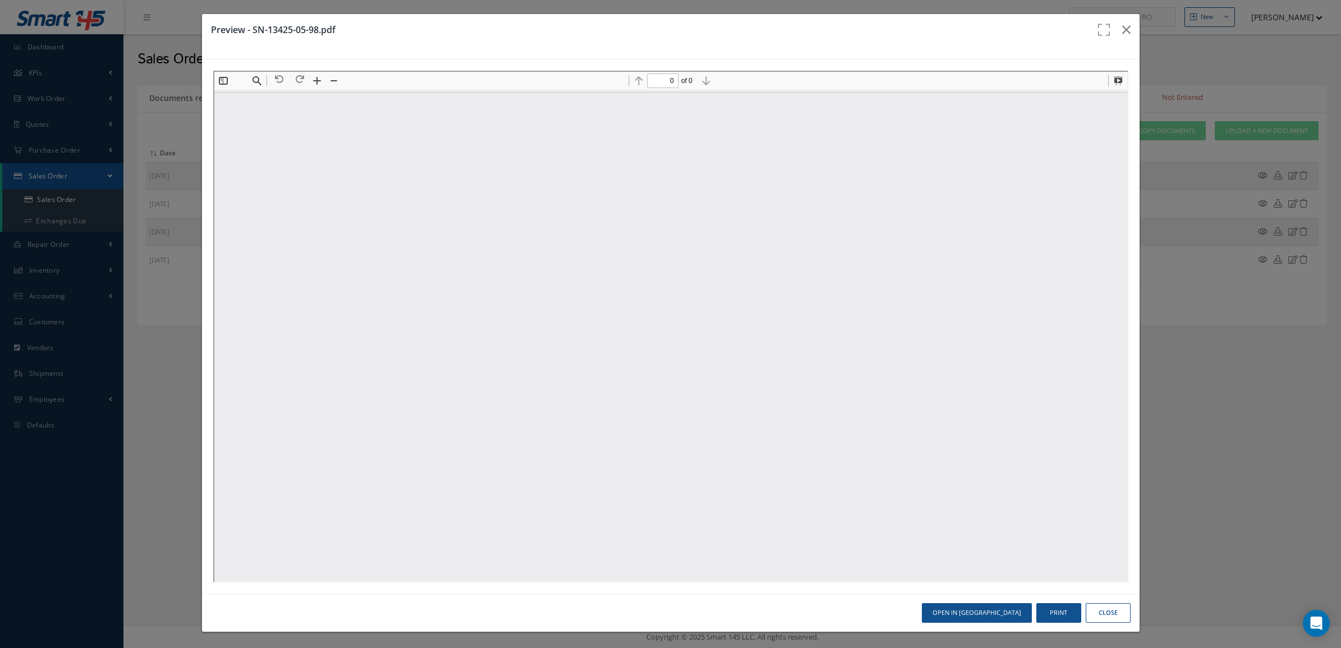
scroll to position [0, 0]
type input "8"
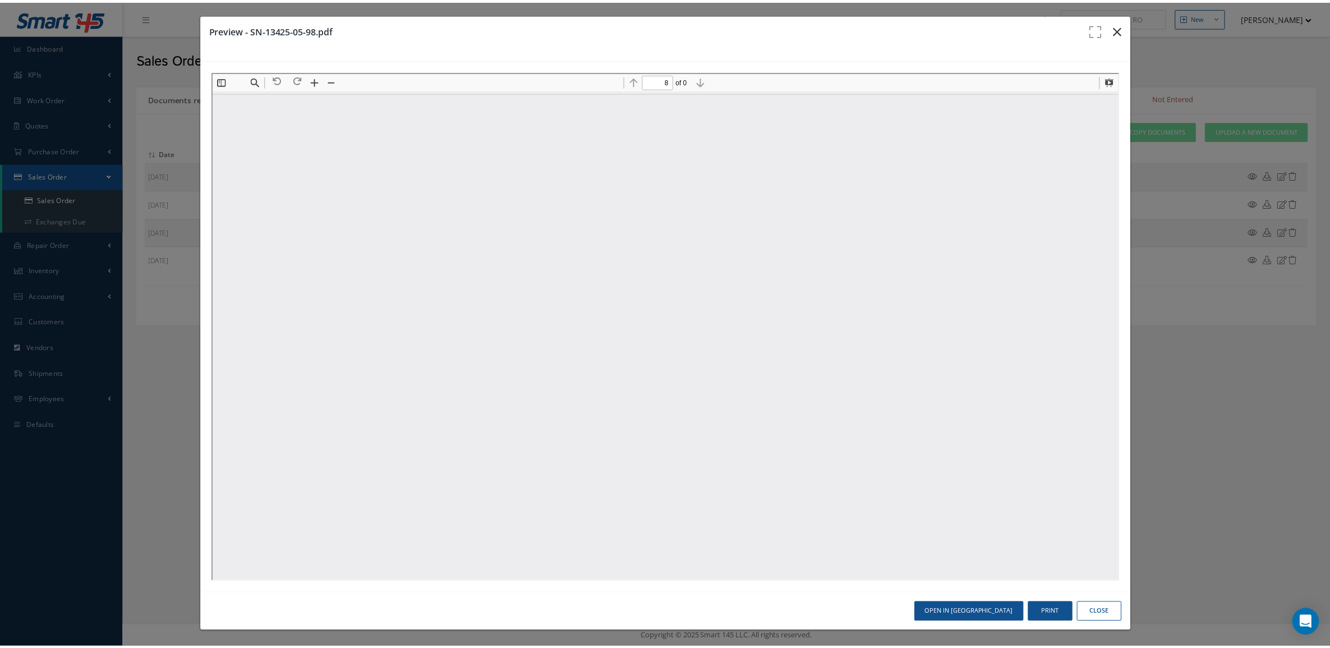
scroll to position [5232, 0]
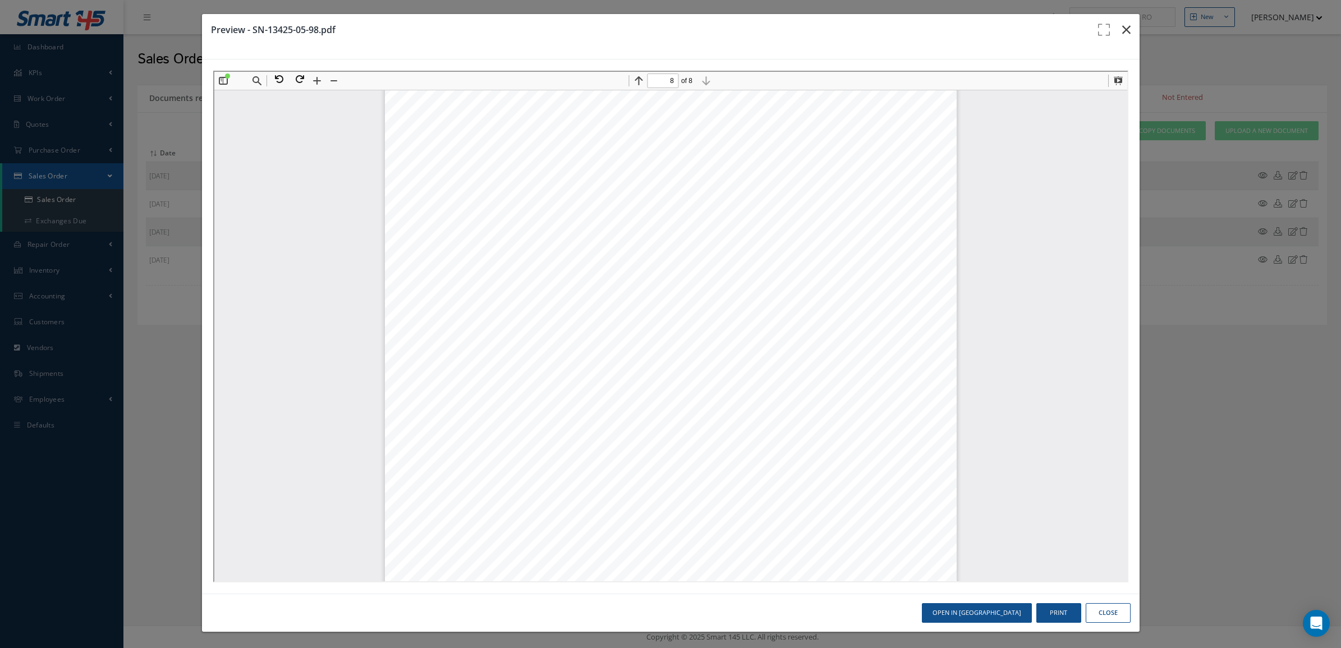
click at [1122, 32] on icon "button" at bounding box center [1126, 29] width 8 height 13
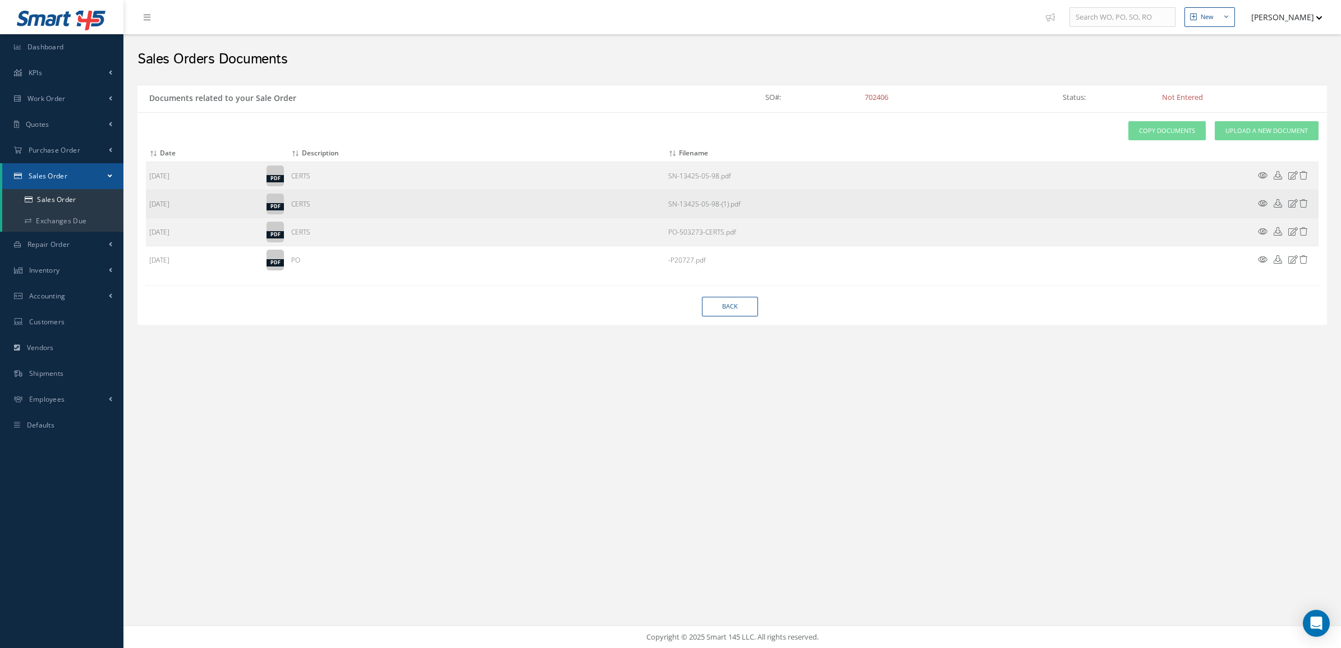
click at [1300, 205] on icon at bounding box center [1303, 203] width 8 height 8
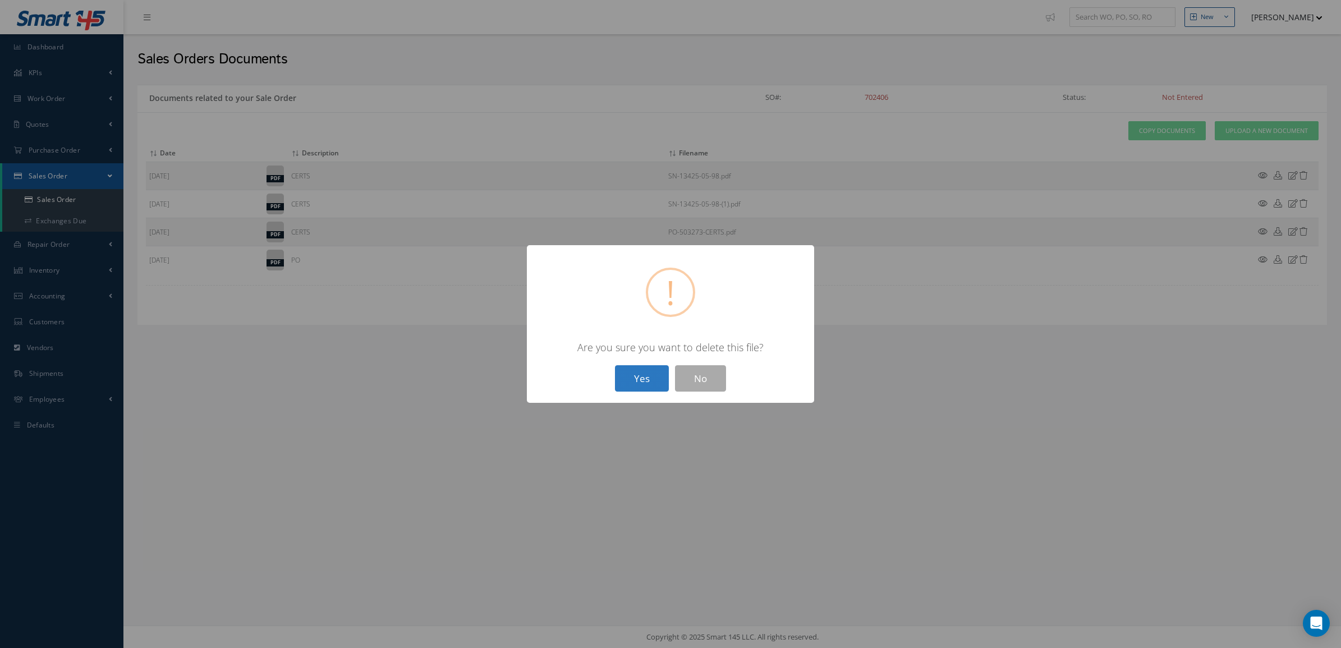
click at [637, 380] on button "Yes" at bounding box center [642, 378] width 54 height 26
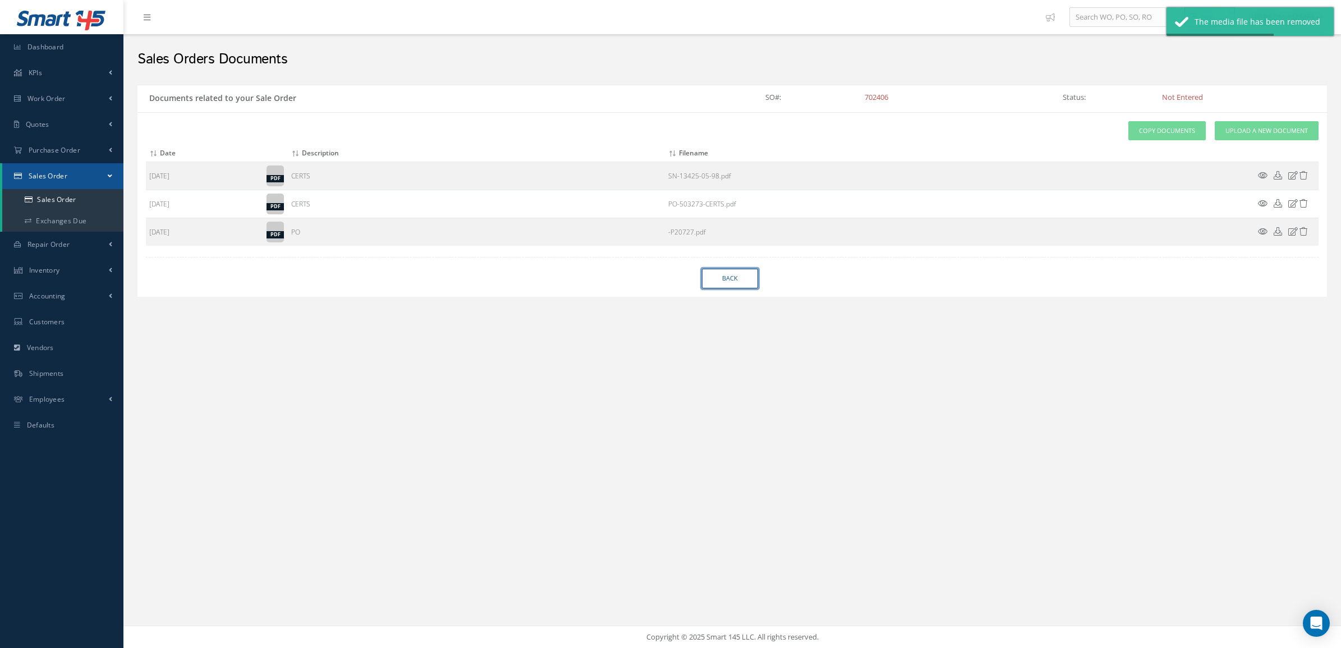
click at [722, 279] on link "Back" at bounding box center [730, 279] width 56 height 20
select select "25"
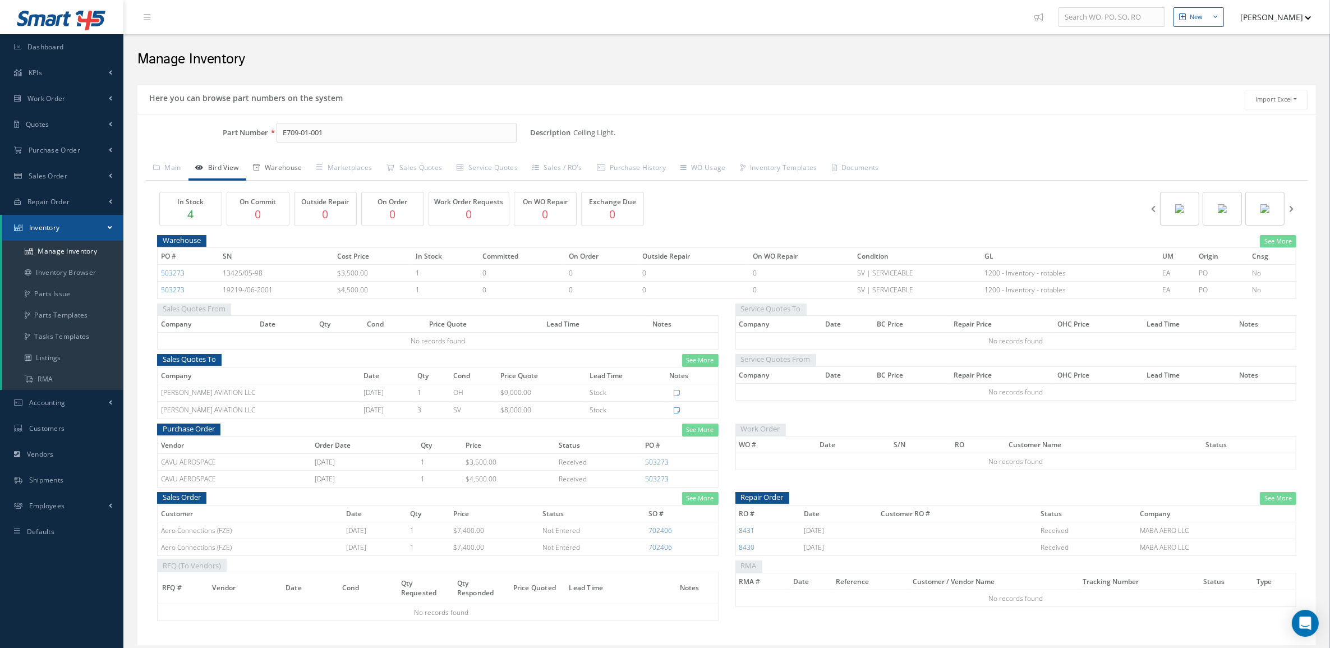
click at [266, 164] on link "Warehouse" at bounding box center [277, 169] width 63 height 24
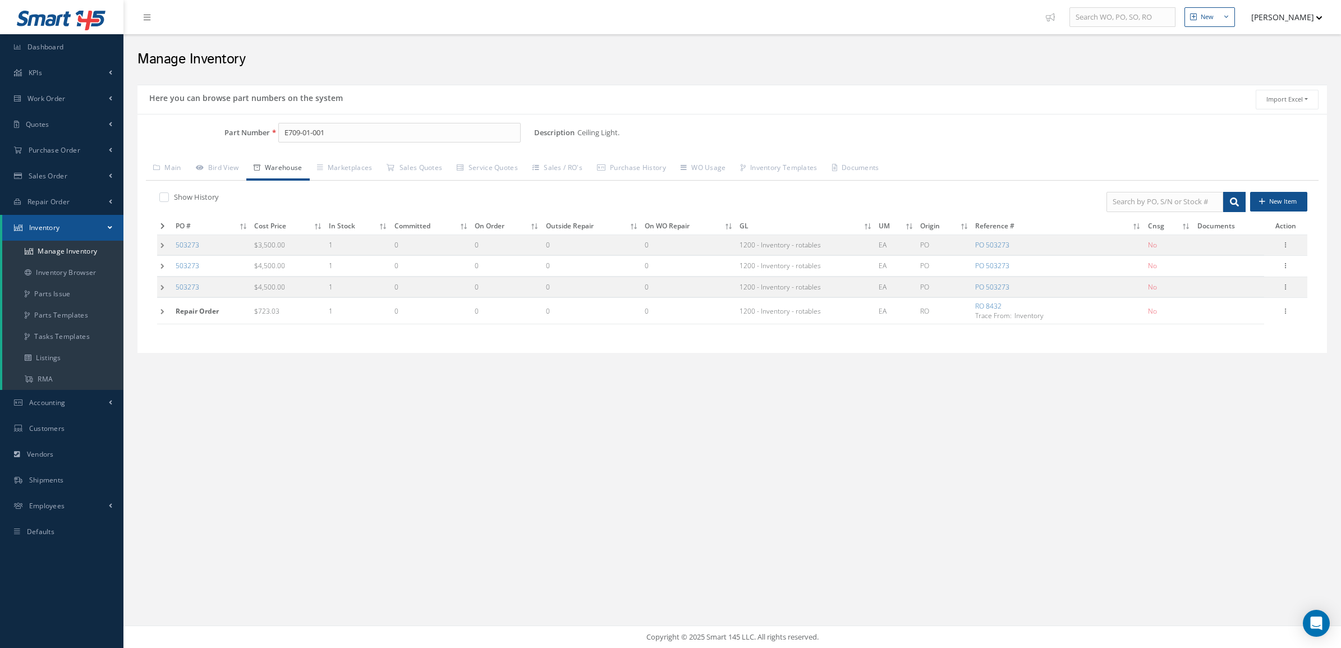
click at [158, 247] on td at bounding box center [164, 244] width 15 height 21
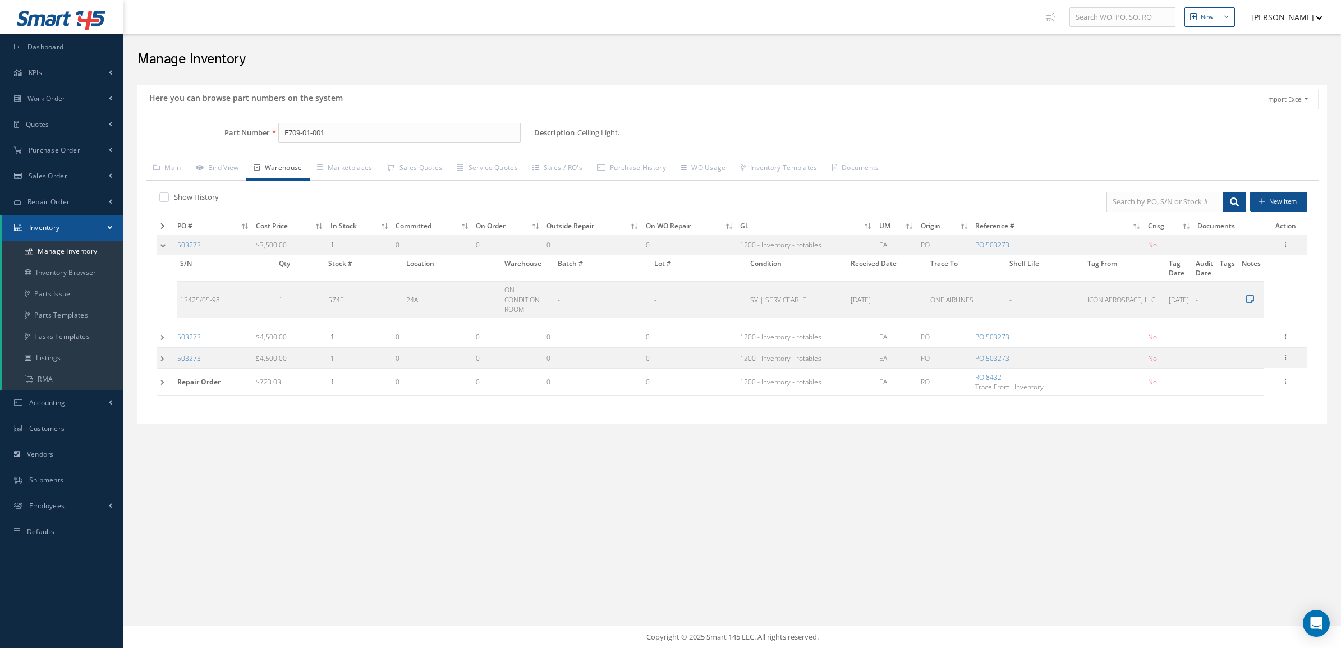
click at [167, 339] on td at bounding box center [165, 336] width 17 height 21
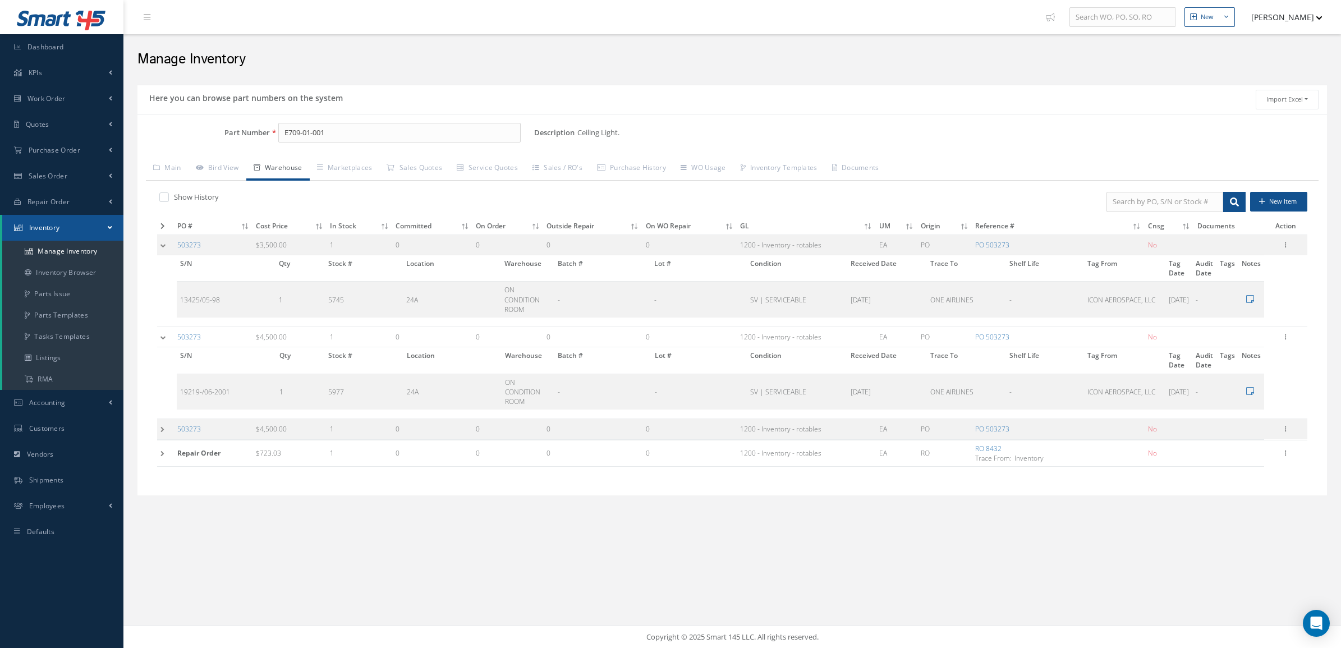
click at [164, 433] on td at bounding box center [165, 429] width 17 height 21
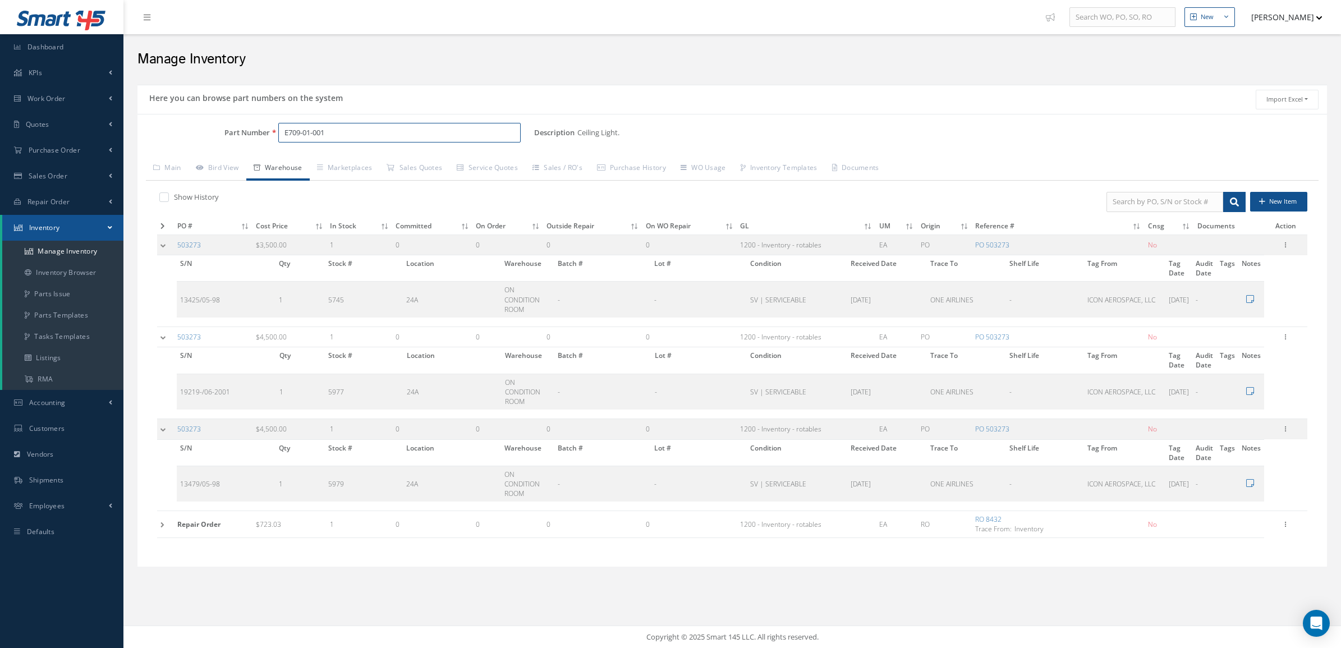
drag, startPoint x: 338, startPoint y: 131, endPoint x: 240, endPoint y: 135, distance: 98.8
click at [240, 135] on div "Part Number E709-01-001" at bounding box center [335, 133] width 397 height 20
click at [363, 132] on input "E709-01-001" at bounding box center [399, 133] width 242 height 20
type input "E709-01-100"
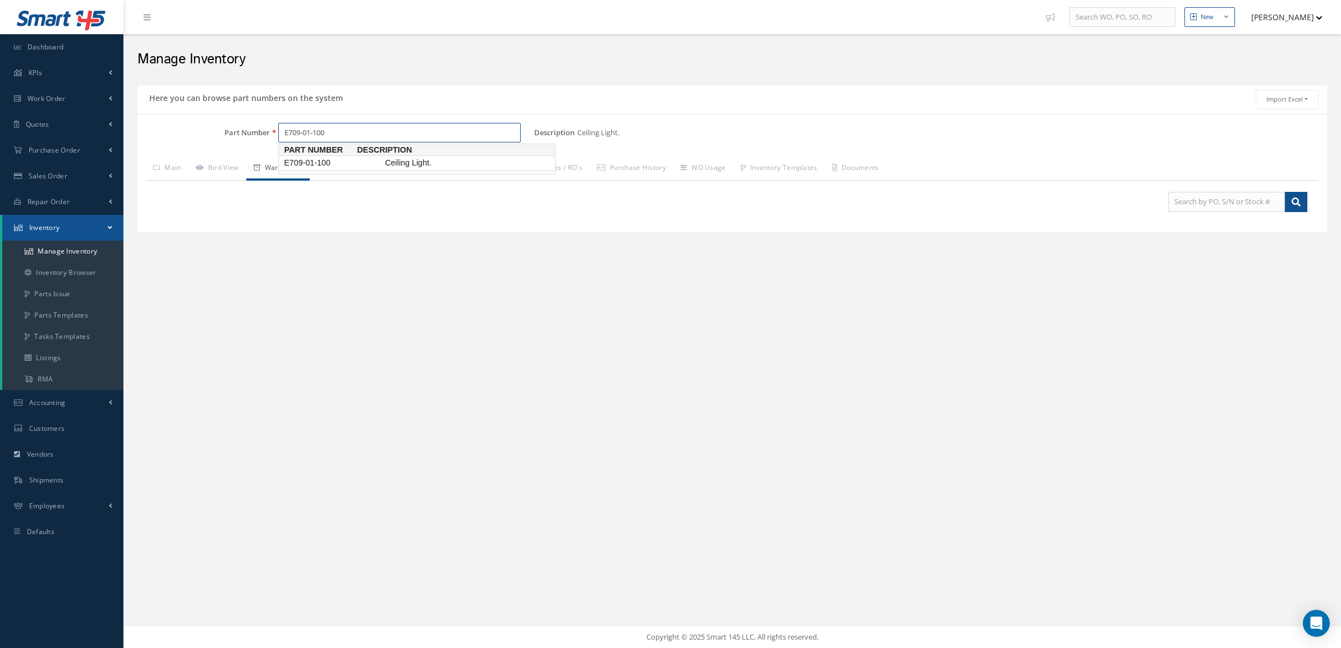
click at [346, 164] on span "E709-01-100" at bounding box center [332, 163] width 101 height 12
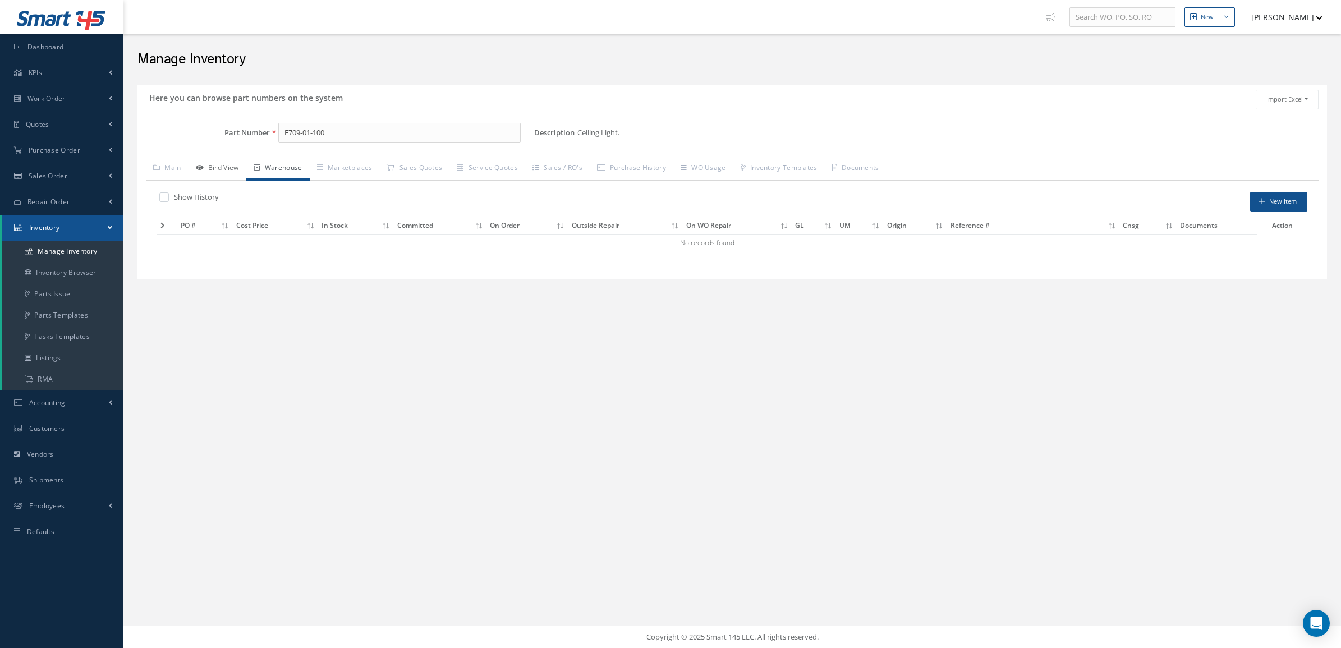
click at [203, 167] on icon at bounding box center [200, 167] width 8 height 7
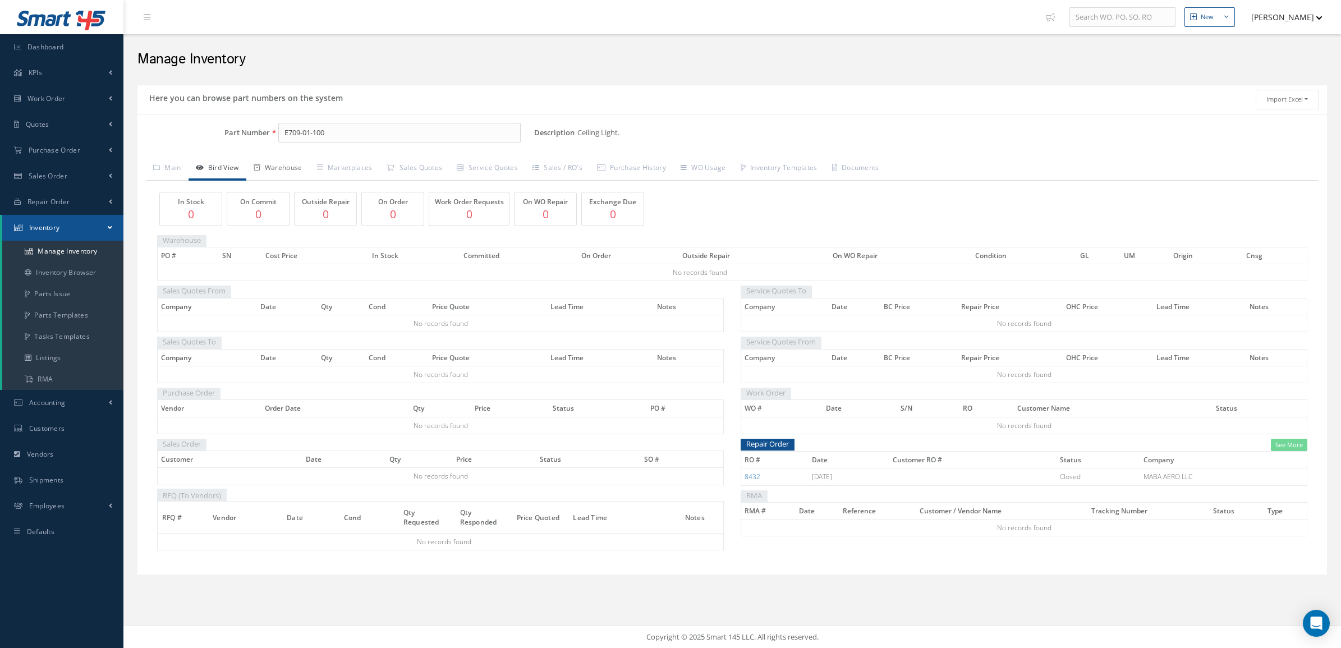
click at [282, 169] on link "Warehouse" at bounding box center [277, 169] width 63 height 24
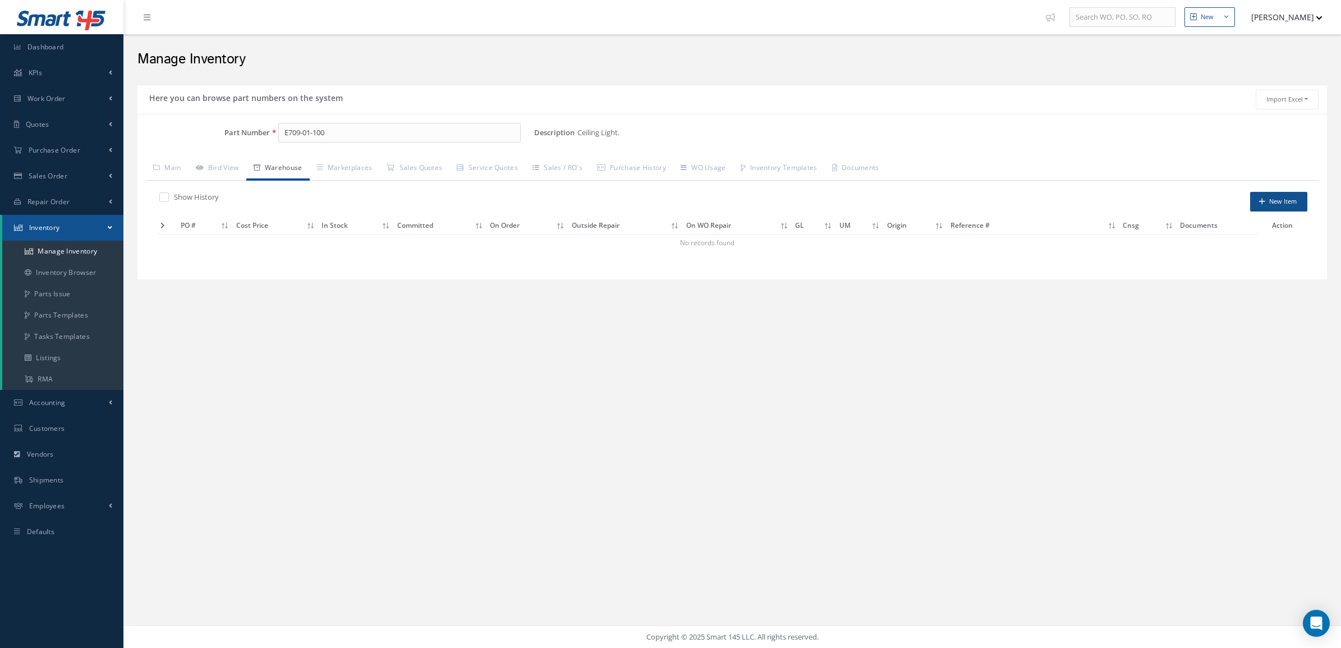
click at [168, 195] on label at bounding box center [169, 197] width 3 height 10
click at [167, 195] on input "checkbox" at bounding box center [162, 198] width 7 height 7
checkbox input "true"
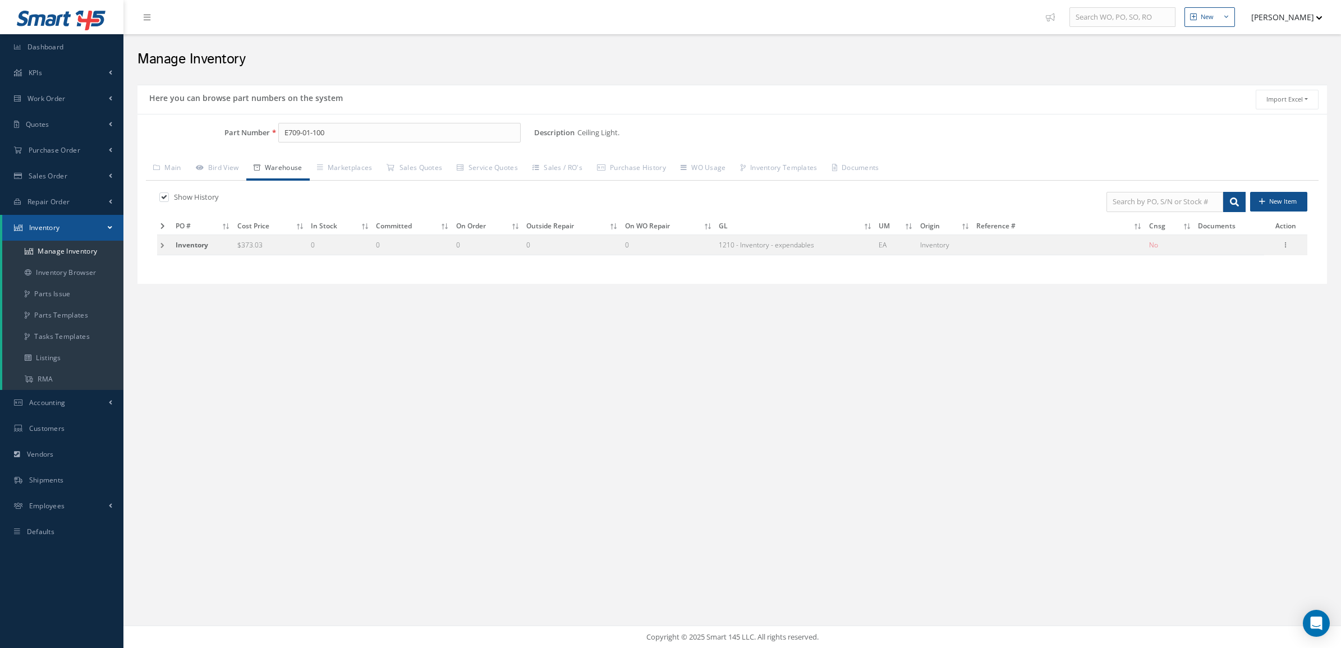
click at [162, 244] on td at bounding box center [164, 244] width 15 height 21
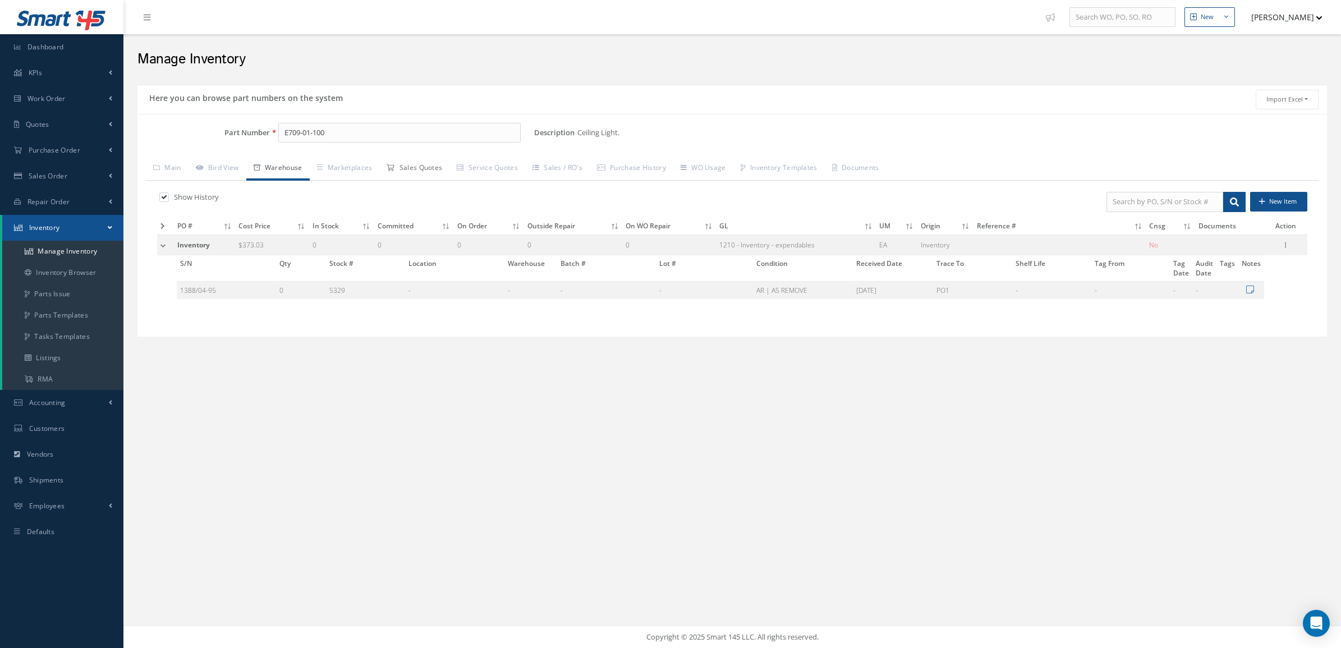
click at [413, 168] on link "Sales Quotes" at bounding box center [414, 169] width 70 height 24
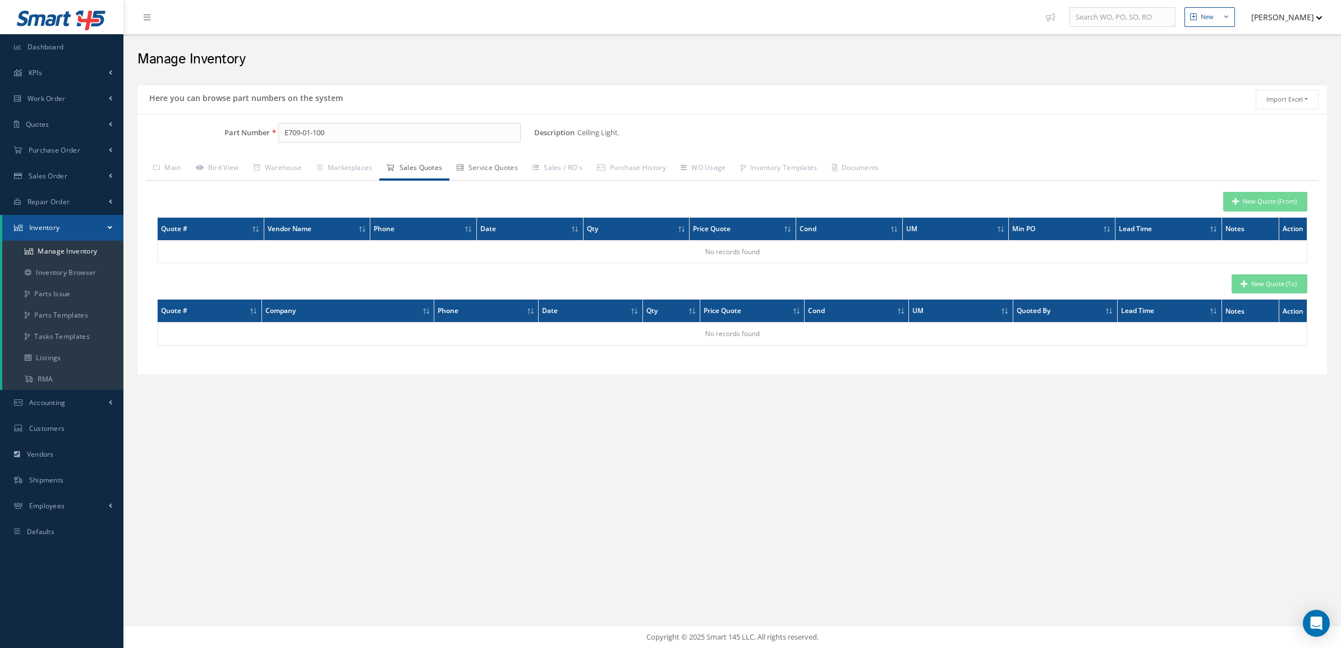
click at [486, 169] on link "Service Quotes" at bounding box center [487, 169] width 76 height 24
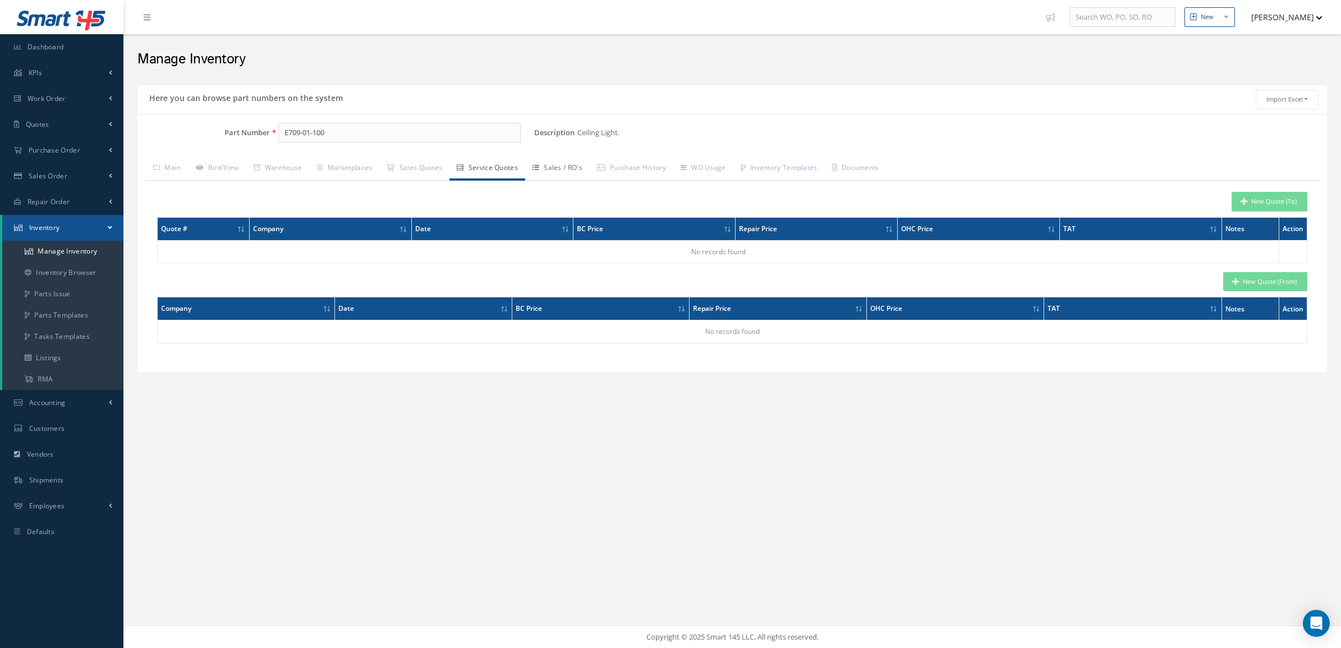
click at [565, 172] on link "Sales / RO's" at bounding box center [557, 169] width 65 height 24
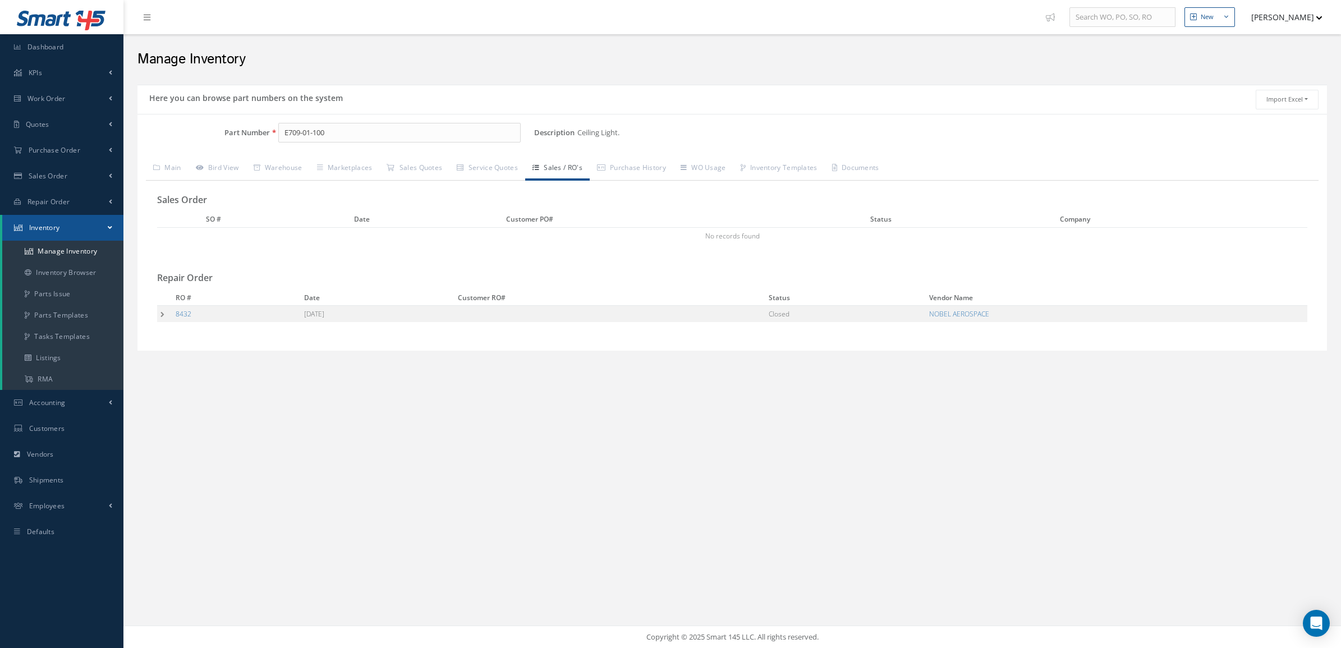
click at [166, 315] on td at bounding box center [164, 314] width 15 height 17
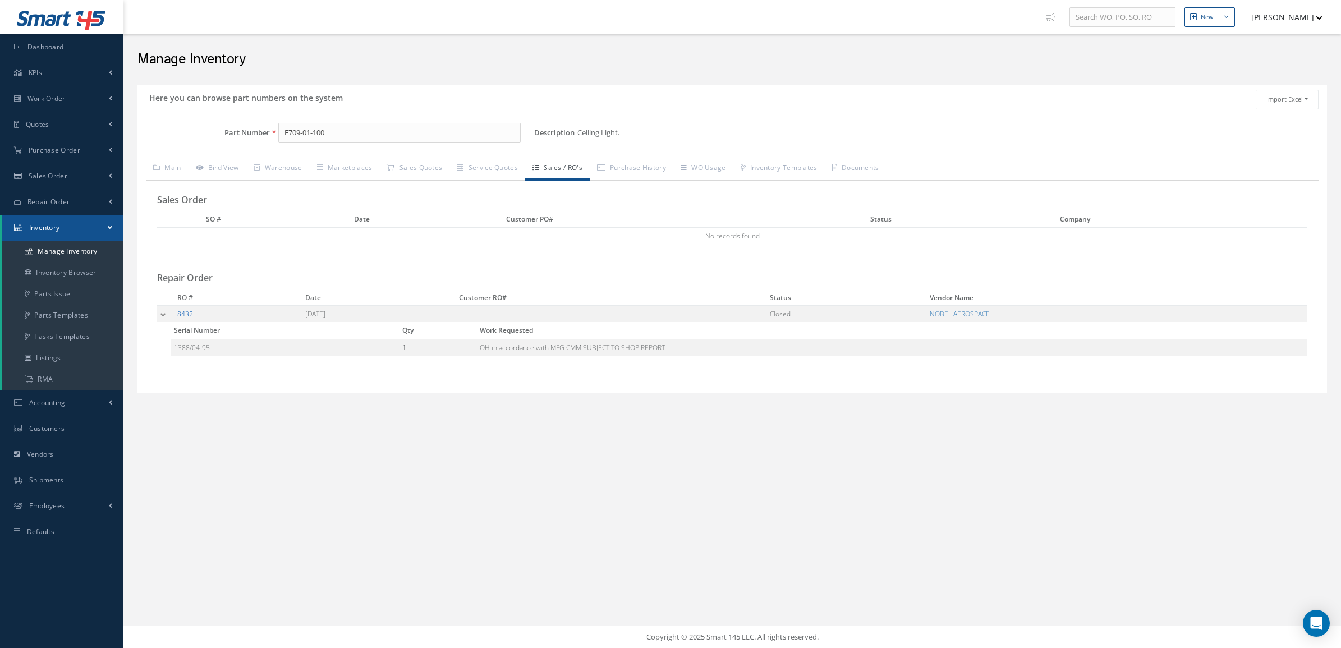
click at [186, 318] on link "8432" at bounding box center [185, 314] width 16 height 10
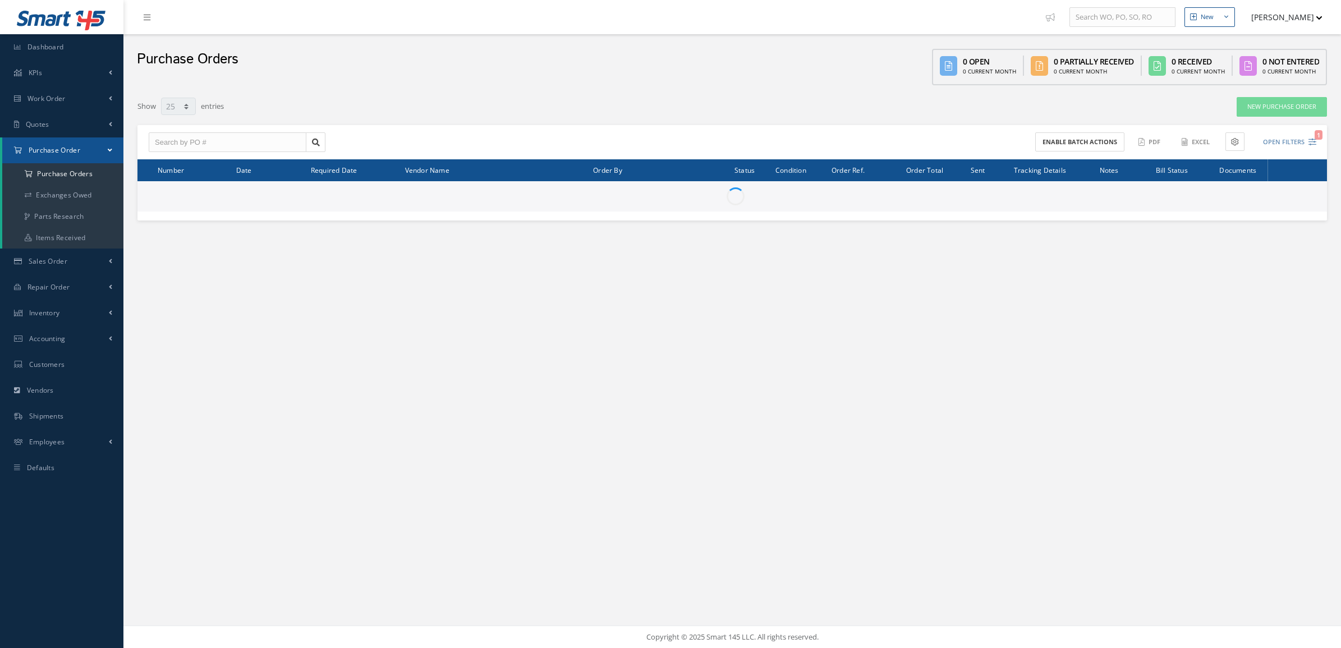
select select "25"
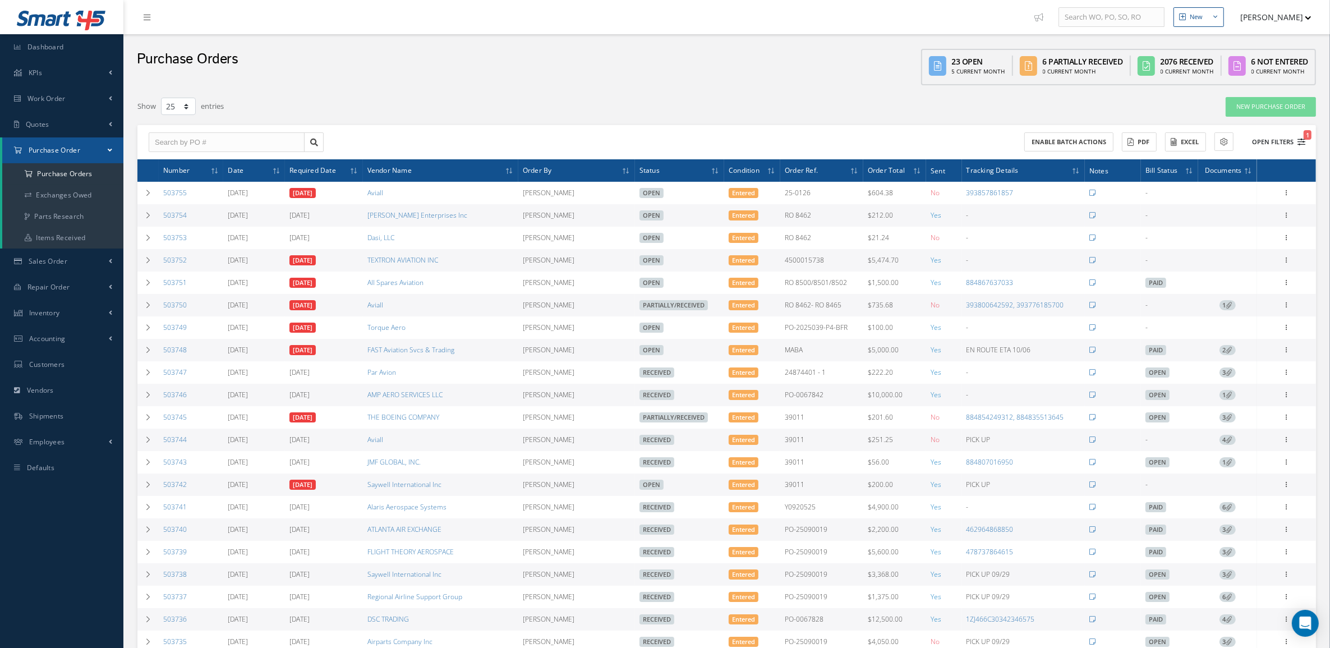
click at [1296, 141] on button "Open Filters 1" at bounding box center [1273, 142] width 63 height 19
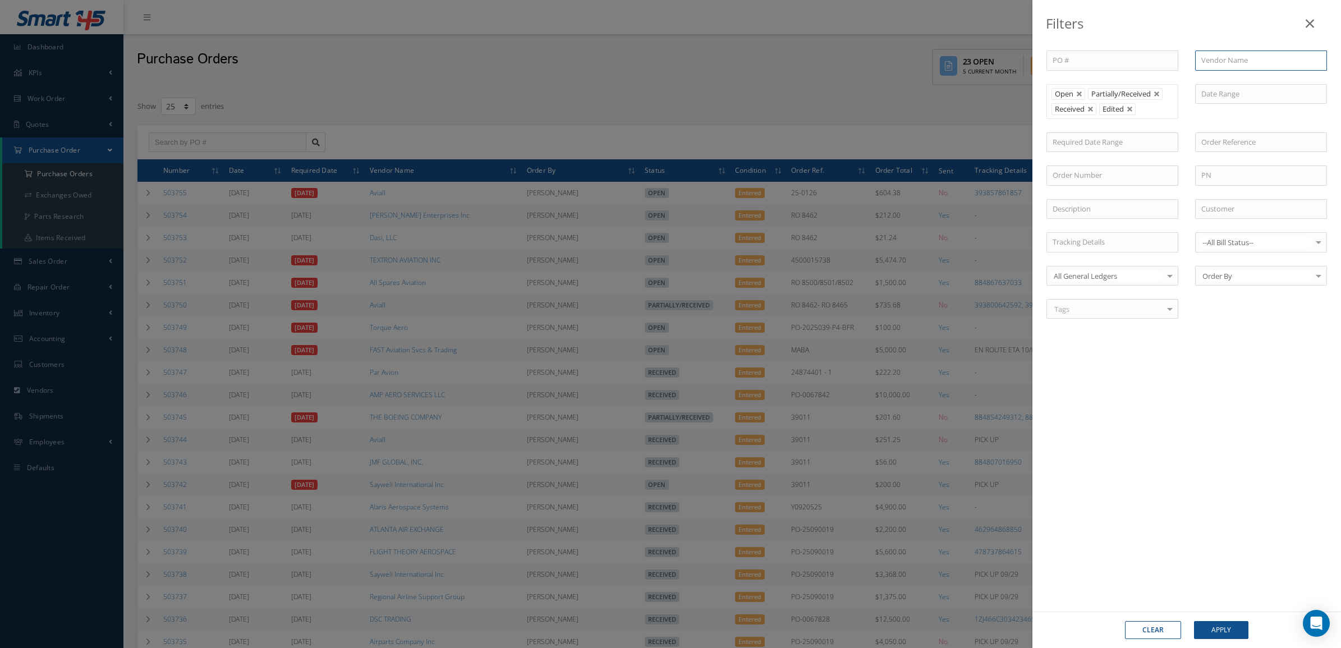
click at [1223, 63] on input "text" at bounding box center [1261, 60] width 132 height 20
click at [1233, 79] on div "SATAIR" at bounding box center [1260, 80] width 119 height 11
type input "SATAIR"
click at [1226, 633] on button "Apply" at bounding box center [1221, 630] width 54 height 18
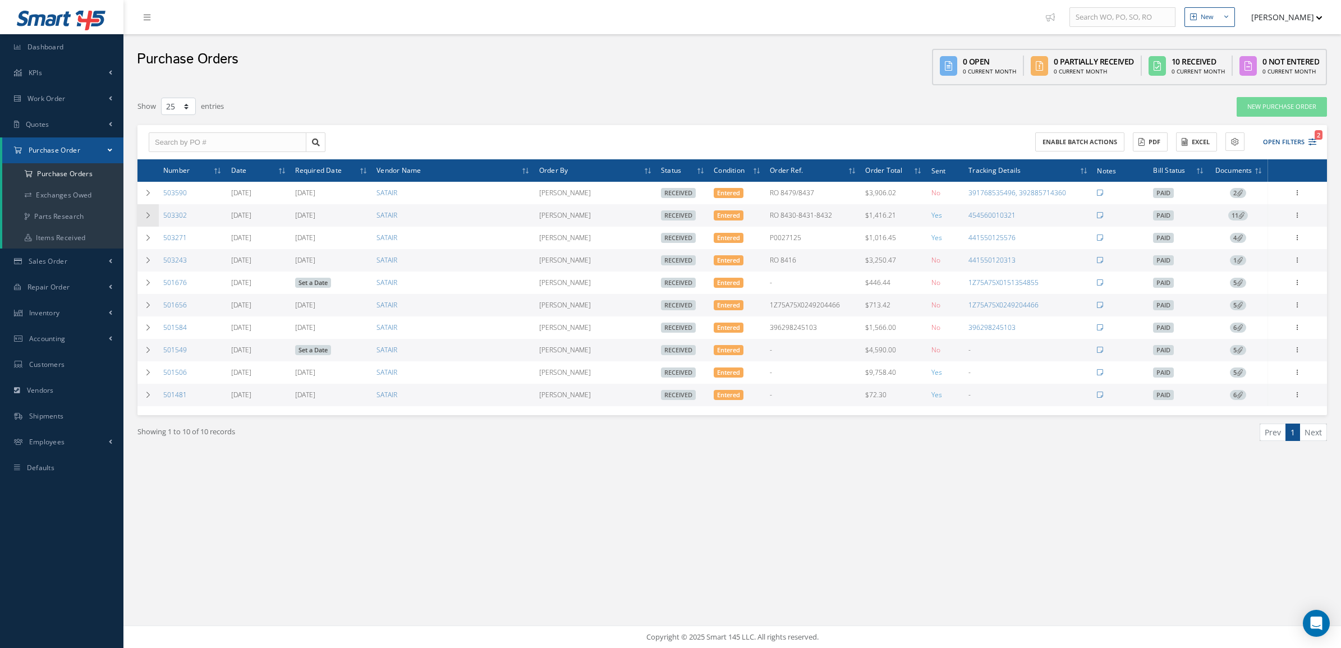
click at [149, 212] on icon at bounding box center [148, 215] width 8 height 7
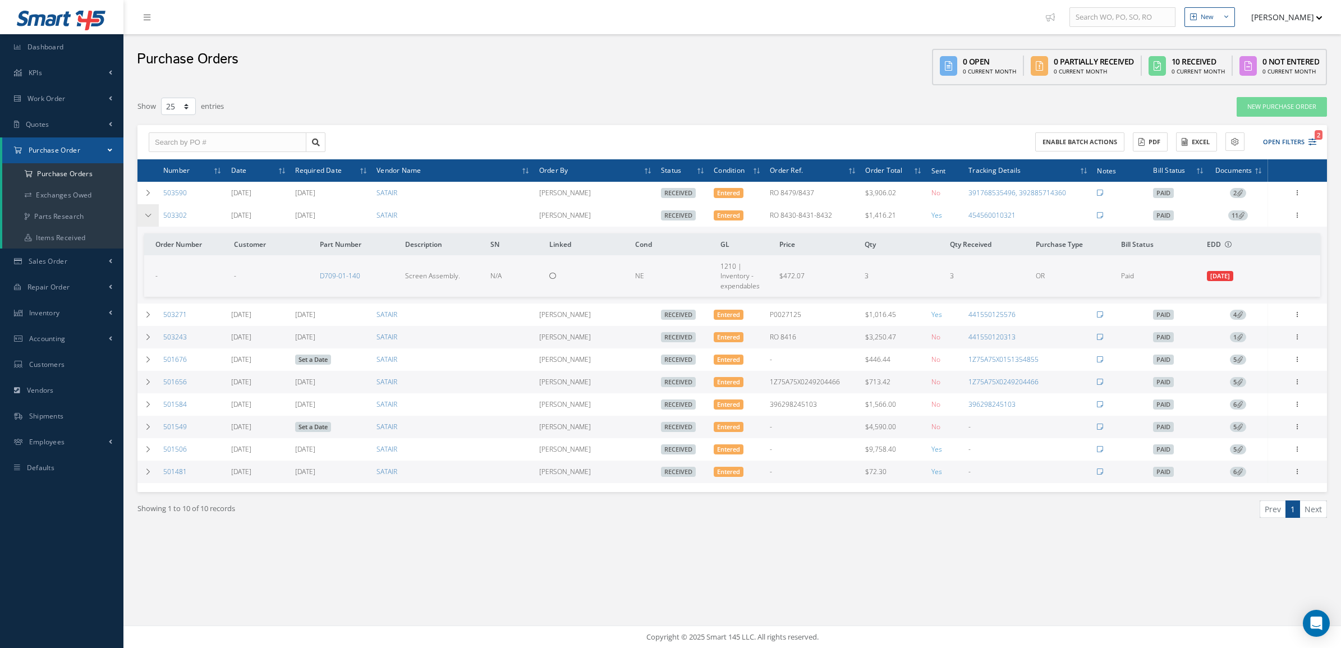
click at [149, 212] on icon at bounding box center [148, 215] width 8 height 7
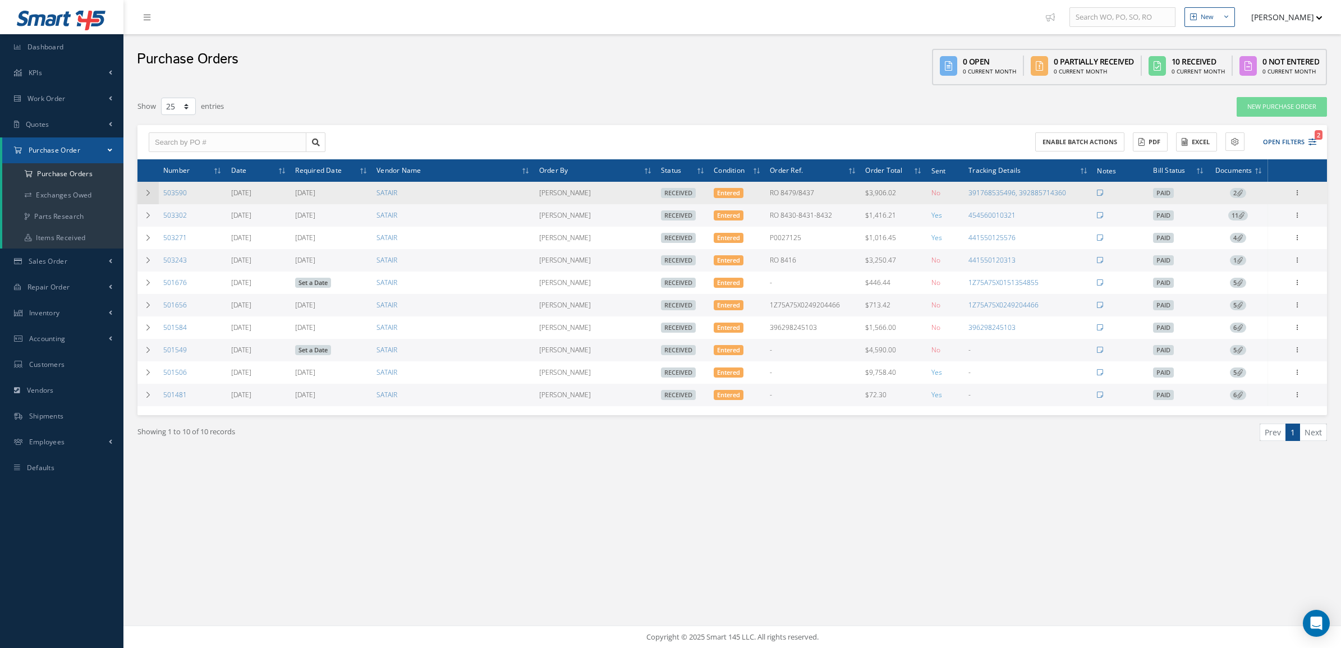
click at [144, 190] on icon at bounding box center [148, 193] width 8 height 7
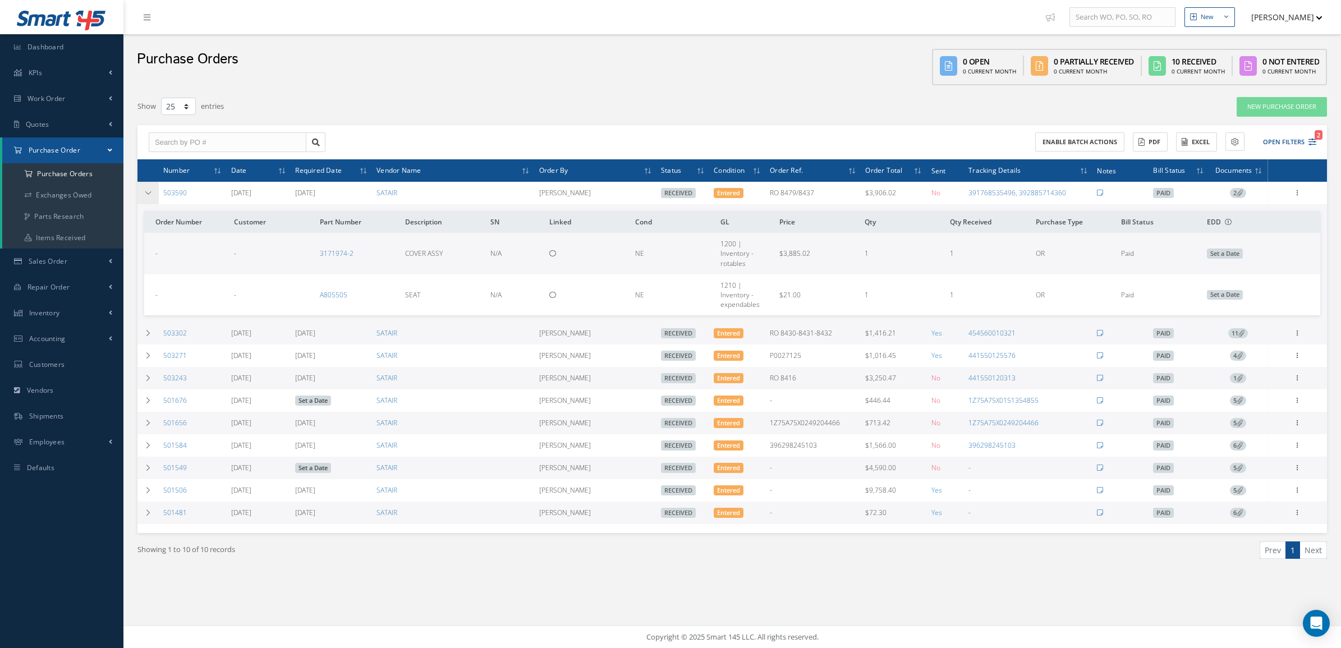
click at [144, 190] on icon at bounding box center [148, 193] width 8 height 7
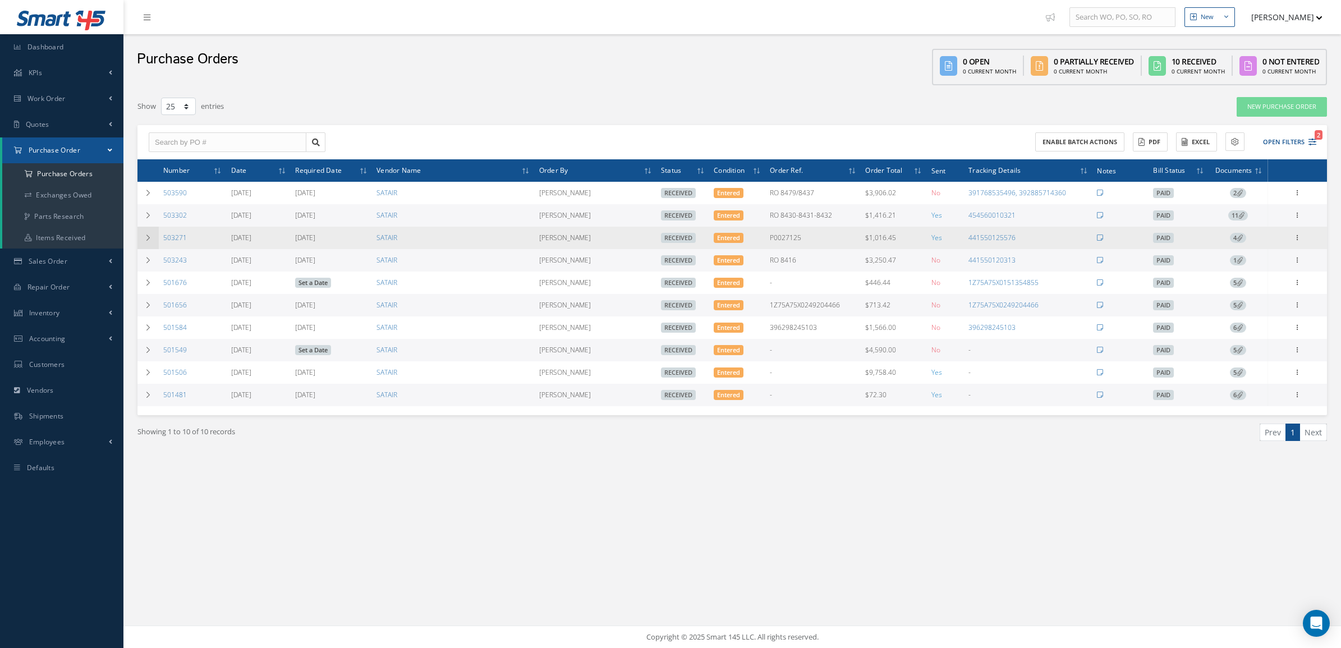
click at [144, 231] on td at bounding box center [147, 238] width 21 height 22
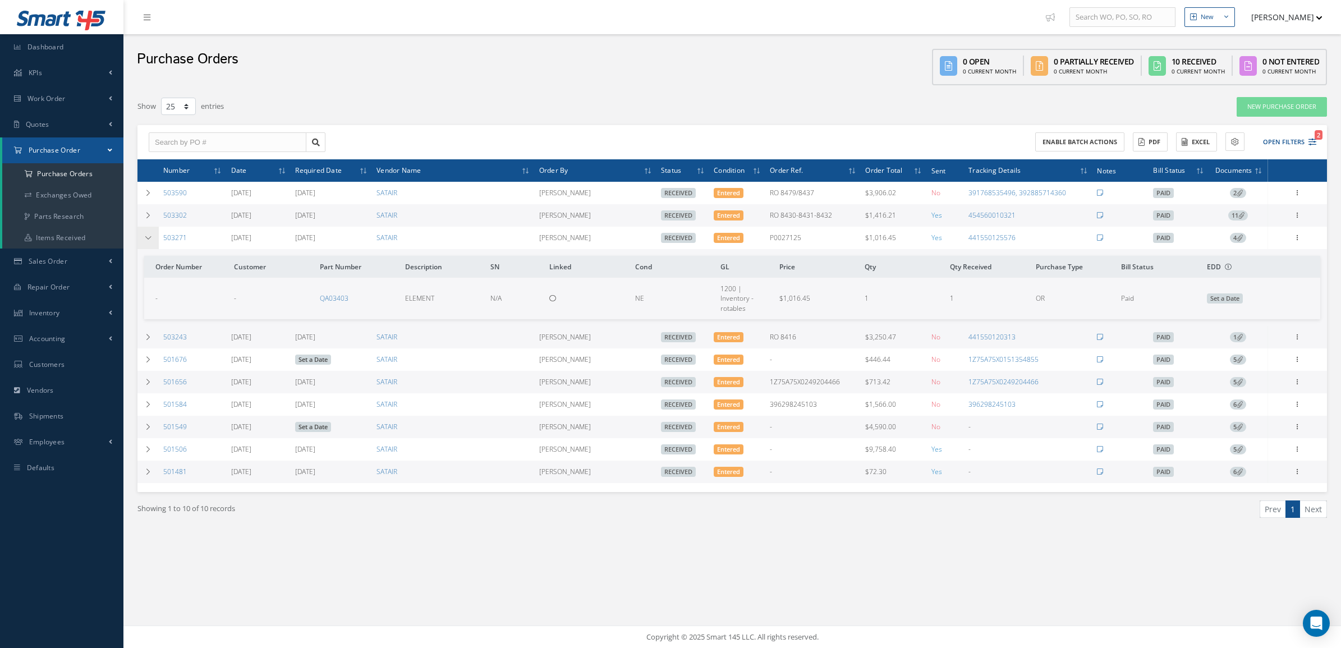
click at [144, 231] on td at bounding box center [147, 238] width 21 height 22
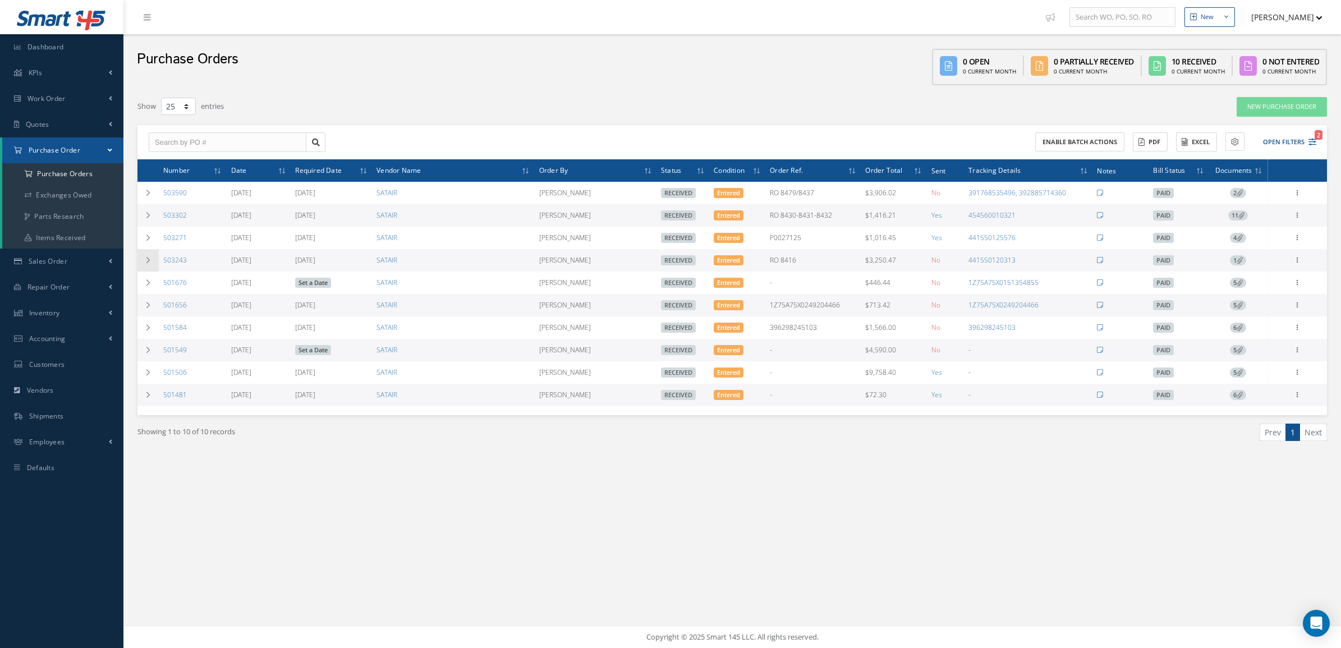
click at [144, 256] on td at bounding box center [147, 260] width 21 height 22
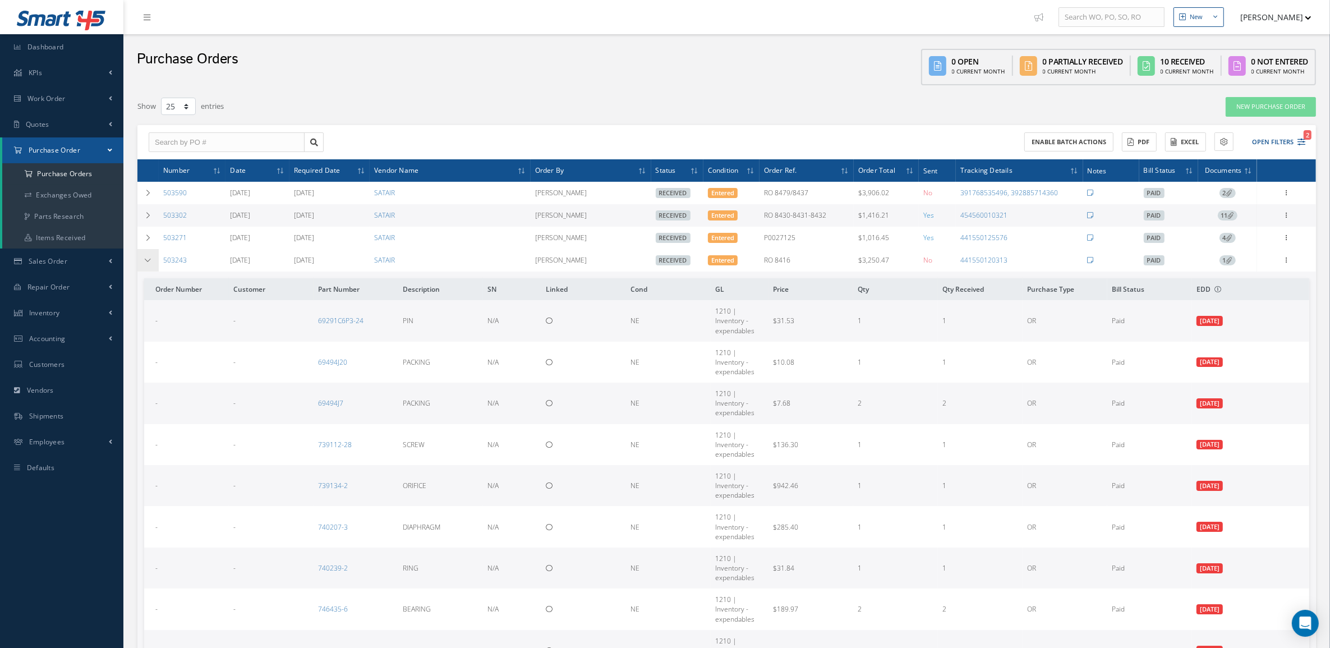
click at [144, 256] on td at bounding box center [147, 260] width 21 height 22
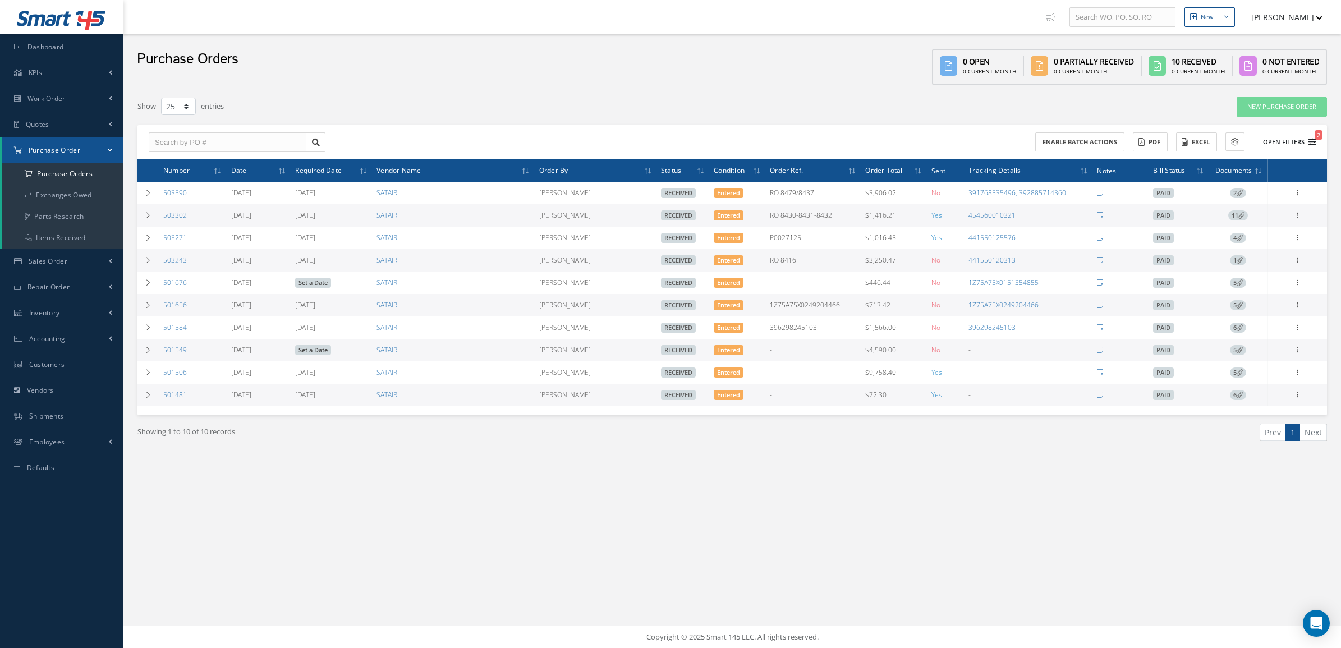
click at [1282, 135] on button "Open Filters 2" at bounding box center [1284, 142] width 63 height 19
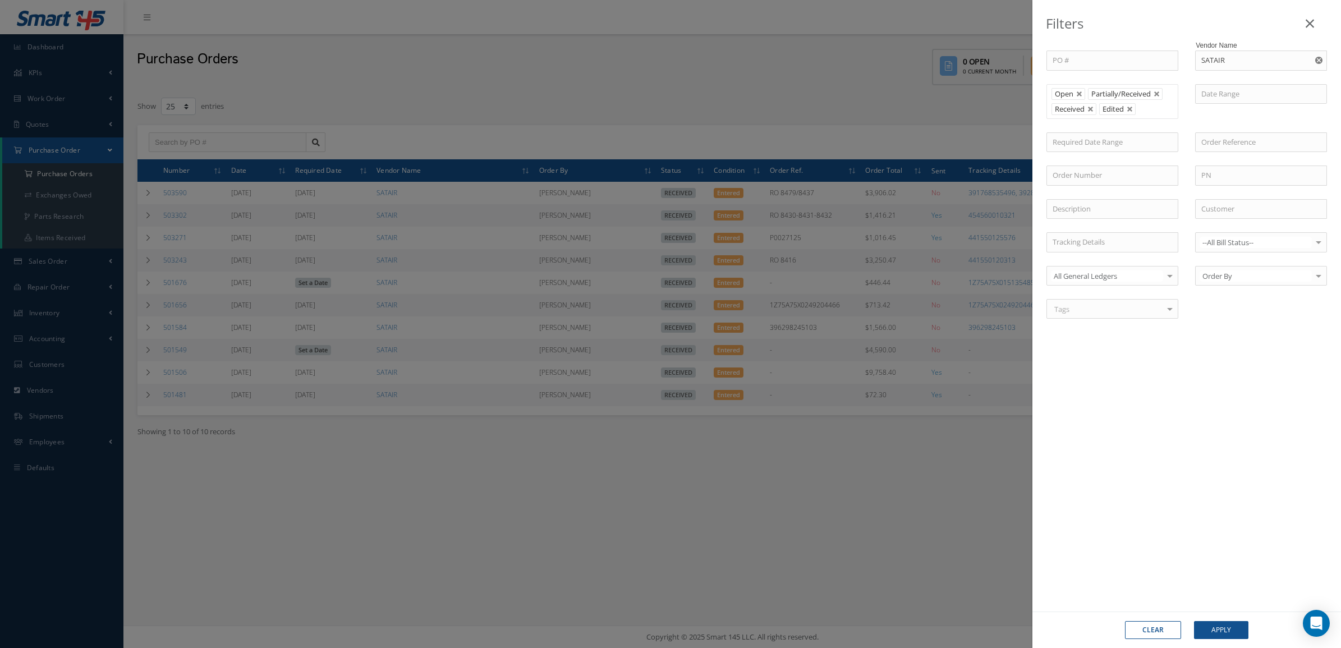
click at [1137, 623] on button "Clear" at bounding box center [1153, 630] width 56 height 18
type input "All Status"
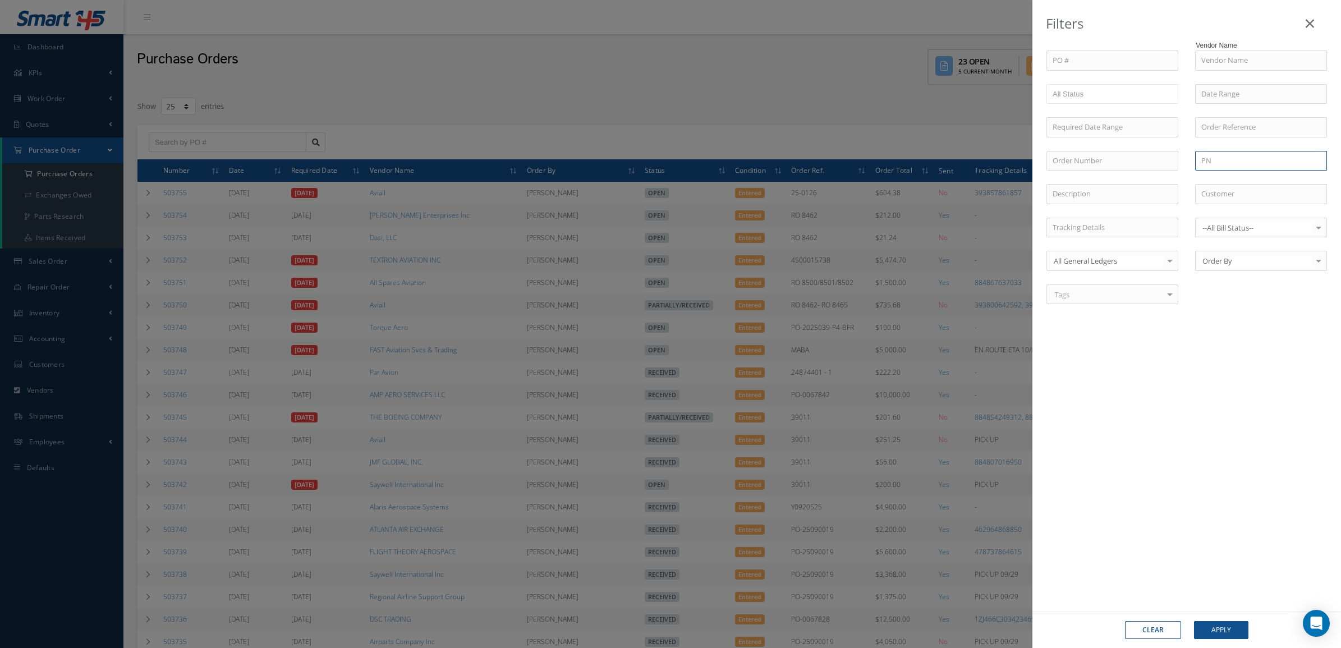
click at [1201, 164] on input "text" at bounding box center [1261, 161] width 132 height 20
paste input "F032WWBCAC"
type input "F032WWBCAC"
click at [1222, 637] on button "Apply" at bounding box center [1221, 630] width 54 height 18
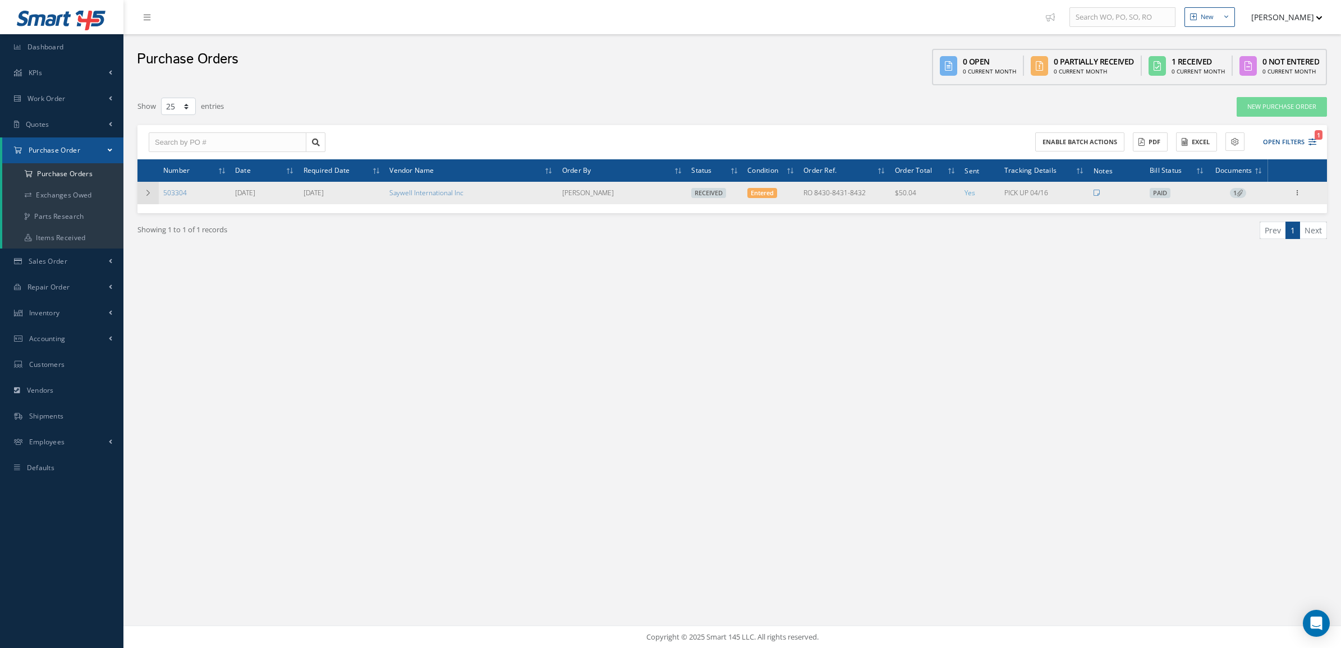
click at [153, 192] on td at bounding box center [147, 193] width 21 height 22
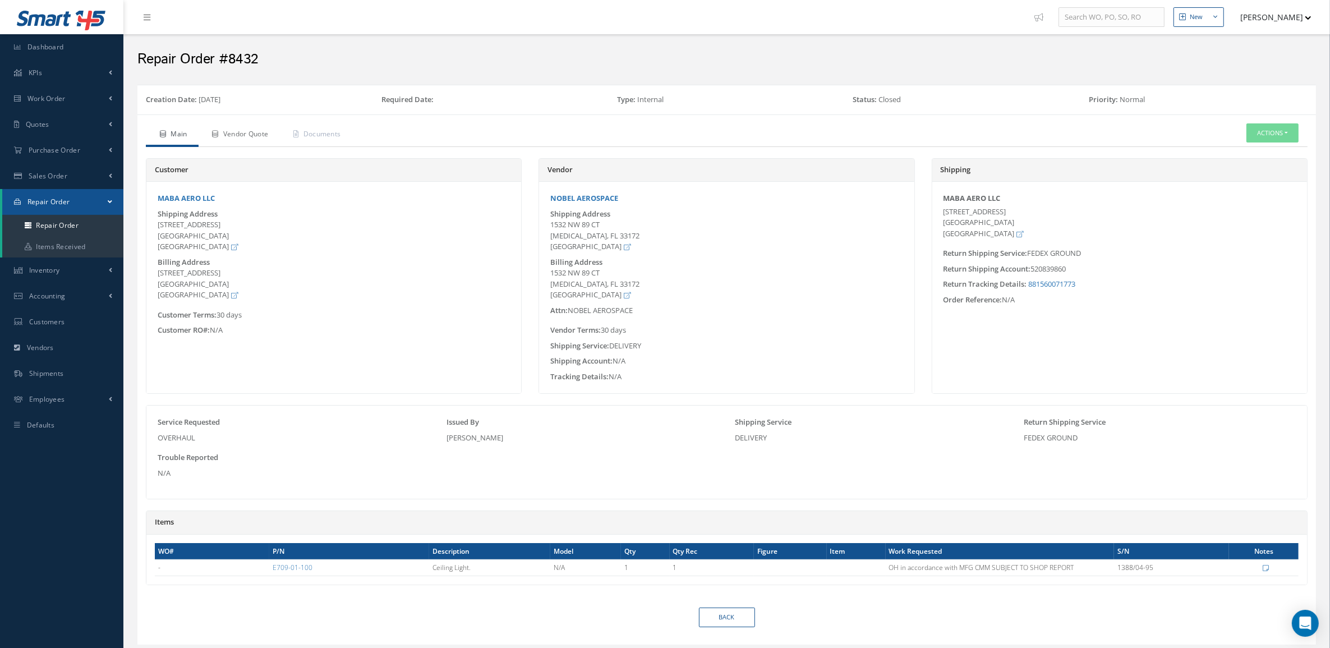
click at [270, 130] on link "Vendor Quote" at bounding box center [239, 135] width 81 height 24
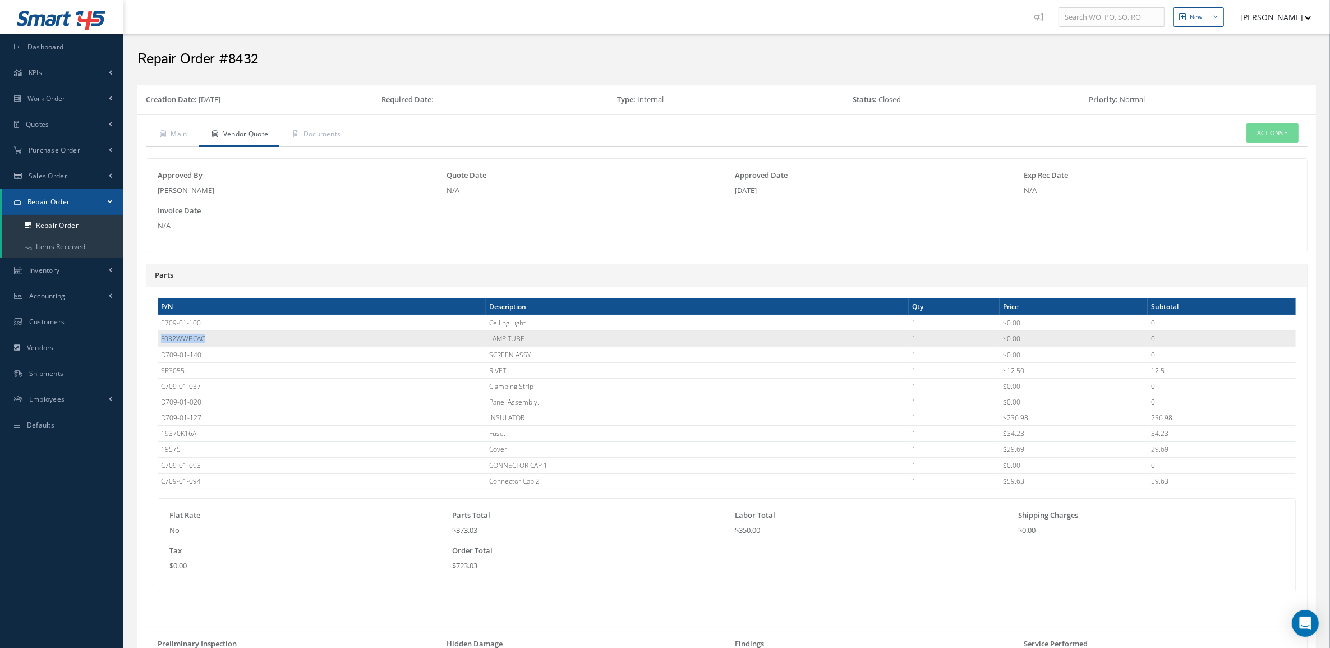
drag, startPoint x: 233, startPoint y: 338, endPoint x: 158, endPoint y: 338, distance: 75.7
click at [158, 338] on td "F032WWBCAC" at bounding box center [322, 339] width 328 height 16
copy td "F032WWBCAC"
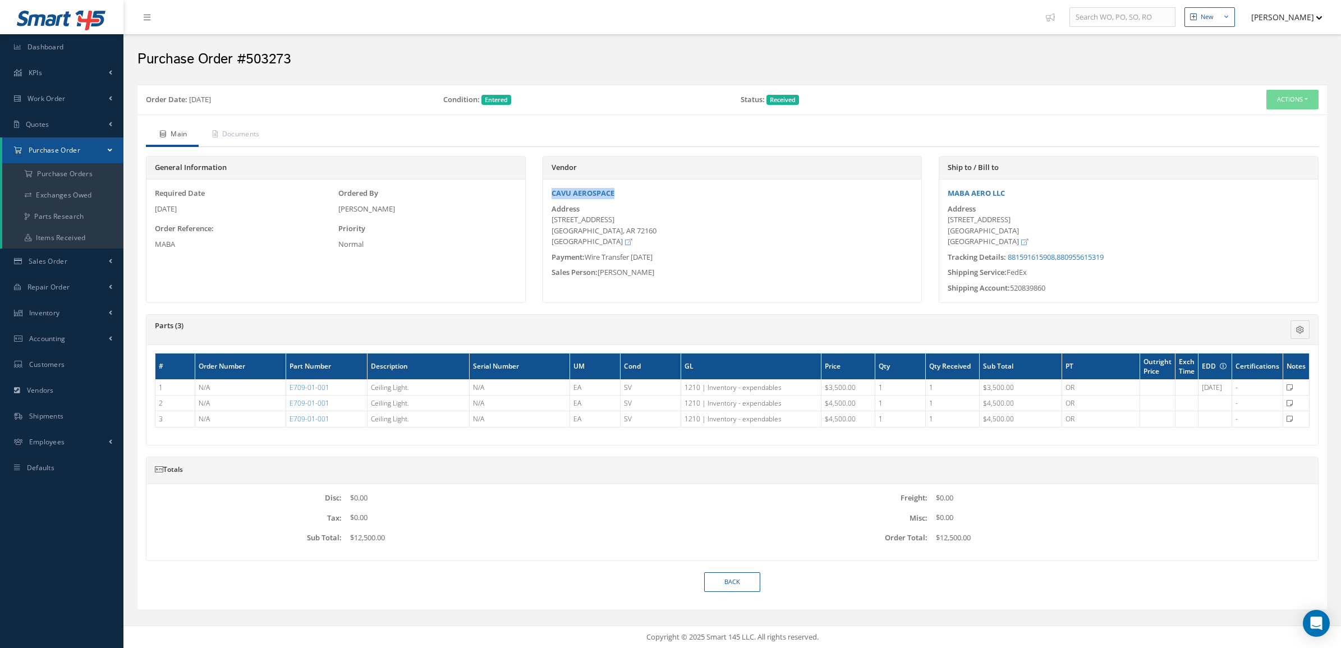
drag, startPoint x: 621, startPoint y: 200, endPoint x: 548, endPoint y: 197, distance: 73.6
click at [548, 197] on div "CAVU AEROSPACE Address [STREET_ADDRESS] Payment: Wire Transfer [DATE] Sales Per…" at bounding box center [732, 233] width 379 height 90
copy link "CAVU AEROSPACE"
click at [263, 125] on link "Documents" at bounding box center [235, 135] width 72 height 24
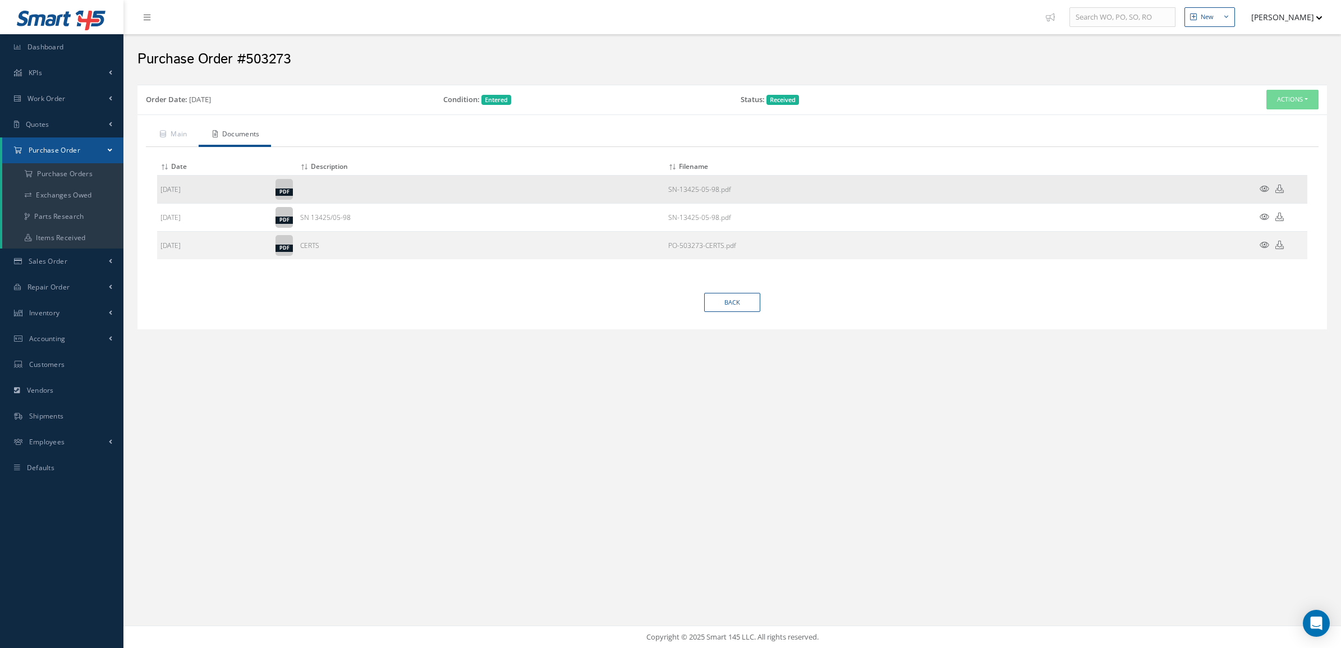
click at [1278, 188] on icon at bounding box center [1279, 189] width 8 height 8
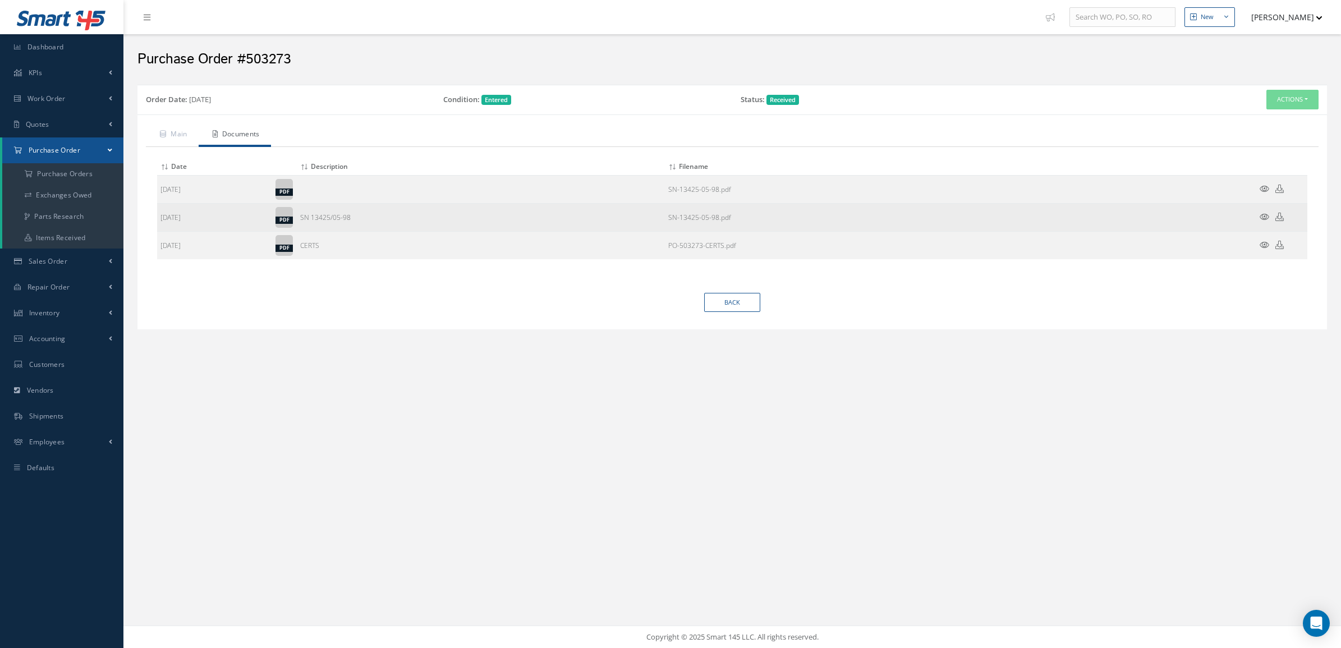
click at [1279, 218] on icon at bounding box center [1279, 217] width 8 height 8
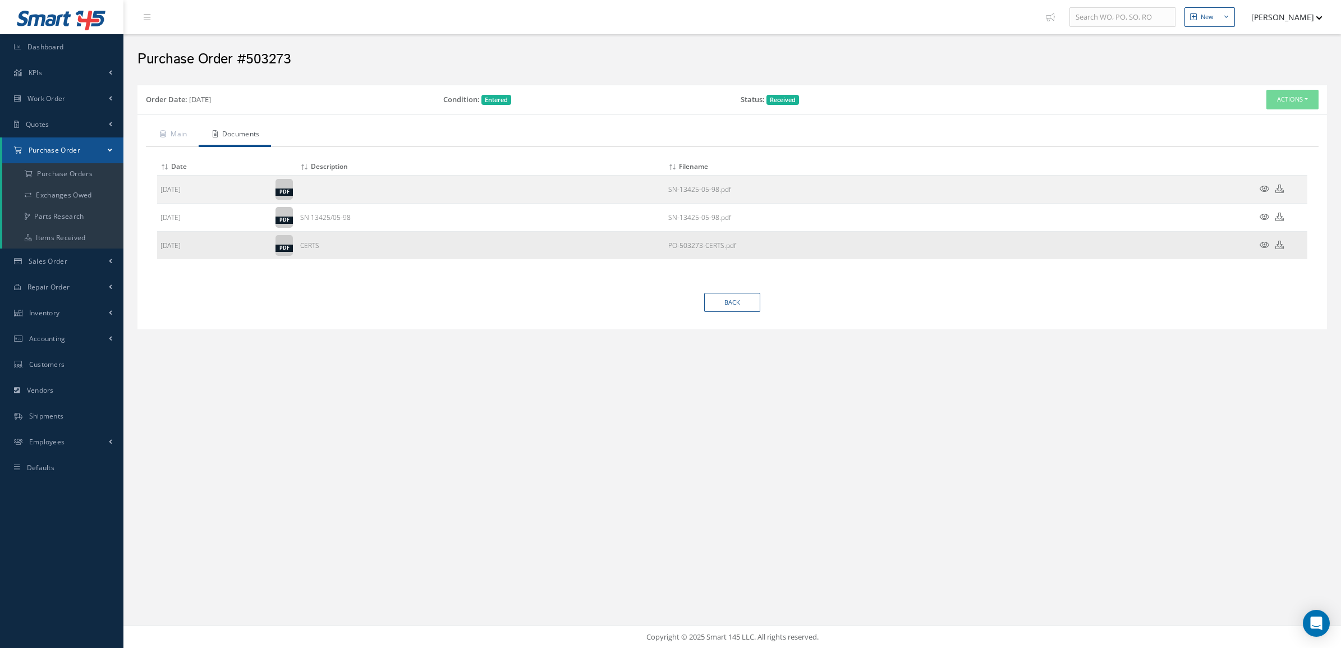
click at [1278, 242] on icon at bounding box center [1279, 245] width 8 height 8
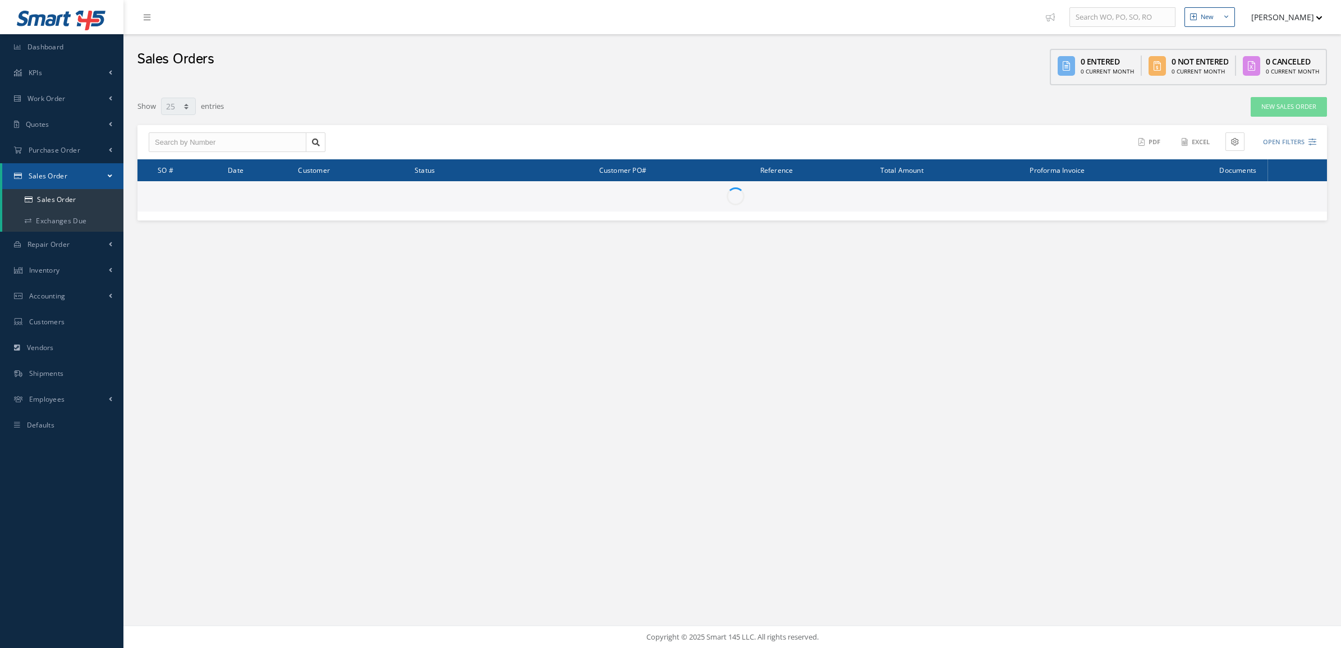
select select "25"
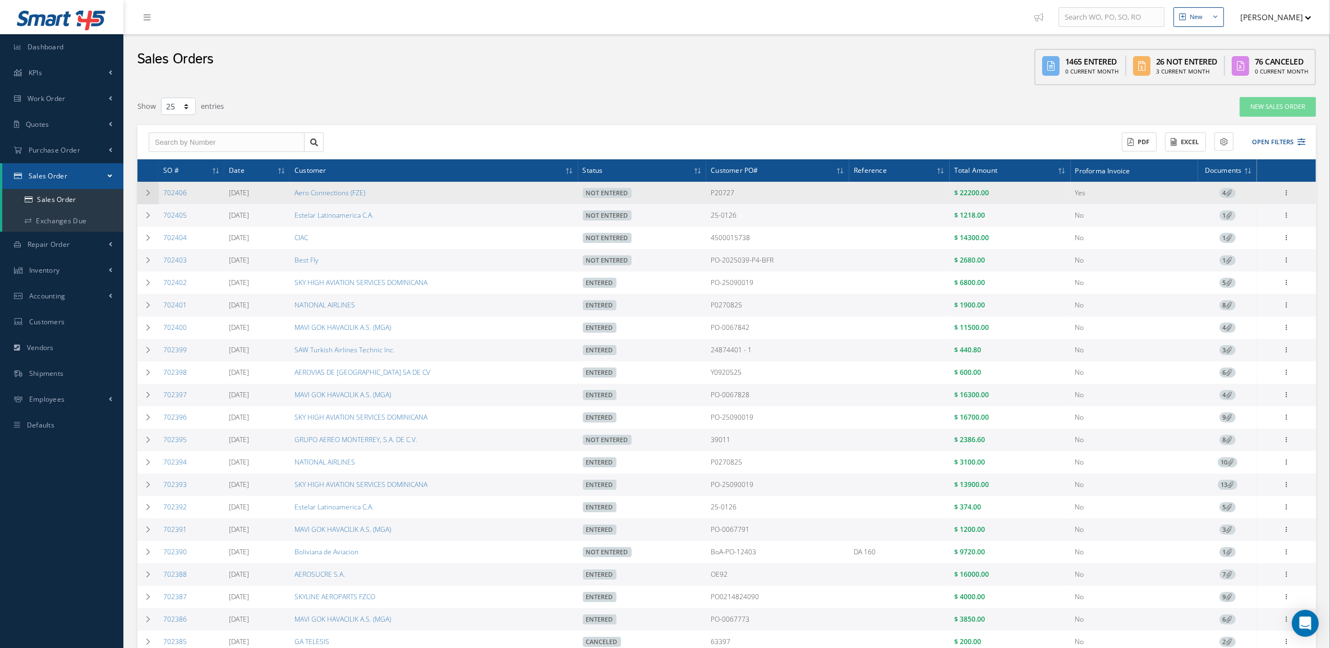
click at [144, 197] on td at bounding box center [147, 193] width 21 height 22
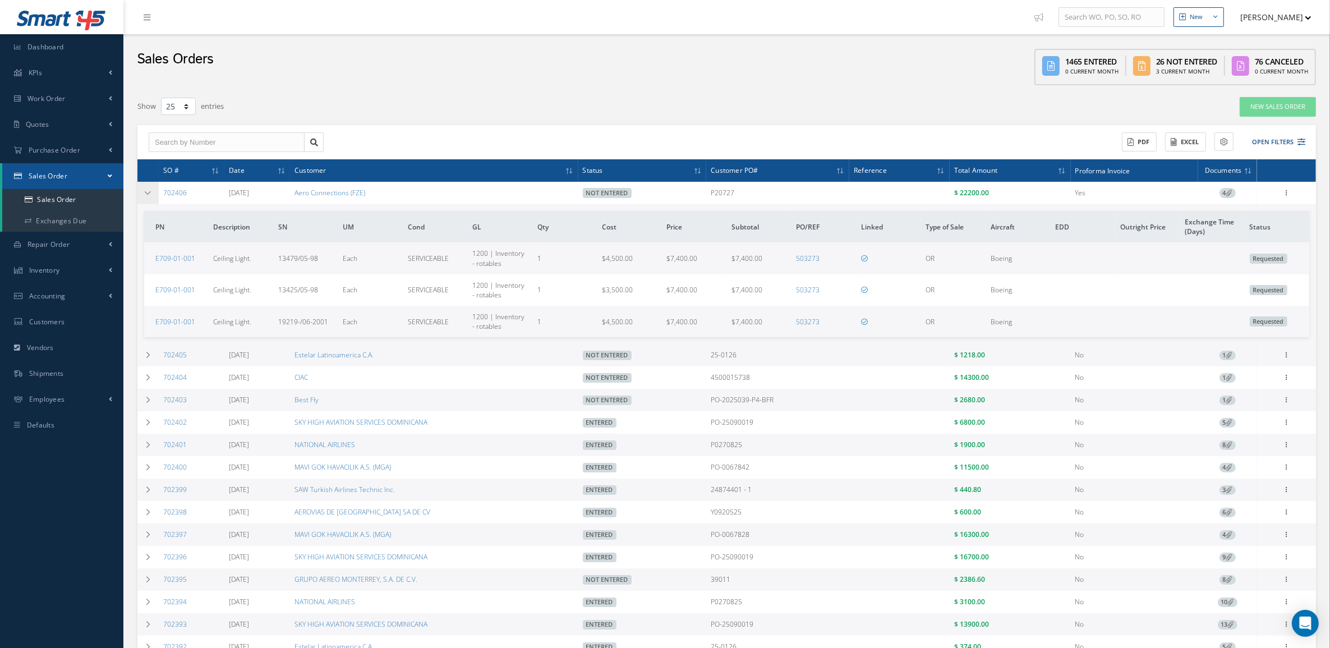
click at [155, 197] on td at bounding box center [147, 193] width 21 height 22
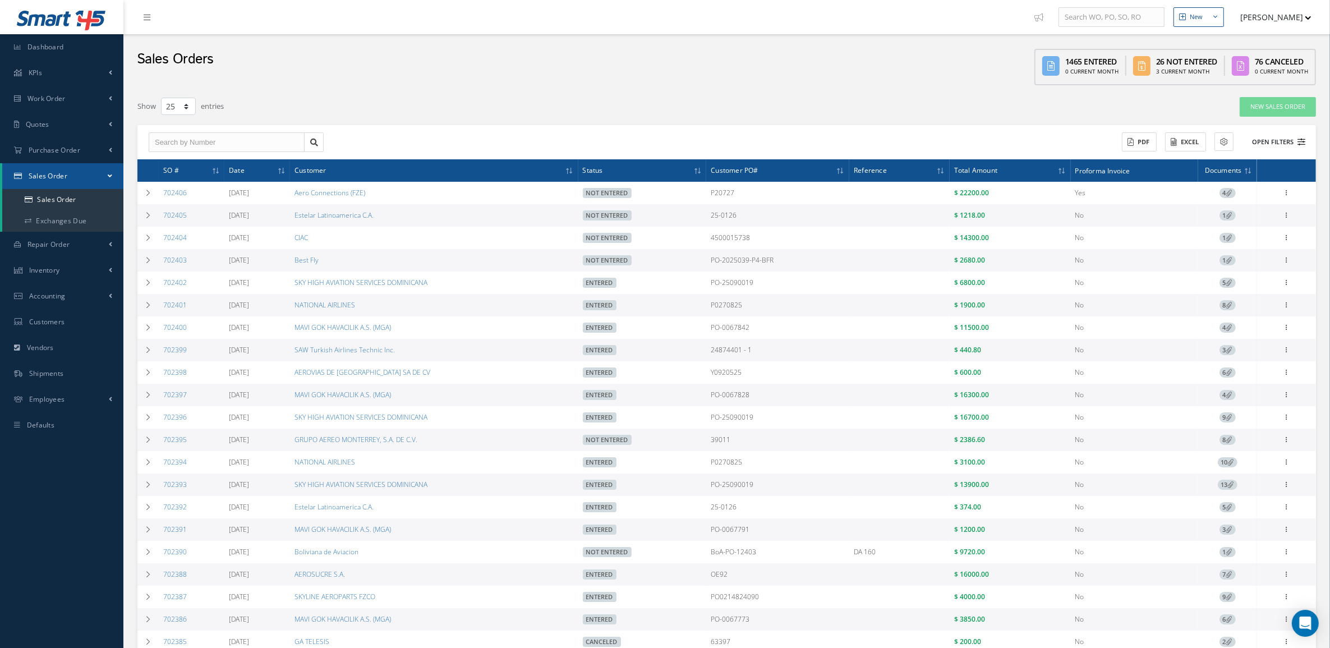
click at [1272, 135] on button "Open Filters" at bounding box center [1273, 142] width 63 height 19
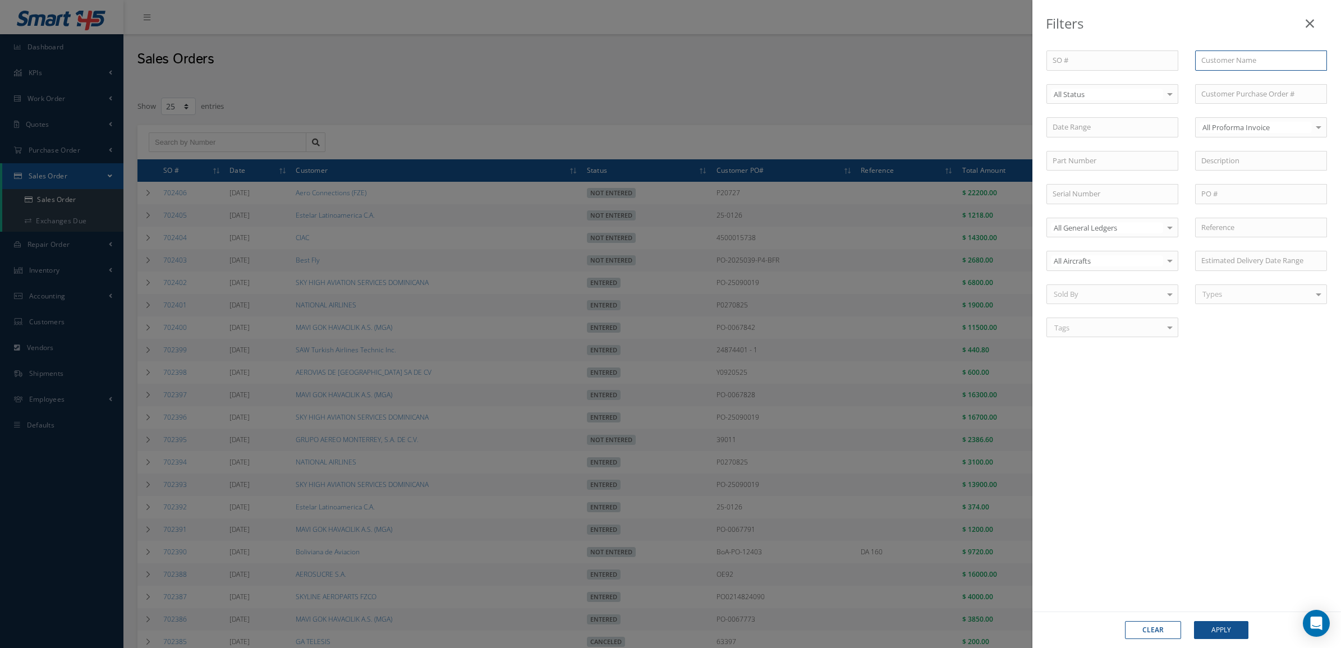
click at [1206, 62] on input "text" at bounding box center [1261, 60] width 132 height 20
type input "CIAC"
click at [1215, 632] on button "Apply" at bounding box center [1221, 630] width 54 height 18
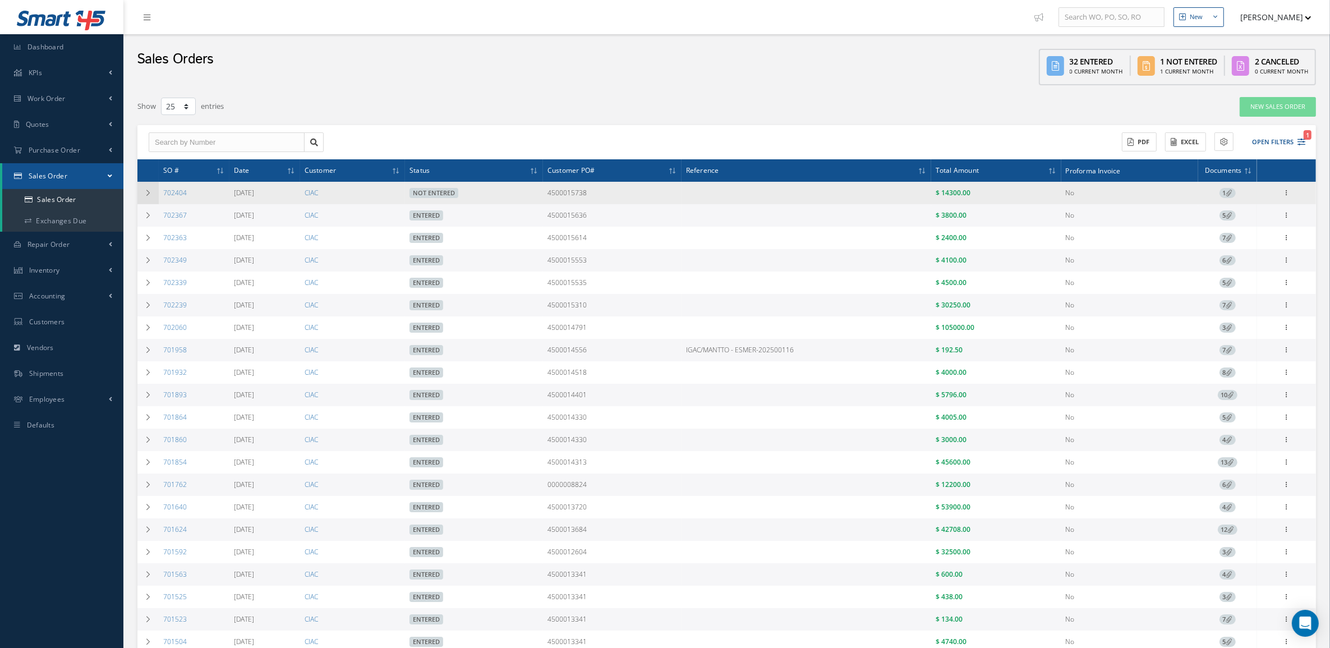
click at [149, 194] on icon at bounding box center [148, 193] width 8 height 7
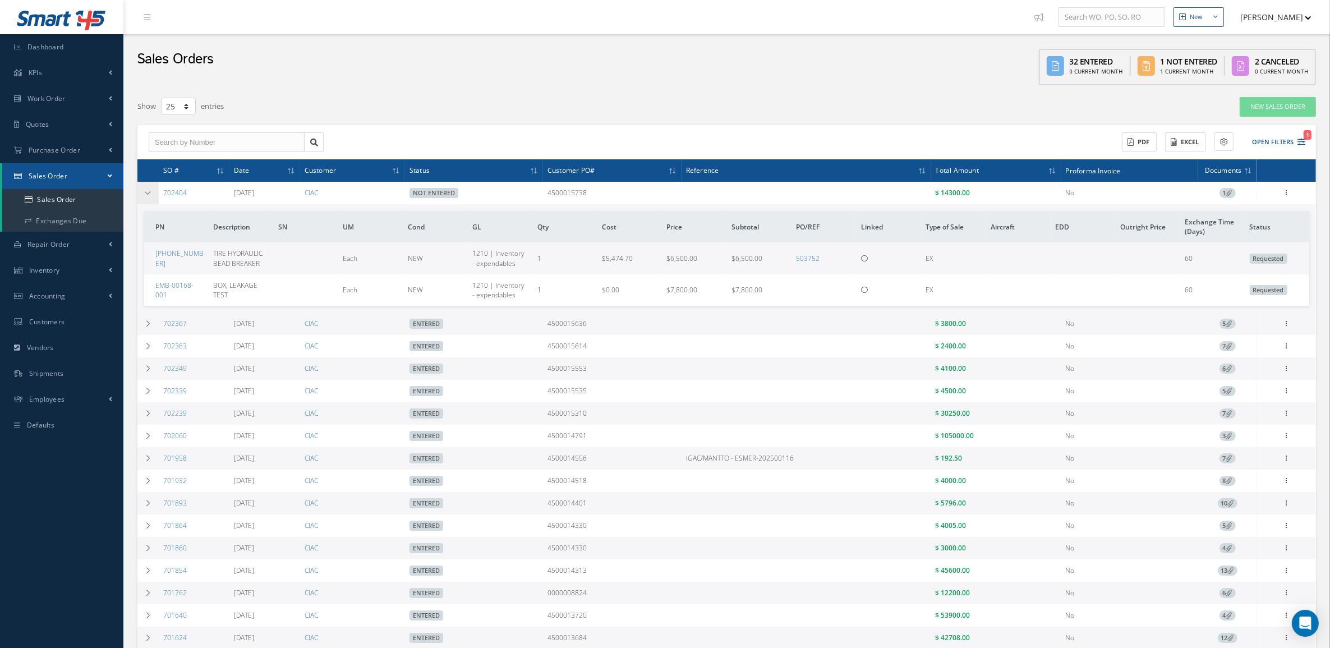
click at [149, 194] on icon at bounding box center [148, 193] width 8 height 7
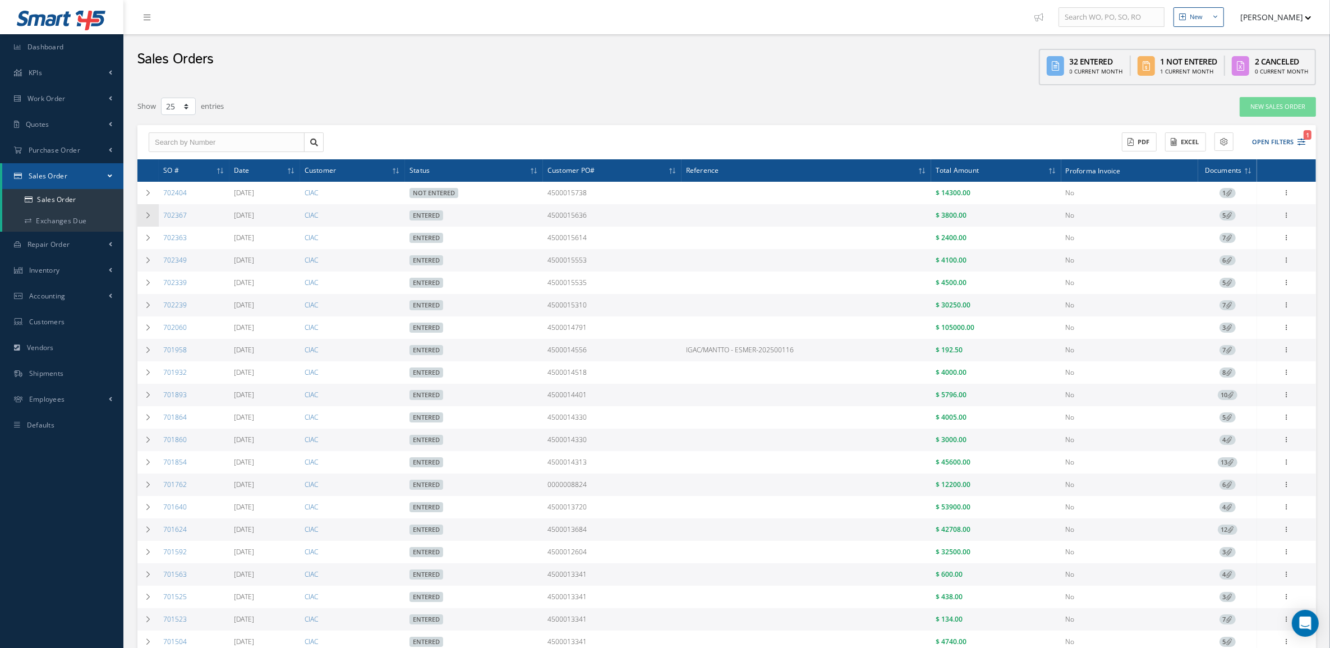
click at [148, 210] on td at bounding box center [147, 215] width 21 height 22
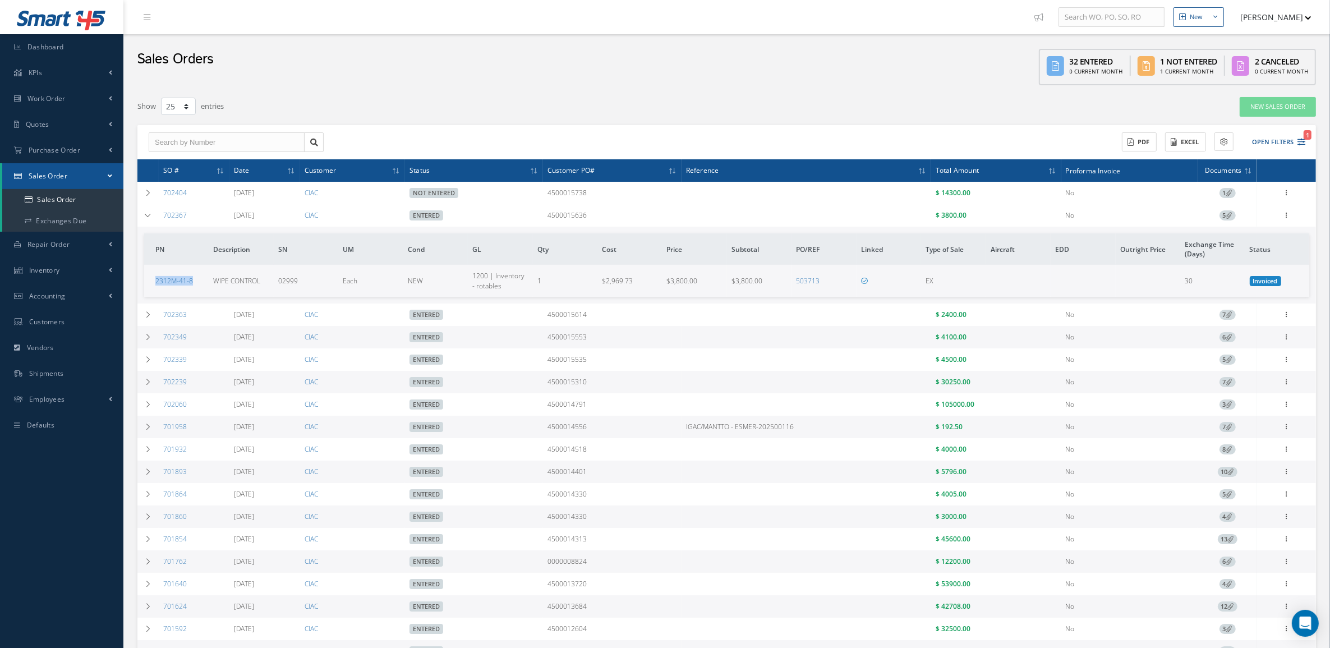
drag, startPoint x: 203, startPoint y: 283, endPoint x: 146, endPoint y: 285, distance: 56.7
click at [146, 285] on td "2312M-41-8" at bounding box center [176, 280] width 65 height 31
copy link "2312M-41-8"
click at [1234, 216] on span "5" at bounding box center [1228, 215] width 16 height 10
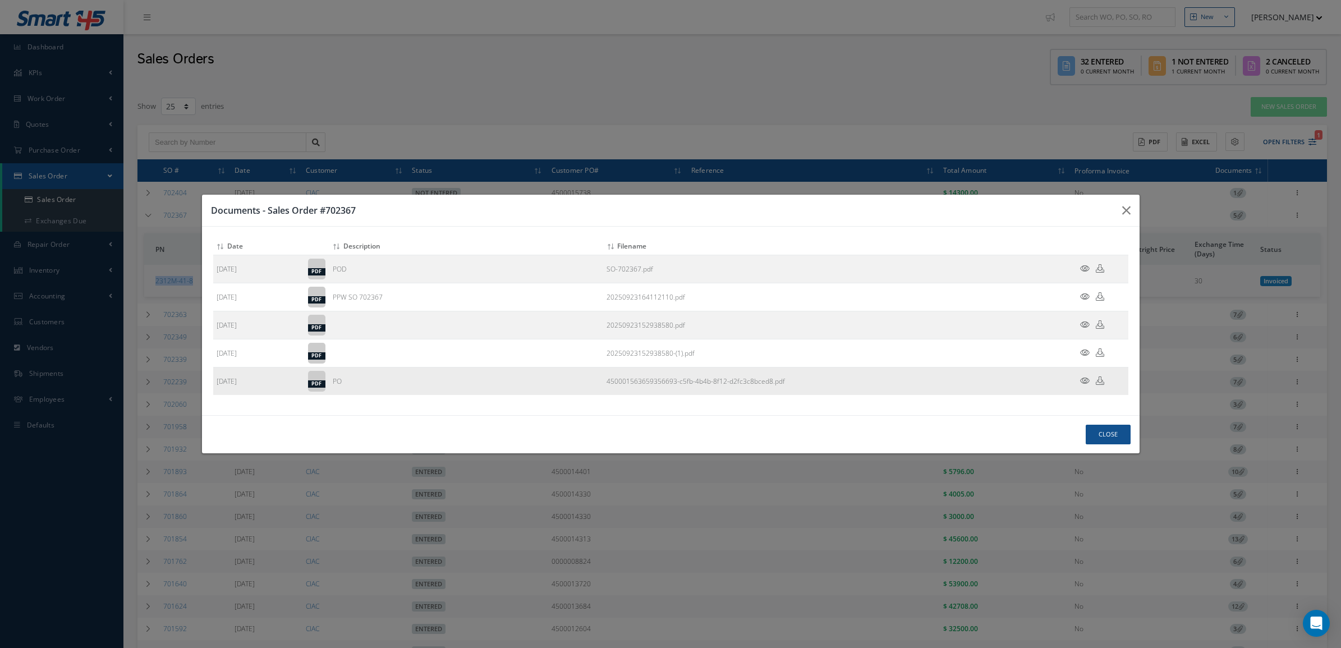
click at [1087, 380] on icon at bounding box center [1085, 380] width 10 height 8
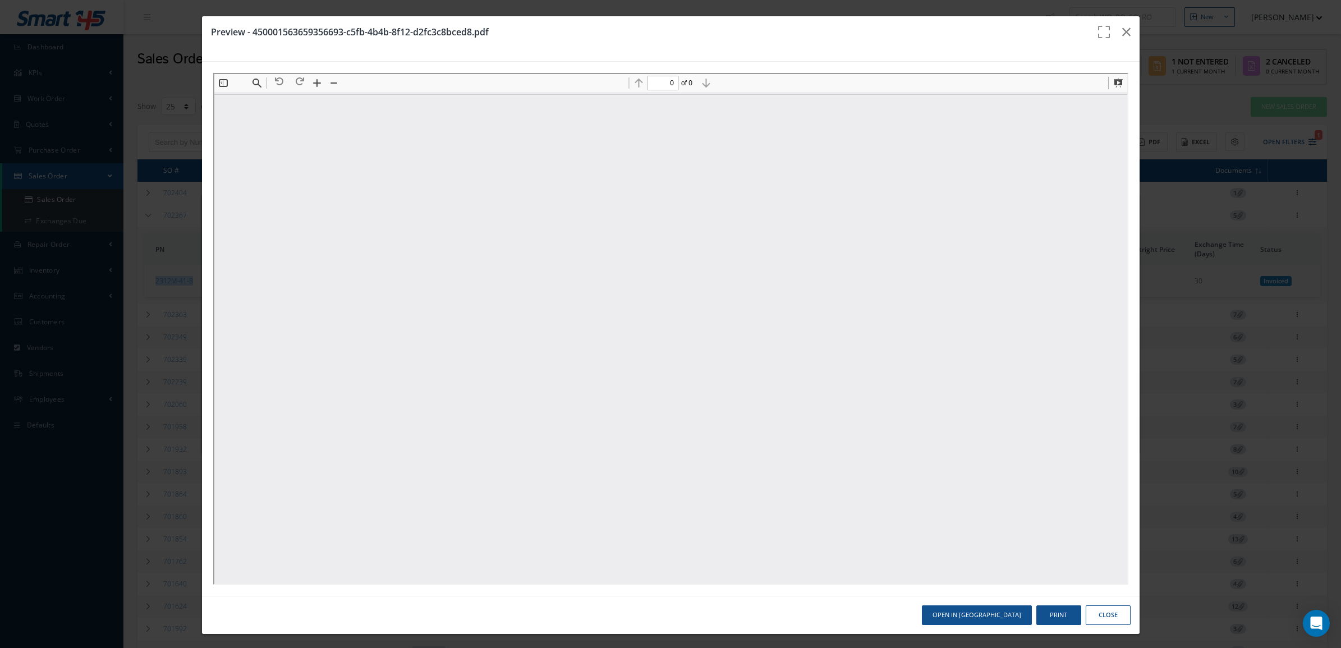
type input "1"
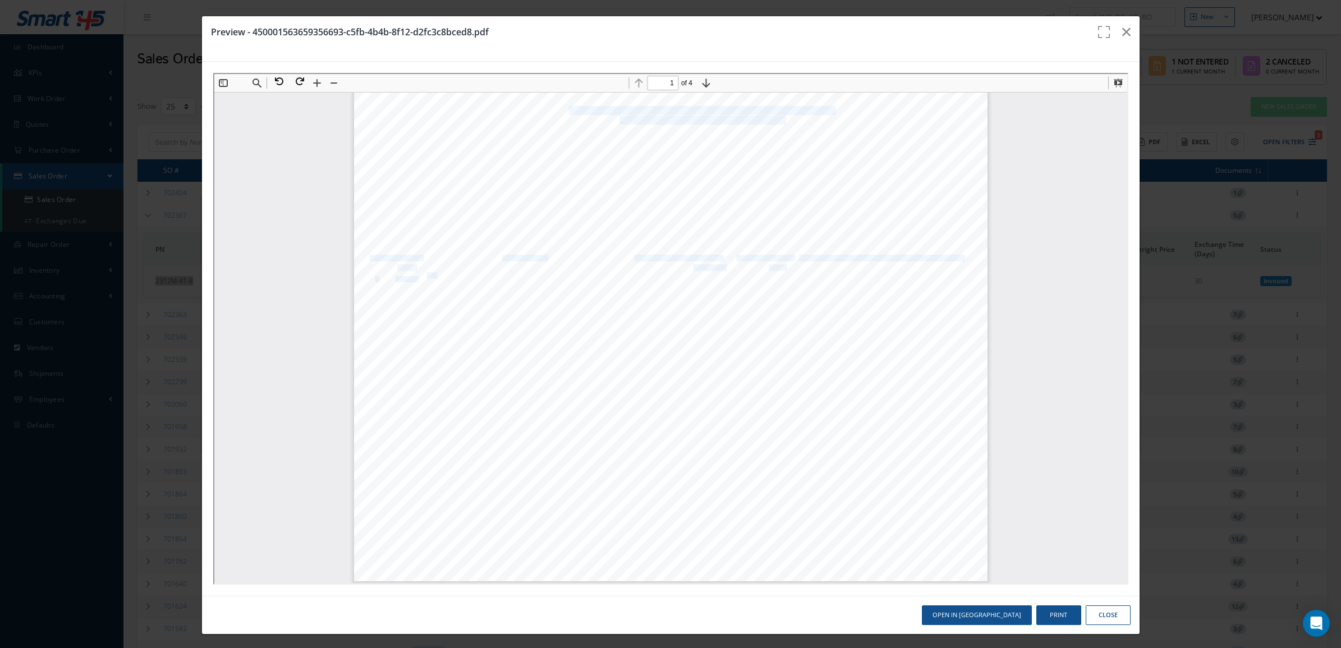
drag, startPoint x: 427, startPoint y: 274, endPoint x: 457, endPoint y: 269, distance: 30.1
click at [457, 269] on div "CORPORACION DE LA INDUSTRIA AERONAUTICA COLOMBIANA S.A. "CALIDAD Y EXCELENCIA A…" at bounding box center [668, 335] width 633 height 489
click at [460, 274] on span "P/N XW21121-227-90" at bounding box center [452, 275] width 54 height 6
drag, startPoint x: 429, startPoint y: 272, endPoint x: 470, endPoint y: 272, distance: 41.5
click at [470, 272] on span "P/N XW21121-227-90" at bounding box center [452, 275] width 54 height 6
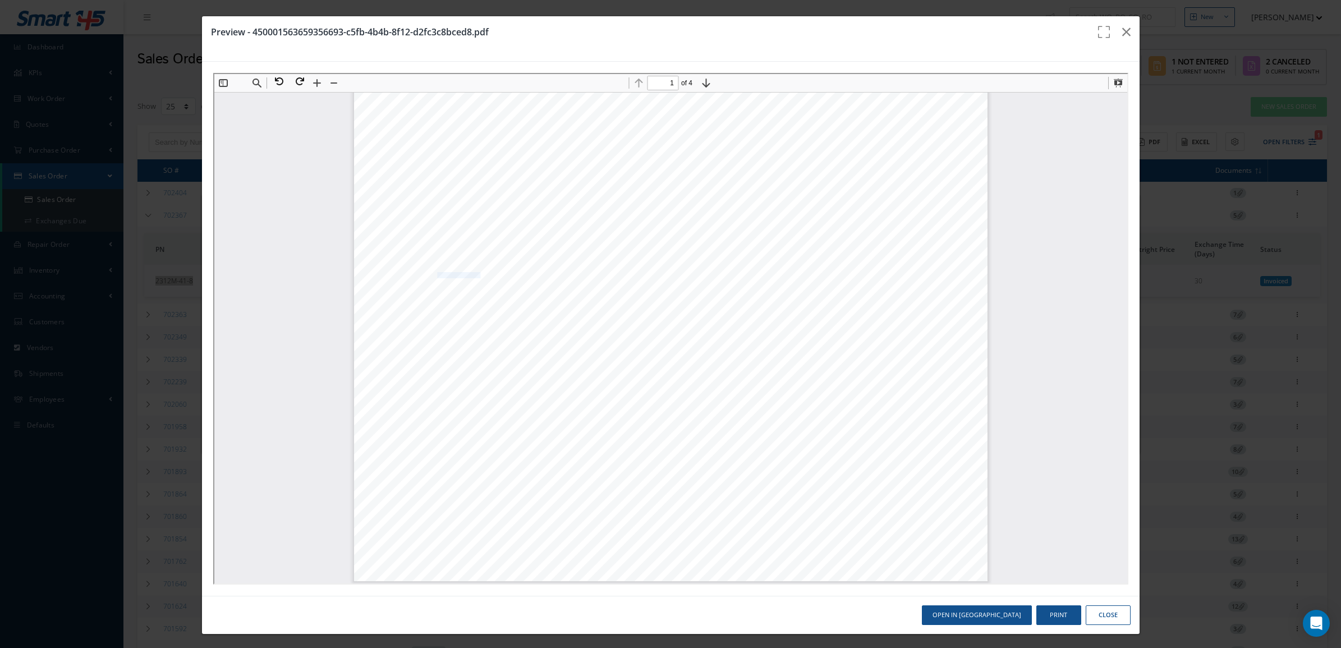
copy span "XW21121-227-90"
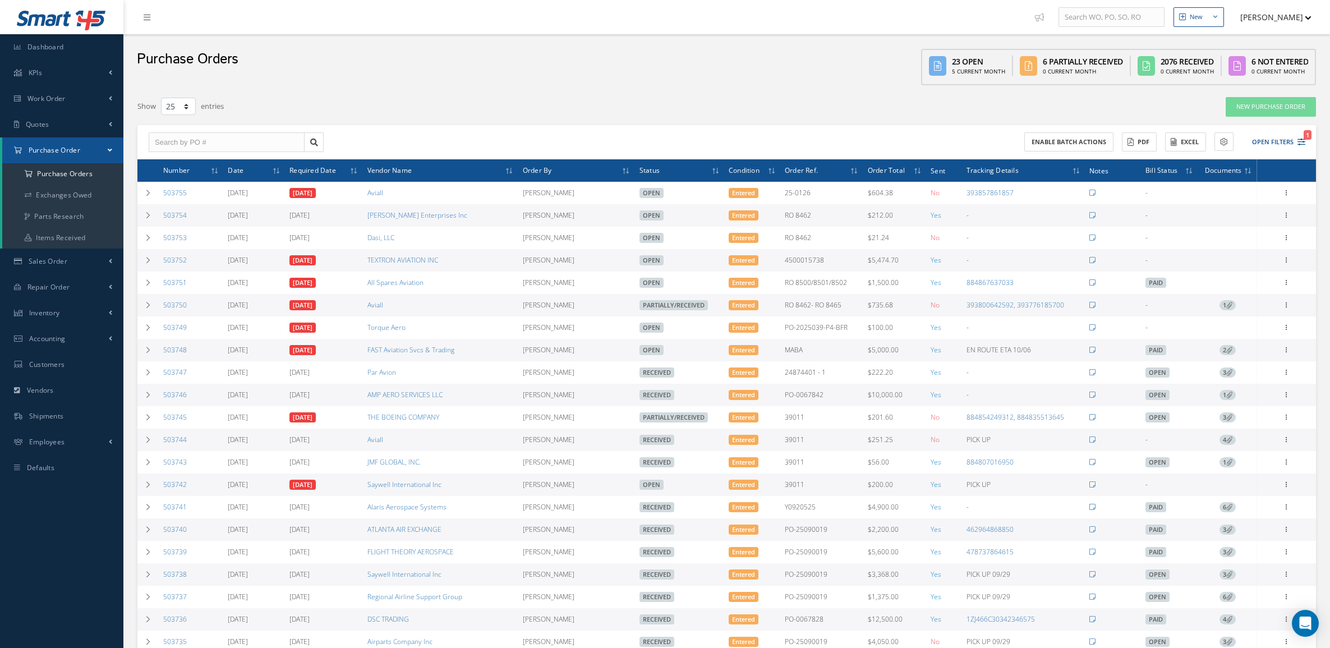
select select "25"
click at [1255, 142] on button "Open Filters 1" at bounding box center [1273, 142] width 63 height 19
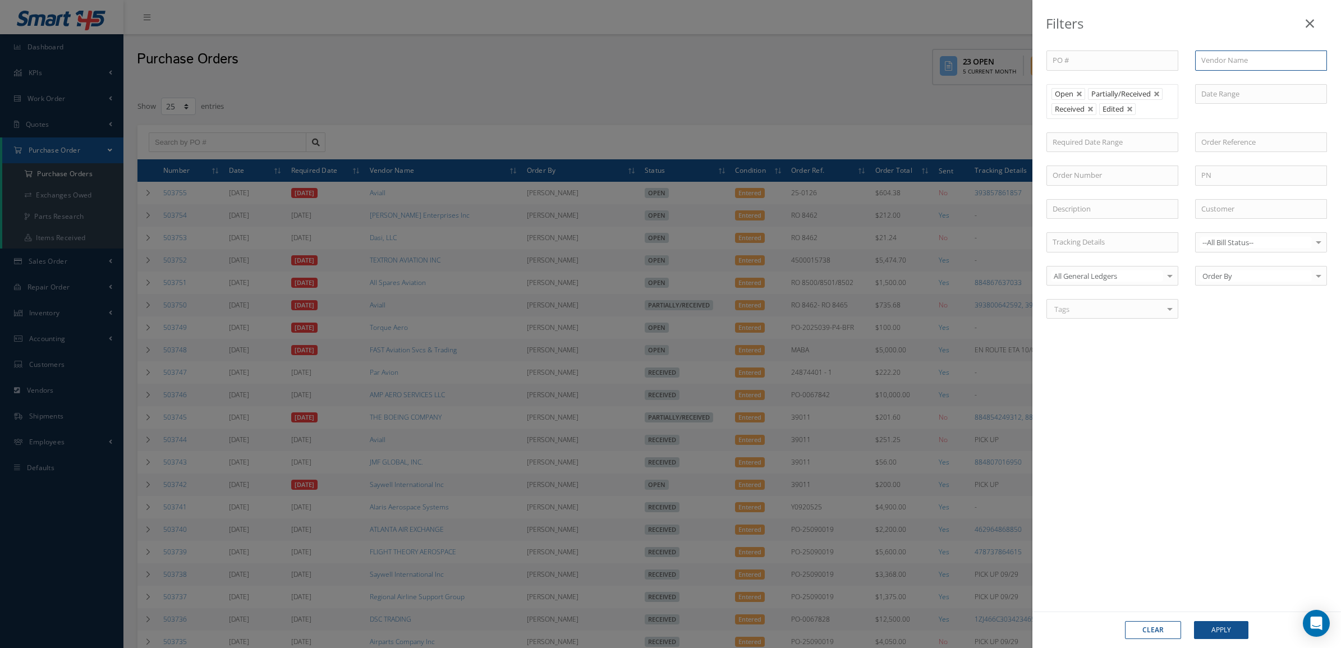
click at [1230, 61] on input "text" at bounding box center [1261, 60] width 132 height 20
click at [1236, 81] on span "Proponent" at bounding box center [1219, 80] width 36 height 10
type input "Proponent"
click at [1225, 624] on button "Apply" at bounding box center [1221, 630] width 54 height 18
